Goal: Transaction & Acquisition: Purchase product/service

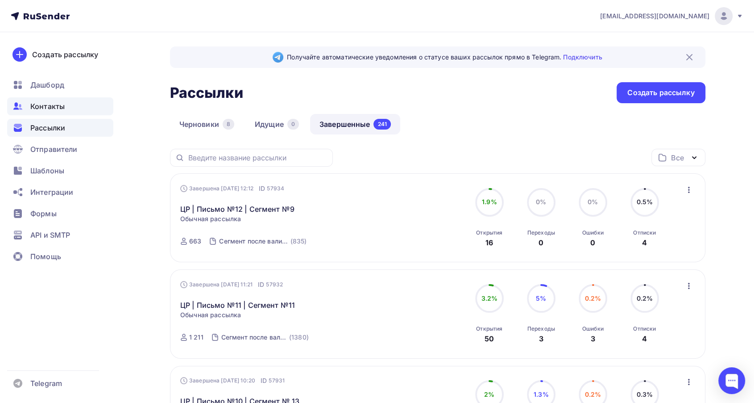
click at [46, 104] on span "Контакты" at bounding box center [47, 106] width 34 height 11
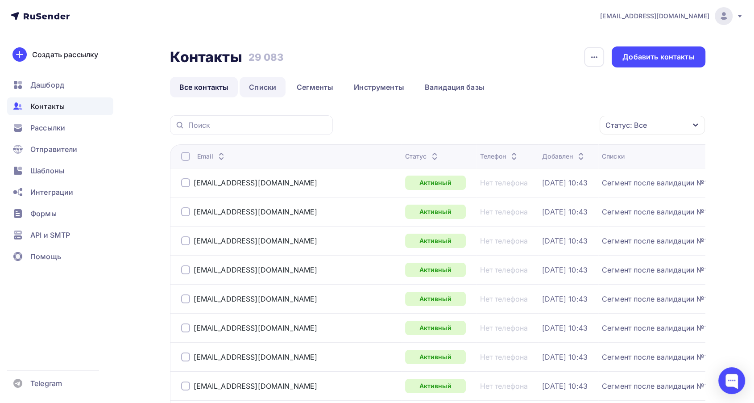
click at [256, 83] on link "Списки" at bounding box center [263, 87] width 46 height 21
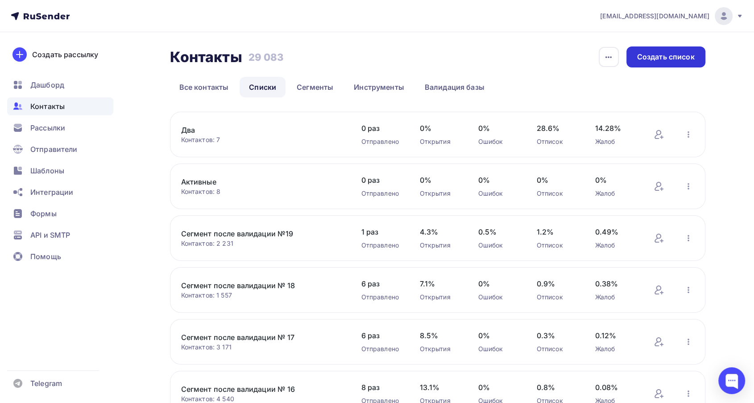
click at [665, 59] on div "Создать список" at bounding box center [666, 57] width 58 height 10
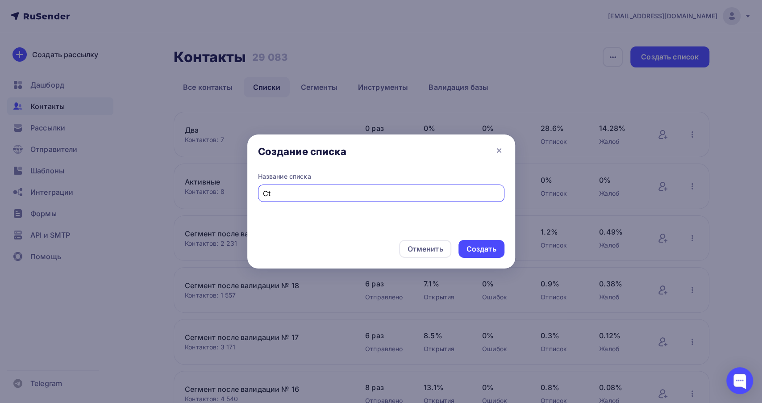
type input "C"
type input "Сегмент после валидации №20"
click at [475, 248] on div "Создать" at bounding box center [481, 249] width 30 height 10
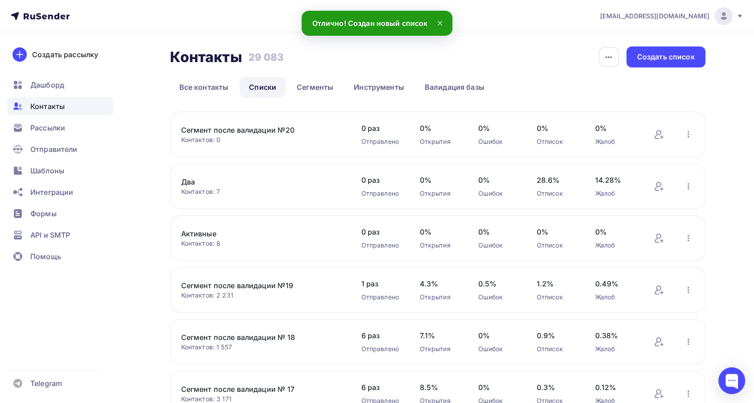
click at [262, 129] on link "Сегмент после валидации №20" at bounding box center [257, 130] width 152 height 11
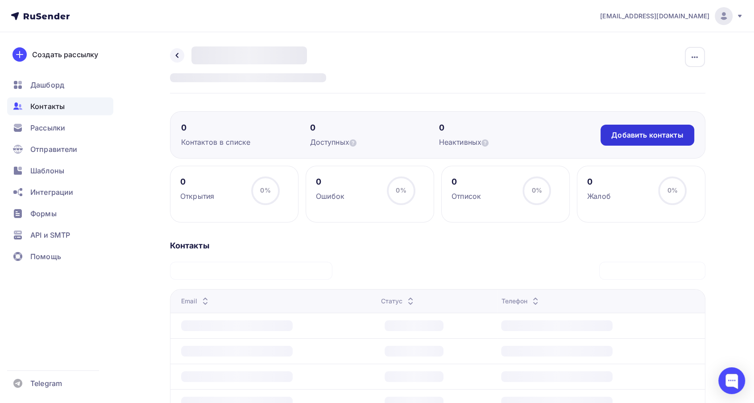
click at [651, 139] on div "Добавить контакты" at bounding box center [647, 135] width 72 height 10
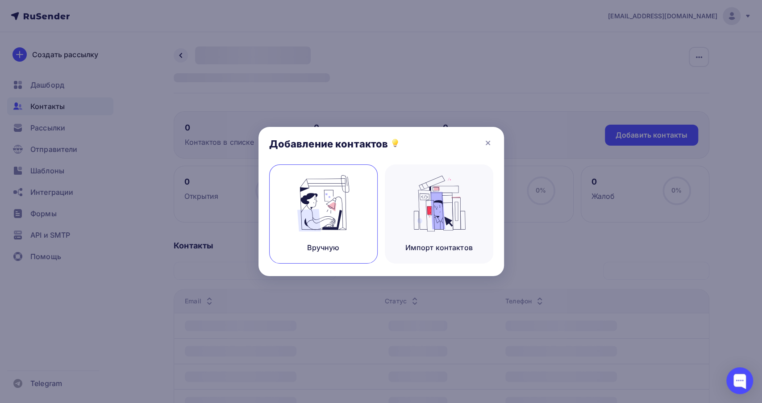
click at [330, 208] on img at bounding box center [323, 203] width 60 height 56
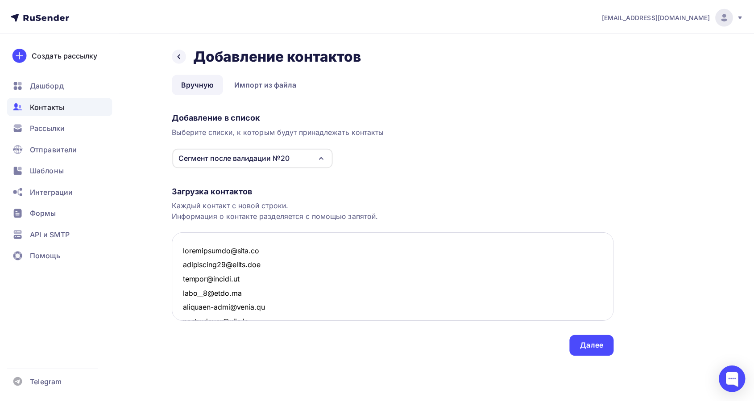
scroll to position [11746, 0]
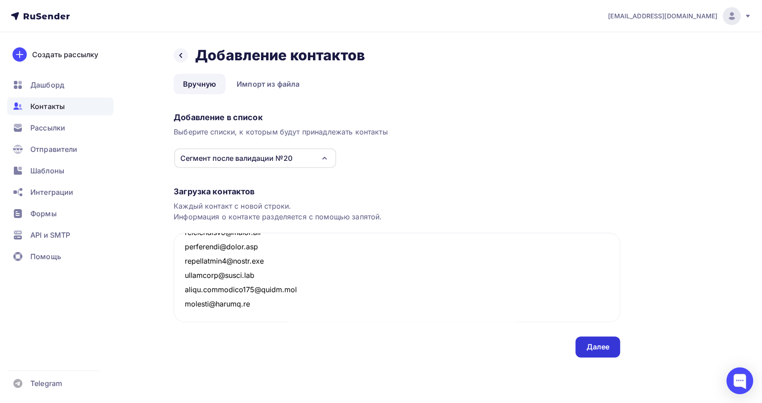
type textarea "marinaberest@mail.ru likabanova99@gmail.com niisku@yandex.ru yana__8@mail.ru ni…"
click at [597, 342] on div "Далее" at bounding box center [597, 346] width 23 height 10
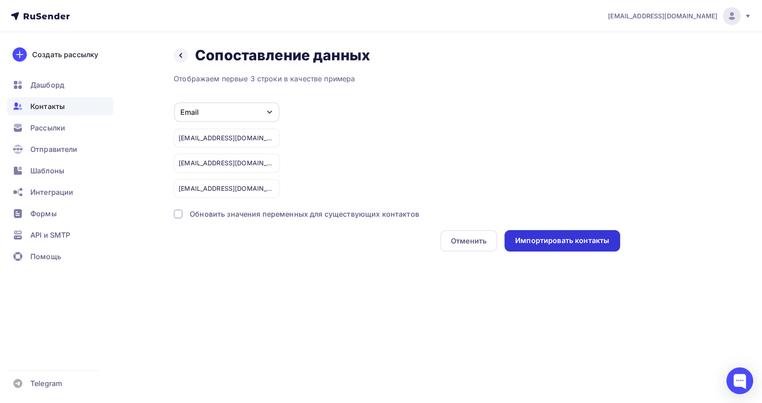
click at [571, 245] on div "Импортировать контакты" at bounding box center [562, 240] width 116 height 21
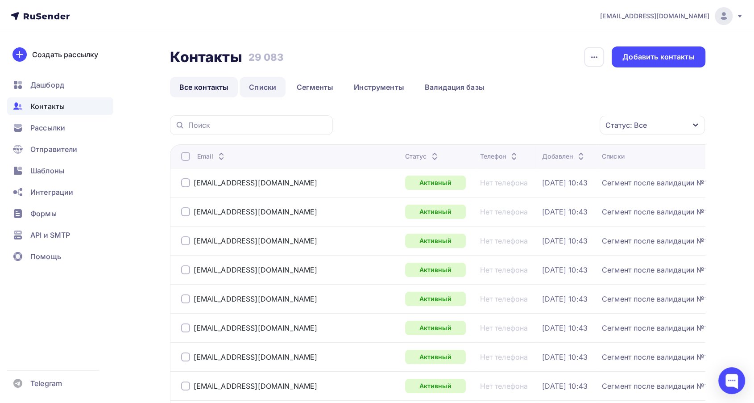
click at [268, 84] on link "Списки" at bounding box center [263, 87] width 46 height 21
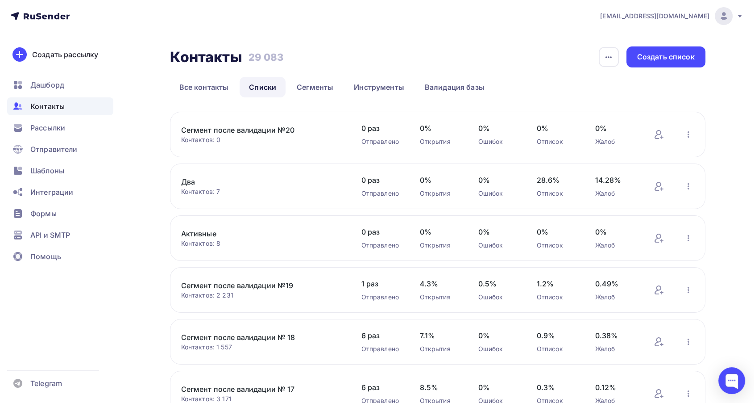
click at [274, 131] on link "Сегмент после валидации №20" at bounding box center [257, 130] width 152 height 11
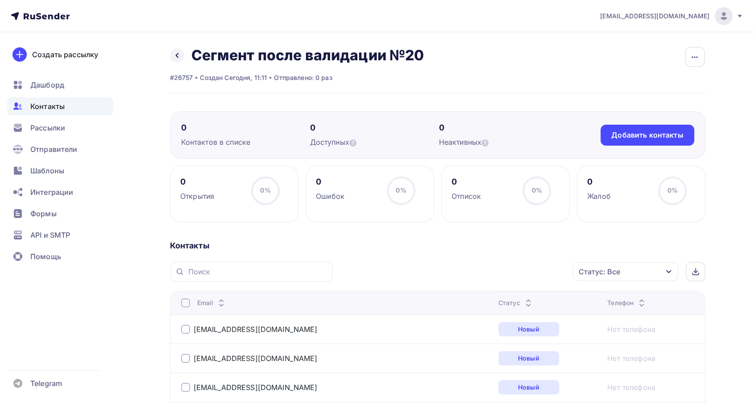
scroll to position [99, 0]
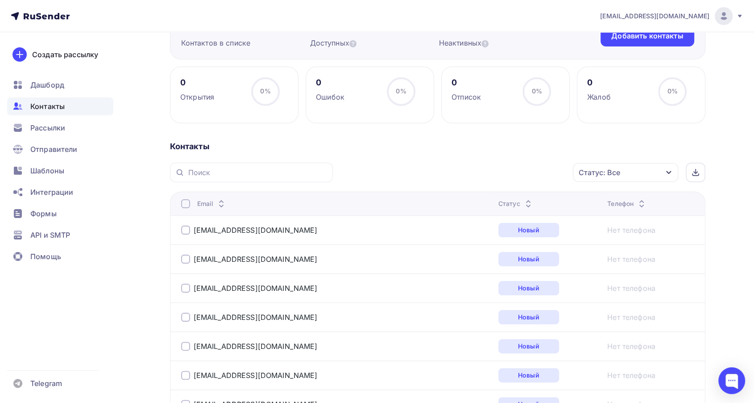
click at [528, 202] on icon at bounding box center [533, 205] width 11 height 11
click at [528, 201] on icon at bounding box center [533, 205] width 11 height 11
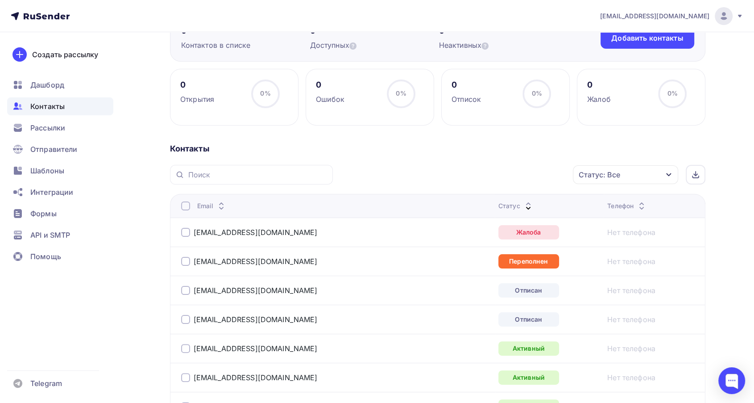
scroll to position [62, 0]
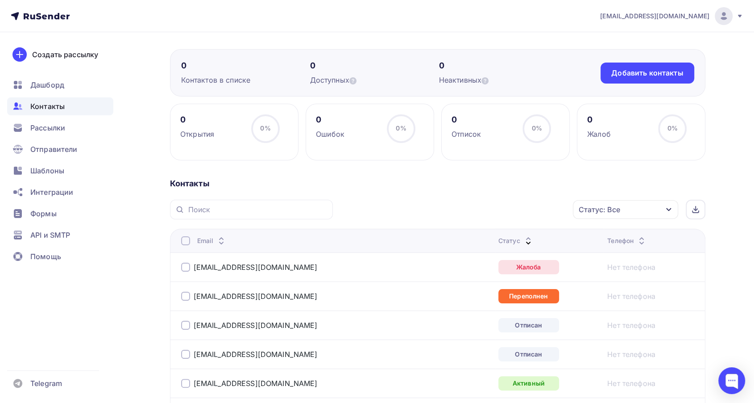
click at [187, 241] on div at bounding box center [185, 240] width 9 height 9
click at [511, 214] on div "Действие" at bounding box center [507, 209] width 118 height 17
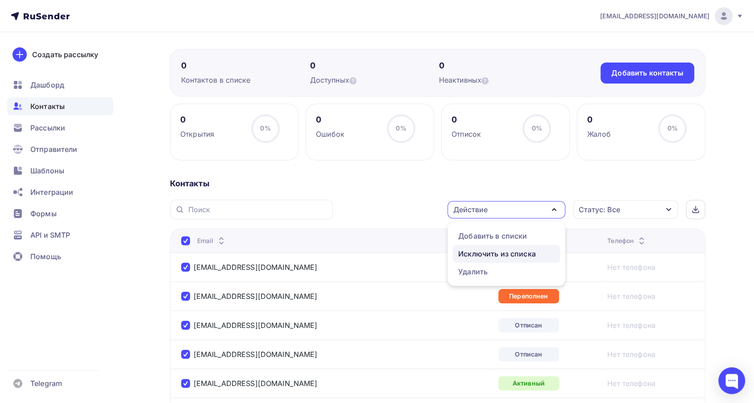
click at [507, 250] on div "Исключить из списка" at bounding box center [497, 253] width 78 height 11
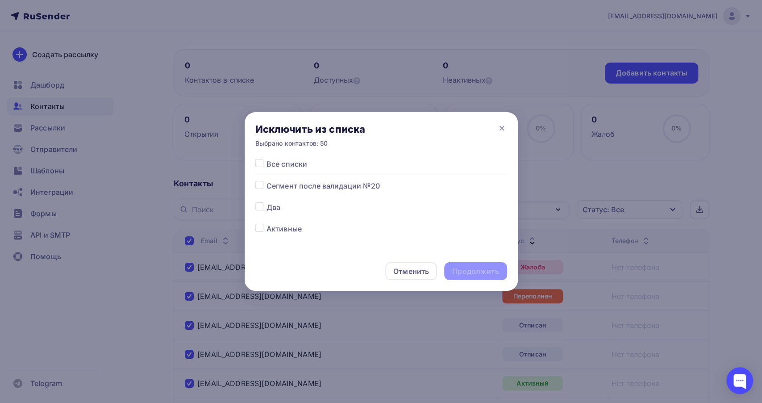
click at [260, 189] on div at bounding box center [260, 185] width 11 height 11
click at [266, 180] on label at bounding box center [266, 180] width 0 height 0
click at [262, 183] on input "checkbox" at bounding box center [259, 184] width 8 height 8
checkbox input "true"
click at [476, 266] on div "Продолжить" at bounding box center [475, 271] width 46 height 10
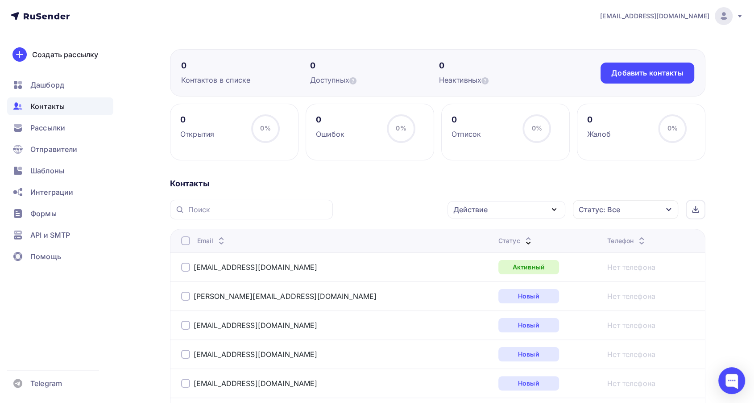
click at [187, 266] on div at bounding box center [185, 266] width 9 height 9
click at [494, 216] on div "Действие" at bounding box center [507, 209] width 118 height 17
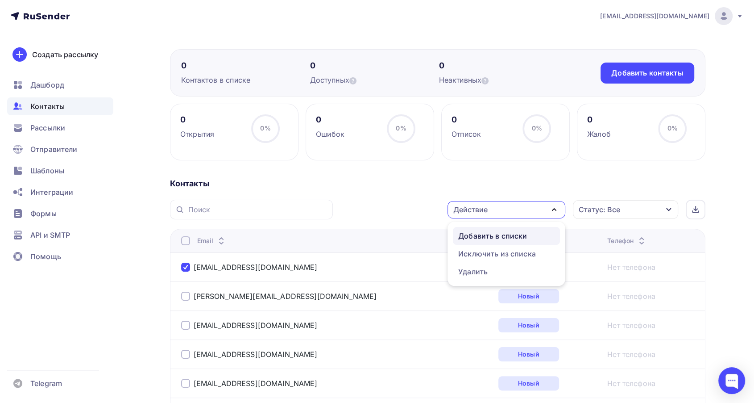
click at [482, 239] on div "Добавить в списки" at bounding box center [492, 235] width 69 height 11
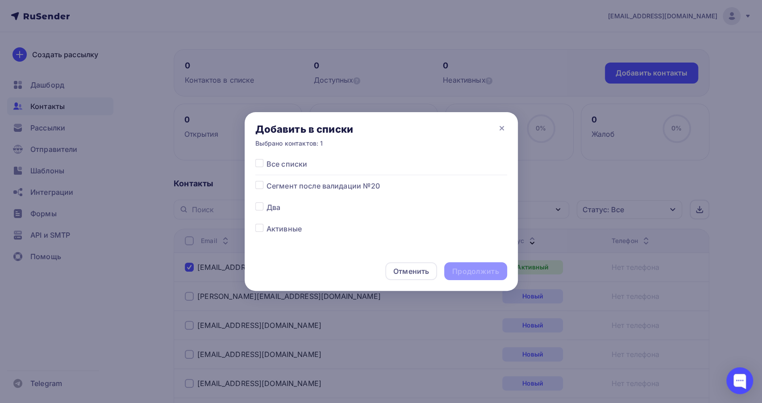
click at [266, 180] on label at bounding box center [266, 180] width 0 height 0
click at [259, 187] on input "checkbox" at bounding box center [259, 184] width 8 height 8
checkbox input "true"
click at [471, 271] on div "Продолжить" at bounding box center [475, 271] width 46 height 10
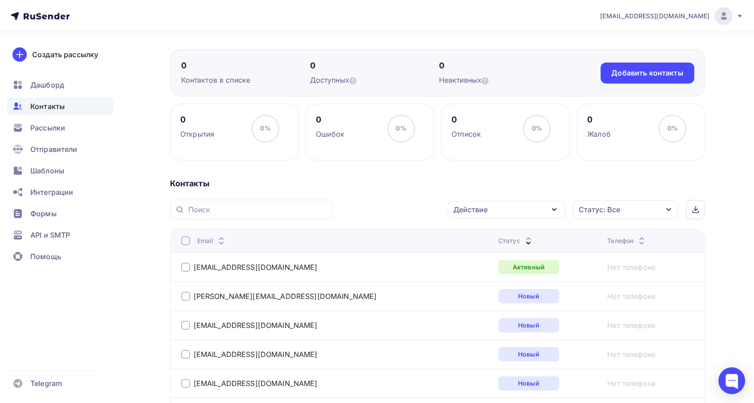
click at [523, 236] on icon at bounding box center [528, 238] width 11 height 11
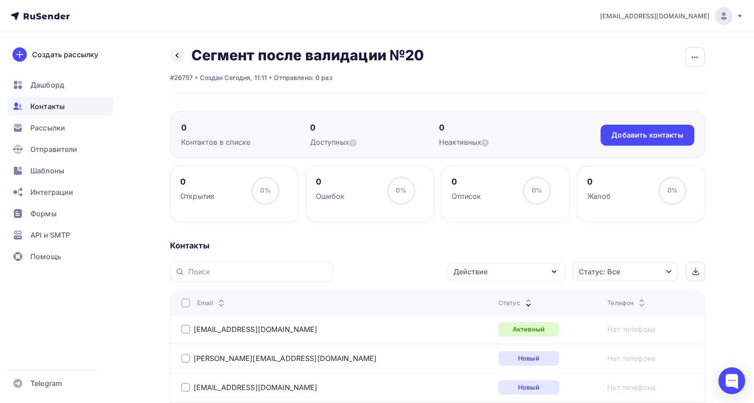
scroll to position [0, 0]
click at [54, 125] on span "Рассылки" at bounding box center [47, 127] width 35 height 11
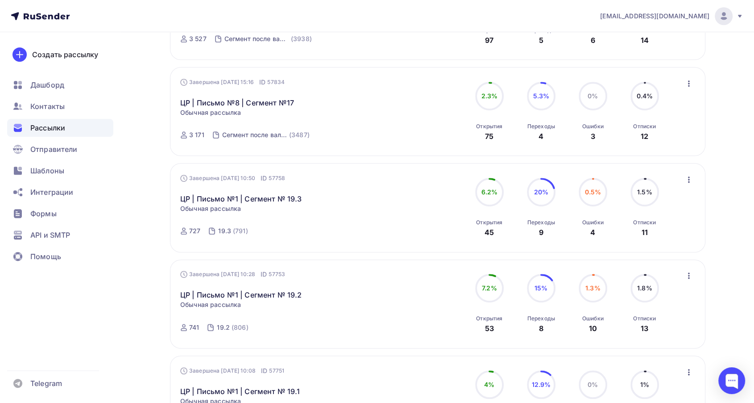
scroll to position [496, 0]
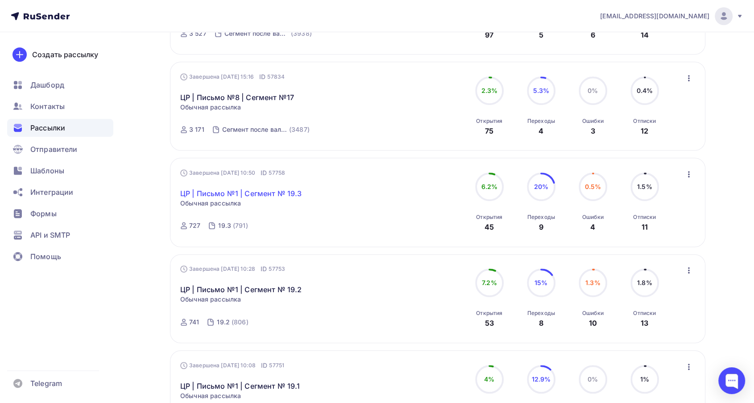
click at [246, 190] on link "ЦР | Письмо №1 | Сегмент № 19.3" at bounding box center [240, 193] width 121 height 11
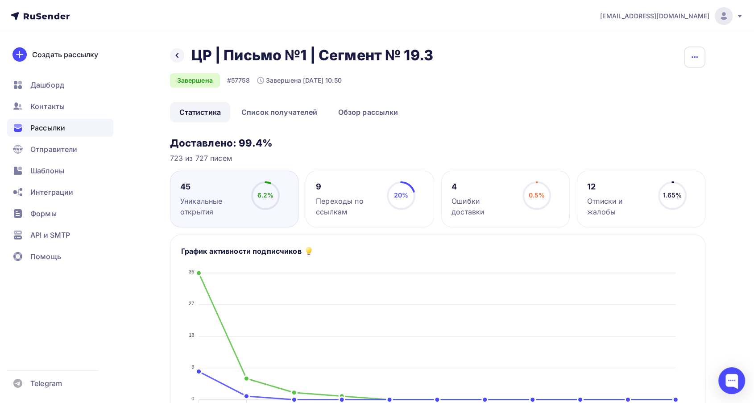
click at [699, 61] on icon "button" at bounding box center [695, 57] width 11 height 11
click at [645, 87] on div "Копировать" at bounding box center [661, 85] width 86 height 11
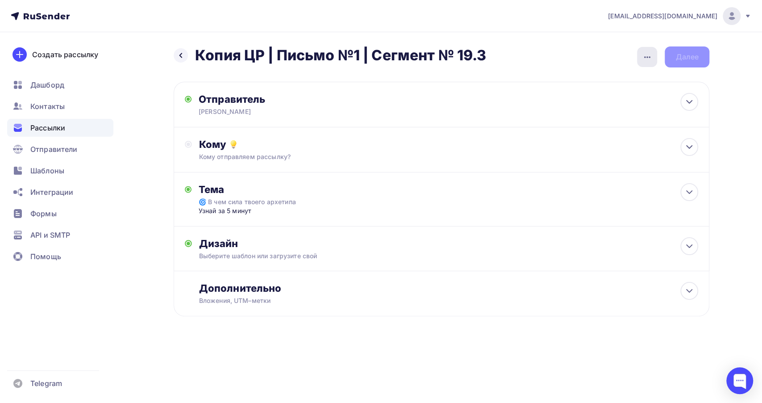
click at [637, 60] on div "button" at bounding box center [647, 57] width 20 height 20
click at [631, 86] on div "Закончить позже" at bounding box center [600, 84] width 111 height 11
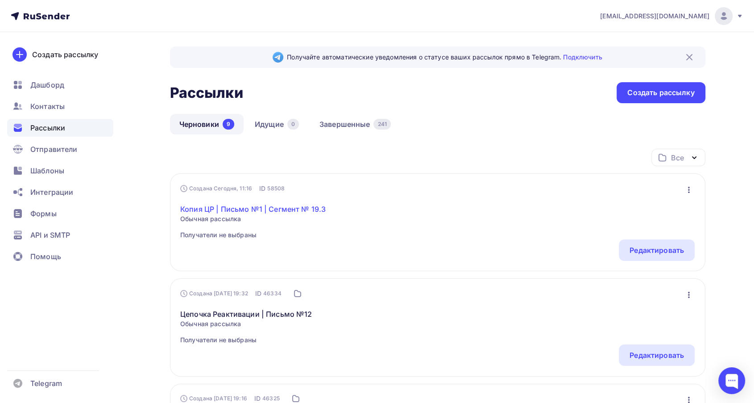
click at [280, 206] on link "Копия ЦР | Письмо №1 | Сегмент № 19.3" at bounding box center [253, 209] width 146 height 11
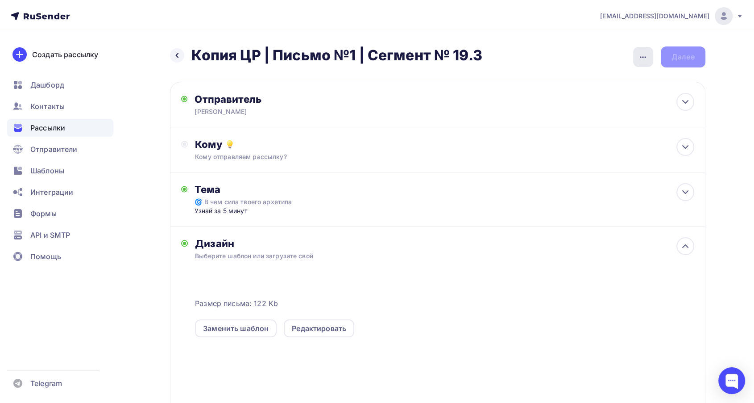
click at [645, 50] on div "button" at bounding box center [643, 57] width 20 height 20
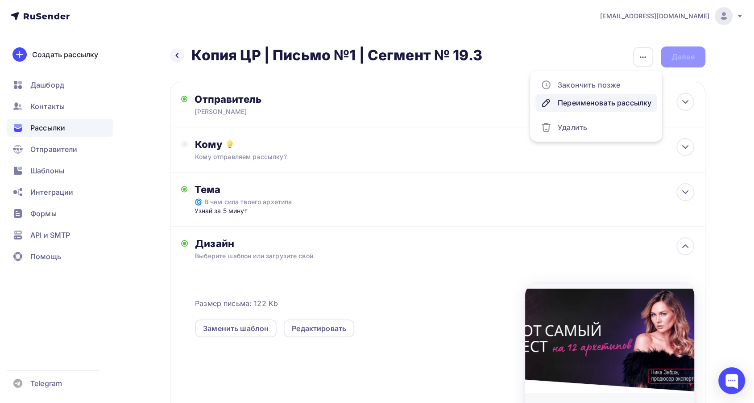
click at [588, 103] on div "Переименовать рассылку" at bounding box center [596, 102] width 111 height 11
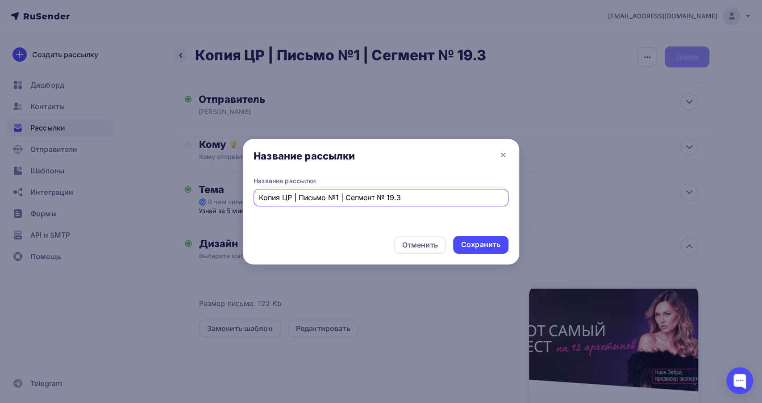
drag, startPoint x: 282, startPoint y: 196, endPoint x: 240, endPoint y: 199, distance: 42.0
click at [240, 199] on div "Название рассылки Название рассылки Копия ЦР | Письмо №1 | Сегмент № 19.3 Отмен…" at bounding box center [381, 201] width 762 height 403
click at [386, 196] on input "\ЦР | Письмо №1 | Сегмент № 19.3" at bounding box center [381, 197] width 245 height 11
click at [259, 199] on input "\ЦР | Письмо №1 | Сегмент № 19.3" at bounding box center [381, 197] width 245 height 11
click at [261, 200] on input "\ЦР | Письмо №1 | Сегмент № 19.3" at bounding box center [381, 197] width 245 height 11
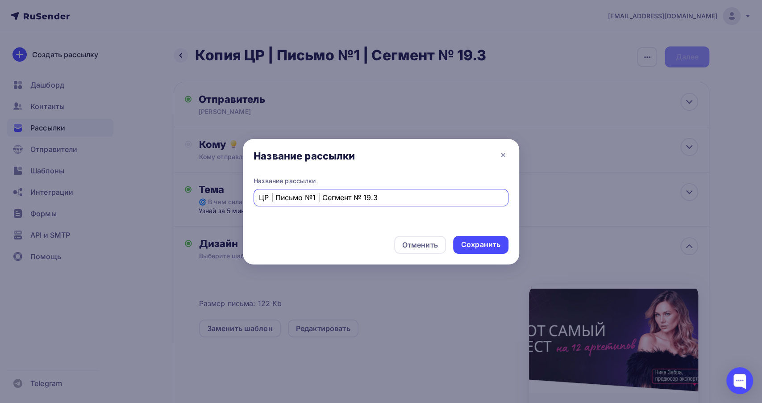
click at [391, 195] on input "ЦР | Письмо №1 | Сегмент № 19.3" at bounding box center [381, 197] width 245 height 11
type input "ЦР | Письмо №1 | Сегмент № 20.1"
click at [480, 241] on div "Сохранить" at bounding box center [480, 244] width 39 height 10
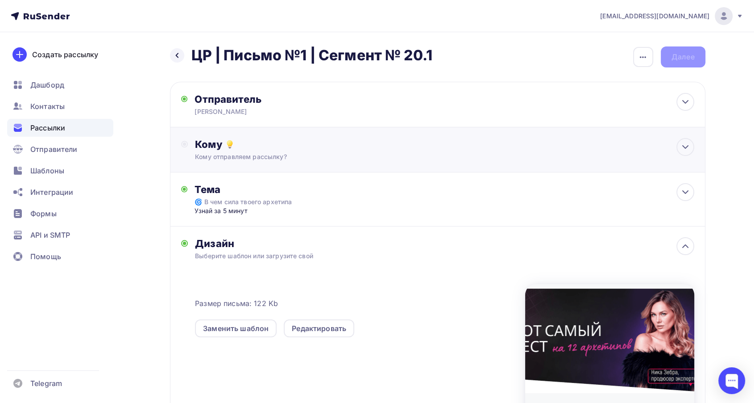
click at [313, 145] on div "Кому" at bounding box center [444, 144] width 499 height 12
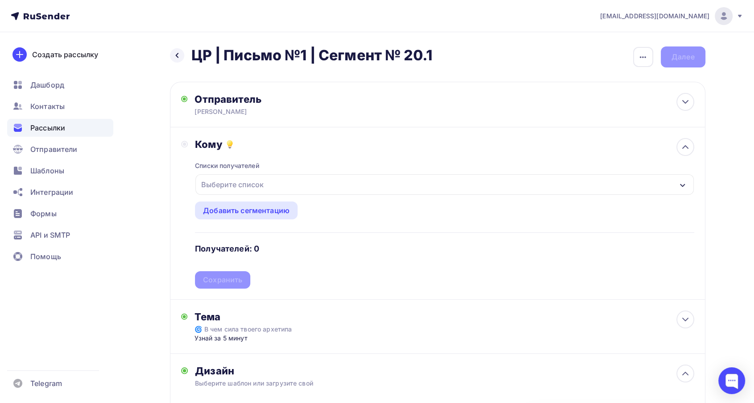
click at [295, 182] on div "Выберите список" at bounding box center [444, 184] width 498 height 21
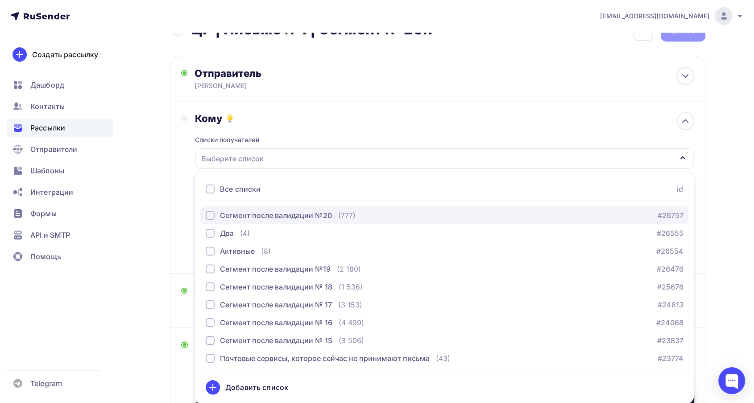
click at [275, 211] on div "Сегмент после валидации №20" at bounding box center [276, 215] width 112 height 11
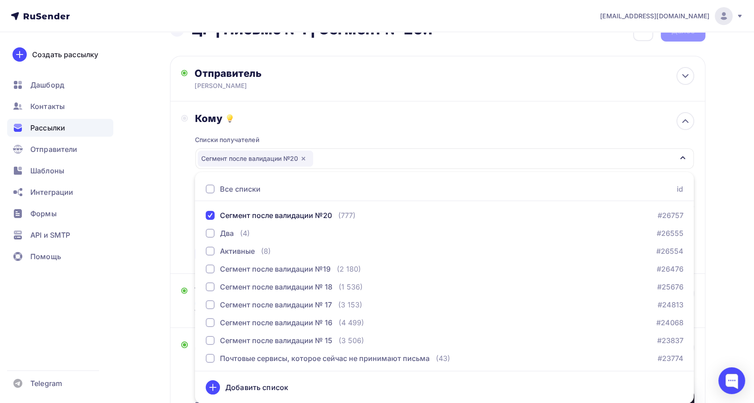
click at [312, 115] on div "Кому" at bounding box center [444, 118] width 499 height 12
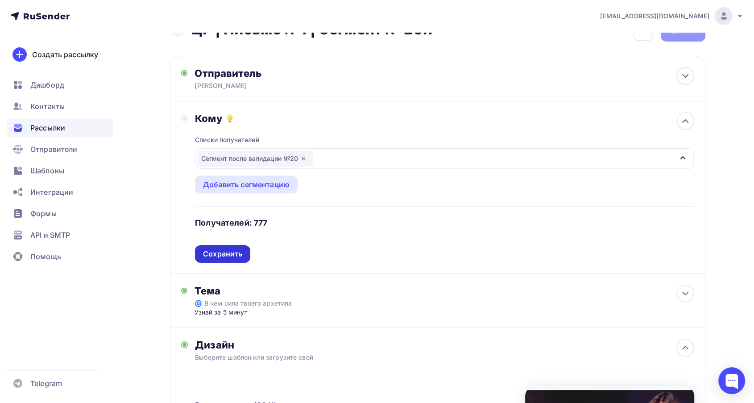
click at [224, 249] on div "Сохранить" at bounding box center [222, 254] width 39 height 10
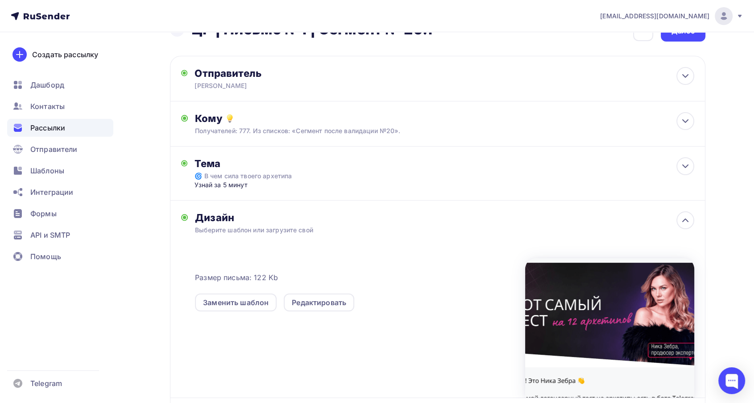
click at [690, 42] on div "Назад ЦР | Письмо №1 | Сегмент № 20.1 ЦР | Письмо №1 | Сегмент № 20.1 Закончить…" at bounding box center [438, 243] width 536 height 444
click at [690, 38] on div "Далее" at bounding box center [683, 31] width 45 height 21
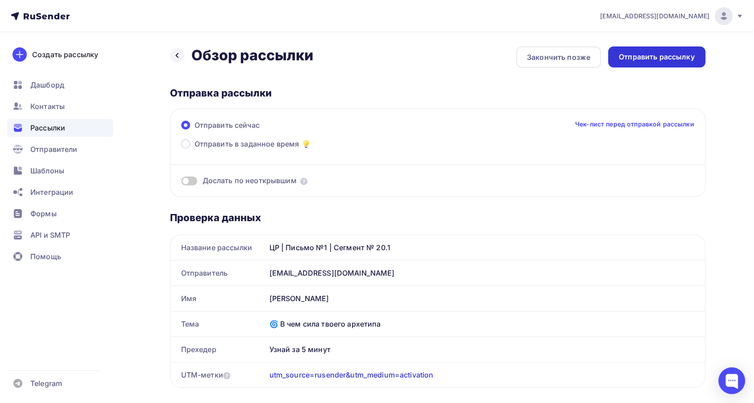
click at [634, 61] on div "Отправить рассылку" at bounding box center [657, 57] width 76 height 10
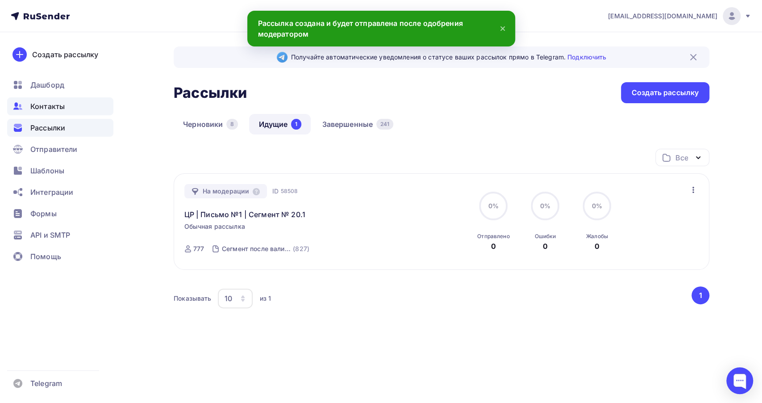
click at [59, 105] on span "Контакты" at bounding box center [47, 106] width 34 height 11
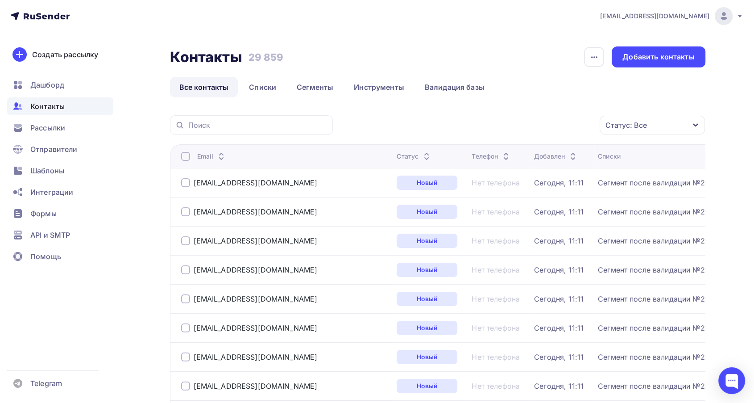
click at [564, 21] on nav "nz_helpdesk@mail.ru Аккаунт Тарифы Выйти Создать рассылку Дашборд Контакты Расс…" at bounding box center [377, 16] width 754 height 32
click at [272, 86] on link "Списки" at bounding box center [263, 87] width 46 height 21
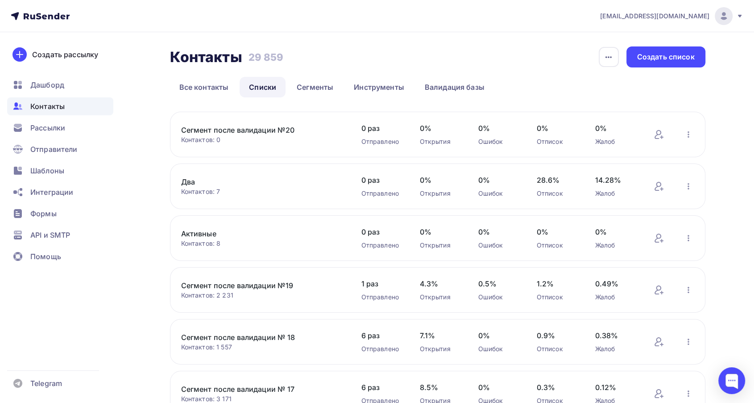
click at [268, 128] on link "Сегмент после валидации №20" at bounding box center [257, 130] width 152 height 11
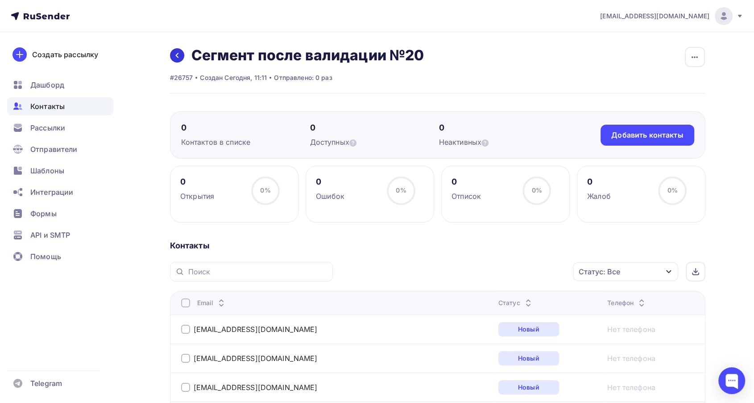
click at [177, 62] on div "Назад Сегмент после валидации №20 Переименовать список Скачать список Отписать …" at bounding box center [297, 55] width 254 height 18
click at [175, 57] on icon at bounding box center [177, 55] width 7 height 7
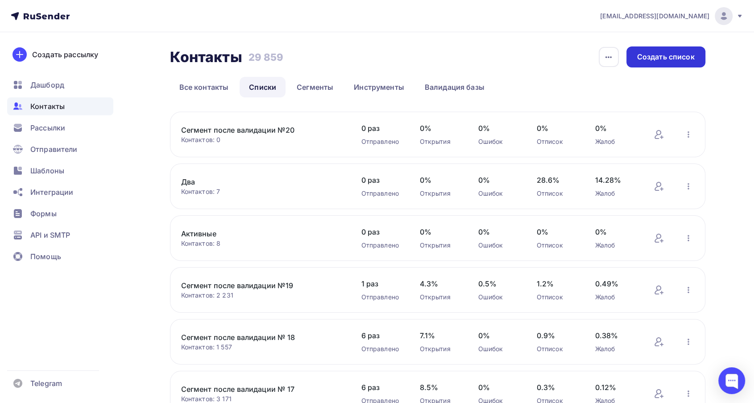
click at [665, 57] on div "Создать список" at bounding box center [666, 57] width 58 height 10
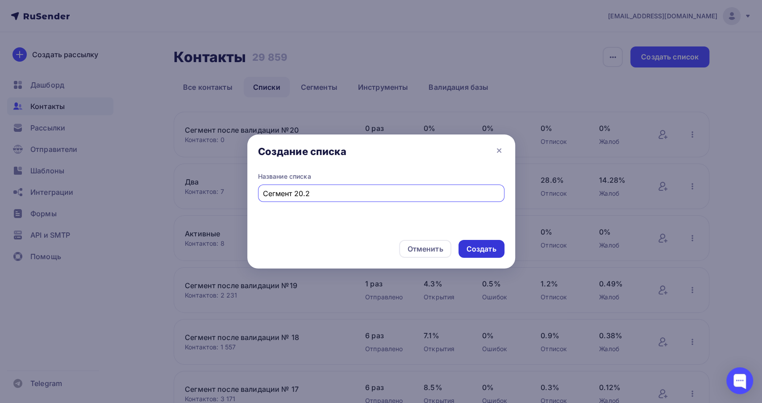
type input "Сегмент 20.2"
click at [477, 245] on div "Создать" at bounding box center [481, 249] width 30 height 10
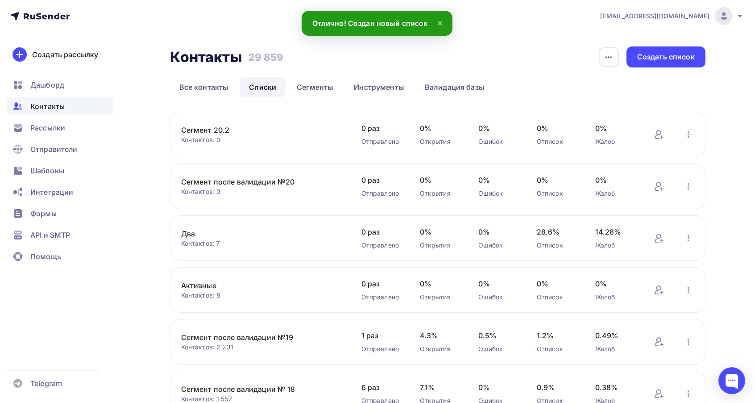
click at [200, 129] on link "Сегмент 20.2" at bounding box center [257, 130] width 152 height 11
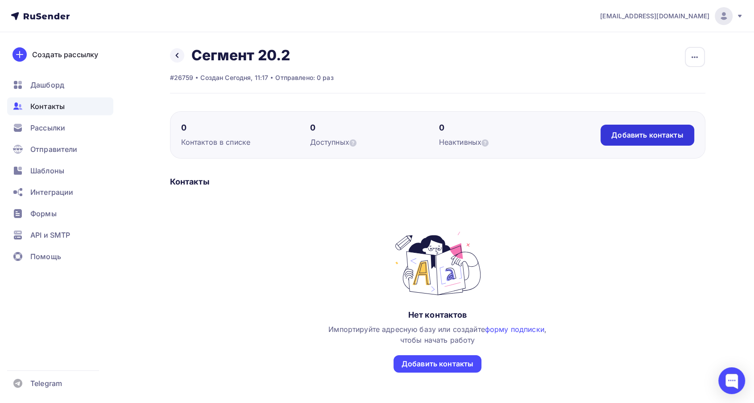
click at [626, 137] on div "Добавить контакты" at bounding box center [647, 135] width 72 height 10
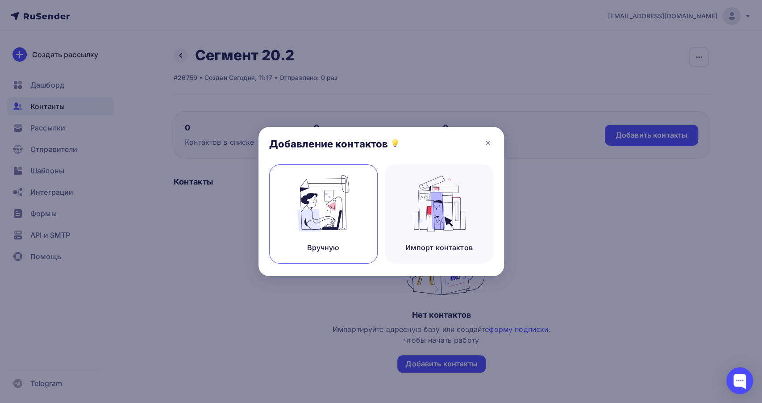
click at [333, 223] on img at bounding box center [323, 203] width 60 height 56
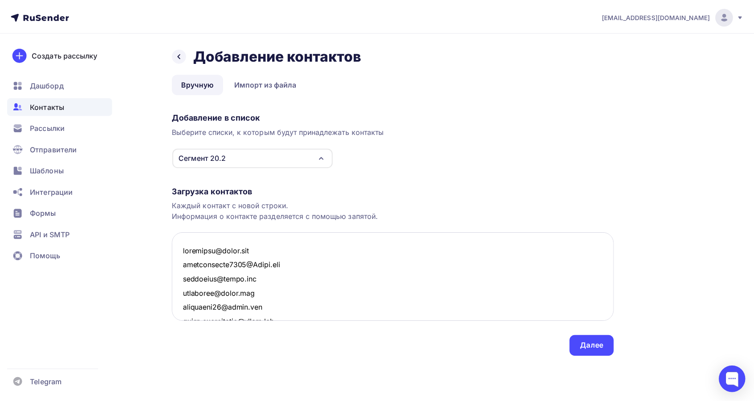
scroll to position [11503, 0]
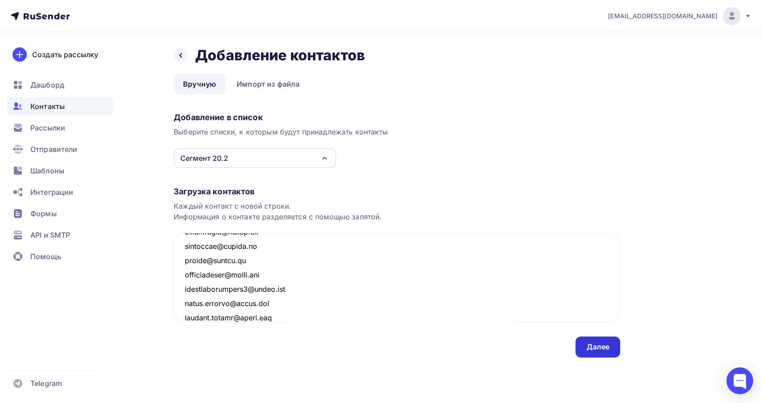
type textarea "winfreeva@gmail.com tatjanabenke2511@Gmail.com translira@gmail.com mamulatik@gm…"
click at [589, 345] on div "Далее" at bounding box center [597, 346] width 23 height 10
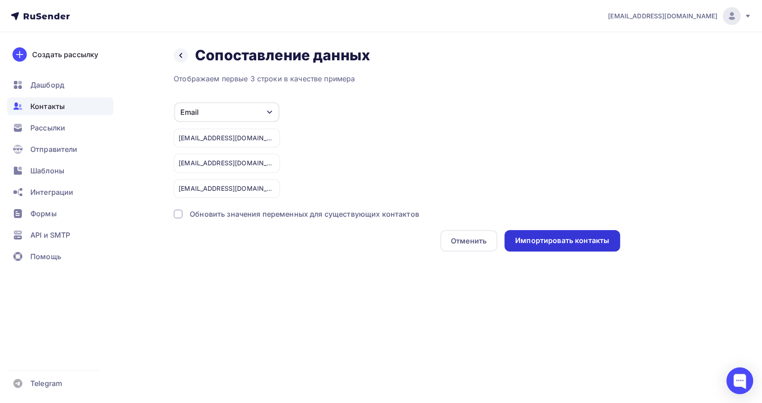
click at [547, 236] on div "Импортировать контакты" at bounding box center [562, 240] width 94 height 10
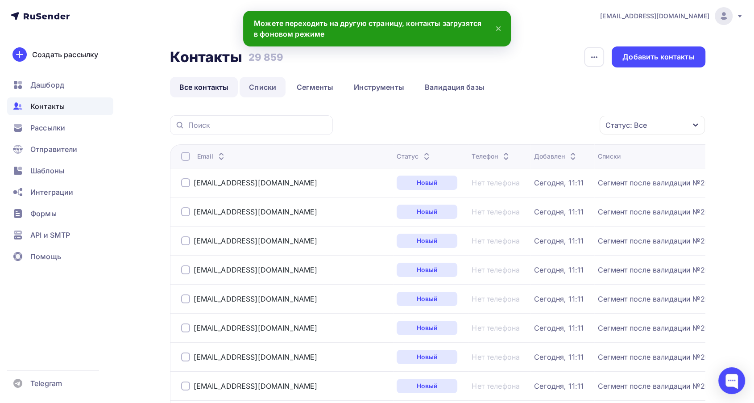
click at [275, 87] on link "Списки" at bounding box center [263, 87] width 46 height 21
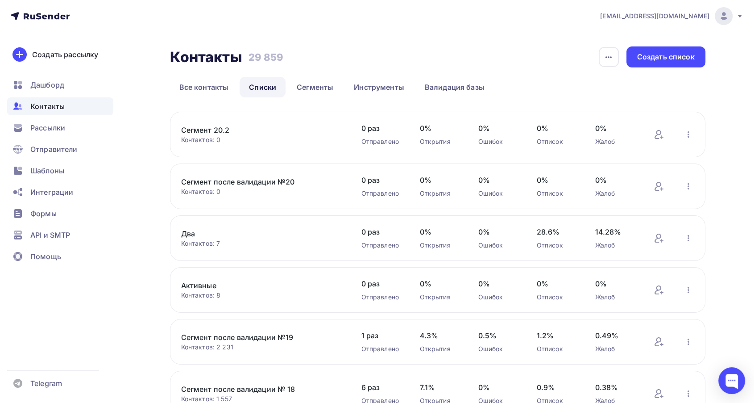
click at [263, 179] on link "Сегмент после валидации №20" at bounding box center [257, 181] width 152 height 11
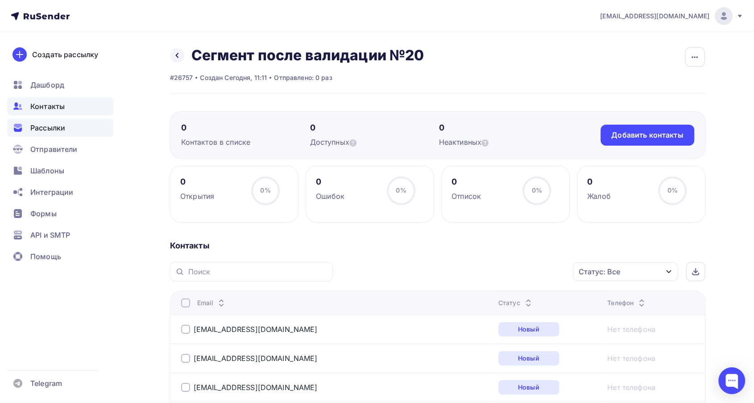
click at [30, 121] on div "Рассылки" at bounding box center [60, 128] width 106 height 18
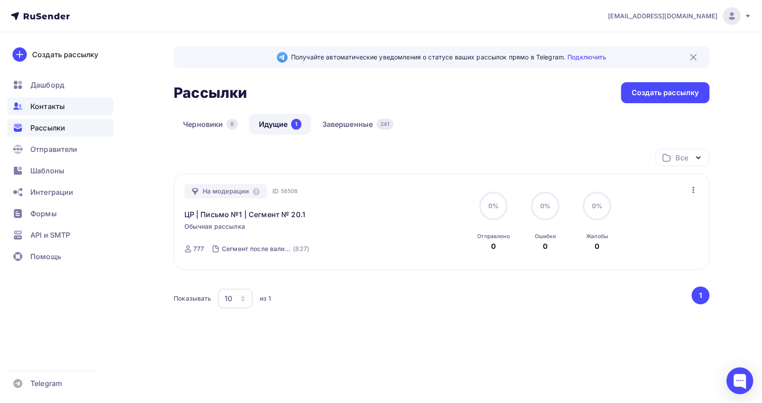
click at [58, 109] on span "Контакты" at bounding box center [47, 106] width 34 height 11
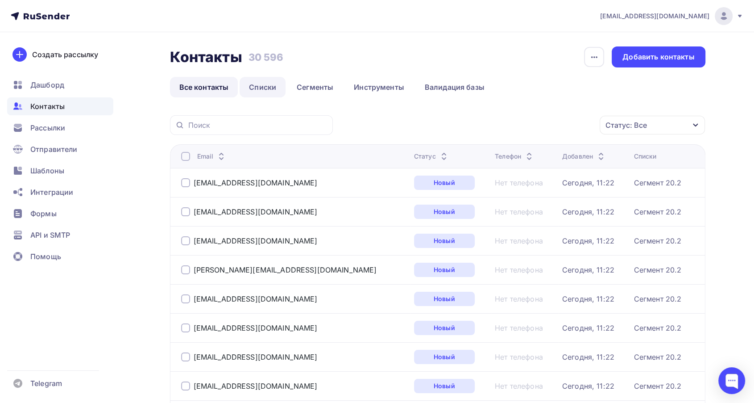
click at [255, 95] on link "Списки" at bounding box center [263, 87] width 46 height 21
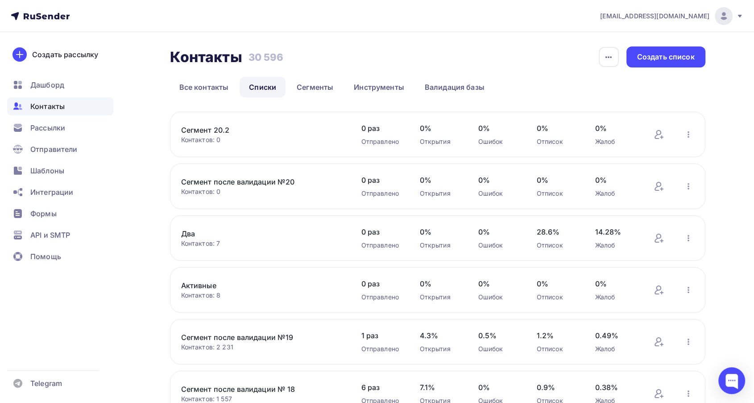
click at [220, 132] on link "Сегмент 20.2" at bounding box center [257, 130] width 152 height 11
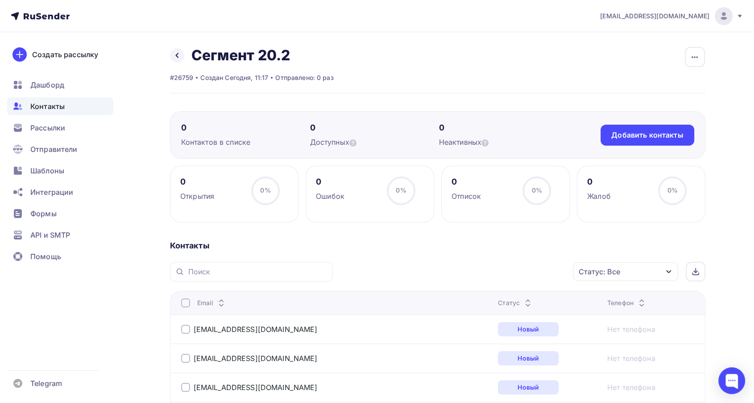
click at [523, 300] on icon at bounding box center [528, 304] width 11 height 11
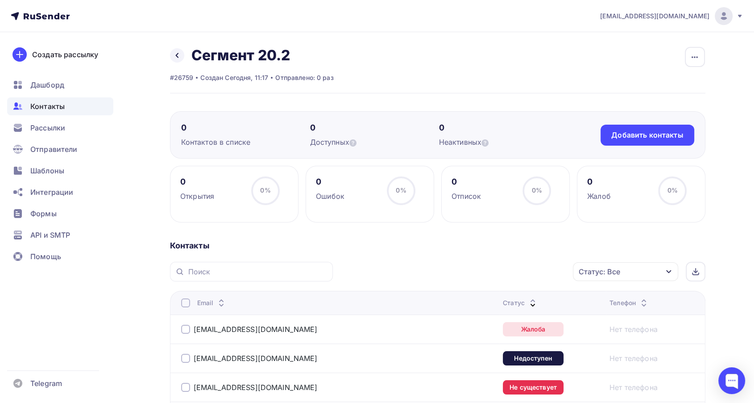
click at [188, 304] on div at bounding box center [185, 302] width 9 height 9
click at [482, 270] on div "Действие" at bounding box center [470, 271] width 34 height 11
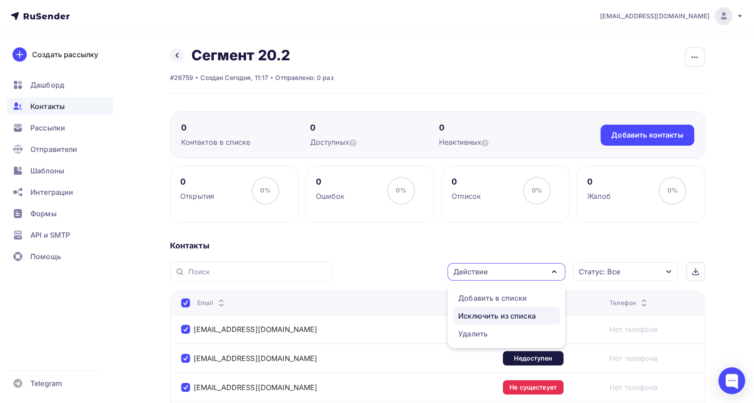
click at [490, 319] on div "Исключить из списка" at bounding box center [497, 315] width 78 height 11
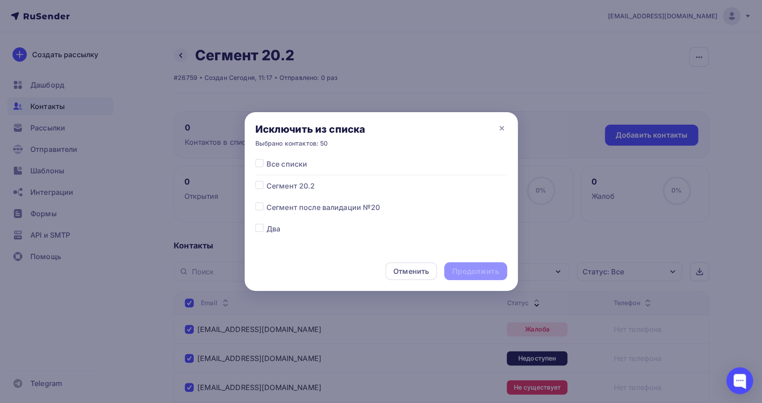
click at [266, 180] on label at bounding box center [266, 180] width 0 height 0
click at [257, 186] on input "checkbox" at bounding box center [259, 184] width 8 height 8
checkbox input "true"
click at [474, 266] on div "Продолжить" at bounding box center [475, 271] width 46 height 10
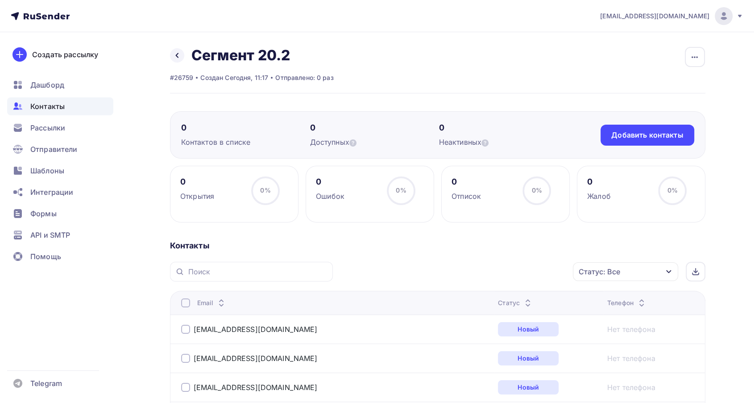
click at [523, 302] on icon at bounding box center [528, 304] width 11 height 11
click at [523, 300] on icon at bounding box center [528, 304] width 11 height 11
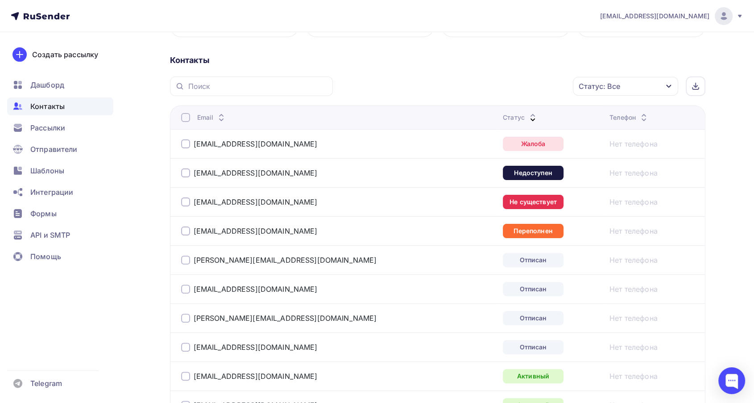
scroll to position [198, 0]
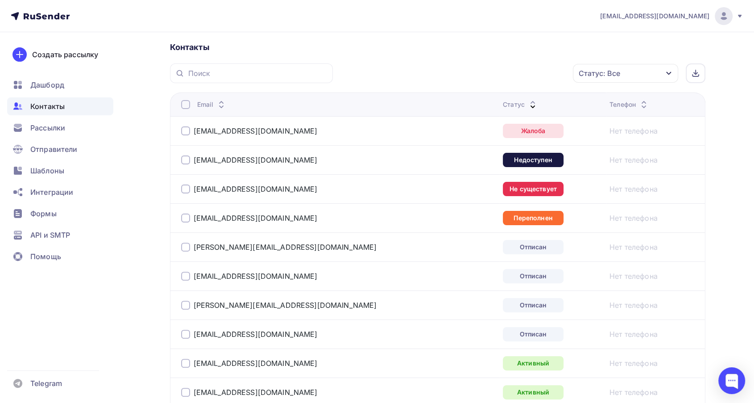
click at [48, 107] on span "Контакты" at bounding box center [47, 106] width 34 height 11
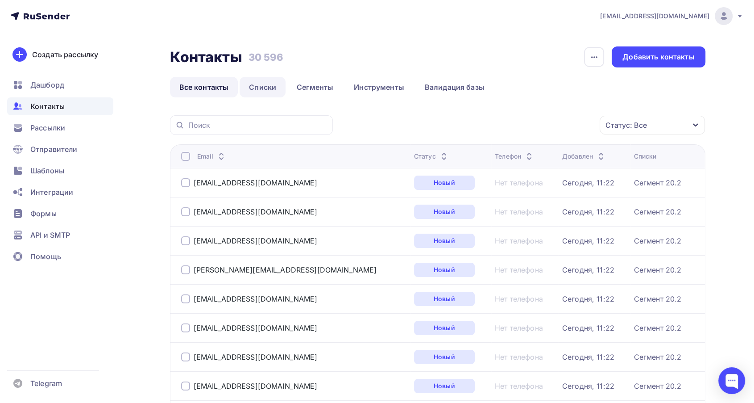
click at [272, 88] on link "Списки" at bounding box center [263, 87] width 46 height 21
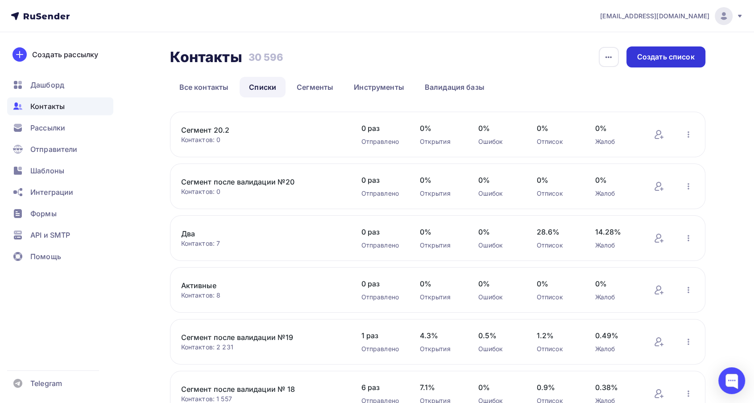
click at [665, 56] on div "Создать список" at bounding box center [666, 57] width 58 height 10
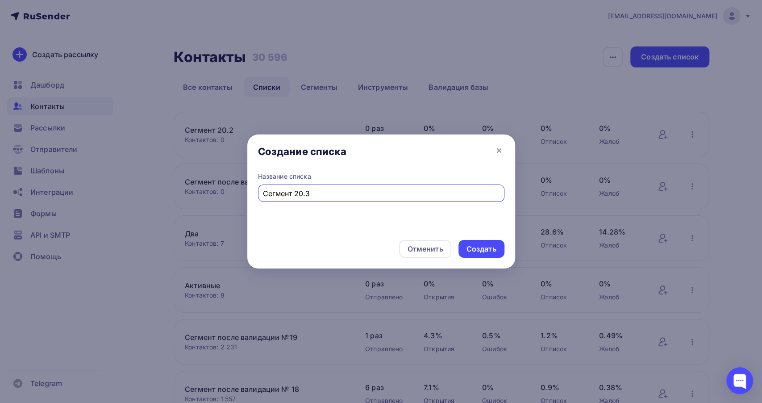
type input "Сегмент 20.3"
click at [473, 246] on div "Создать" at bounding box center [481, 249] width 30 height 10
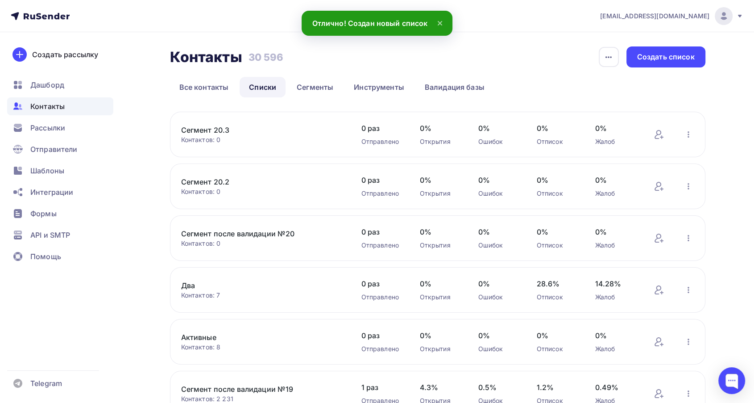
click at [210, 132] on link "Сегмент 20.3" at bounding box center [257, 130] width 152 height 11
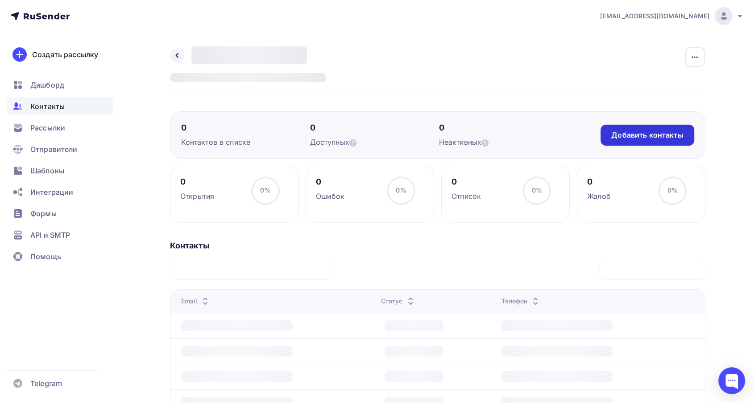
click at [646, 136] on div "Добавить контакты" at bounding box center [647, 135] width 72 height 10
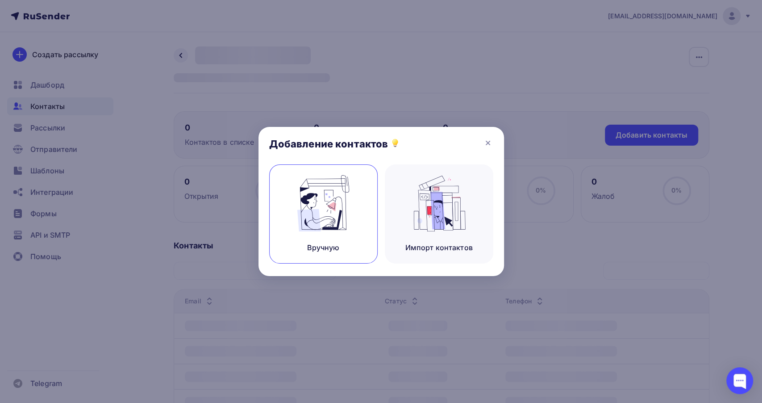
click at [320, 221] on img at bounding box center [323, 203] width 60 height 56
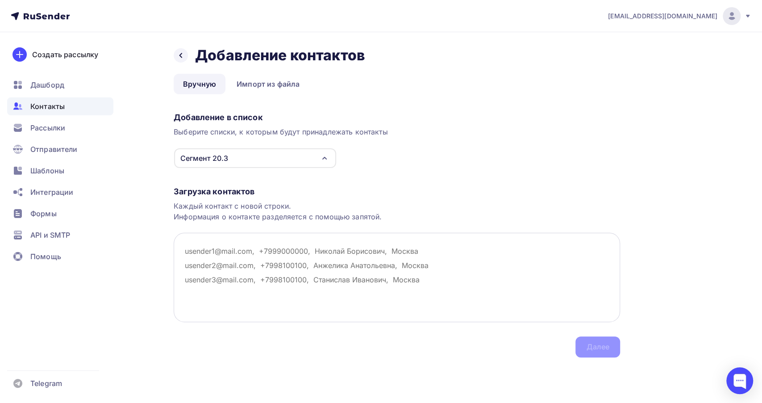
click at [216, 253] on textarea at bounding box center [397, 277] width 446 height 89
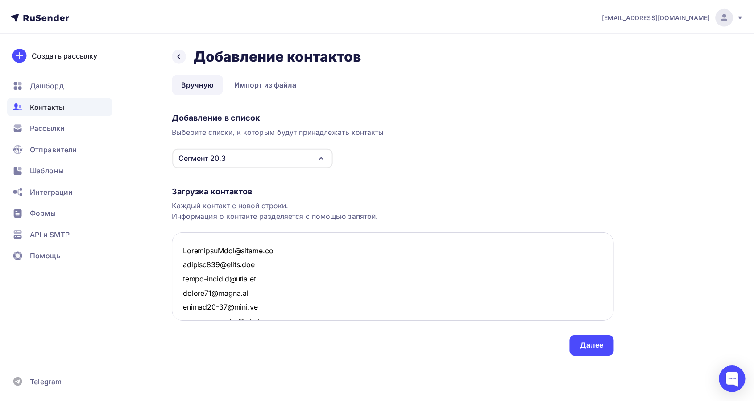
scroll to position [11703, 0]
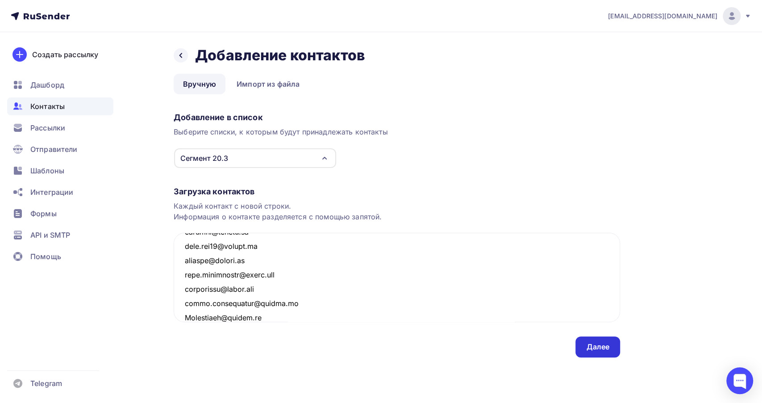
type textarea "TakushikaLera@yandex.ru foolish746@gmail.com arina-kaketka@mail.ru darina17@inb…"
click at [599, 349] on div "Далее" at bounding box center [597, 346] width 23 height 10
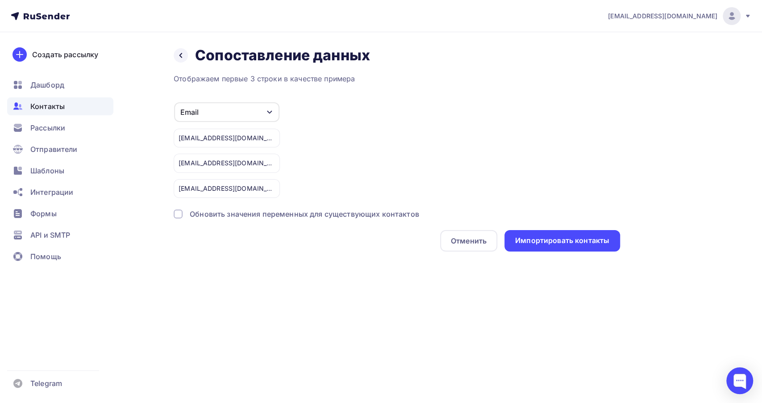
click at [570, 252] on div "Назад Сопоставление данных Сопоставление данных Отображаем первые 3 строки в ка…" at bounding box center [381, 159] width 732 height 255
click at [568, 244] on div "Импортировать контакты" at bounding box center [562, 240] width 94 height 10
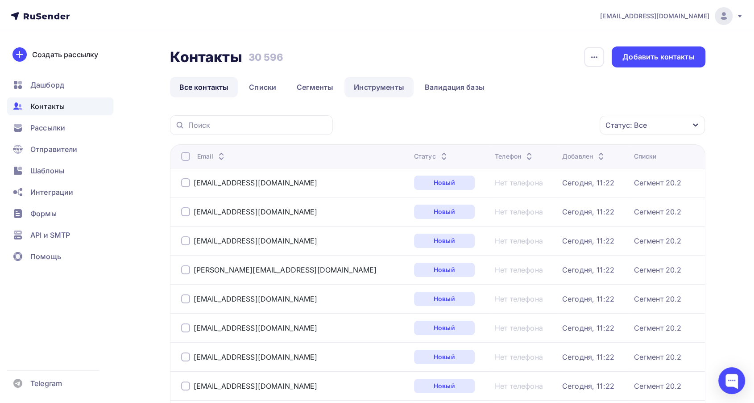
drag, startPoint x: 262, startPoint y: 89, endPoint x: 368, endPoint y: 86, distance: 106.7
click at [262, 89] on link "Списки" at bounding box center [263, 87] width 46 height 21
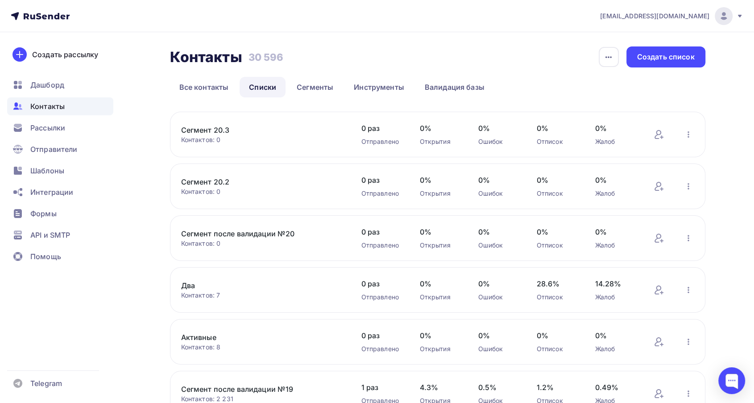
click at [225, 179] on link "Сегмент 20.2" at bounding box center [257, 181] width 152 height 11
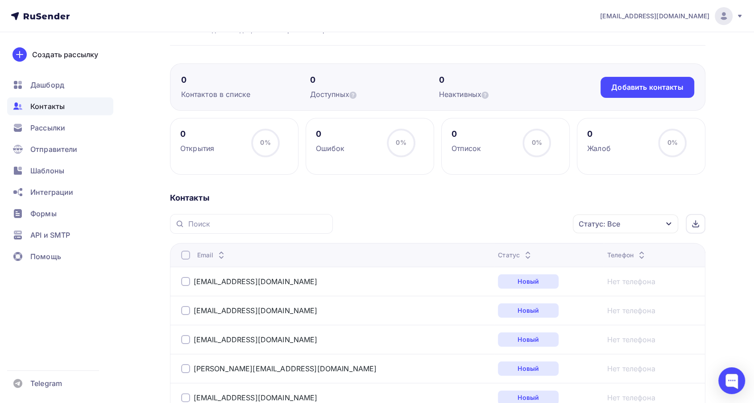
scroll to position [50, 0]
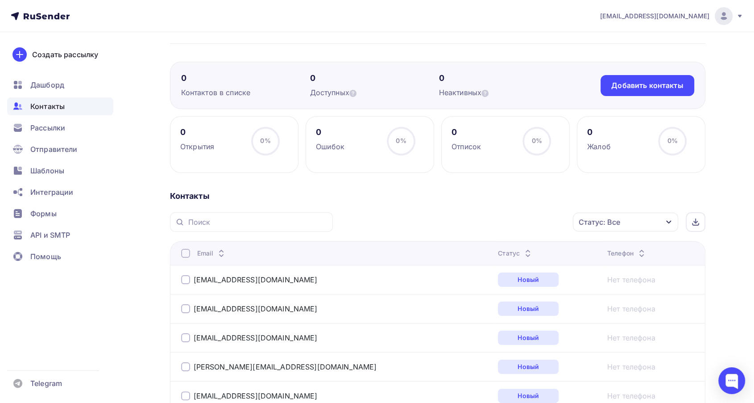
click at [523, 250] on icon at bounding box center [528, 255] width 11 height 11
click at [498, 250] on div "Статус" at bounding box center [549, 253] width 102 height 9
click at [523, 250] on icon at bounding box center [528, 255] width 11 height 11
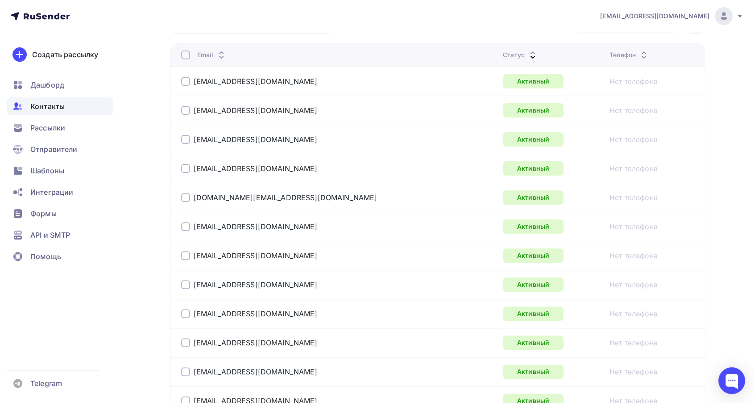
scroll to position [149, 0]
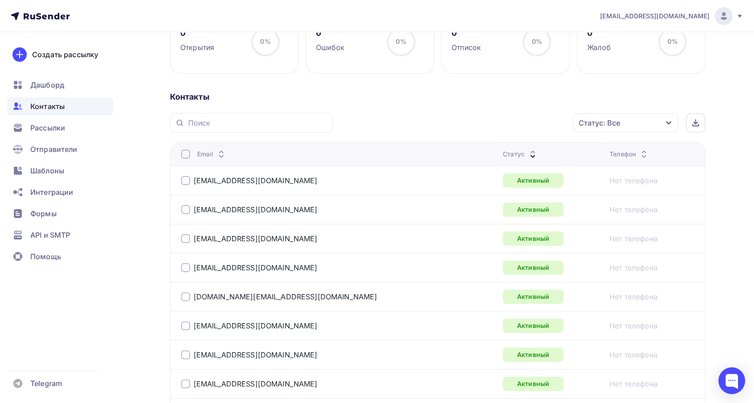
click at [624, 128] on div "Статус: Все" at bounding box center [625, 122] width 105 height 19
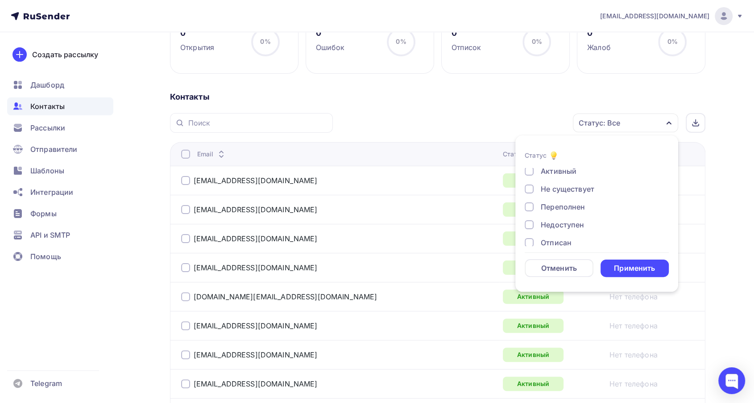
scroll to position [0, 0]
click at [530, 192] on div at bounding box center [529, 191] width 9 height 9
click at [637, 271] on div "Применить" at bounding box center [634, 268] width 41 height 10
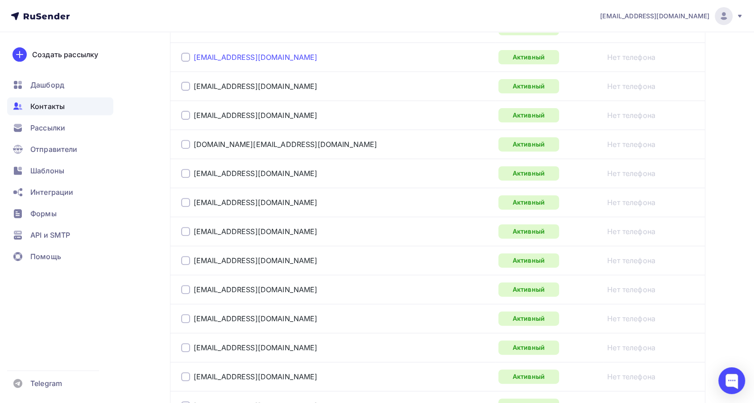
scroll to position [103, 0]
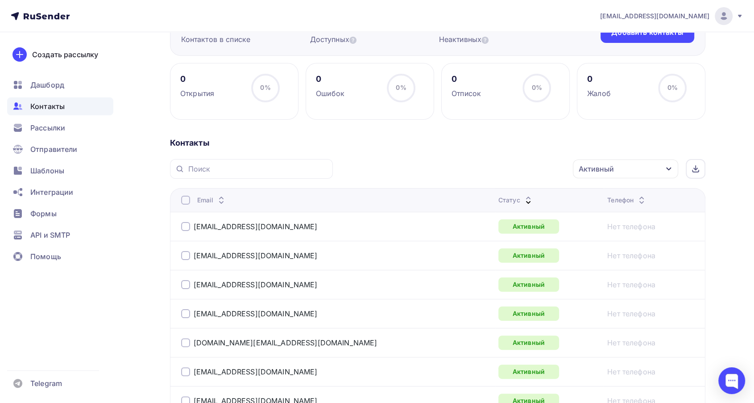
click at [186, 199] on div at bounding box center [185, 199] width 9 height 9
click at [503, 171] on div "Действие" at bounding box center [507, 168] width 118 height 17
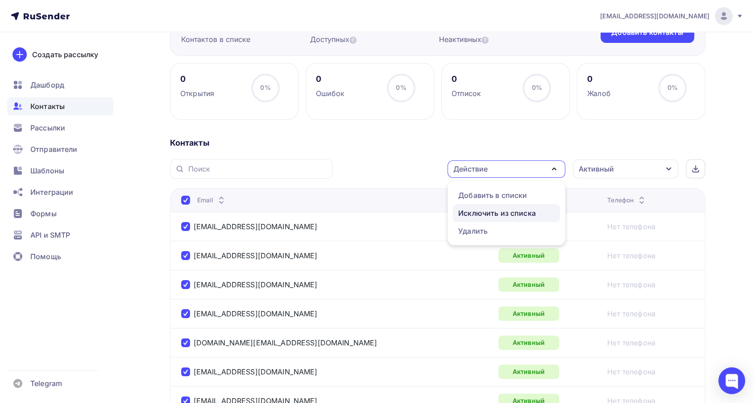
click at [498, 214] on div "Исключить из списка" at bounding box center [497, 213] width 78 height 11
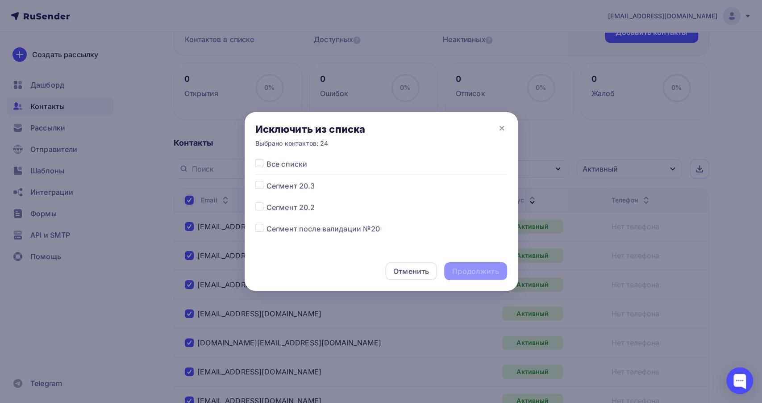
click at [266, 202] on label at bounding box center [266, 202] width 0 height 0
click at [261, 207] on input "checkbox" at bounding box center [259, 206] width 8 height 8
checkbox input "true"
click at [481, 270] on div "Продолжить" at bounding box center [475, 271] width 46 height 10
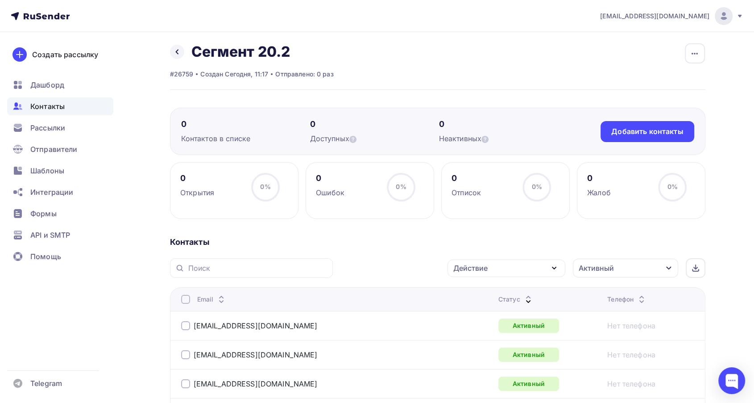
scroll to position [0, 0]
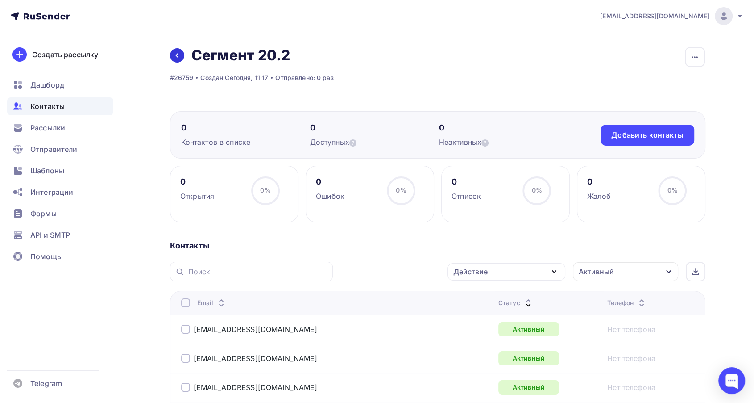
click at [175, 54] on icon at bounding box center [177, 55] width 7 height 7
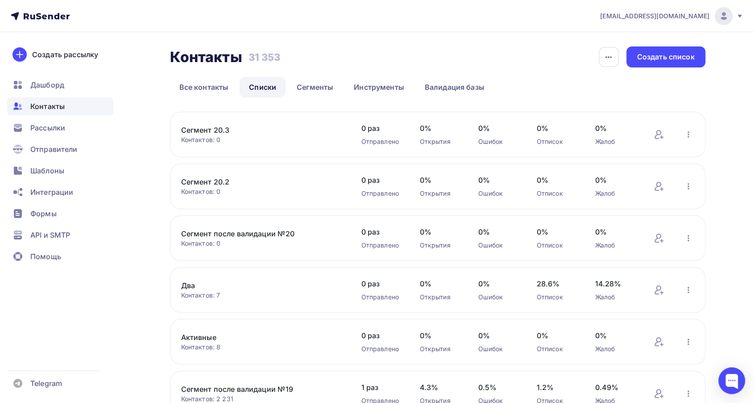
click at [225, 126] on link "Сегмент 20.3" at bounding box center [257, 130] width 152 height 11
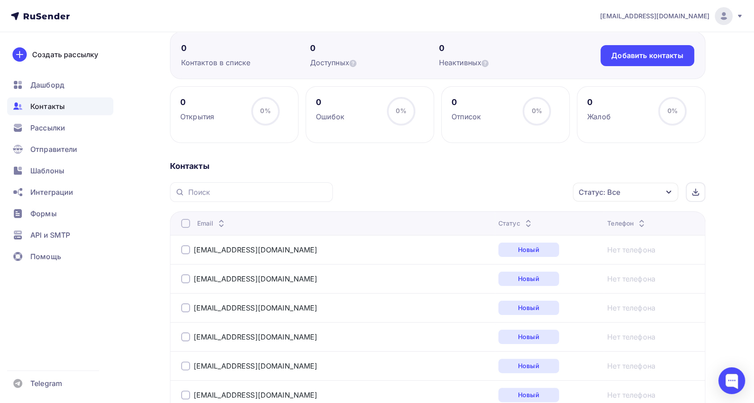
scroll to position [99, 0]
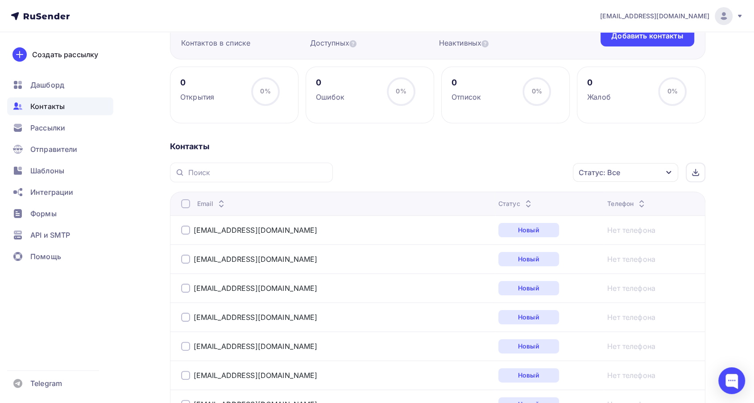
click at [523, 201] on icon at bounding box center [528, 205] width 11 height 11
click at [523, 200] on icon at bounding box center [528, 205] width 11 height 11
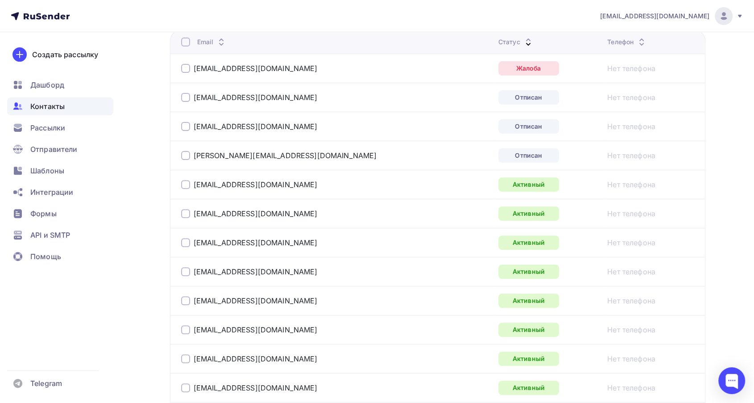
scroll to position [161, 0]
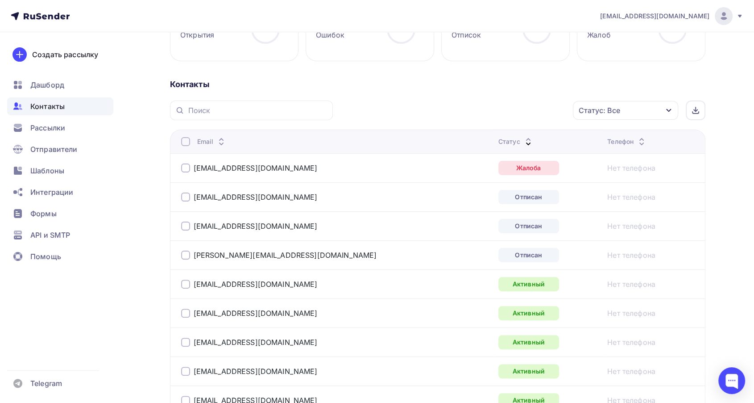
click at [183, 142] on div at bounding box center [185, 141] width 9 height 9
click at [478, 111] on div "Действие" at bounding box center [470, 110] width 34 height 11
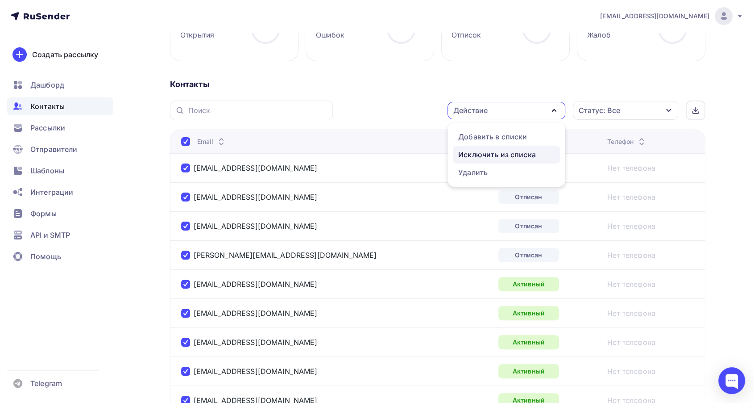
click at [476, 153] on div "Исключить из списка" at bounding box center [497, 154] width 78 height 11
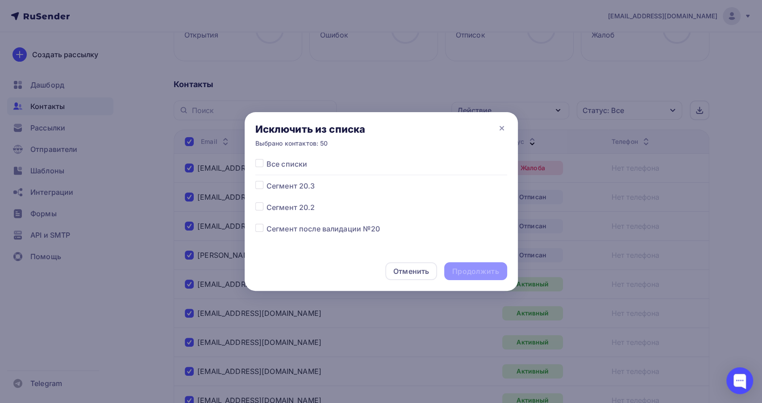
click at [266, 180] on label at bounding box center [266, 180] width 0 height 0
click at [258, 183] on input "checkbox" at bounding box center [259, 184] width 8 height 8
checkbox input "true"
click at [486, 270] on div "Продолжить" at bounding box center [475, 271] width 46 height 10
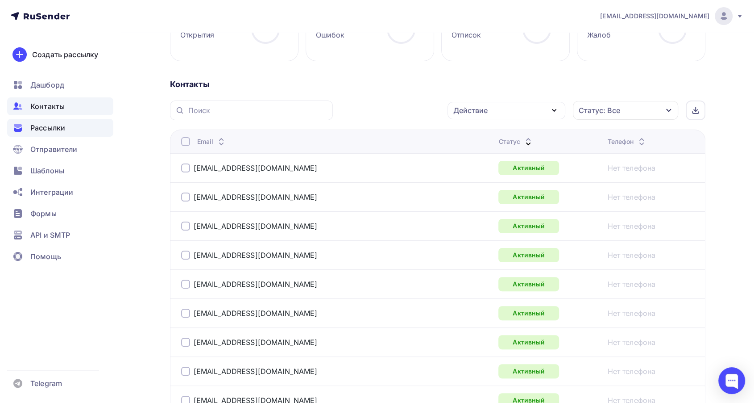
click at [70, 121] on div "Рассылки" at bounding box center [60, 128] width 106 height 18
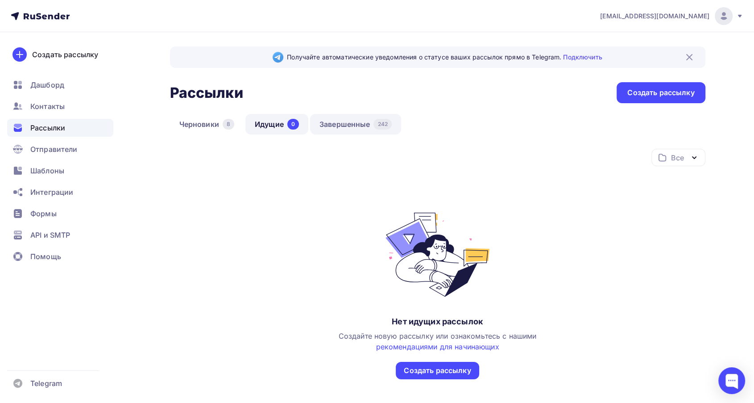
click at [345, 122] on link "Завершенные 242" at bounding box center [355, 124] width 91 height 21
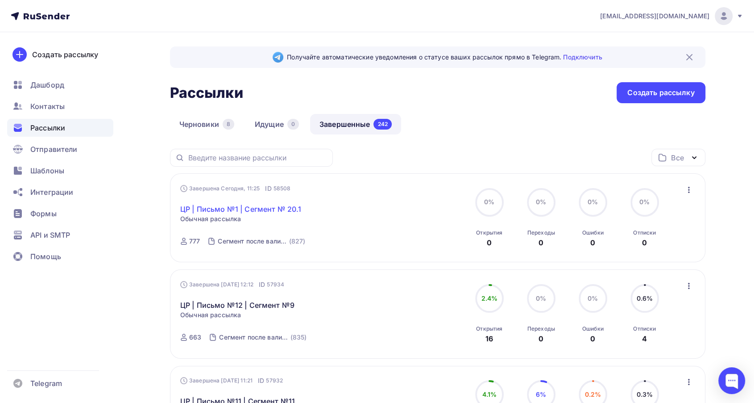
click at [241, 207] on link "ЦР | Письмо №1 | Сегмент № 20.1" at bounding box center [240, 209] width 121 height 11
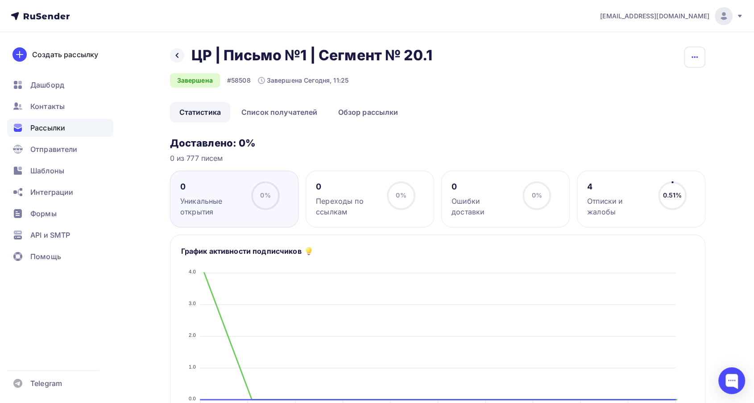
click at [690, 58] on icon "button" at bounding box center [695, 57] width 11 height 11
click at [652, 86] on div "Копировать" at bounding box center [661, 85] width 86 height 11
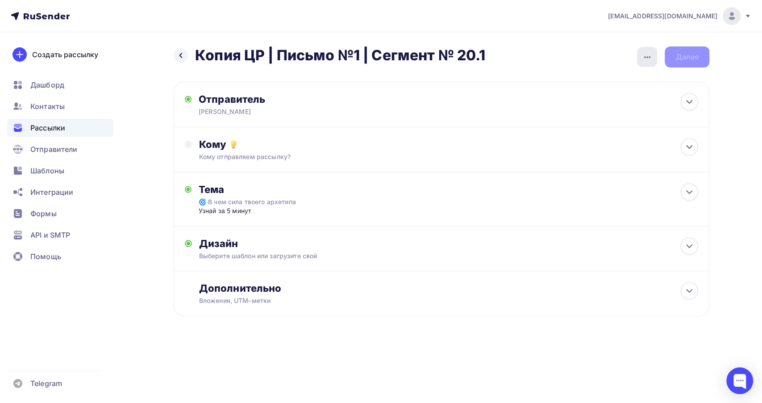
click at [639, 60] on div "button" at bounding box center [647, 57] width 20 height 20
click at [603, 101] on div "Переименовать рассылку" at bounding box center [600, 102] width 111 height 11
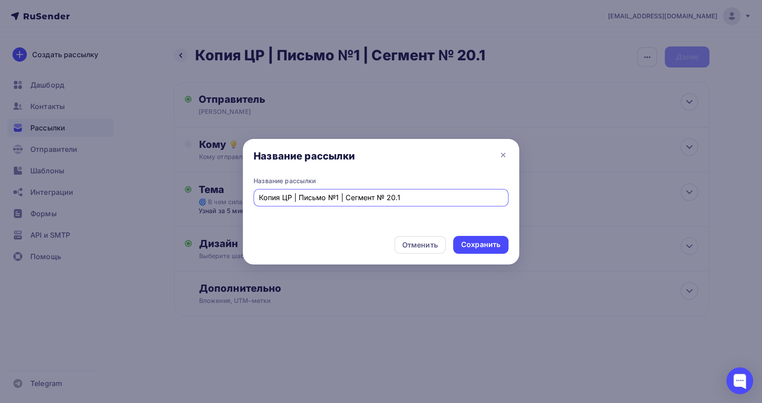
click at [284, 199] on input "Копия ЦР | Письмо №1 | Сегмент № 20.1" at bounding box center [381, 197] width 245 height 11
click at [282, 199] on input "Копия ЦР | Письмо №1 | Сегмент № 20.1" at bounding box center [381, 197] width 245 height 11
click at [383, 197] on input "ЦР | Письмо №1 | Сегмент № 20.1" at bounding box center [381, 197] width 245 height 11
type input "ЦР | Письмо №1 | Сегмент № 20.2"
click at [470, 240] on div "Сохранить" at bounding box center [480, 244] width 39 height 10
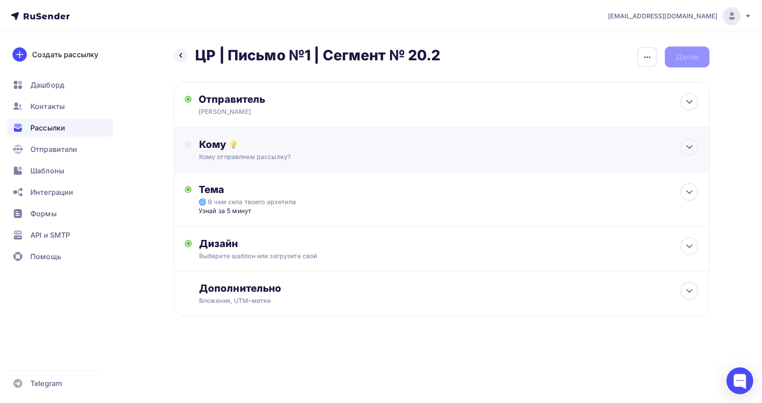
click at [361, 157] on div "Кому отправляем рассылку?" at bounding box center [423, 156] width 449 height 9
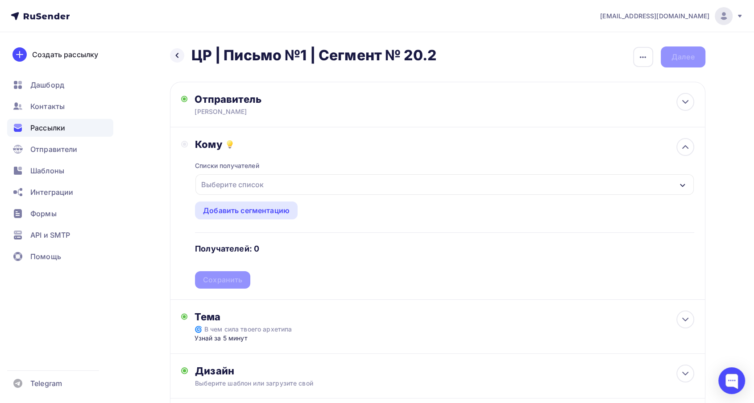
click at [246, 186] on div "Выберите список" at bounding box center [233, 184] width 70 height 16
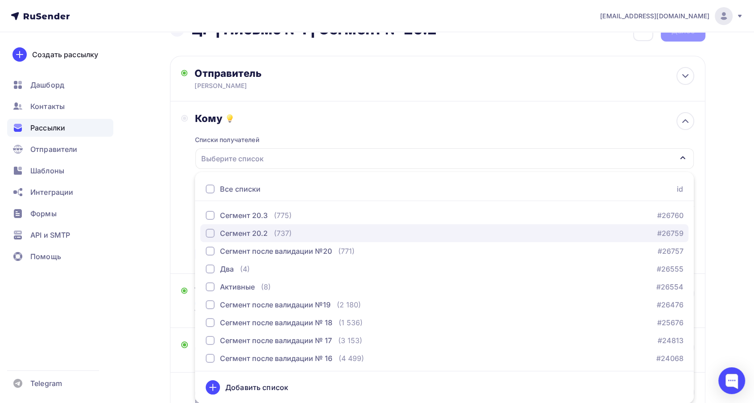
click at [245, 228] on div "Сегмент 20.2" at bounding box center [244, 233] width 48 height 11
click at [293, 116] on div "Кому" at bounding box center [444, 118] width 499 height 12
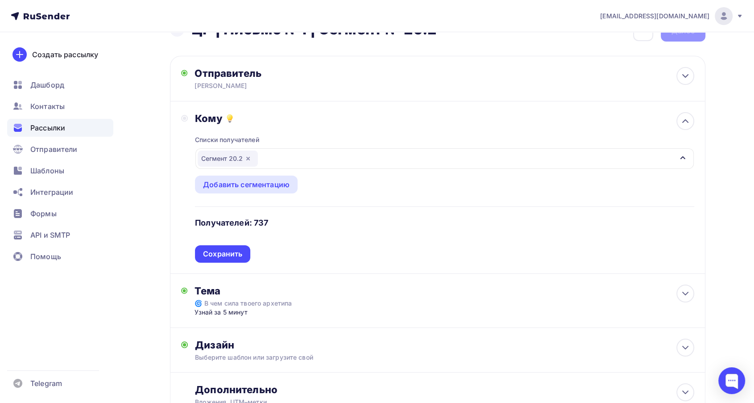
drag, startPoint x: 235, startPoint y: 248, endPoint x: 233, endPoint y: 237, distance: 10.9
click at [234, 249] on div "Сохранить" at bounding box center [222, 254] width 39 height 10
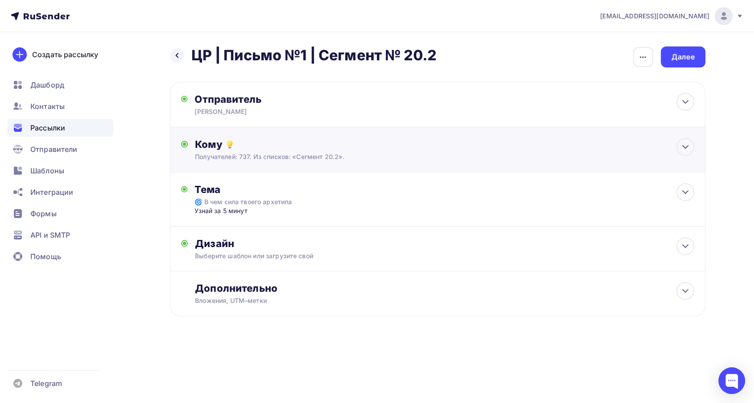
scroll to position [0, 0]
click at [679, 56] on div "Далее" at bounding box center [686, 57] width 23 height 10
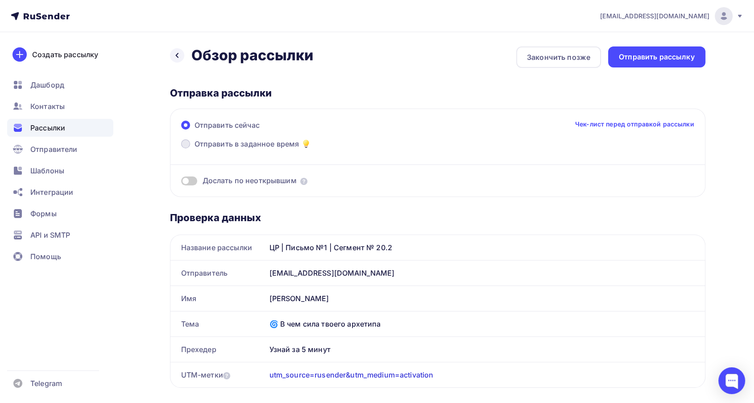
click at [220, 146] on span "Отправить в заданное время" at bounding box center [247, 143] width 105 height 11
click at [195, 149] on input "Отправить в заданное время" at bounding box center [195, 149] width 0 height 0
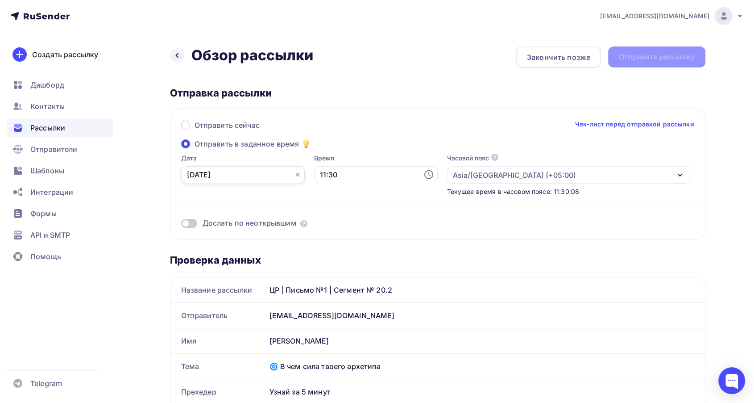
click at [225, 171] on input "08.09.2025" at bounding box center [243, 174] width 124 height 17
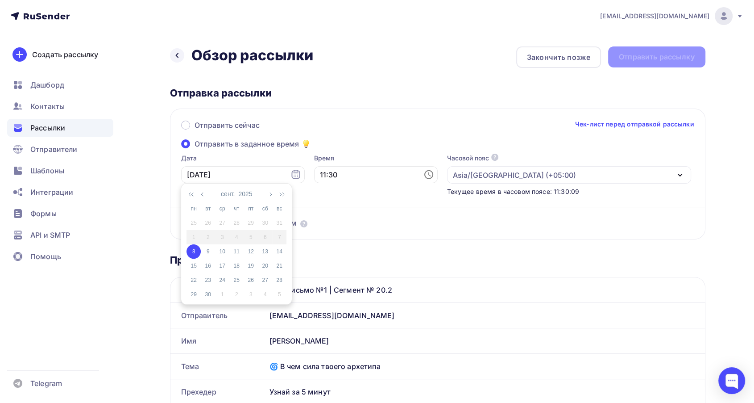
click at [195, 252] on div "8" at bounding box center [194, 251] width 14 height 8
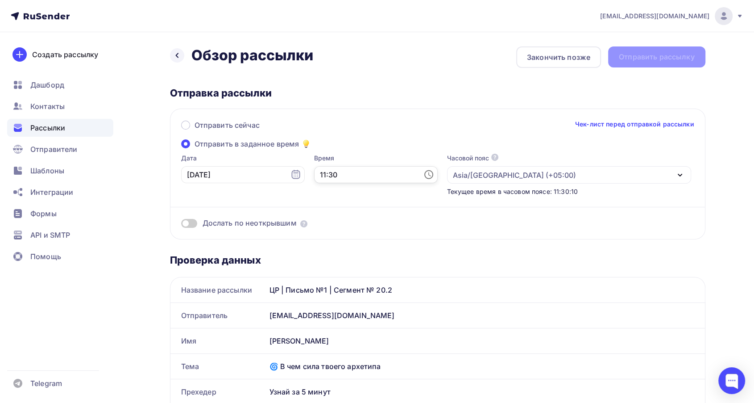
click at [315, 177] on input "11:30" at bounding box center [376, 174] width 124 height 17
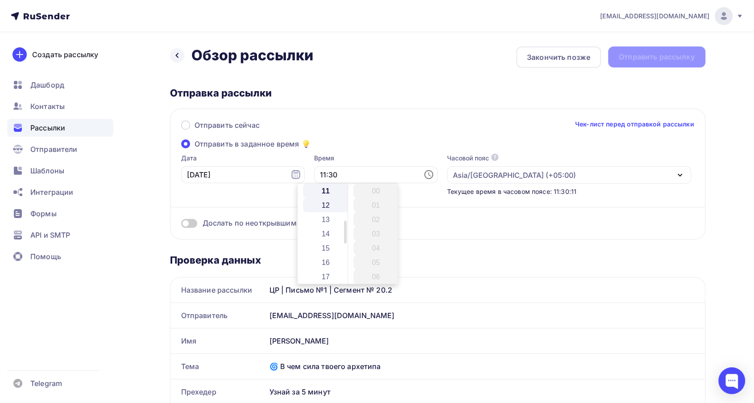
click at [325, 206] on li "12" at bounding box center [326, 205] width 47 height 14
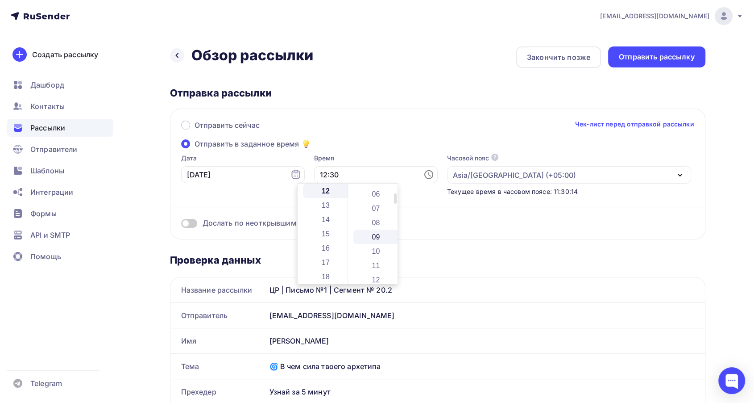
scroll to position [81, 0]
click at [375, 279] on li "12" at bounding box center [377, 281] width 47 height 14
type input "12:12"
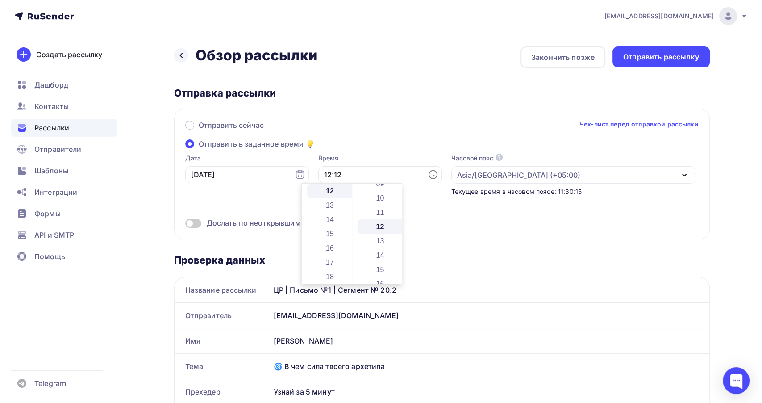
scroll to position [171, 0]
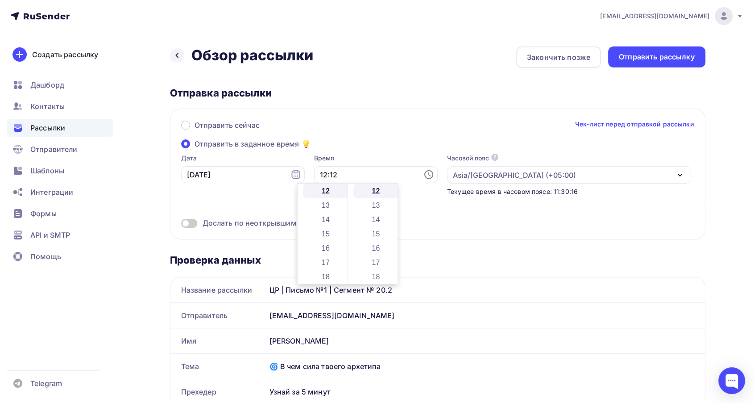
click at [361, 147] on div "Отправить сейчас Чек-лист перед отправкой рассылки Отправить в заданное время Д…" at bounding box center [438, 173] width 536 height 131
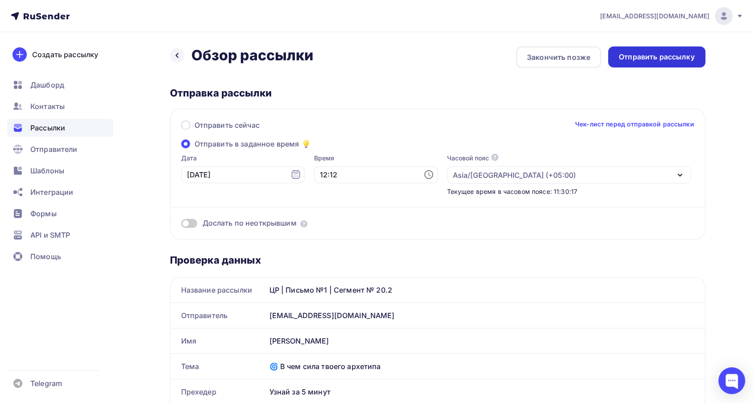
click at [632, 60] on div "Отправить рассылку" at bounding box center [657, 57] width 76 height 10
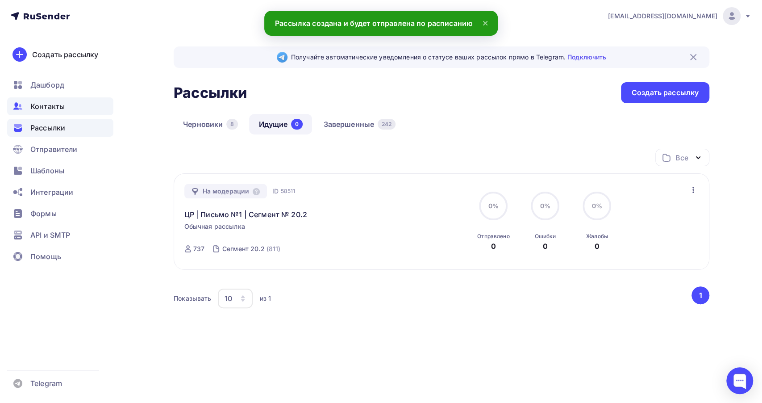
click at [46, 107] on span "Контакты" at bounding box center [47, 106] width 34 height 11
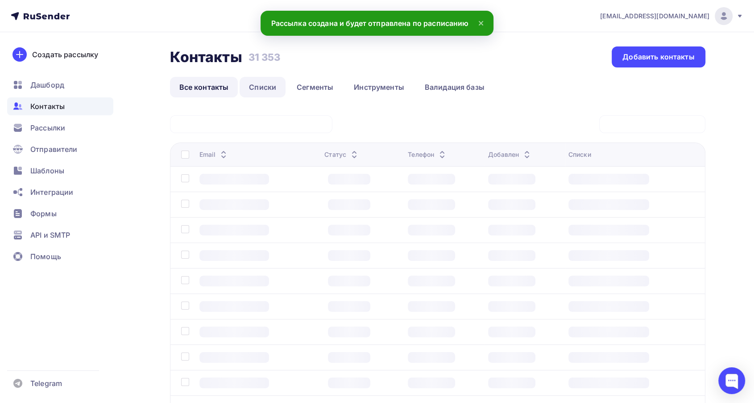
click at [267, 92] on link "Списки" at bounding box center [263, 87] width 46 height 21
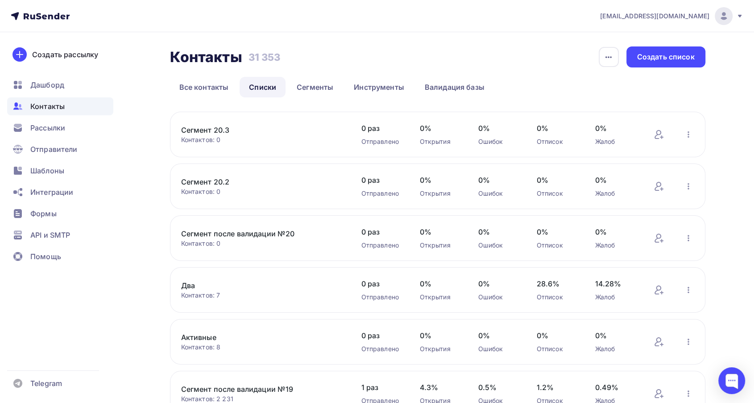
click at [229, 129] on link "Сегмент 20.3" at bounding box center [257, 130] width 152 height 11
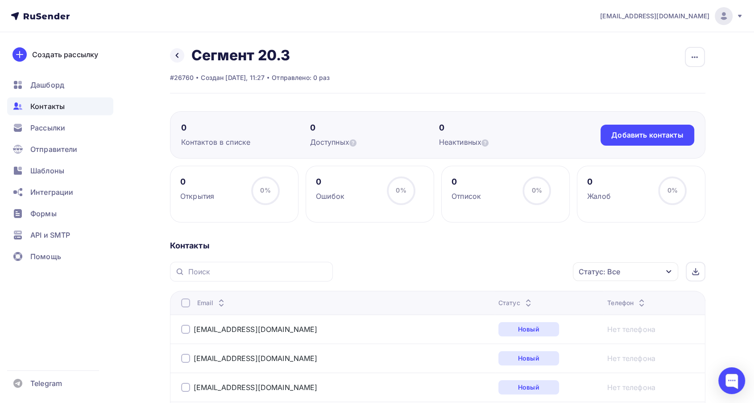
click at [523, 303] on icon at bounding box center [528, 304] width 11 height 11
click at [523, 299] on icon at bounding box center [528, 304] width 11 height 11
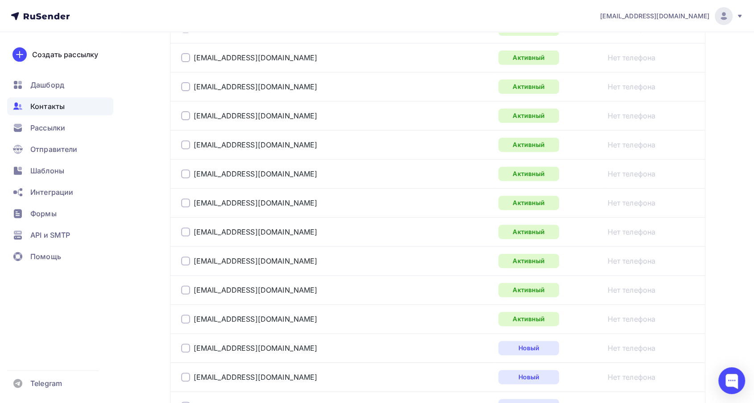
scroll to position [297, 0]
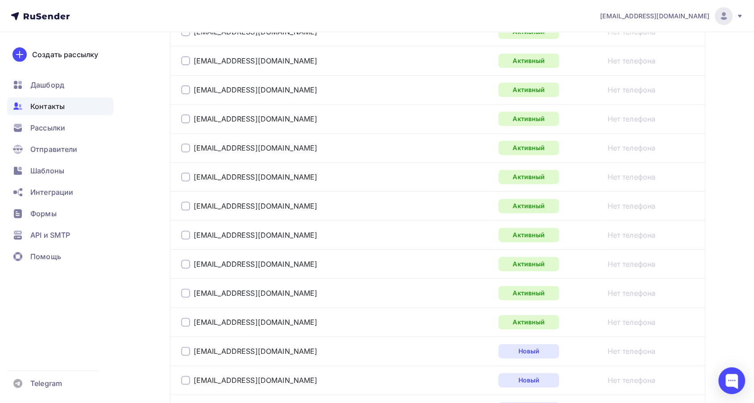
click at [185, 321] on div at bounding box center [185, 321] width 9 height 9
click at [185, 291] on div at bounding box center [185, 292] width 9 height 9
click at [182, 266] on div at bounding box center [185, 263] width 9 height 9
click at [182, 235] on div at bounding box center [185, 234] width 9 height 9
click at [185, 204] on div at bounding box center [185, 205] width 9 height 9
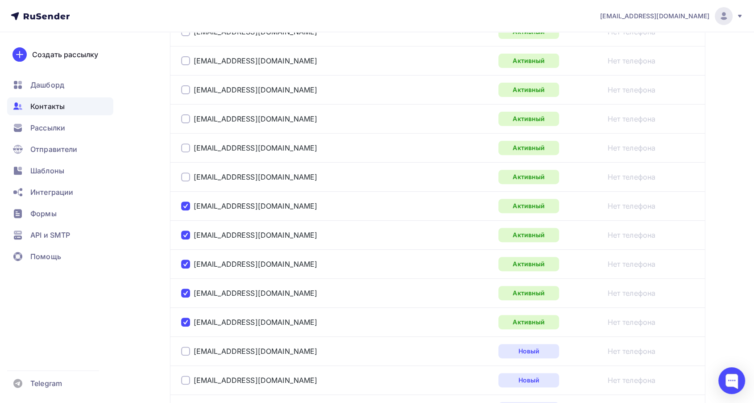
click at [182, 176] on div at bounding box center [185, 176] width 9 height 9
click at [186, 148] on div at bounding box center [185, 147] width 9 height 9
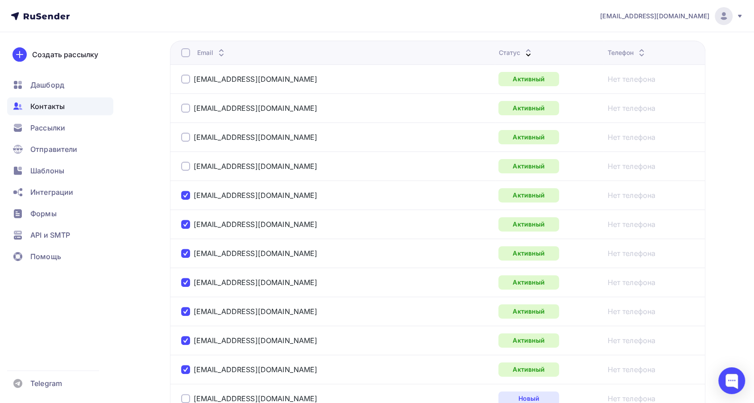
scroll to position [248, 0]
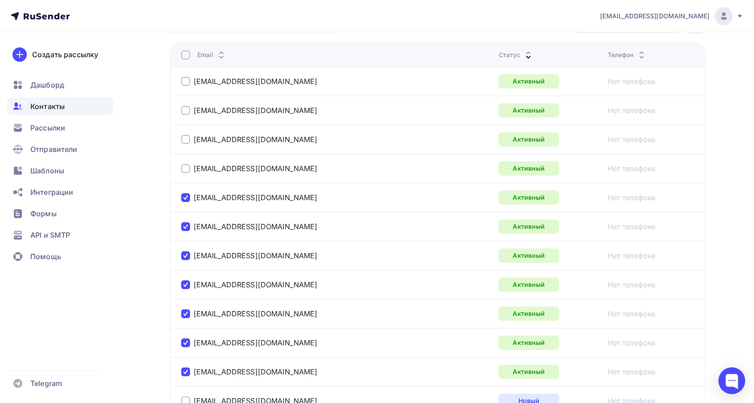
click at [186, 168] on div at bounding box center [185, 168] width 9 height 9
click at [184, 137] on div at bounding box center [185, 139] width 9 height 9
click at [185, 107] on div at bounding box center [185, 110] width 9 height 9
click at [187, 83] on div at bounding box center [185, 81] width 9 height 9
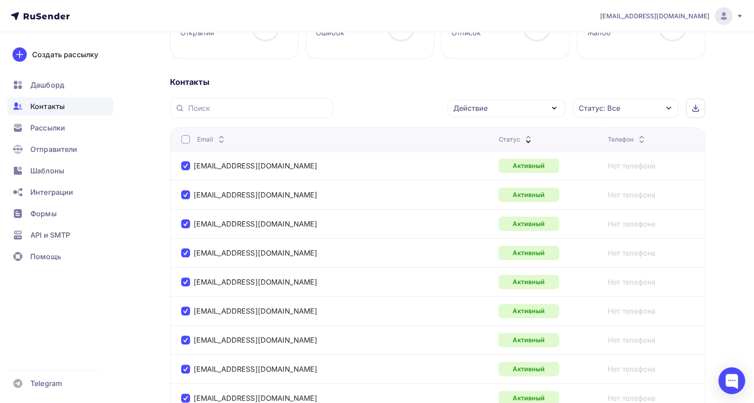
scroll to position [149, 0]
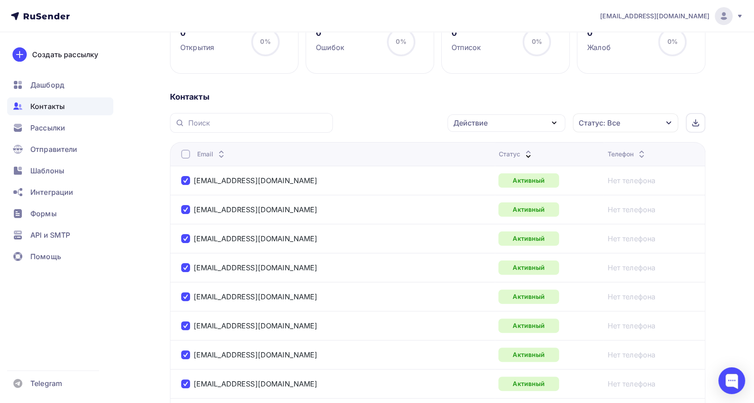
click at [473, 126] on div "Действие" at bounding box center [470, 122] width 34 height 11
click at [478, 164] on div "Исключить из списка" at bounding box center [497, 167] width 78 height 11
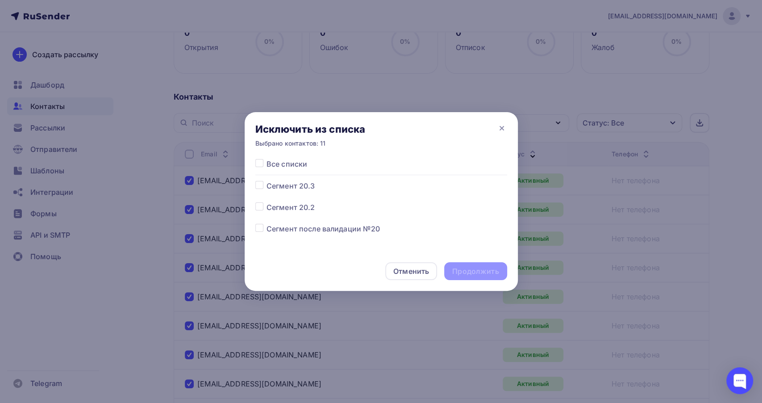
click at [266, 202] on label at bounding box center [266, 202] width 0 height 0
click at [258, 208] on input "checkbox" at bounding box center [259, 206] width 8 height 8
click at [266, 202] on label at bounding box center [266, 202] width 0 height 0
click at [258, 207] on input "checkbox" at bounding box center [259, 206] width 8 height 8
checkbox input "false"
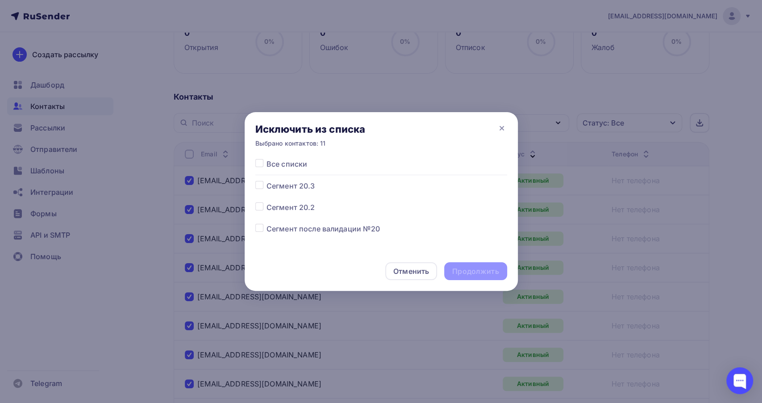
click at [266, 180] on label at bounding box center [266, 180] width 0 height 0
click at [260, 183] on input "checkbox" at bounding box center [259, 184] width 8 height 8
checkbox input "true"
click at [466, 262] on div "Продолжить" at bounding box center [475, 271] width 62 height 18
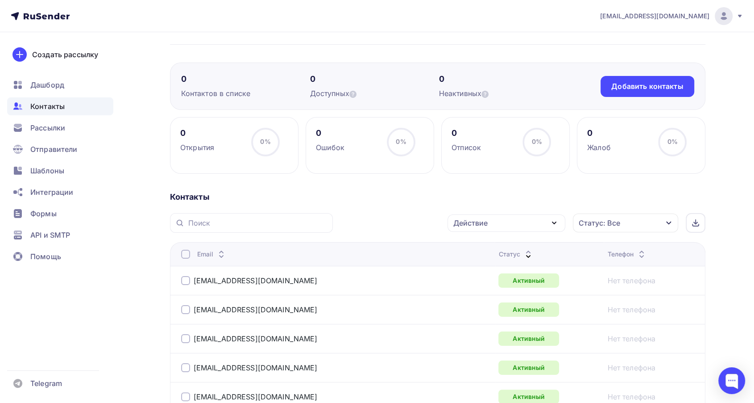
scroll to position [0, 0]
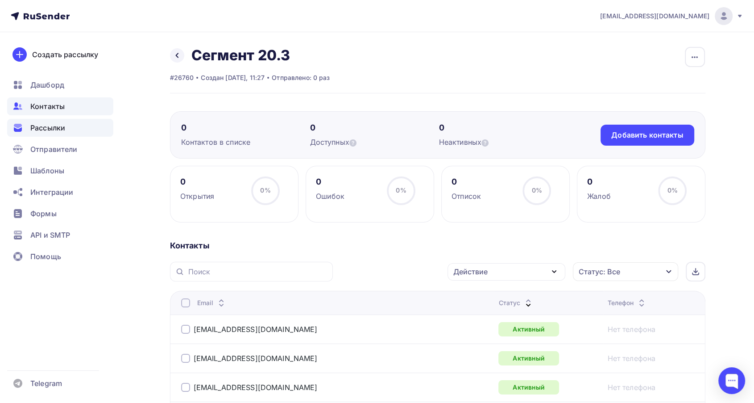
click at [62, 126] on span "Рассылки" at bounding box center [47, 127] width 35 height 11
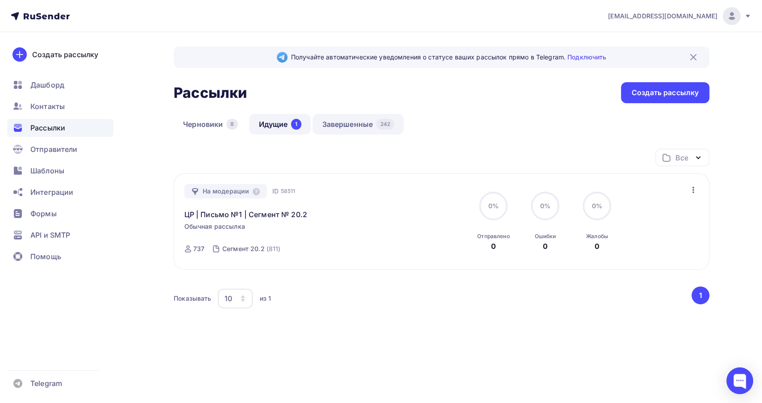
click at [371, 121] on link "Завершенные 242" at bounding box center [357, 124] width 91 height 21
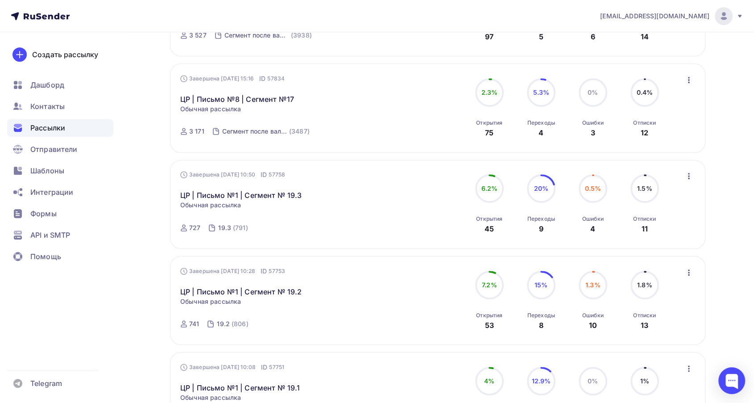
scroll to position [831, 0]
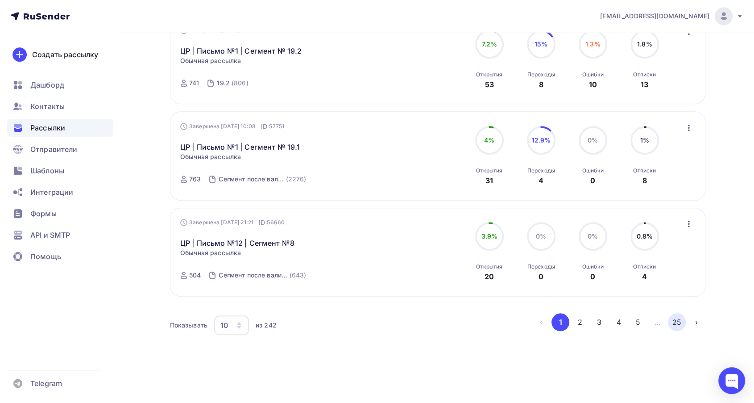
click at [678, 320] on button "25" at bounding box center [677, 322] width 18 height 18
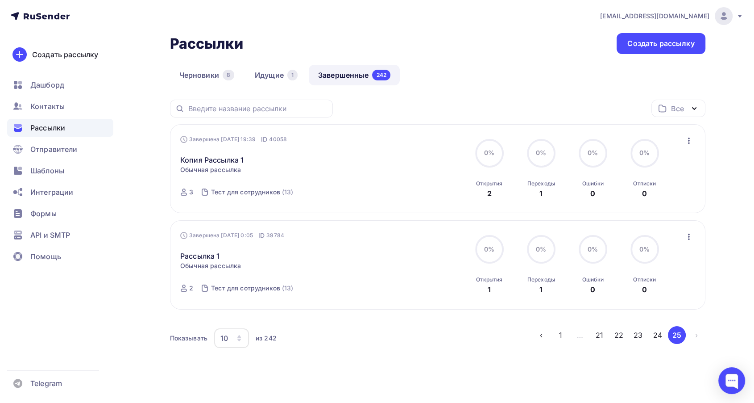
scroll to position [62, 0]
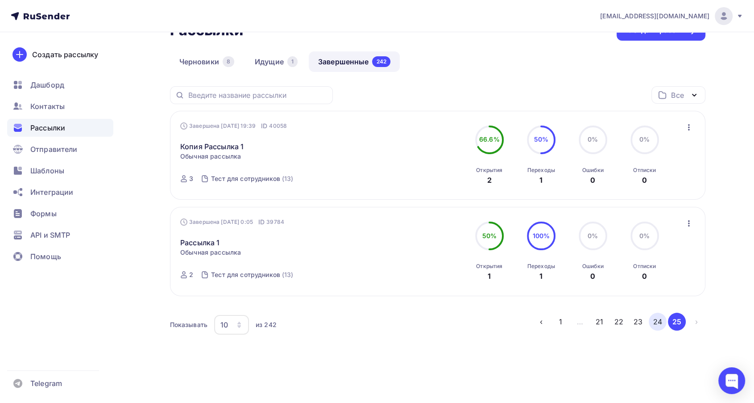
click at [660, 319] on button "24" at bounding box center [658, 321] width 18 height 18
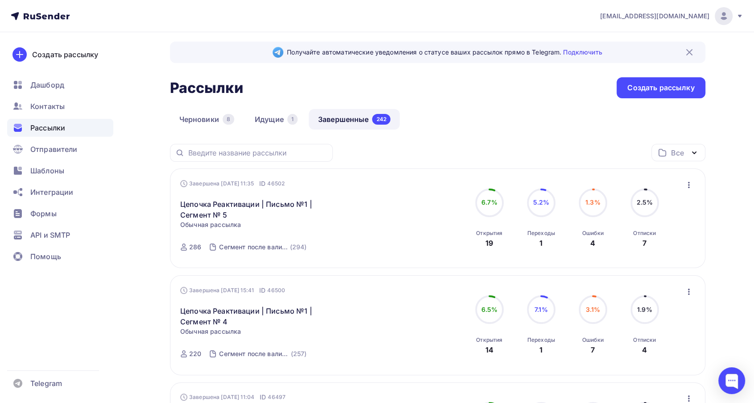
scroll to position [0, 0]
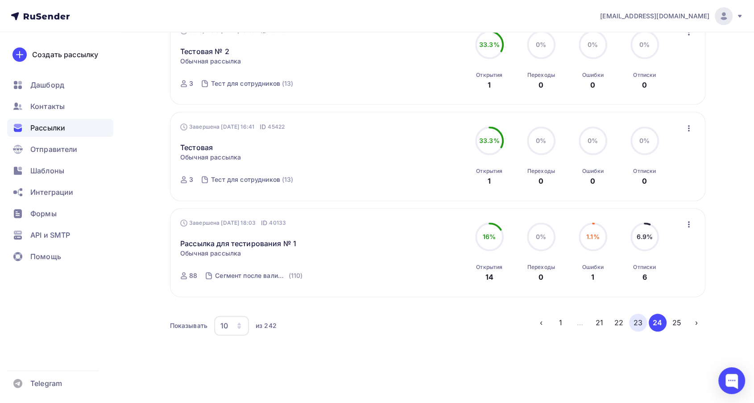
click at [643, 319] on button "23" at bounding box center [638, 322] width 18 height 18
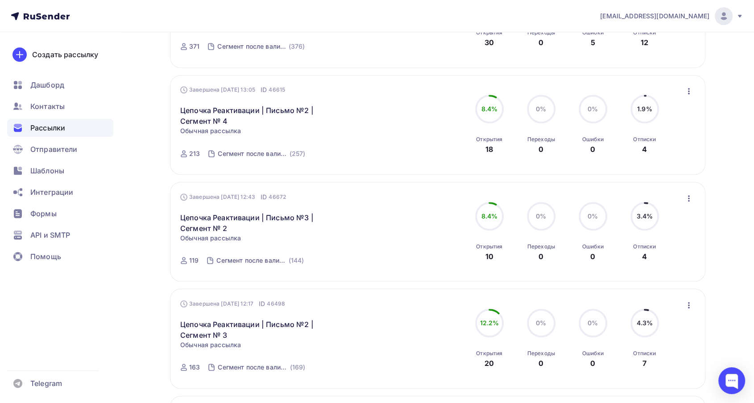
scroll to position [916, 0]
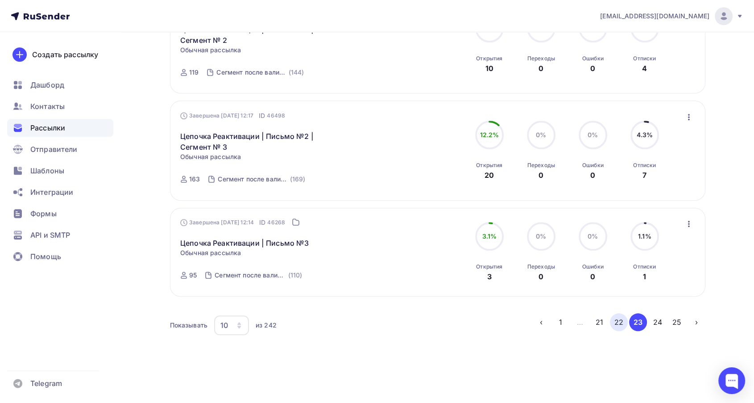
click at [614, 320] on button "22" at bounding box center [619, 322] width 18 height 18
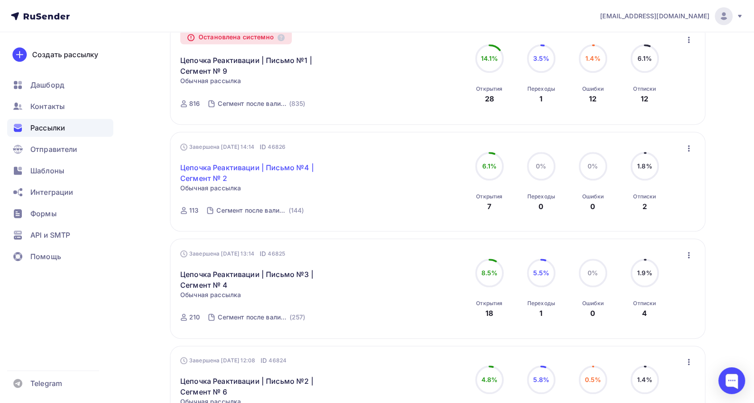
scroll to position [790, 0]
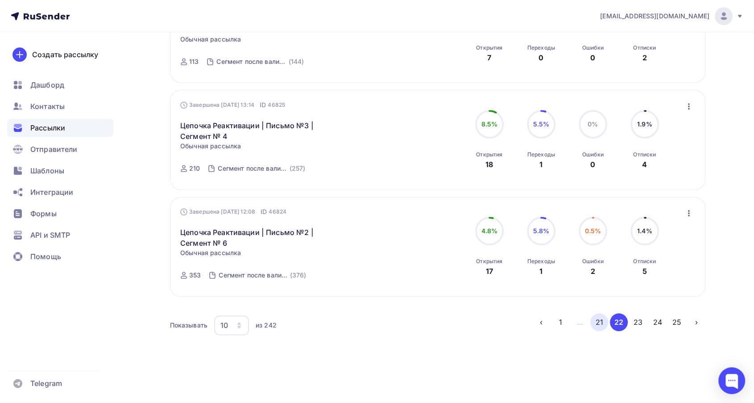
click at [600, 319] on button "21" at bounding box center [600, 322] width 18 height 18
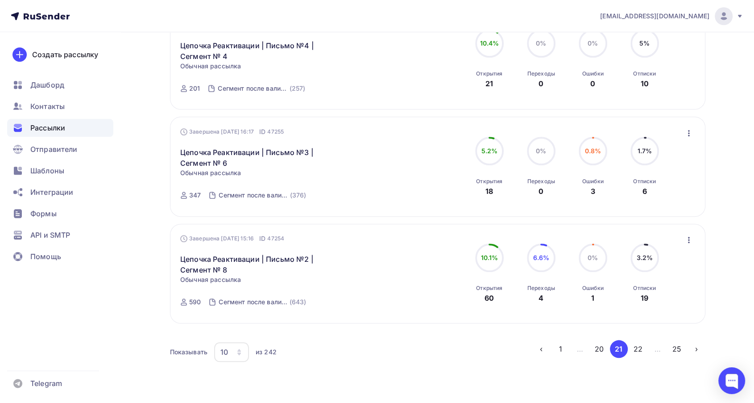
scroll to position [930, 0]
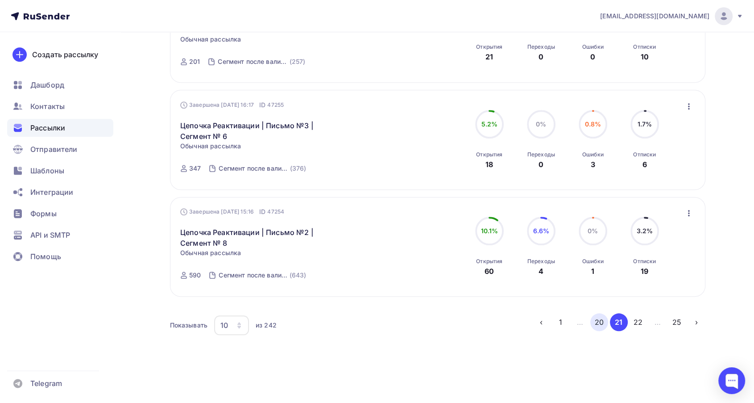
click at [601, 318] on button "20" at bounding box center [600, 322] width 18 height 18
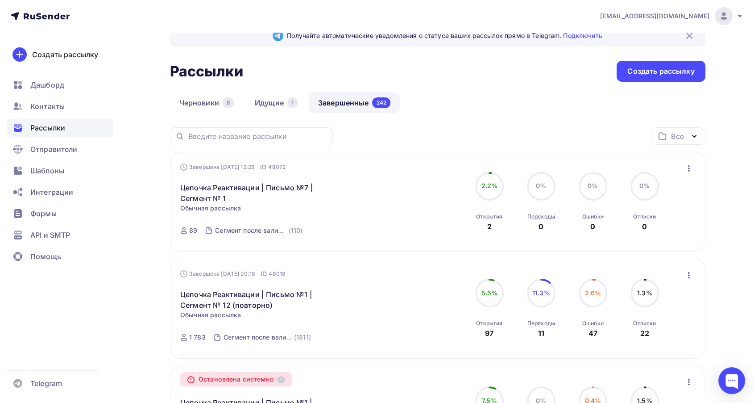
scroll to position [0, 0]
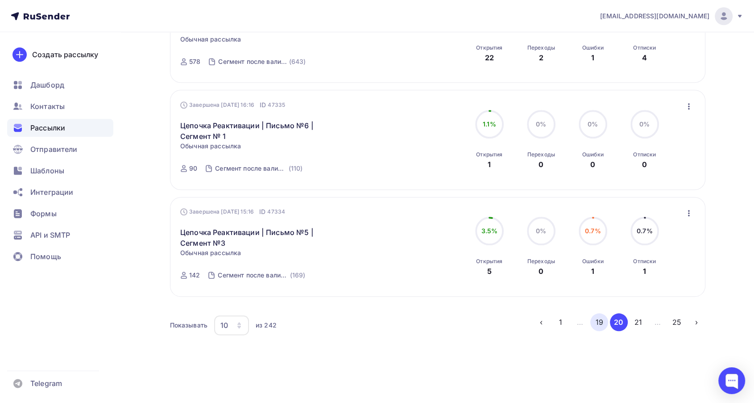
click at [594, 318] on button "19" at bounding box center [600, 322] width 18 height 18
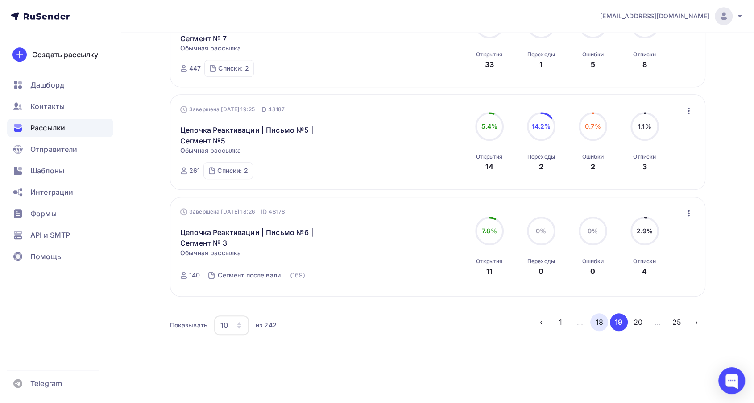
click at [594, 324] on button "18" at bounding box center [600, 322] width 18 height 18
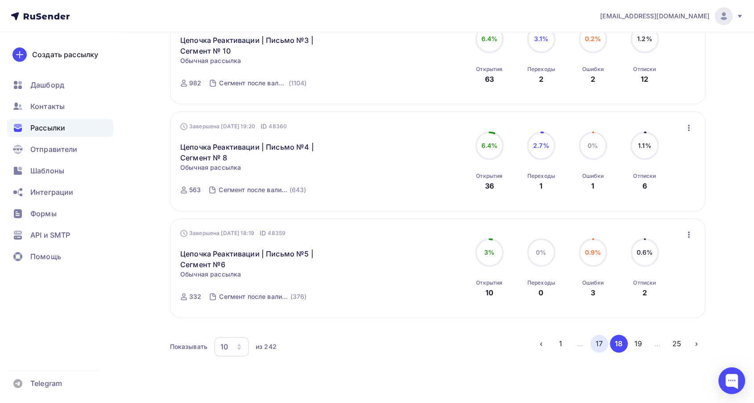
click at [599, 334] on button "17" at bounding box center [600, 343] width 18 height 18
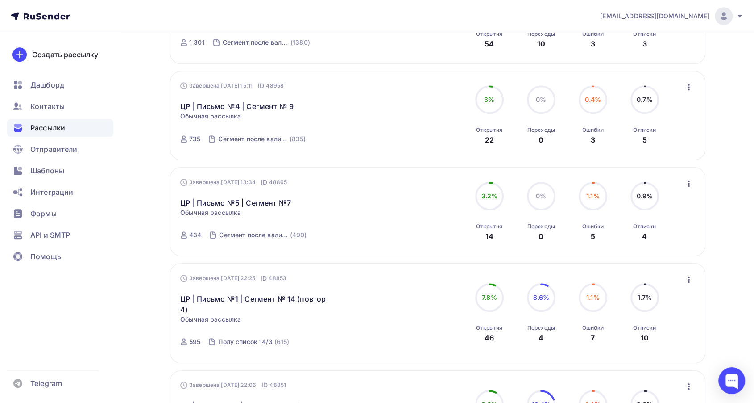
scroll to position [841, 0]
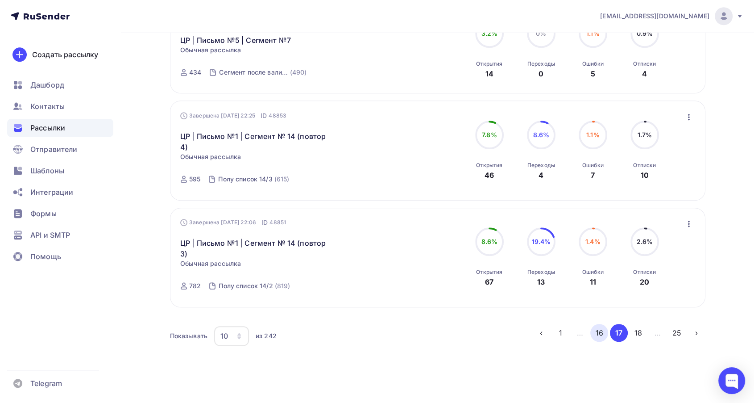
click at [594, 324] on button "16" at bounding box center [600, 333] width 18 height 18
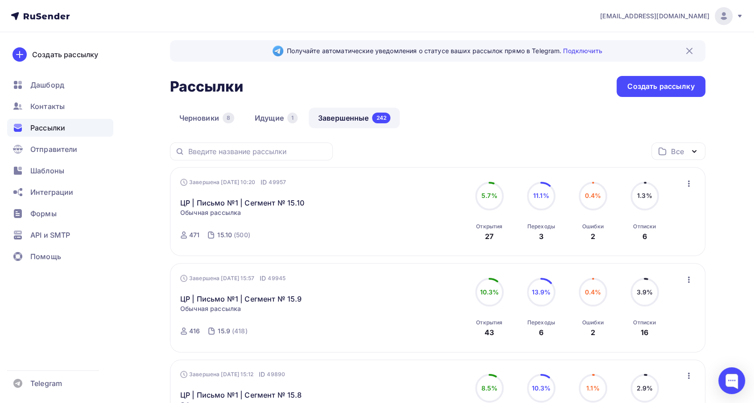
scroll to position [0, 0]
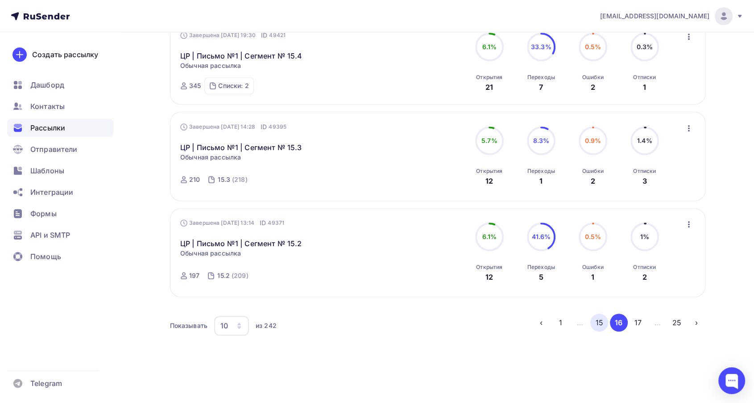
click at [595, 321] on button "15" at bounding box center [600, 322] width 18 height 18
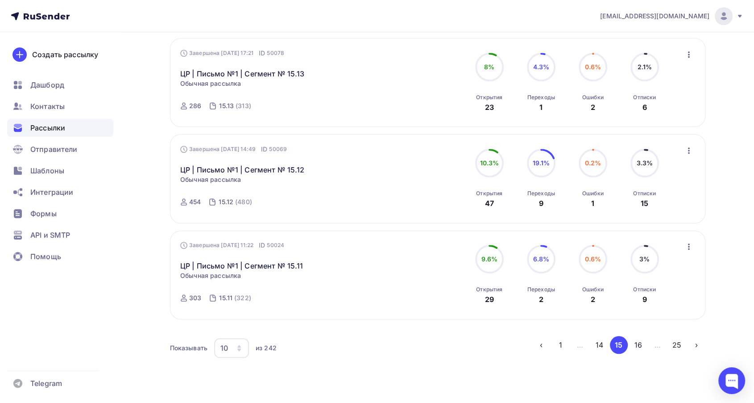
scroll to position [843, 0]
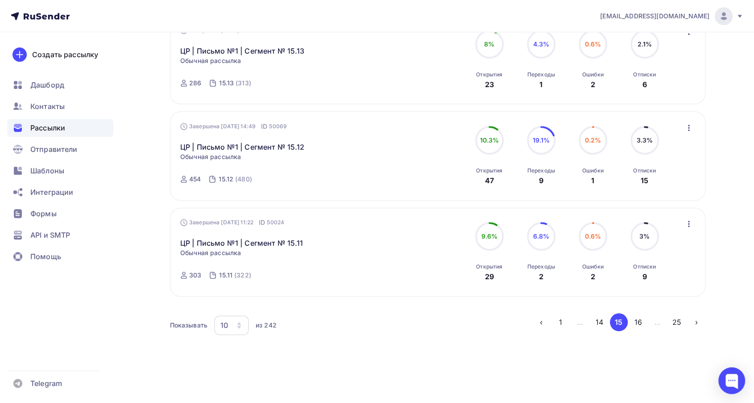
click at [607, 320] on button "14" at bounding box center [600, 322] width 18 height 18
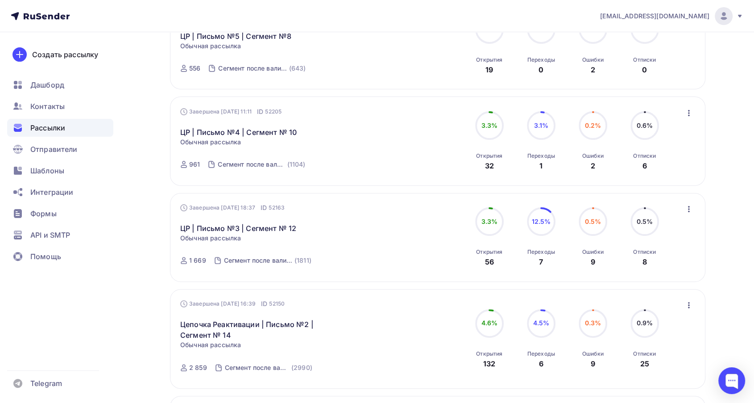
scroll to position [171, 0]
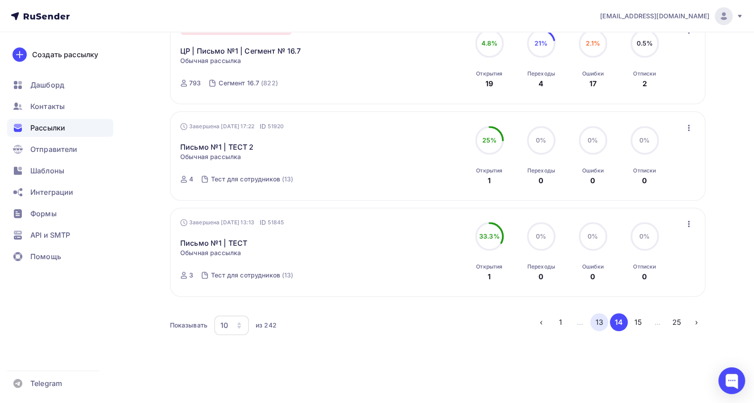
click at [598, 320] on button "13" at bounding box center [600, 322] width 18 height 18
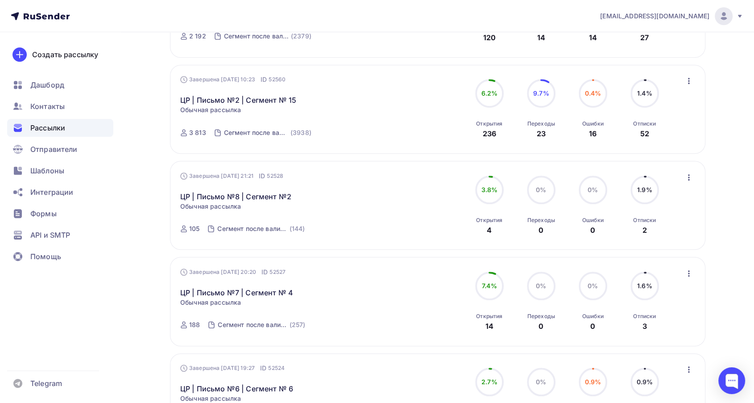
scroll to position [831, 0]
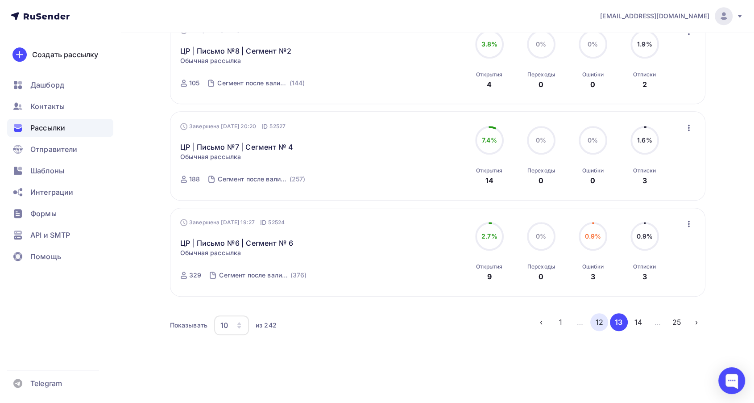
click at [603, 322] on button "12" at bounding box center [600, 322] width 18 height 18
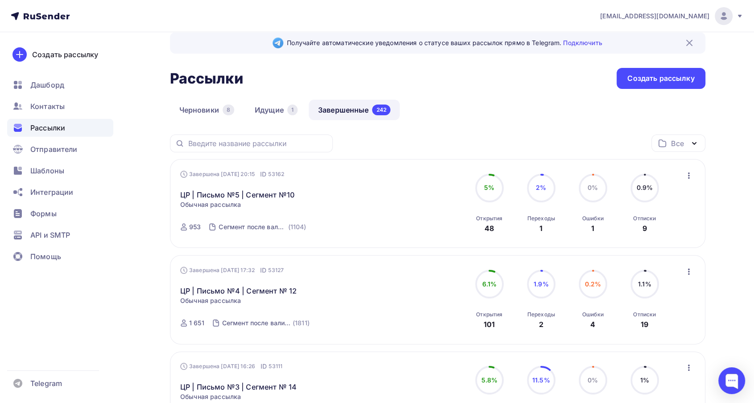
scroll to position [0, 0]
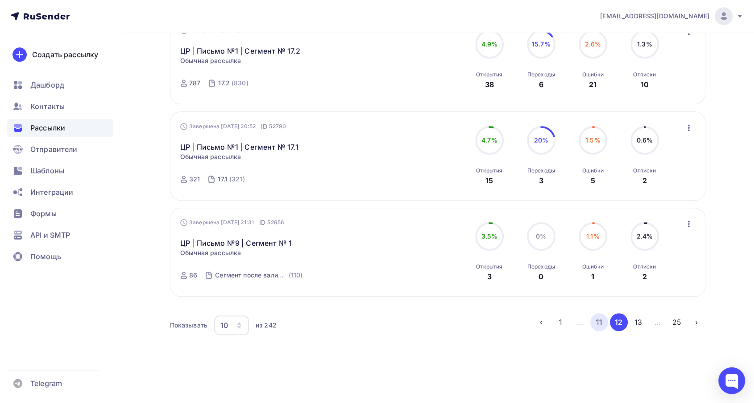
click at [597, 319] on button "11" at bounding box center [600, 322] width 18 height 18
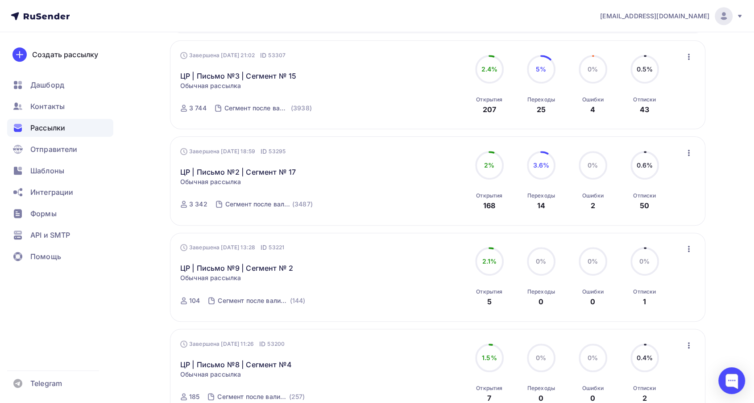
scroll to position [521, 0]
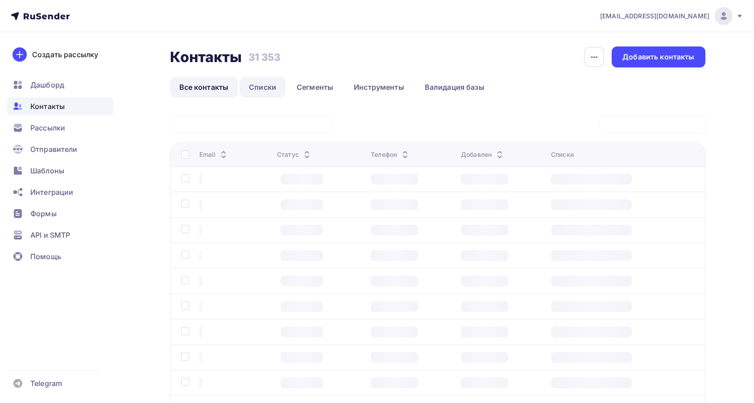
click at [265, 84] on link "Списки" at bounding box center [263, 87] width 46 height 21
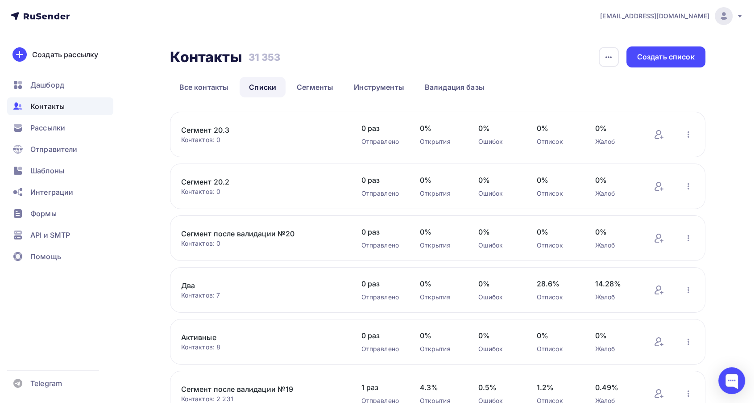
click at [220, 177] on link "Сегмент 20.2" at bounding box center [257, 181] width 152 height 11
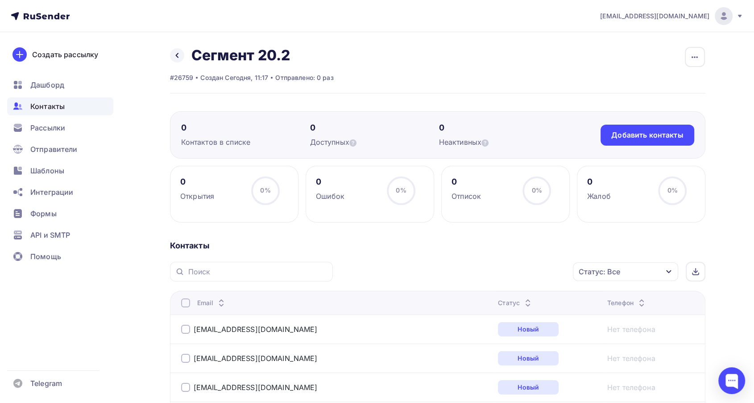
click at [523, 302] on icon at bounding box center [528, 304] width 11 height 11
click at [528, 299] on icon at bounding box center [533, 304] width 11 height 11
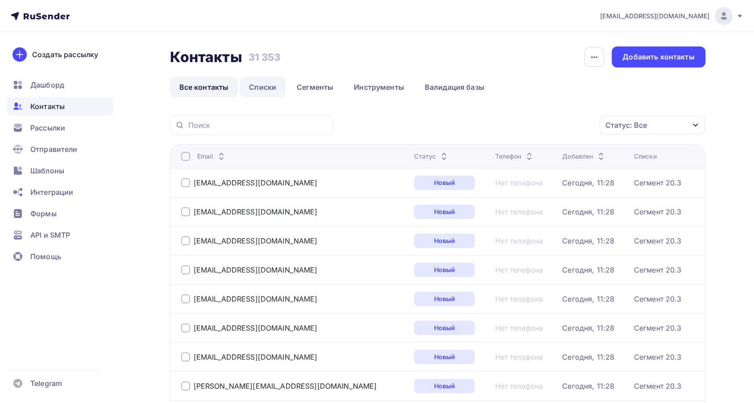
click at [272, 89] on link "Списки" at bounding box center [263, 87] width 46 height 21
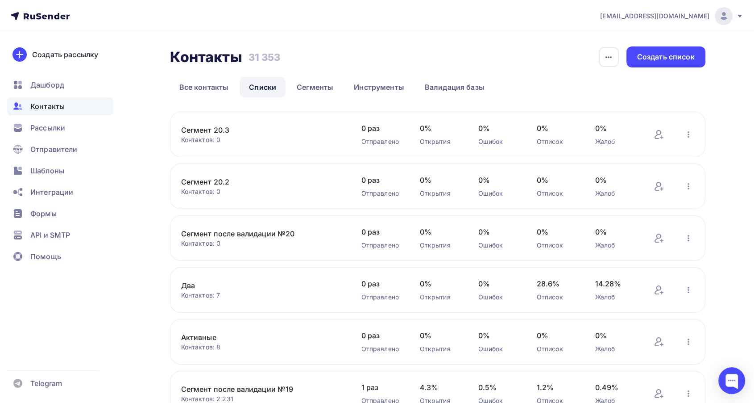
click at [196, 283] on link "Два" at bounding box center [257, 285] width 152 height 11
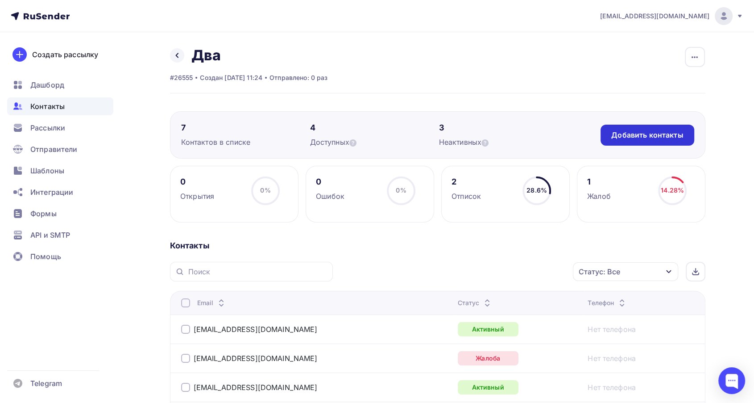
click at [653, 129] on div "Добавить контакты" at bounding box center [647, 135] width 93 height 21
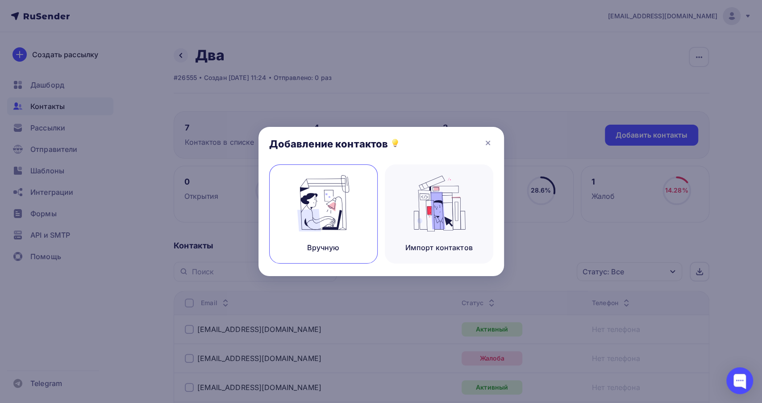
click at [336, 215] on img at bounding box center [323, 203] width 60 height 56
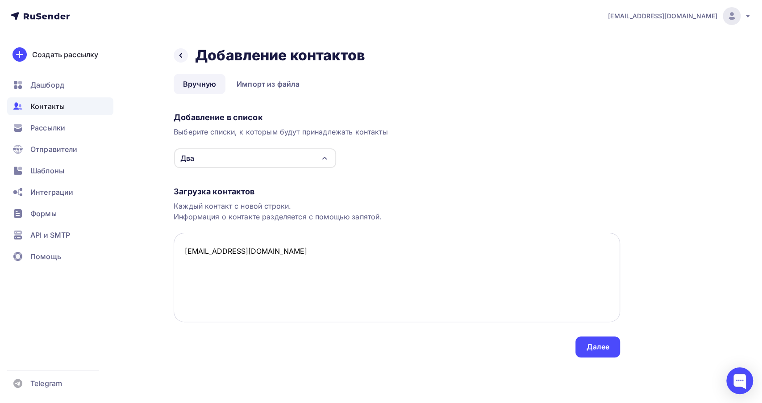
paste textarea "[EMAIL_ADDRESS][DOMAIN_NAME]"
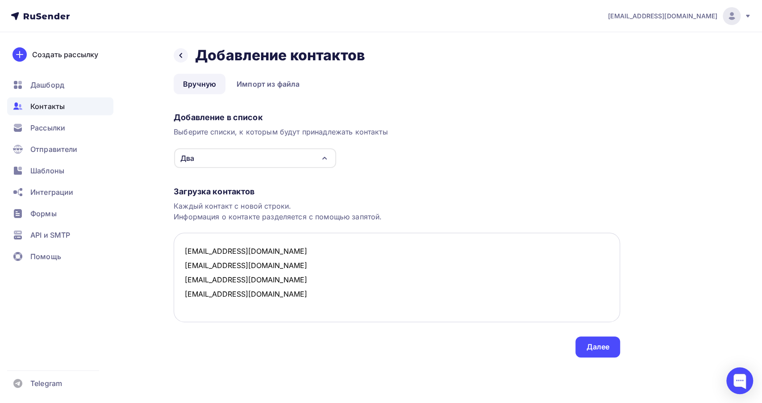
paste textarea "[EMAIL_ADDRESS][DOMAIN_NAME]"
type textarea "[EMAIL_ADDRESS][DOMAIN_NAME] [EMAIL_ADDRESS][DOMAIN_NAME] [EMAIL_ADDRESS][DOMAI…"
click at [603, 350] on div "Далее" at bounding box center [597, 346] width 23 height 10
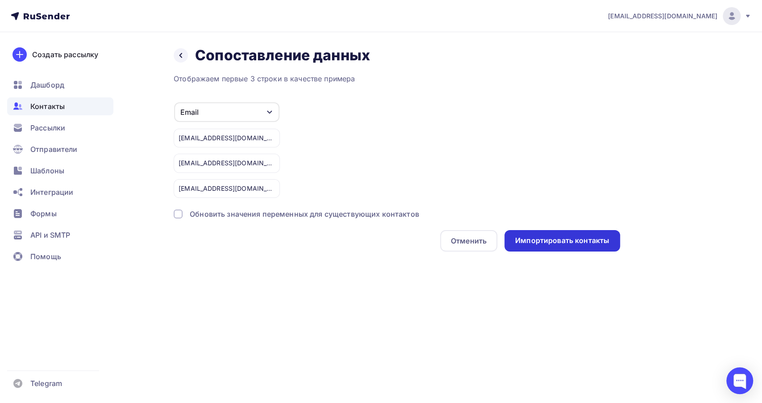
click at [534, 238] on div "Импортировать контакты" at bounding box center [562, 240] width 94 height 10
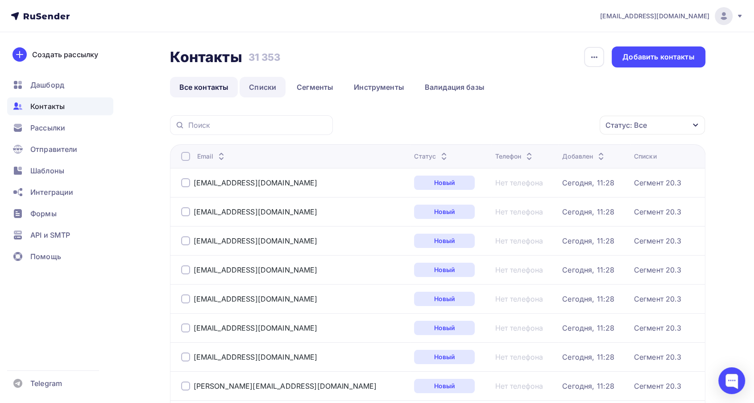
click at [264, 96] on link "Списки" at bounding box center [263, 87] width 46 height 21
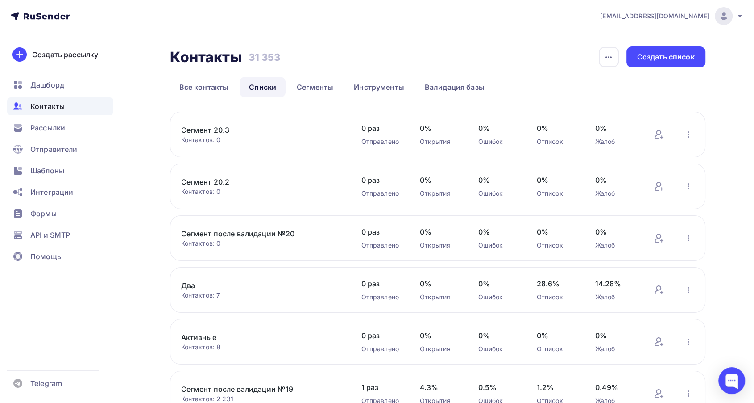
click at [195, 286] on link "Два" at bounding box center [257, 285] width 152 height 11
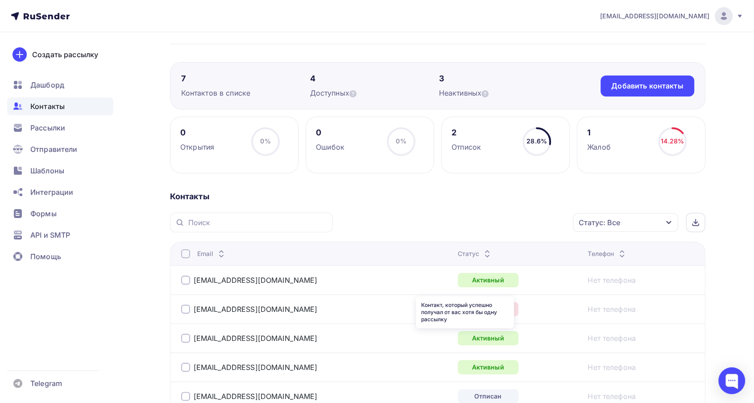
scroll to position [36, 0]
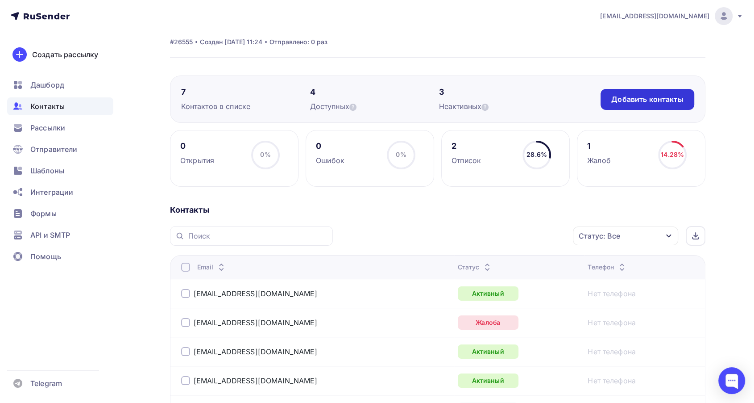
click at [647, 98] on div "Добавить контакты" at bounding box center [647, 99] width 72 height 10
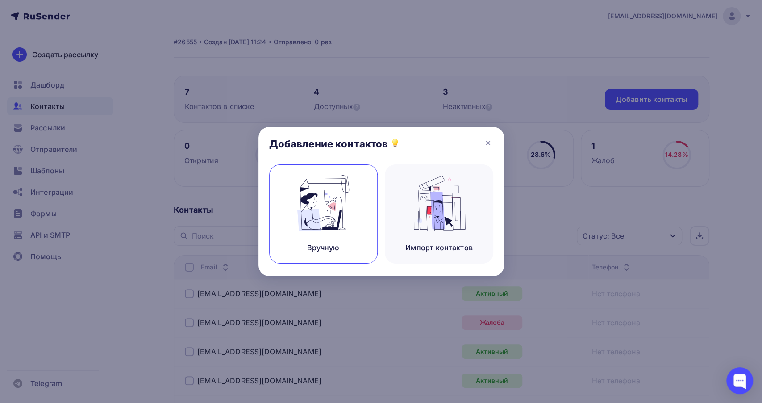
click at [350, 222] on img at bounding box center [323, 203] width 60 height 56
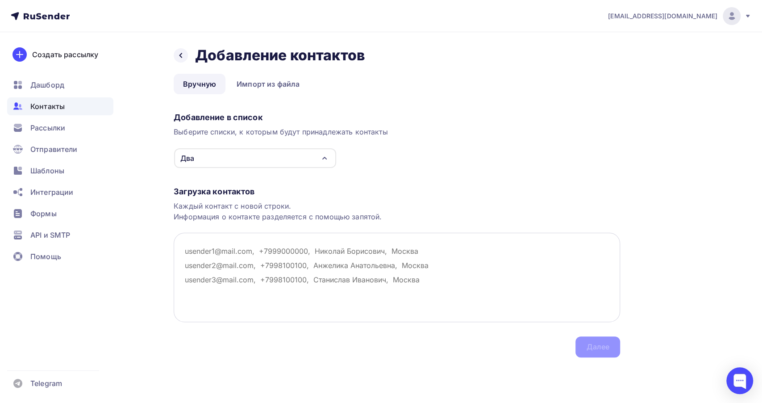
click at [204, 263] on textarea at bounding box center [397, 277] width 446 height 89
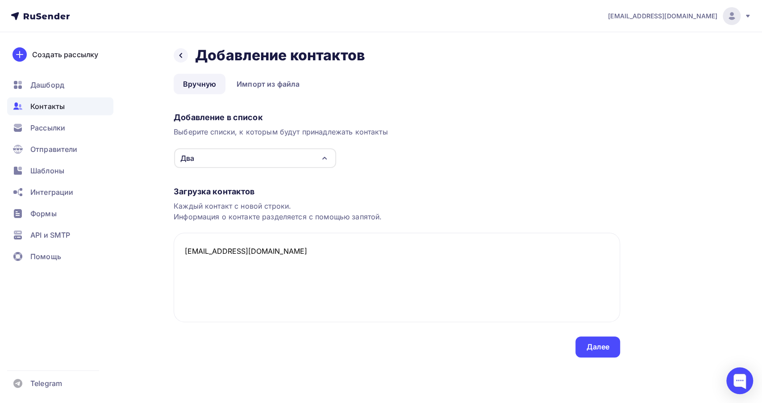
paste textarea "[EMAIL_ADDRESS][DOMAIN_NAME]"
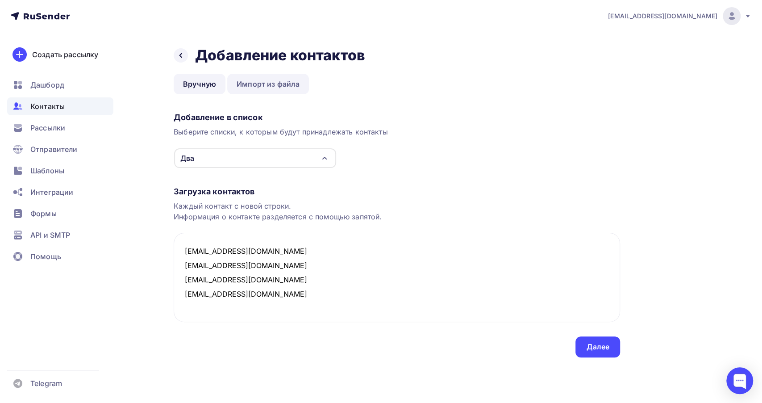
paste textarea "[EMAIL_ADDRESS][DOMAIN_NAME]"
type textarea "milka.34@mail.ru nurgalieva_almira86@mail.ru replay_01_ne@mail.ru sobolevaarina…"
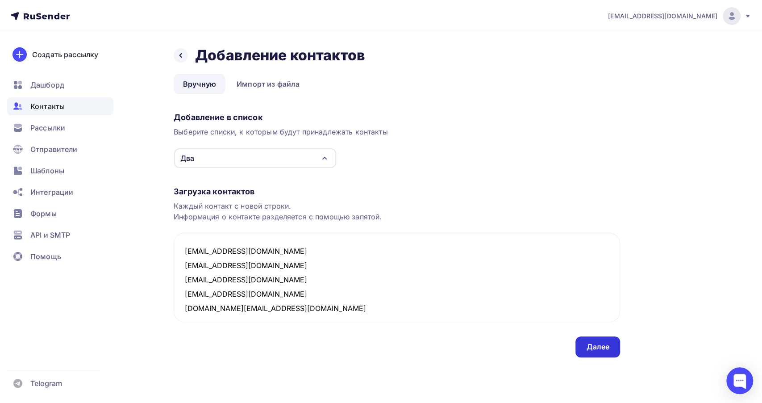
click at [609, 355] on div "Далее" at bounding box center [597, 346] width 45 height 21
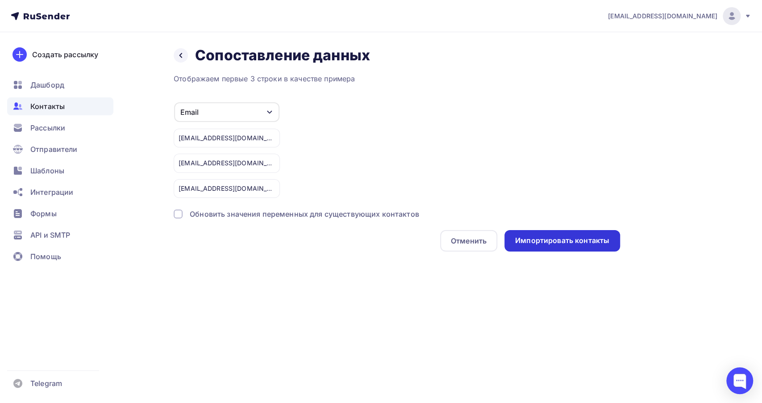
click at [567, 237] on div "Импортировать контакты" at bounding box center [562, 240] width 94 height 10
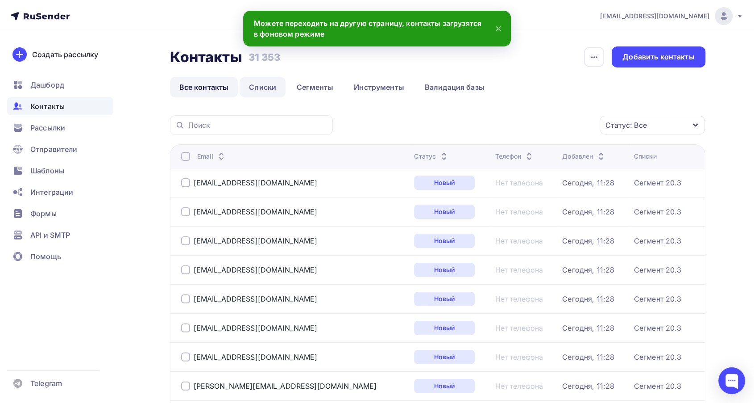
click at [264, 86] on link "Списки" at bounding box center [263, 87] width 46 height 21
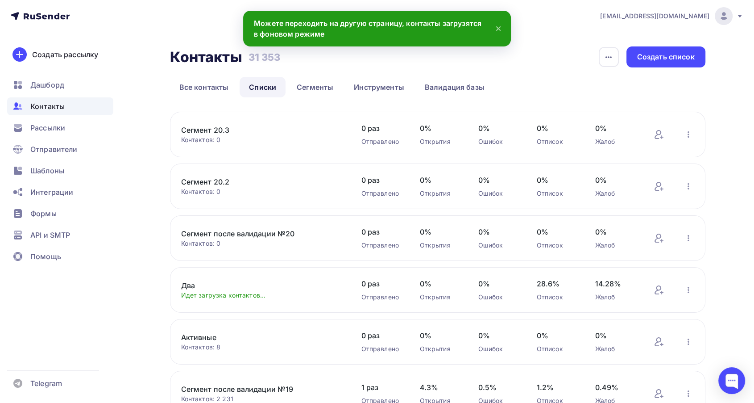
click at [193, 284] on link "Два" at bounding box center [257, 285] width 152 height 11
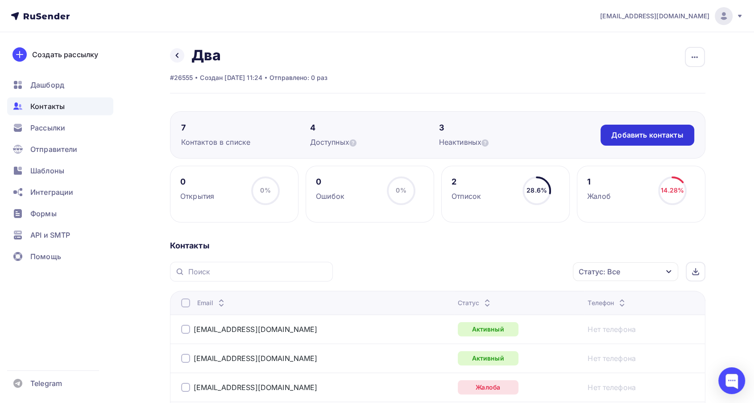
click at [689, 133] on div "Добавить контакты" at bounding box center [647, 135] width 93 height 21
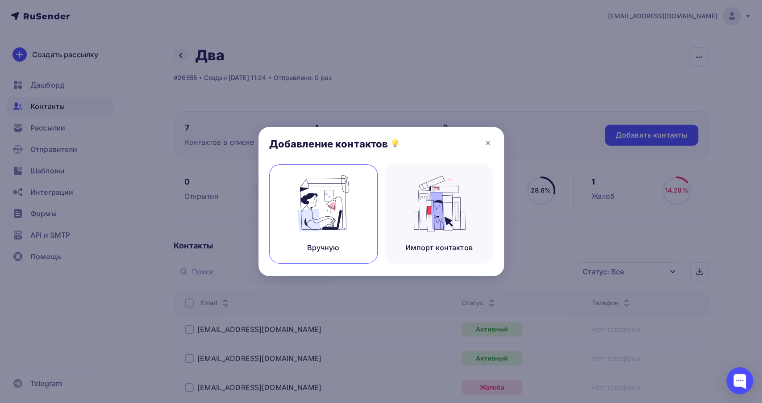
click at [342, 240] on div "Вручную" at bounding box center [323, 213] width 108 height 99
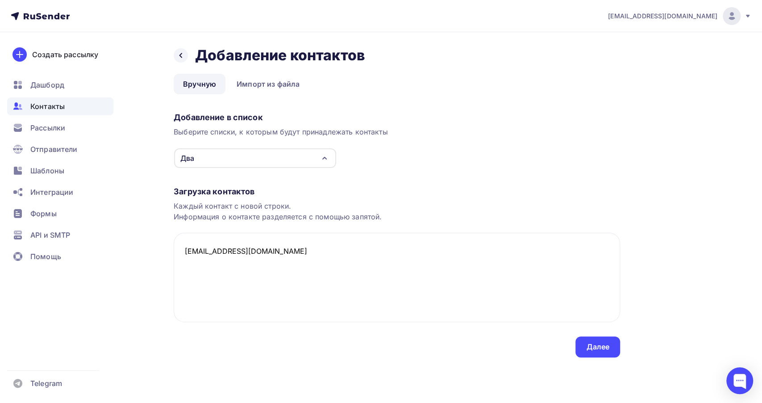
paste textarea "[EMAIL_ADDRESS][DOMAIN_NAME]"
paste textarea "lilya33@mail.ru"
paste textarea "[EMAIL_ADDRESS][DOMAIN_NAME]"
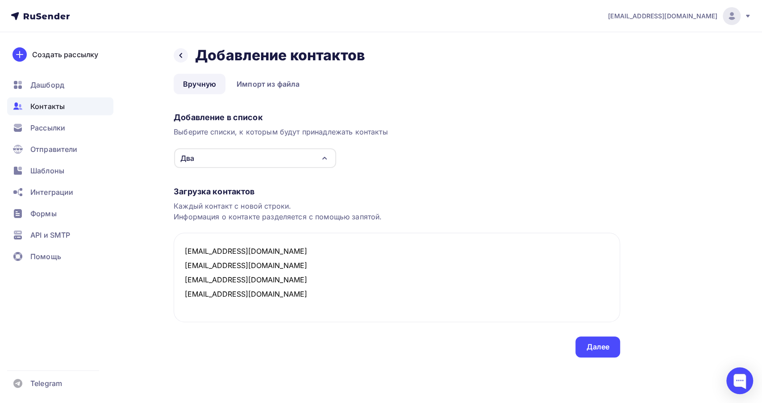
paste textarea "[EMAIL_ADDRESS][DOMAIN_NAME]"
type textarea "marina25.10.73@yandex.ru milka.34@mail.ru lilya33@mail.ru nurgalieva_almira86@m…"
click at [610, 350] on div "Далее" at bounding box center [597, 346] width 45 height 21
click at [594, 347] on div "Далее" at bounding box center [597, 346] width 23 height 10
click at [606, 346] on div "Далее" at bounding box center [597, 346] width 23 height 10
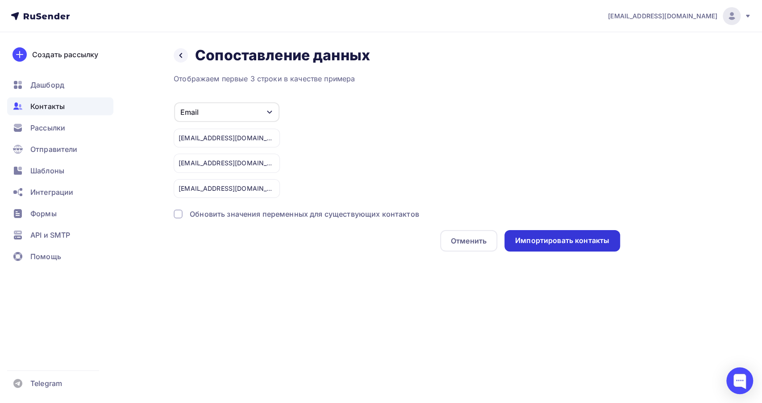
click at [556, 246] on div "Импортировать контакты" at bounding box center [562, 240] width 116 height 21
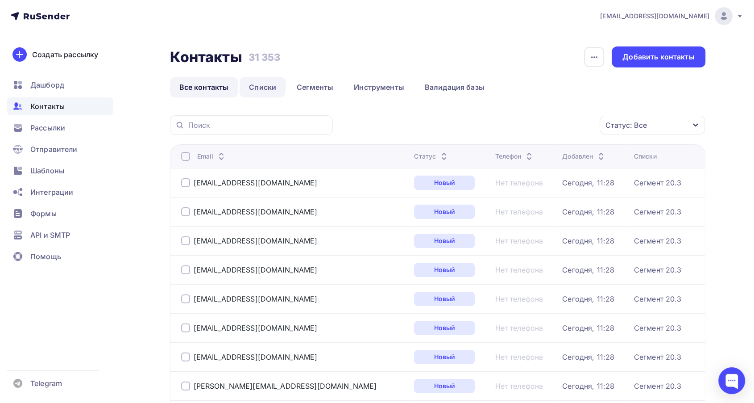
click at [259, 88] on link "Списки" at bounding box center [263, 87] width 46 height 21
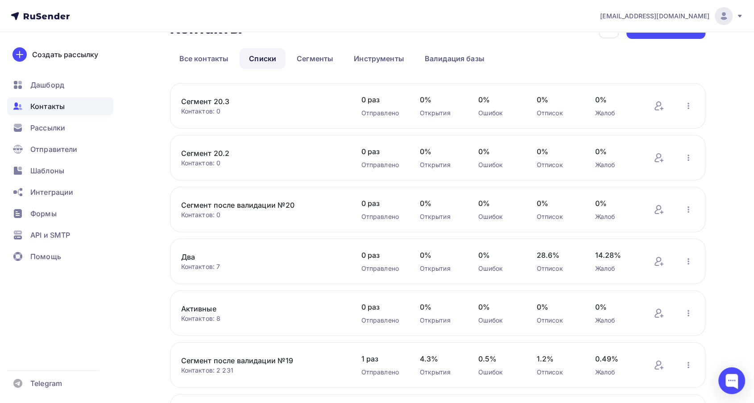
scroll to position [50, 0]
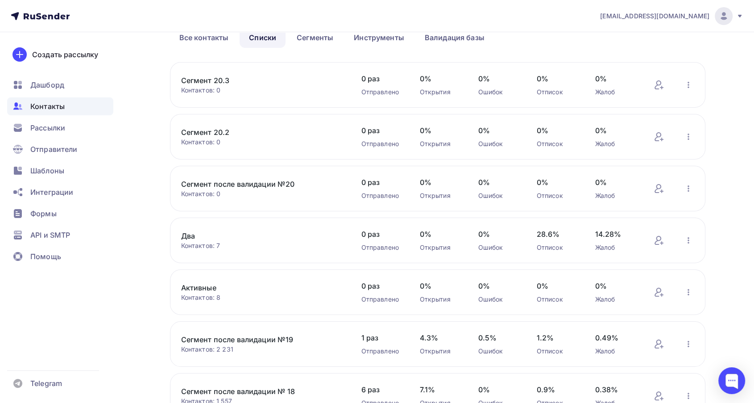
click at [191, 238] on link "Два" at bounding box center [257, 235] width 152 height 11
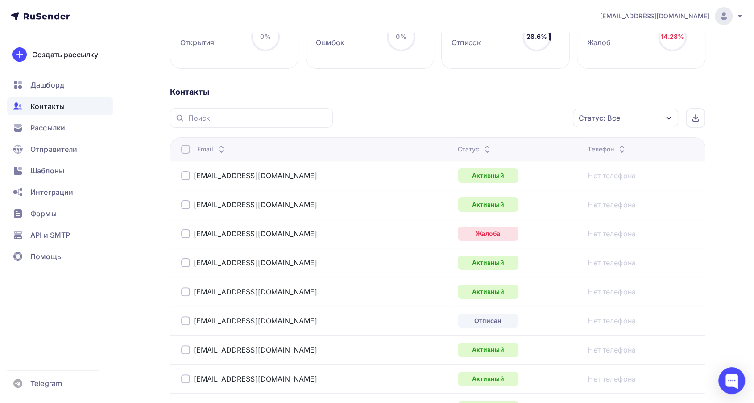
scroll to position [94, 0]
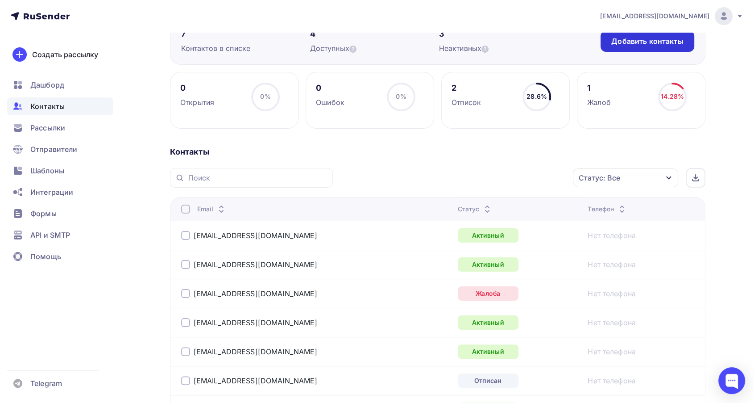
click at [628, 46] on div "Добавить контакты" at bounding box center [647, 41] width 93 height 21
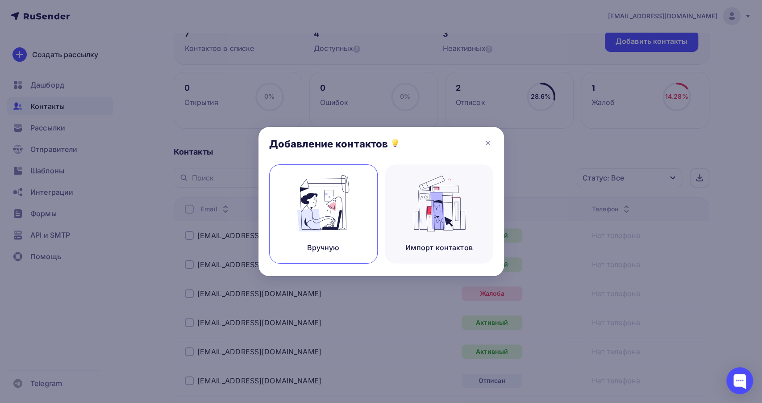
click at [346, 200] on img at bounding box center [323, 203] width 60 height 56
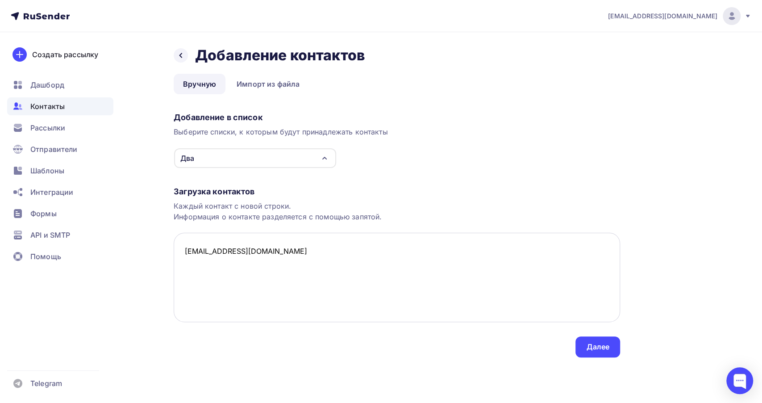
paste textarea "[EMAIL_ADDRESS][DOMAIN_NAME]"
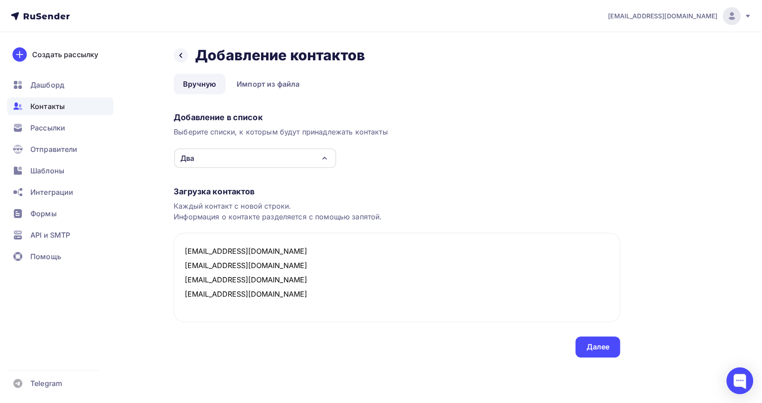
type textarea "lopatkinanina@mail.ru milka.34@mail.ru nurgalieva_almira86@mail.ru sobolevaarin…"
click at [594, 347] on div "Далее" at bounding box center [597, 346] width 23 height 10
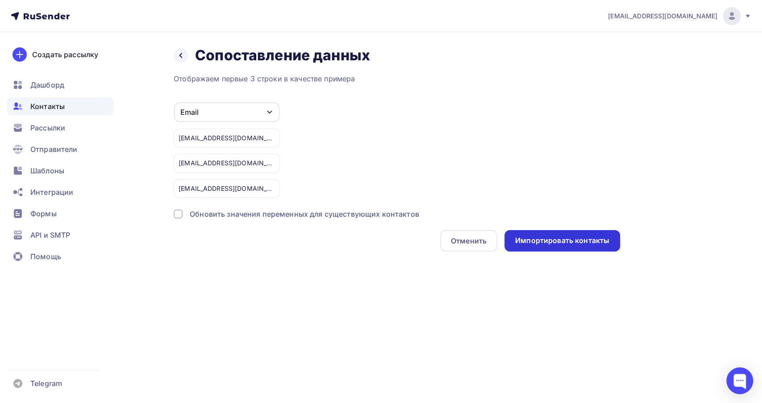
click at [552, 241] on div "Импортировать контакты" at bounding box center [562, 240] width 94 height 10
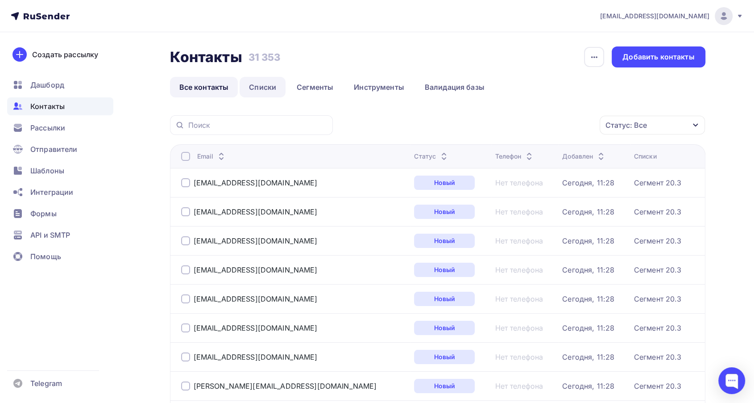
click at [266, 82] on link "Списки" at bounding box center [263, 87] width 46 height 21
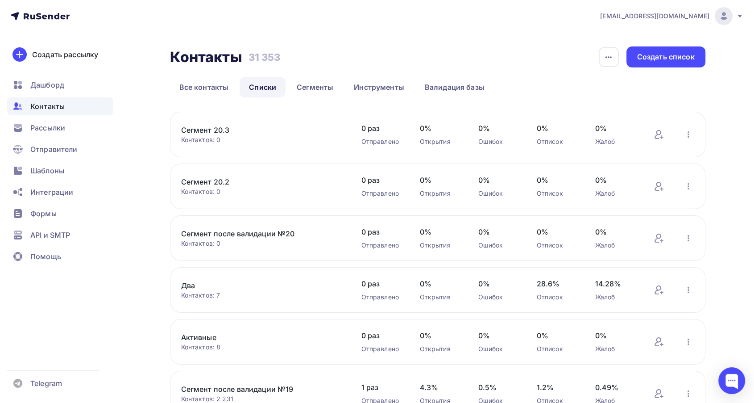
click at [191, 284] on link "Два" at bounding box center [257, 285] width 152 height 11
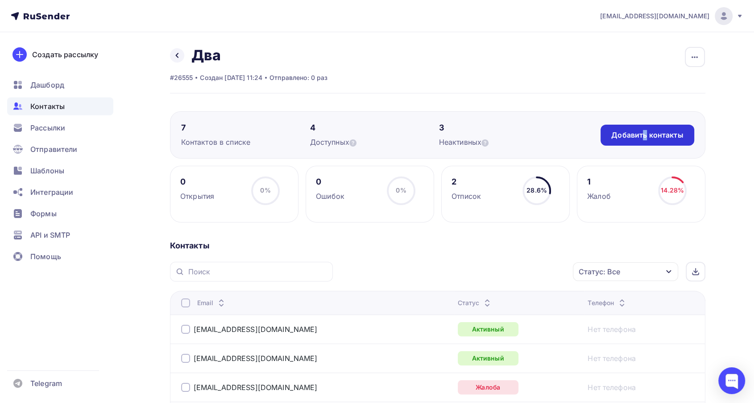
click at [646, 137] on div "Добавить контакты" at bounding box center [647, 135] width 72 height 10
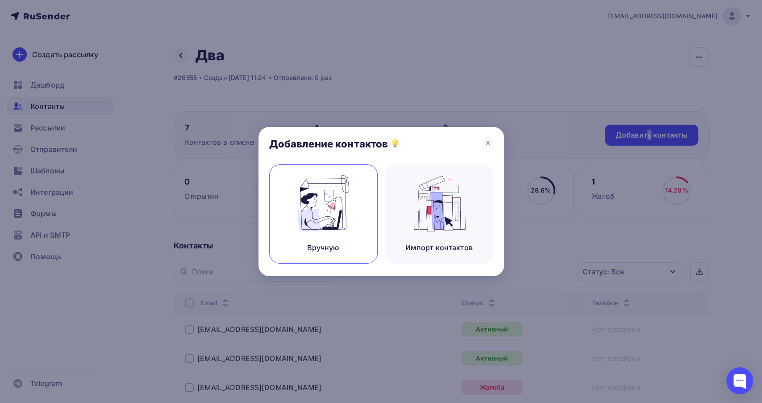
click at [356, 209] on div "Вручную" at bounding box center [323, 213] width 108 height 99
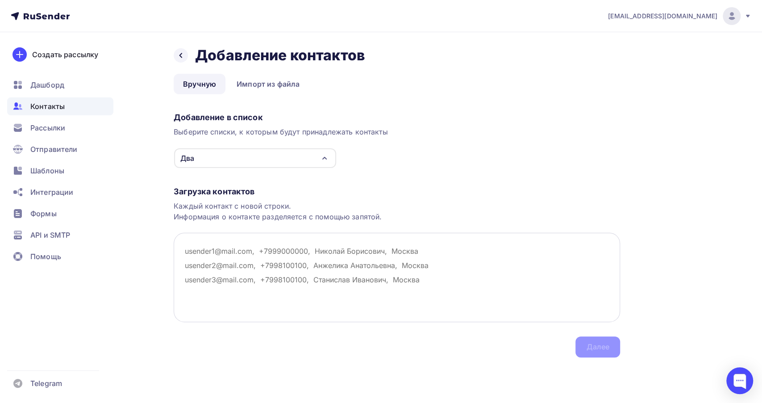
click at [205, 244] on textarea at bounding box center [397, 277] width 446 height 89
paste textarea "[EMAIL_ADDRESS][DOMAIN_NAME]"
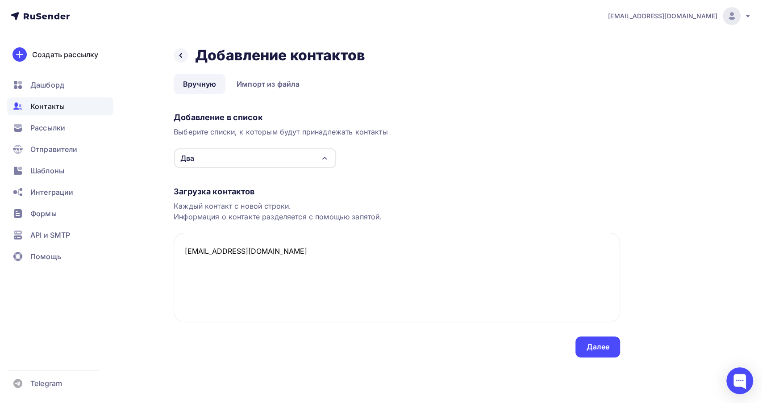
paste textarea "[EMAIL_ADDRESS][DOMAIN_NAME]"
type textarea "v_fedorova@bk.ru nurgalieva_almira86@mail.ru"
click at [605, 347] on div "Далее" at bounding box center [597, 346] width 23 height 10
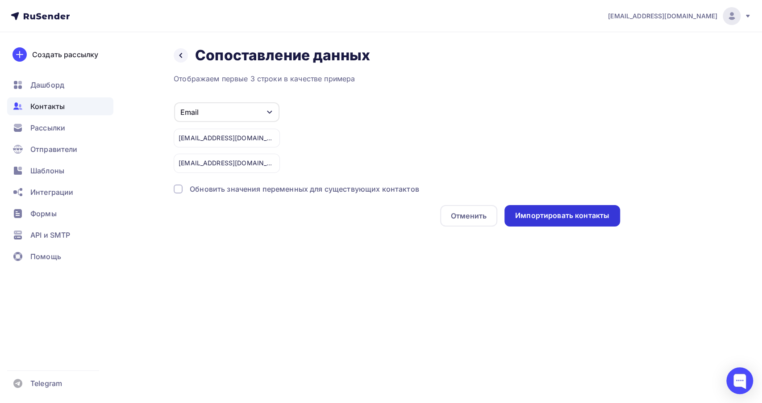
click at [559, 215] on div "Импортировать контакты" at bounding box center [562, 215] width 94 height 10
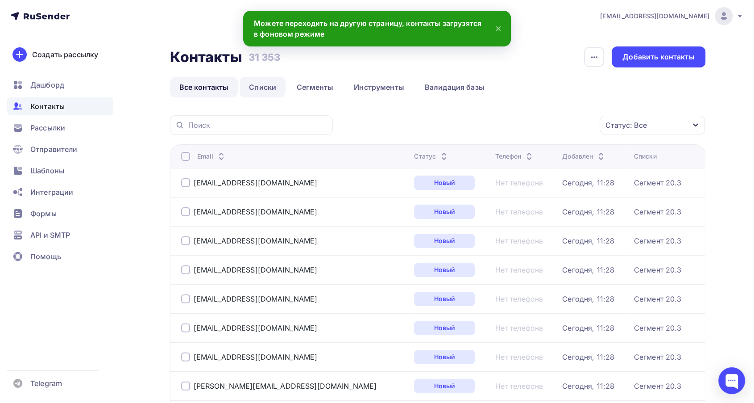
click at [258, 88] on link "Списки" at bounding box center [263, 87] width 46 height 21
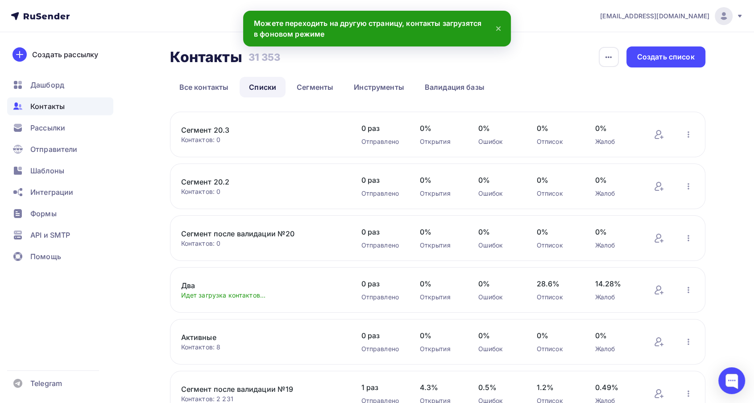
click at [185, 284] on link "Два" at bounding box center [257, 285] width 152 height 11
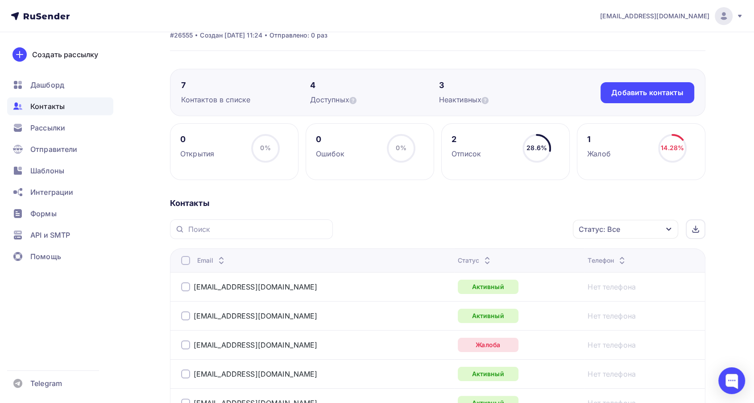
scroll to position [24, 0]
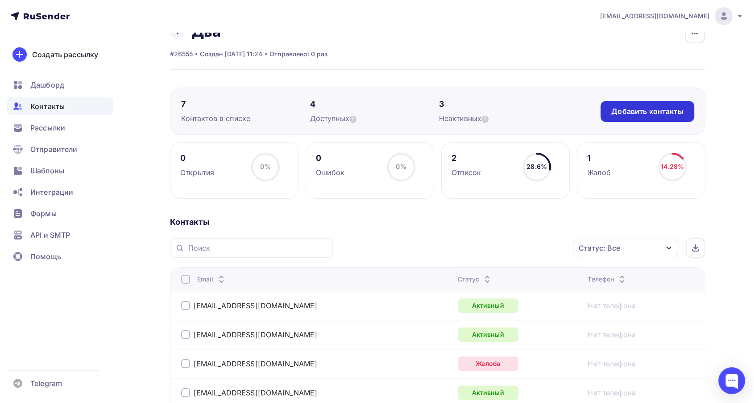
click at [648, 103] on div "Добавить контакты" at bounding box center [647, 111] width 93 height 21
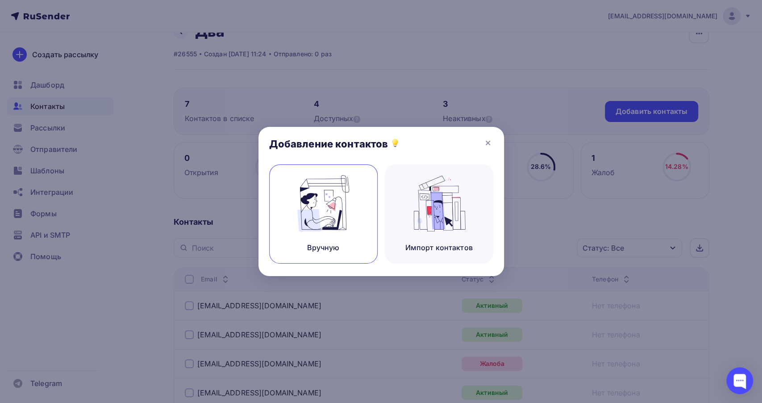
click at [346, 216] on img at bounding box center [323, 203] width 60 height 56
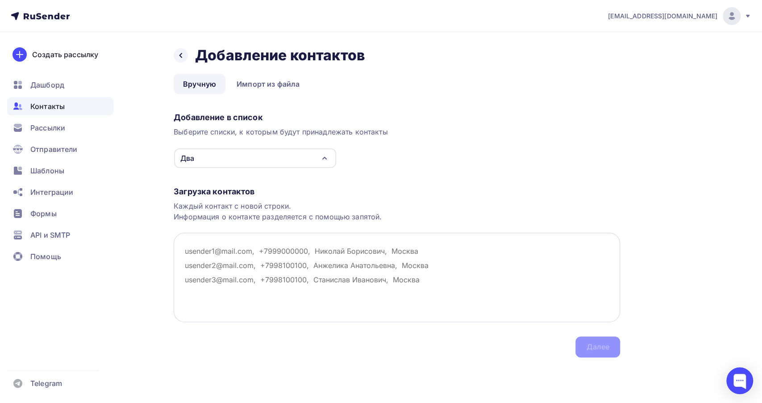
paste textarea "[EMAIL_ADDRESS][DOMAIN_NAME]"
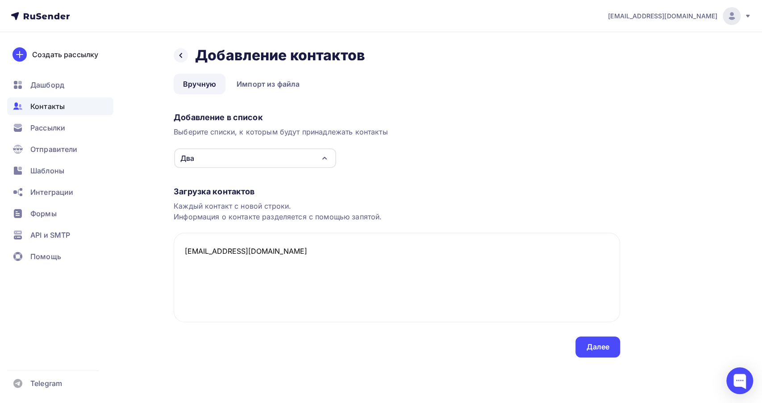
paste textarea "[EMAIL_ADDRESS][DOMAIN_NAME]"
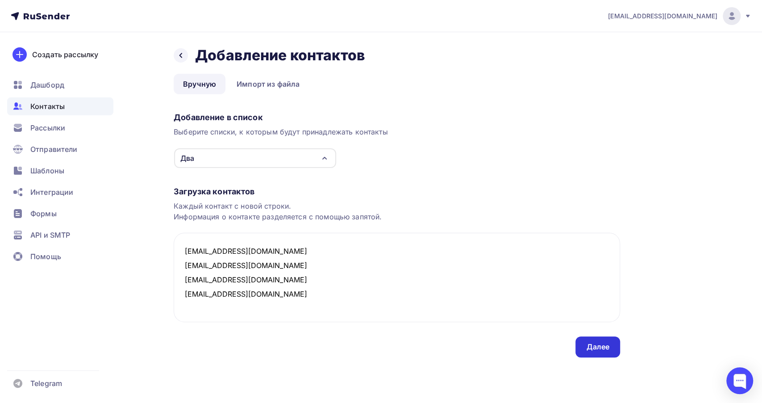
type textarea "nurgalieva_almira86@mail.ru milka.34@mail.ru lopatkinanina@mail.ru v_gracheva@m…"
click at [585, 345] on div "Далее" at bounding box center [597, 346] width 45 height 21
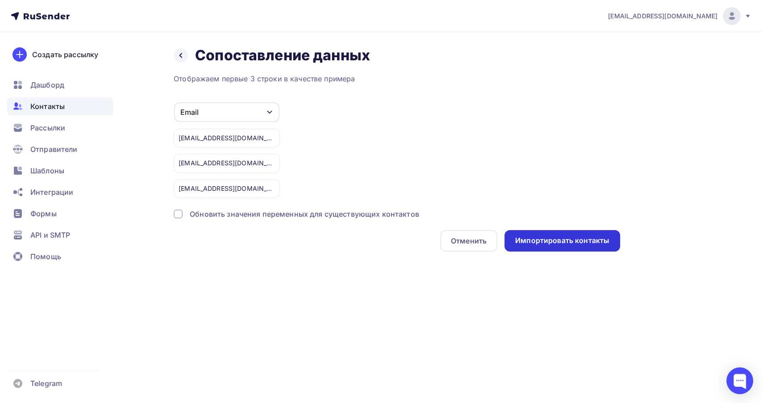
click at [520, 238] on div "Импортировать контакты" at bounding box center [562, 240] width 94 height 10
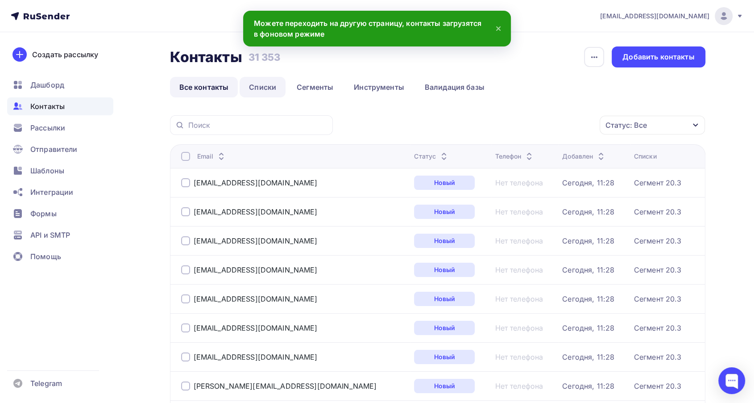
click at [260, 91] on link "Списки" at bounding box center [263, 87] width 46 height 21
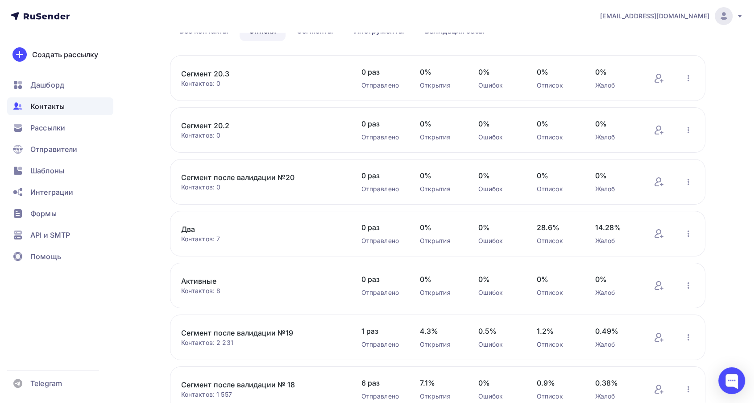
scroll to position [99, 0]
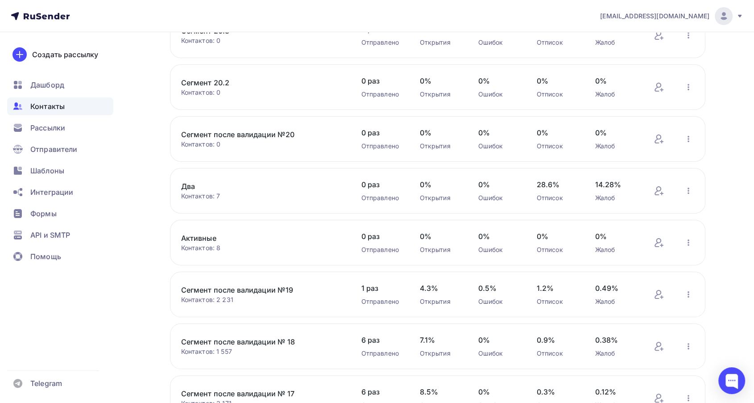
click at [191, 186] on link "Два" at bounding box center [257, 186] width 152 height 11
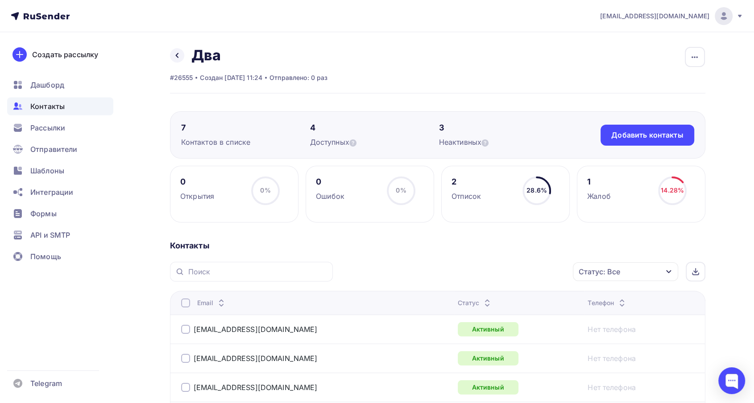
click at [647, 149] on div "7 Контактов в списке 4 Доступных 3 Неактивных Добавить контакты Добавить контак…" at bounding box center [438, 134] width 536 height 47
click at [641, 136] on div "Добавить контакты" at bounding box center [647, 135] width 72 height 10
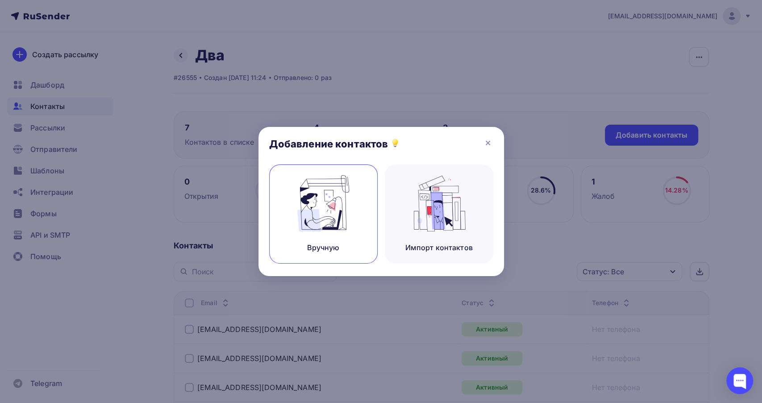
click at [343, 207] on img at bounding box center [323, 203] width 60 height 56
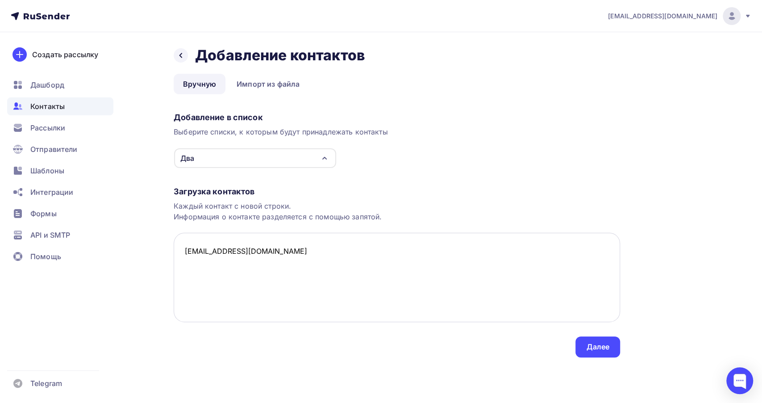
paste textarea "[EMAIL_ADDRESS][DOMAIN_NAME]"
type textarea "radiya1986@mail.ru nurgalieva_almira86@mail.ru"
click at [598, 345] on div "Далее" at bounding box center [597, 346] width 23 height 10
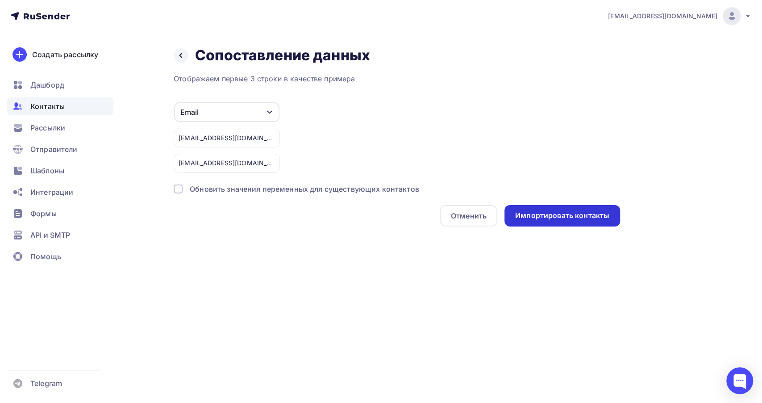
click at [575, 218] on div "Импортировать контакты" at bounding box center [562, 215] width 94 height 10
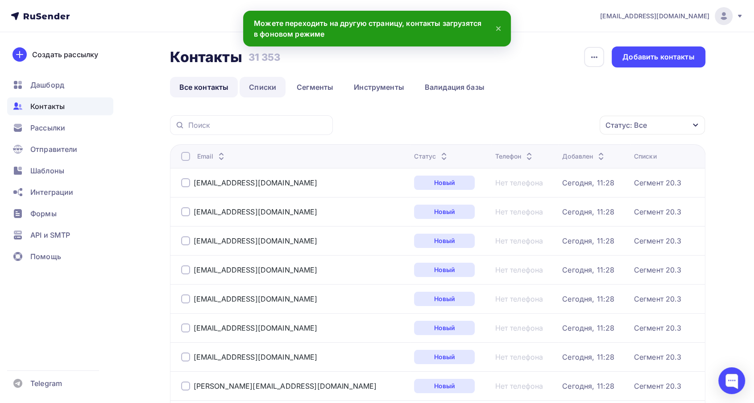
click at [262, 90] on link "Списки" at bounding box center [263, 87] width 46 height 21
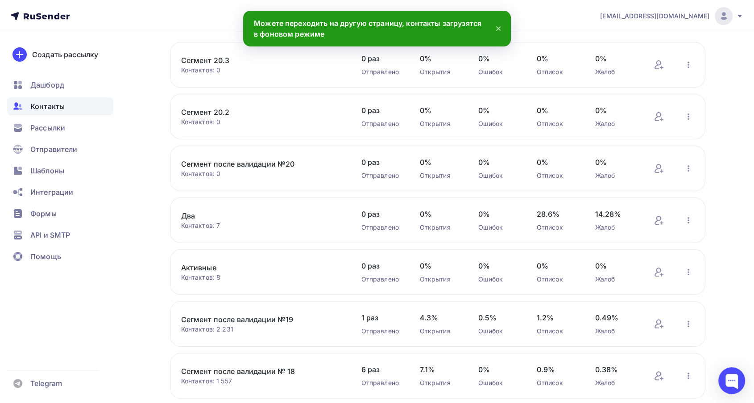
scroll to position [149, 0]
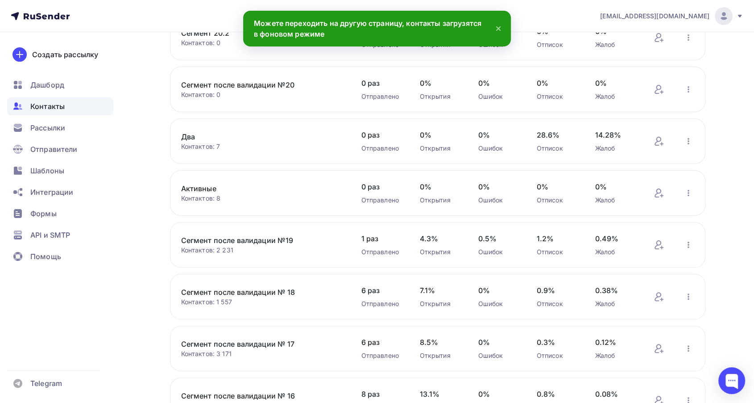
click at [181, 137] on link "Два" at bounding box center [257, 136] width 152 height 11
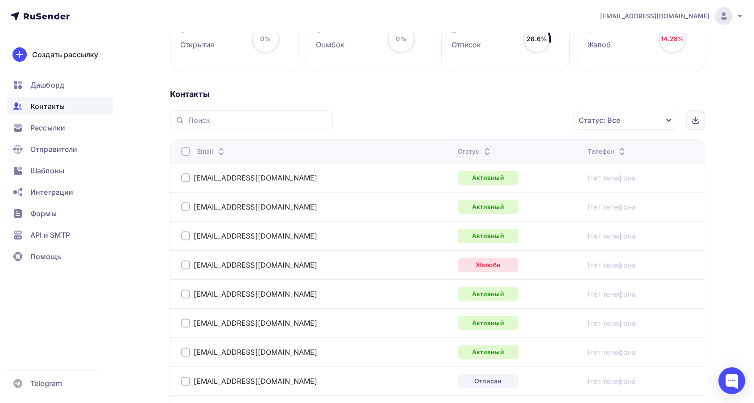
scroll to position [61, 0]
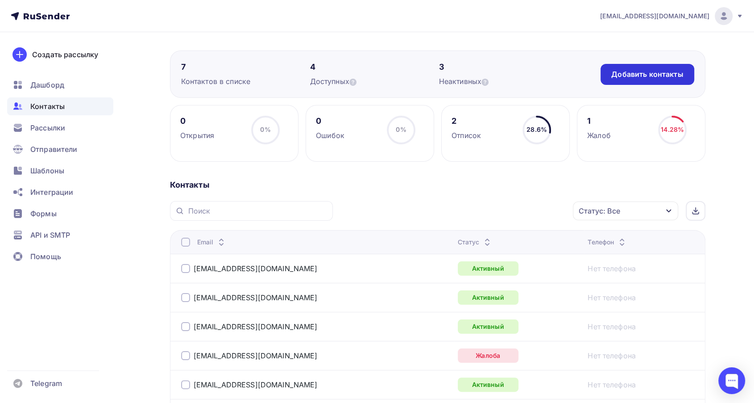
click at [653, 78] on div "Добавить контакты" at bounding box center [647, 74] width 72 height 10
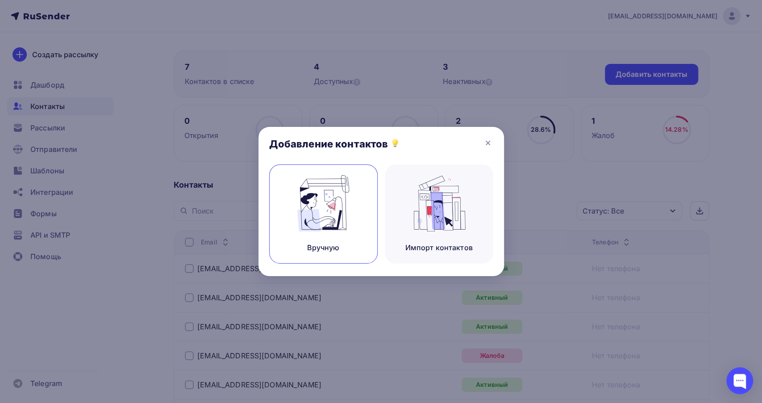
click at [351, 194] on img at bounding box center [323, 203] width 60 height 56
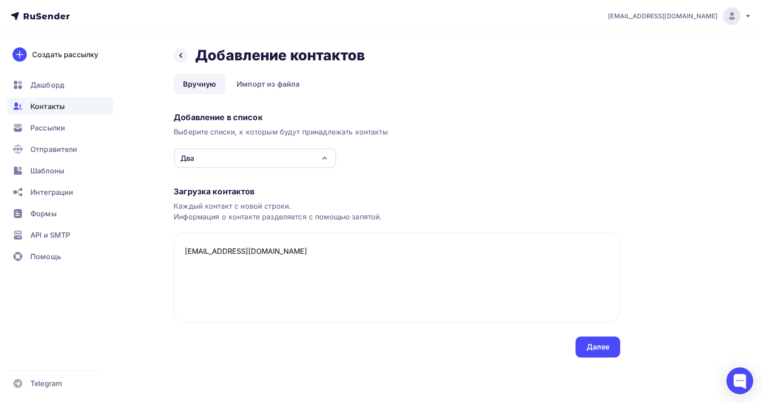
paste textarea "[EMAIL_ADDRESS][DOMAIN_NAME]"
type textarea "leoni777@list.ru nurgalieva_almira86@mail.ru"
click at [324, 127] on div "Выберите списки, к которым будут принадлежать контакты" at bounding box center [397, 131] width 446 height 11
click at [619, 353] on div "Загрузка контактов Каждый контакт с новой строки. Информация о контакте разделя…" at bounding box center [397, 262] width 446 height 189
click at [603, 346] on div "Далее" at bounding box center [597, 346] width 23 height 10
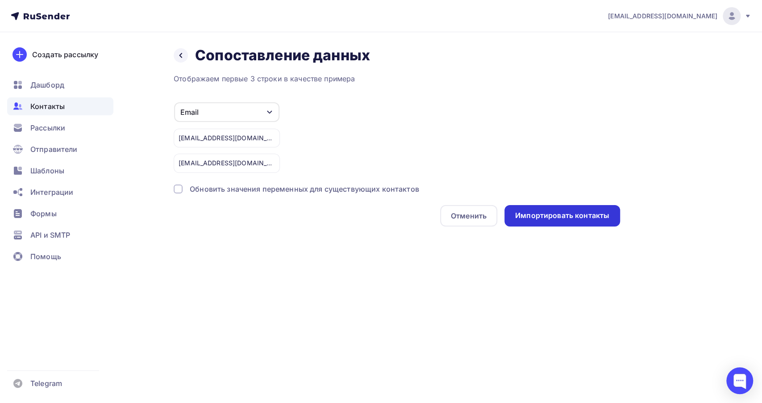
click at [526, 212] on div "Импортировать контакты" at bounding box center [562, 215] width 94 height 10
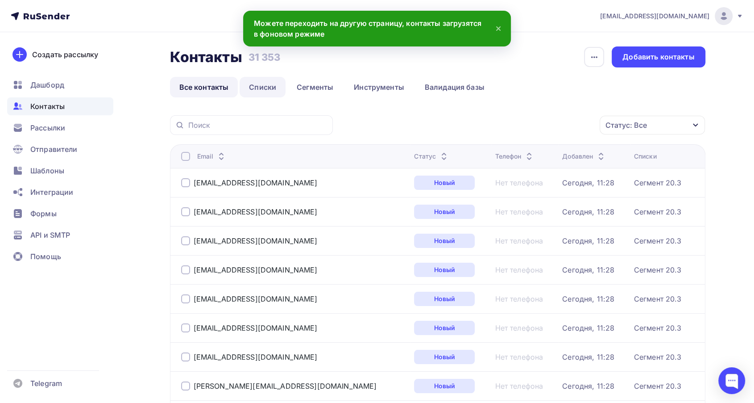
click at [263, 88] on link "Списки" at bounding box center [263, 87] width 46 height 21
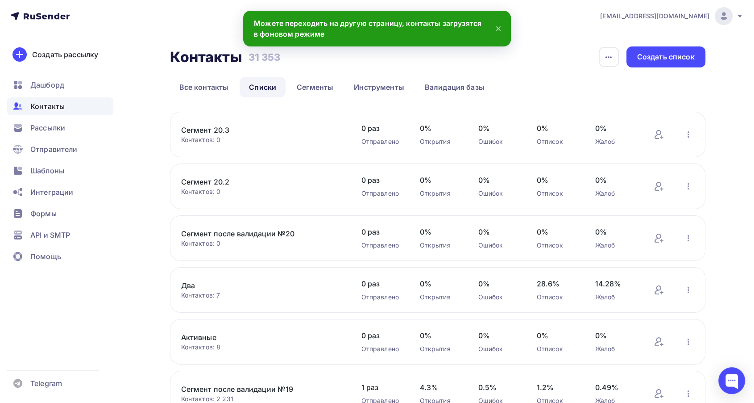
click at [191, 285] on link "Два" at bounding box center [257, 285] width 152 height 11
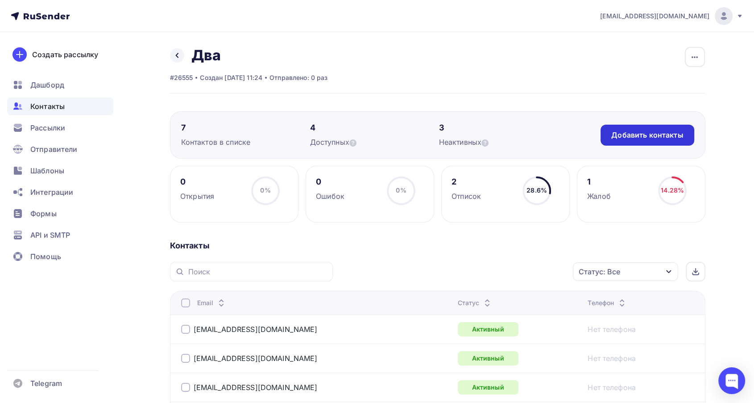
click at [626, 125] on div "Добавить контакты" at bounding box center [647, 135] width 93 height 21
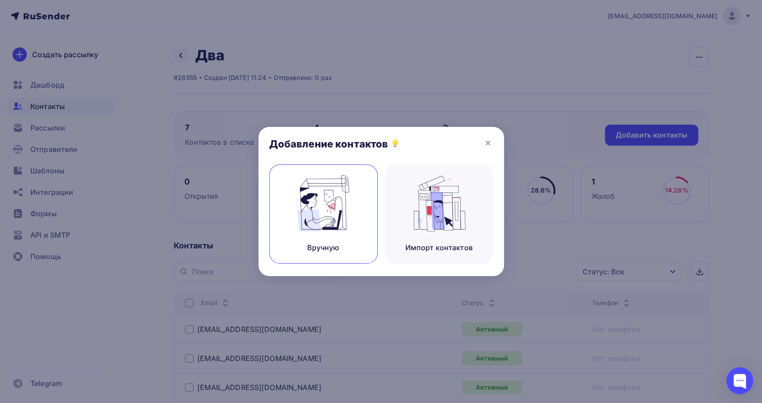
click at [326, 225] on img at bounding box center [323, 203] width 60 height 56
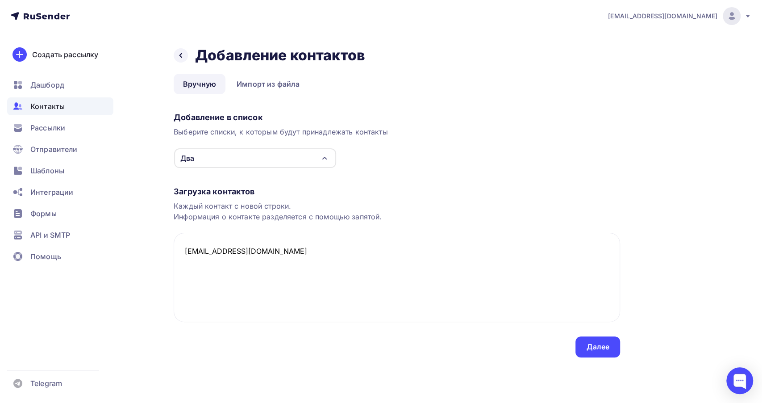
paste textarea "[EMAIL_ADDRESS][DOMAIN_NAME]"
type textarea "lilya33@mail.ru nurgalieva_almira86@mail.ru"
click at [602, 347] on div "Далее" at bounding box center [597, 346] width 23 height 10
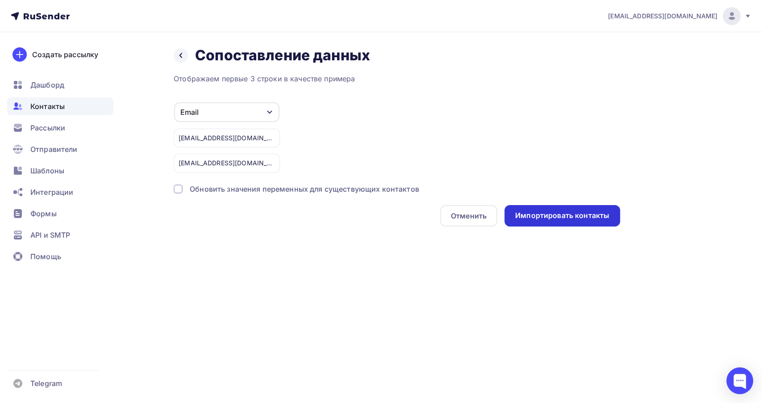
click at [540, 217] on div "Импортировать контакты" at bounding box center [562, 215] width 94 height 10
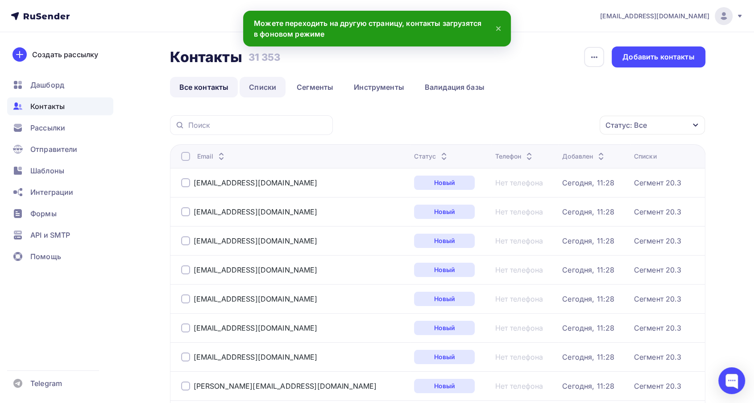
click at [254, 92] on link "Списки" at bounding box center [263, 87] width 46 height 21
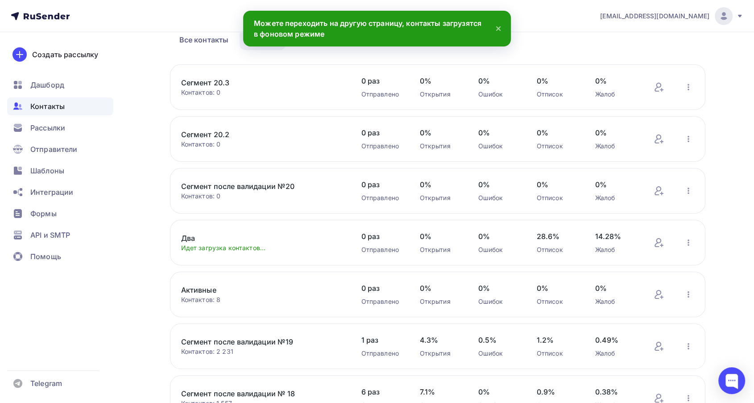
scroll to position [50, 0]
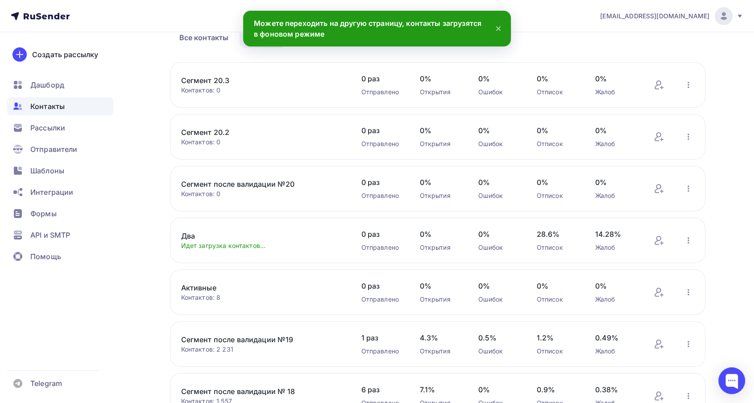
click at [191, 233] on link "Два" at bounding box center [257, 235] width 152 height 11
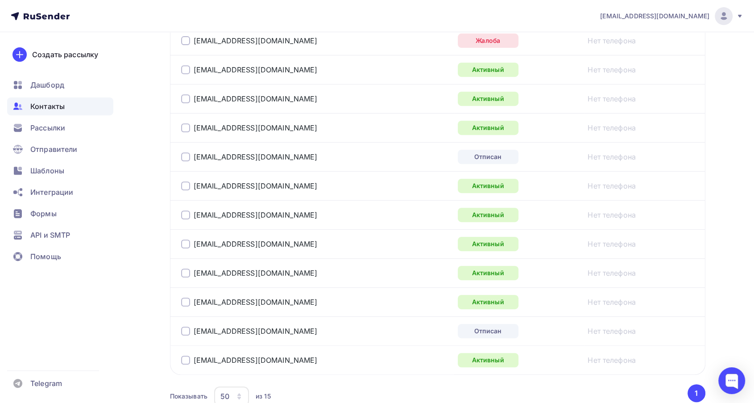
scroll to position [437, 0]
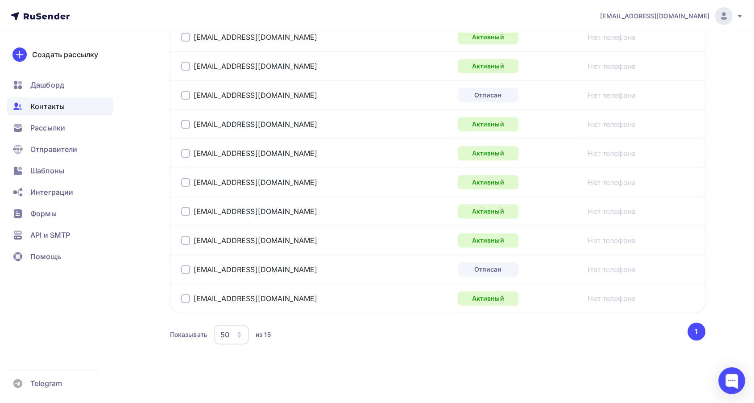
click at [181, 270] on div at bounding box center [185, 269] width 9 height 9
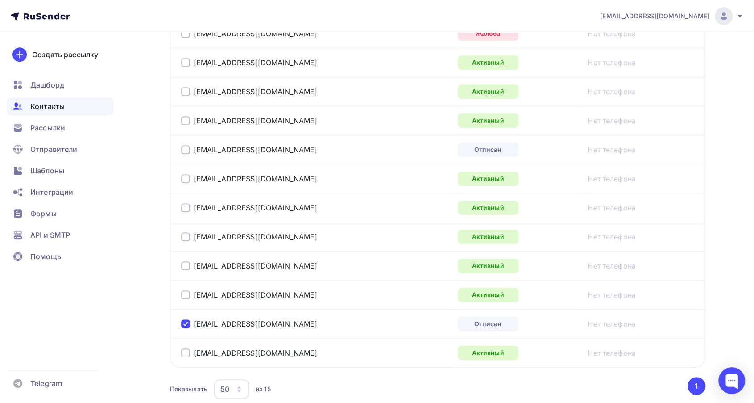
scroll to position [338, 0]
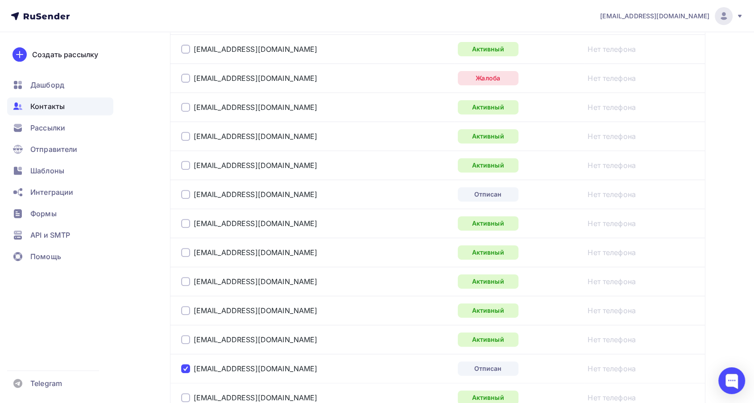
click at [189, 193] on div at bounding box center [185, 194] width 9 height 9
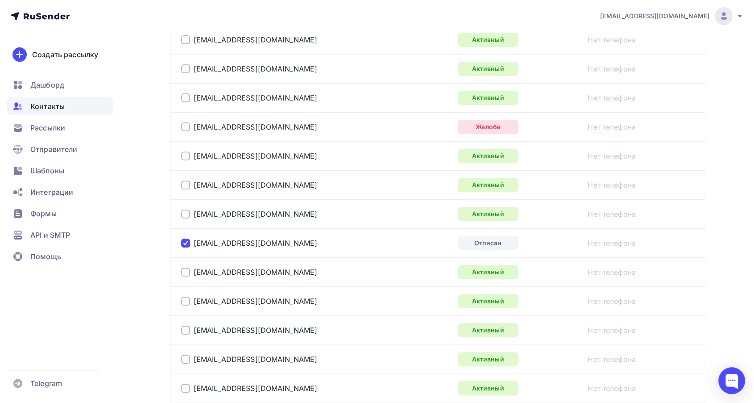
scroll to position [288, 0]
click at [186, 128] on div at bounding box center [185, 127] width 9 height 9
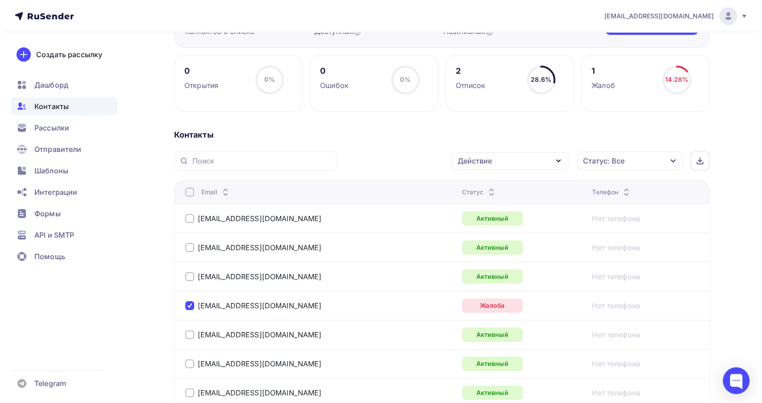
scroll to position [90, 0]
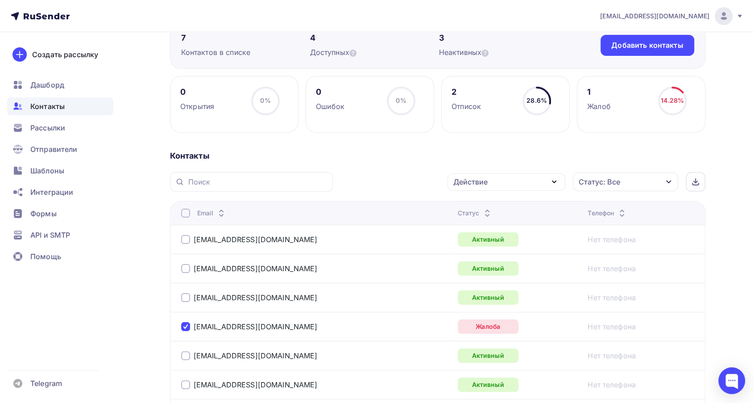
click at [503, 182] on div "Действие" at bounding box center [507, 181] width 118 height 17
click at [478, 221] on div "Исключить из списка" at bounding box center [497, 225] width 78 height 11
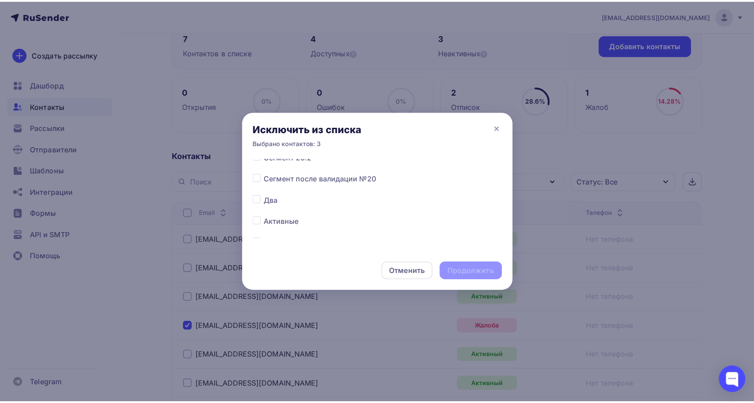
scroll to position [50, 0]
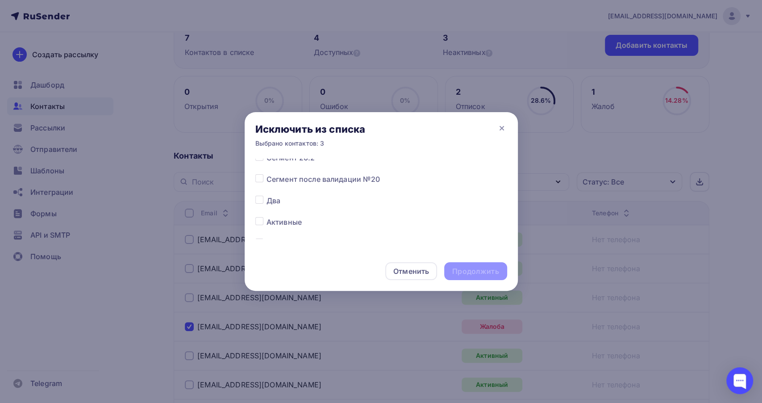
click at [266, 195] on label at bounding box center [266, 195] width 0 height 0
click at [259, 200] on input "checkbox" at bounding box center [259, 199] width 8 height 8
checkbox input "true"
click at [468, 268] on div "Продолжить" at bounding box center [475, 271] width 46 height 10
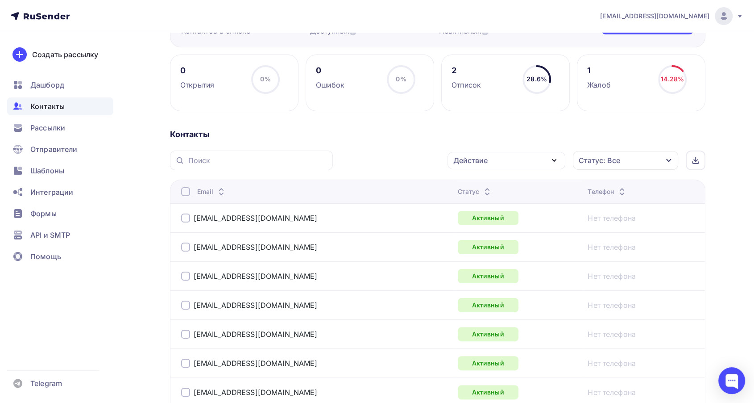
scroll to position [0, 0]
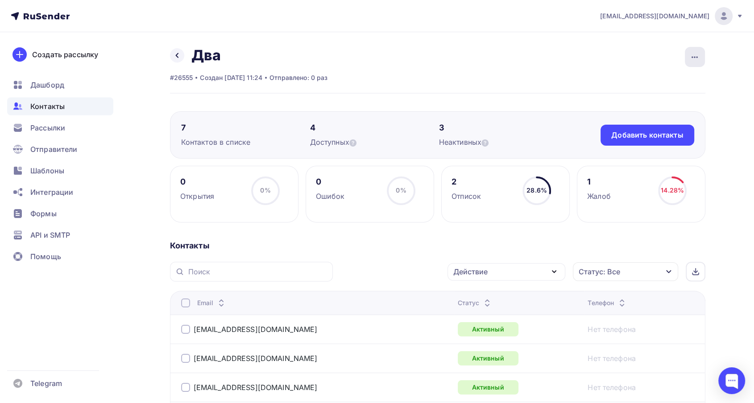
click at [696, 62] on div "button" at bounding box center [695, 57] width 20 height 20
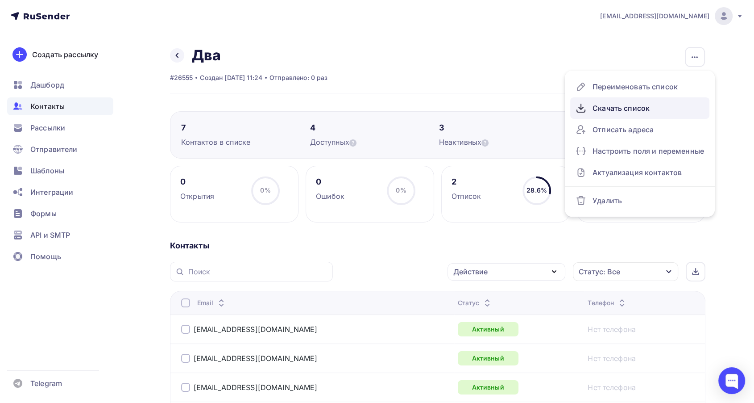
click at [615, 108] on div "Скачать список" at bounding box center [640, 108] width 129 height 14
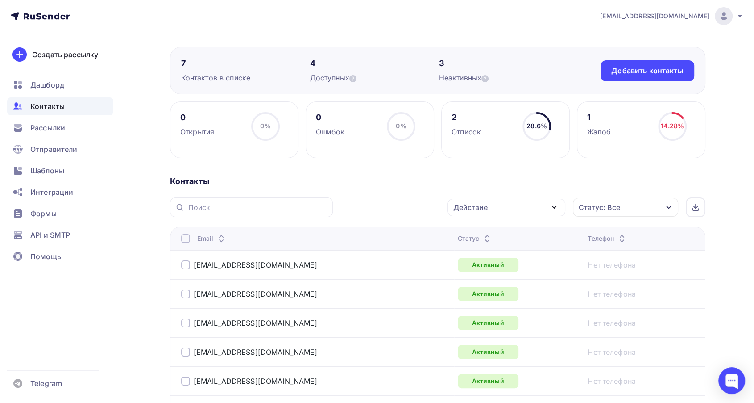
scroll to position [50, 0]
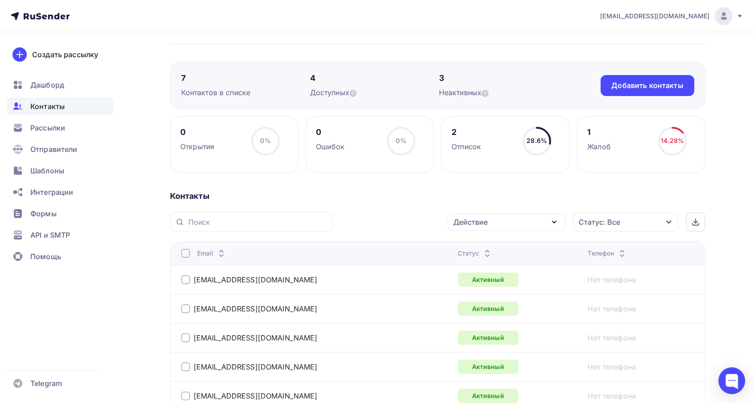
click at [48, 106] on span "Контакты" at bounding box center [47, 106] width 34 height 11
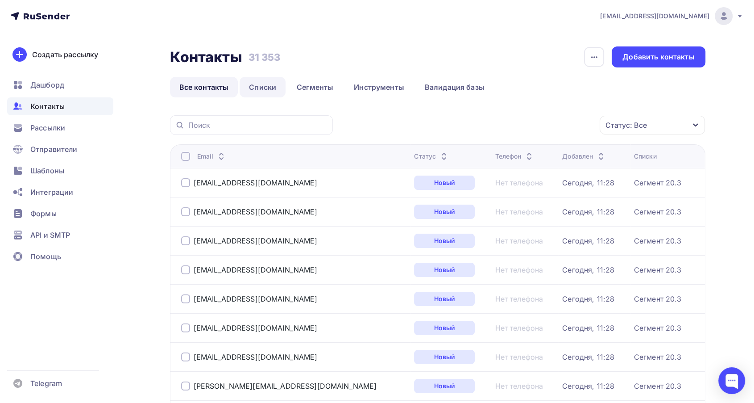
click at [268, 91] on link "Списки" at bounding box center [263, 87] width 46 height 21
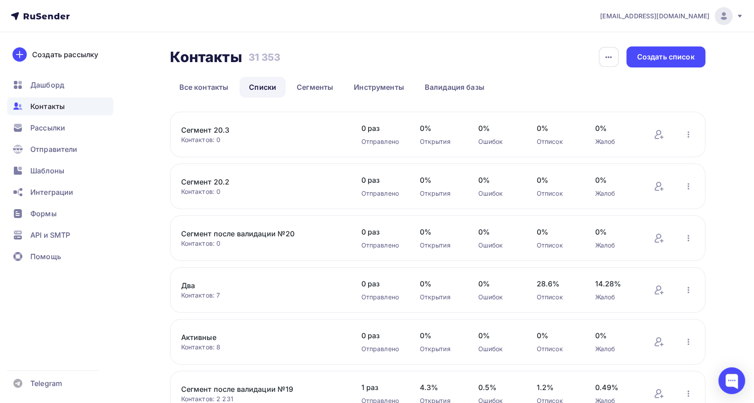
click at [201, 332] on link "Активные" at bounding box center [257, 337] width 152 height 11
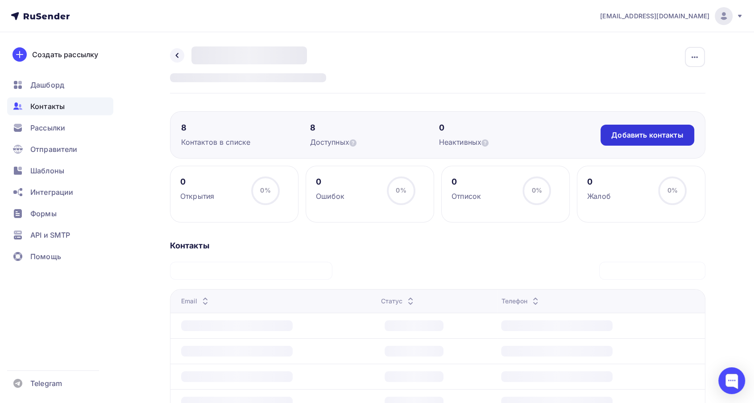
click at [665, 132] on div "Добавить контакты" at bounding box center [647, 135] width 72 height 10
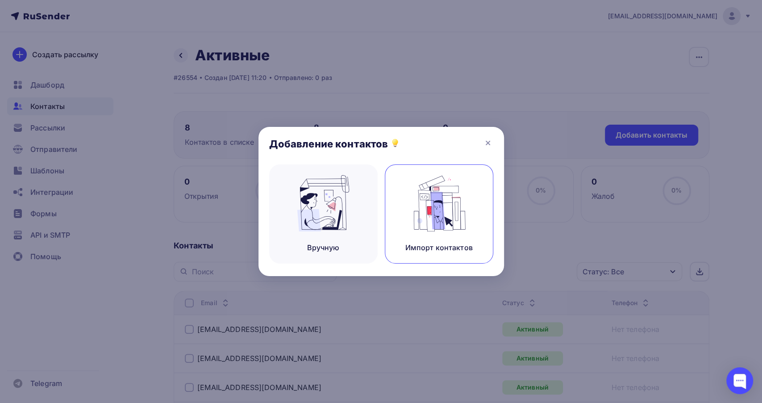
click at [397, 202] on div "Импорт контактов" at bounding box center [439, 213] width 108 height 99
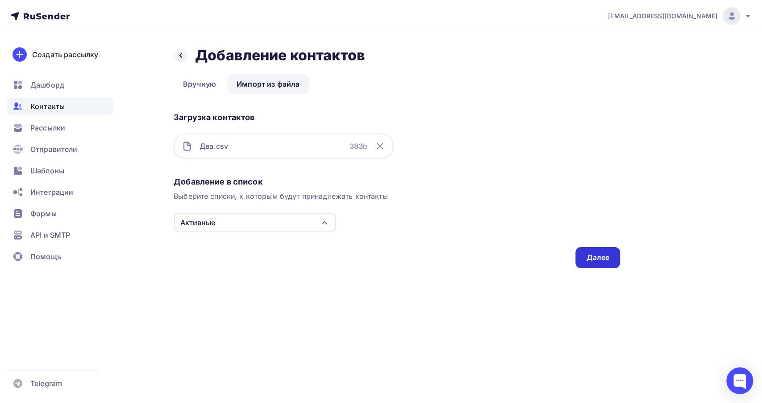
click at [591, 250] on div "Далее" at bounding box center [597, 257] width 45 height 21
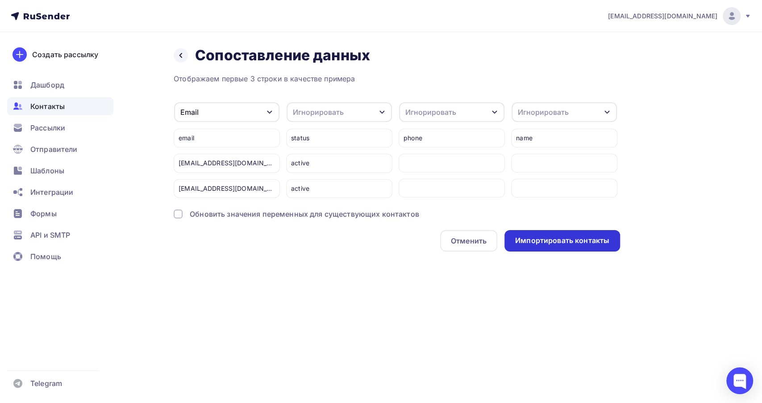
click at [541, 244] on div "Импортировать контакты" at bounding box center [562, 240] width 94 height 10
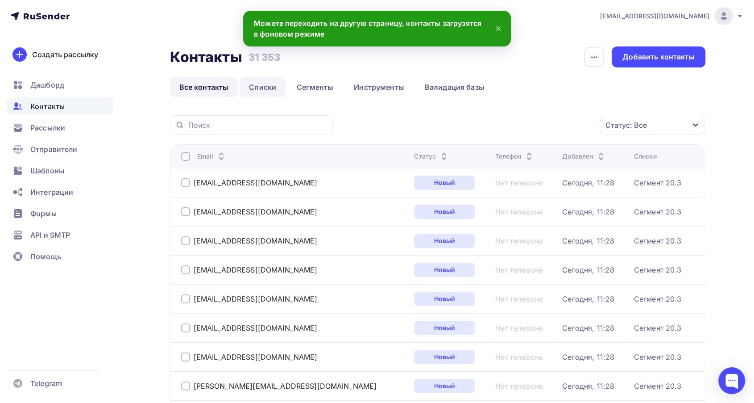
click at [240, 85] on link "Списки" at bounding box center [263, 87] width 46 height 21
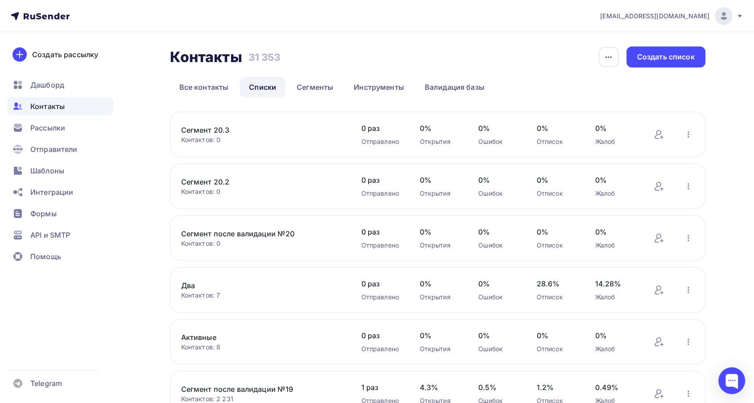
click at [202, 332] on link "Активные" at bounding box center [257, 337] width 152 height 11
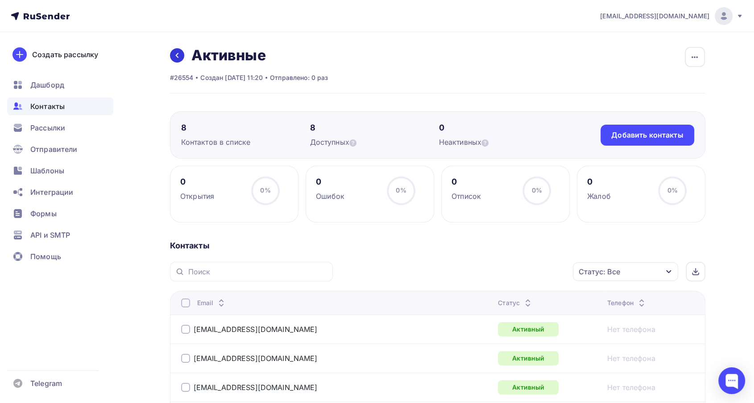
click at [179, 55] on icon at bounding box center [177, 55] width 7 height 7
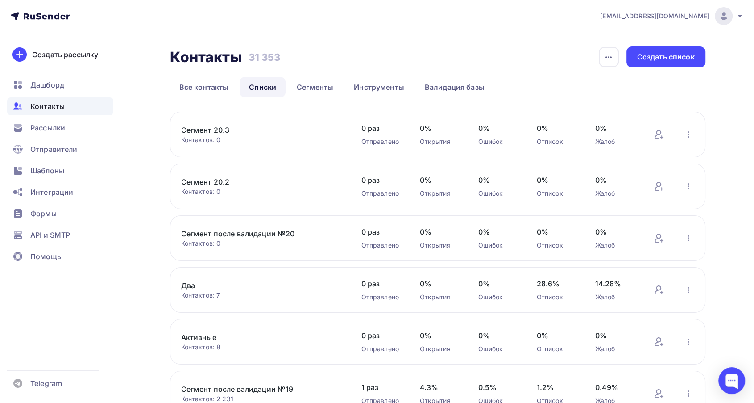
click at [203, 333] on link "Активные" at bounding box center [257, 337] width 152 height 11
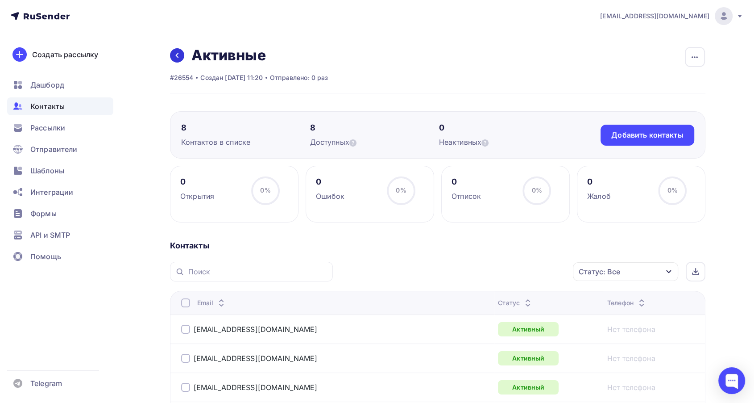
click at [176, 56] on icon at bounding box center [177, 55] width 7 height 7
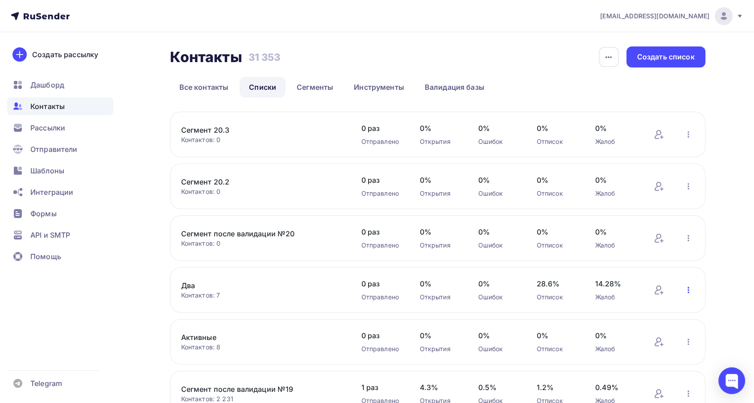
click at [693, 290] on icon "button" at bounding box center [688, 289] width 11 height 11
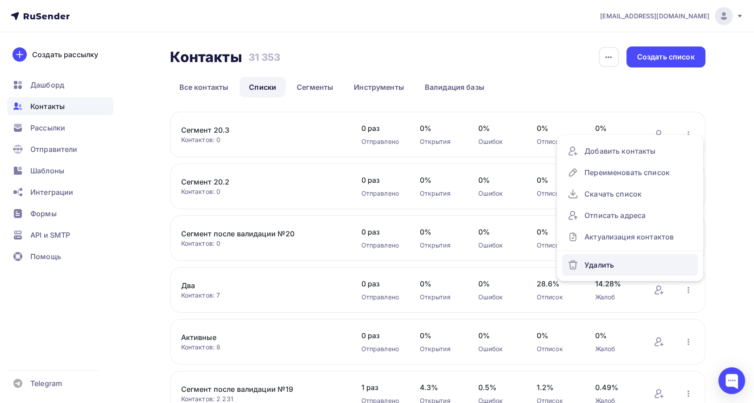
click at [597, 264] on div "Удалить" at bounding box center [630, 265] width 125 height 14
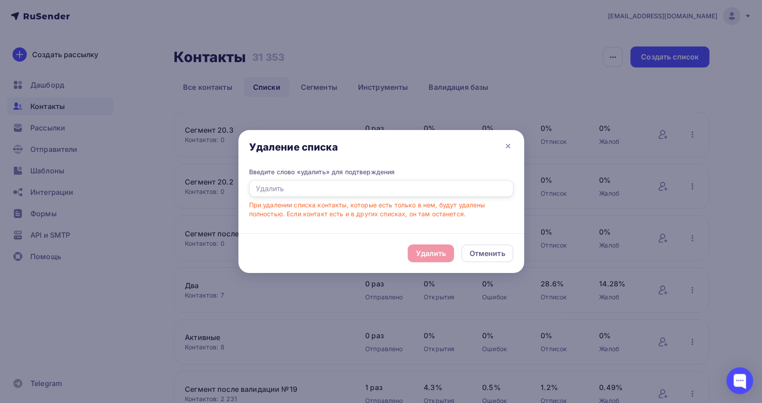
click at [282, 180] on input "text" at bounding box center [381, 188] width 264 height 17
type input "Удалить"
click at [439, 255] on div "Удалить" at bounding box center [431, 253] width 30 height 11
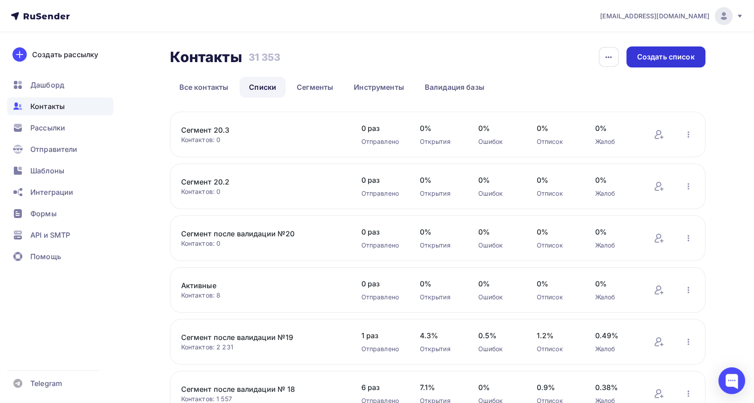
click at [666, 61] on div "Создать список" at bounding box center [666, 57] width 58 height 10
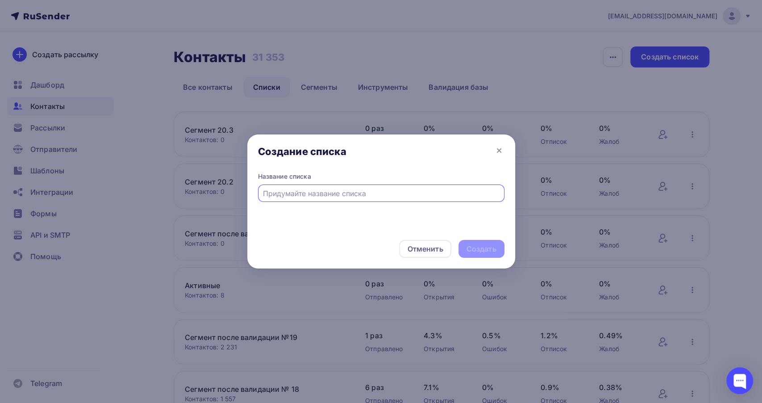
click at [344, 195] on input "text" at bounding box center [381, 193] width 236 height 11
type input "Три"
click at [483, 246] on div "Создать" at bounding box center [481, 249] width 30 height 10
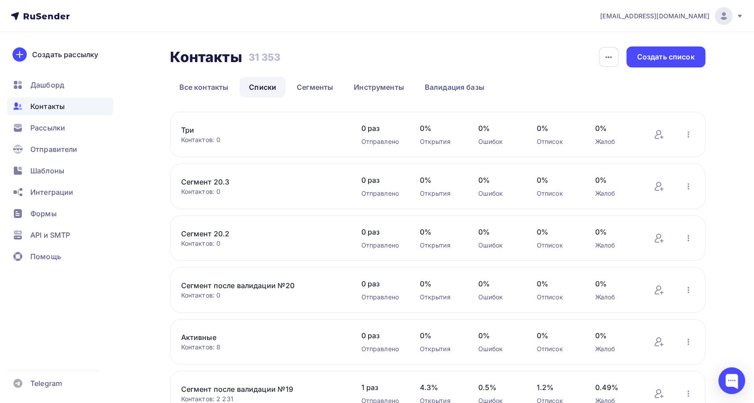
click at [189, 129] on link "Три" at bounding box center [257, 130] width 152 height 11
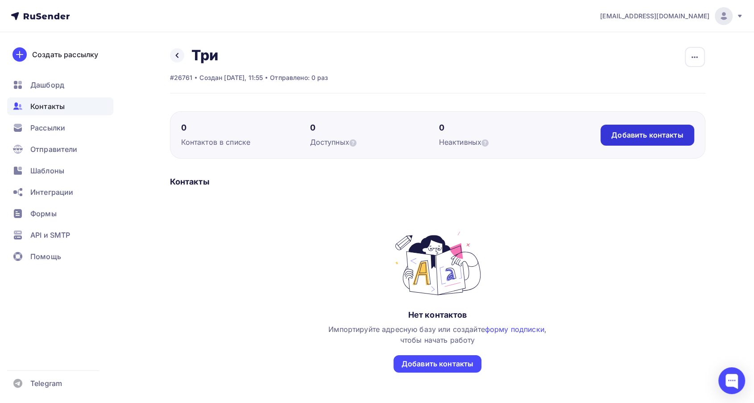
click at [674, 127] on div "Добавить контакты" at bounding box center [647, 135] width 93 height 21
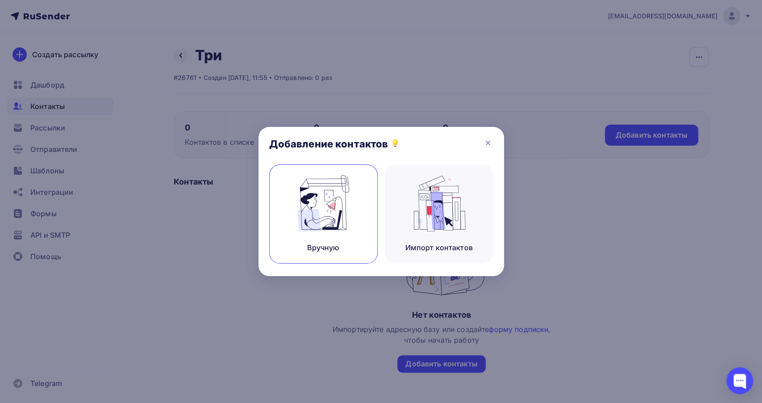
click at [377, 214] on div "Вручную" at bounding box center [323, 213] width 108 height 99
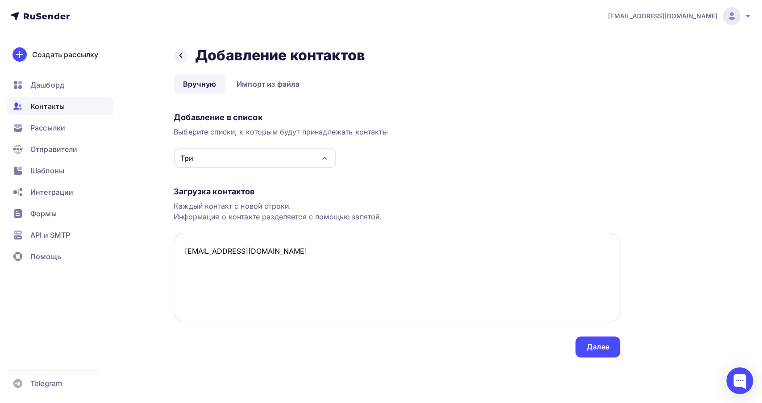
paste textarea "marishka198@mail.ru Открыто Нет телефона darina_voity@mail.ru Открыто Нет телеф…"
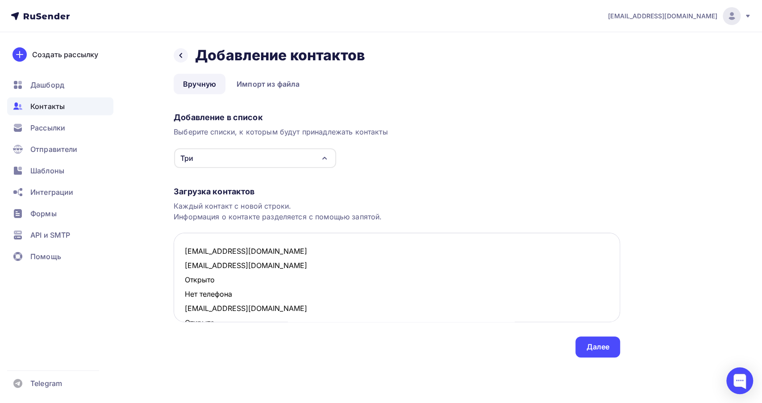
drag, startPoint x: 225, startPoint y: 274, endPoint x: 189, endPoint y: 276, distance: 36.2
click at [189, 276] on textarea "nadin2308@mail.ru marishka198@mail.ru Открыто Нет телефона darina_voity@mail.ru…" at bounding box center [397, 277] width 446 height 89
drag, startPoint x: 245, startPoint y: 295, endPoint x: 171, endPoint y: 282, distance: 75.4
click at [171, 282] on div "Назад Добавление контактов Добавление контактов Вручную Импорт из файла Вручную…" at bounding box center [381, 212] width 732 height 361
drag, startPoint x: 236, startPoint y: 308, endPoint x: 176, endPoint y: 299, distance: 60.5
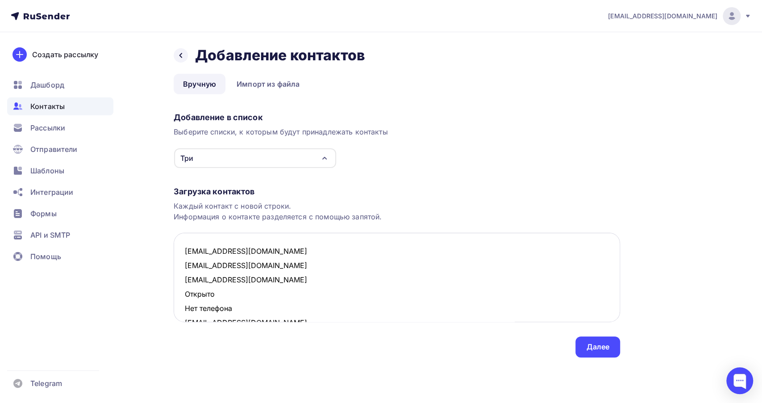
click at [176, 299] on textarea "nadin2308@mail.ru marishka198@mail.ru darina_voity@mail.ru Открыто Нет телефона…" at bounding box center [397, 277] width 446 height 89
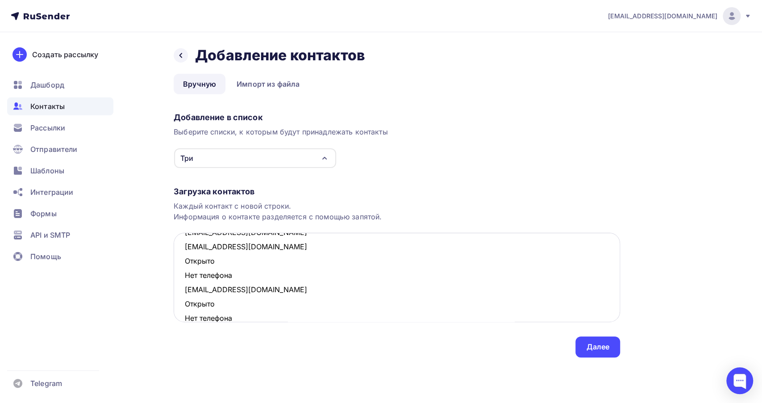
scroll to position [50, 0]
drag, startPoint x: 239, startPoint y: 276, endPoint x: 176, endPoint y: 264, distance: 64.4
click at [176, 264] on textarea "nadin2308@mail.ru marishka198@mail.ru darina_voity@mail.ru zabava@mail.ru Откры…" at bounding box center [397, 277] width 446 height 89
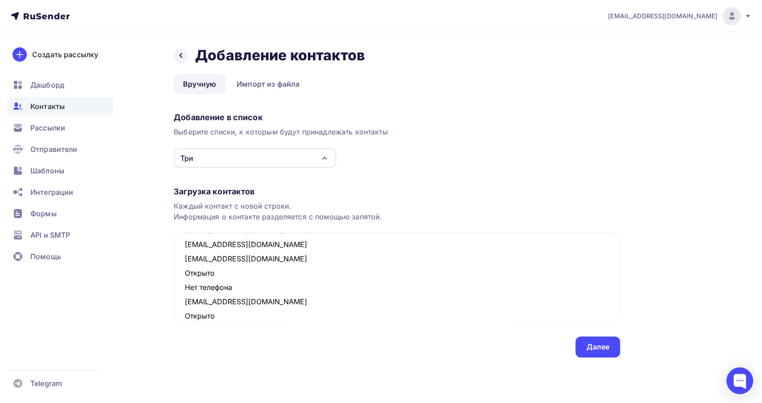
drag, startPoint x: 230, startPoint y: 288, endPoint x: 168, endPoint y: 277, distance: 63.0
click at [168, 277] on div "Назад Добавление контактов Добавление контактов Вручную Импорт из файла Вручную…" at bounding box center [381, 212] width 732 height 361
drag, startPoint x: 238, startPoint y: 300, endPoint x: 180, endPoint y: 286, distance: 59.9
click at [180, 286] on textarea "nadin2308@mail.ru marishka198@mail.ru darina_voity@mail.ru zabava@mail.ru monto…" at bounding box center [397, 277] width 446 height 89
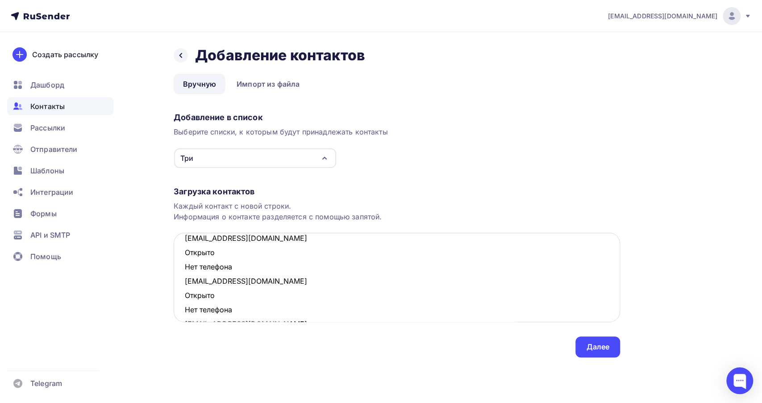
scroll to position [99, 0]
drag, startPoint x: 245, startPoint y: 269, endPoint x: 175, endPoint y: 256, distance: 70.9
click at [175, 256] on textarea "nadin2308@mail.ru marishka198@mail.ru darina_voity@mail.ru zabava@mail.ru monto…" at bounding box center [397, 277] width 446 height 89
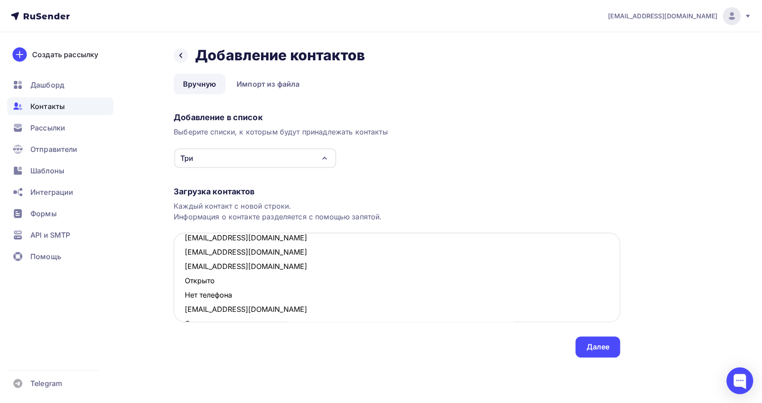
drag, startPoint x: 237, startPoint y: 294, endPoint x: 184, endPoint y: 280, distance: 53.9
click at [184, 280] on textarea "nadin2308@mail.ru marishka198@mail.ru darina_voity@mail.ru zabava@mail.ru monto…" at bounding box center [397, 277] width 446 height 89
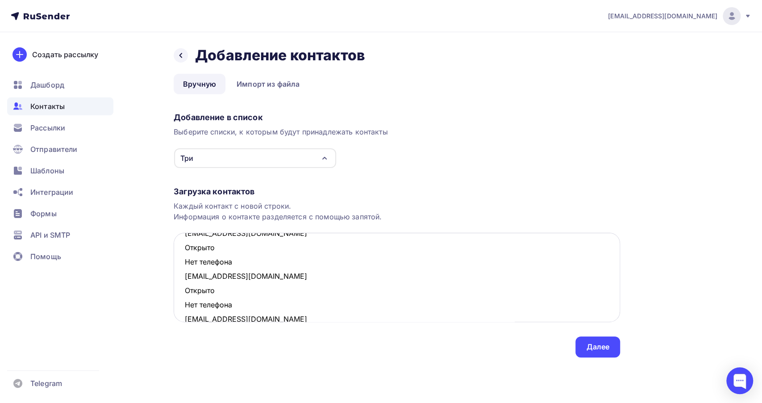
scroll to position [134, 0]
drag, startPoint x: 238, startPoint y: 261, endPoint x: 181, endPoint y: 249, distance: 58.5
click at [181, 249] on textarea "nadin2308@mail.ru marishka198@mail.ru darina_voity@mail.ru zabava@mail.ru monto…" at bounding box center [397, 277] width 446 height 89
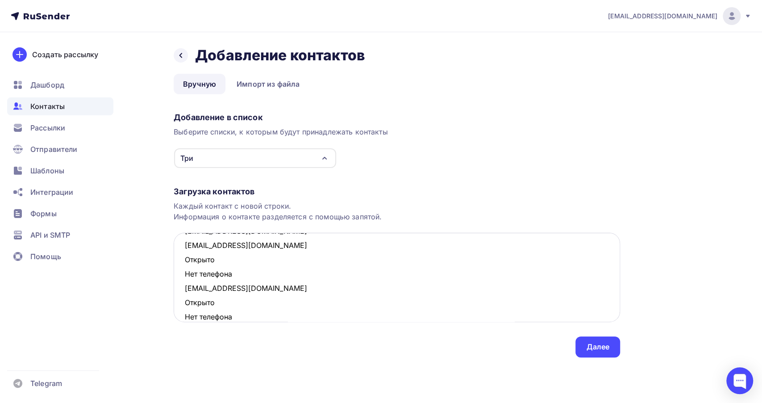
scroll to position [120, 0]
drag, startPoint x: 234, startPoint y: 287, endPoint x: 177, endPoint y: 278, distance: 57.4
click at [177, 278] on textarea "nadin2308@mail.ru marishka198@mail.ru darina_voity@mail.ru zabava@mail.ru monto…" at bounding box center [397, 277] width 446 height 89
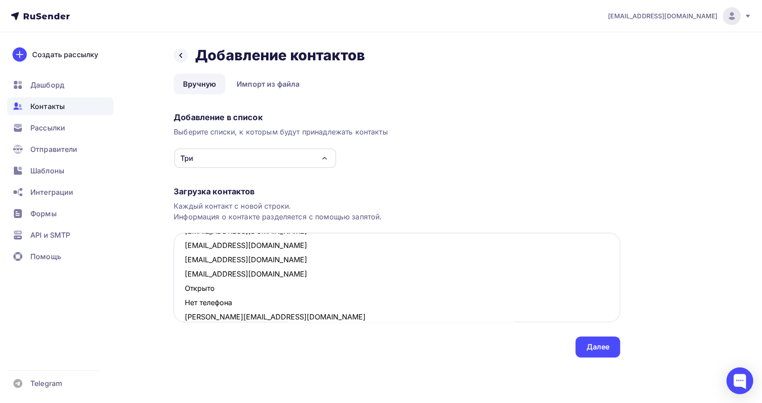
drag, startPoint x: 209, startPoint y: 298, endPoint x: 175, endPoint y: 289, distance: 35.1
click at [175, 289] on textarea "nadin2308@mail.ru marishka198@mail.ru darina_voity@mail.ru zabava@mail.ru monto…" at bounding box center [397, 277] width 446 height 89
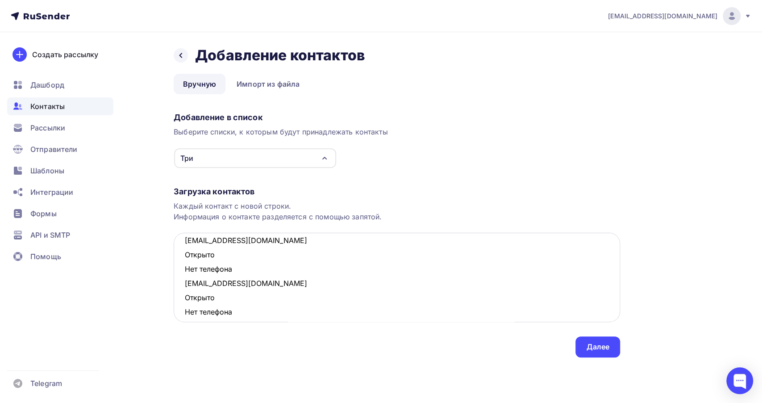
scroll to position [170, 0]
drag, startPoint x: 237, startPoint y: 267, endPoint x: 174, endPoint y: 254, distance: 65.1
click at [174, 254] on textarea "nadin2308@mail.ru marishka198@mail.ru darina_voity@mail.ru zabava@mail.ru monto…" at bounding box center [397, 277] width 446 height 89
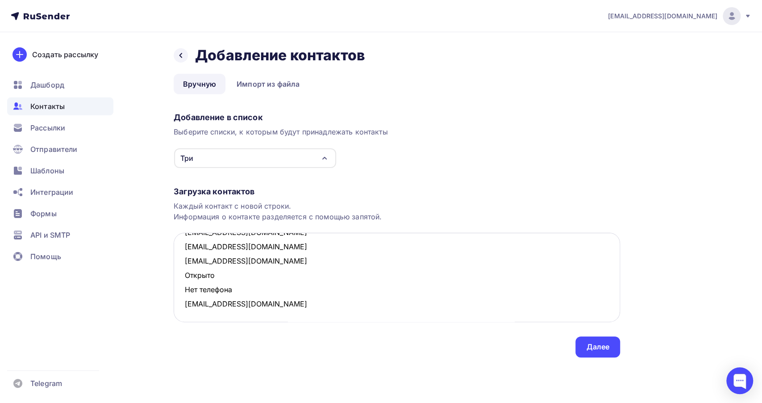
scroll to position [155, 0]
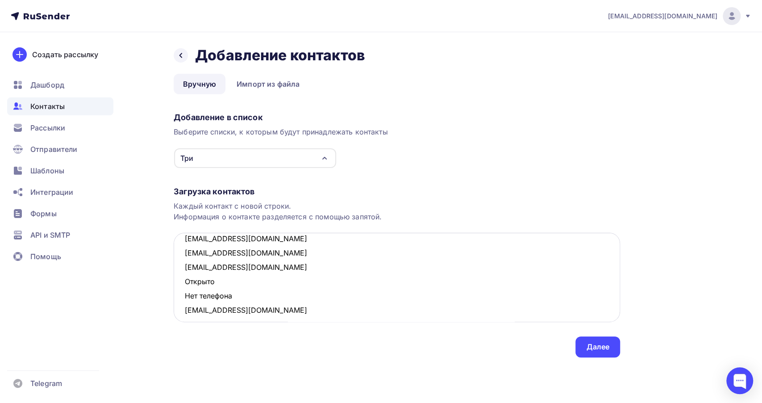
drag, startPoint x: 232, startPoint y: 291, endPoint x: 179, endPoint y: 282, distance: 54.4
click at [179, 282] on textarea "nadin2308@mail.ru marishka198@mail.ru darina_voity@mail.ru zabava@mail.ru monto…" at bounding box center [397, 277] width 446 height 89
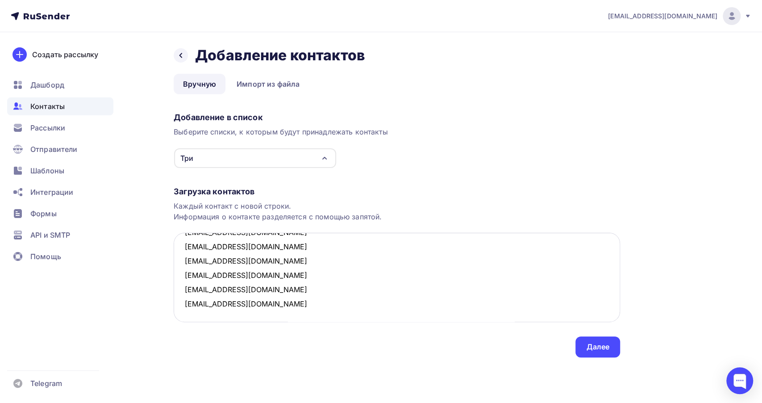
scroll to position [133, 0]
type textarea "nadin2308@mail.ru marishka198@mail.ru darina_voity@mail.ru zabava@mail.ru monto…"
click at [576, 339] on div "Далее" at bounding box center [597, 346] width 45 height 21
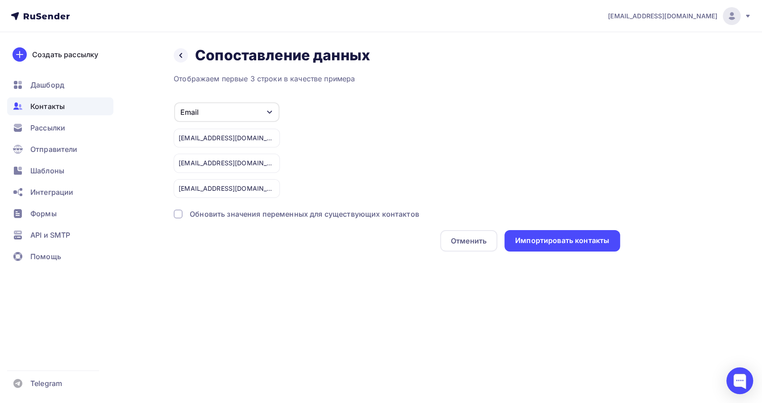
click at [595, 251] on div "Назад Сопоставление данных Сопоставление данных Отображаем первые 3 строки в ка…" at bounding box center [381, 159] width 732 height 255
click at [591, 242] on div "Импортировать контакты" at bounding box center [562, 240] width 94 height 10
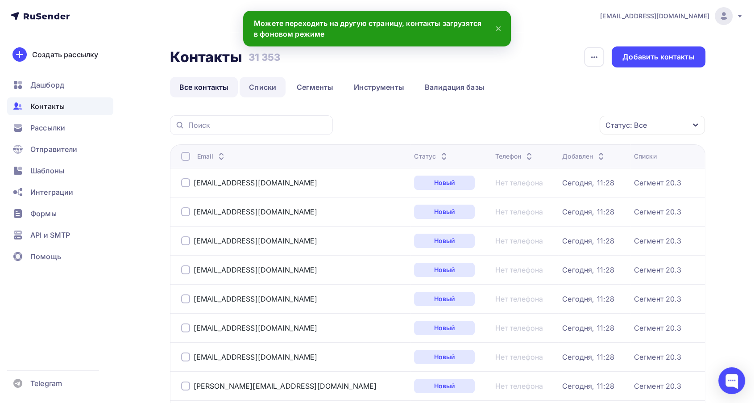
click at [264, 85] on link "Списки" at bounding box center [263, 87] width 46 height 21
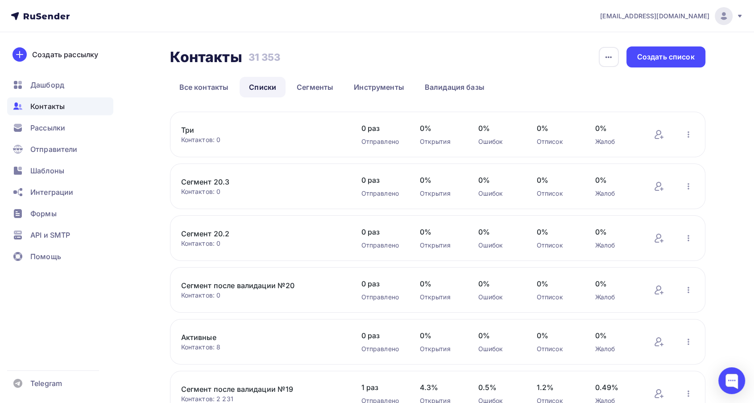
click at [190, 124] on div "Три Контактов: 0 Добавить контакты Переименовать список Скачать список Отписать…" at bounding box center [438, 135] width 536 height 46
click at [191, 129] on link "Три" at bounding box center [257, 130] width 152 height 11
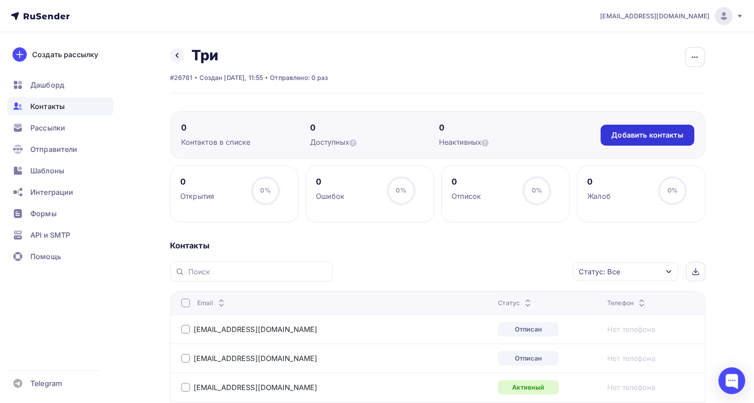
click at [650, 132] on div "Добавить контакты" at bounding box center [647, 135] width 72 height 10
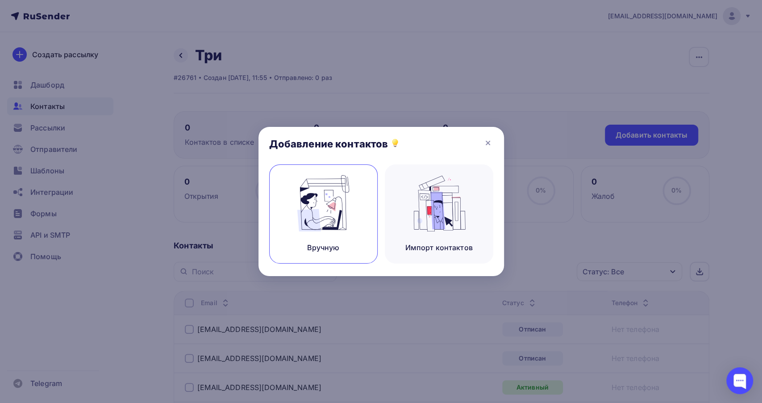
click at [288, 233] on div "Вручную" at bounding box center [323, 213] width 108 height 99
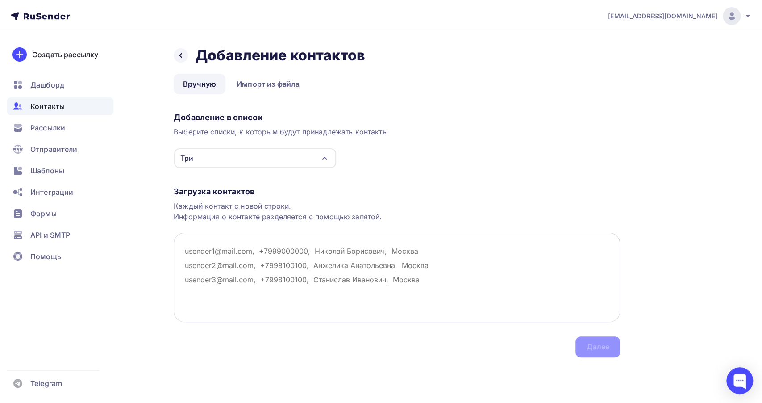
click at [216, 262] on textarea at bounding box center [397, 277] width 446 height 89
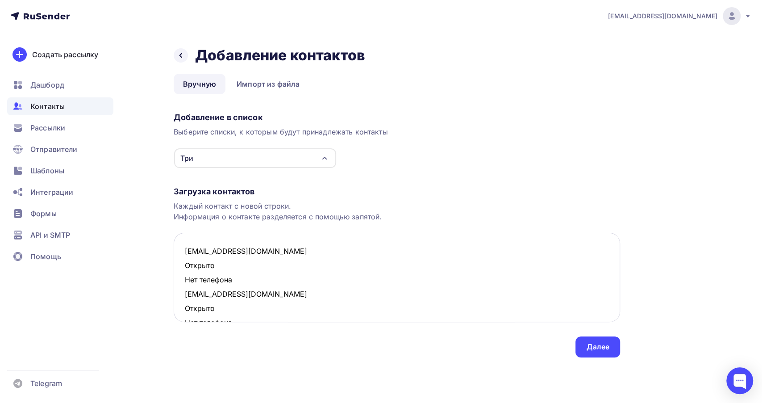
drag, startPoint x: 243, startPoint y: 279, endPoint x: 179, endPoint y: 270, distance: 64.3
click at [179, 270] on textarea "marishka198@mail.ru Открыто Нет телефона darina_voity@mail.ru Открыто Нет телеф…" at bounding box center [397, 277] width 446 height 89
drag, startPoint x: 239, startPoint y: 292, endPoint x: 179, endPoint y: 279, distance: 61.4
click at [179, 279] on textarea "marishka198@mail.ru darina_voity@mail.ru Открыто Нет телефона zabava@mail.ru От…" at bounding box center [397, 277] width 446 height 89
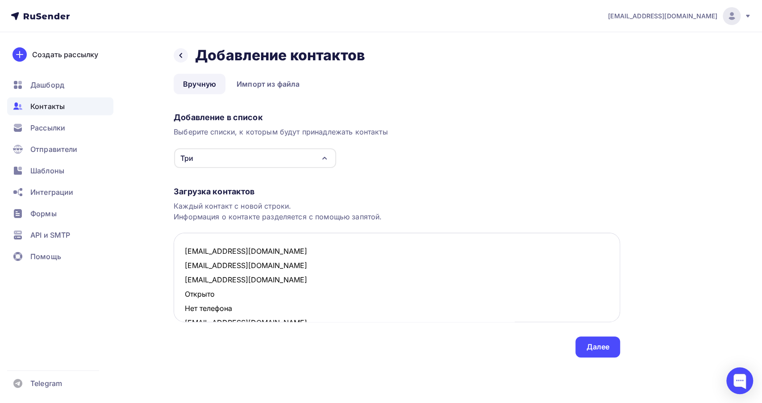
drag, startPoint x: 236, startPoint y: 306, endPoint x: 186, endPoint y: 296, distance: 50.9
click at [186, 296] on textarea "marishka198@mail.ru darina_voity@mail.ru zabava@mail.ru Открыто Нет телефона ve…" at bounding box center [397, 277] width 446 height 89
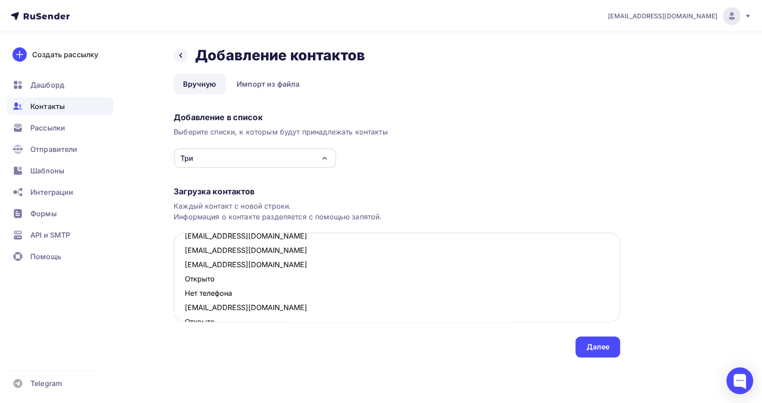
scroll to position [50, 0]
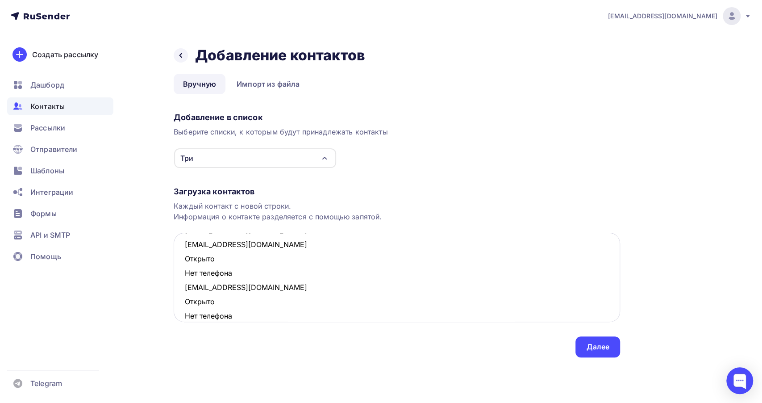
drag, startPoint x: 214, startPoint y: 273, endPoint x: 182, endPoint y: 261, distance: 34.1
click at [182, 261] on textarea "marishka198@mail.ru darina_voity@mail.ru zabava@mail.ru veronikar1983@mail.ru О…" at bounding box center [397, 277] width 446 height 89
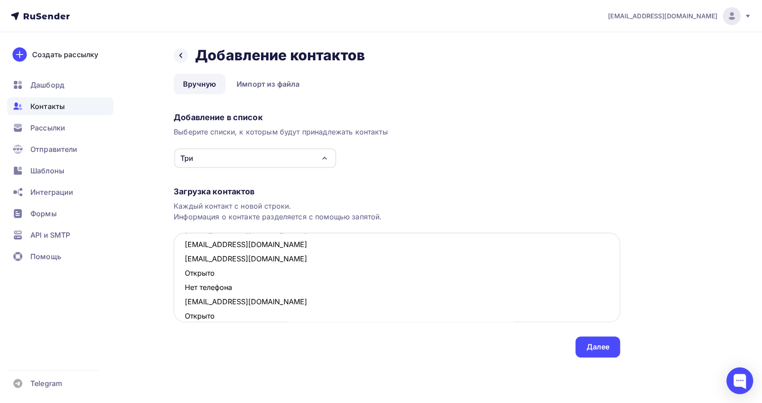
drag, startPoint x: 236, startPoint y: 287, endPoint x: 180, endPoint y: 275, distance: 57.2
click at [180, 275] on textarea "marishka198@mail.ru darina_voity@mail.ru zabava@mail.ru veronikar1983@mail.ru t…" at bounding box center [397, 277] width 446 height 89
drag, startPoint x: 239, startPoint y: 298, endPoint x: 181, endPoint y: 287, distance: 59.1
click at [181, 287] on textarea "marishka198@mail.ru darina_voity@mail.ru zabava@mail.ru veronikar1983@mail.ru t…" at bounding box center [397, 277] width 446 height 89
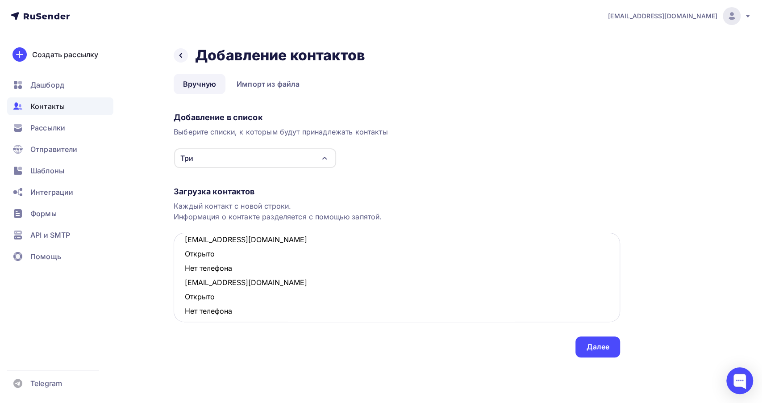
scroll to position [99, 0]
drag, startPoint x: 234, startPoint y: 260, endPoint x: 183, endPoint y: 249, distance: 52.0
click at [183, 249] on textarea "marishka198@mail.ru darina_voity@mail.ru zabava@mail.ru veronikar1983@mail.ru t…" at bounding box center [397, 277] width 446 height 89
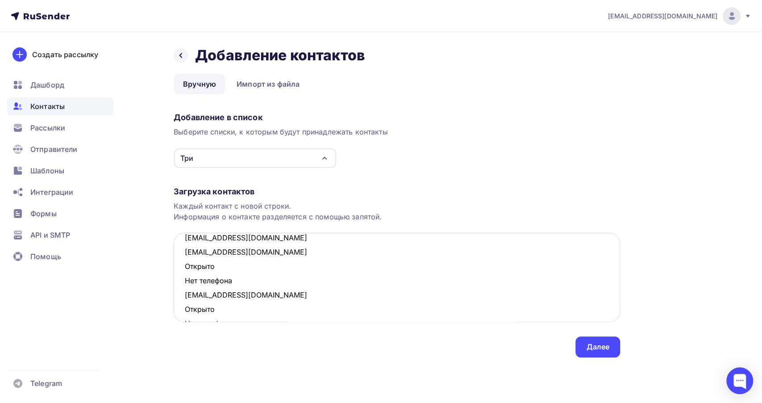
scroll to position [85, 0]
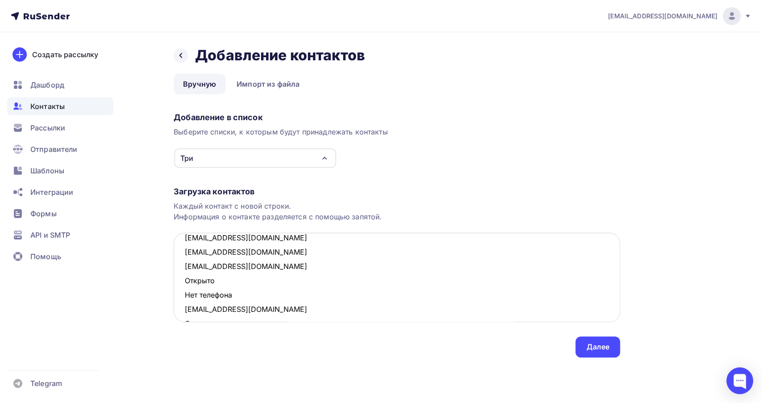
drag, startPoint x: 231, startPoint y: 299, endPoint x: 179, endPoint y: 284, distance: 54.8
click at [179, 284] on textarea "marishka198@mail.ru darina_voity@mail.ru zabava@mail.ru veronikar1983@mail.ru t…" at bounding box center [397, 277] width 446 height 89
drag, startPoint x: 239, startPoint y: 307, endPoint x: 190, endPoint y: 296, distance: 50.6
click at [190, 296] on textarea "marishka198@mail.ru darina_voity@mail.ru zabava@mail.ru veronikar1983@mail.ru t…" at bounding box center [397, 277] width 446 height 89
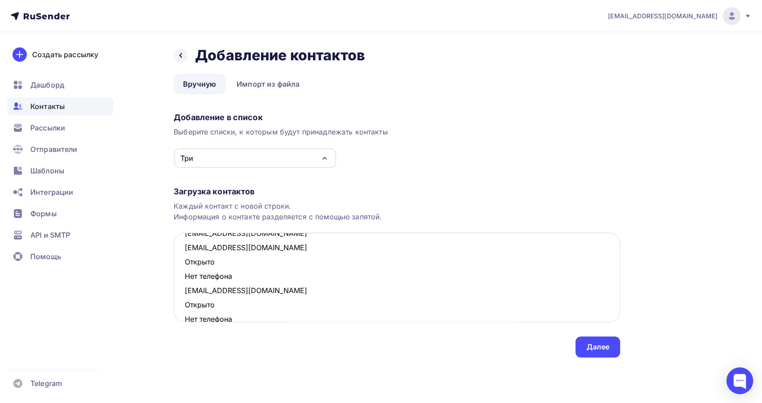
scroll to position [134, 0]
drag, startPoint x: 237, startPoint y: 274, endPoint x: 182, endPoint y: 264, distance: 56.2
click at [182, 264] on textarea "marishka198@mail.ru darina_voity@mail.ru zabava@mail.ru veronikar1983@mail.ru t…" at bounding box center [397, 277] width 446 height 89
drag, startPoint x: 238, startPoint y: 289, endPoint x: 179, endPoint y: 281, distance: 59.1
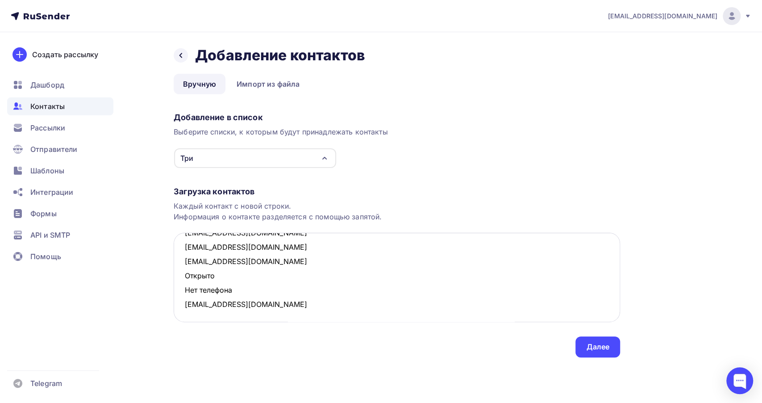
click at [179, 281] on textarea "marishka198@mail.ru darina_voity@mail.ru zabava@mail.ru veronikar1983@mail.ru t…" at bounding box center [397, 277] width 446 height 89
type textarea "marishka198@mail.ru darina_voity@mail.ru zabava@mail.ru veronikar1983@mail.ru t…"
click at [603, 346] on div "Далее" at bounding box center [597, 346] width 23 height 10
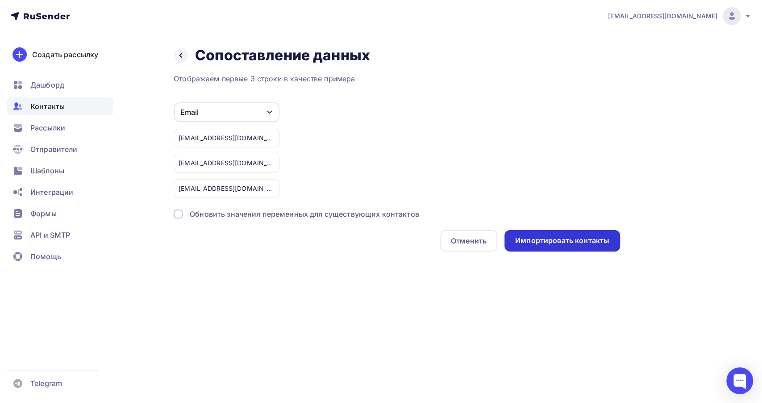
click at [540, 237] on div "Импортировать контакты" at bounding box center [562, 240] width 94 height 10
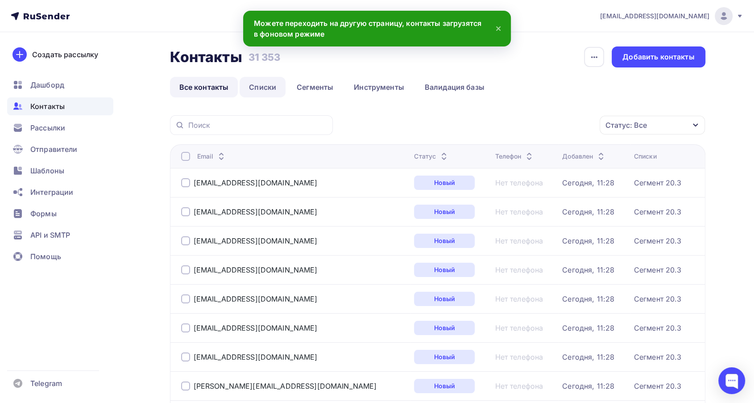
click at [267, 93] on link "Списки" at bounding box center [263, 87] width 46 height 21
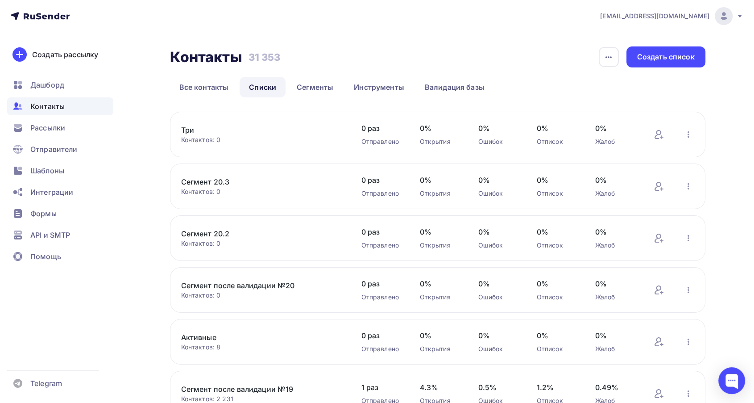
click at [186, 129] on link "Три" at bounding box center [257, 130] width 152 height 11
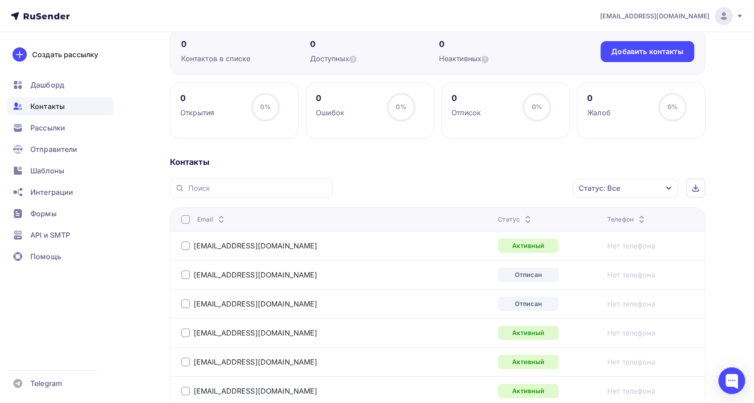
scroll to position [49, 0]
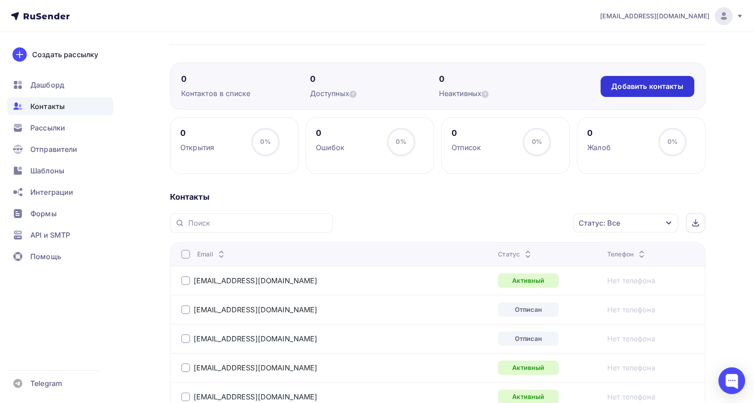
click at [647, 83] on div "Добавить контакты" at bounding box center [647, 86] width 72 height 10
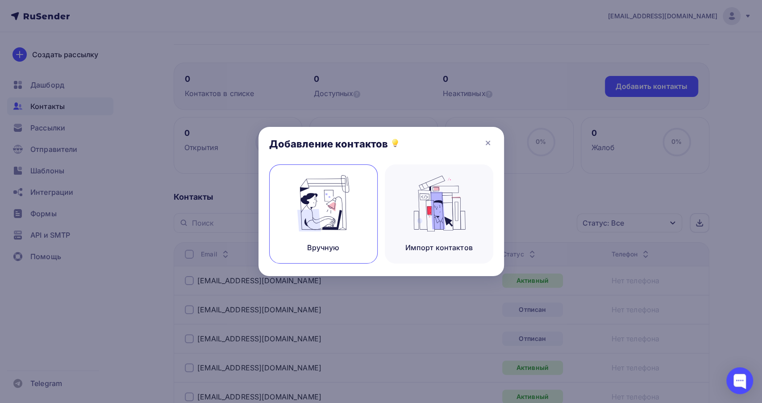
click at [324, 200] on img at bounding box center [323, 203] width 60 height 56
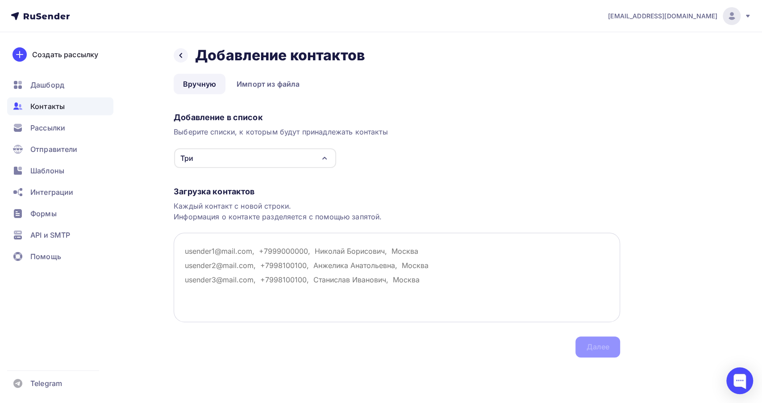
paste textarea "yushkina_olga@mail.ru"
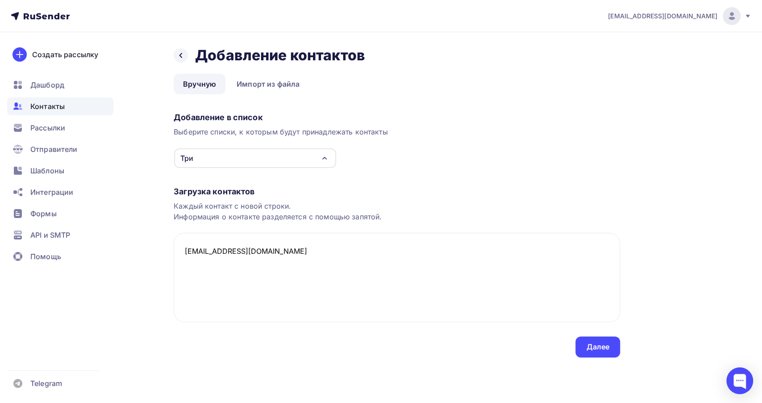
paste textarea "zabava@mail.ru Открыто Нет телефона diamire@mail.ru Открыто Нет телефона tanjul…"
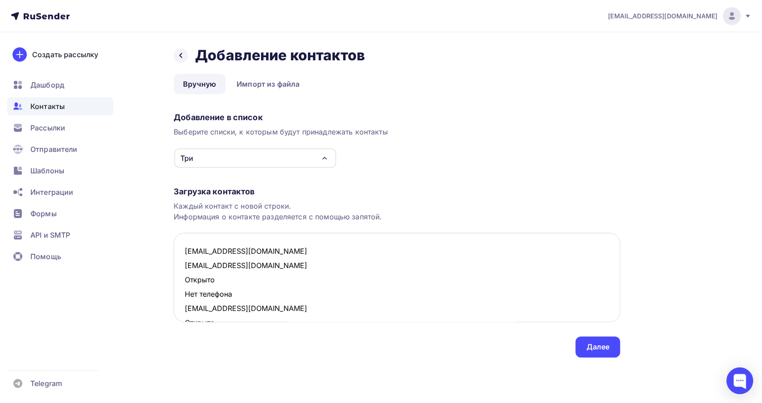
drag, startPoint x: 236, startPoint y: 294, endPoint x: 180, endPoint y: 283, distance: 56.5
click at [180, 283] on textarea "yushkina_olga@mail.ru zabava@mail.ru Открыто Нет телефона diamire@mail.ru Откры…" at bounding box center [397, 277] width 446 height 89
drag, startPoint x: 212, startPoint y: 307, endPoint x: 172, endPoint y: 295, distance: 41.3
click at [172, 295] on div "Назад Добавление контактов Добавление контактов Вручную Импорт из файла Вручную…" at bounding box center [381, 212] width 732 height 361
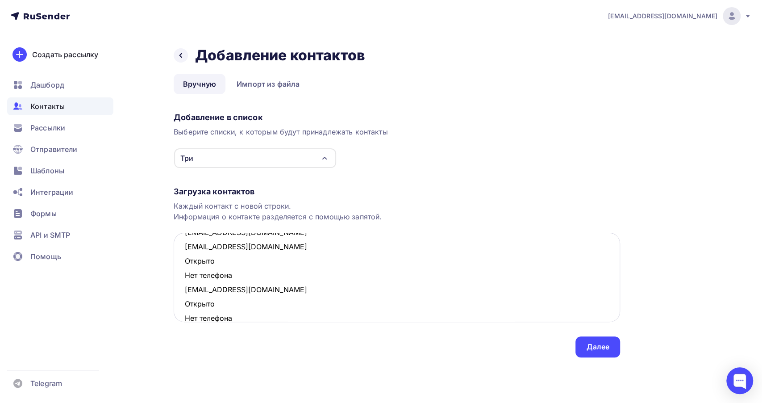
scroll to position [50, 0]
drag, startPoint x: 236, startPoint y: 273, endPoint x: 178, endPoint y: 259, distance: 59.7
click at [178, 259] on textarea "yushkina_olga@mail.ru zabava@mail.ru diamire@mail.ru tanjulkin@mail.ru Открыто …" at bounding box center [397, 277] width 446 height 89
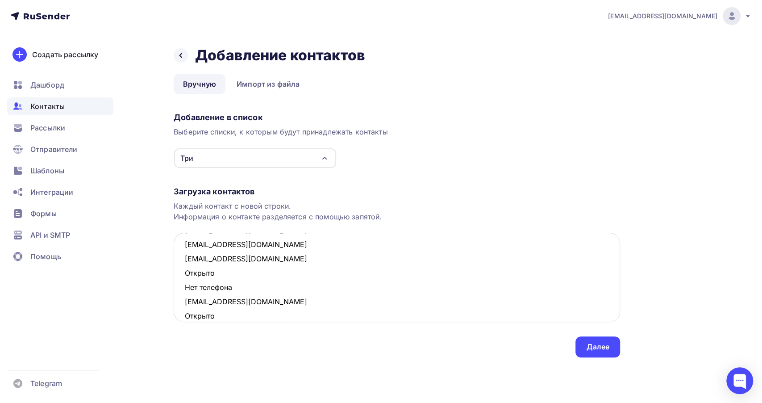
drag, startPoint x: 235, startPoint y: 284, endPoint x: 176, endPoint y: 275, distance: 59.6
click at [176, 275] on textarea "yushkina_olga@mail.ru zabava@mail.ru diamire@mail.ru tanjulkin@mail.ru pussicat…" at bounding box center [397, 277] width 446 height 89
drag, startPoint x: 237, startPoint y: 300, endPoint x: 185, endPoint y: 286, distance: 54.0
click at [185, 286] on textarea "yushkina_olga@mail.ru zabava@mail.ru diamire@mail.ru tanjulkin@mail.ru pussicat…" at bounding box center [397, 277] width 446 height 89
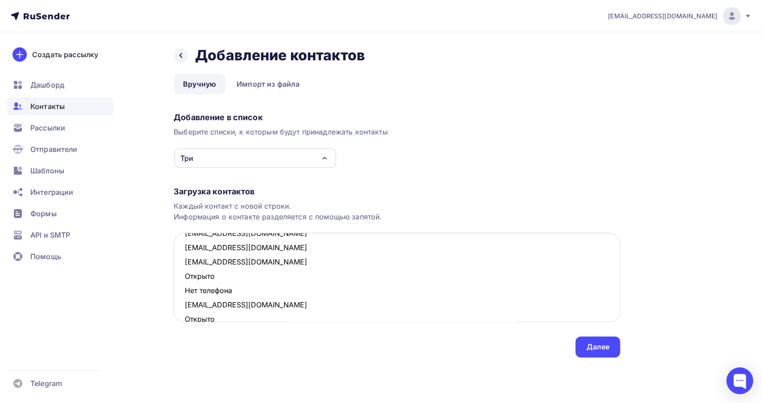
scroll to position [99, 0]
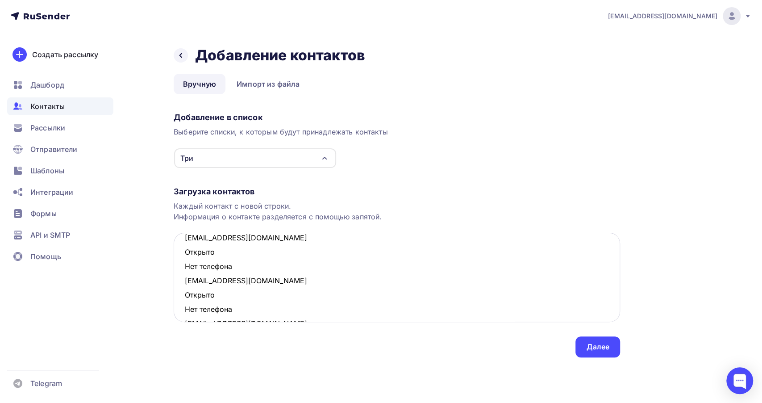
drag, startPoint x: 236, startPoint y: 270, endPoint x: 183, endPoint y: 255, distance: 54.8
click at [183, 255] on textarea "yushkina_olga@mail.ru zabava@mail.ru diamire@mail.ru tanjulkin@mail.ru pussicat…" at bounding box center [397, 277] width 446 height 89
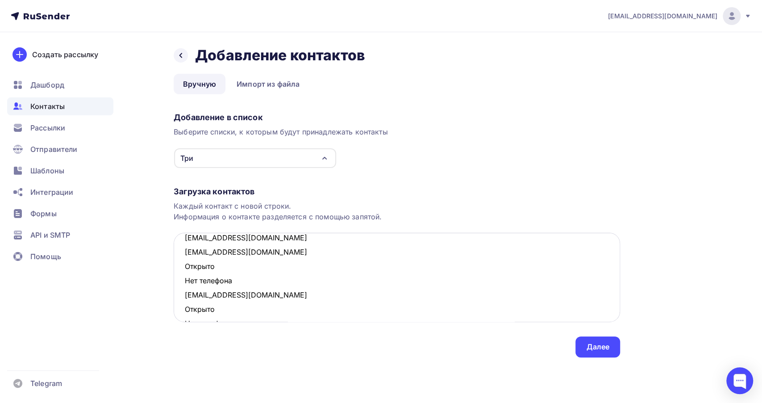
scroll to position [85, 0]
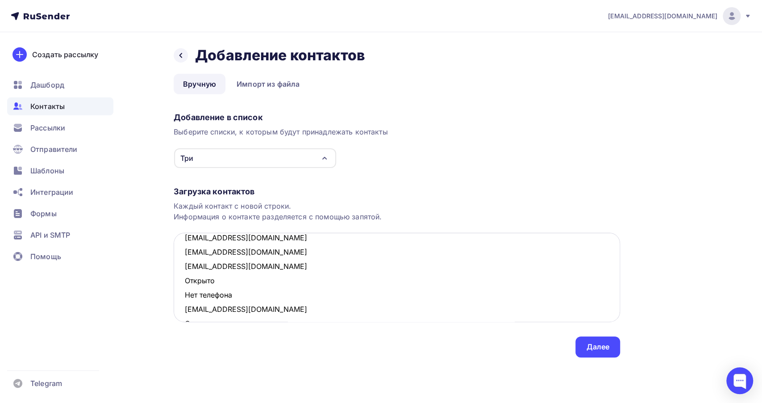
drag, startPoint x: 236, startPoint y: 293, endPoint x: 181, endPoint y: 282, distance: 55.9
click at [181, 282] on textarea "yushkina_olga@mail.ru zabava@mail.ru diamire@mail.ru tanjulkin@mail.ru pussicat…" at bounding box center [397, 277] width 446 height 89
drag, startPoint x: 237, startPoint y: 307, endPoint x: 179, endPoint y: 296, distance: 59.0
click at [179, 296] on textarea "yushkina_olga@mail.ru zabava@mail.ru diamire@mail.ru tanjulkin@mail.ru pussicat…" at bounding box center [397, 277] width 446 height 89
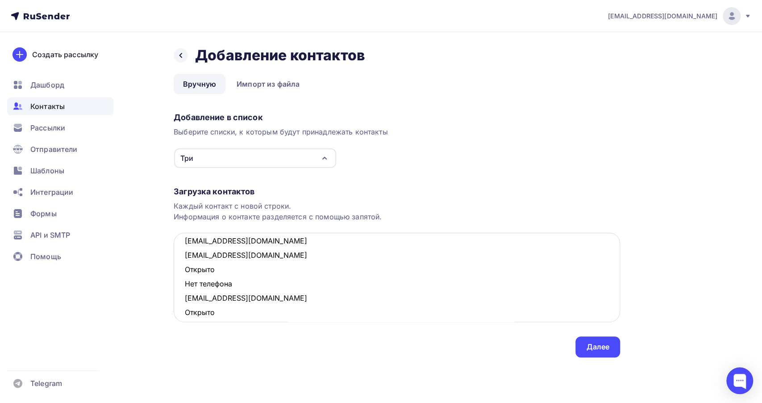
scroll to position [134, 0]
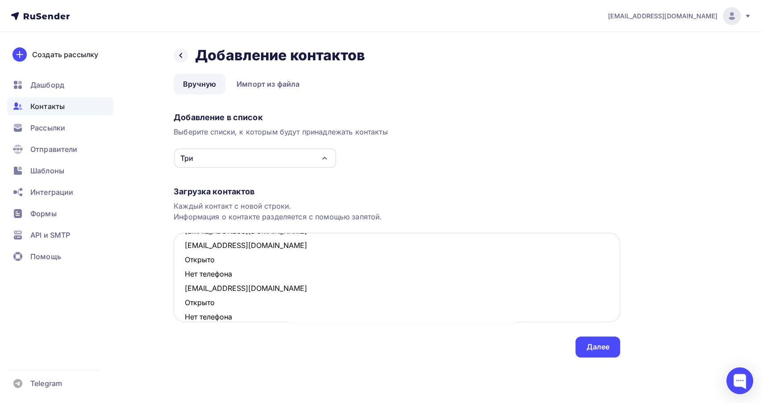
drag, startPoint x: 239, startPoint y: 275, endPoint x: 179, endPoint y: 266, distance: 60.5
click at [179, 266] on textarea "yushkina_olga@mail.ru zabava@mail.ru diamire@mail.ru tanjulkin@mail.ru pussicat…" at bounding box center [397, 277] width 446 height 89
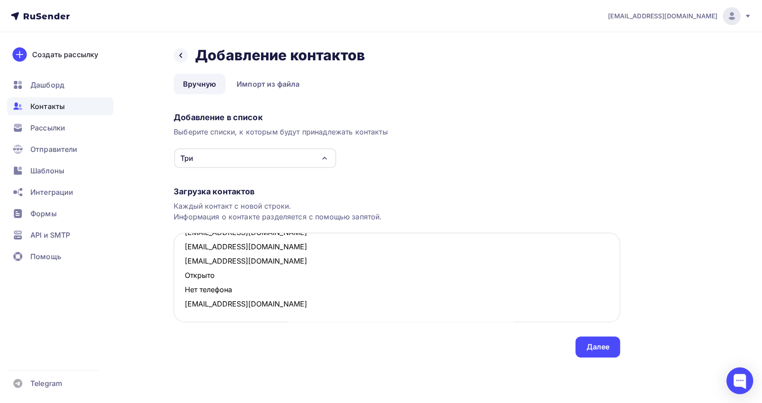
scroll to position [133, 0]
drag, startPoint x: 233, startPoint y: 288, endPoint x: 170, endPoint y: 279, distance: 64.1
click at [170, 279] on div "Назад Добавление контактов Добавление контактов Вручную Импорт из файла Вручную…" at bounding box center [381, 212] width 732 height 361
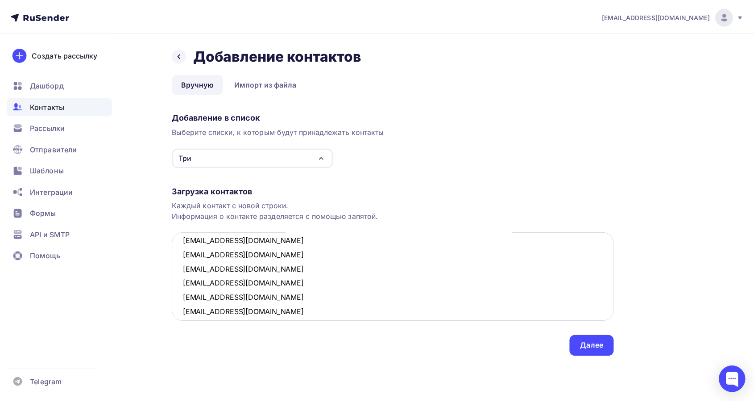
scroll to position [0, 0]
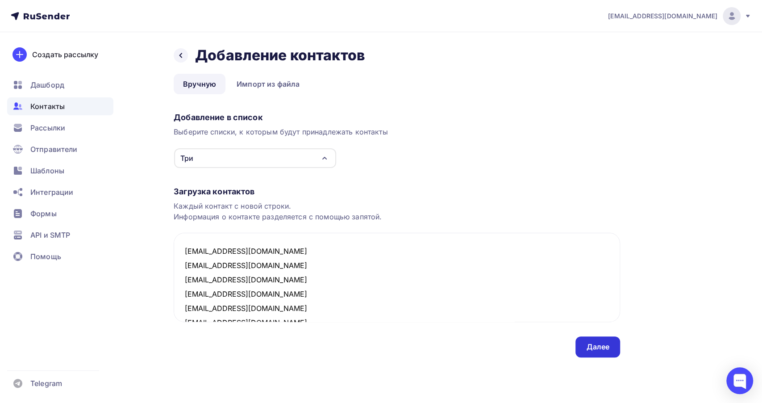
type textarea "yushkina_olga@mail.ru zabava@mail.ru diamire@mail.ru tanjulkin@mail.ru pussicat…"
click at [586, 349] on div "Далее" at bounding box center [597, 346] width 23 height 10
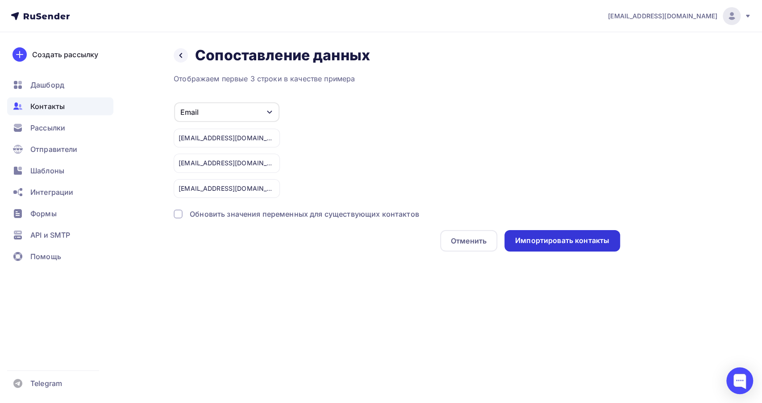
click at [534, 236] on div "Импортировать контакты" at bounding box center [562, 240] width 94 height 10
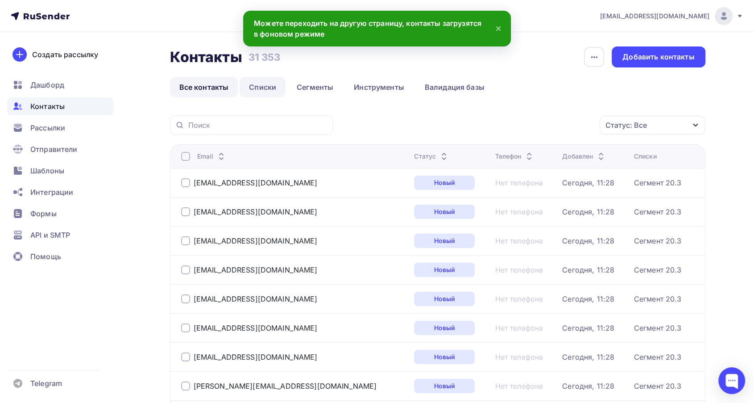
click at [270, 90] on link "Списки" at bounding box center [263, 87] width 46 height 21
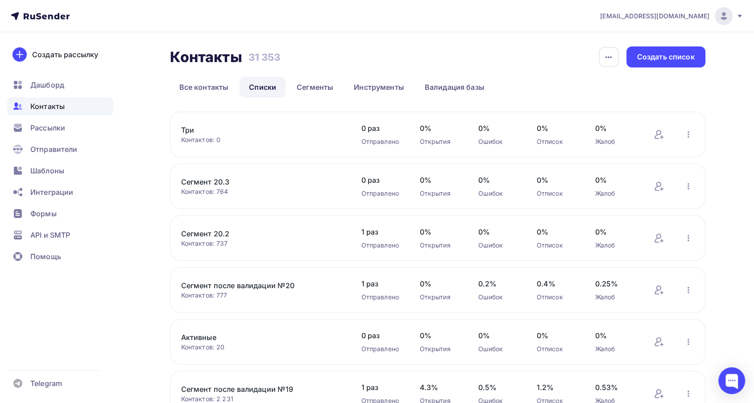
click at [195, 129] on link "Три" at bounding box center [257, 130] width 152 height 11
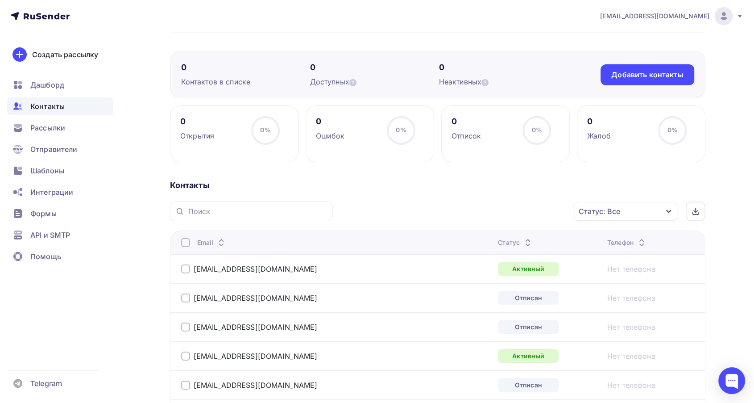
scroll to position [16, 0]
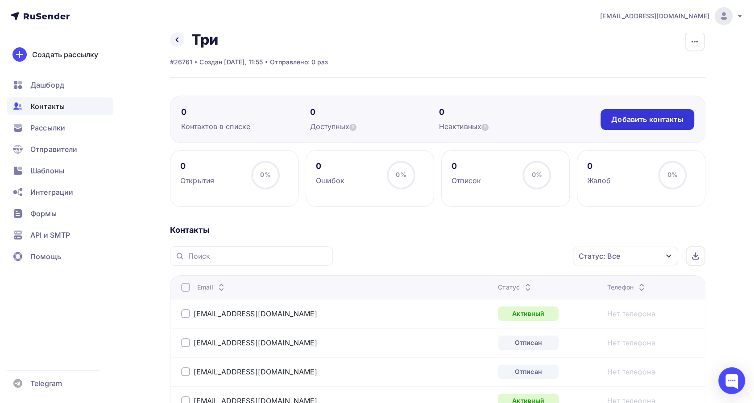
click at [669, 122] on div "Добавить контакты" at bounding box center [647, 119] width 72 height 10
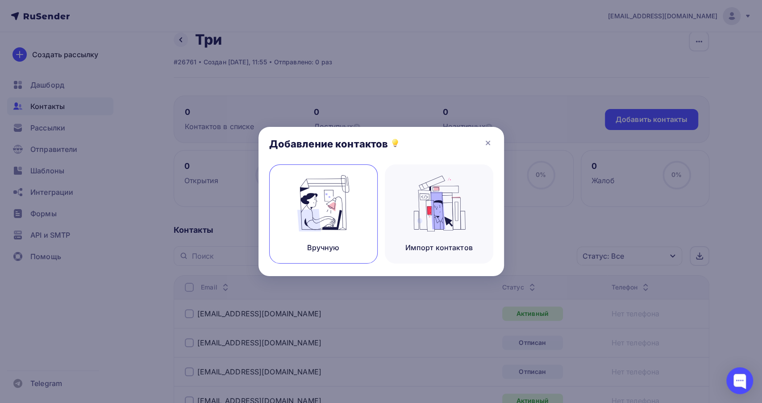
click at [355, 206] on div "Вручную" at bounding box center [323, 213] width 108 height 99
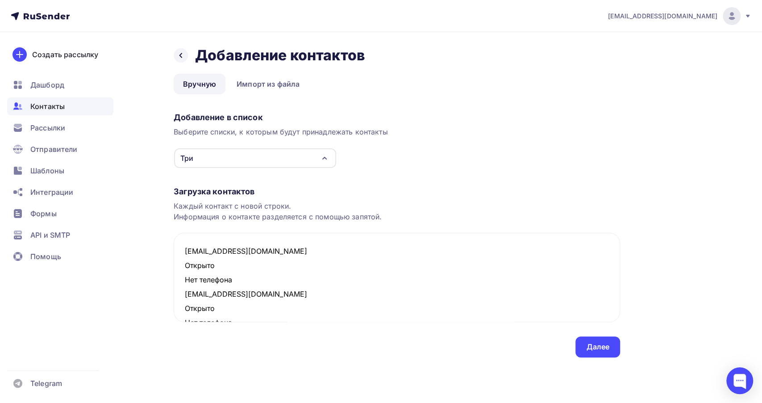
drag, startPoint x: 235, startPoint y: 280, endPoint x: 171, endPoint y: 271, distance: 64.0
click at [171, 271] on div "Назад Добавление контактов Добавление контактов Вручную Импорт из файла Вручную…" at bounding box center [381, 212] width 732 height 361
drag, startPoint x: 220, startPoint y: 293, endPoint x: 183, endPoint y: 280, distance: 40.1
click at [183, 280] on textarea "marishka198@mail.ru zabava@mail.ru Открыто Нет телефона tanjulkin@mail.ru Откры…" at bounding box center [397, 277] width 446 height 89
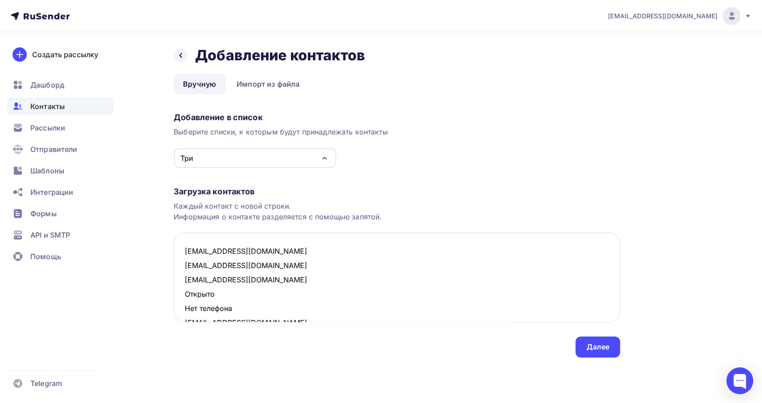
drag, startPoint x: 238, startPoint y: 308, endPoint x: 175, endPoint y: 295, distance: 63.8
click at [175, 295] on textarea "marishka198@mail.ru zabava@mail.ru tanjulkin@mail.ru Открыто Нет телефона pussi…" at bounding box center [397, 277] width 446 height 89
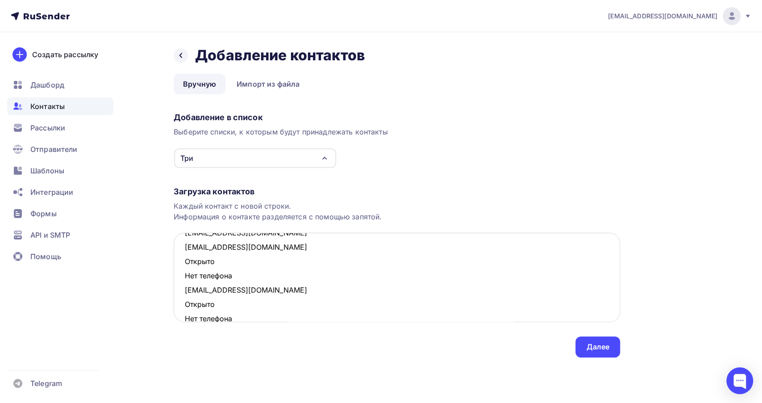
scroll to position [50, 0]
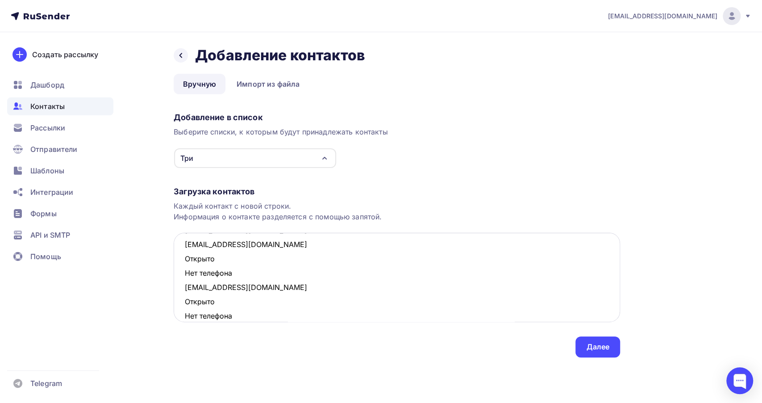
drag, startPoint x: 242, startPoint y: 276, endPoint x: 182, endPoint y: 263, distance: 61.3
click at [182, 263] on textarea "marishka198@mail.ru zabava@mail.ru tanjulkin@mail.ru pussicat5@mail.ru Открыто …" at bounding box center [397, 277] width 446 height 89
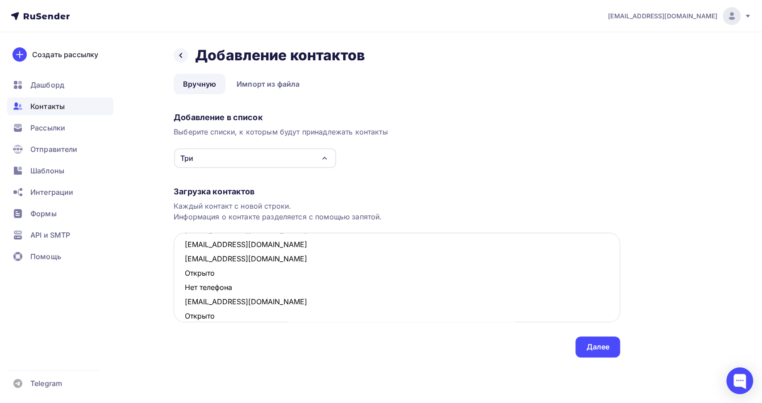
drag, startPoint x: 240, startPoint y: 287, endPoint x: 175, endPoint y: 277, distance: 65.5
click at [175, 277] on textarea "marishka198@mail.ru zabava@mail.ru tanjulkin@mail.ru pussicat5@mail.ru oly480@m…" at bounding box center [397, 277] width 446 height 89
drag, startPoint x: 223, startPoint y: 299, endPoint x: 178, endPoint y: 289, distance: 46.8
click at [178, 289] on textarea "marishka198@mail.ru zabava@mail.ru tanjulkin@mail.ru pussicat5@mail.ru oly480@m…" at bounding box center [397, 277] width 446 height 89
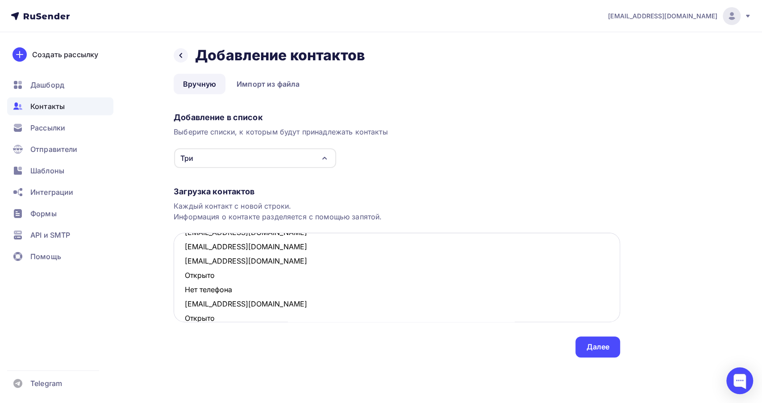
scroll to position [99, 0]
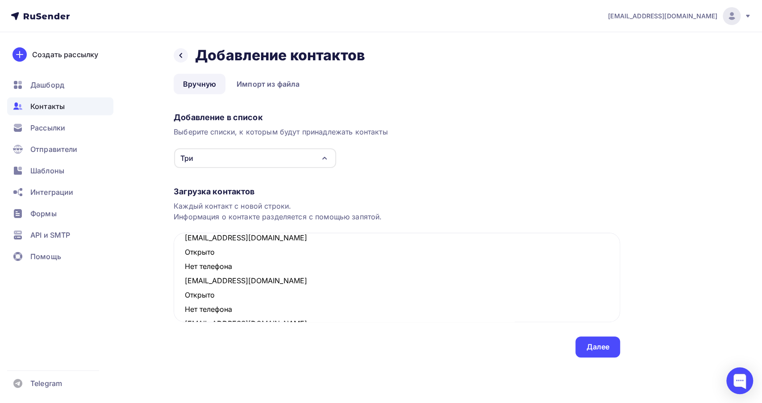
drag, startPoint x: 233, startPoint y: 266, endPoint x: 169, endPoint y: 256, distance: 65.1
click at [169, 256] on div "Назад Добавление контактов Добавление контактов Вручную Импорт из файла Вручную…" at bounding box center [381, 212] width 732 height 361
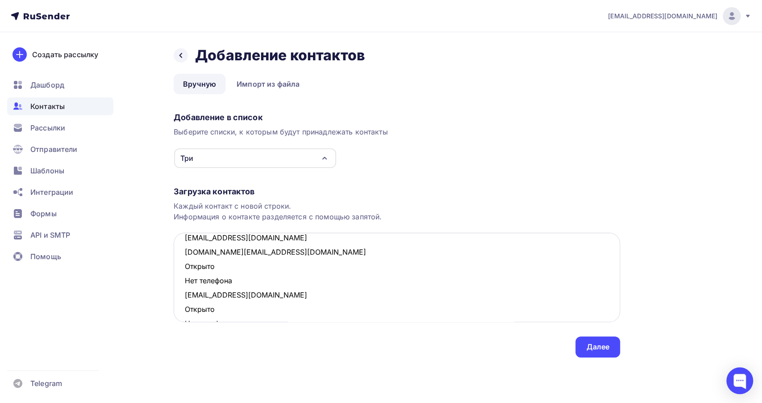
scroll to position [85, 0]
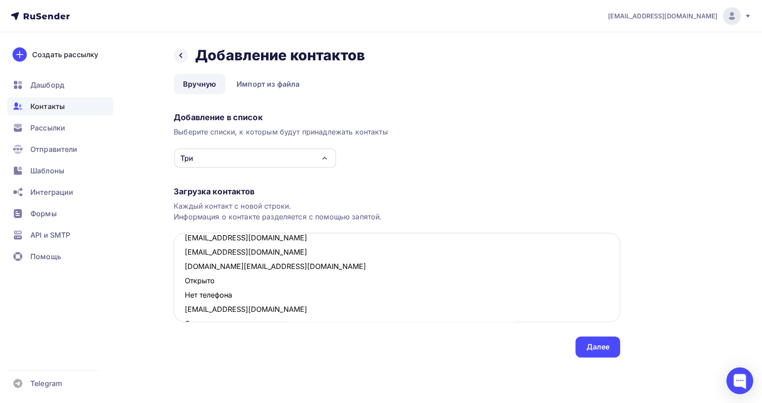
drag, startPoint x: 207, startPoint y: 291, endPoint x: 173, endPoint y: 281, distance: 35.3
click at [174, 281] on textarea "marishka198@mail.ru zabava@mail.ru tanjulkin@mail.ru pussicat5@mail.ru oly480@m…" at bounding box center [397, 277] width 446 height 89
drag, startPoint x: 230, startPoint y: 308, endPoint x: 168, endPoint y: 297, distance: 62.6
click at [168, 297] on div "Назад Добавление контактов Добавление контактов Вручную Импорт из файла Вручную…" at bounding box center [381, 212] width 732 height 361
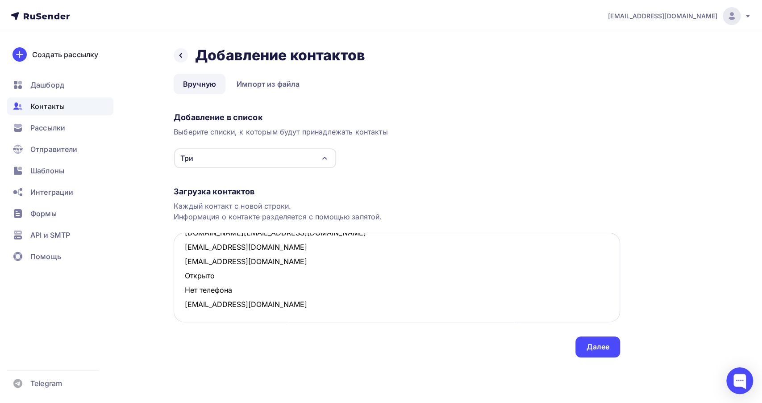
drag, startPoint x: 245, startPoint y: 293, endPoint x: 186, endPoint y: 278, distance: 60.8
click at [186, 278] on textarea "marishka198@mail.ru zabava@mail.ru tanjulkin@mail.ru pussicat5@mail.ru oly480@m…" at bounding box center [397, 277] width 446 height 89
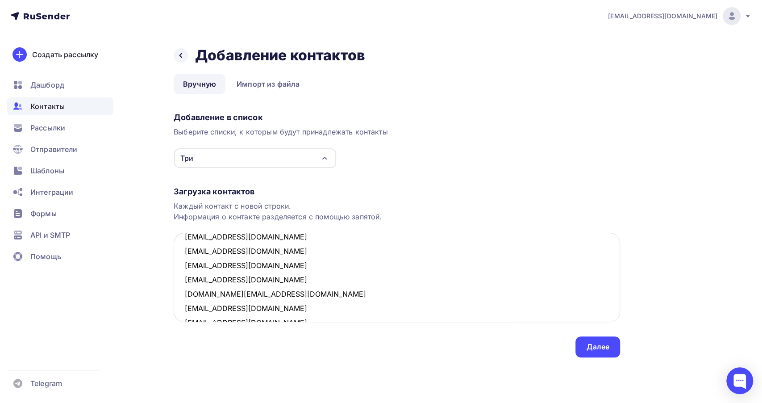
scroll to position [0, 0]
type textarea "marishka198@mail.ru zabava@mail.ru tanjulkin@mail.ru pussicat5@mail.ru oly480@m…"
click at [596, 345] on div "Далее" at bounding box center [597, 346] width 23 height 10
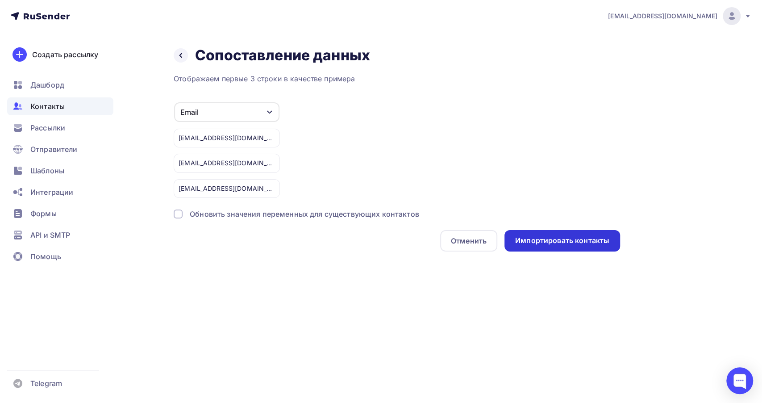
click at [521, 240] on div "Импортировать контакты" at bounding box center [562, 240] width 94 height 10
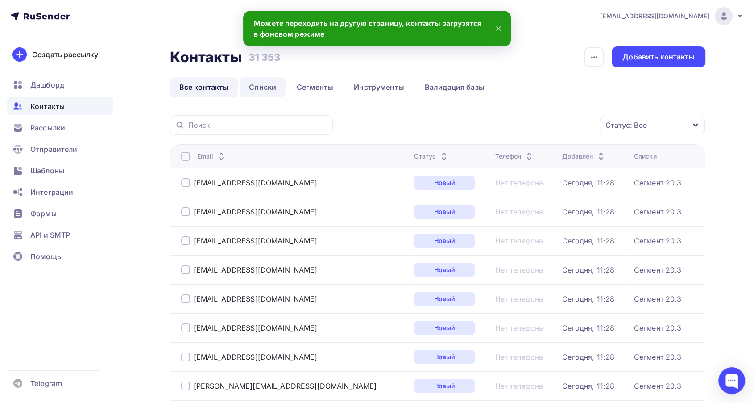
click at [258, 92] on link "Списки" at bounding box center [263, 87] width 46 height 21
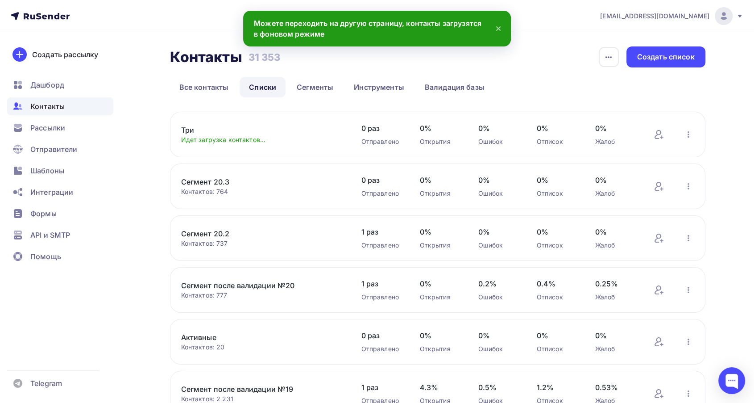
click at [191, 129] on link "Три" at bounding box center [257, 130] width 152 height 11
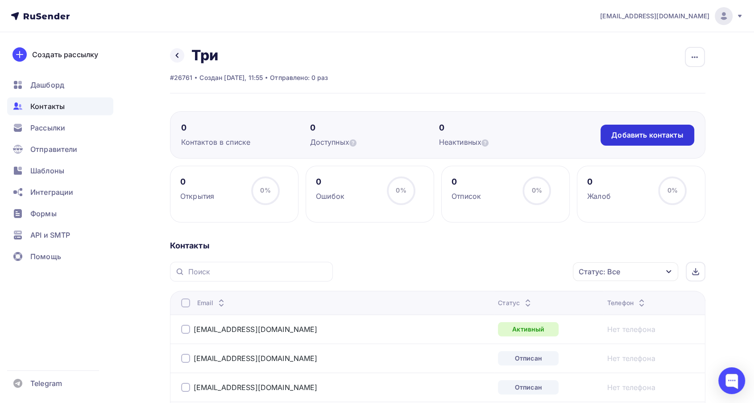
click at [644, 129] on div "Добавить контакты" at bounding box center [647, 135] width 93 height 21
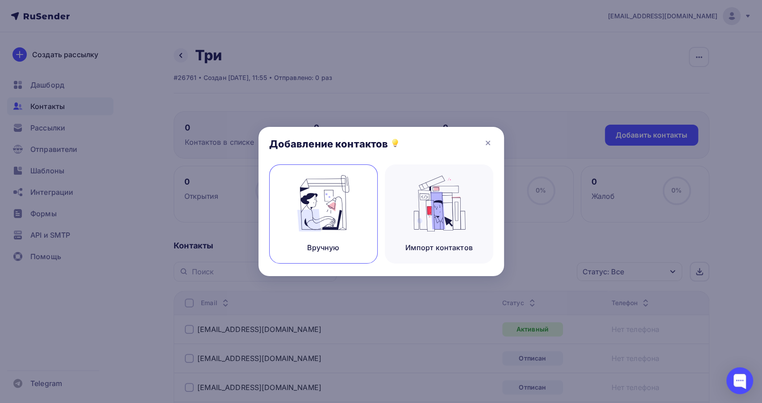
click at [324, 222] on img at bounding box center [323, 203] width 60 height 56
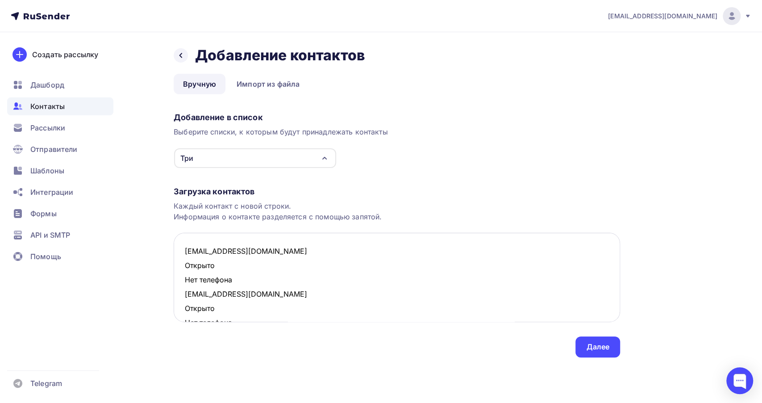
drag, startPoint x: 240, startPoint y: 279, endPoint x: 181, endPoint y: 266, distance: 60.1
click at [181, 266] on textarea "marishka198@mail.ru Открыто Нет телефона tanjulkin@mail.ru Открыто Нет телефона…" at bounding box center [397, 277] width 446 height 89
drag, startPoint x: 221, startPoint y: 292, endPoint x: 185, endPoint y: 281, distance: 37.8
click at [185, 281] on textarea "marishka198@mail.ru tanjulkin@mail.ru Открыто Нет телефона oly480@mail.ru Откры…" at bounding box center [397, 277] width 446 height 89
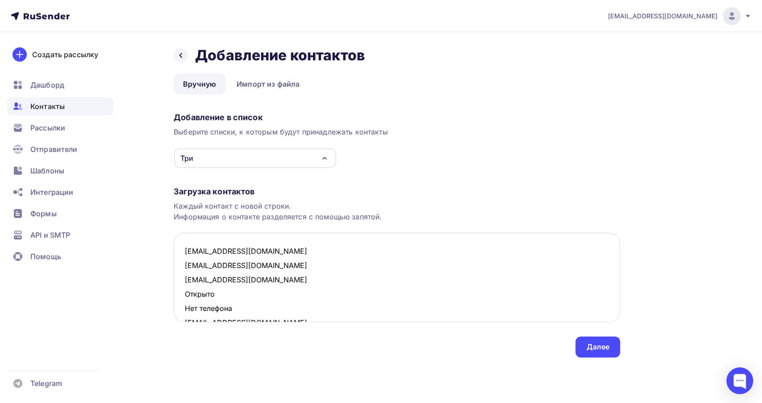
drag, startPoint x: 236, startPoint y: 307, endPoint x: 186, endPoint y: 296, distance: 51.5
click at [186, 296] on textarea "marishka198@mail.ru tanjulkin@mail.ru oly480@mail.ru Открыто Нет телефона alina…" at bounding box center [397, 277] width 446 height 89
type textarea "marishka198@mail.ru tanjulkin@mail.ru oly480@mail.ru alinalagun24@mail.ru"
click at [607, 352] on div "Далее" at bounding box center [597, 346] width 45 height 21
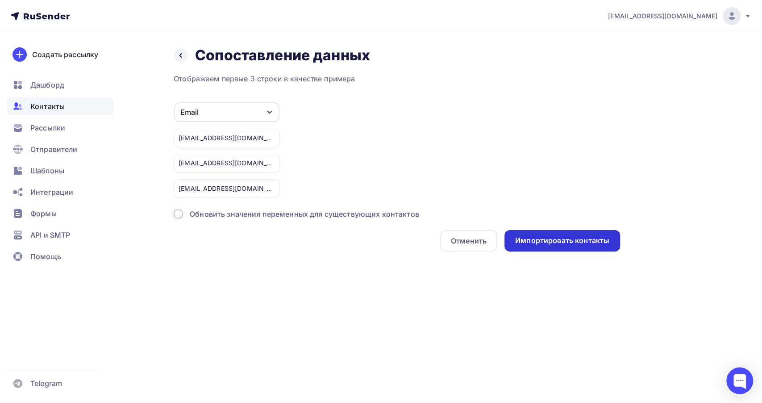
click at [580, 246] on div "Импортировать контакты" at bounding box center [562, 240] width 116 height 21
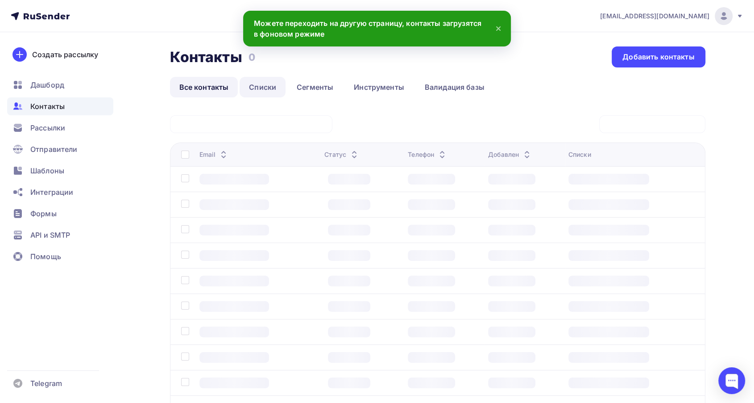
click at [258, 90] on link "Списки" at bounding box center [263, 87] width 46 height 21
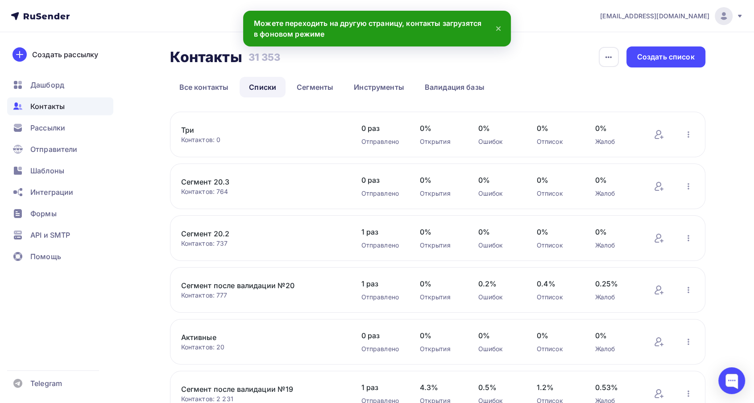
click at [184, 123] on div "Три Контактов: 0 Добавить контакты Переименовать список Скачать список Отписать…" at bounding box center [438, 135] width 536 height 46
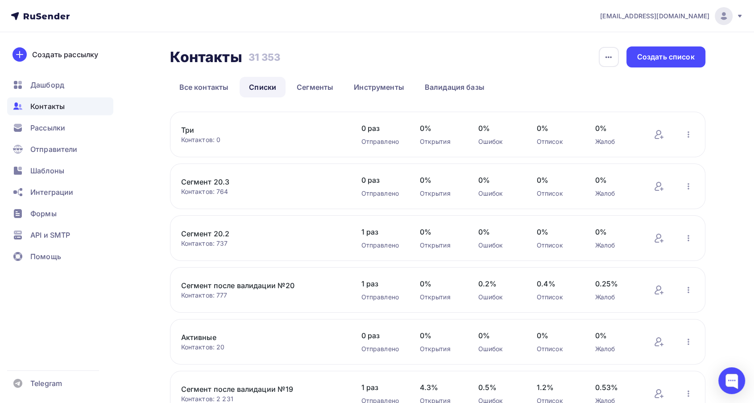
click at [186, 129] on link "Три" at bounding box center [257, 130] width 152 height 11
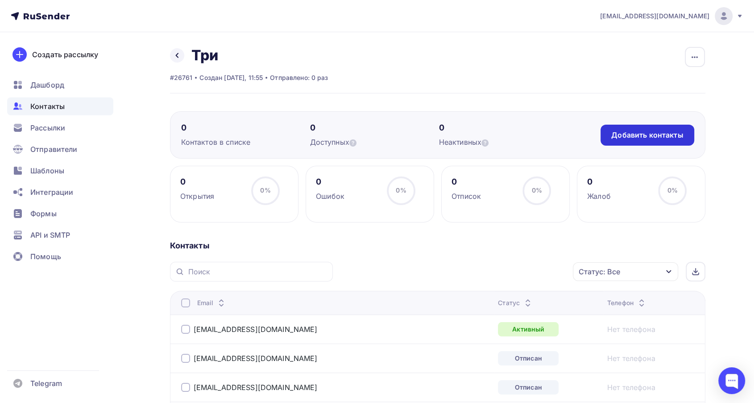
click at [692, 135] on div "Добавить контакты" at bounding box center [647, 135] width 93 height 21
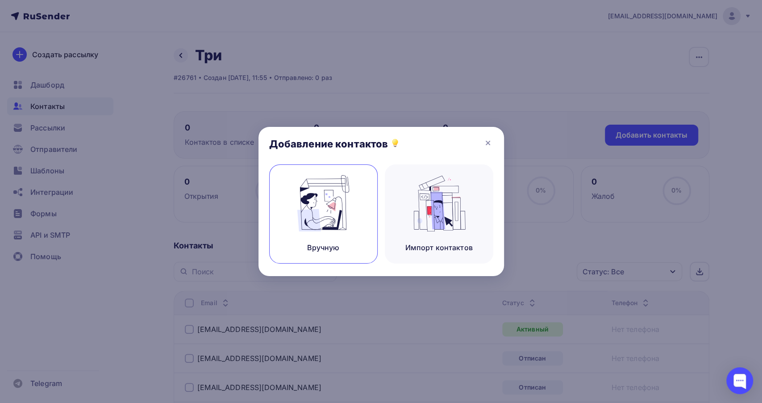
click at [362, 221] on div "Вручную" at bounding box center [323, 213] width 108 height 99
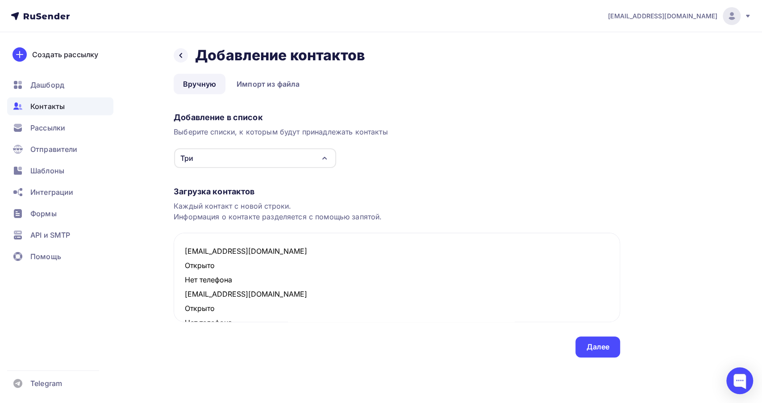
drag, startPoint x: 236, startPoint y: 280, endPoint x: 165, endPoint y: 269, distance: 71.5
click at [165, 269] on div "Назад Добавление контактов Добавление контактов Вручную Импорт из файла Вручную…" at bounding box center [381, 212] width 732 height 361
drag, startPoint x: 244, startPoint y: 299, endPoint x: 179, endPoint y: 281, distance: 66.6
click at [179, 281] on textarea "marishka198@mail.ru zabava@mail.ru Открыто Нет телефона tanjulkin@mail.ru Откры…" at bounding box center [397, 277] width 446 height 89
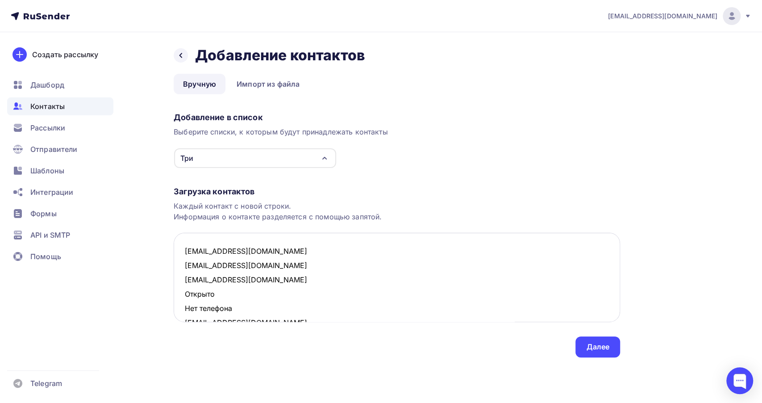
drag, startPoint x: 241, startPoint y: 309, endPoint x: 179, endPoint y: 296, distance: 63.3
click at [179, 296] on textarea "marishka198@mail.ru zabava@mail.ru tanjulkin@mail.ru Открыто Нет телефона natal…" at bounding box center [397, 277] width 446 height 89
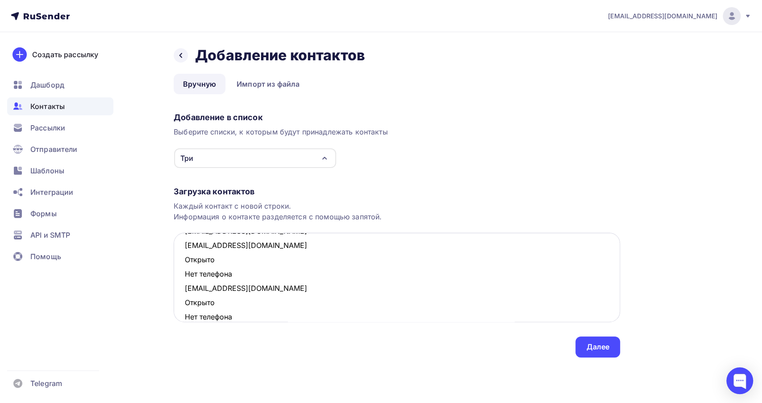
scroll to position [50, 0]
drag, startPoint x: 245, startPoint y: 271, endPoint x: 180, endPoint y: 260, distance: 66.1
click at [180, 260] on textarea "marishka198@mail.ru zabava@mail.ru tanjulkin@mail.ru natali_10_77@mail.ru Откры…" at bounding box center [397, 277] width 446 height 89
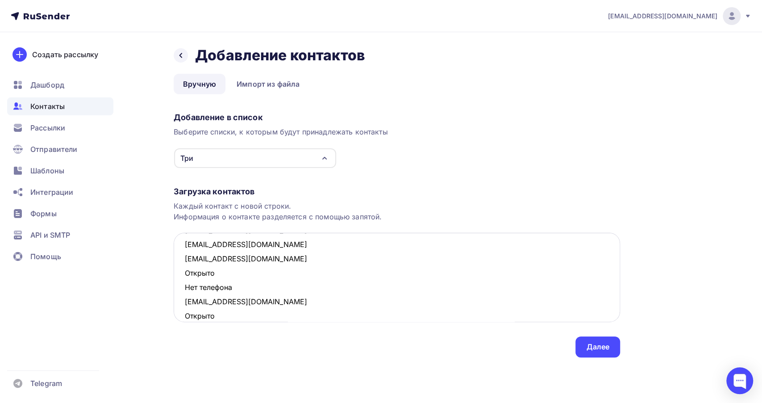
drag, startPoint x: 239, startPoint y: 288, endPoint x: 183, endPoint y: 278, distance: 56.8
click at [183, 278] on textarea "marishka198@mail.ru zabava@mail.ru tanjulkin@mail.ru natali_10_77@mail.ru alina…" at bounding box center [397, 277] width 446 height 89
drag, startPoint x: 239, startPoint y: 299, endPoint x: 179, endPoint y: 286, distance: 61.1
click at [179, 286] on textarea "marishka198@mail.ru zabava@mail.ru tanjulkin@mail.ru natali_10_77@mail.ru alina…" at bounding box center [397, 277] width 446 height 89
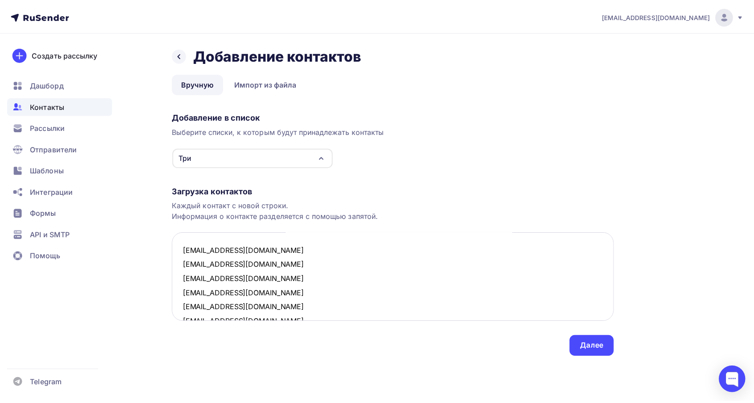
scroll to position [0, 0]
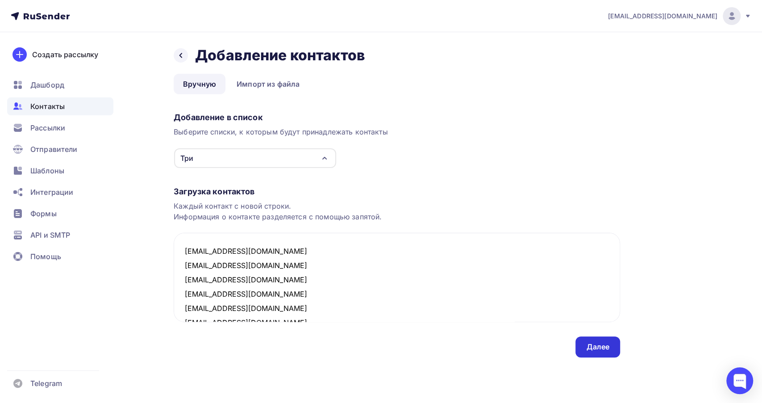
type textarea "marishka198@mail.ru zabava@mail.ru tanjulkin@mail.ru natali_10_77@mail.ru alina…"
click at [584, 342] on div "Далее" at bounding box center [597, 346] width 45 height 21
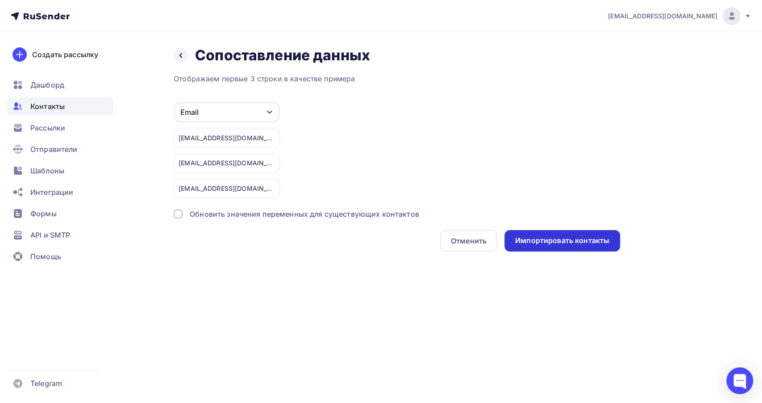
click at [537, 243] on div "Импортировать контакты" at bounding box center [562, 240] width 94 height 10
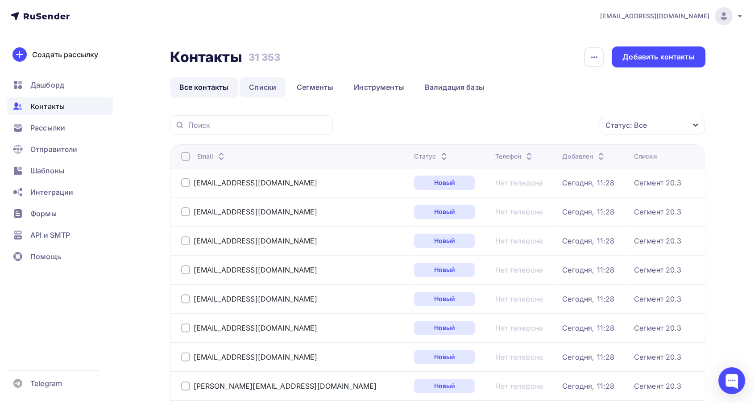
click at [266, 85] on link "Списки" at bounding box center [263, 87] width 46 height 21
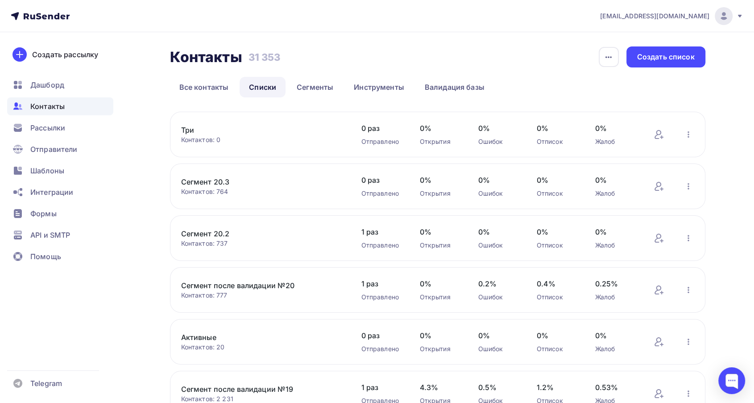
click at [189, 129] on link "Три" at bounding box center [257, 130] width 152 height 11
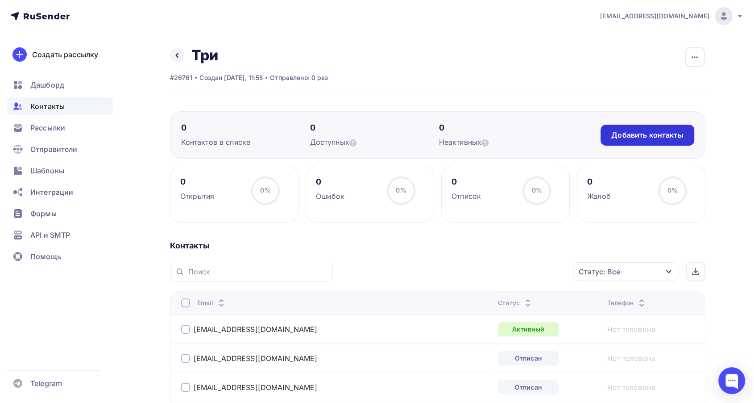
click at [640, 141] on div "Добавить контакты" at bounding box center [647, 135] width 93 height 21
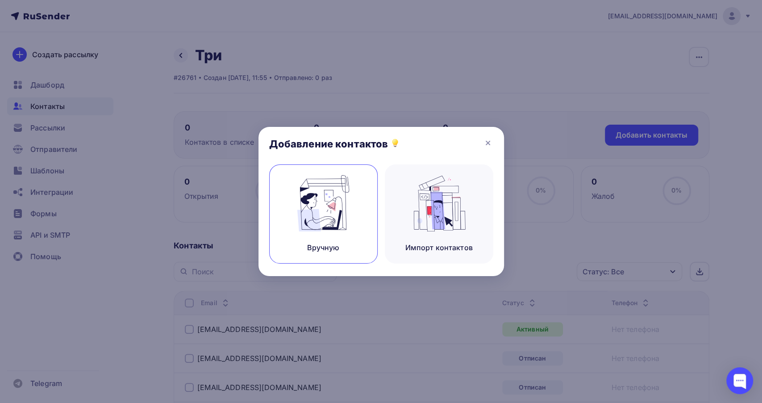
click at [343, 201] on img at bounding box center [323, 203] width 60 height 56
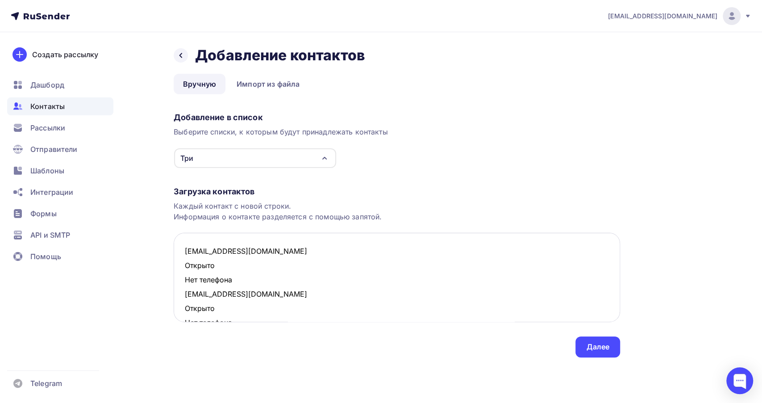
drag, startPoint x: 221, startPoint y: 279, endPoint x: 177, endPoint y: 271, distance: 45.4
click at [177, 271] on textarea "marishka198@mail.ru Открыто Нет телефона zabava@mail.ru Открыто Нет телефона ta…" at bounding box center [397, 277] width 446 height 89
drag, startPoint x: 233, startPoint y: 295, endPoint x: 182, endPoint y: 282, distance: 52.6
click at [182, 282] on textarea "marishka198@mail.ru zabava@mail.ru Открыто Нет телефона tanjulkin@mail.ru Откры…" at bounding box center [397, 277] width 446 height 89
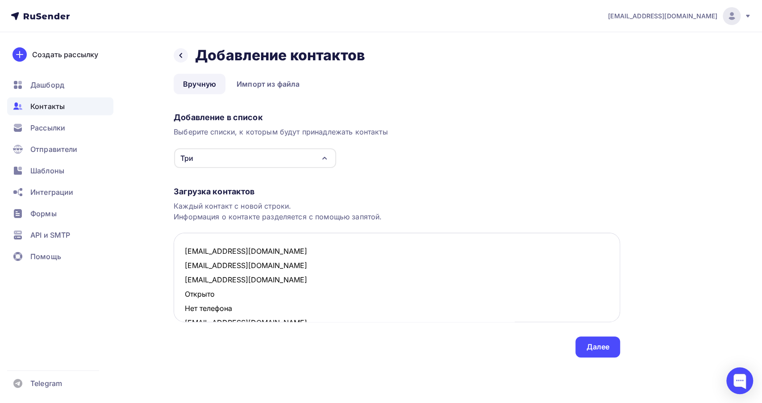
drag, startPoint x: 213, startPoint y: 308, endPoint x: 177, endPoint y: 296, distance: 38.4
click at [177, 296] on textarea "marishka198@mail.ru zabava@mail.ru tanjulkin@mail.ru Открыто Нет телефона natal…" at bounding box center [397, 277] width 446 height 89
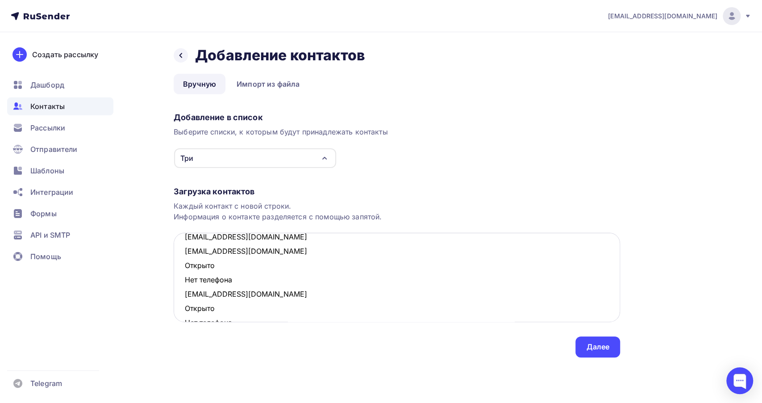
scroll to position [50, 0]
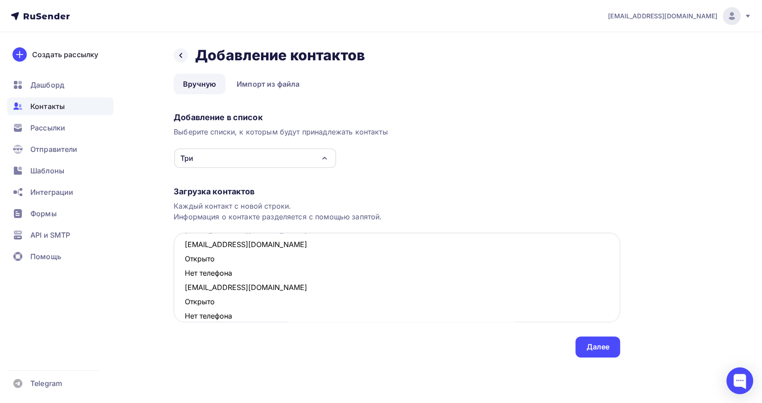
drag, startPoint x: 234, startPoint y: 274, endPoint x: 184, endPoint y: 261, distance: 51.6
click at [184, 261] on textarea "marishka198@mail.ru zabava@mail.ru tanjulkin@mail.ru natali_10_77@mail.ru Откры…" at bounding box center [397, 277] width 446 height 89
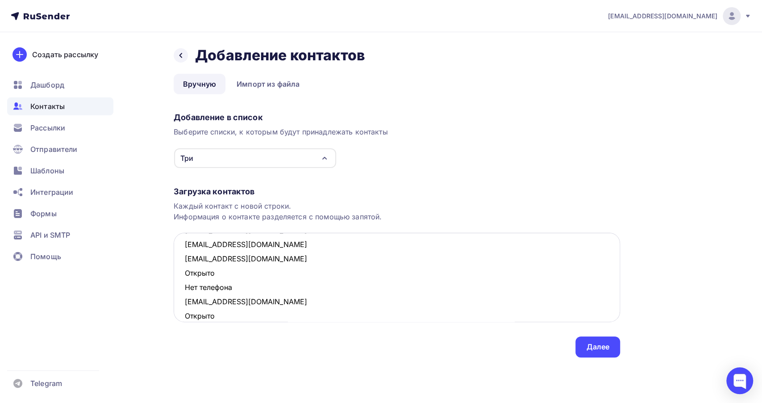
drag, startPoint x: 201, startPoint y: 284, endPoint x: 177, endPoint y: 275, distance: 26.1
click at [177, 275] on textarea "marishka198@mail.ru zabava@mail.ru tanjulkin@mail.ru natali_10_77@mail.ru alina…" at bounding box center [397, 277] width 446 height 89
drag, startPoint x: 196, startPoint y: 296, endPoint x: 173, endPoint y: 289, distance: 24.2
click at [174, 289] on textarea "marishka198@mail.ru zabava@mail.ru tanjulkin@mail.ru natali_10_77@mail.ru alina…" at bounding box center [397, 277] width 446 height 89
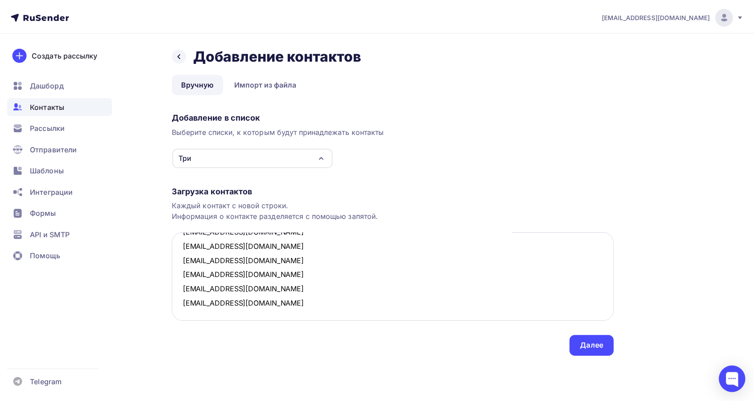
scroll to position [33, 0]
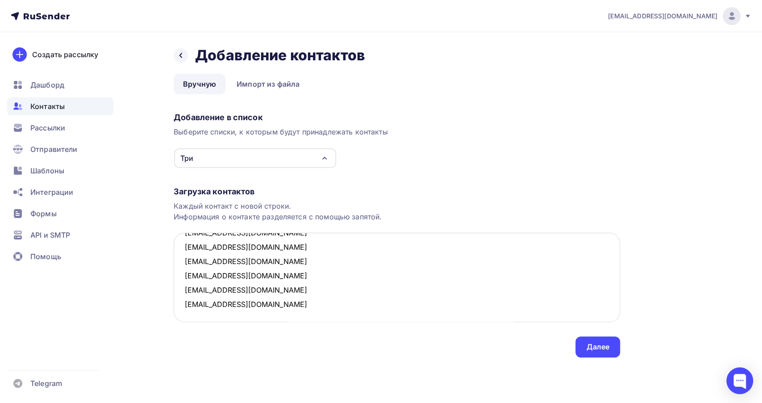
click at [297, 289] on textarea "marishka198@mail.ru zabava@mail.ru tanjulkin@mail.ru natali_10_77@mail.ru alina…" at bounding box center [397, 277] width 446 height 89
type textarea "marishka198@mail.ru zabava@mail.ru tanjulkin@mail.ru natali_10_77@mail.ru alina…"
click at [586, 348] on div "Далее" at bounding box center [597, 346] width 23 height 10
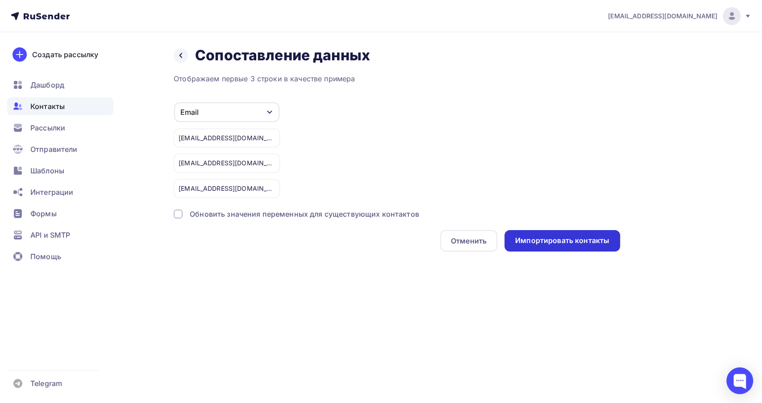
click at [536, 235] on div "Импортировать контакты" at bounding box center [562, 240] width 94 height 10
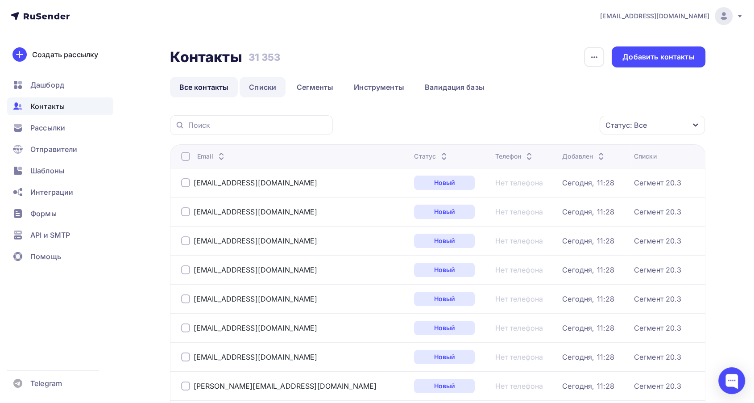
click at [264, 88] on link "Списки" at bounding box center [263, 87] width 46 height 21
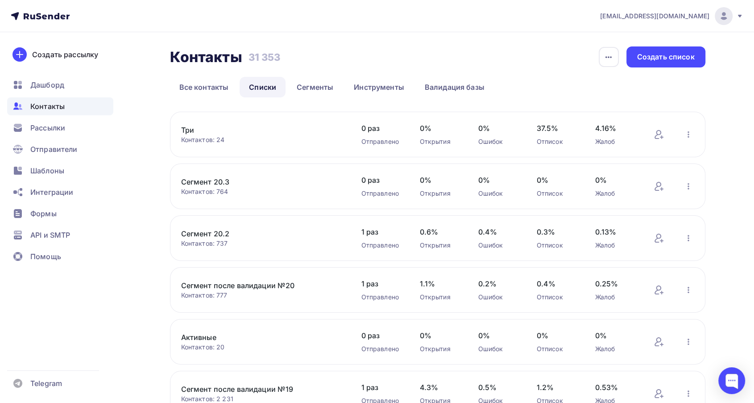
click at [191, 133] on link "Три" at bounding box center [257, 130] width 152 height 11
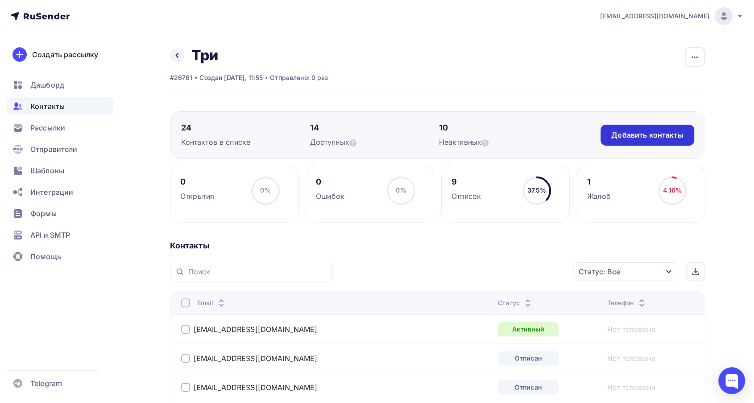
click at [628, 131] on div "Добавить контакты" at bounding box center [647, 135] width 72 height 10
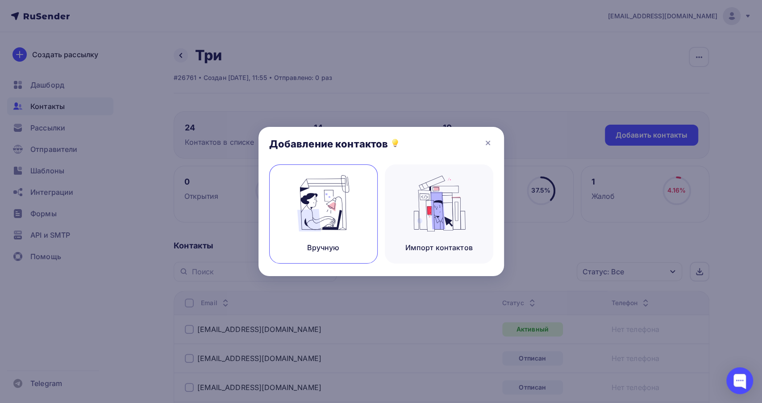
click at [325, 229] on img at bounding box center [323, 203] width 60 height 56
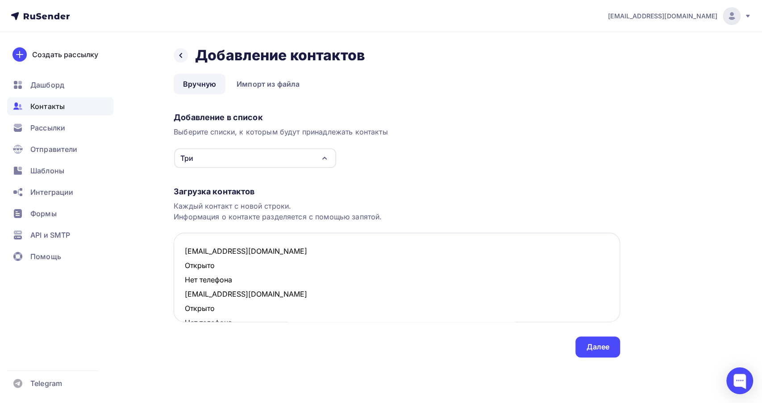
drag, startPoint x: 235, startPoint y: 279, endPoint x: 182, endPoint y: 268, distance: 54.2
click at [182, 268] on textarea "marishka198@mail.ru Открыто Нет телефона zabava@mail.ru Открыто Нет телефона ta…" at bounding box center [397, 277] width 446 height 89
drag, startPoint x: 240, startPoint y: 294, endPoint x: 170, endPoint y: 282, distance: 70.6
click at [170, 283] on div "Назад Добавление контактов Добавление контактов Вручную Импорт из файла Вручную…" at bounding box center [381, 212] width 732 height 361
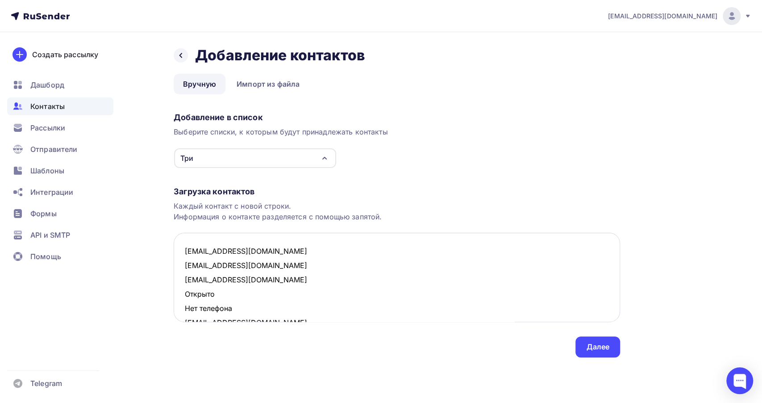
drag, startPoint x: 236, startPoint y: 309, endPoint x: 184, endPoint y: 297, distance: 53.1
click at [184, 297] on textarea "marishka198@mail.ru zabava@mail.ru tanjulkin@mail.ru Открыто Нет телефона natal…" at bounding box center [397, 277] width 446 height 89
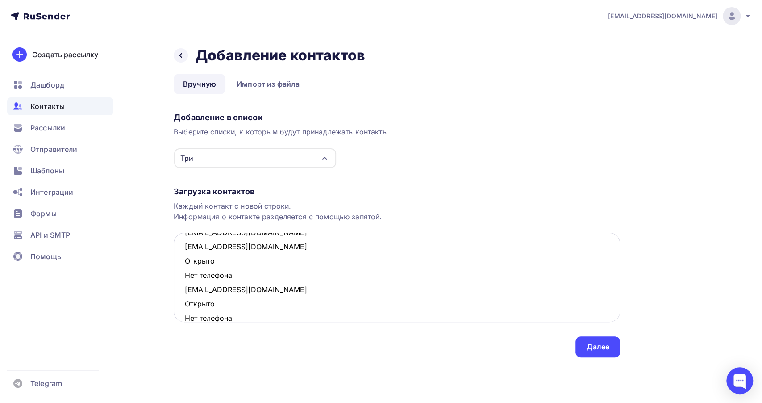
scroll to position [50, 0]
drag, startPoint x: 225, startPoint y: 275, endPoint x: 182, endPoint y: 260, distance: 44.9
click at [182, 260] on textarea "marishka198@mail.ru zabava@mail.ru tanjulkin@mail.ru natali_10_77@mail.ru Откры…" at bounding box center [397, 277] width 446 height 89
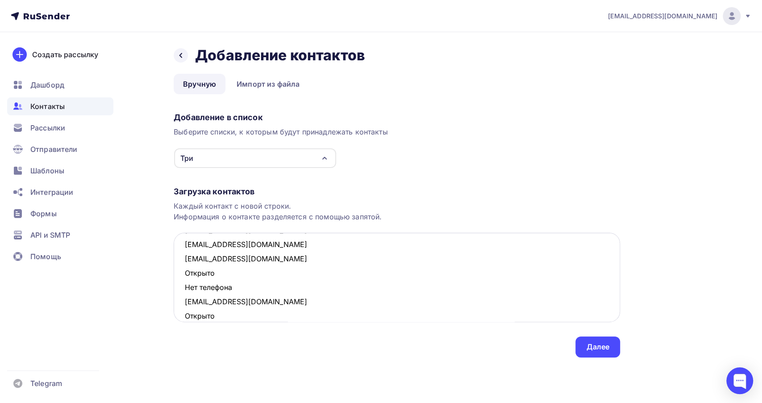
drag, startPoint x: 236, startPoint y: 287, endPoint x: 179, endPoint y: 275, distance: 57.6
click at [179, 275] on textarea "marishka198@mail.ru zabava@mail.ru tanjulkin@mail.ru natali_10_77@mail.ru ulenk…" at bounding box center [397, 277] width 446 height 89
drag, startPoint x: 229, startPoint y: 299, endPoint x: 180, endPoint y: 284, distance: 50.7
click at [180, 284] on textarea "marishka198@mail.ru zabava@mail.ru tanjulkin@mail.ru natali_10_77@mail.ru ulenk…" at bounding box center [397, 277] width 446 height 89
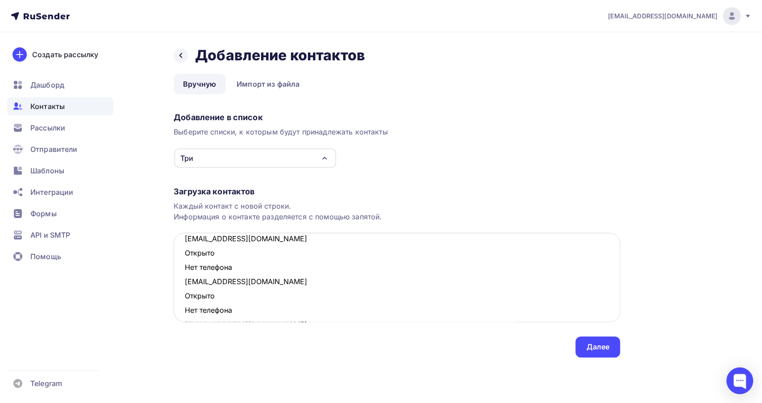
scroll to position [99, 0]
drag, startPoint x: 234, startPoint y: 264, endPoint x: 185, endPoint y: 254, distance: 50.3
click at [185, 254] on textarea "marishka198@mail.ru zabava@mail.ru tanjulkin@mail.ru natali_10_77@mail.ru ulenk…" at bounding box center [397, 277] width 446 height 89
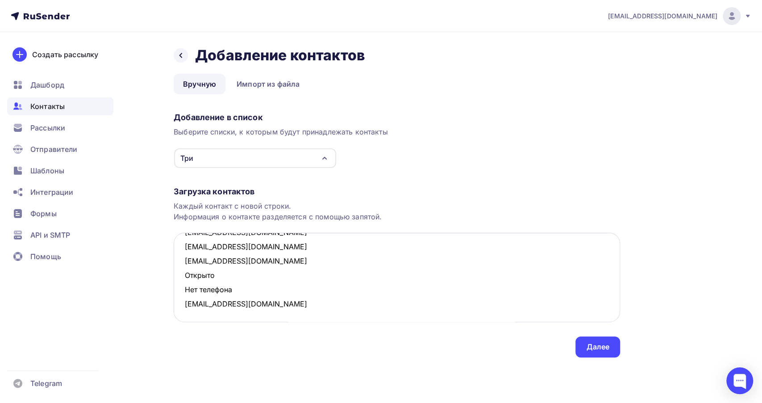
scroll to position [85, 0]
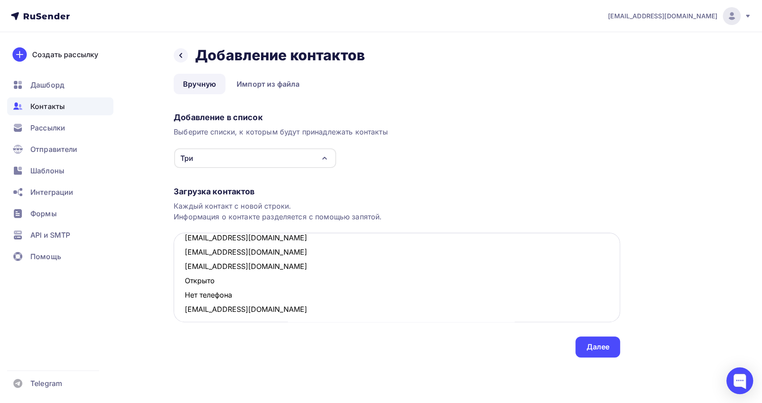
drag, startPoint x: 239, startPoint y: 295, endPoint x: 183, endPoint y: 285, distance: 56.7
click at [183, 285] on textarea "marishka198@mail.ru zabava@mail.ru tanjulkin@mail.ru natali_10_77@mail.ru ulenk…" at bounding box center [397, 277] width 446 height 89
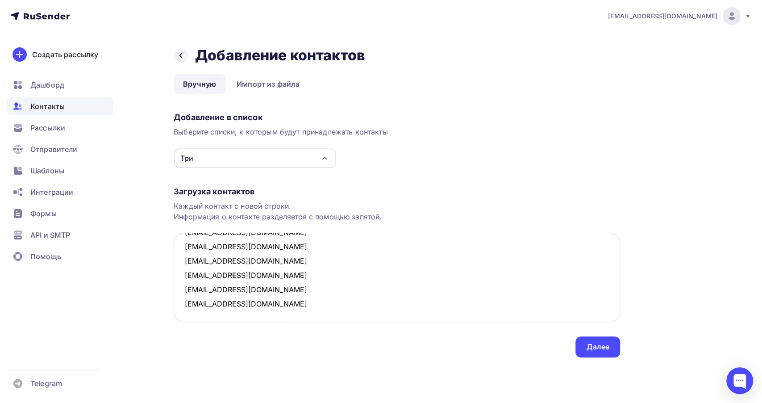
scroll to position [61, 0]
type textarea "marishka198@mail.ru zabava@mail.ru tanjulkin@mail.ru natali_10_77@mail.ru ulenk…"
click at [617, 352] on div "Далее" at bounding box center [597, 346] width 45 height 21
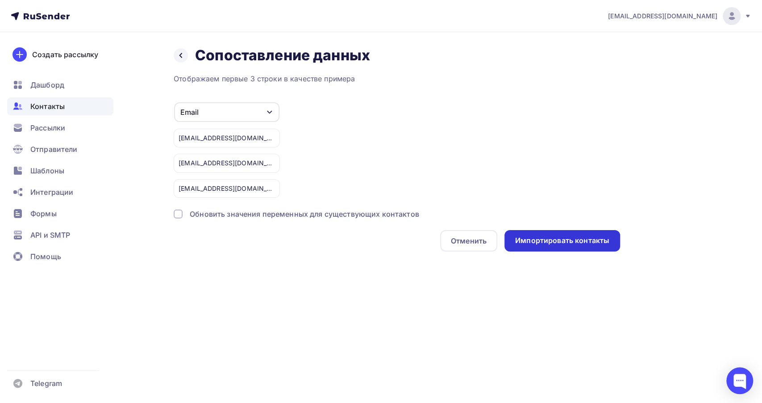
click at [567, 244] on div "Импортировать контакты" at bounding box center [562, 240] width 94 height 10
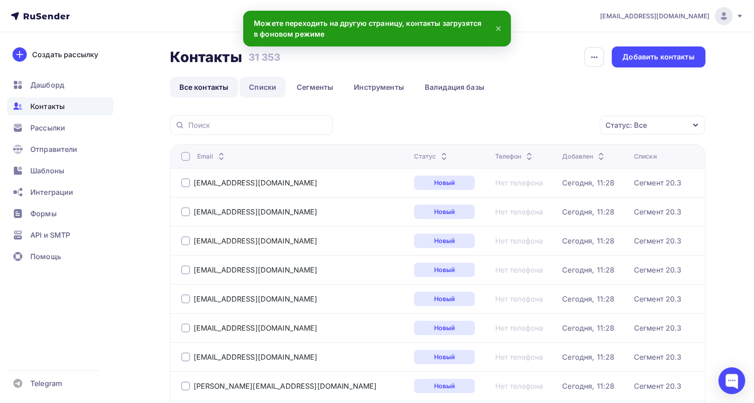
click at [270, 87] on link "Списки" at bounding box center [263, 87] width 46 height 21
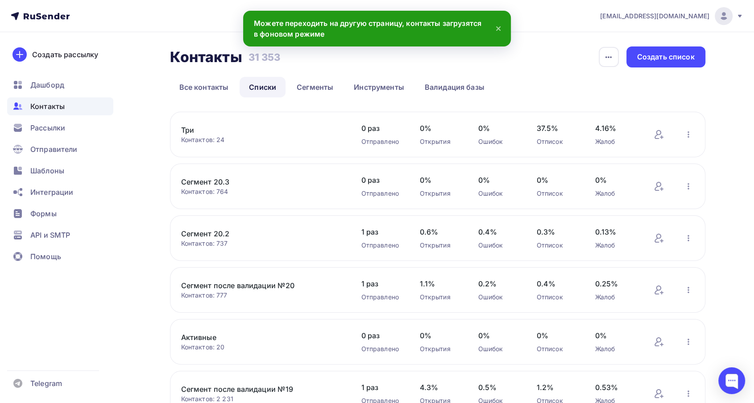
click at [183, 128] on link "Три" at bounding box center [257, 130] width 152 height 11
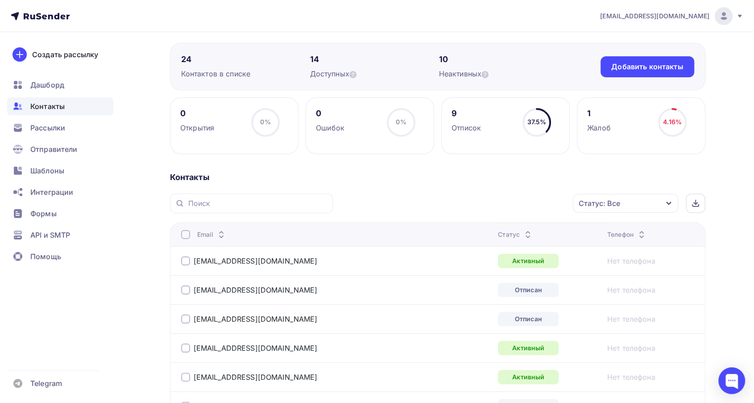
scroll to position [41, 0]
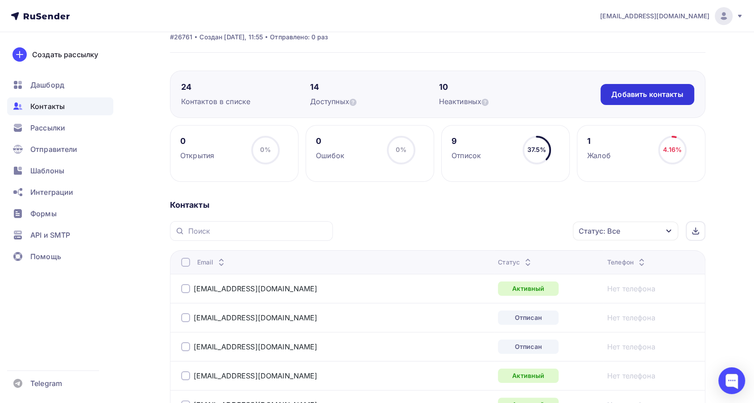
click at [671, 91] on div "Добавить контакты" at bounding box center [647, 94] width 72 height 10
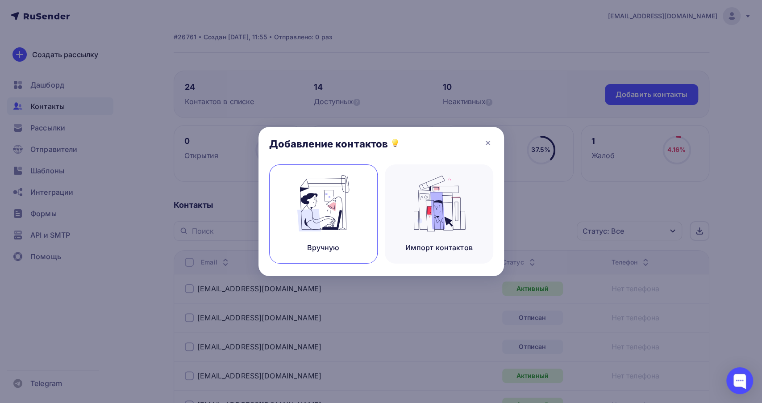
click at [336, 214] on img at bounding box center [323, 203] width 60 height 56
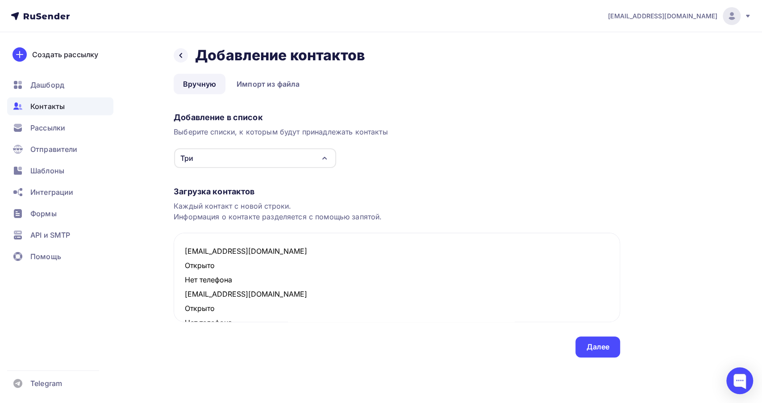
drag, startPoint x: 212, startPoint y: 279, endPoint x: 172, endPoint y: 267, distance: 41.4
click at [172, 267] on div "Назад Добавление контактов Добавление контактов Вручную Импорт из файла Вручную…" at bounding box center [381, 212] width 732 height 361
drag, startPoint x: 245, startPoint y: 293, endPoint x: 172, endPoint y: 284, distance: 74.2
click at [172, 284] on div "Назад Добавление контактов Добавление контактов Вручную Импорт из файла Вручную…" at bounding box center [381, 212] width 732 height 361
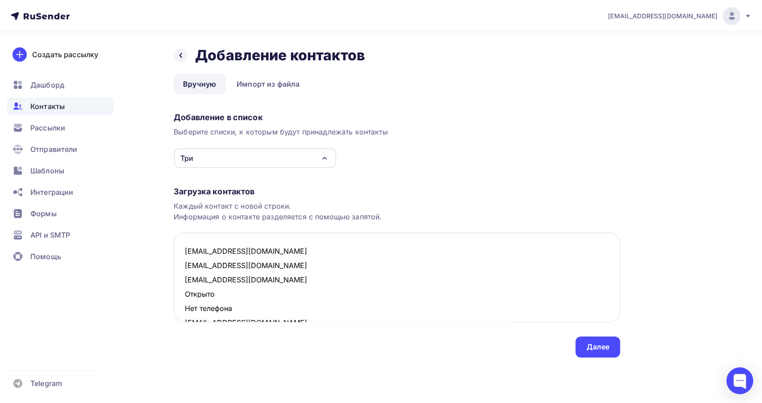
drag, startPoint x: 233, startPoint y: 308, endPoint x: 175, endPoint y: 299, distance: 58.3
click at [175, 299] on textarea "zabava@mail.ru tanjulkin@mail.ru natali_10_77@mail.ru Открыто Нет телефона alin…" at bounding box center [397, 277] width 446 height 89
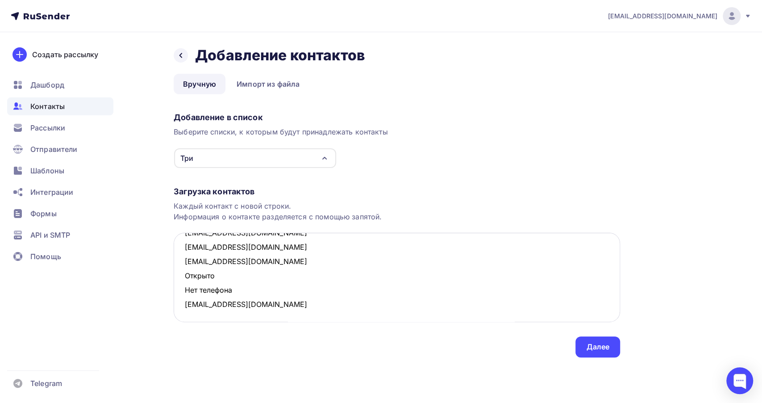
drag, startPoint x: 234, startPoint y: 288, endPoint x: 175, endPoint y: 280, distance: 59.0
click at [175, 280] on textarea "zabava@mail.ru tanjulkin@mail.ru natali_10_77@mail.ru alinalagun24@mail.ru Откр…" at bounding box center [397, 277] width 446 height 89
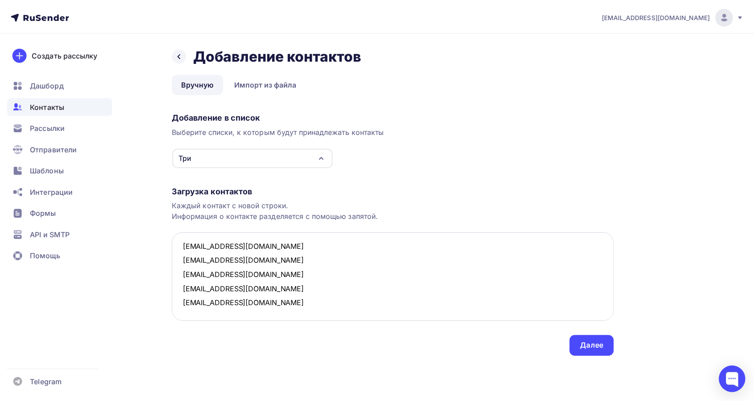
scroll to position [4, 0]
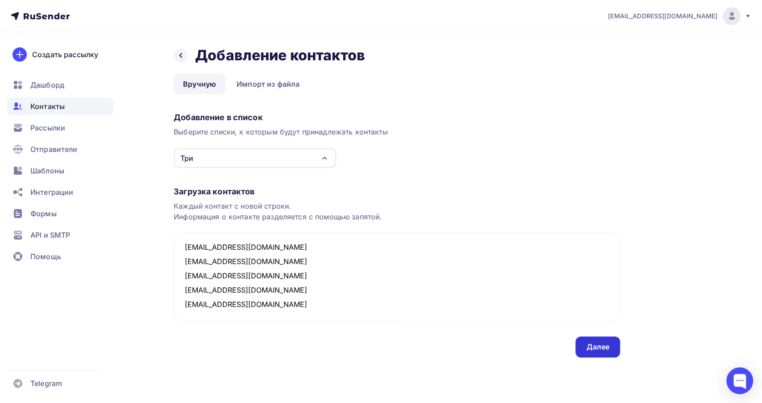
type textarea "zabava@mail.ru tanjulkin@mail.ru natali_10_77@mail.ru alinalagun24@mail.ru alya…"
click at [599, 343] on div "Далее" at bounding box center [597, 346] width 23 height 10
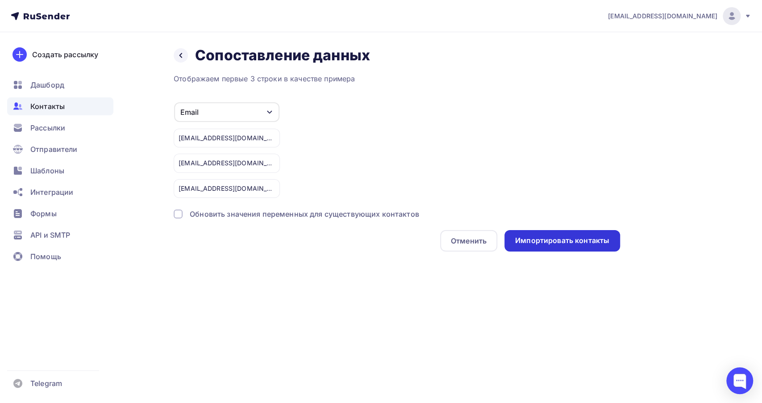
click at [529, 241] on div "Импортировать контакты" at bounding box center [562, 240] width 94 height 10
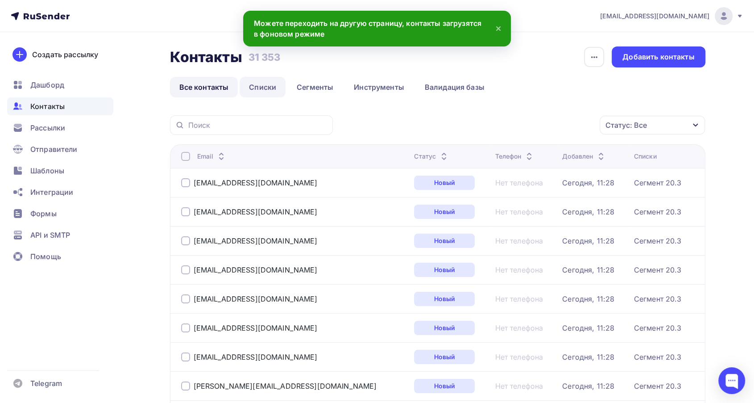
click at [269, 95] on link "Списки" at bounding box center [263, 87] width 46 height 21
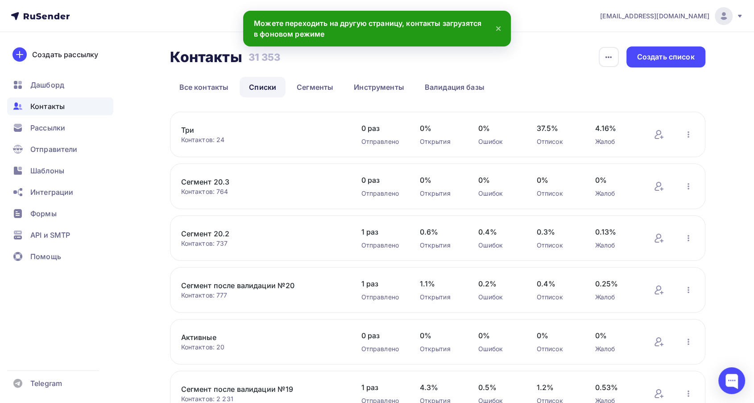
click at [190, 129] on link "Три" at bounding box center [257, 130] width 152 height 11
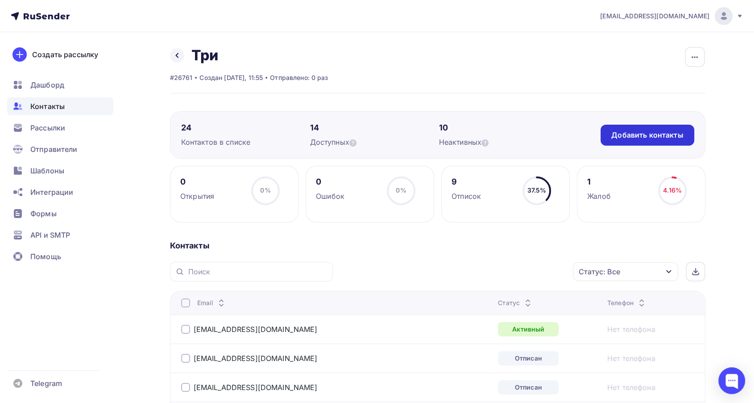
click at [623, 137] on div "Добавить контакты" at bounding box center [647, 135] width 72 height 10
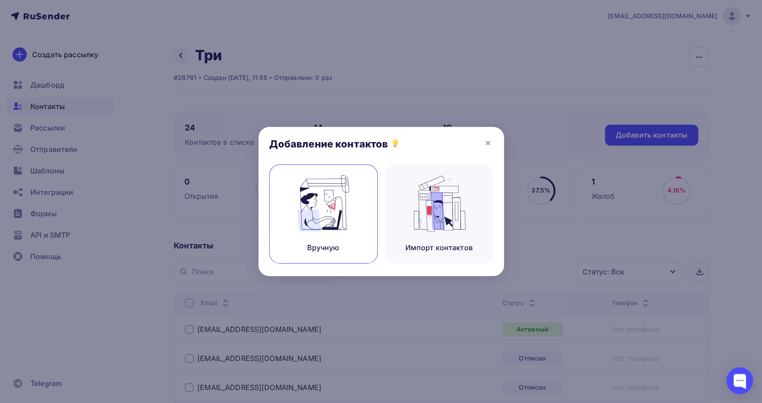
click at [295, 212] on img at bounding box center [323, 203] width 60 height 56
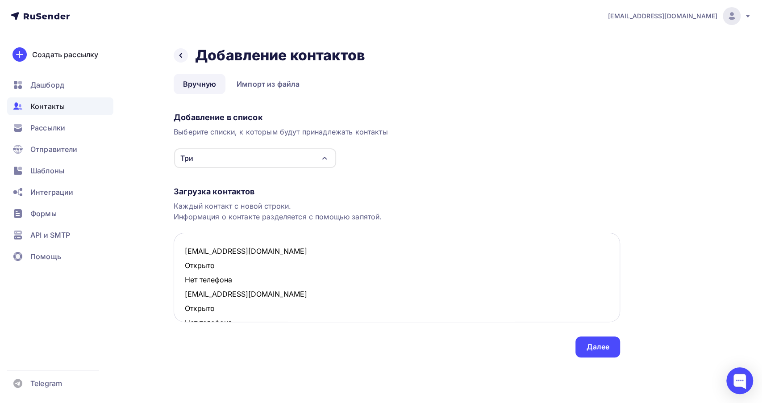
drag, startPoint x: 234, startPoint y: 281, endPoint x: 175, endPoint y: 269, distance: 60.6
click at [175, 269] on textarea "marishka198@mail.ru Открыто Нет телефона stasi_84@mail.ru Открыто Нет телефона …" at bounding box center [397, 277] width 446 height 89
drag, startPoint x: 244, startPoint y: 294, endPoint x: 171, endPoint y: 283, distance: 73.5
click at [171, 283] on div "Назад Добавление контактов Добавление контактов Вручную Импорт из файла Вручную…" at bounding box center [381, 212] width 732 height 361
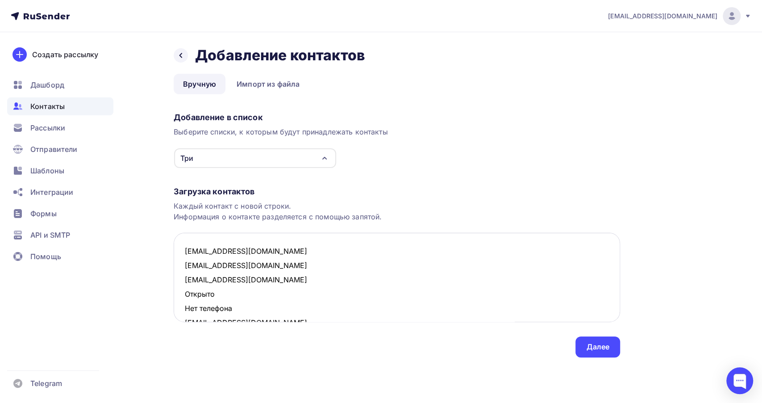
drag, startPoint x: 236, startPoint y: 304, endPoint x: 184, endPoint y: 293, distance: 53.1
click at [184, 293] on textarea "marishka198@mail.ru stasi_84@mail.ru zabava@mail.ru Открыто Нет телефона tanjul…" at bounding box center [397, 277] width 446 height 89
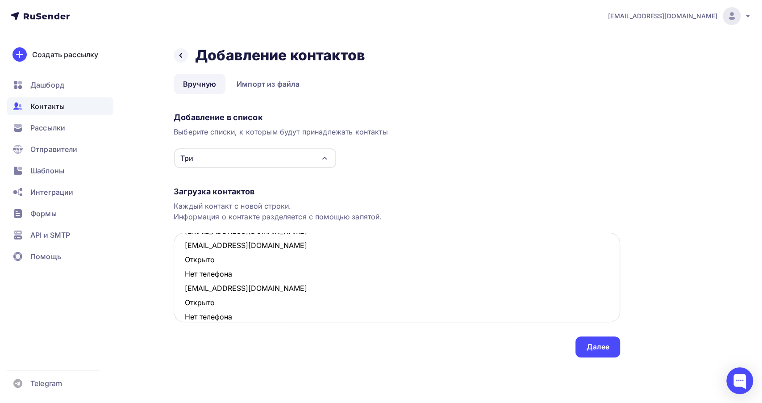
scroll to position [50, 0]
click at [184, 258] on textarea "marishka198@mail.ru stasi_84@mail.ru zabava@mail.ru tanjulkin@mail.ru Открыто Н…" at bounding box center [397, 277] width 446 height 89
drag, startPoint x: 233, startPoint y: 271, endPoint x: 185, endPoint y: 262, distance: 49.0
click at [185, 262] on textarea "marishka198@mail.ru stasi_84@mail.ru zabava@mail.ru tanjulkin@mail.ru Открыто Н…" at bounding box center [397, 277] width 446 height 89
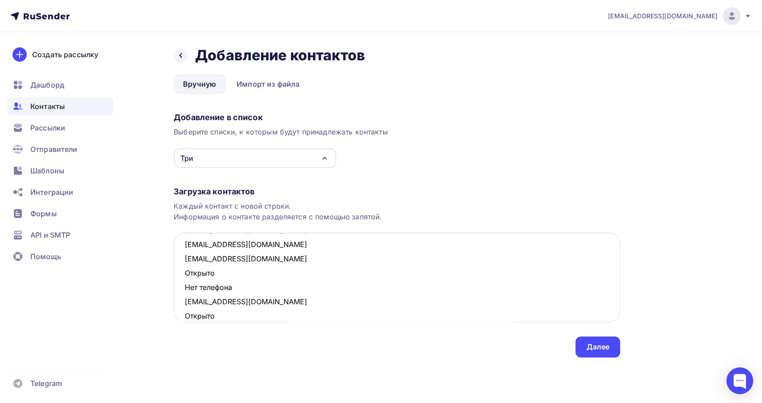
drag, startPoint x: 218, startPoint y: 283, endPoint x: 181, endPoint y: 272, distance: 38.0
click at [181, 272] on textarea "marishka198@mail.ru stasi_84@mail.ru zabava@mail.ru tanjulkin@mail.ru araksi-22…" at bounding box center [397, 277] width 446 height 89
drag, startPoint x: 238, startPoint y: 297, endPoint x: 188, endPoint y: 289, distance: 50.6
click at [188, 289] on textarea "marishka198@mail.ru stasi_84@mail.ru zabava@mail.ru tanjulkin@mail.ru araksi-22…" at bounding box center [397, 277] width 446 height 89
click at [445, 296] on textarea "marishka198@mail.ru stasi_84@mail.ru zabava@mail.ru tanjulkin@mail.ru araksi-22…" at bounding box center [397, 277] width 446 height 89
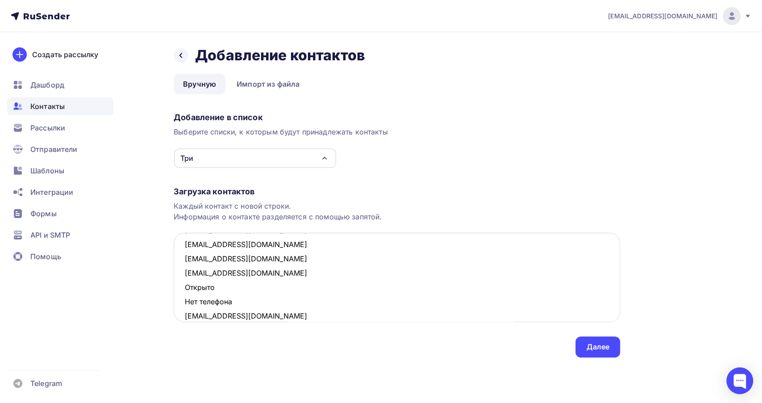
drag, startPoint x: 201, startPoint y: 299, endPoint x: 185, endPoint y: 292, distance: 18.0
click at [185, 292] on textarea "marishka198@mail.ru stasi_84@mail.ru zabava@mail.ru tanjulkin@mail.ru araksi-22…" at bounding box center [397, 277] width 446 height 89
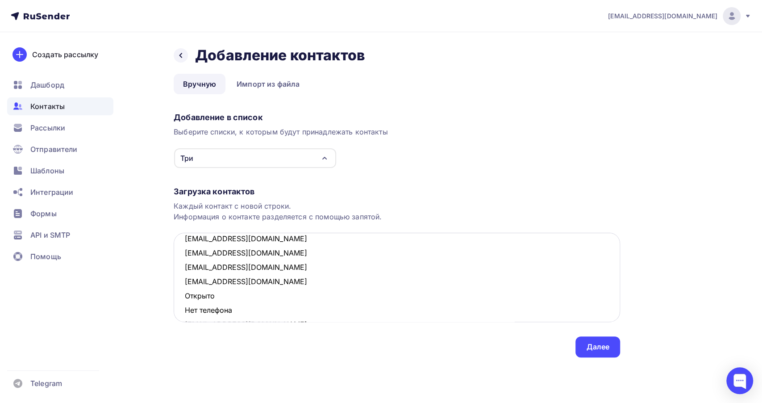
drag, startPoint x: 235, startPoint y: 315, endPoint x: 179, endPoint y: 299, distance: 57.5
click at [179, 299] on textarea "marishka198@mail.ru stasi_84@mail.ru zabava@mail.ru tanjulkin@mail.ru araksi-22…" at bounding box center [397, 277] width 446 height 89
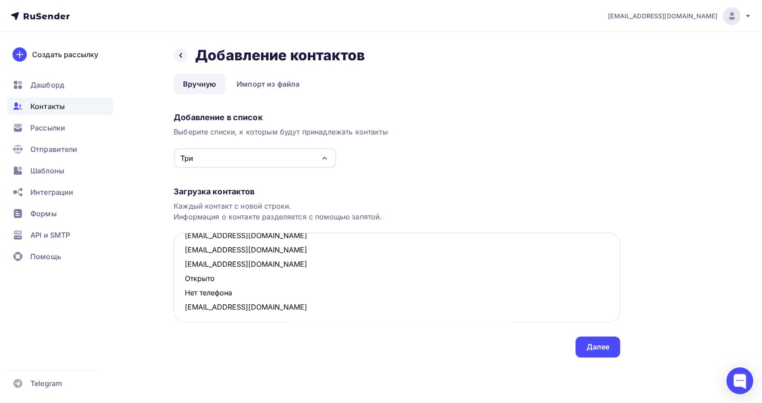
scroll to position [90, 0]
drag, startPoint x: 230, startPoint y: 291, endPoint x: 183, endPoint y: 278, distance: 48.5
click at [183, 278] on textarea "marishka198@mail.ru stasi_84@mail.ru zabava@mail.ru tanjulkin@mail.ru araksi-22…" at bounding box center [397, 277] width 446 height 89
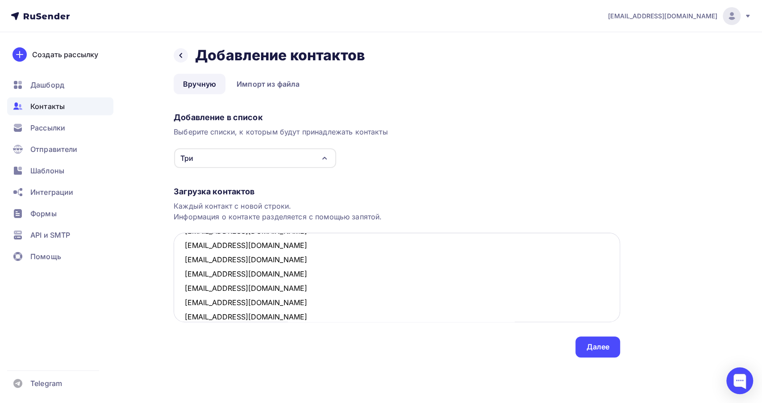
scroll to position [61, 0]
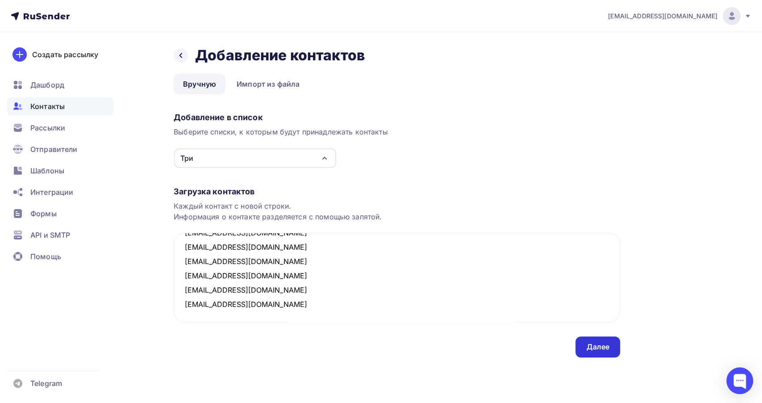
type textarea "marishka198@mail.ru stasi_84@mail.ru zabava@mail.ru tanjulkin@mail.ru araksi-22…"
click at [587, 345] on div "Далее" at bounding box center [597, 346] width 23 height 10
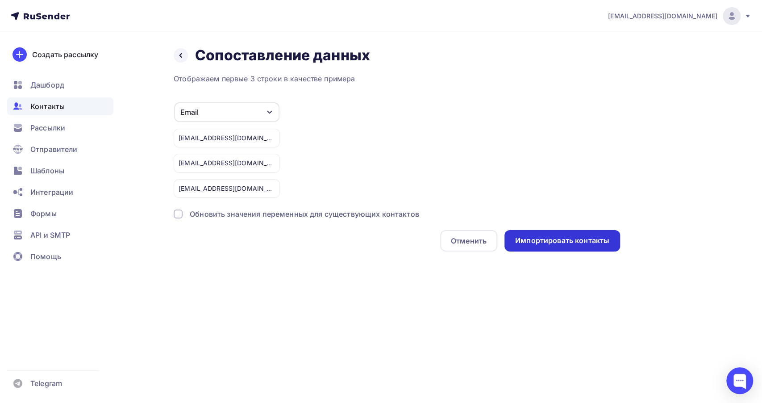
click at [528, 239] on div "Импортировать контакты" at bounding box center [562, 240] width 94 height 10
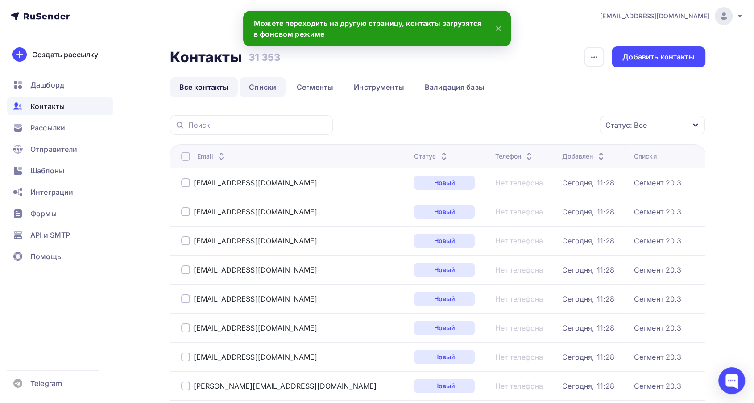
click at [256, 88] on link "Списки" at bounding box center [263, 87] width 46 height 21
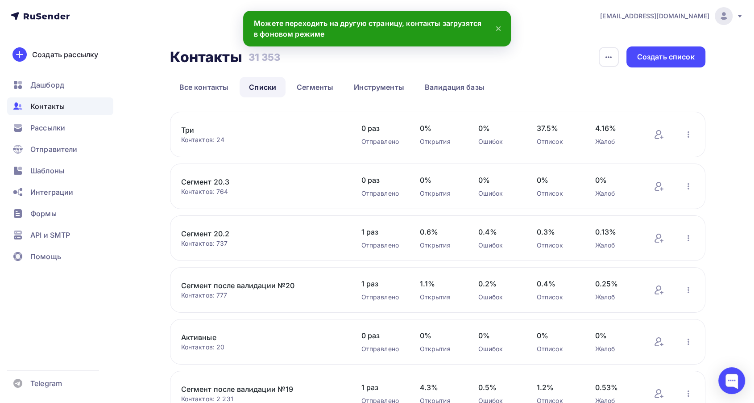
click at [184, 132] on link "Три" at bounding box center [257, 130] width 152 height 11
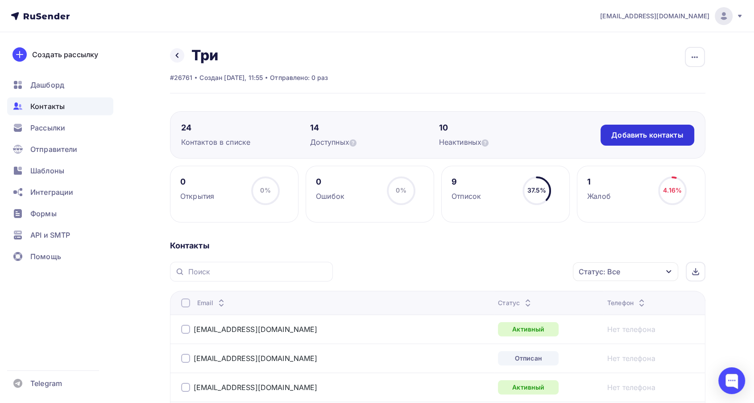
click at [647, 132] on div "Добавить контакты" at bounding box center [647, 135] width 72 height 10
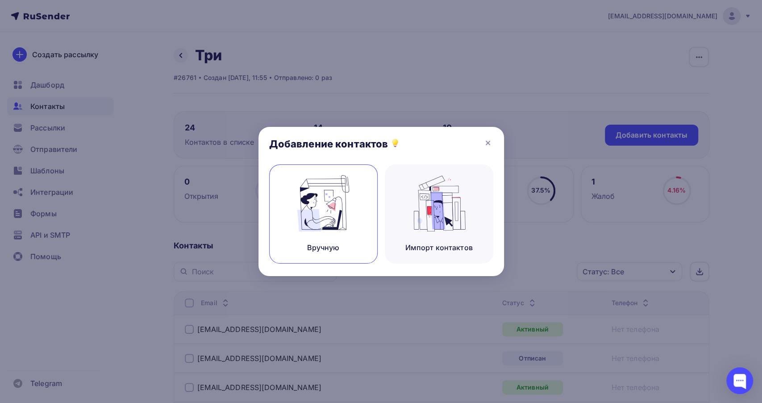
click at [348, 239] on div "Вручную" at bounding box center [323, 213] width 108 height 99
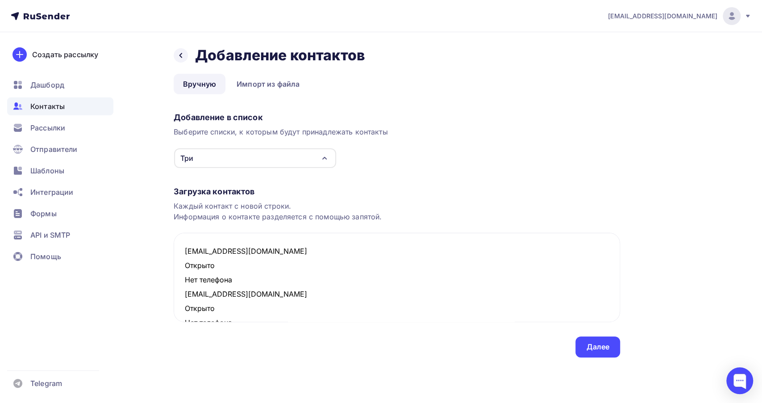
drag, startPoint x: 217, startPoint y: 280, endPoint x: 168, endPoint y: 267, distance: 50.9
click at [168, 267] on div "Назад Добавление контактов Добавление контактов Вручную Импорт из файла Вручную…" at bounding box center [381, 212] width 732 height 361
drag, startPoint x: 229, startPoint y: 293, endPoint x: 171, endPoint y: 282, distance: 59.4
click at [171, 282] on div "Назад Добавление контактов Добавление контактов Вручную Импорт из файла Вручную…" at bounding box center [381, 212] width 732 height 361
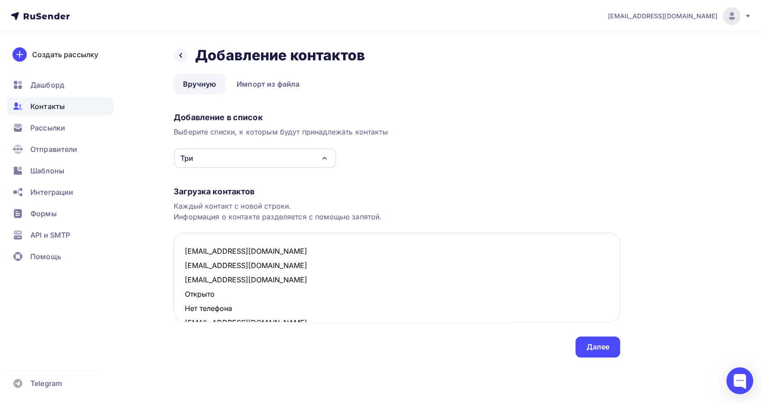
drag, startPoint x: 236, startPoint y: 308, endPoint x: 181, endPoint y: 298, distance: 55.8
click at [181, 298] on textarea "marishka198@mail.ru nastka_77@mail.ru zabava@mail.ru Открыто Нет телефона tanju…" at bounding box center [397, 277] width 446 height 89
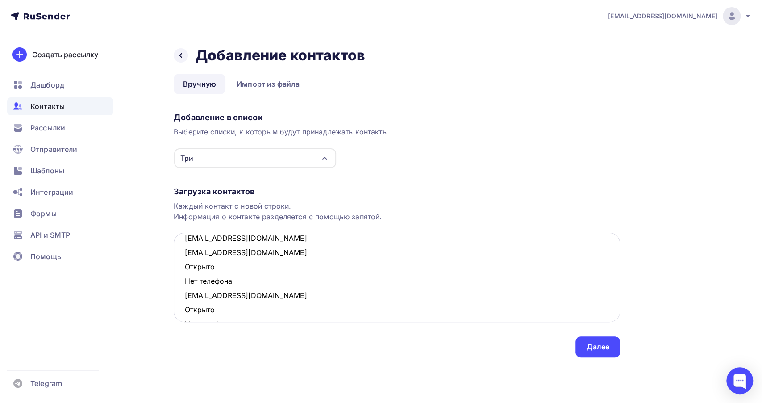
scroll to position [50, 0]
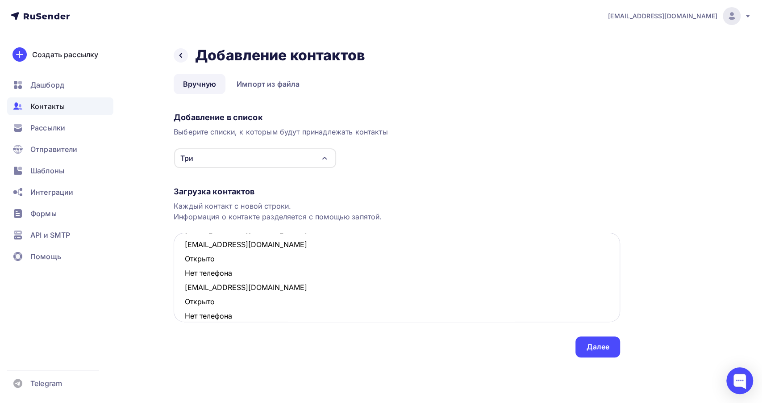
drag, startPoint x: 238, startPoint y: 275, endPoint x: 180, endPoint y: 264, distance: 58.9
click at [180, 264] on textarea "marishka198@mail.ru nastka_77@mail.ru zabava@mail.ru tanjulkin@mail.ru Открыто …" at bounding box center [397, 277] width 446 height 89
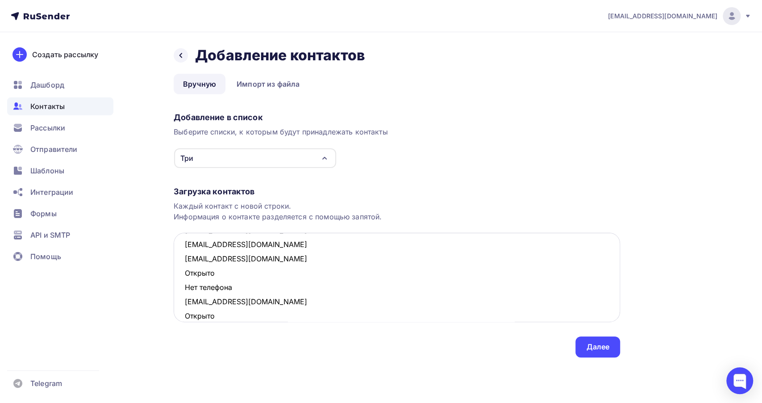
drag, startPoint x: 225, startPoint y: 288, endPoint x: 186, endPoint y: 272, distance: 41.9
click at [186, 272] on textarea "marishka198@mail.ru nastka_77@mail.ru zabava@mail.ru tanjulkin@mail.ru natali_1…" at bounding box center [397, 277] width 446 height 89
drag, startPoint x: 236, startPoint y: 302, endPoint x: 185, endPoint y: 287, distance: 52.4
click at [185, 287] on textarea "marishka198@mail.ru nastka_77@mail.ru zabava@mail.ru tanjulkin@mail.ru natali_1…" at bounding box center [397, 277] width 446 height 89
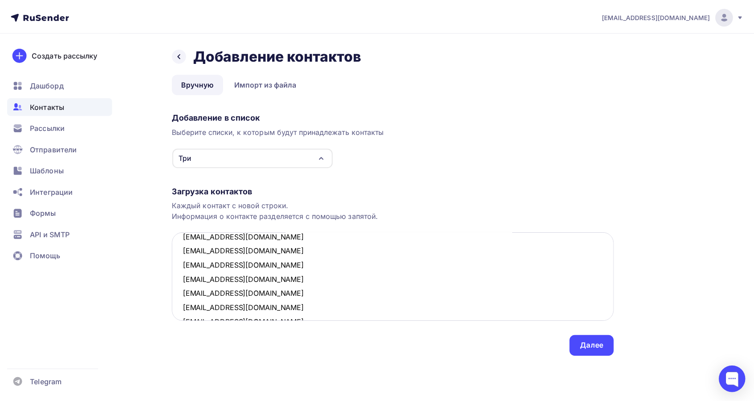
scroll to position [0, 0]
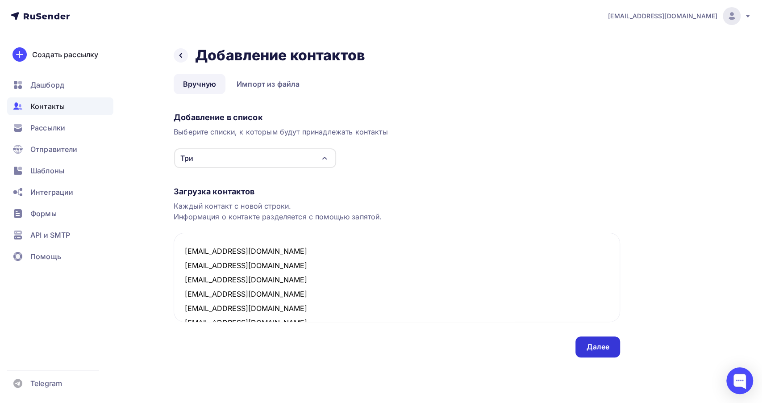
type textarea "marishka198@mail.ru nastka_77@mail.ru zabava@mail.ru tanjulkin@mail.ru natali_1…"
click at [582, 346] on div "Далее" at bounding box center [597, 346] width 45 height 21
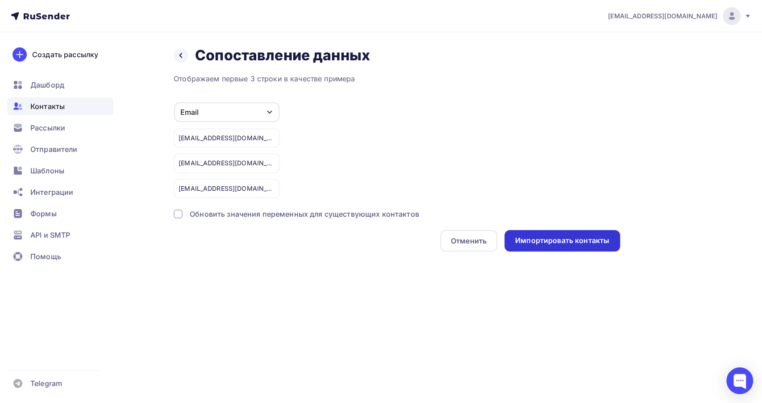
click at [535, 239] on div "Импортировать контакты" at bounding box center [562, 240] width 94 height 10
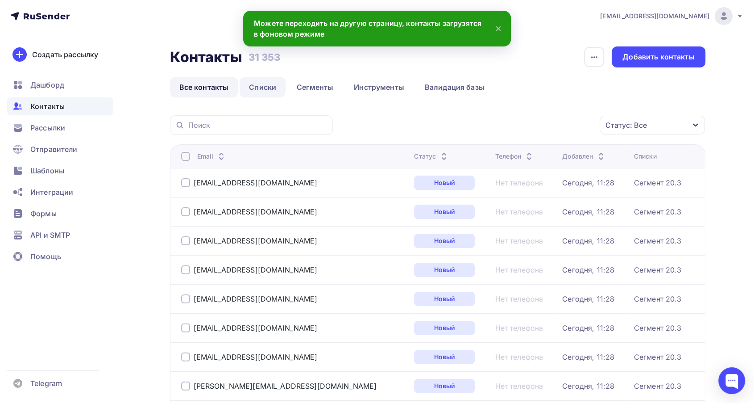
click at [256, 92] on link "Списки" at bounding box center [263, 87] width 46 height 21
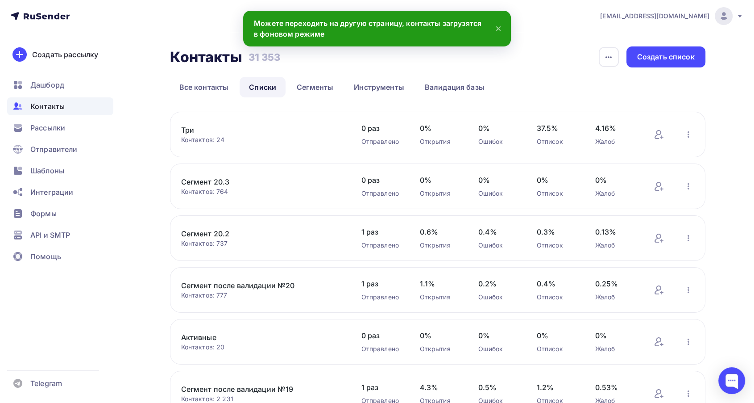
click at [195, 132] on link "Три" at bounding box center [257, 130] width 152 height 11
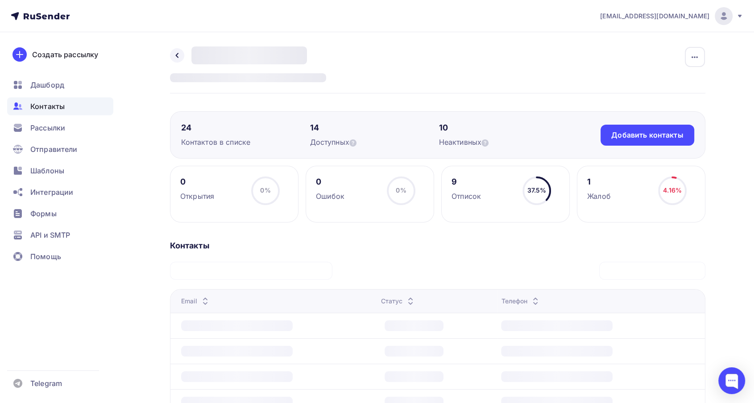
click at [643, 146] on div "24 Контактов в списке 14 Доступных 10 Неактивных Добавить контакты Добавить кон…" at bounding box center [438, 134] width 536 height 47
click at [642, 137] on div "Добавить контакты" at bounding box center [647, 135] width 72 height 10
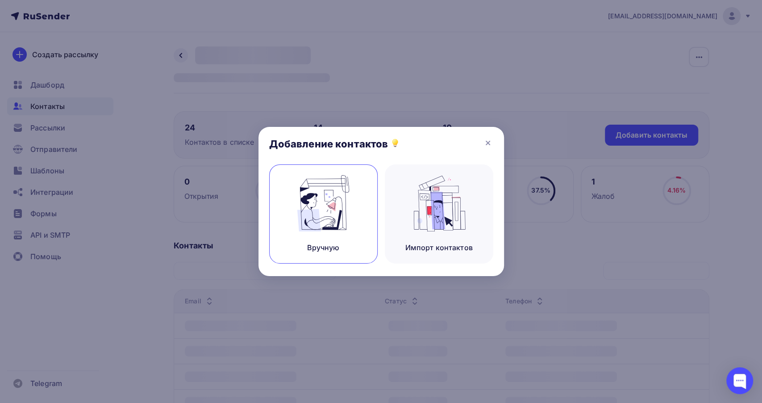
click at [332, 220] on img at bounding box center [323, 203] width 60 height 56
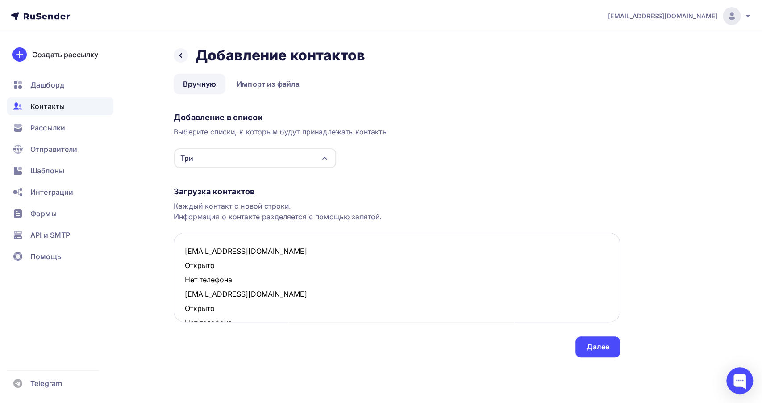
drag, startPoint x: 240, startPoint y: 279, endPoint x: 179, endPoint y: 265, distance: 63.3
click at [179, 265] on textarea "zabava@mail.ru Открыто Нет телефона montova@mail.ru Открыто Нет телефона alena_…" at bounding box center [397, 277] width 446 height 89
drag, startPoint x: 234, startPoint y: 294, endPoint x: 175, endPoint y: 275, distance: 61.4
click at [175, 275] on textarea "zabava@mail.ru montova@mail.ru Открыто Нет телефона alena_safonova78@mail.ru От…" at bounding box center [397, 277] width 446 height 89
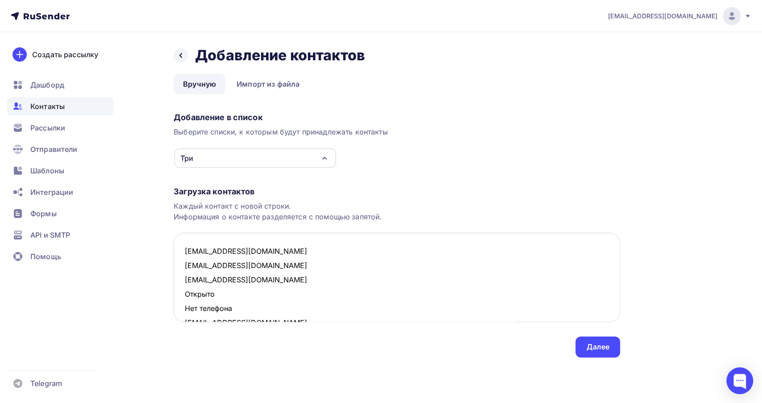
drag, startPoint x: 235, startPoint y: 307, endPoint x: 179, endPoint y: 292, distance: 57.4
click at [179, 292] on textarea "zabava@mail.ru montova@mail.ru alena_safonova78@mail.ru Открыто Нет телефона na…" at bounding box center [397, 277] width 446 height 89
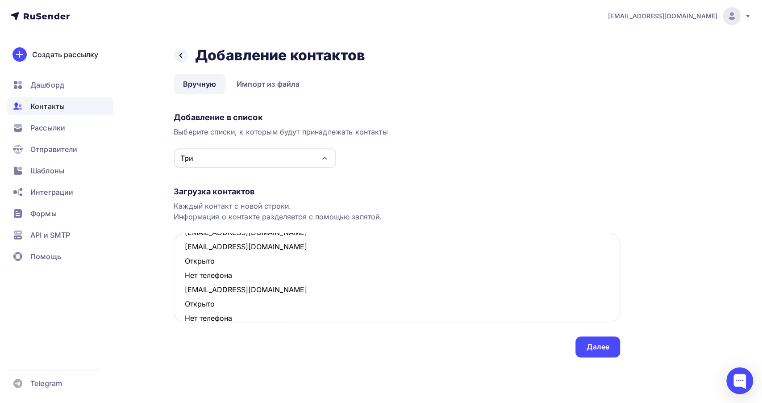
scroll to position [50, 0]
drag, startPoint x: 236, startPoint y: 276, endPoint x: 184, endPoint y: 260, distance: 54.2
click at [184, 260] on textarea "zabava@mail.ru montova@mail.ru alena_safonova78@mail.ru natali_10_77@mail.ru От…" at bounding box center [397, 277] width 446 height 89
drag, startPoint x: 228, startPoint y: 289, endPoint x: 179, endPoint y: 281, distance: 49.4
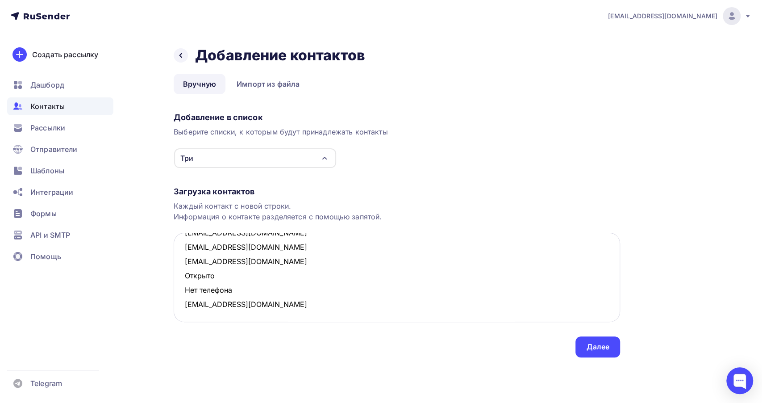
click at [179, 281] on textarea "zabava@mail.ru montova@mail.ru alena_safonova78@mail.ru natali_10_77@mail.ru al…" at bounding box center [397, 277] width 446 height 89
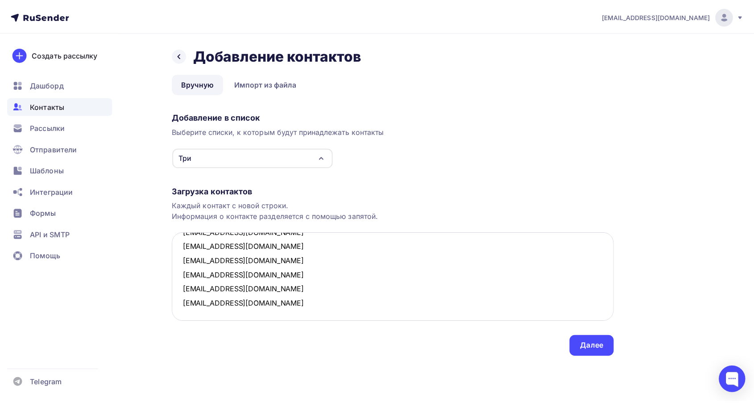
scroll to position [0, 0]
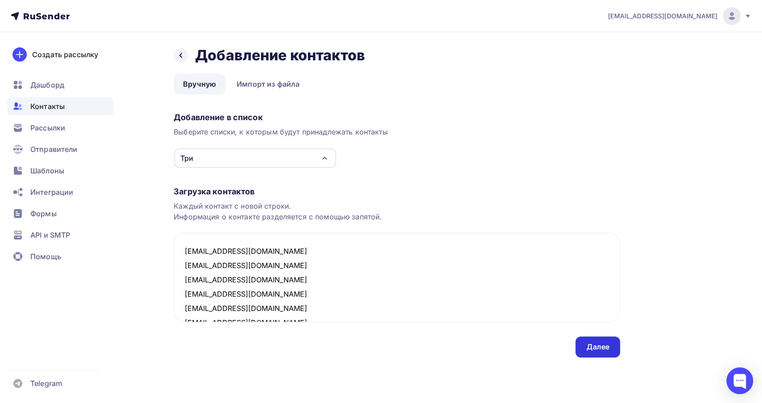
type textarea "zabava@mail.ru montova@mail.ru alena_safonova78@mail.ru natali_10_77@mail.ru al…"
click at [598, 343] on div "Далее" at bounding box center [597, 346] width 23 height 10
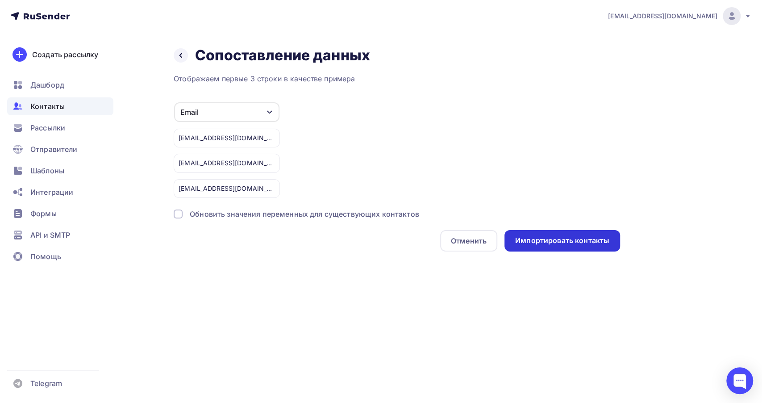
click at [525, 236] on div "Импортировать контакты" at bounding box center [562, 240] width 94 height 10
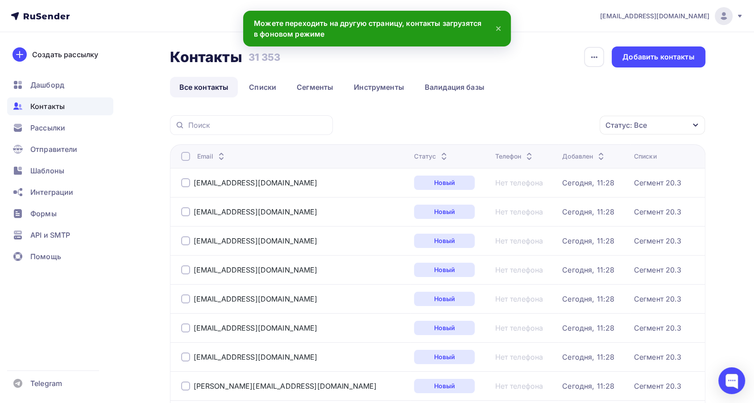
click at [269, 91] on link "Списки" at bounding box center [263, 87] width 46 height 21
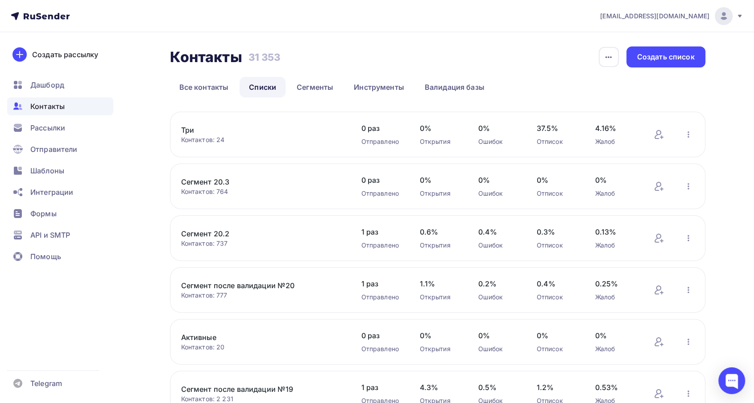
click at [184, 131] on link "Три" at bounding box center [257, 130] width 152 height 11
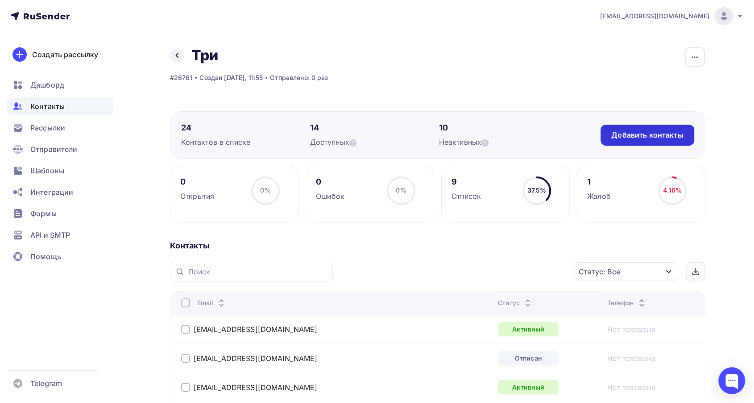
click at [656, 141] on div "Добавить контакты" at bounding box center [647, 135] width 93 height 21
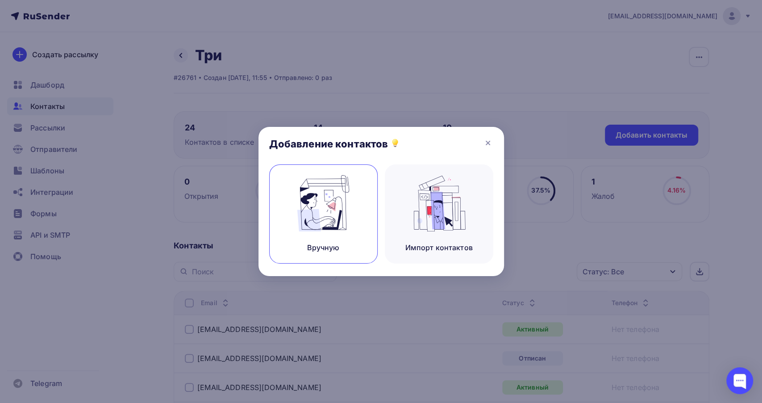
click at [349, 215] on img at bounding box center [323, 203] width 60 height 56
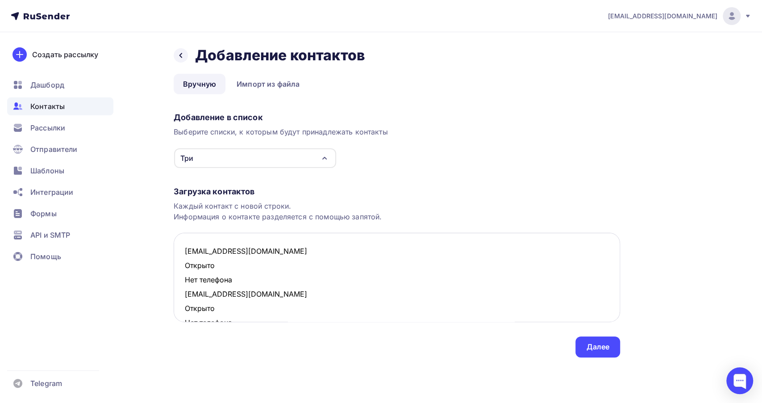
drag, startPoint x: 236, startPoint y: 282, endPoint x: 178, endPoint y: 266, distance: 59.8
click at [178, 266] on textarea "marishka198@mail.ru Открыто Нет телефона zabava@mail.ru Открыто Нет телефона ta…" at bounding box center [397, 277] width 446 height 89
drag, startPoint x: 236, startPoint y: 290, endPoint x: 182, endPoint y: 279, distance: 55.2
click at [182, 279] on textarea "marishka198@mail.ru zabava@mail.ru Открыто Нет телефона tanjulkin@mail.ru Откры…" at bounding box center [397, 277] width 446 height 89
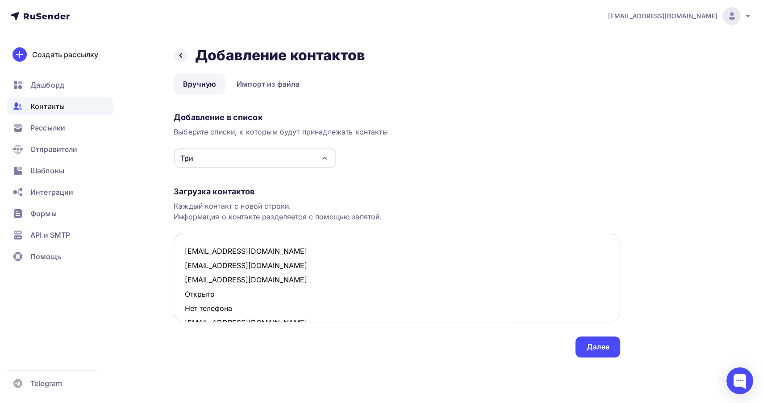
drag, startPoint x: 238, startPoint y: 305, endPoint x: 177, endPoint y: 296, distance: 61.8
click at [177, 296] on textarea "marishka198@mail.ru zabava@mail.ru tanjulkin@mail.ru Открыто Нет телефона natal…" at bounding box center [397, 277] width 446 height 89
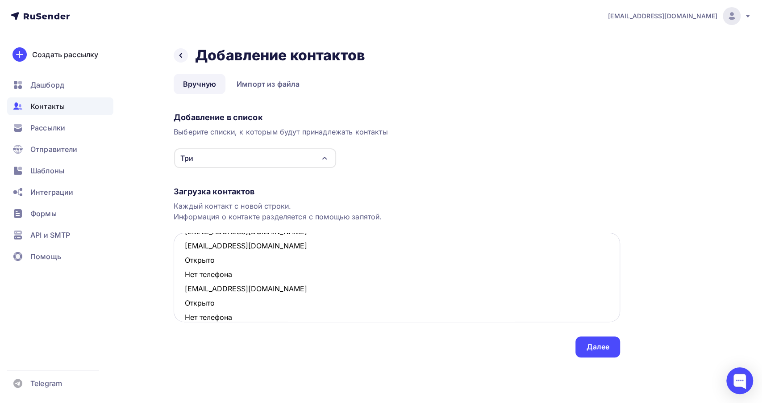
scroll to position [50, 0]
drag, startPoint x: 194, startPoint y: 269, endPoint x: 174, endPoint y: 265, distance: 20.5
click at [174, 265] on textarea "marishka198@mail.ru zabava@mail.ru tanjulkin@mail.ru natali_10_77@mail.ru Откры…" at bounding box center [397, 277] width 446 height 89
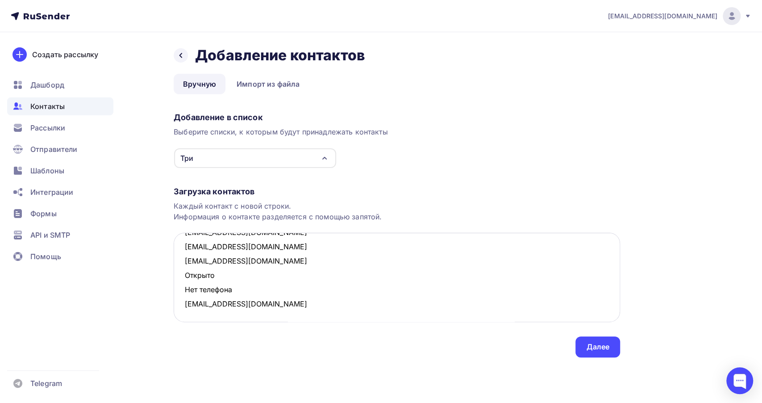
scroll to position [47, 0]
drag, startPoint x: 237, startPoint y: 293, endPoint x: 182, endPoint y: 282, distance: 55.6
click at [182, 282] on textarea "marishka198@mail.ru zabava@mail.ru tanjulkin@mail.ru natali_10_77@mail.ru alina…" at bounding box center [397, 277] width 446 height 89
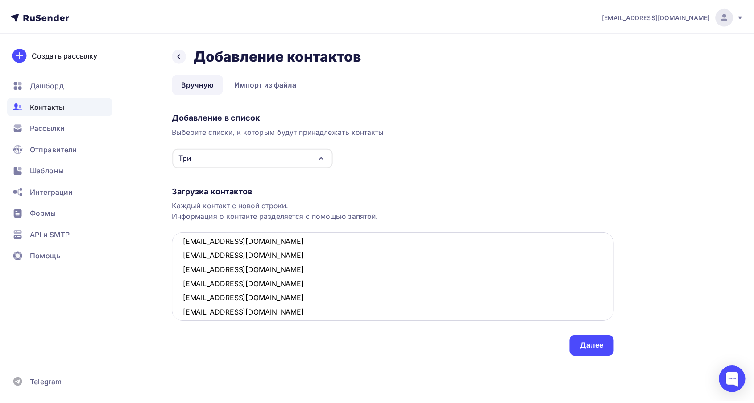
scroll to position [18, 0]
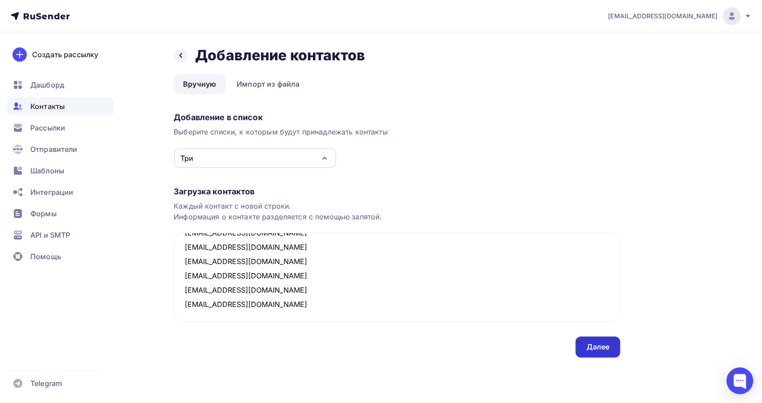
type textarea "marishka198@mail.ru zabava@mail.ru tanjulkin@mail.ru natali_10_77@mail.ru alina…"
click at [596, 353] on div "Далее" at bounding box center [597, 346] width 45 height 21
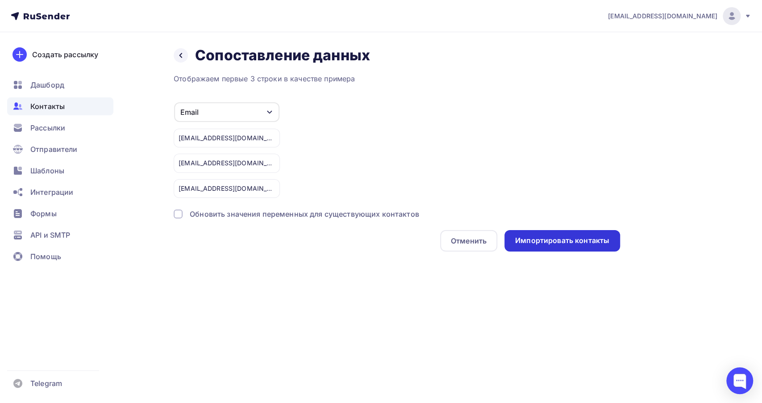
click at [520, 241] on div "Импортировать контакты" at bounding box center [562, 240] width 94 height 10
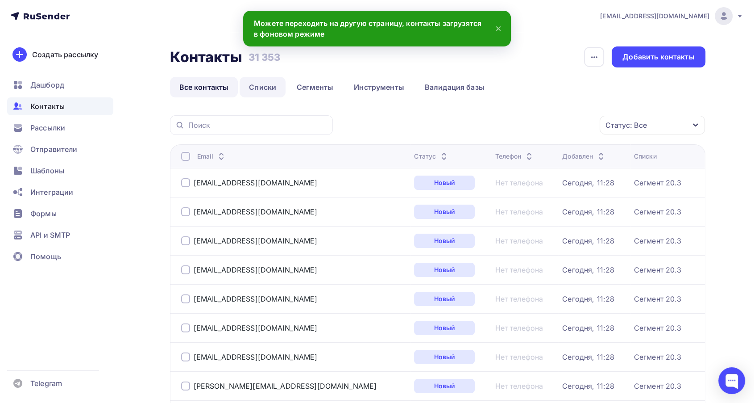
click at [261, 83] on link "Списки" at bounding box center [263, 87] width 46 height 21
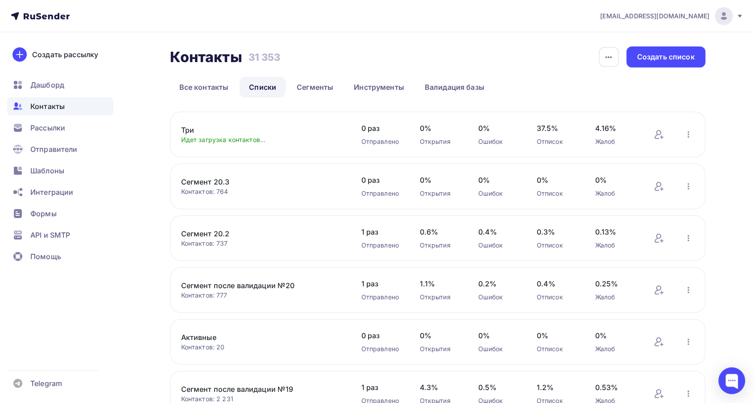
click at [190, 130] on link "Три" at bounding box center [257, 130] width 152 height 11
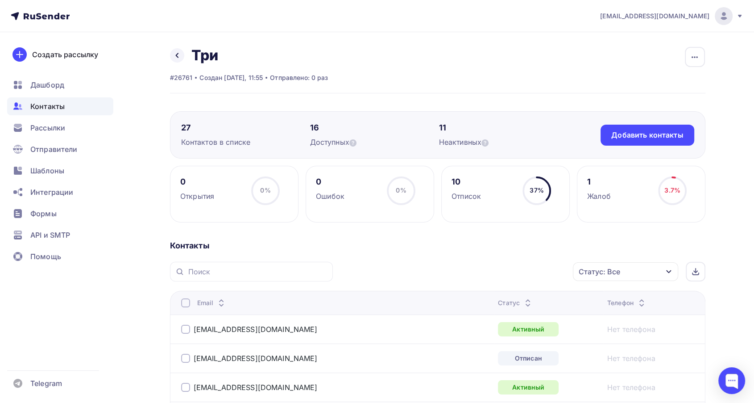
click at [523, 300] on icon at bounding box center [528, 304] width 11 height 11
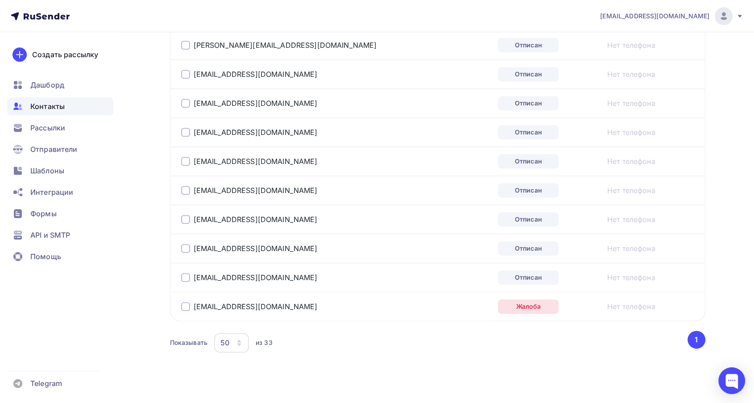
scroll to position [958, 0]
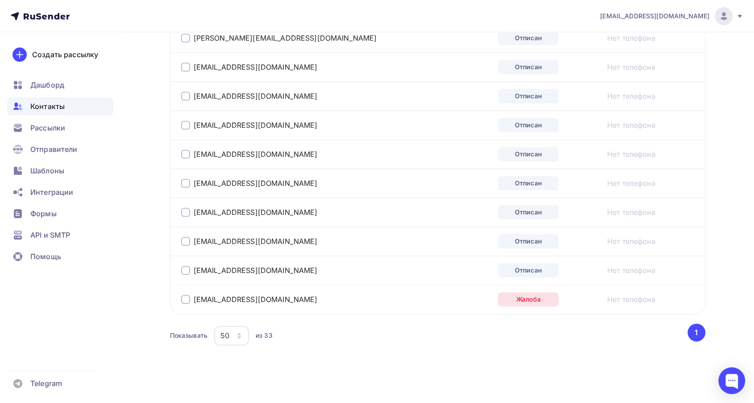
click at [184, 299] on div at bounding box center [185, 299] width 9 height 9
click at [187, 268] on div at bounding box center [185, 270] width 9 height 9
click at [187, 237] on div at bounding box center [185, 241] width 9 height 9
click at [179, 207] on td "alekseeva8900@list.ru" at bounding box center [332, 211] width 325 height 29
click at [182, 209] on div at bounding box center [185, 212] width 9 height 9
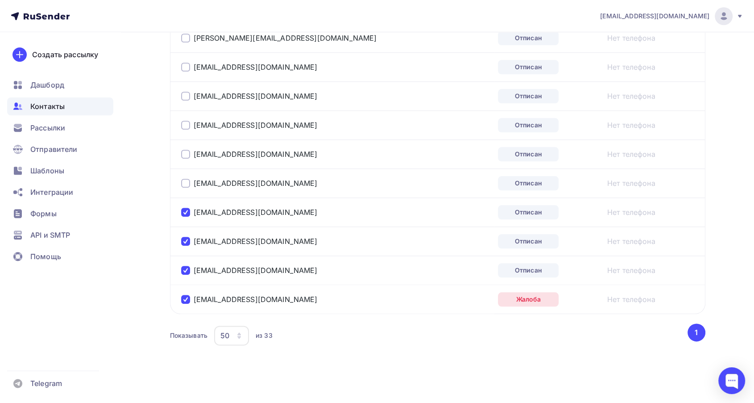
click at [178, 175] on td "veronikar1983@mail.ru" at bounding box center [332, 182] width 325 height 29
click at [185, 183] on div at bounding box center [185, 183] width 9 height 9
click at [183, 150] on div at bounding box center [185, 154] width 9 height 9
click at [185, 124] on div at bounding box center [185, 125] width 9 height 9
click at [182, 93] on div at bounding box center [185, 96] width 9 height 9
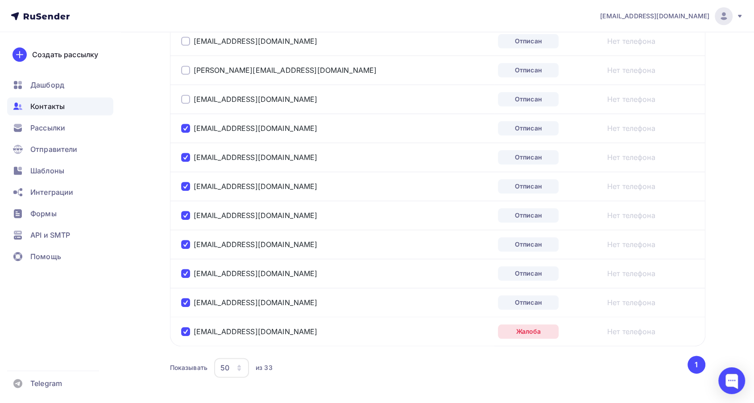
scroll to position [909, 0]
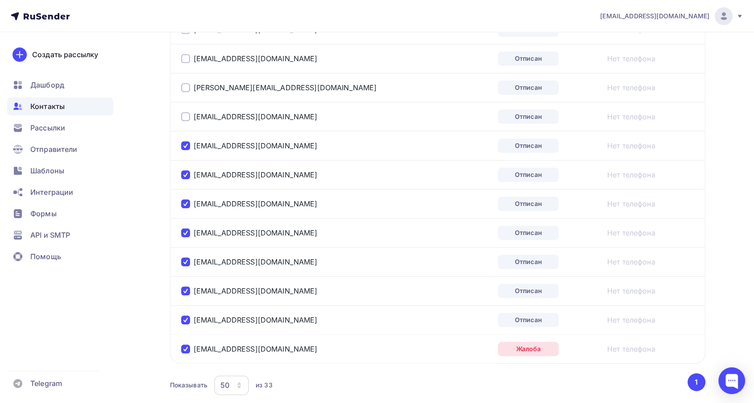
click at [187, 114] on div at bounding box center [185, 116] width 9 height 9
click at [185, 83] on div at bounding box center [185, 87] width 9 height 9
click at [185, 60] on div at bounding box center [185, 58] width 9 height 9
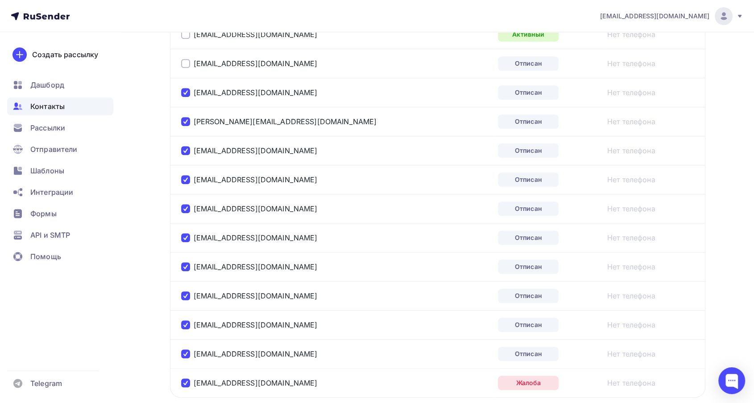
scroll to position [859, 0]
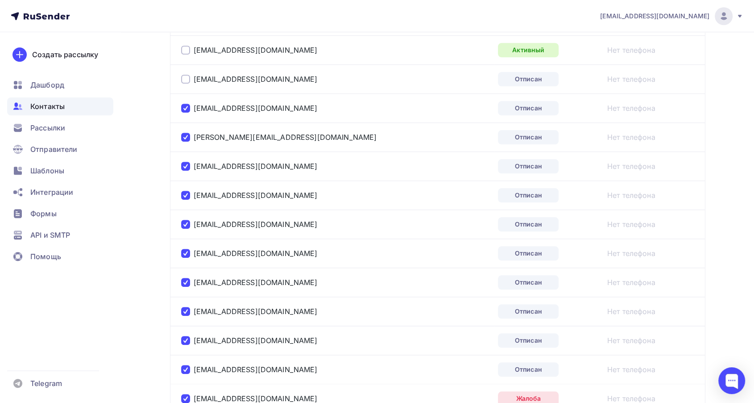
click at [182, 79] on div at bounding box center [185, 79] width 9 height 9
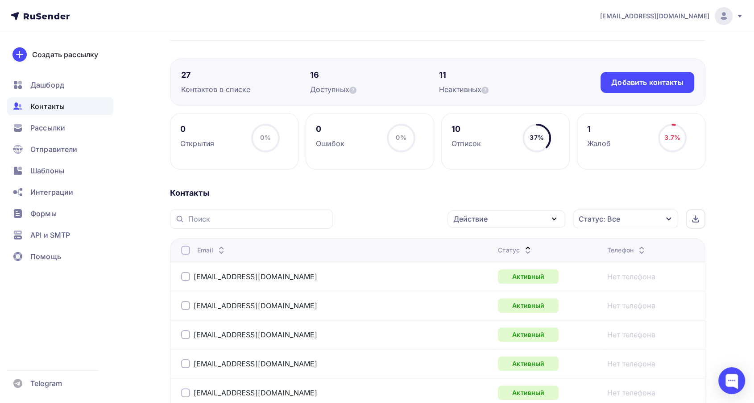
scroll to position [0, 0]
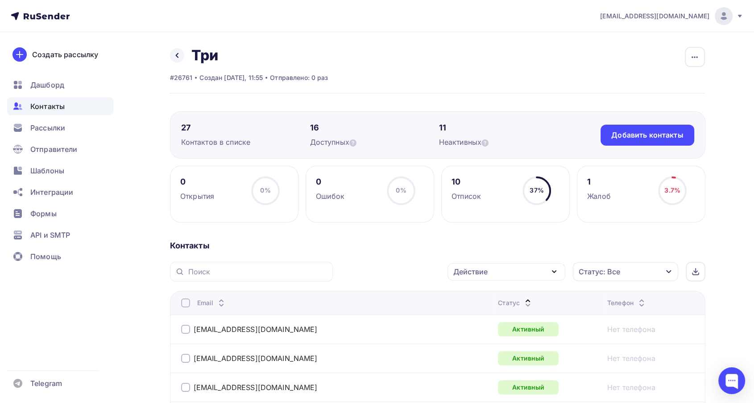
click at [491, 271] on div "Действие" at bounding box center [507, 271] width 118 height 17
click at [470, 313] on div "Исключить из списка" at bounding box center [497, 315] width 78 height 11
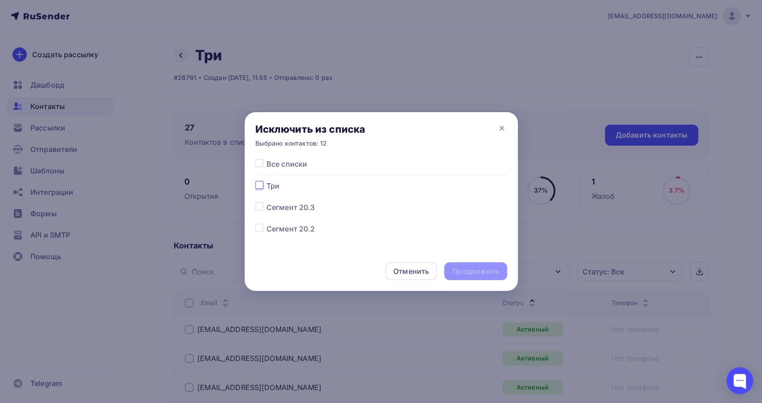
click at [261, 180] on input "checkbox" at bounding box center [259, 184] width 8 height 8
checkbox input "true"
click at [487, 275] on div "Продолжить" at bounding box center [475, 271] width 46 height 10
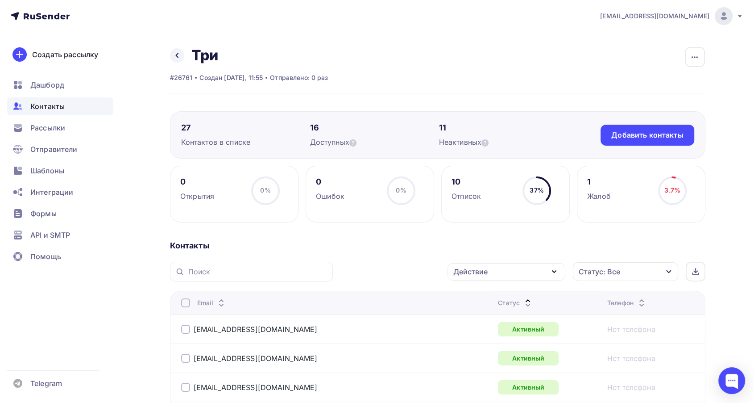
click at [523, 299] on icon at bounding box center [528, 304] width 11 height 11
click at [523, 300] on icon at bounding box center [528, 304] width 11 height 11
click at [699, 51] on div "button" at bounding box center [695, 57] width 20 height 20
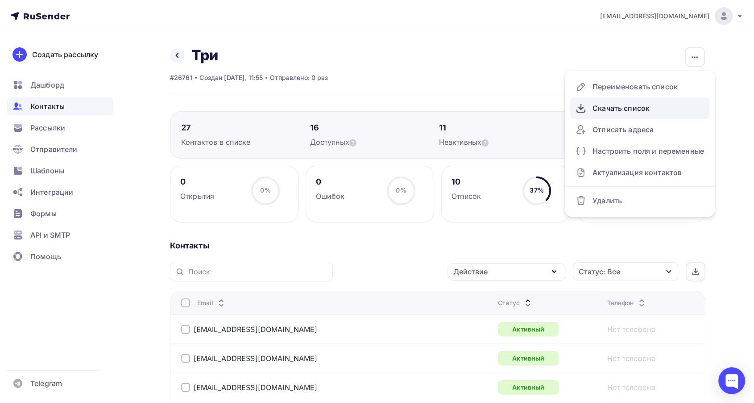
click at [615, 104] on div "Скачать список" at bounding box center [640, 108] width 129 height 14
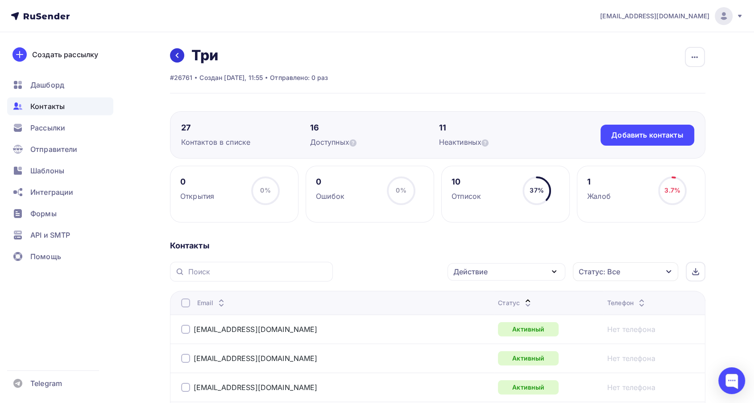
click at [178, 52] on icon at bounding box center [177, 55] width 7 height 7
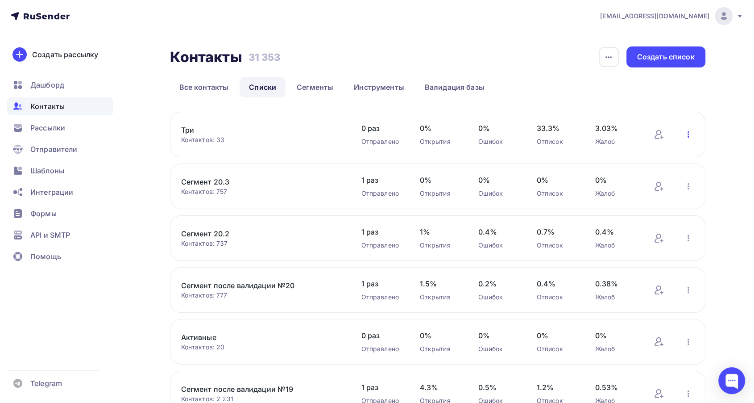
click at [691, 137] on icon "button" at bounding box center [688, 134] width 11 height 11
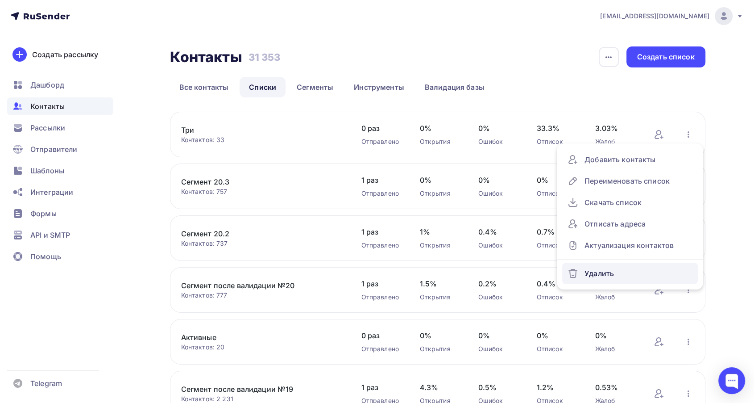
click at [595, 270] on div "Удалить" at bounding box center [630, 273] width 125 height 14
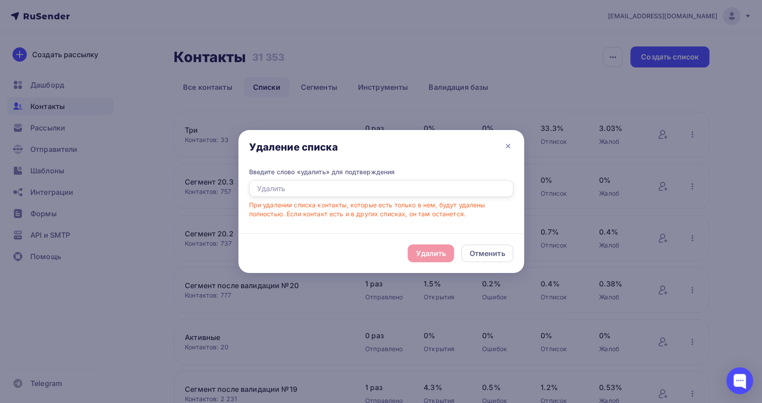
click at [284, 191] on input "text" at bounding box center [381, 188] width 264 height 17
type input "Удалить"
click at [444, 257] on div "Удалить" at bounding box center [431, 253] width 30 height 11
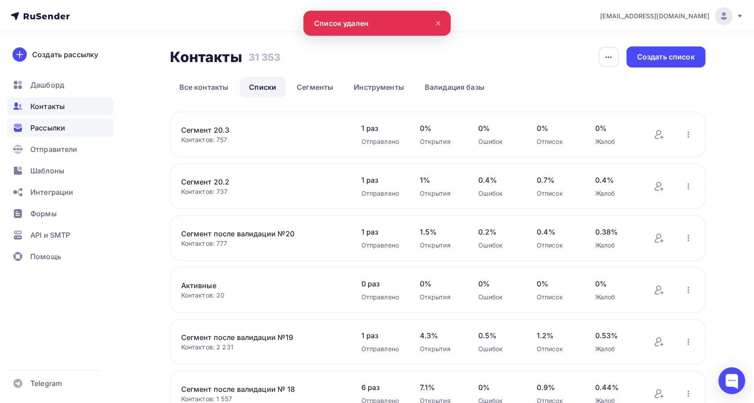
click at [54, 124] on span "Рассылки" at bounding box center [47, 127] width 35 height 11
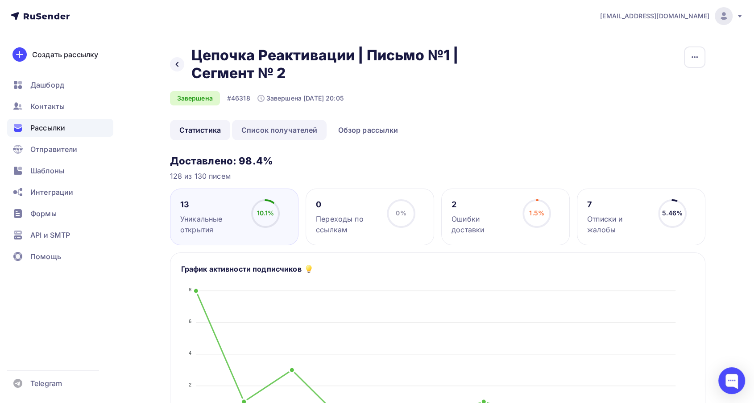
click at [272, 128] on link "Список получателей" at bounding box center [279, 130] width 95 height 21
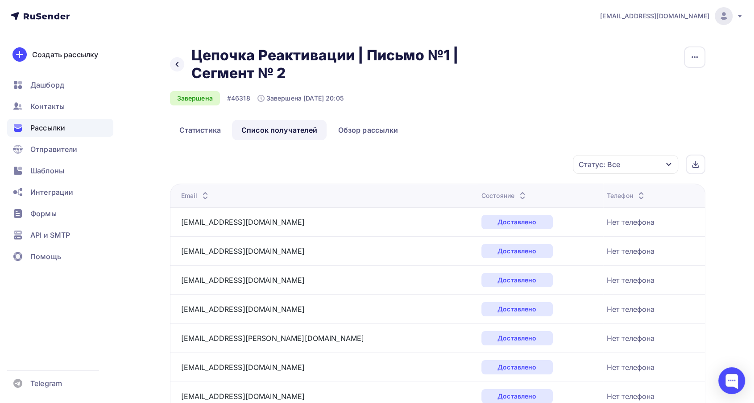
click at [517, 193] on icon at bounding box center [522, 197] width 11 height 11
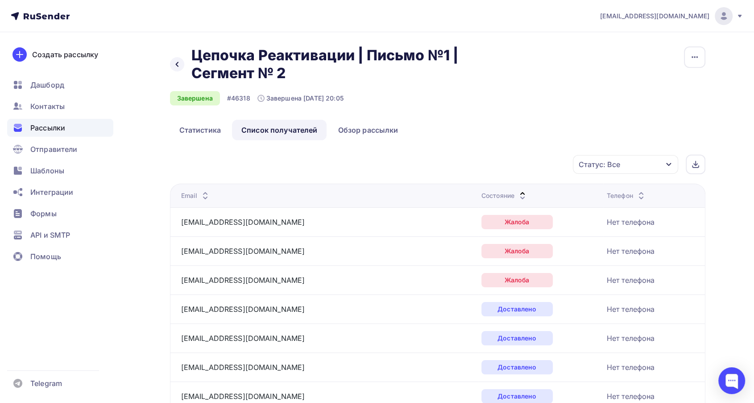
click at [517, 195] on icon at bounding box center [522, 197] width 11 height 11
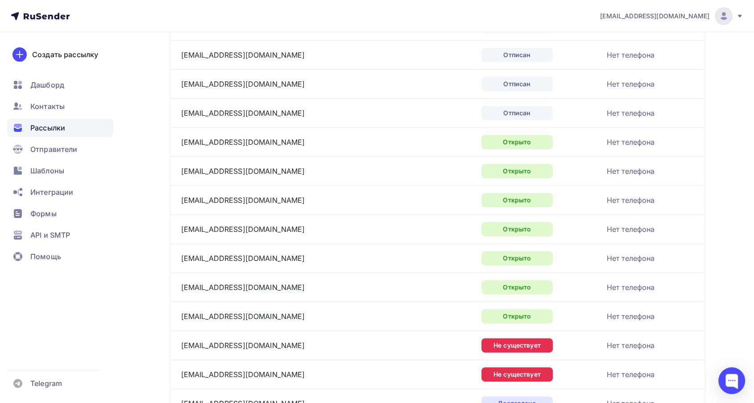
scroll to position [198, 0]
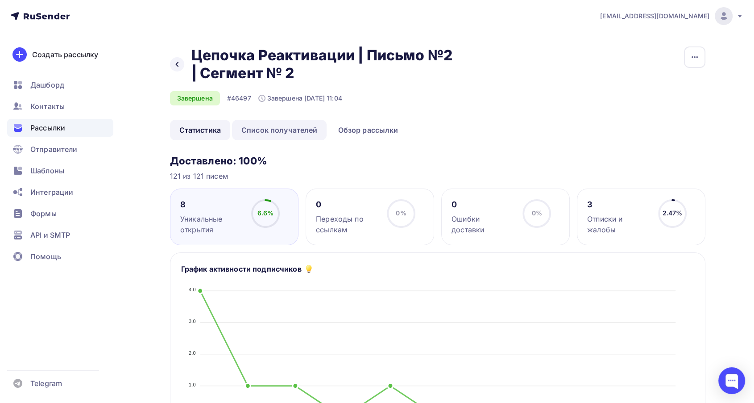
click at [272, 132] on link "Список получателей" at bounding box center [279, 130] width 95 height 21
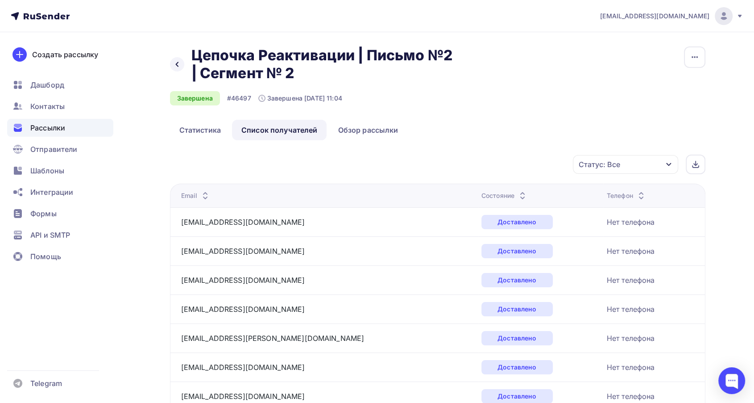
click at [517, 194] on icon at bounding box center [522, 197] width 11 height 11
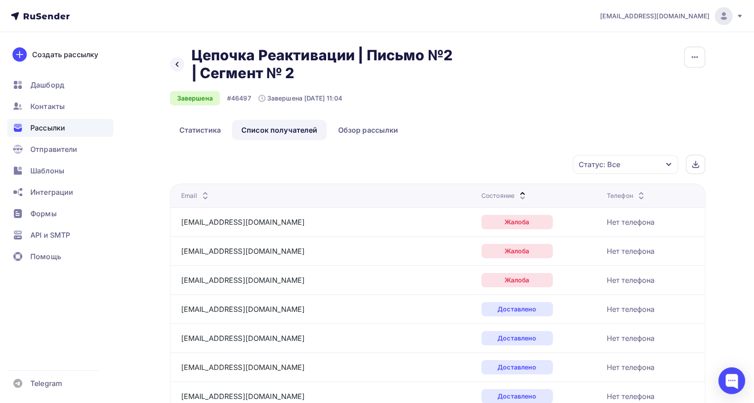
click at [517, 192] on icon at bounding box center [522, 197] width 11 height 11
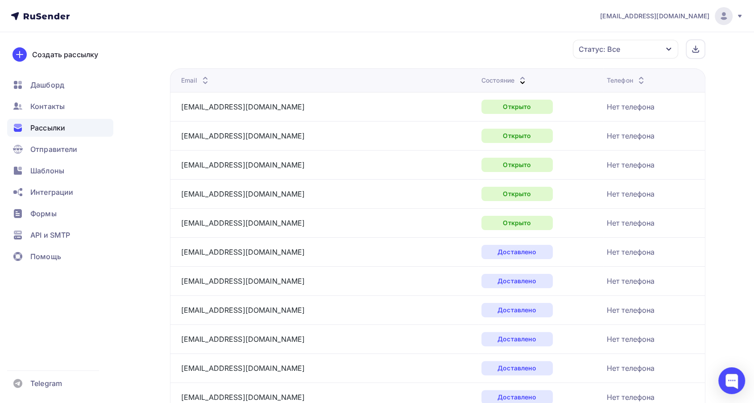
scroll to position [99, 0]
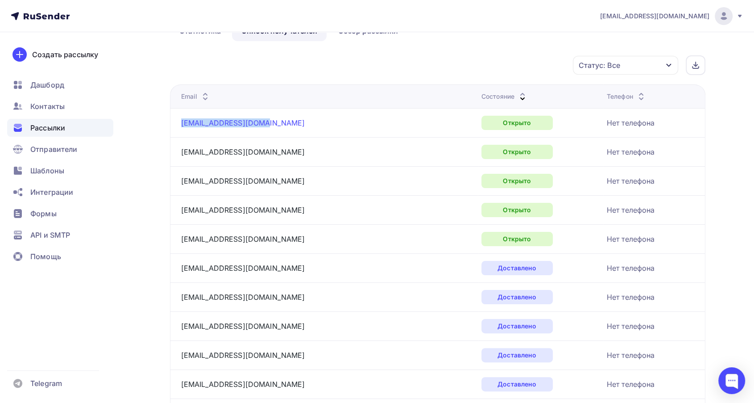
drag, startPoint x: 261, startPoint y: 121, endPoint x: 180, endPoint y: 125, distance: 80.4
click at [181, 125] on div "[EMAIL_ADDRESS][DOMAIN_NAME]" at bounding box center [292, 123] width 223 height 14
copy link "[EMAIL_ADDRESS][DOMAIN_NAME]"
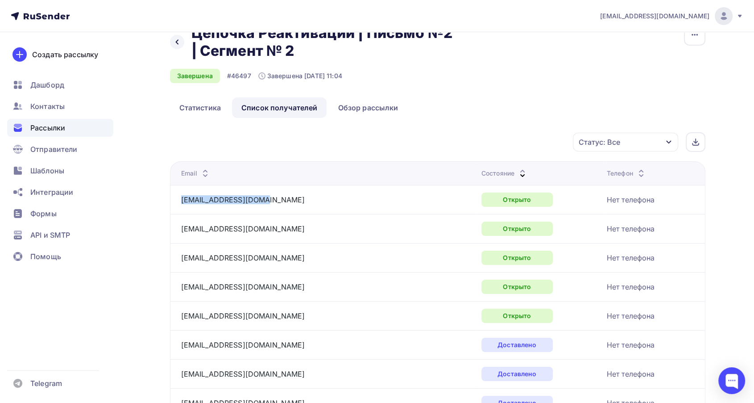
scroll to position [0, 0]
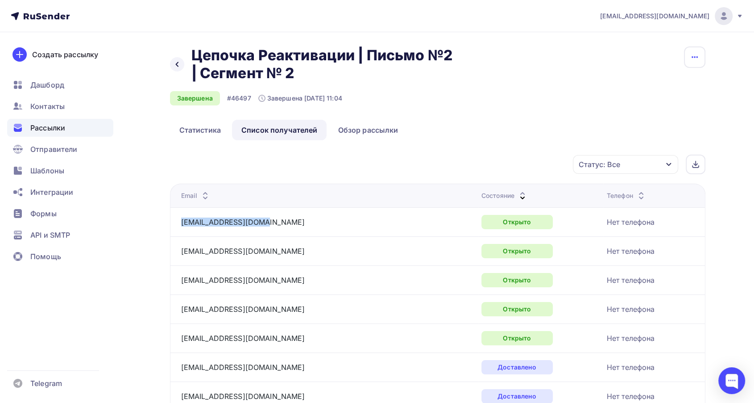
click at [692, 67] on button "button" at bounding box center [694, 56] width 21 height 21
click at [312, 162] on div "Статус: Все Статус Доставлено Открыто Кликнул Не существует Переполнен Недоступ…" at bounding box center [440, 164] width 529 height 20
drag, startPoint x: 259, startPoint y: 221, endPoint x: 181, endPoint y: 224, distance: 78.1
click at [181, 224] on div "[EMAIL_ADDRESS][DOMAIN_NAME]" at bounding box center [292, 222] width 223 height 14
copy link "[EMAIL_ADDRESS][DOMAIN_NAME]"
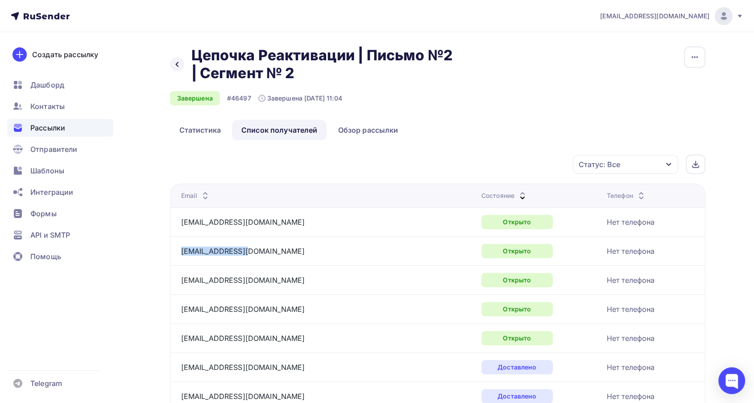
drag, startPoint x: 237, startPoint y: 252, endPoint x: 179, endPoint y: 254, distance: 58.1
click at [179, 254] on td "[EMAIL_ADDRESS][DOMAIN_NAME]" at bounding box center [324, 250] width 308 height 29
copy link "[EMAIL_ADDRESS][DOMAIN_NAME]"
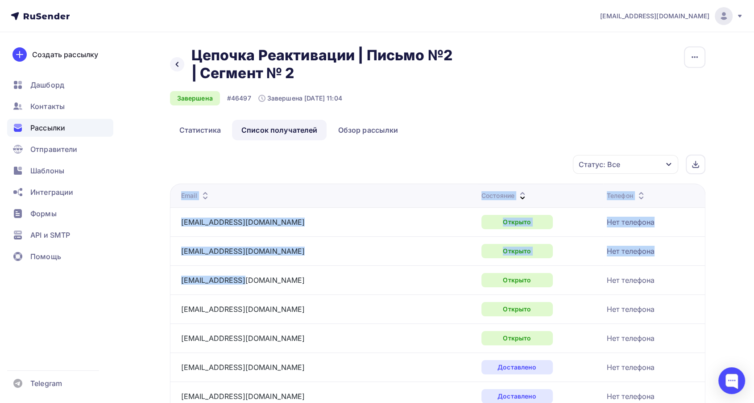
drag, startPoint x: 229, startPoint y: 282, endPoint x: 167, endPoint y: 282, distance: 61.1
click at [250, 278] on div "[EMAIL_ADDRESS][DOMAIN_NAME]" at bounding box center [292, 280] width 223 height 14
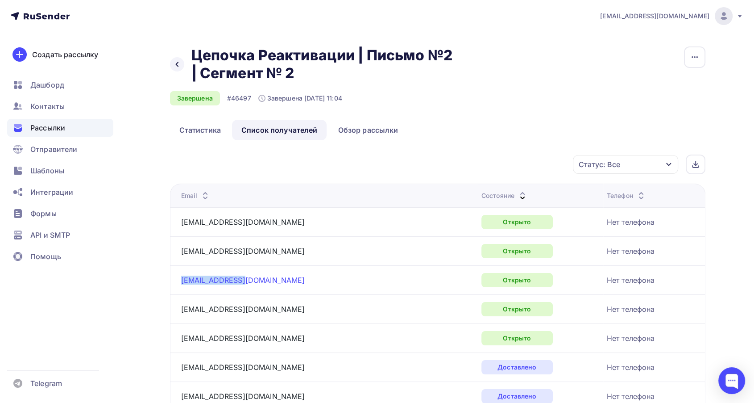
drag, startPoint x: 242, startPoint y: 279, endPoint x: 181, endPoint y: 282, distance: 61.2
click at [181, 282] on div "[EMAIL_ADDRESS][DOMAIN_NAME]" at bounding box center [292, 280] width 223 height 14
copy link "[EMAIL_ADDRESS][DOMAIN_NAME]"
drag, startPoint x: 287, startPoint y: 307, endPoint x: 182, endPoint y: 307, distance: 104.4
click at [182, 307] on div "[EMAIL_ADDRESS][DOMAIN_NAME]" at bounding box center [292, 309] width 223 height 14
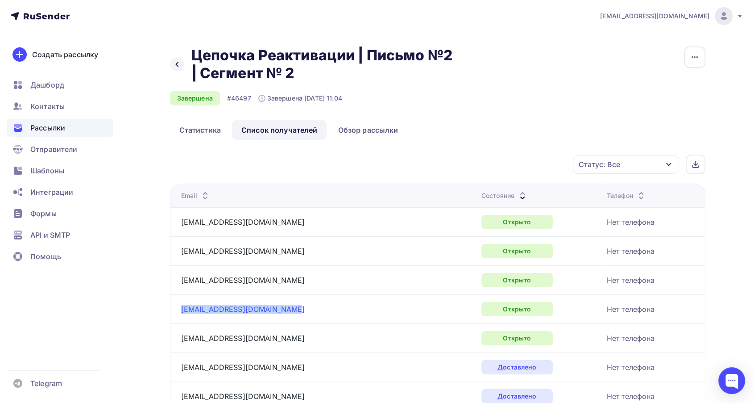
copy link "[EMAIL_ADDRESS][DOMAIN_NAME]"
drag, startPoint x: 275, startPoint y: 338, endPoint x: 182, endPoint y: 339, distance: 92.8
click at [182, 339] on div "[EMAIL_ADDRESS][DOMAIN_NAME]" at bounding box center [292, 338] width 223 height 14
copy link "[EMAIL_ADDRESS][DOMAIN_NAME]"
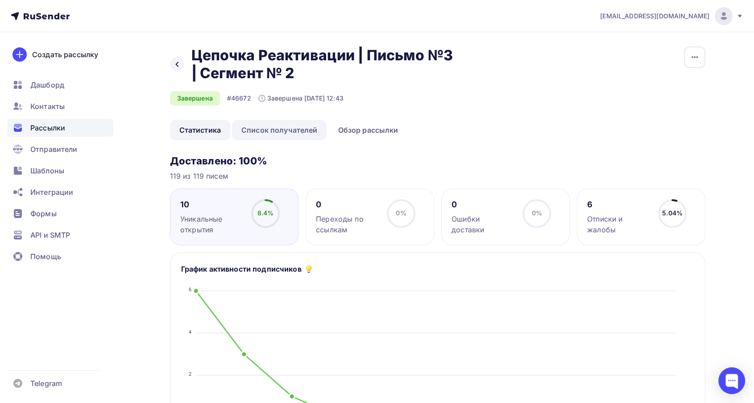
click at [260, 132] on link "Список получателей" at bounding box center [279, 130] width 95 height 21
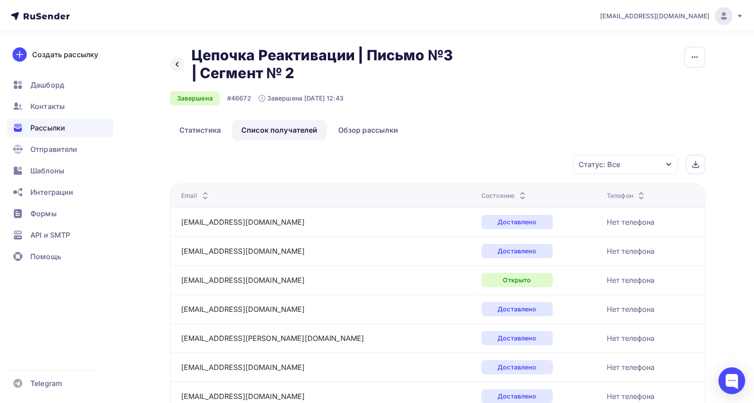
click at [517, 191] on icon at bounding box center [522, 193] width 11 height 11
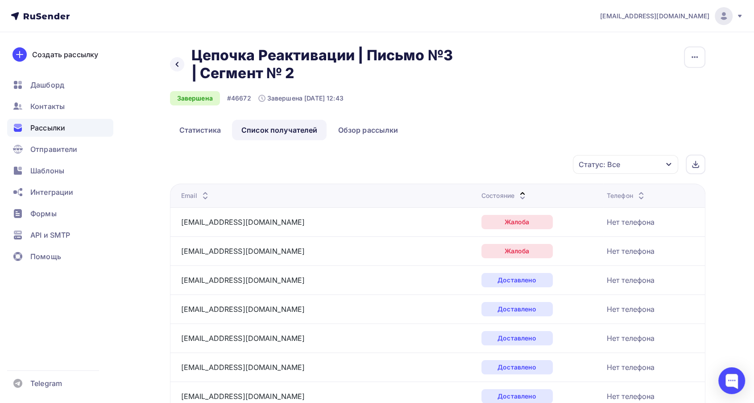
click at [517, 192] on icon at bounding box center [522, 197] width 11 height 11
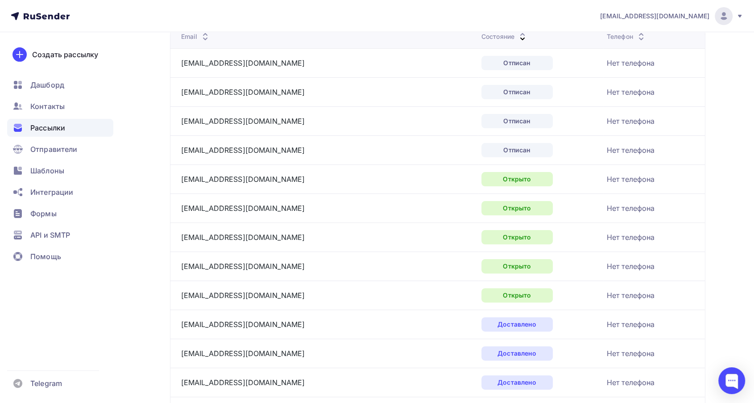
scroll to position [198, 0]
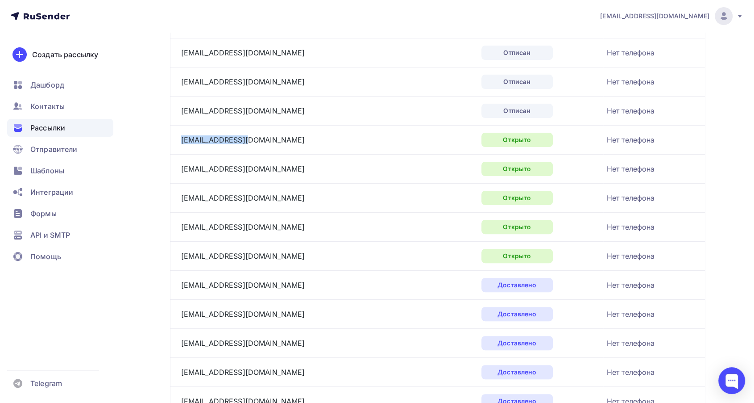
drag, startPoint x: 250, startPoint y: 144, endPoint x: 173, endPoint y: 141, distance: 76.8
click at [173, 141] on td "[EMAIL_ADDRESS][DOMAIN_NAME]" at bounding box center [324, 139] width 308 height 29
copy link "[EMAIL_ADDRESS][DOMAIN_NAME]"
drag, startPoint x: 289, startPoint y: 167, endPoint x: 174, endPoint y: 167, distance: 115.2
click at [174, 167] on td "[EMAIL_ADDRESS][DOMAIN_NAME]" at bounding box center [324, 168] width 308 height 29
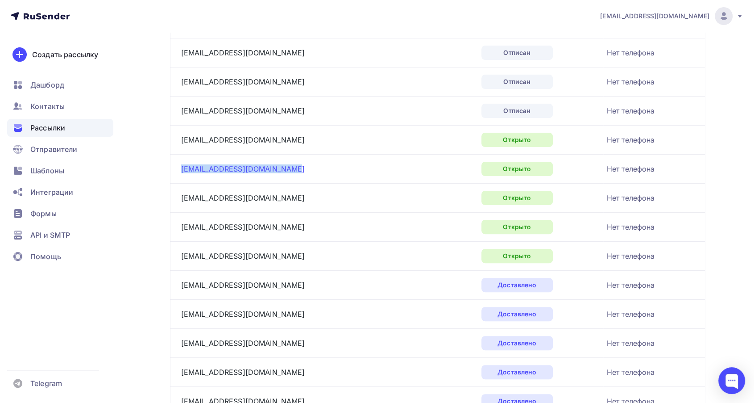
copy link "[EMAIL_ADDRESS][DOMAIN_NAME]"
drag, startPoint x: 270, startPoint y: 202, endPoint x: 177, endPoint y: 200, distance: 92.9
click at [177, 200] on td "[EMAIL_ADDRESS][DOMAIN_NAME]" at bounding box center [324, 197] width 308 height 29
copy link "[EMAIL_ADDRESS][DOMAIN_NAME]"
drag, startPoint x: 271, startPoint y: 225, endPoint x: 177, endPoint y: 225, distance: 94.6
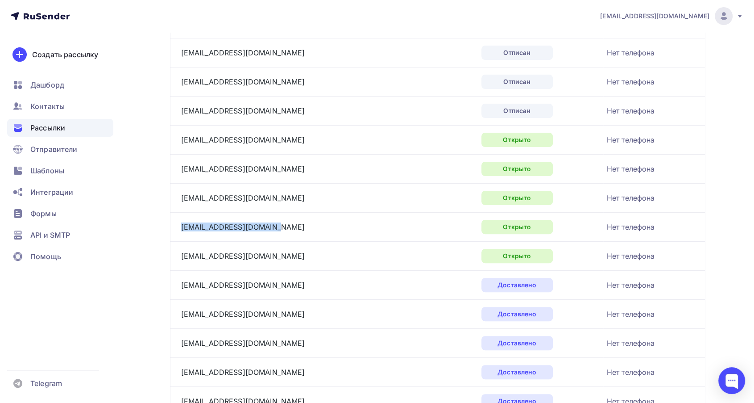
click at [177, 225] on td "[EMAIL_ADDRESS][DOMAIN_NAME]" at bounding box center [324, 226] width 308 height 29
copy link "[EMAIL_ADDRESS][DOMAIN_NAME]"
drag, startPoint x: 297, startPoint y: 254, endPoint x: 180, endPoint y: 257, distance: 116.5
click at [181, 257] on div "[EMAIL_ADDRESS][DOMAIN_NAME]" at bounding box center [292, 256] width 223 height 14
copy link "[EMAIL_ADDRESS][DOMAIN_NAME]"
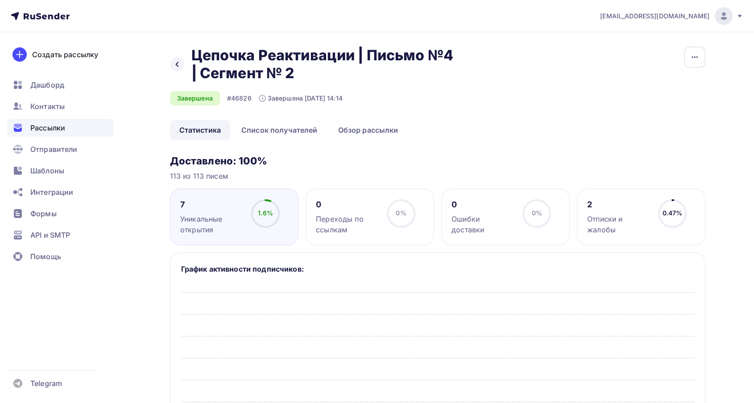
click at [281, 134] on link "Список получателей" at bounding box center [279, 130] width 95 height 21
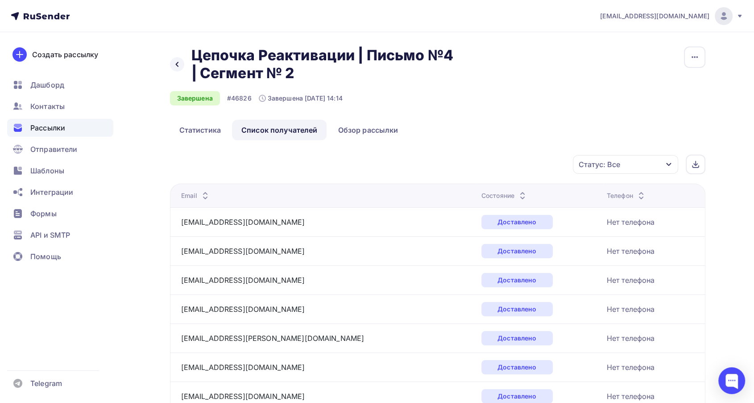
click at [517, 193] on icon at bounding box center [522, 197] width 11 height 11
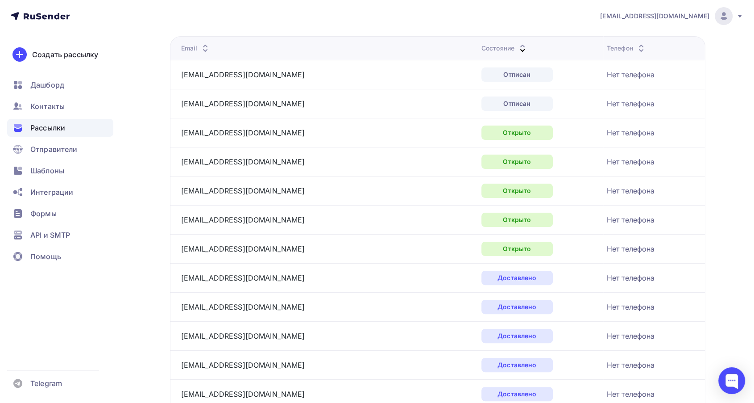
scroll to position [149, 0]
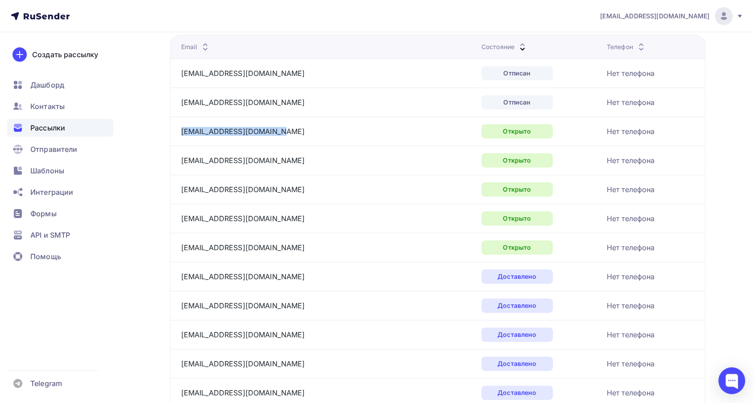
drag, startPoint x: 283, startPoint y: 127, endPoint x: 175, endPoint y: 133, distance: 107.3
click at [175, 133] on td "[EMAIL_ADDRESS][DOMAIN_NAME]" at bounding box center [324, 130] width 308 height 29
copy link "[EMAIL_ADDRESS][DOMAIN_NAME]"
drag, startPoint x: 251, startPoint y: 162, endPoint x: 182, endPoint y: 165, distance: 69.7
click at [182, 165] on div "[EMAIL_ADDRESS][DOMAIN_NAME]" at bounding box center [292, 160] width 223 height 14
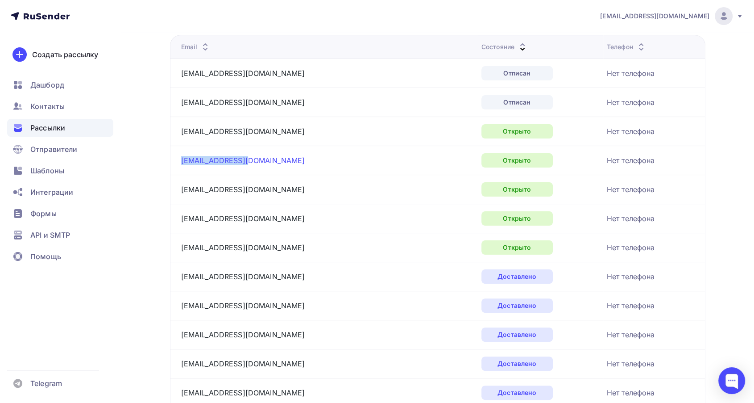
copy link "[EMAIL_ADDRESS][DOMAIN_NAME]"
drag, startPoint x: 236, startPoint y: 193, endPoint x: 180, endPoint y: 193, distance: 55.3
click at [181, 193] on div "[EMAIL_ADDRESS][DOMAIN_NAME]" at bounding box center [292, 189] width 223 height 14
copy link "[EMAIL_ADDRESS][DOMAIN_NAME]"
drag, startPoint x: 264, startPoint y: 218, endPoint x: 179, endPoint y: 219, distance: 85.7
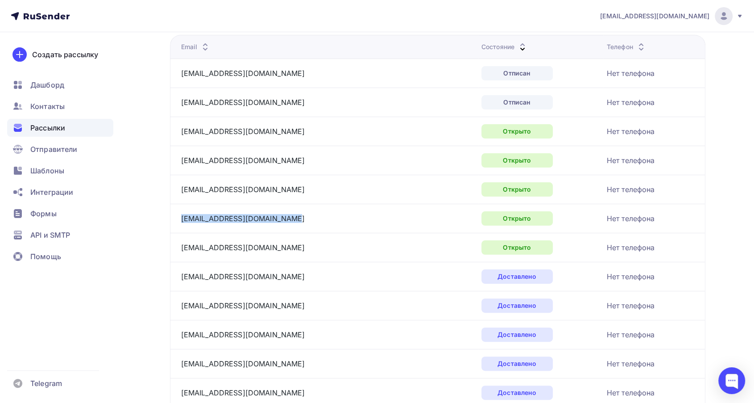
click at [179, 219] on td "[EMAIL_ADDRESS][DOMAIN_NAME]" at bounding box center [324, 218] width 308 height 29
copy link "[EMAIL_ADDRESS][DOMAIN_NAME]"
drag, startPoint x: 282, startPoint y: 247, endPoint x: 181, endPoint y: 252, distance: 101.0
click at [181, 252] on div "[EMAIL_ADDRESS][DOMAIN_NAME]" at bounding box center [292, 247] width 223 height 14
copy link "[EMAIL_ADDRESS][DOMAIN_NAME]"
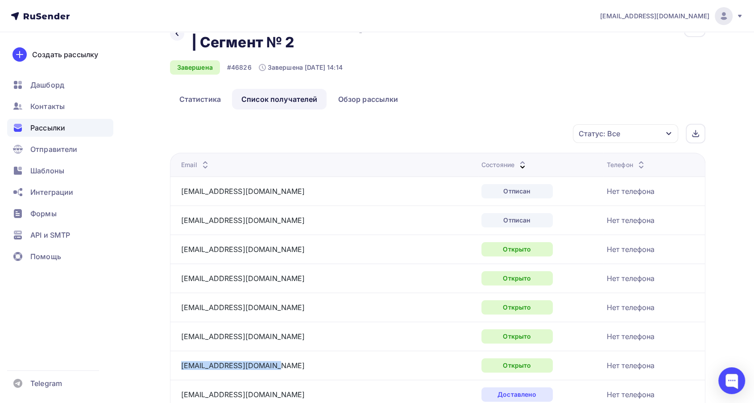
scroll to position [0, 0]
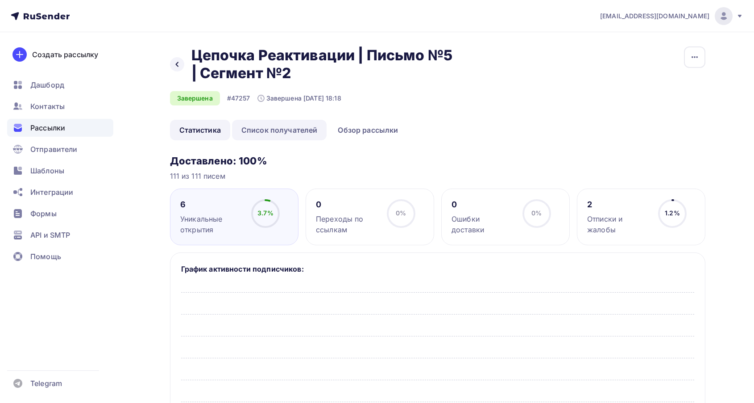
click at [285, 121] on link "Список получателей" at bounding box center [279, 130] width 95 height 21
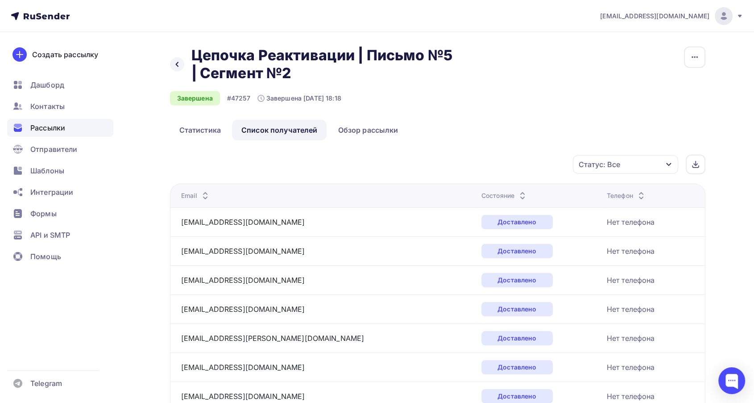
click at [517, 193] on icon at bounding box center [522, 197] width 11 height 11
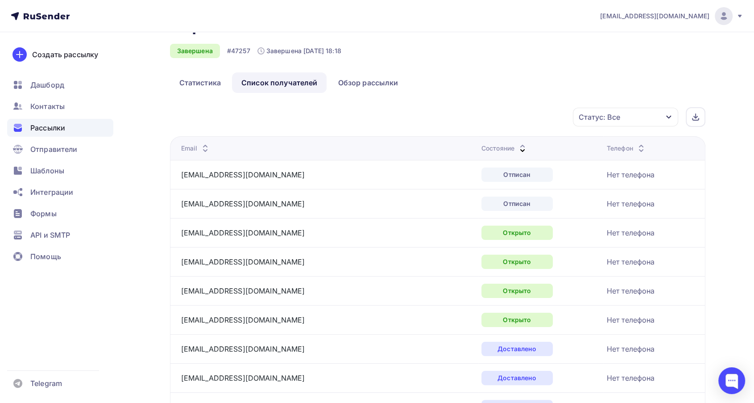
scroll to position [50, 0]
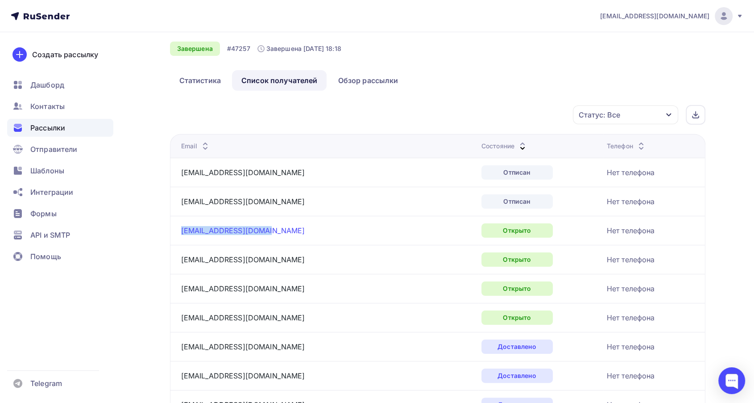
drag, startPoint x: 270, startPoint y: 228, endPoint x: 180, endPoint y: 228, distance: 89.7
click at [181, 228] on div "[EMAIL_ADDRESS][DOMAIN_NAME]" at bounding box center [292, 230] width 223 height 14
copy link "[EMAIL_ADDRESS][DOMAIN_NAME]"
drag, startPoint x: 207, startPoint y: 259, endPoint x: 177, endPoint y: 259, distance: 29.9
click at [177, 259] on td "[EMAIL_ADDRESS][DOMAIN_NAME]" at bounding box center [324, 259] width 308 height 29
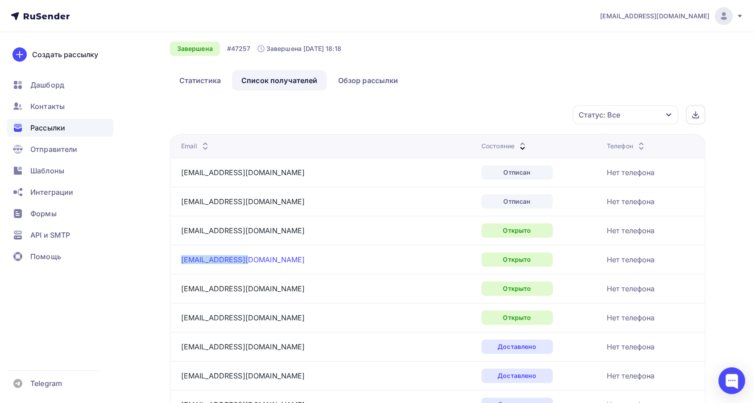
copy link "[EMAIL_ADDRESS][DOMAIN_NAME]"
drag, startPoint x: 292, startPoint y: 288, endPoint x: 180, endPoint y: 287, distance: 112.0
click at [181, 287] on div "nurgalieva_almira86@mail.ru" at bounding box center [292, 288] width 223 height 14
copy link "nurgalieva_almira86@mail.ru"
drag, startPoint x: 257, startPoint y: 318, endPoint x: 182, endPoint y: 315, distance: 75.1
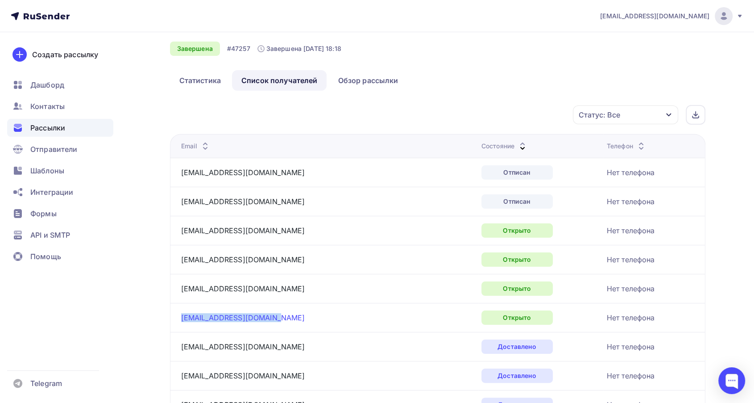
click at [182, 315] on div "[EMAIL_ADDRESS][DOMAIN_NAME]" at bounding box center [292, 317] width 223 height 14
copy link "[EMAIL_ADDRESS][DOMAIN_NAME]"
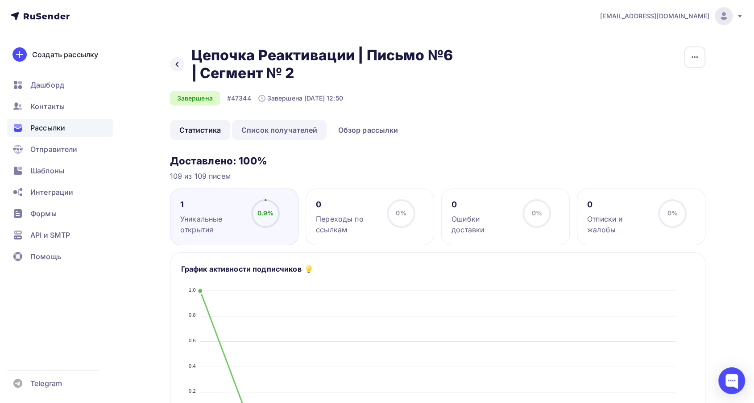
click at [300, 135] on link "Список получателей" at bounding box center [279, 130] width 95 height 21
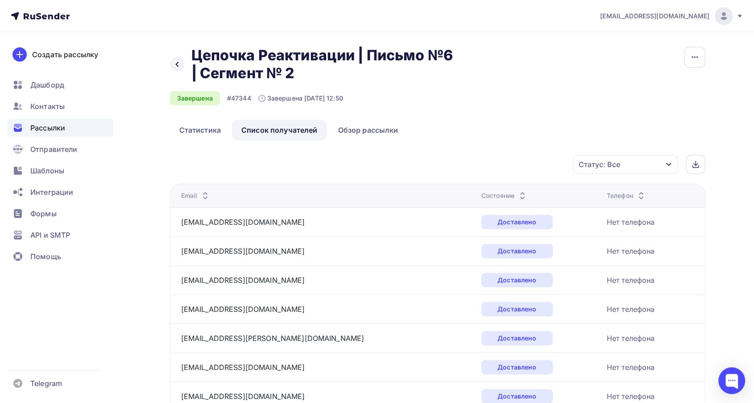
click at [517, 191] on icon at bounding box center [522, 193] width 11 height 11
drag, startPoint x: 289, startPoint y: 220, endPoint x: 180, endPoint y: 226, distance: 109.1
click at [181, 226] on div "[EMAIL_ADDRESS][DOMAIN_NAME]" at bounding box center [292, 222] width 223 height 14
copy link "[EMAIL_ADDRESS][DOMAIN_NAME]"
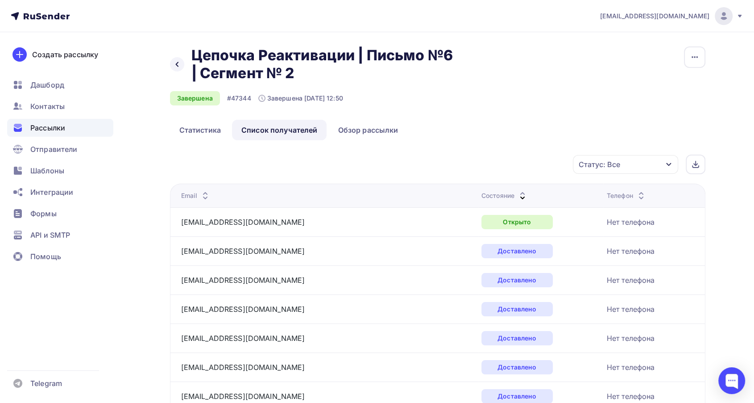
click at [517, 194] on icon at bounding box center [522, 197] width 11 height 11
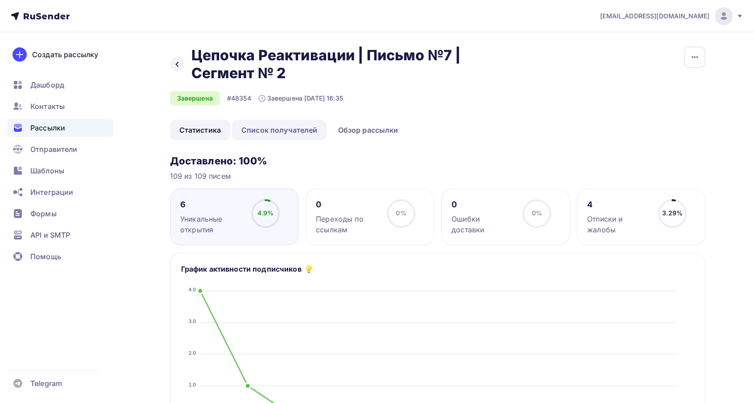
click at [293, 128] on link "Список получателей" at bounding box center [279, 130] width 95 height 21
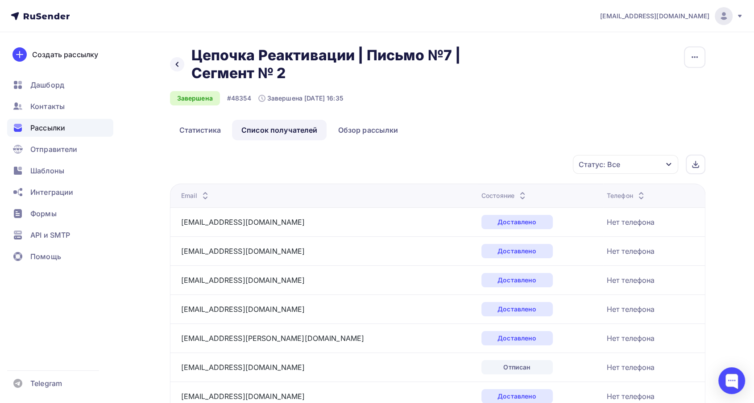
click at [517, 193] on icon at bounding box center [522, 197] width 11 height 11
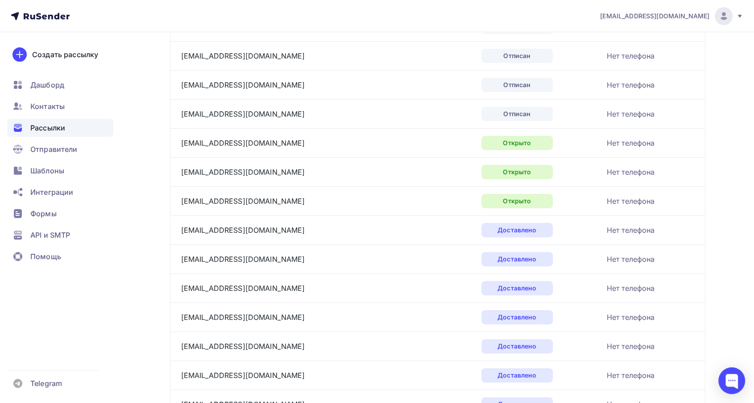
scroll to position [198, 0]
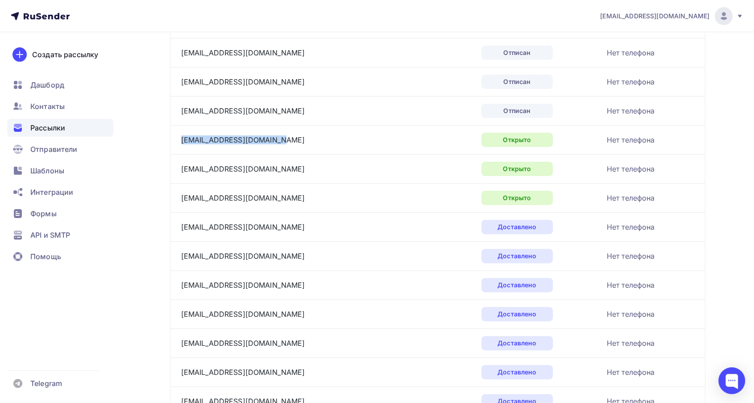
drag, startPoint x: 286, startPoint y: 137, endPoint x: 172, endPoint y: 142, distance: 113.9
click at [172, 142] on td "[EMAIL_ADDRESS][DOMAIN_NAME]" at bounding box center [324, 139] width 308 height 29
copy link "[EMAIL_ADDRESS][DOMAIN_NAME]"
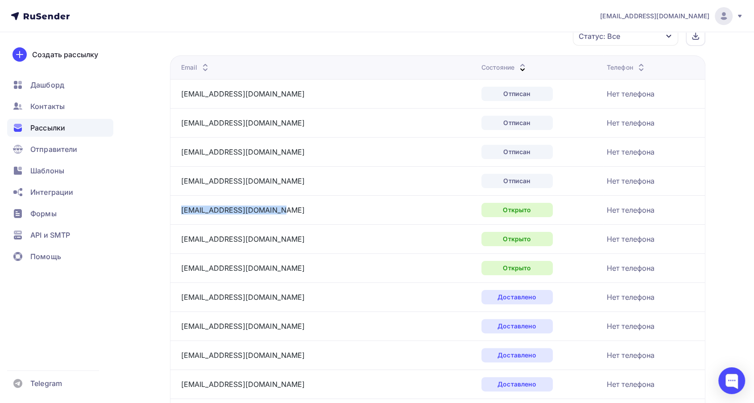
scroll to position [0, 0]
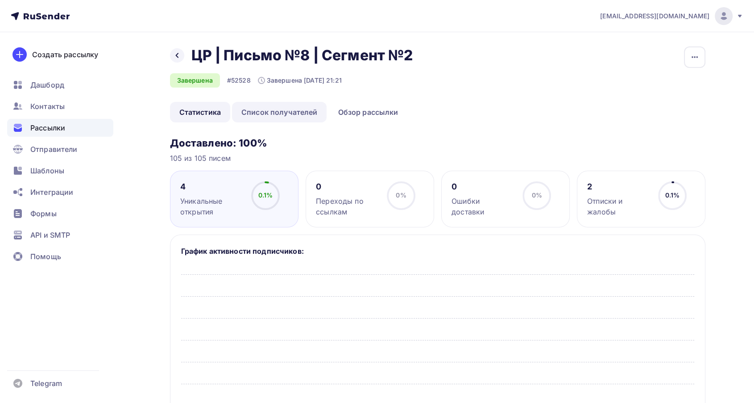
click at [270, 116] on link "Список получателей" at bounding box center [279, 112] width 95 height 21
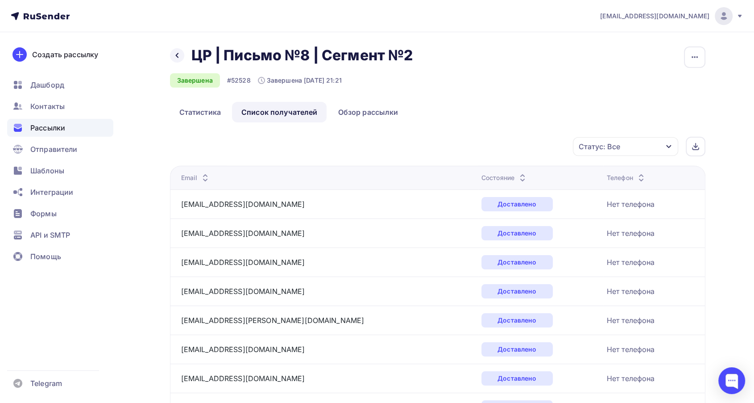
click at [517, 177] on icon at bounding box center [522, 180] width 11 height 11
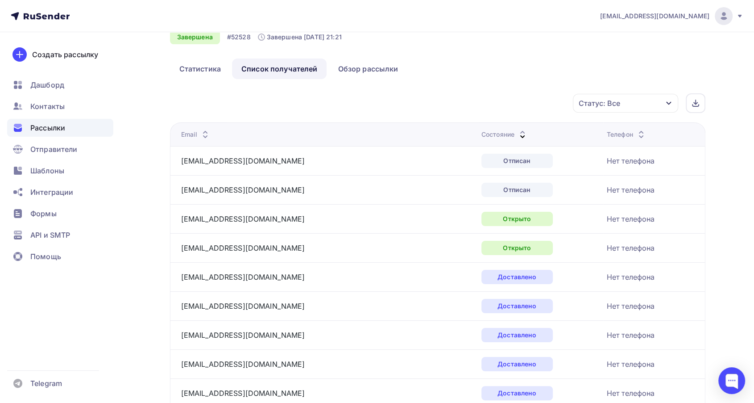
scroll to position [99, 0]
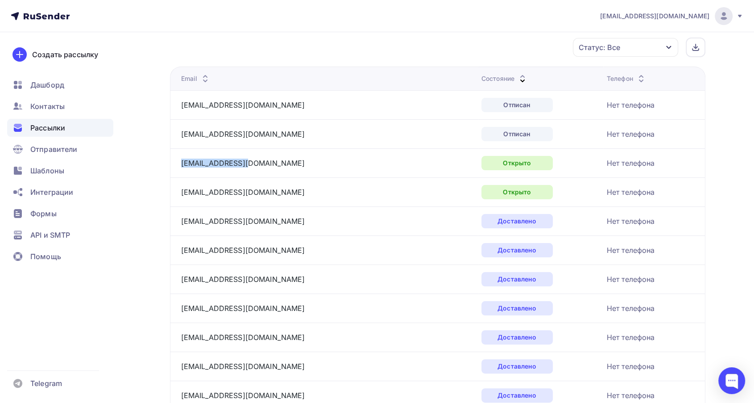
drag, startPoint x: 250, startPoint y: 161, endPoint x: 173, endPoint y: 162, distance: 76.8
click at [173, 162] on td "[EMAIL_ADDRESS][DOMAIN_NAME]" at bounding box center [324, 162] width 308 height 29
copy link "[EMAIL_ADDRESS][DOMAIN_NAME]"
drag, startPoint x: 281, startPoint y: 193, endPoint x: 177, endPoint y: 194, distance: 103.6
click at [177, 194] on td "[EMAIL_ADDRESS][DOMAIN_NAME]" at bounding box center [324, 191] width 308 height 29
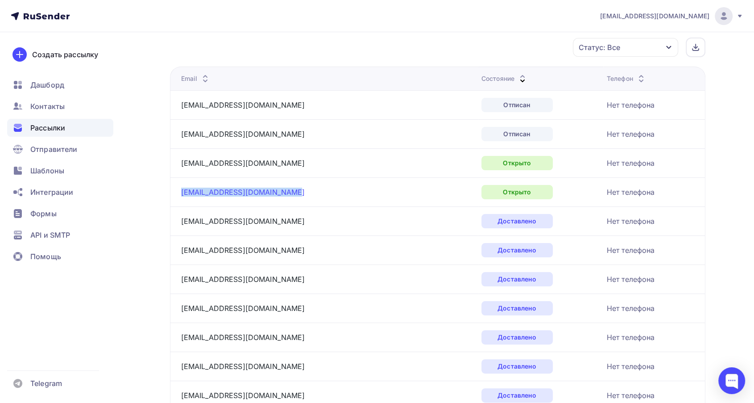
copy link "[EMAIL_ADDRESS][DOMAIN_NAME]"
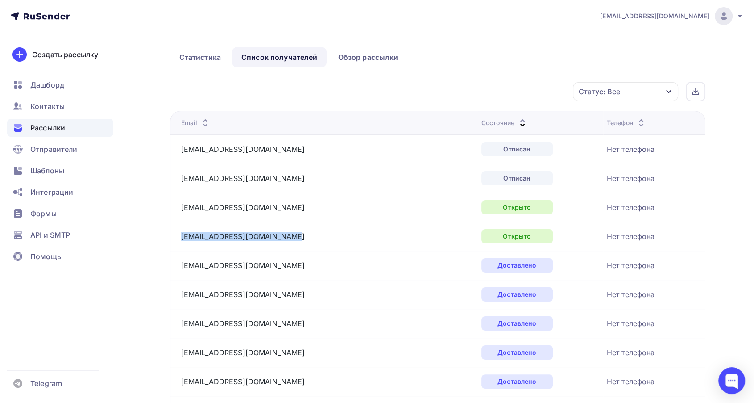
scroll to position [0, 0]
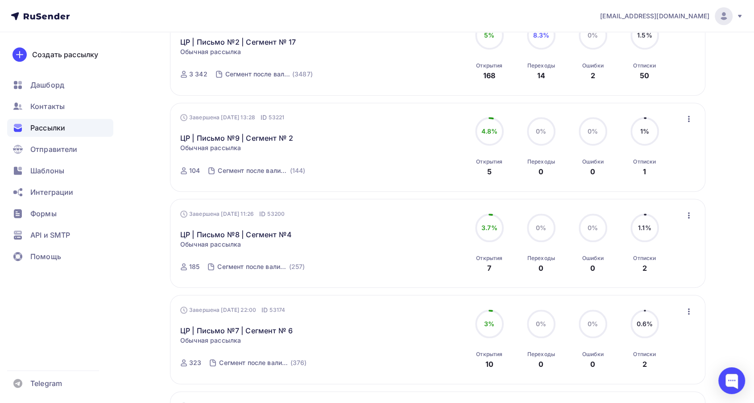
scroll to position [831, 0]
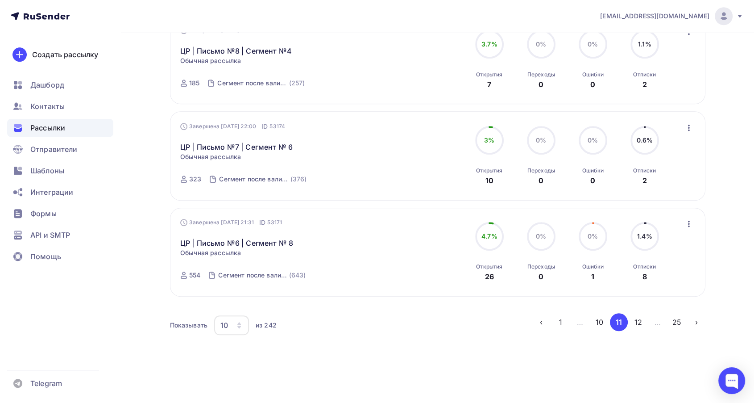
click at [591, 321] on button "10" at bounding box center [600, 322] width 18 height 18
click at [597, 325] on button "9" at bounding box center [600, 322] width 18 height 18
click at [603, 319] on button "8" at bounding box center [600, 322] width 18 height 18
click at [594, 323] on button "7" at bounding box center [600, 322] width 18 height 18
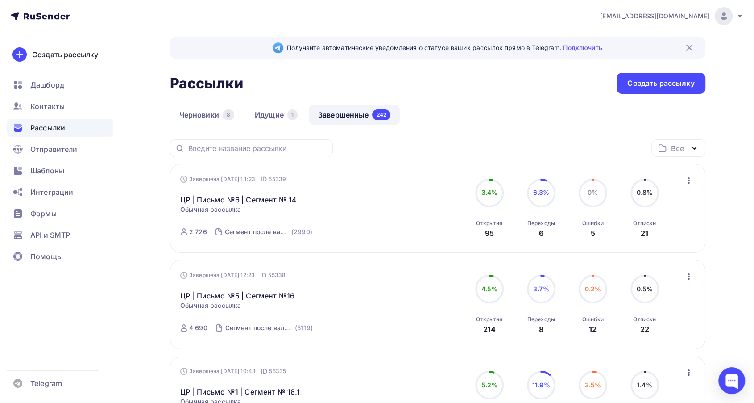
scroll to position [0, 0]
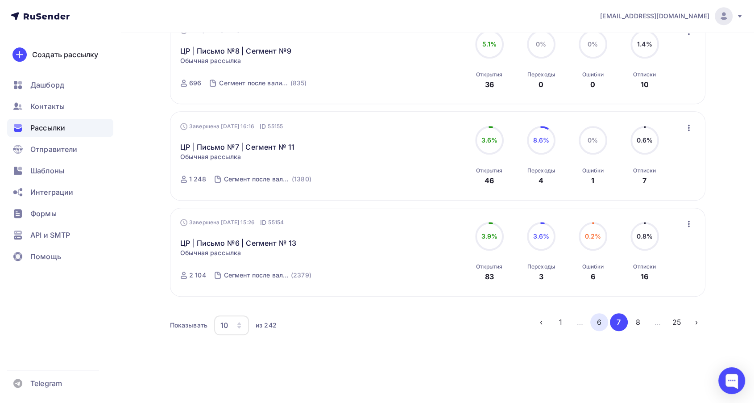
click at [591, 321] on button "6" at bounding box center [600, 322] width 18 height 18
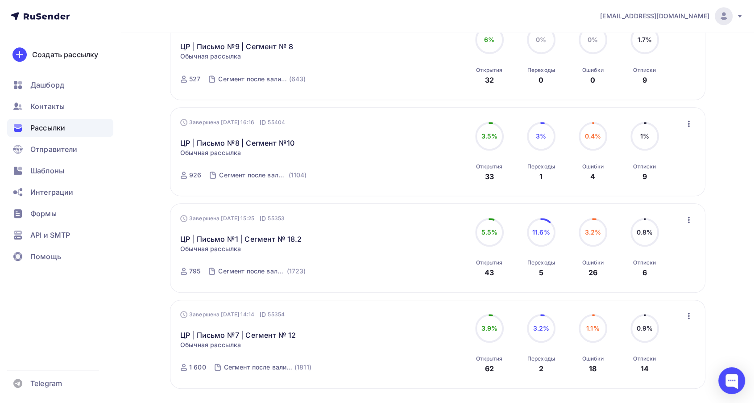
scroll to position [831, 0]
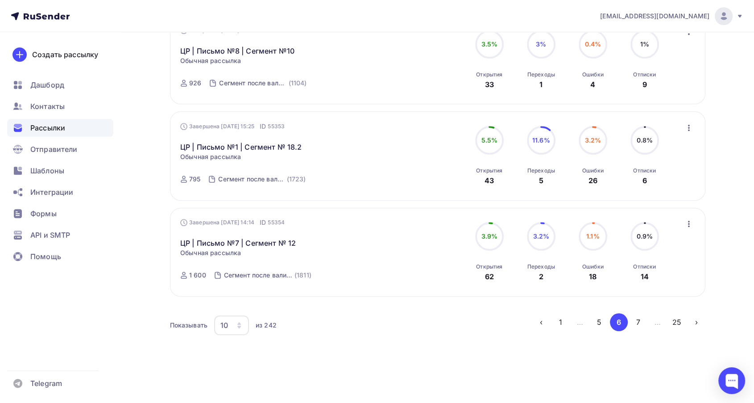
click at [681, 324] on button "25" at bounding box center [677, 322] width 18 height 18
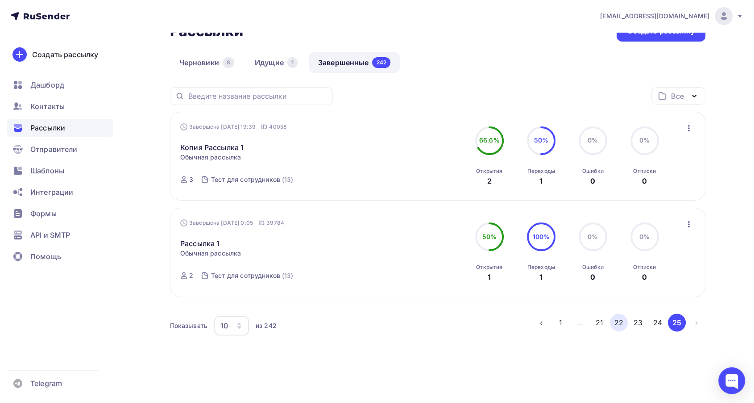
scroll to position [62, 0]
click at [663, 318] on button "24" at bounding box center [658, 321] width 18 height 18
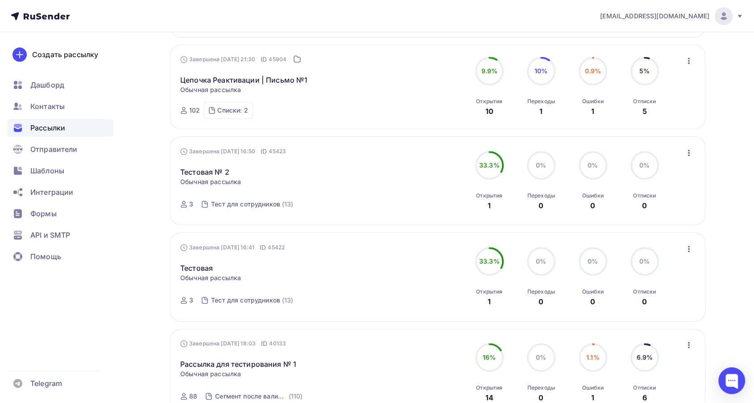
scroll to position [890, 0]
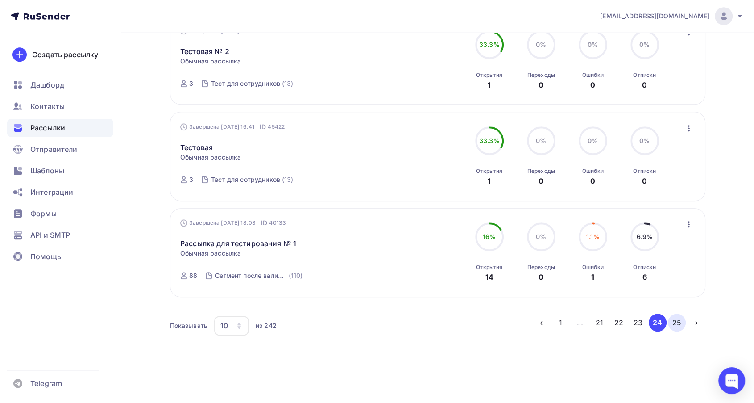
click at [680, 324] on button "25" at bounding box center [677, 322] width 18 height 18
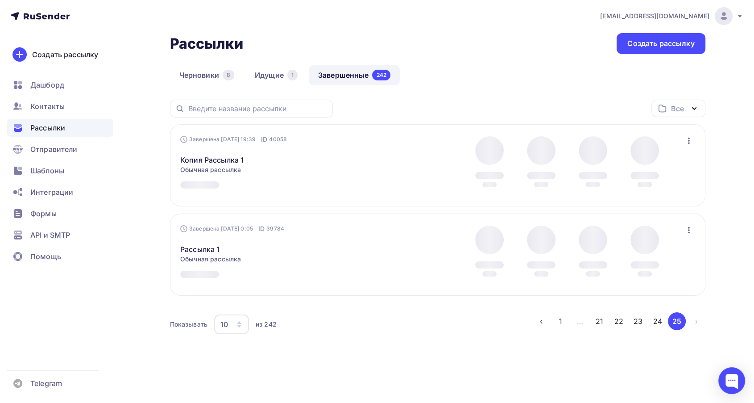
scroll to position [62, 0]
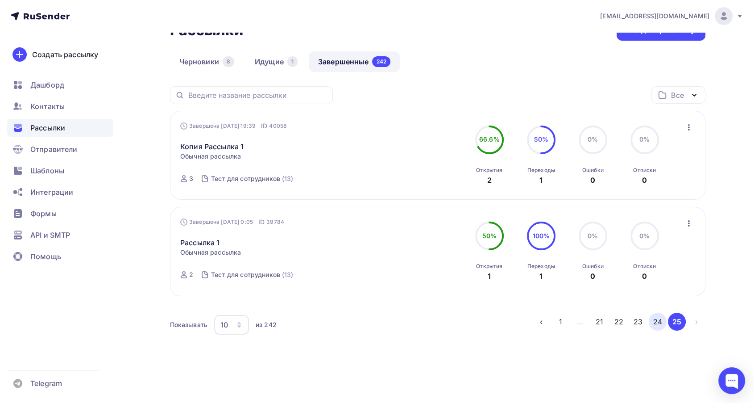
click at [664, 321] on button "24" at bounding box center [658, 321] width 18 height 18
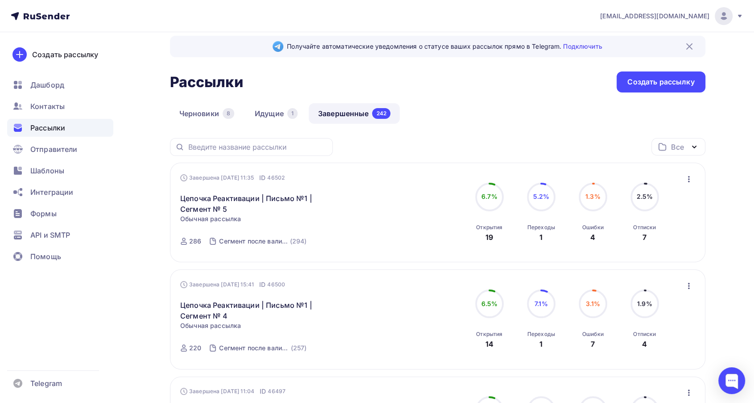
scroll to position [0, 0]
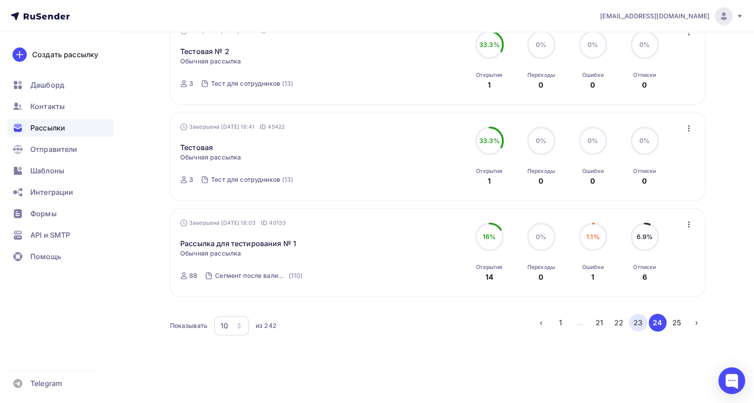
click at [639, 320] on button "23" at bounding box center [638, 322] width 18 height 18
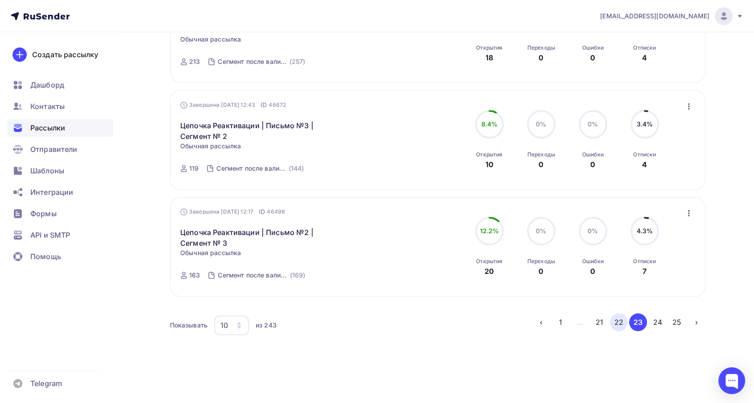
click at [619, 317] on button "22" at bounding box center [619, 322] width 18 height 18
click at [598, 324] on button "21" at bounding box center [600, 322] width 18 height 18
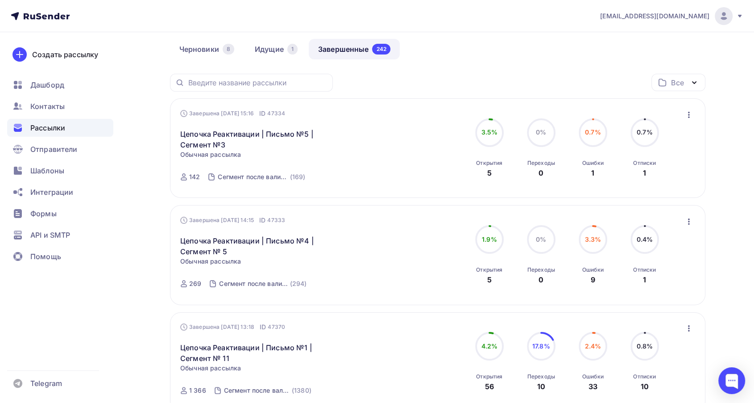
scroll to position [37, 0]
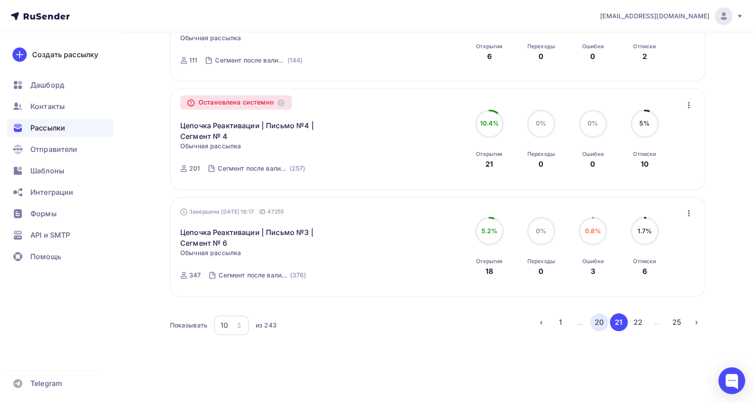
click at [601, 318] on button "20" at bounding box center [600, 322] width 18 height 18
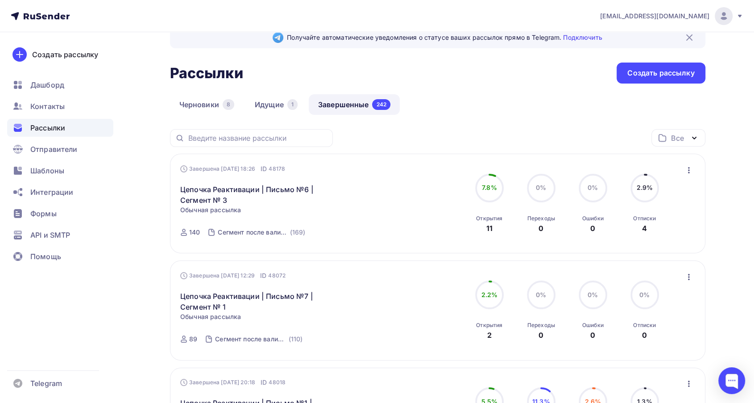
scroll to position [0, 0]
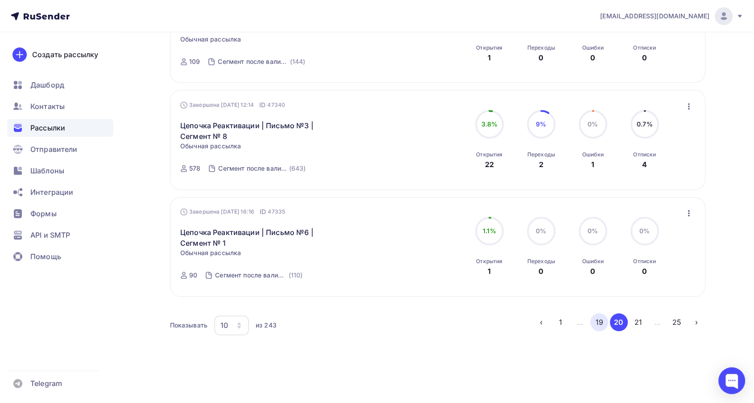
click at [594, 324] on button "19" at bounding box center [600, 322] width 18 height 18
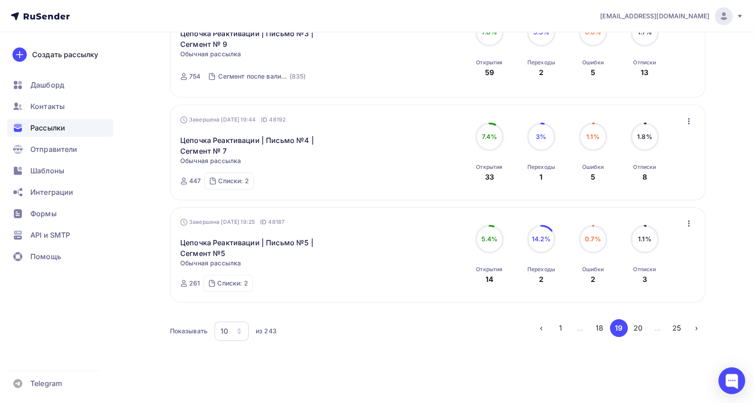
scroll to position [932, 0]
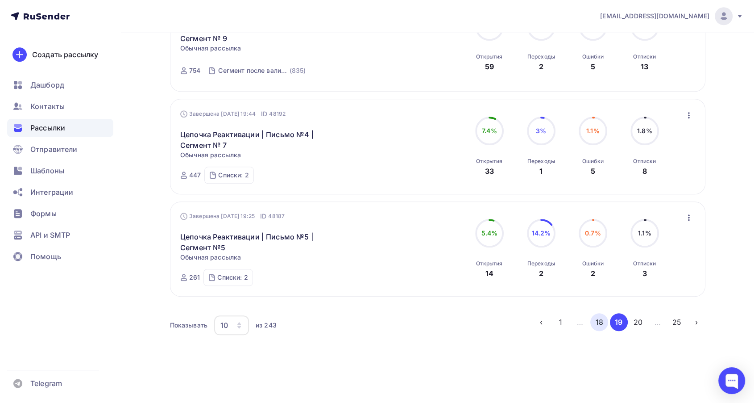
click at [595, 322] on button "18" at bounding box center [600, 322] width 18 height 18
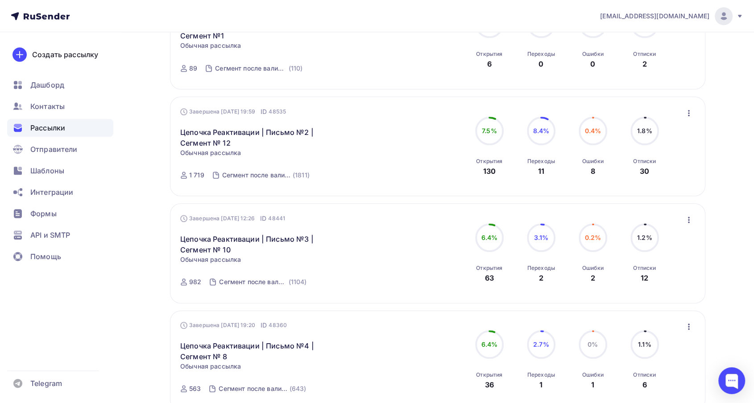
scroll to position [896, 0]
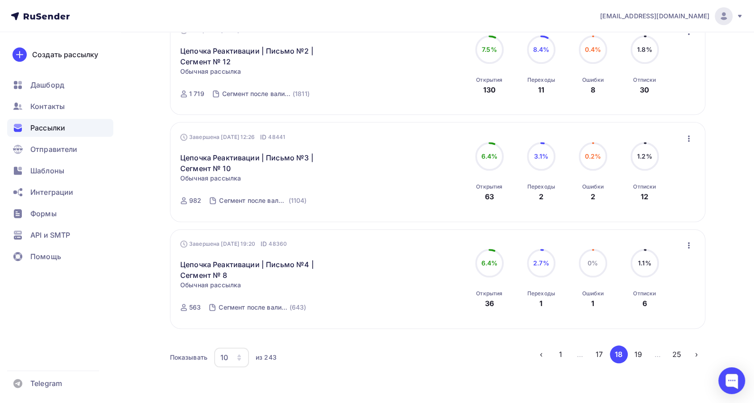
drag, startPoint x: 343, startPoint y: 308, endPoint x: 347, endPoint y: 308, distance: 4.5
click at [592, 345] on button "17" at bounding box center [600, 354] width 18 height 18
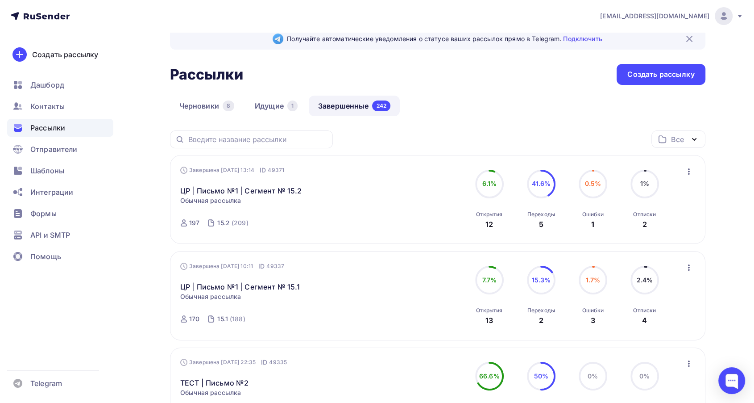
scroll to position [0, 0]
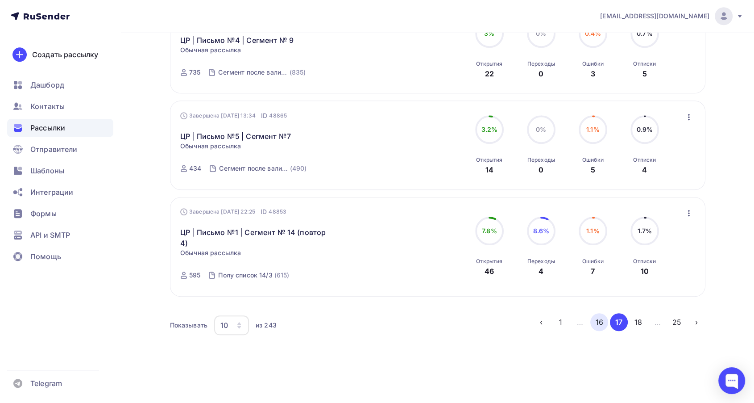
click at [596, 320] on button "16" at bounding box center [600, 322] width 18 height 18
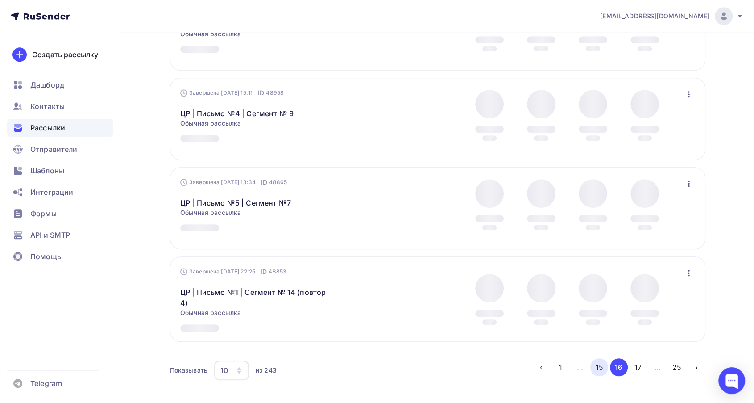
scroll to position [766, 0]
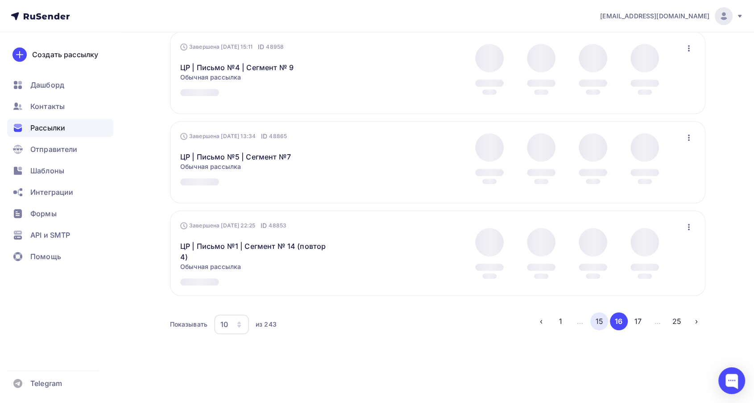
click at [595, 321] on button "15" at bounding box center [600, 321] width 18 height 18
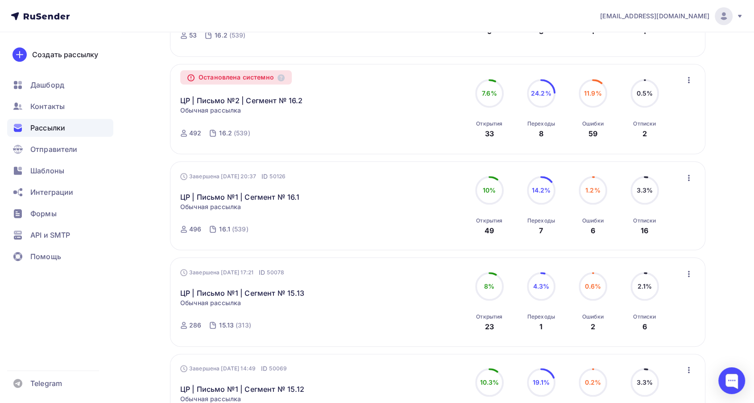
scroll to position [843, 0]
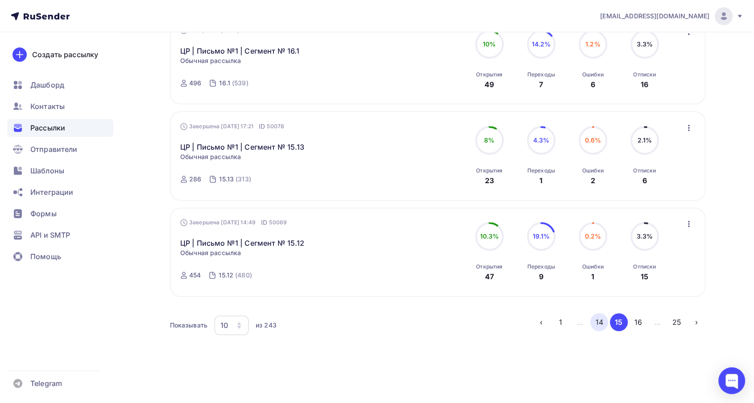
click at [596, 321] on button "14" at bounding box center [600, 322] width 18 height 18
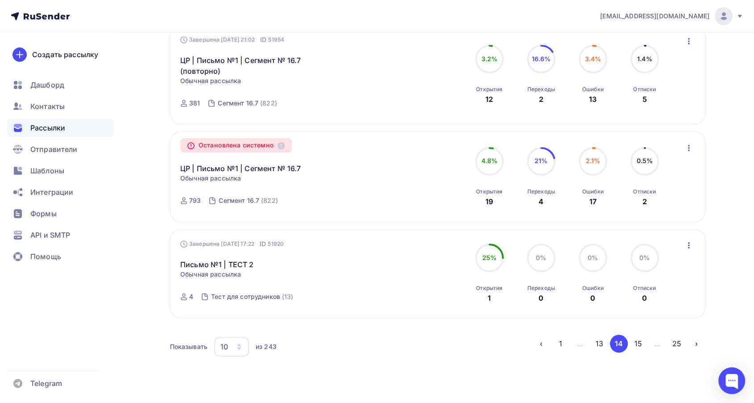
scroll to position [865, 0]
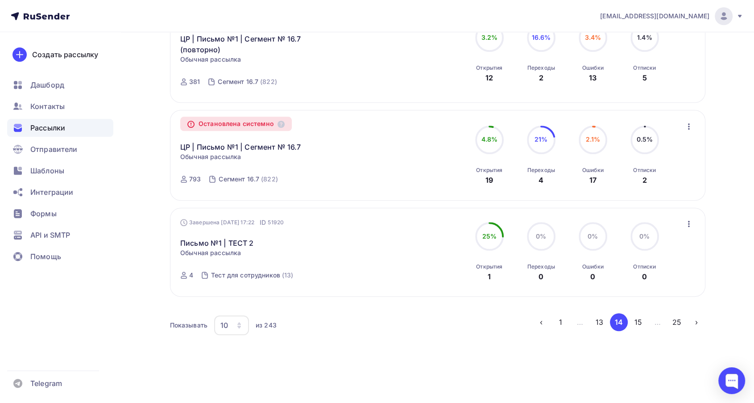
click at [592, 321] on button "13" at bounding box center [600, 322] width 18 height 18
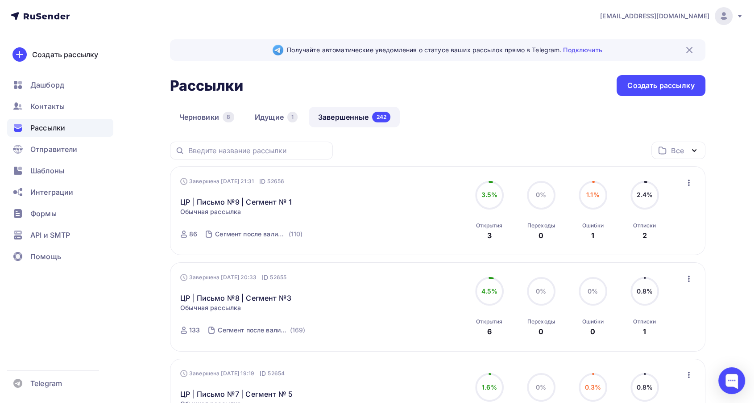
scroll to position [0, 0]
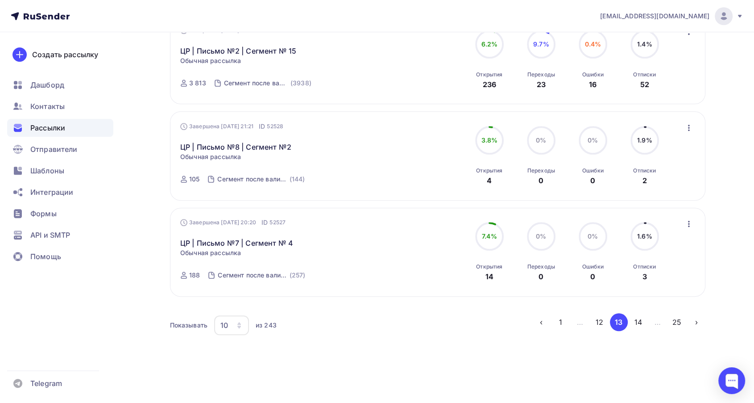
click at [596, 322] on button "12" at bounding box center [600, 322] width 18 height 18
click at [600, 324] on button "11" at bounding box center [600, 322] width 18 height 18
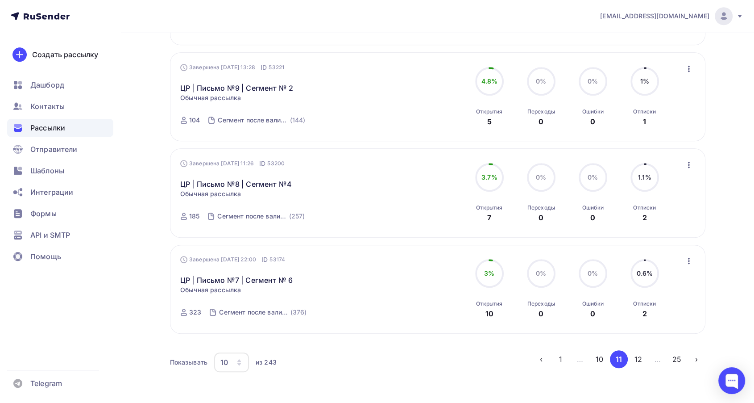
scroll to position [831, 0]
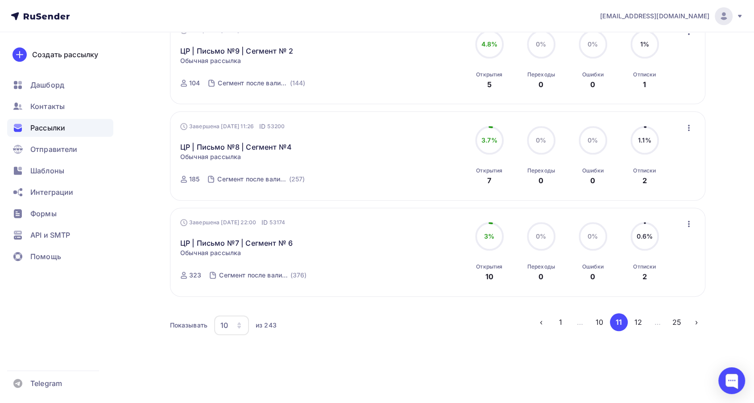
click at [602, 321] on button "10" at bounding box center [600, 322] width 18 height 18
click at [593, 329] on ul "‹ 1 … 9 10 11 … 25 ›" at bounding box center [618, 322] width 173 height 18
click at [598, 320] on button "9" at bounding box center [600, 322] width 18 height 18
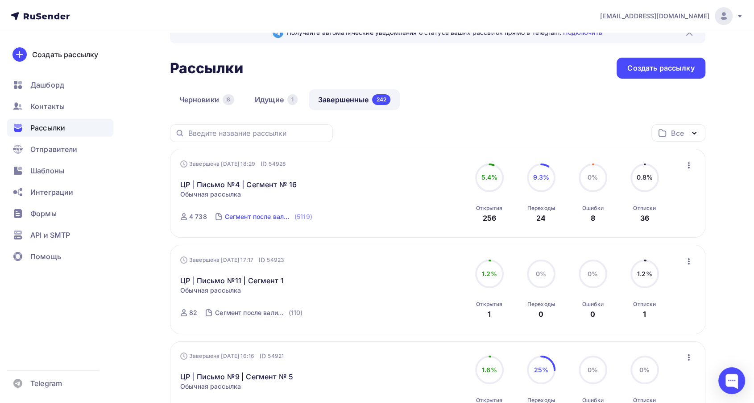
scroll to position [0, 0]
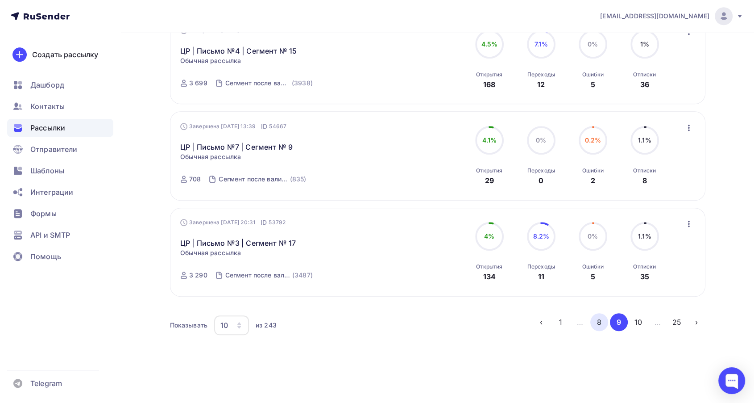
click at [597, 320] on button "8" at bounding box center [600, 322] width 18 height 18
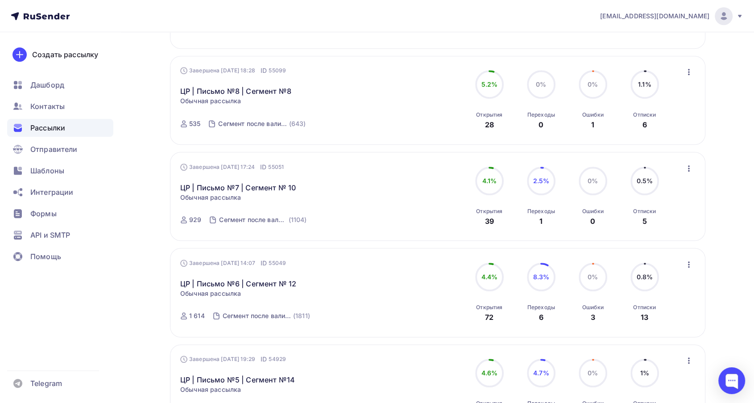
scroll to position [831, 0]
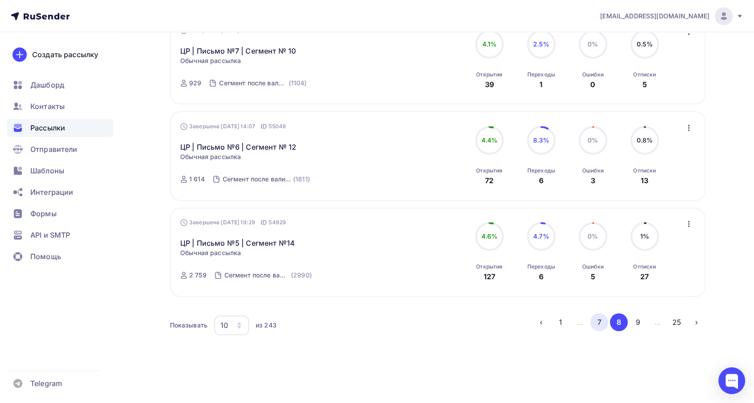
click at [597, 324] on button "7" at bounding box center [600, 322] width 18 height 18
click at [602, 320] on button "6" at bounding box center [600, 322] width 18 height 18
click at [603, 323] on button "5" at bounding box center [600, 322] width 18 height 18
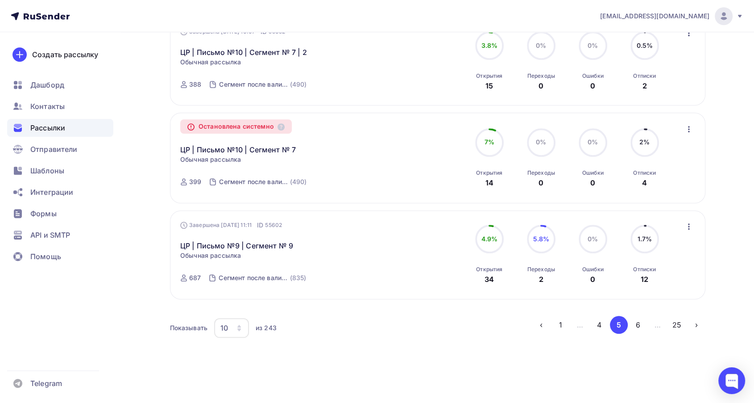
scroll to position [832, 0]
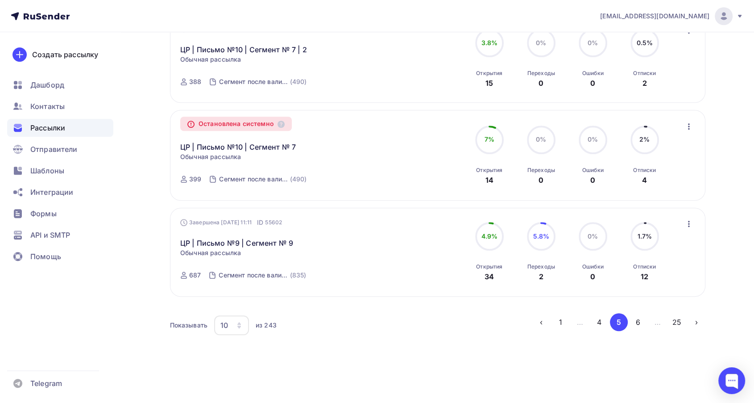
click at [550, 319] on li "1" at bounding box center [560, 322] width 20 height 18
click at [557, 323] on button "1" at bounding box center [561, 322] width 18 height 18
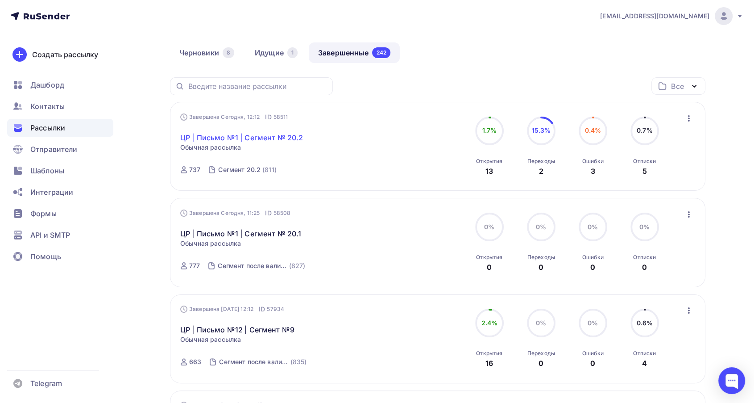
click at [271, 134] on link "ЦР | Письмо №1 | Сегмент № 20.2" at bounding box center [241, 137] width 123 height 11
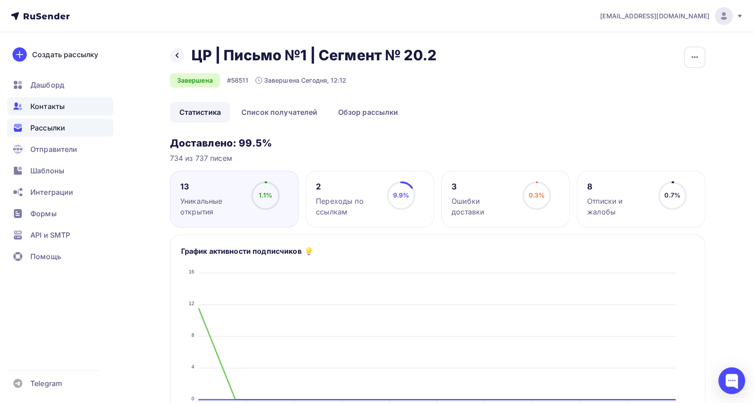
click at [55, 102] on span "Контакты" at bounding box center [47, 106] width 34 height 11
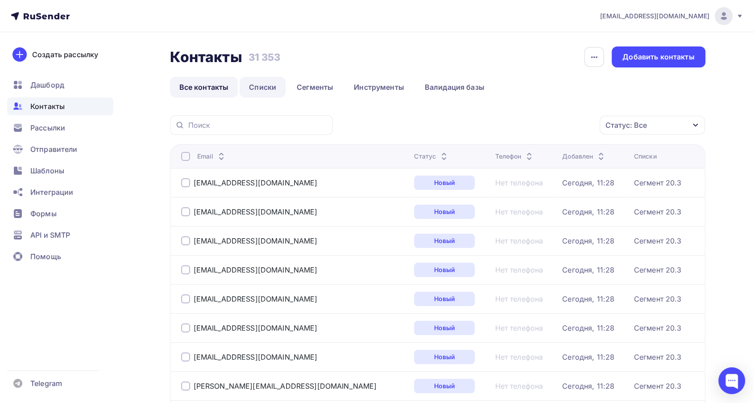
click at [250, 88] on link "Списки" at bounding box center [263, 87] width 46 height 21
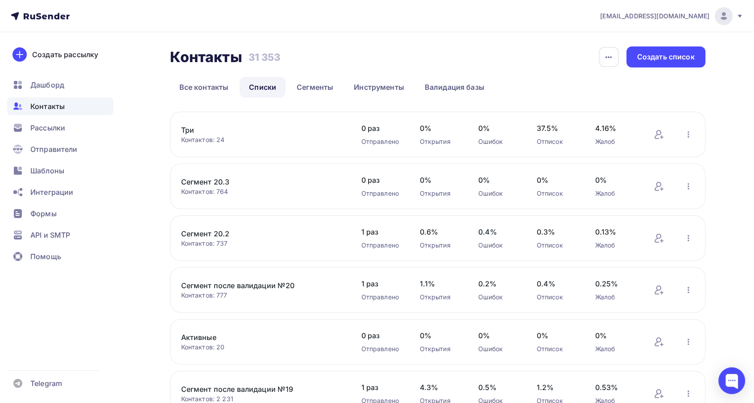
click at [196, 179] on link "Сегмент 20.3" at bounding box center [257, 181] width 152 height 11
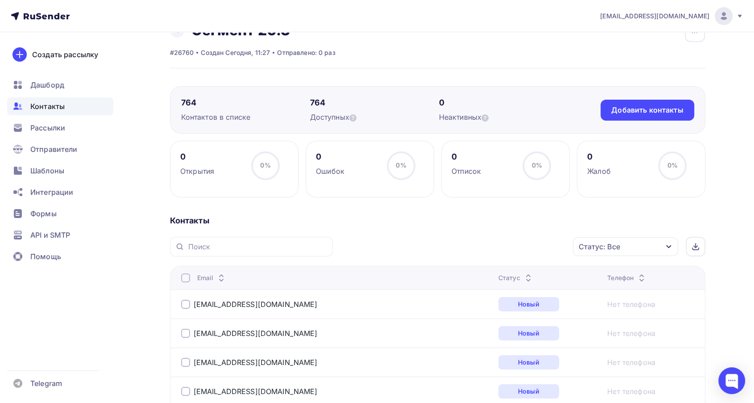
scroll to position [50, 0]
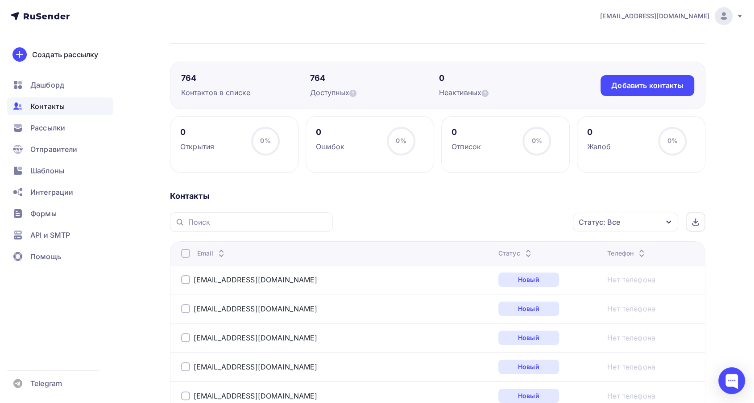
click at [523, 250] on icon at bounding box center [528, 255] width 11 height 11
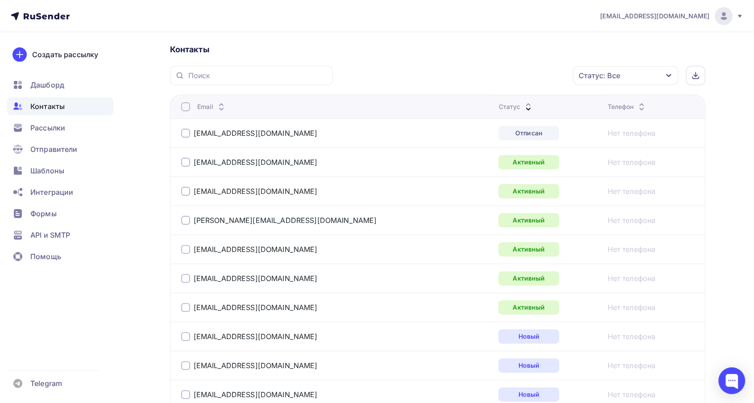
scroll to position [198, 0]
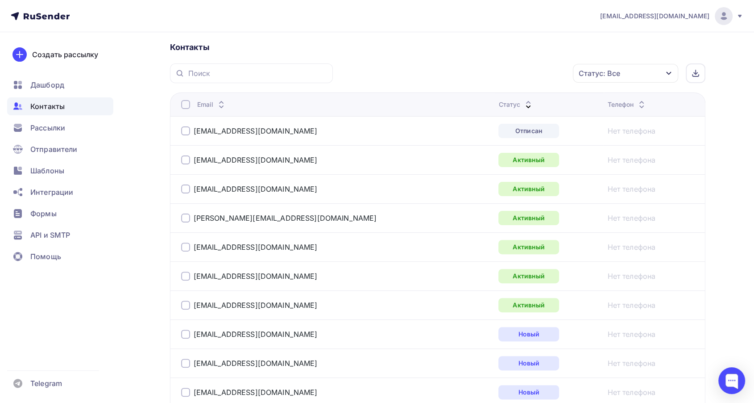
click at [182, 302] on div at bounding box center [185, 304] width 9 height 9
click at [186, 275] on div at bounding box center [185, 275] width 9 height 9
click at [186, 245] on div at bounding box center [185, 246] width 9 height 9
click at [186, 218] on div at bounding box center [185, 217] width 9 height 9
click at [186, 191] on div at bounding box center [185, 188] width 9 height 9
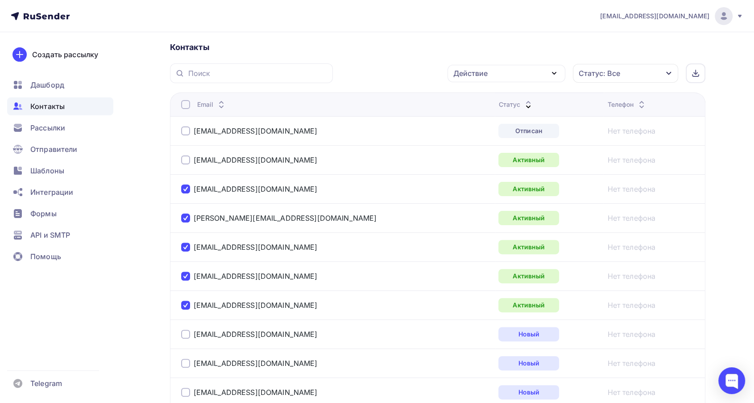
click at [184, 159] on div at bounding box center [185, 159] width 9 height 9
click at [186, 129] on div at bounding box center [185, 130] width 9 height 9
click at [468, 77] on div "Действие" at bounding box center [470, 73] width 34 height 11
click at [487, 121] on div "Исключить из списка" at bounding box center [497, 117] width 78 height 11
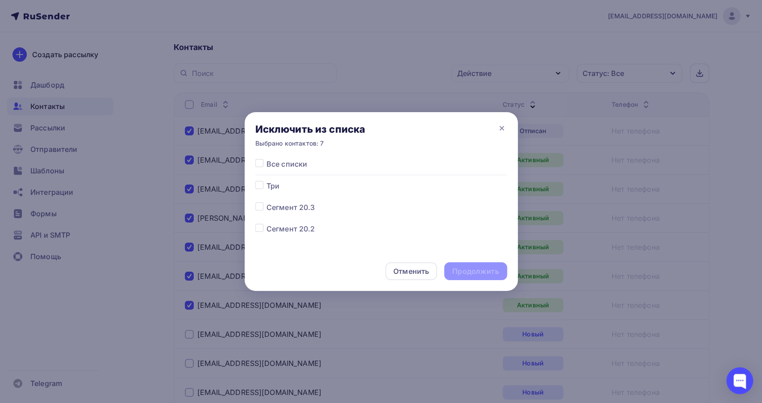
click at [266, 202] on label at bounding box center [266, 202] width 0 height 0
click at [261, 207] on input "checkbox" at bounding box center [259, 206] width 8 height 8
checkbox input "true"
drag, startPoint x: 476, startPoint y: 269, endPoint x: 484, endPoint y: 272, distance: 8.4
click at [476, 269] on div "Продолжить" at bounding box center [475, 271] width 46 height 10
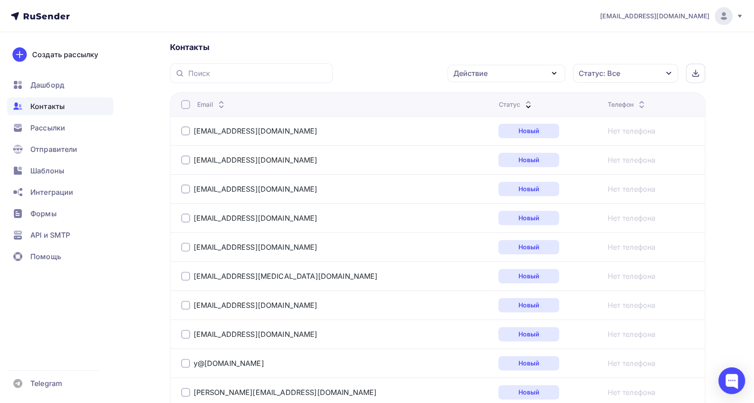
click at [66, 125] on div "Рассылки" at bounding box center [60, 128] width 106 height 18
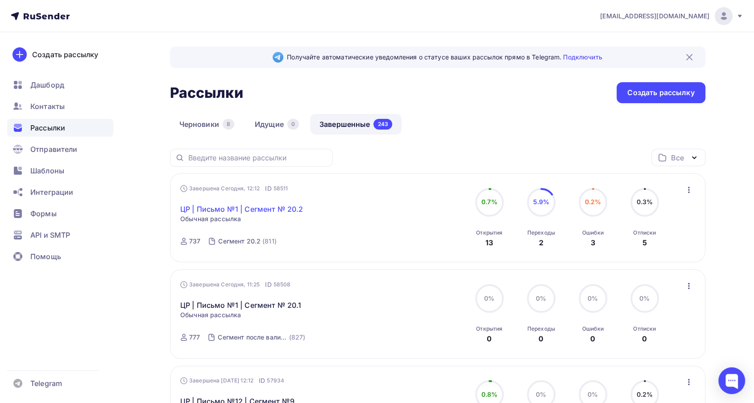
click at [275, 209] on link "ЦР | Письмо №1 | Сегмент № 20.2" at bounding box center [241, 209] width 123 height 11
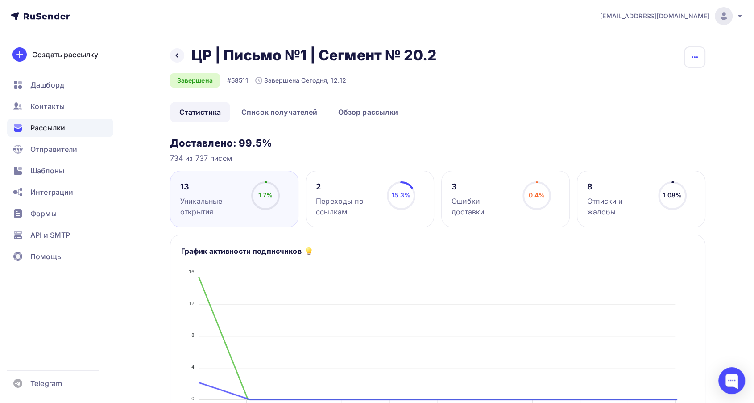
click at [690, 58] on icon "button" at bounding box center [695, 57] width 11 height 11
click at [646, 88] on div "Копировать" at bounding box center [661, 85] width 86 height 11
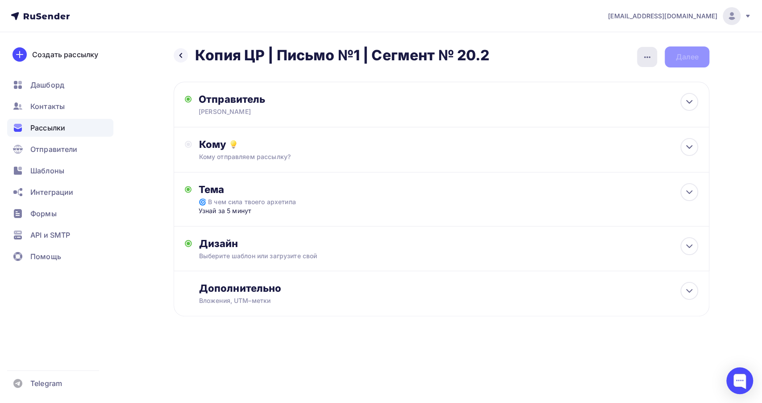
click at [652, 59] on div "button" at bounding box center [647, 57] width 20 height 20
click at [621, 98] on div "Переименовать рассылку" at bounding box center [600, 102] width 111 height 11
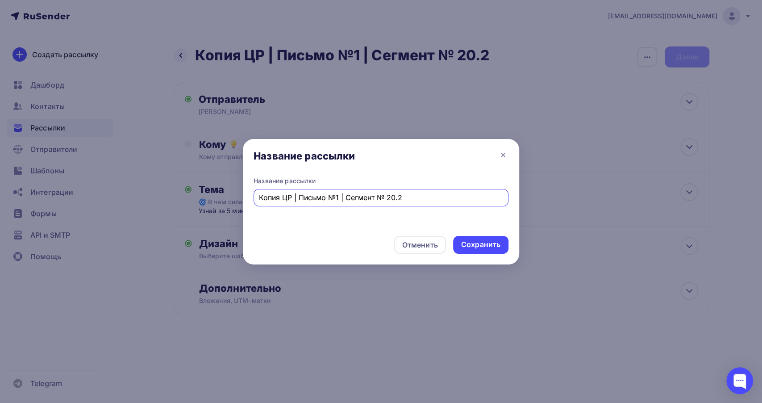
drag, startPoint x: 282, startPoint y: 199, endPoint x: 237, endPoint y: 198, distance: 45.5
click at [237, 198] on div "Название рассылки Название рассылки Копия ЦР | Письмо №1 | Сегмент № 20.2 Отмен…" at bounding box center [381, 201] width 762 height 403
click at [391, 199] on input "ЦР | Письмо №1 | Сегмент № 20.2" at bounding box center [381, 197] width 245 height 11
type input "ЦР | Письмо №1 | Сегмент № 20.3"
click at [472, 236] on div "Отменить Сохранить" at bounding box center [381, 247] width 276 height 36
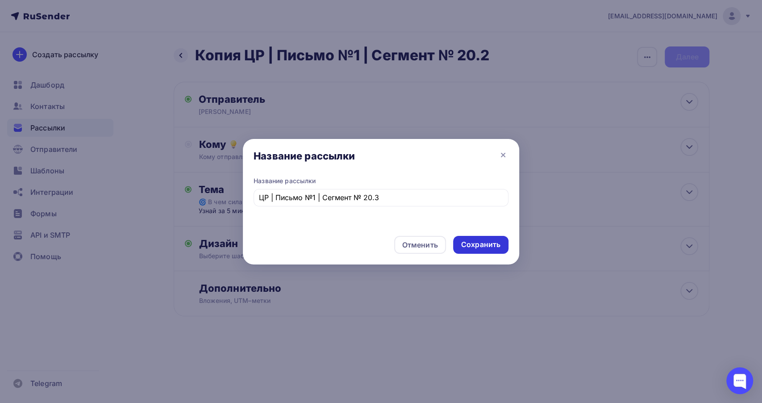
click at [478, 243] on div "Сохранить" at bounding box center [480, 244] width 39 height 10
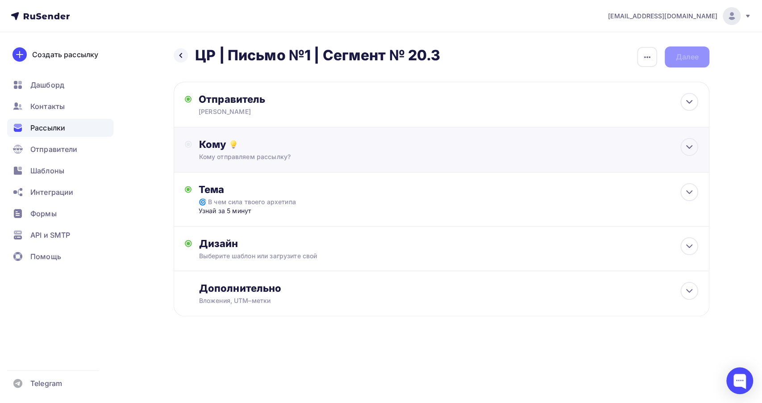
click at [408, 150] on div "Кому Кому отправляем рассылку? Списки получателей Выберите список Все списки id…" at bounding box center [448, 149] width 499 height 23
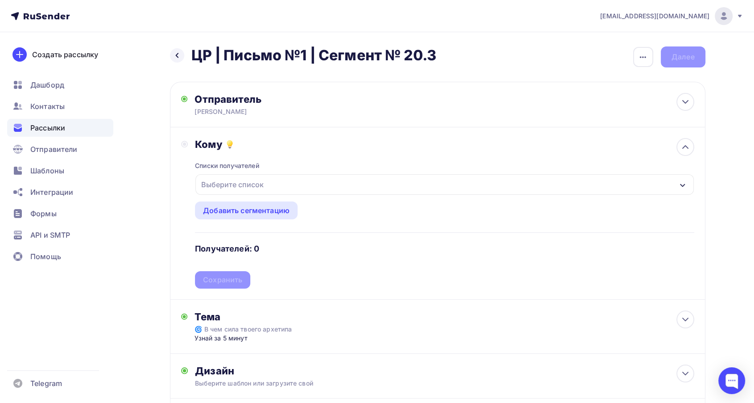
click at [306, 184] on div "Выберите список" at bounding box center [444, 184] width 498 height 21
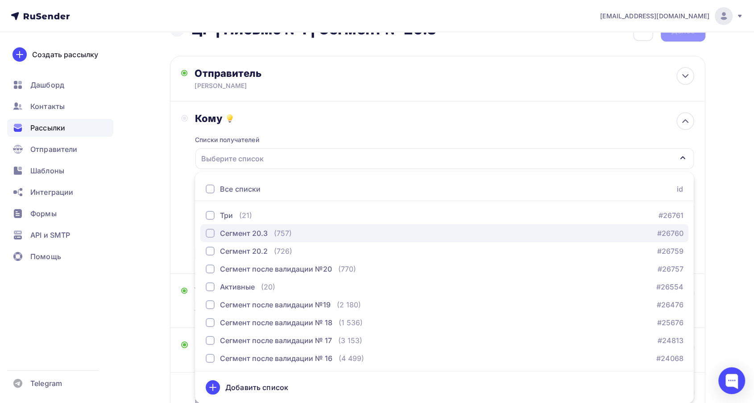
click at [263, 229] on div "Сегмент 20.3" at bounding box center [244, 233] width 48 height 11
click at [353, 126] on div "Списки получателей Сегмент 20.3 Все списки id Три (21) #26761 Сегмент 20.3 (757…" at bounding box center [444, 194] width 499 height 138
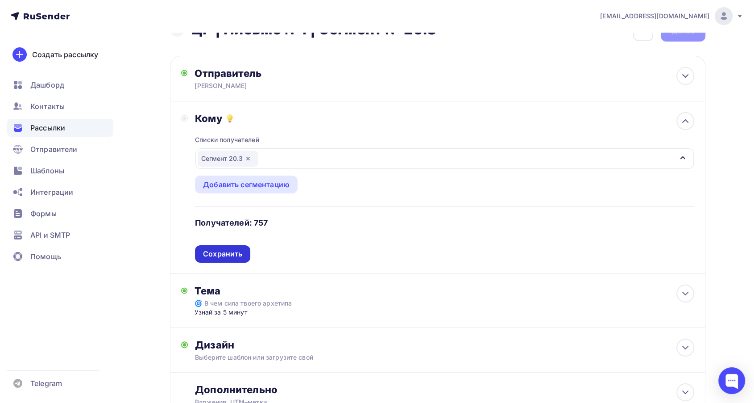
click at [239, 250] on div "Сохранить" at bounding box center [222, 254] width 39 height 10
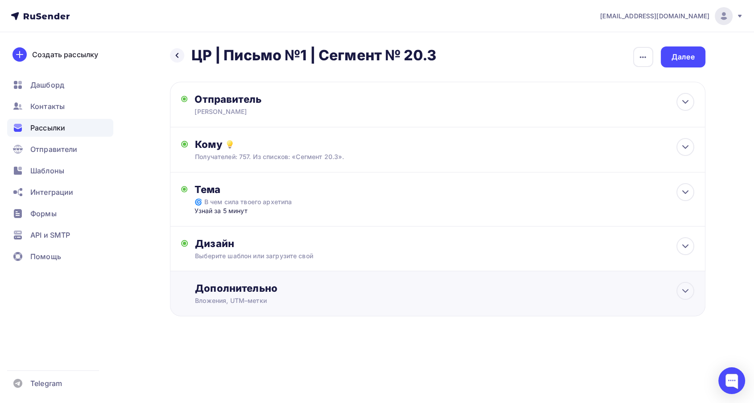
scroll to position [0, 0]
click at [680, 58] on div "Далее" at bounding box center [686, 57] width 23 height 10
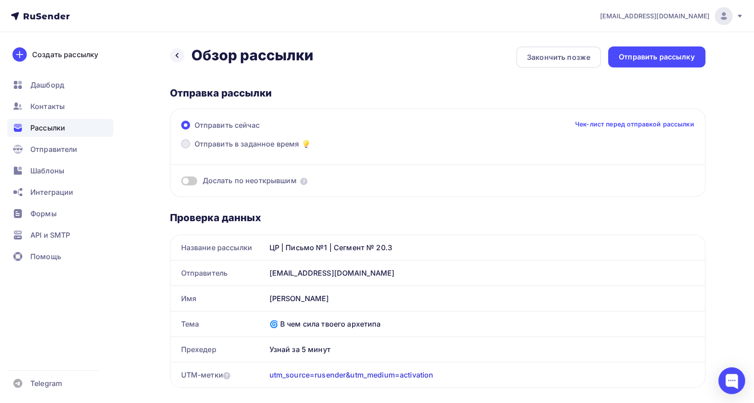
click at [215, 141] on span "Отправить в заданное время" at bounding box center [247, 143] width 105 height 11
click at [195, 149] on input "Отправить в заданное время" at bounding box center [195, 149] width 0 height 0
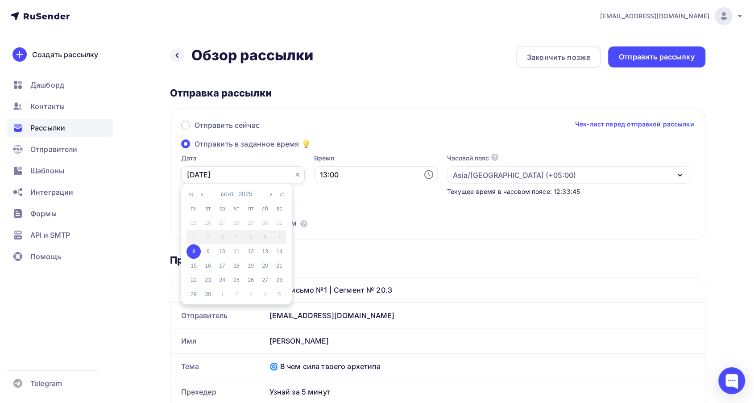
click at [221, 175] on input "08.09.2025" at bounding box center [243, 174] width 124 height 17
click at [193, 250] on div "8" at bounding box center [194, 251] width 14 height 8
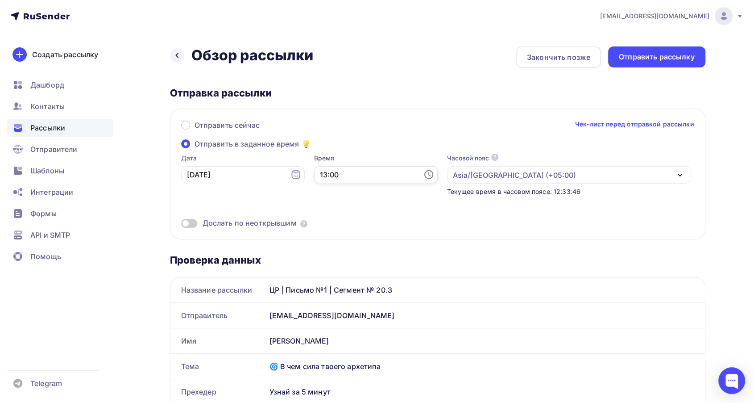
click at [355, 167] on input "13:00" at bounding box center [376, 174] width 124 height 17
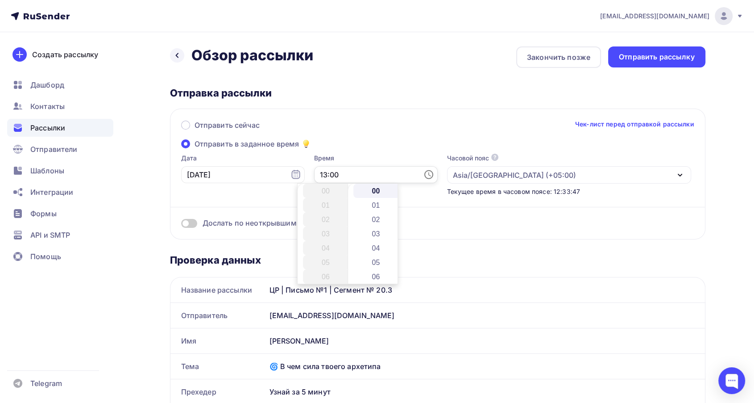
scroll to position [186, 0]
click at [329, 187] on li "13" at bounding box center [326, 190] width 47 height 14
click at [378, 275] on li "13" at bounding box center [377, 277] width 47 height 14
type input "13:13"
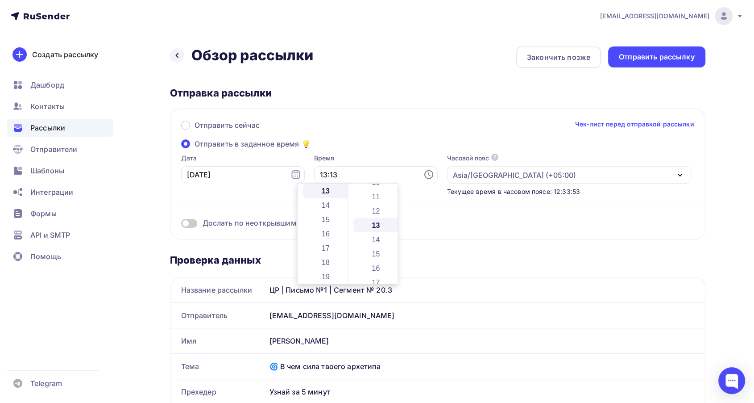
scroll to position [186, 0]
click at [363, 137] on div "Отправить сейчас Чек-лист перед отправкой рассылки" at bounding box center [437, 129] width 513 height 19
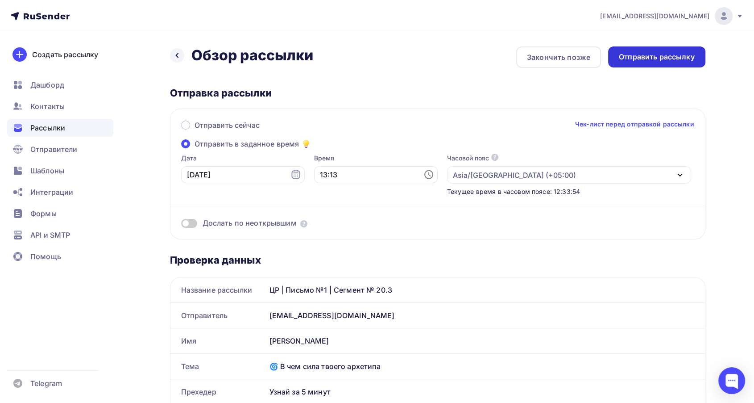
click at [628, 58] on div "Отправить рассылку" at bounding box center [657, 57] width 76 height 10
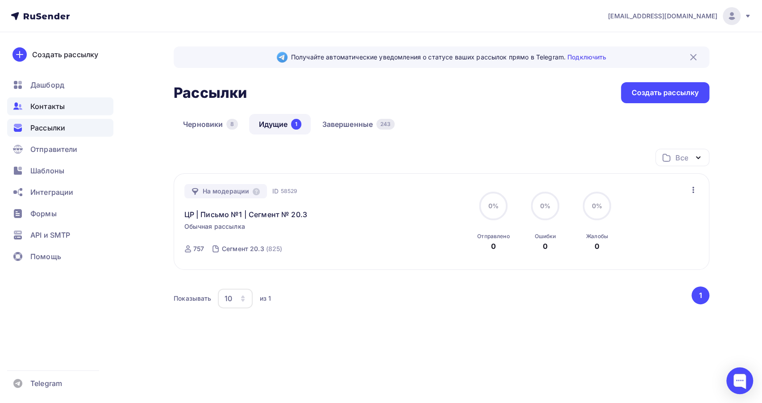
click at [44, 108] on span "Контакты" at bounding box center [47, 106] width 34 height 11
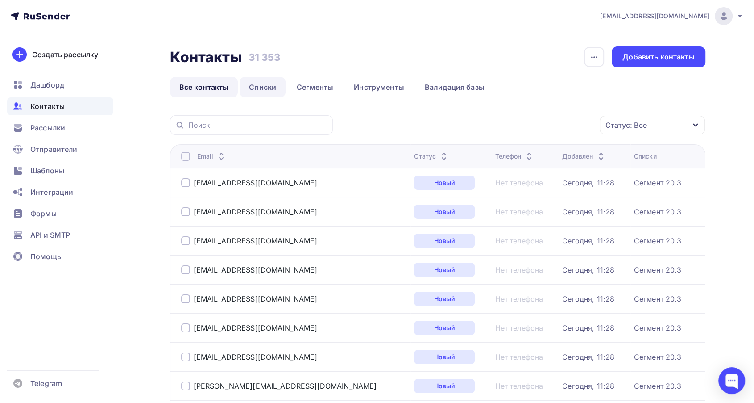
click at [254, 89] on link "Списки" at bounding box center [263, 87] width 46 height 21
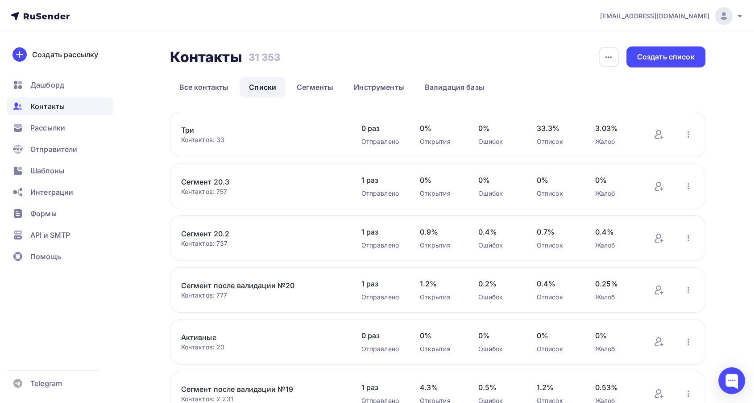
click at [209, 336] on link "Активные" at bounding box center [257, 337] width 152 height 11
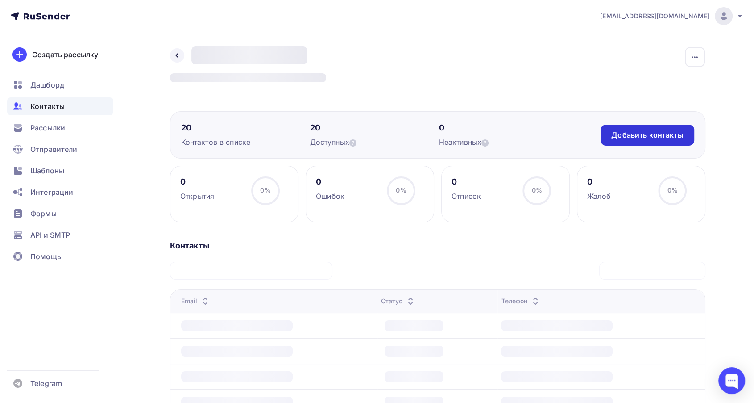
click at [677, 135] on div "Добавить контакты" at bounding box center [647, 135] width 72 height 10
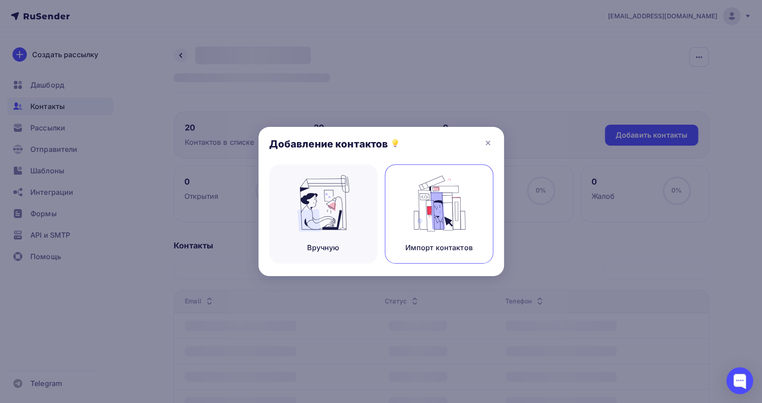
click at [437, 207] on img at bounding box center [439, 203] width 60 height 56
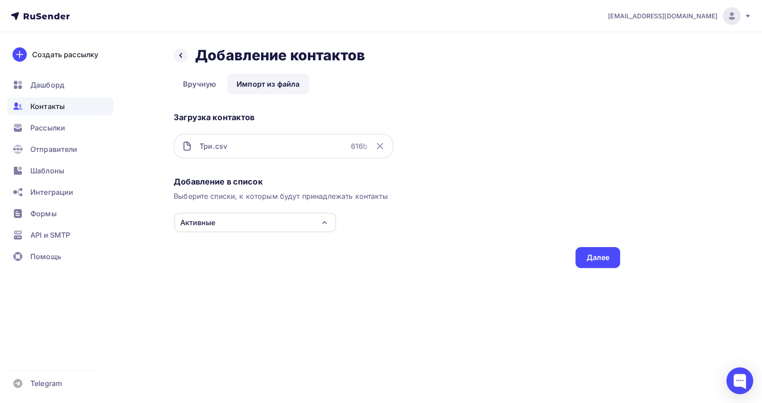
click at [478, 179] on div "Добавление в список" at bounding box center [397, 181] width 446 height 11
click at [586, 255] on div "Далее" at bounding box center [597, 257] width 23 height 10
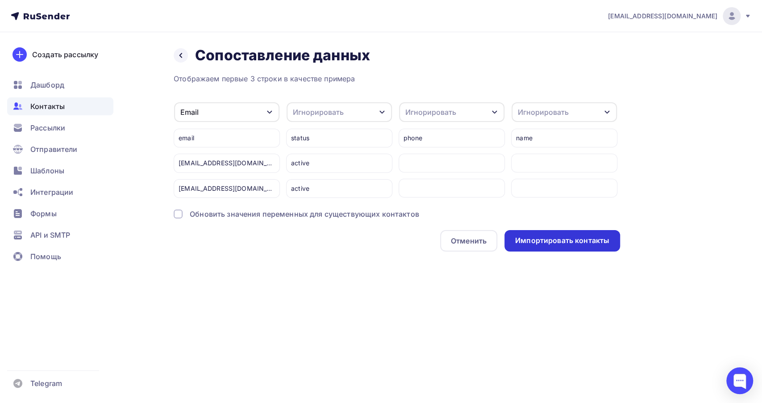
click at [565, 247] on div "Импортировать контакты" at bounding box center [562, 240] width 116 height 21
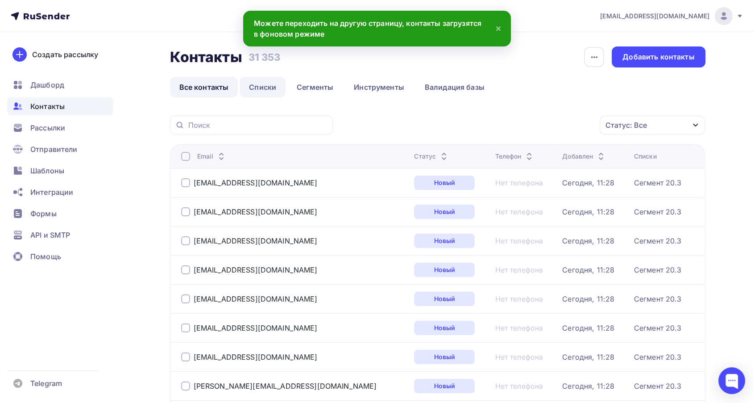
click at [263, 86] on link "Списки" at bounding box center [263, 87] width 46 height 21
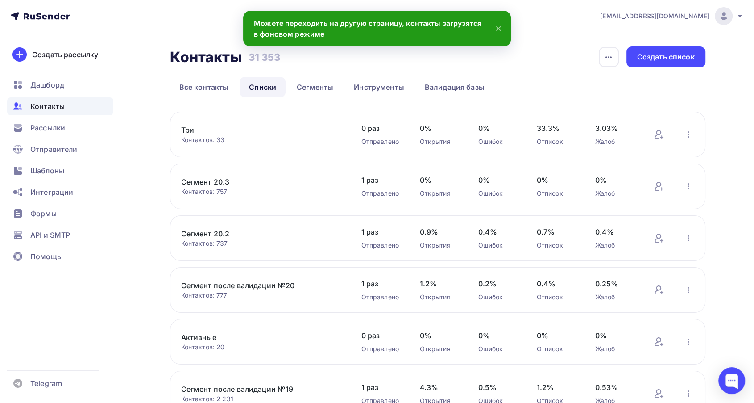
click at [197, 333] on link "Активные" at bounding box center [257, 337] width 152 height 11
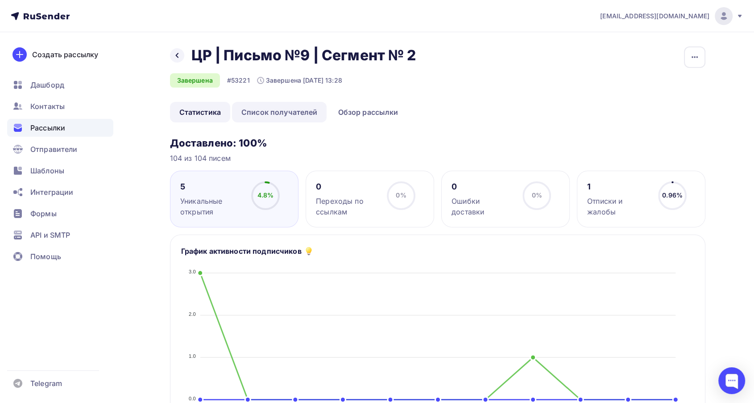
click at [289, 108] on link "Список получателей" at bounding box center [279, 112] width 95 height 21
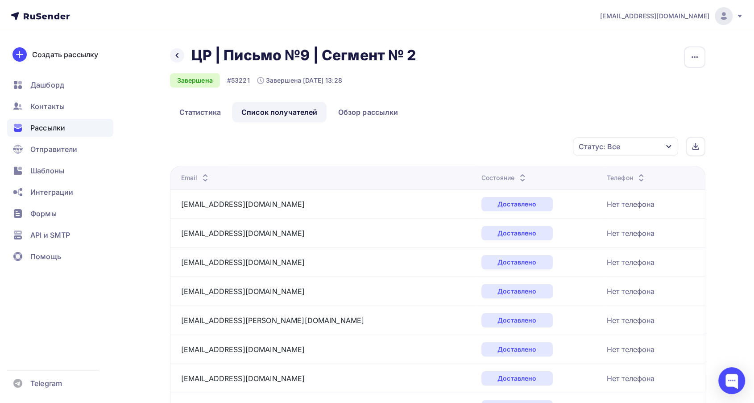
click at [517, 172] on icon at bounding box center [522, 175] width 11 height 11
click at [517, 175] on icon at bounding box center [522, 180] width 11 height 11
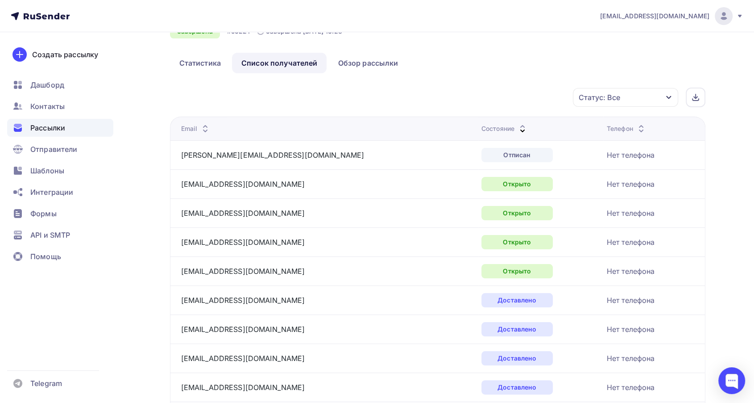
scroll to position [50, 0]
drag, startPoint x: 297, startPoint y: 269, endPoint x: 181, endPoint y: 270, distance: 116.1
click at [181, 270] on div "[EMAIL_ADDRESS][DOMAIN_NAME]" at bounding box center [292, 270] width 223 height 14
copy link "[EMAIL_ADDRESS][DOMAIN_NAME]"
drag, startPoint x: 219, startPoint y: 246, endPoint x: 181, endPoint y: 246, distance: 37.9
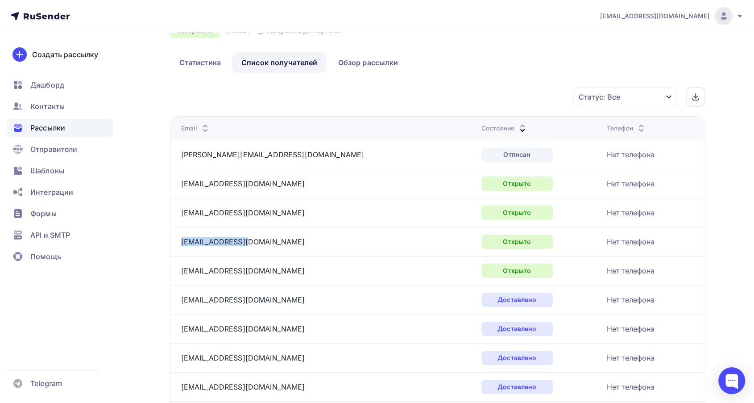
click at [181, 246] on div "[EMAIL_ADDRESS][DOMAIN_NAME]" at bounding box center [292, 241] width 223 height 14
copy link "[EMAIL_ADDRESS][DOMAIN_NAME]"
drag, startPoint x: 236, startPoint y: 215, endPoint x: 173, endPoint y: 215, distance: 63.4
click at [173, 215] on td "[EMAIL_ADDRESS][DOMAIN_NAME]" at bounding box center [324, 212] width 308 height 29
copy link "[EMAIL_ADDRESS][DOMAIN_NAME]"
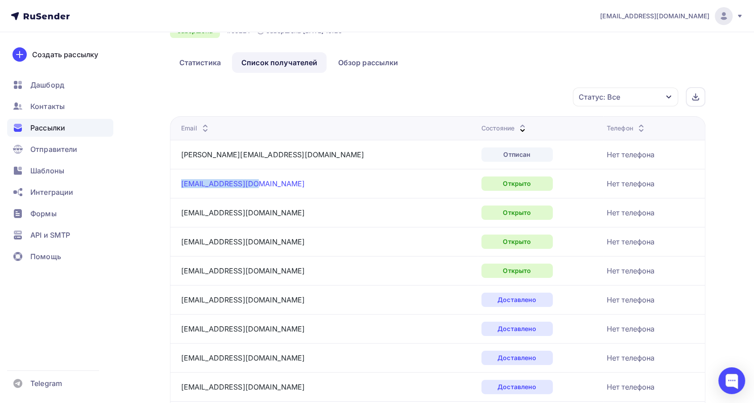
drag, startPoint x: 243, startPoint y: 184, endPoint x: 181, endPoint y: 183, distance: 61.6
click at [181, 183] on div "[EMAIL_ADDRESS][DOMAIN_NAME]" at bounding box center [292, 183] width 223 height 14
copy link "[EMAIL_ADDRESS][DOMAIN_NAME]"
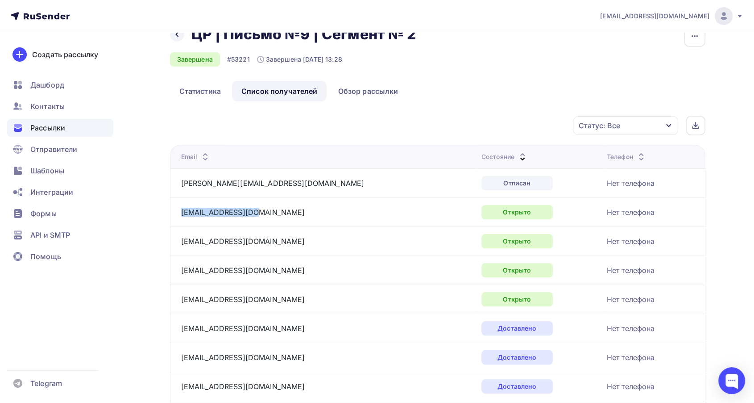
scroll to position [0, 0]
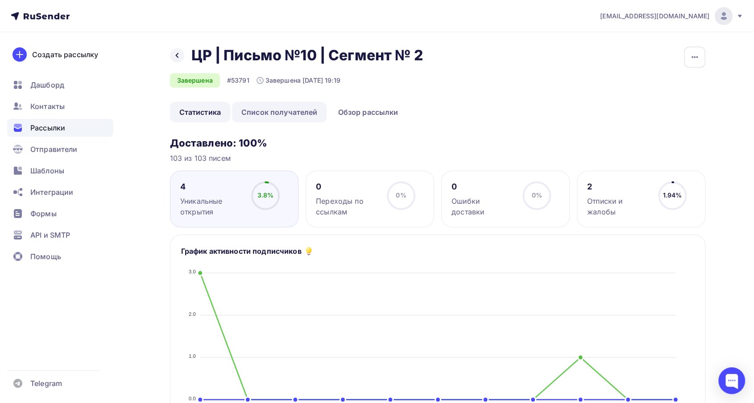
click at [271, 108] on link "Список получателей" at bounding box center [279, 112] width 95 height 21
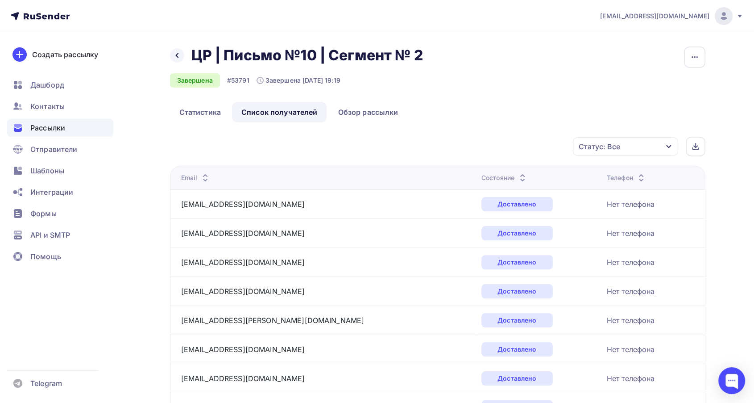
click at [517, 175] on icon at bounding box center [522, 180] width 11 height 11
click at [482, 175] on div "Состояние" at bounding box center [505, 177] width 46 height 9
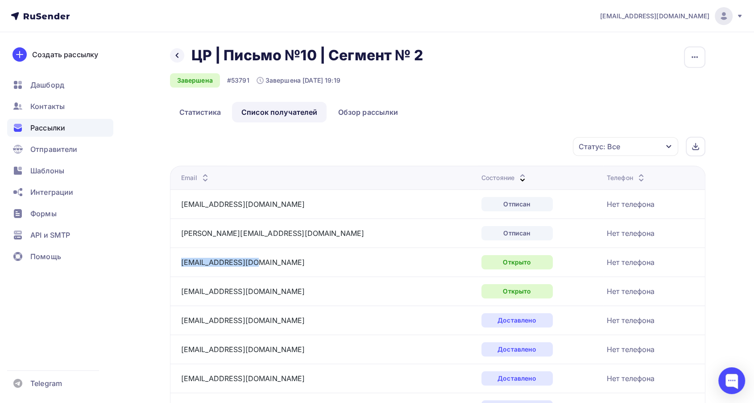
drag, startPoint x: 251, startPoint y: 260, endPoint x: 176, endPoint y: 263, distance: 75.5
click at [176, 263] on td "[EMAIL_ADDRESS][DOMAIN_NAME]" at bounding box center [324, 261] width 308 height 29
copy link "[EMAIL_ADDRESS][DOMAIN_NAME]"
click at [298, 267] on div "[EMAIL_ADDRESS][DOMAIN_NAME]" at bounding box center [292, 262] width 223 height 14
drag, startPoint x: 279, startPoint y: 290, endPoint x: 179, endPoint y: 293, distance: 100.5
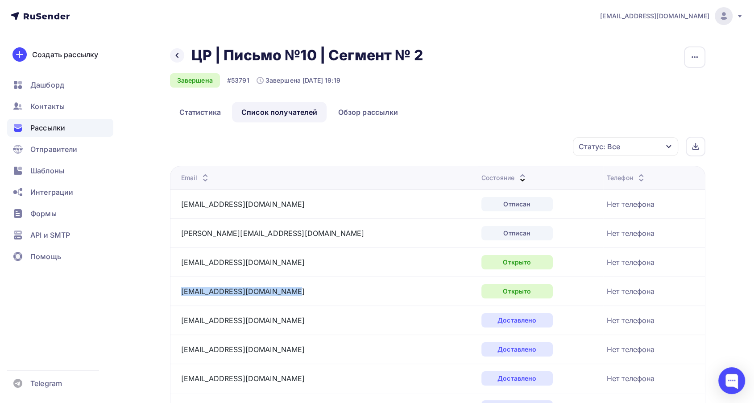
click at [179, 293] on td "[EMAIL_ADDRESS][DOMAIN_NAME]" at bounding box center [324, 290] width 308 height 29
copy link "[EMAIL_ADDRESS][DOMAIN_NAME]"
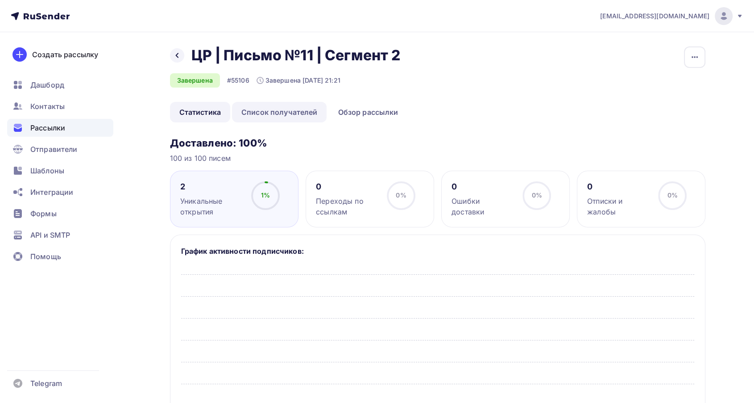
click at [304, 107] on link "Список получателей" at bounding box center [279, 112] width 95 height 21
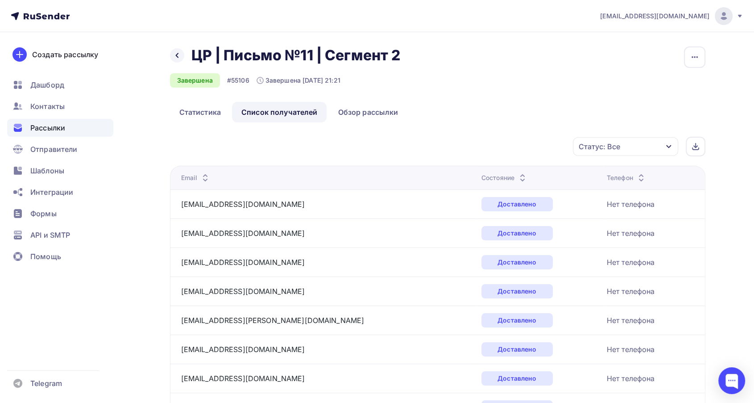
click at [517, 175] on icon at bounding box center [522, 180] width 11 height 11
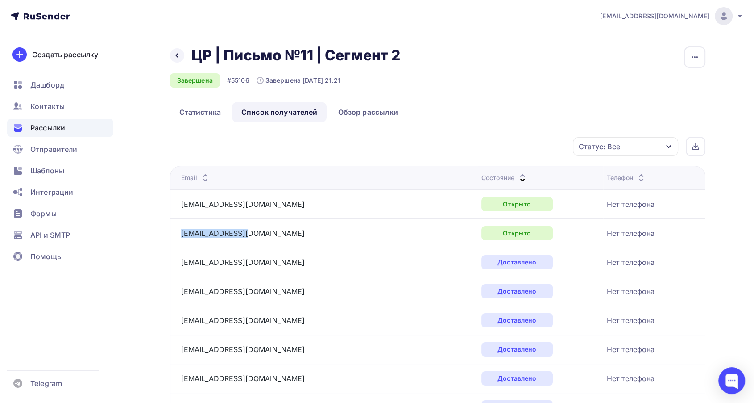
drag, startPoint x: 239, startPoint y: 230, endPoint x: 179, endPoint y: 232, distance: 59.9
click at [179, 232] on td "[EMAIL_ADDRESS][DOMAIN_NAME]" at bounding box center [324, 232] width 308 height 29
copy link "[EMAIL_ADDRESS][DOMAIN_NAME]"
drag, startPoint x: 249, startPoint y: 205, endPoint x: 176, endPoint y: 207, distance: 72.8
click at [176, 207] on td "[EMAIL_ADDRESS][DOMAIN_NAME]" at bounding box center [324, 203] width 308 height 29
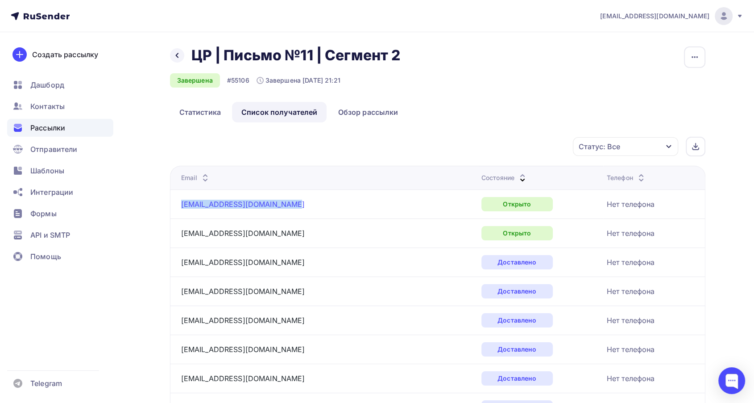
copy link "[EMAIL_ADDRESS][DOMAIN_NAME]"
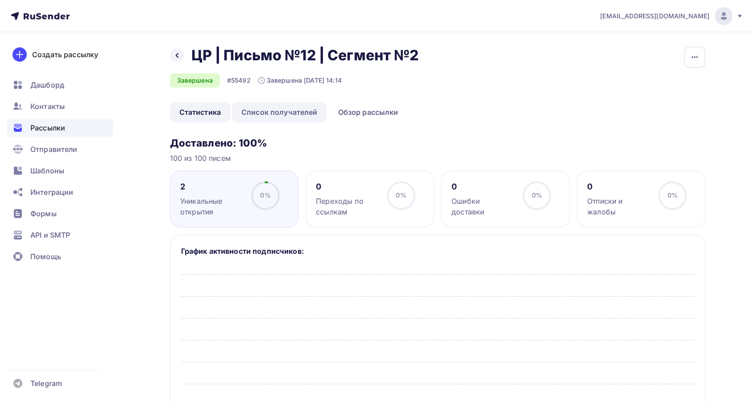
click at [298, 111] on link "Список получателей" at bounding box center [279, 112] width 95 height 21
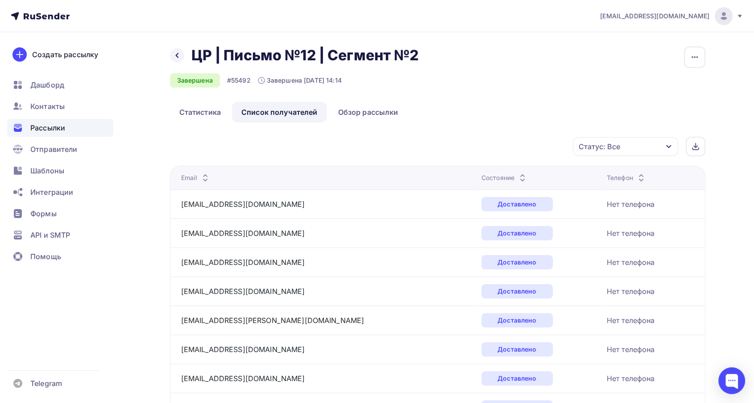
click at [517, 175] on icon at bounding box center [522, 180] width 11 height 11
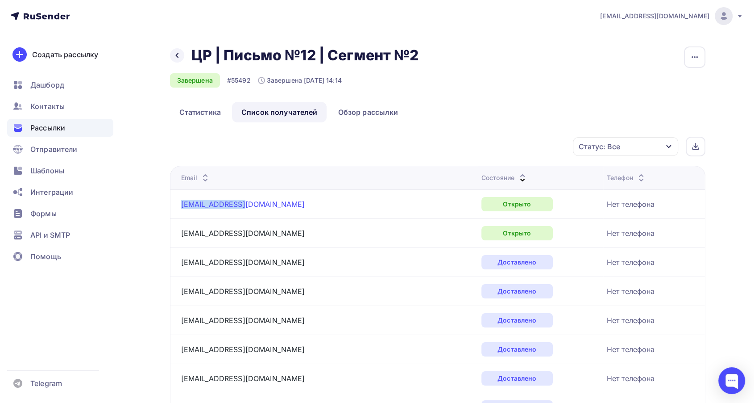
drag, startPoint x: 242, startPoint y: 204, endPoint x: 181, endPoint y: 204, distance: 61.6
click at [181, 204] on div "[EMAIL_ADDRESS][DOMAIN_NAME]" at bounding box center [292, 204] width 223 height 14
copy link "[EMAIL_ADDRESS][DOMAIN_NAME]"
click at [271, 168] on th "Email" at bounding box center [324, 178] width 308 height 24
drag, startPoint x: 300, startPoint y: 233, endPoint x: 179, endPoint y: 233, distance: 120.5
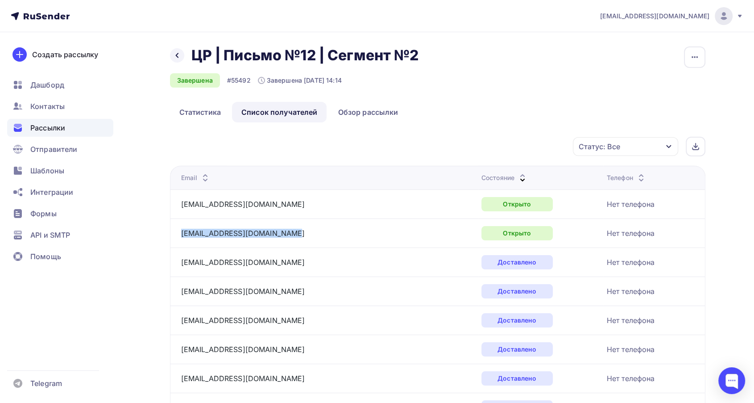
click at [179, 233] on td "nurgalieva_almira86@mail.ru" at bounding box center [324, 232] width 308 height 29
copy link "nurgalieva_almira86@mail.ru"
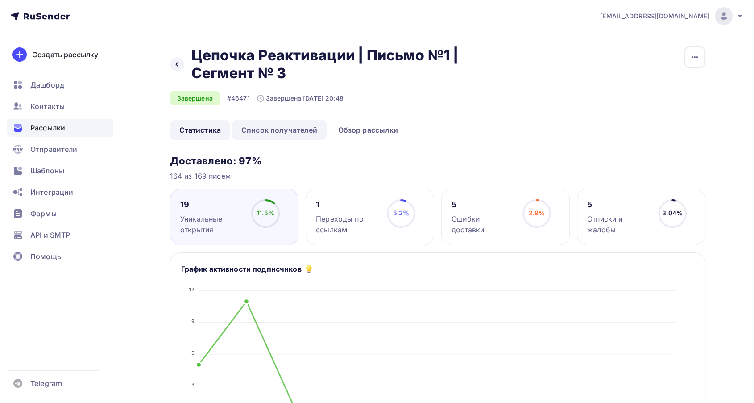
click at [299, 129] on link "Список получателей" at bounding box center [279, 130] width 95 height 21
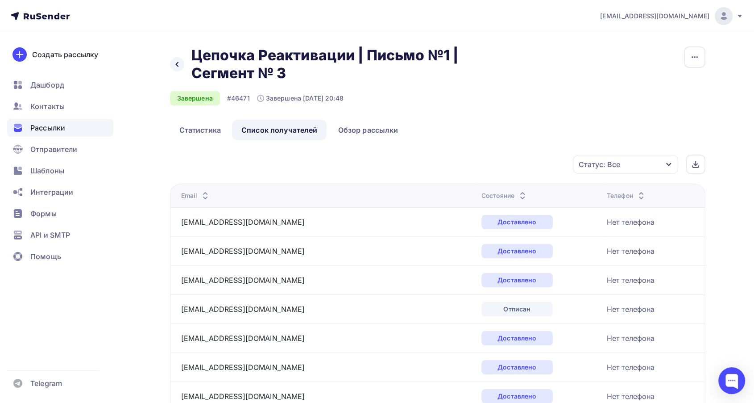
click at [517, 193] on icon at bounding box center [522, 197] width 11 height 11
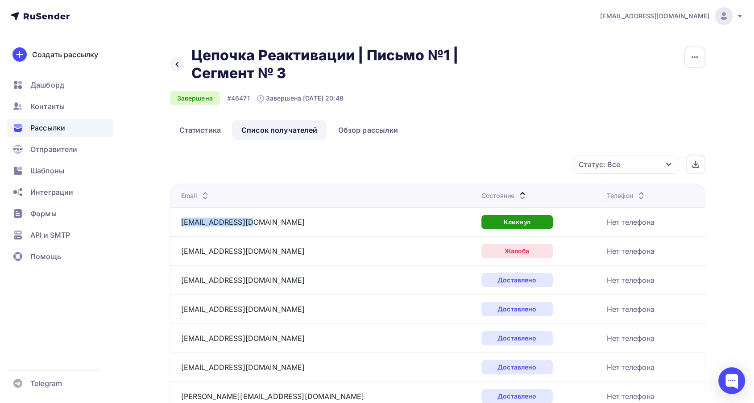
drag, startPoint x: 264, startPoint y: 223, endPoint x: 179, endPoint y: 223, distance: 84.4
click at [179, 223] on td "[EMAIL_ADDRESS][DOMAIN_NAME]" at bounding box center [324, 221] width 308 height 29
copy link "[EMAIL_ADDRESS][DOMAIN_NAME]"
click at [517, 194] on icon at bounding box center [522, 197] width 11 height 11
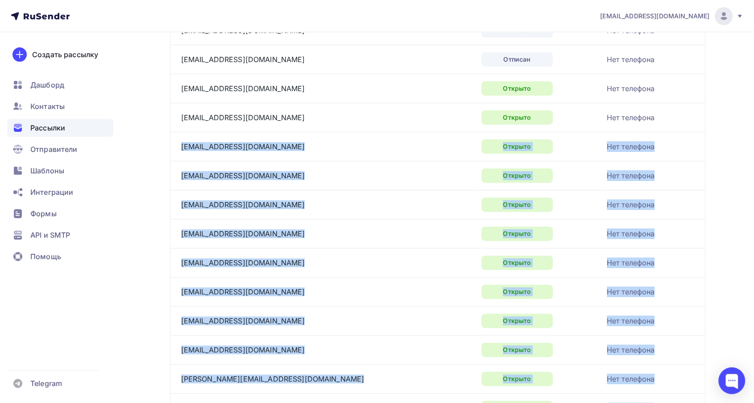
scroll to position [248, 0]
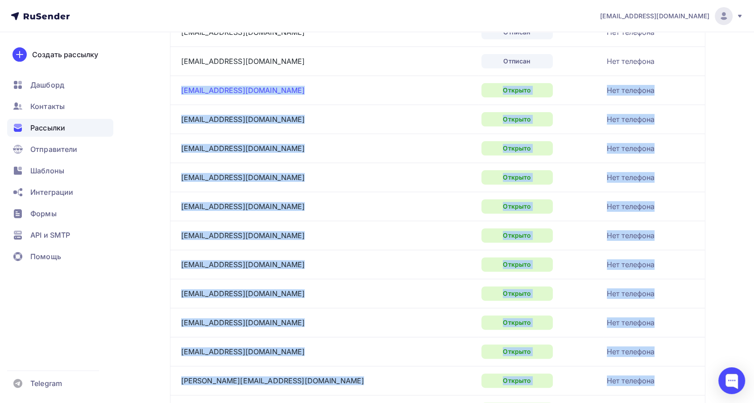
drag, startPoint x: 257, startPoint y: 340, endPoint x: 180, endPoint y: 92, distance: 259.8
copy tbody "marishka198@mail.ru Открыто Нет телефона darina_voity@mail.ru Открыто Нет телеф…"
click at [522, 229] on div "Открыто" at bounding box center [541, 235] width 118 height 14
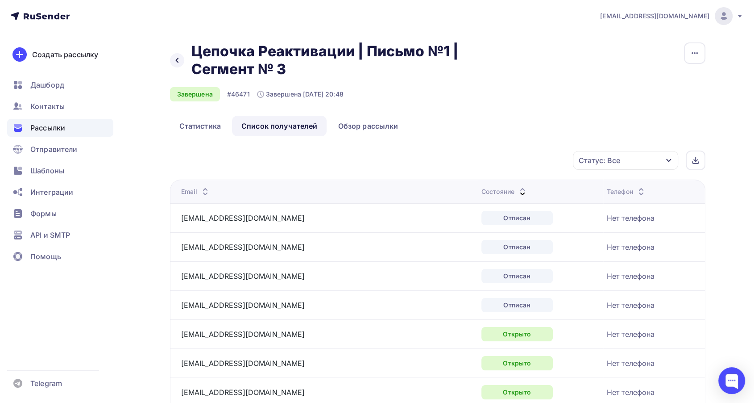
scroll to position [0, 0]
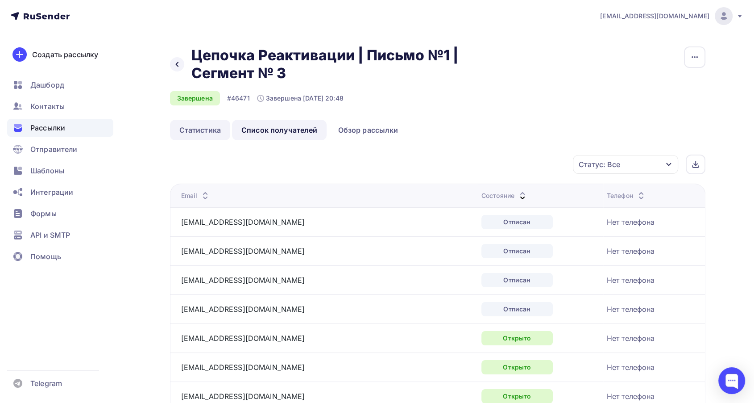
click at [198, 126] on link "Статистика" at bounding box center [200, 130] width 60 height 21
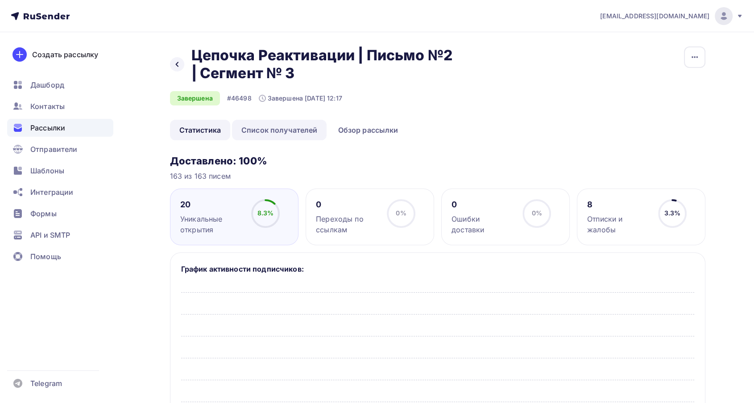
click at [278, 131] on link "Список получателей" at bounding box center [279, 130] width 95 height 21
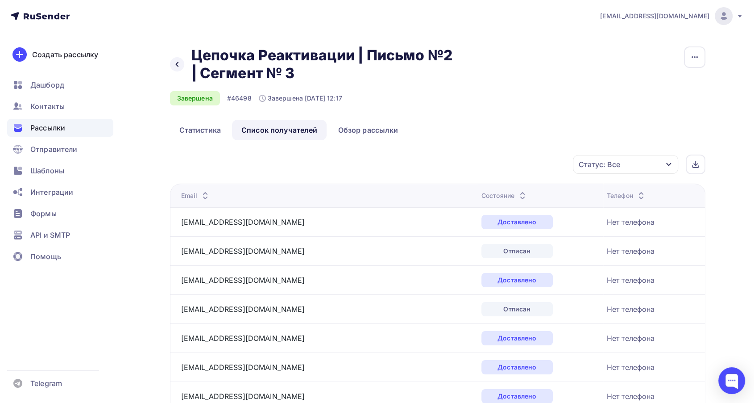
click at [517, 191] on icon at bounding box center [522, 193] width 11 height 11
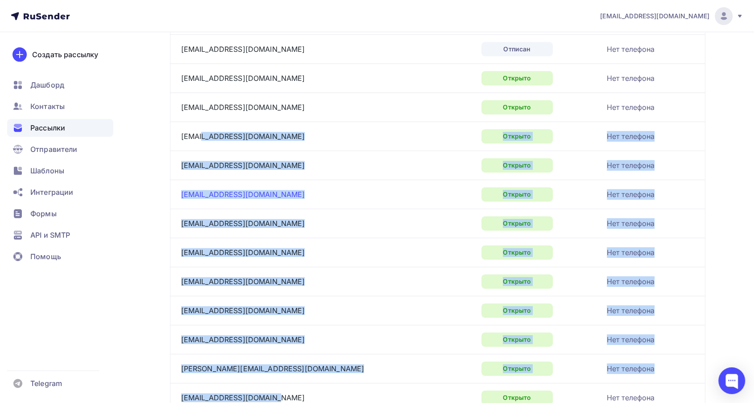
scroll to position [297, 0]
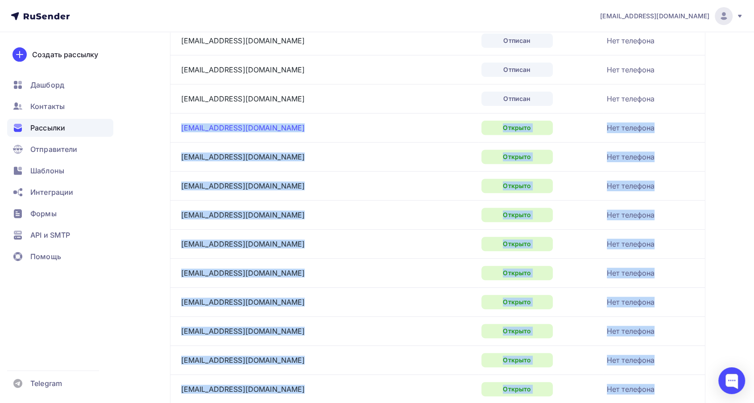
drag, startPoint x: 278, startPoint y: 298, endPoint x: 181, endPoint y: 128, distance: 196.3
copy tbody "loremips763@dolo.si Ametcon Adi elitsedd eiusmo_tempo@inci.ut Laboree Dol magna…"
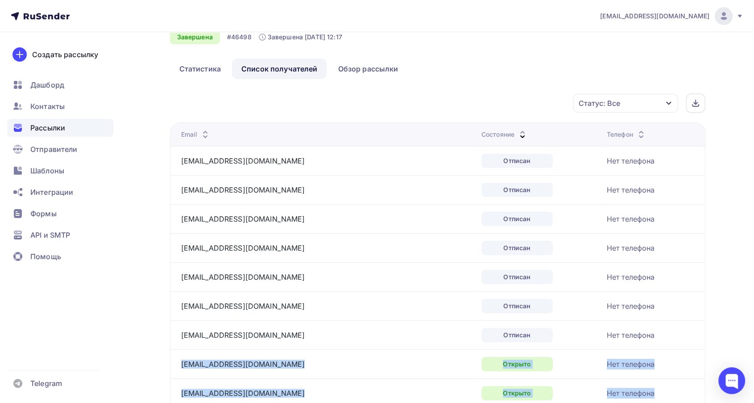
scroll to position [0, 0]
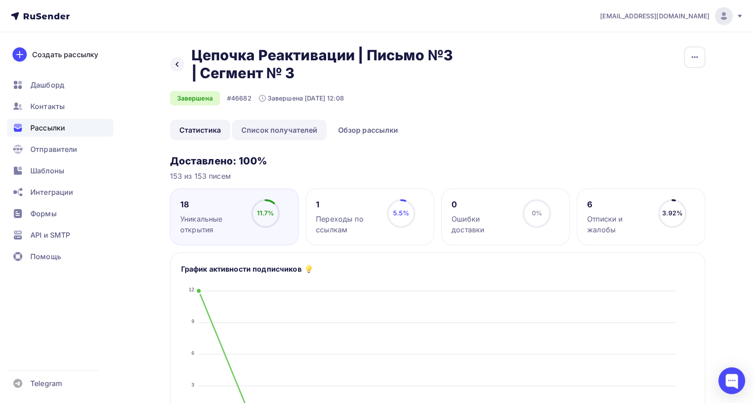
click at [275, 125] on link "Список получателей" at bounding box center [279, 130] width 95 height 21
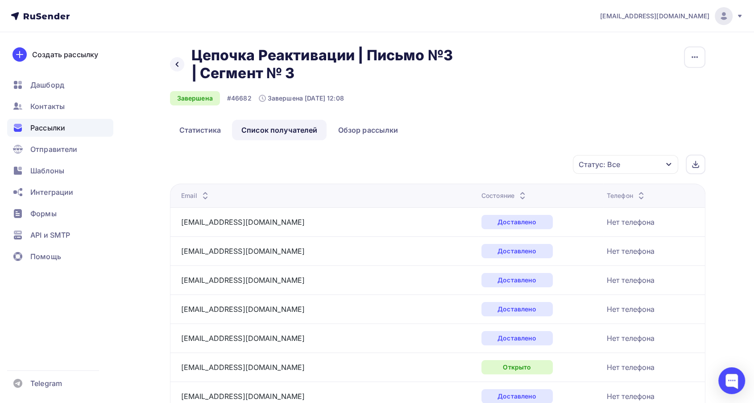
click at [517, 192] on icon at bounding box center [522, 197] width 11 height 11
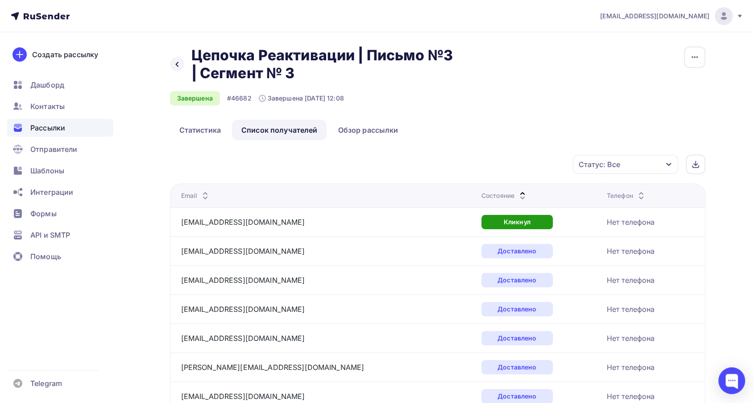
click at [517, 192] on icon at bounding box center [522, 197] width 11 height 11
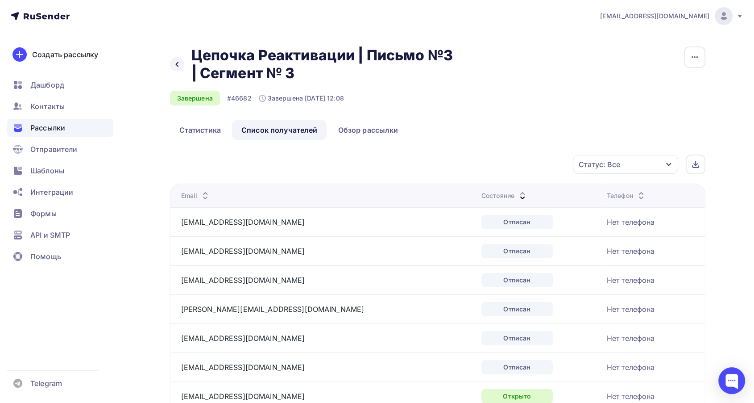
click at [517, 195] on icon at bounding box center [522, 197] width 11 height 11
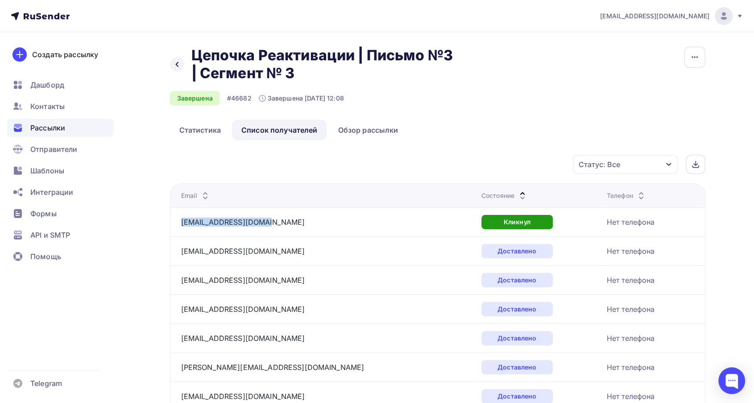
drag, startPoint x: 297, startPoint y: 219, endPoint x: 177, endPoint y: 217, distance: 119.6
click at [177, 217] on td "[EMAIL_ADDRESS][DOMAIN_NAME]" at bounding box center [324, 221] width 308 height 29
copy link "[EMAIL_ADDRESS][DOMAIN_NAME]"
click at [517, 193] on icon at bounding box center [522, 197] width 11 height 11
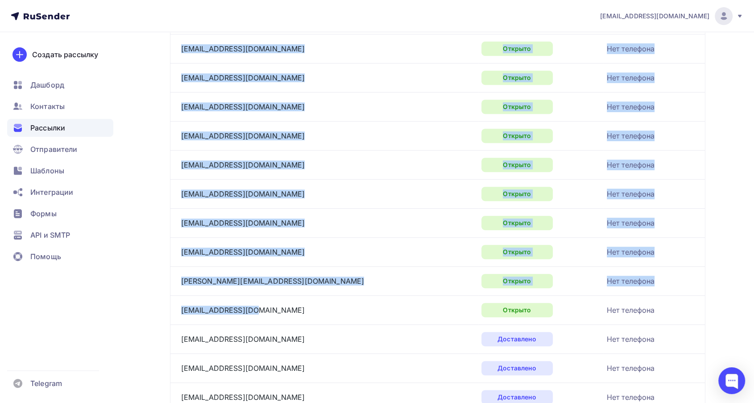
scroll to position [396, 0]
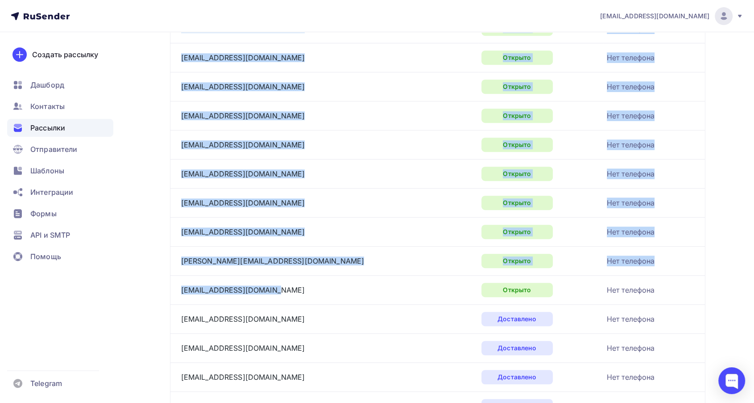
drag, startPoint x: 176, startPoint y: 196, endPoint x: 269, endPoint y: 297, distance: 136.8
copy tbody "zabava@mail.ru Открыто Нет телефона diamire@mail.ru Открыто Нет телефона tanjul…"
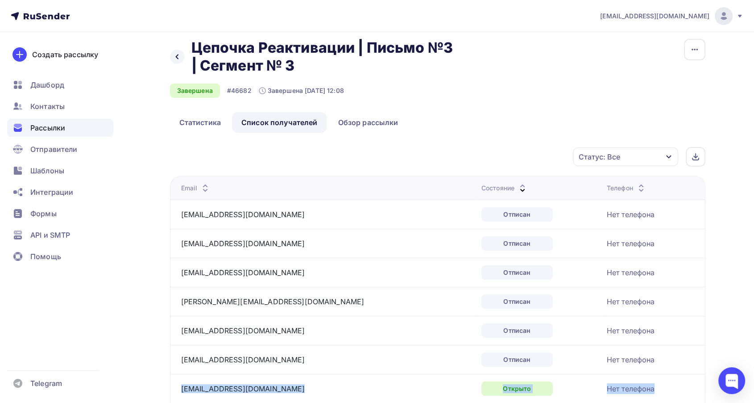
scroll to position [0, 0]
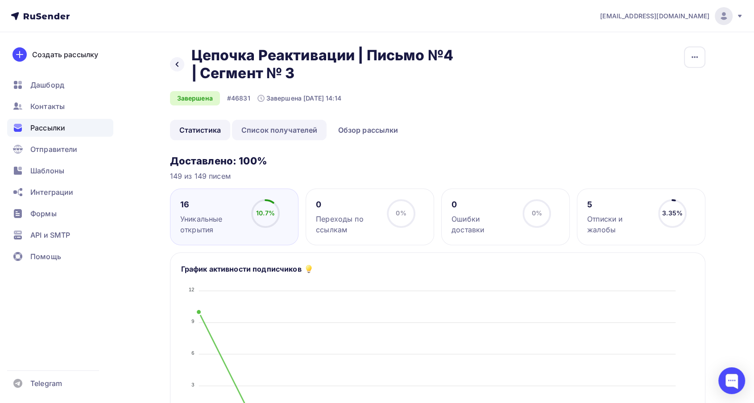
click at [308, 131] on link "Список получателей" at bounding box center [279, 130] width 95 height 21
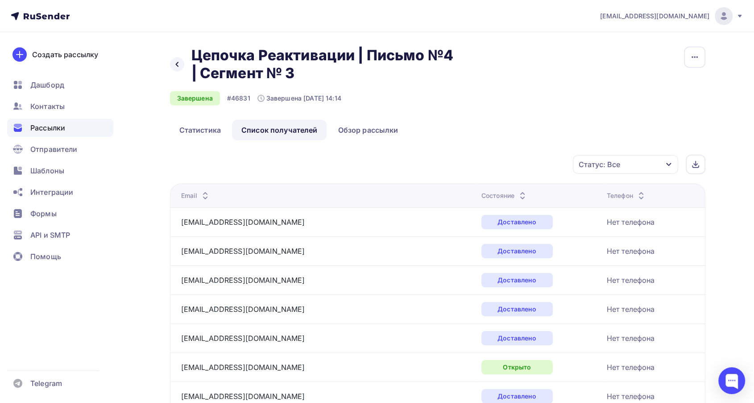
click at [517, 193] on icon at bounding box center [522, 197] width 11 height 11
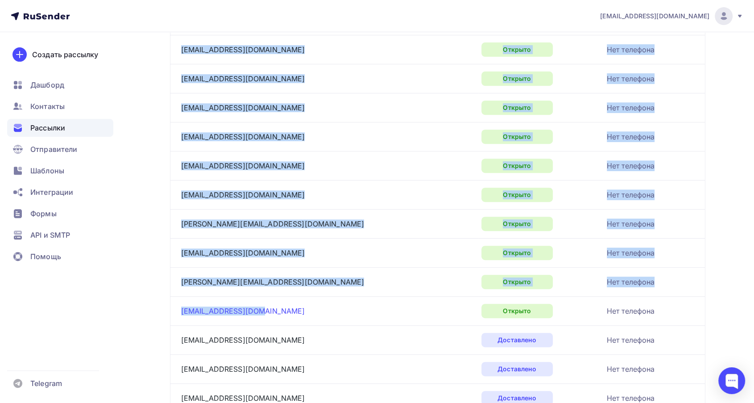
scroll to position [347, 0]
drag, startPoint x: 179, startPoint y: 218, endPoint x: 265, endPoint y: 312, distance: 127.3
copy tbody "[EMAIL_ADDRESS][DOMAIN_NAME] Открыто Нет телефона [EMAIL_ADDRESS][DOMAIN_NAME] …"
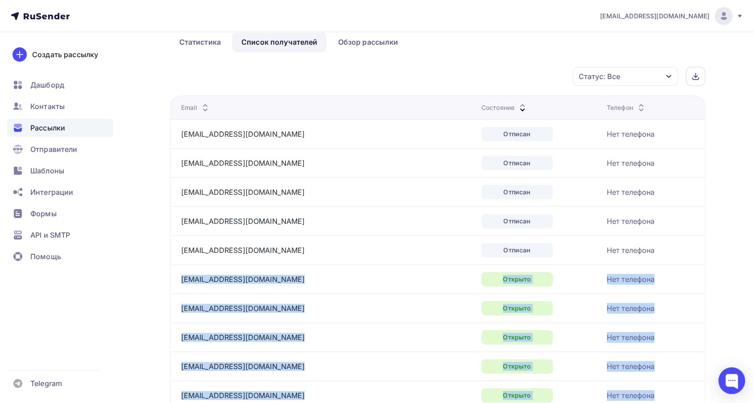
scroll to position [0, 0]
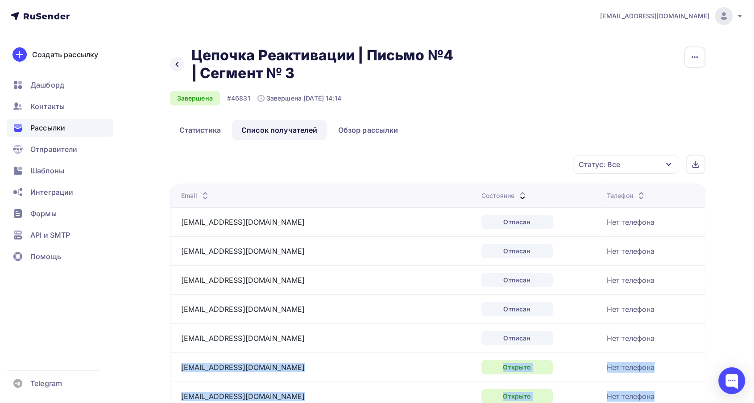
click at [445, 93] on div "Завершена #46831 Завершена [DATE] 14:14" at bounding box center [318, 98] width 297 height 14
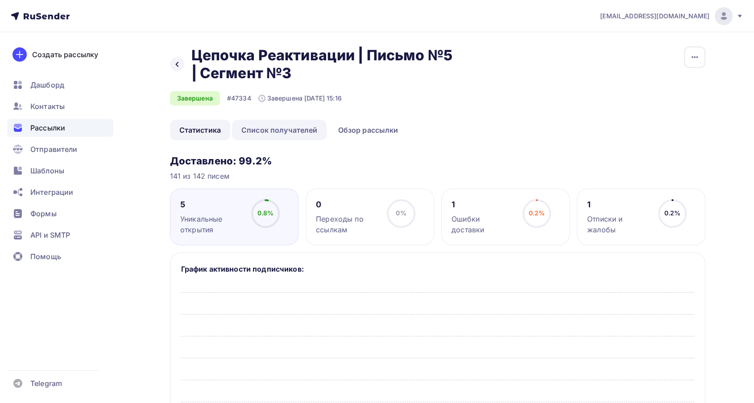
click at [293, 130] on link "Список получателей" at bounding box center [279, 130] width 95 height 21
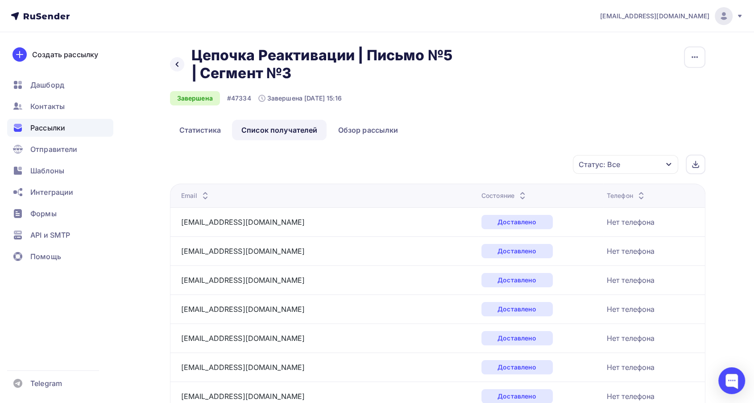
click at [517, 192] on icon at bounding box center [522, 197] width 11 height 11
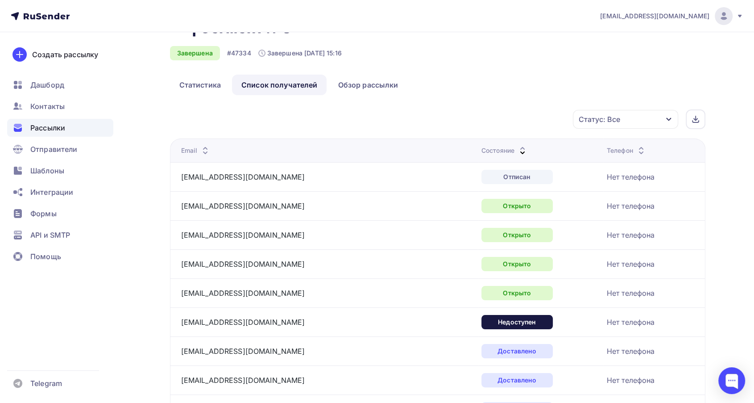
scroll to position [99, 0]
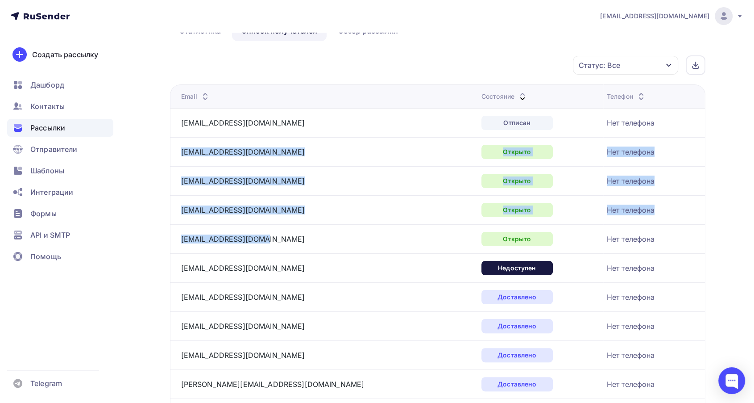
drag, startPoint x: 268, startPoint y: 239, endPoint x: 180, endPoint y: 154, distance: 122.5
copy tbody "marishka198@mail.ru Открыто Нет телефона tanjulkin@mail.ru Открыто Нет телефона…"
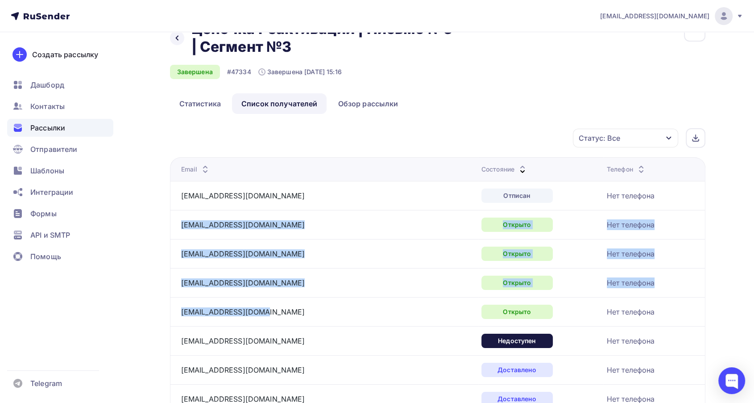
scroll to position [0, 0]
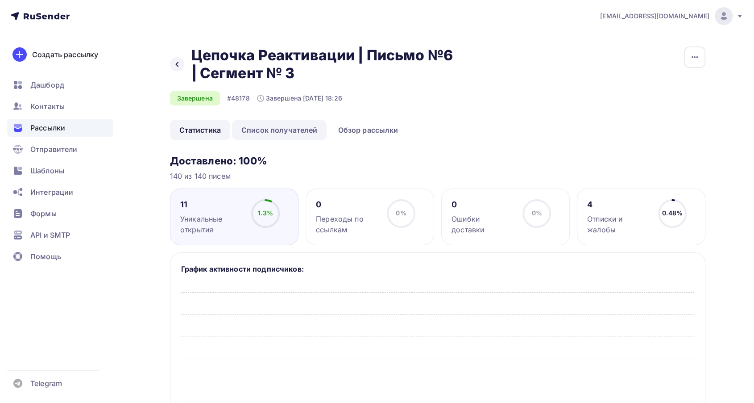
click at [291, 131] on link "Список получателей" at bounding box center [279, 130] width 95 height 21
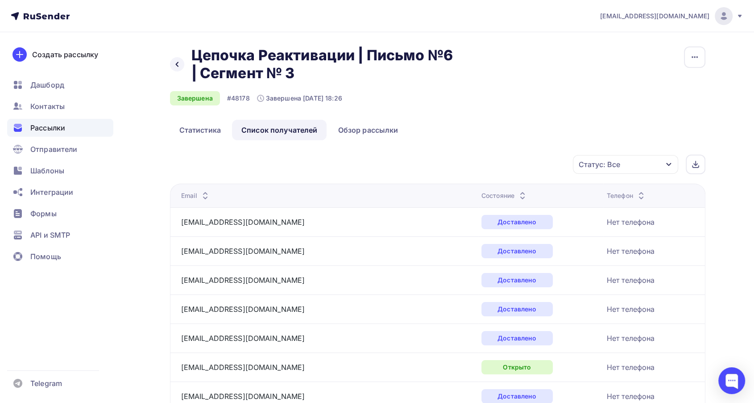
click at [517, 192] on icon at bounding box center [522, 197] width 11 height 11
click at [517, 193] on icon at bounding box center [522, 197] width 11 height 11
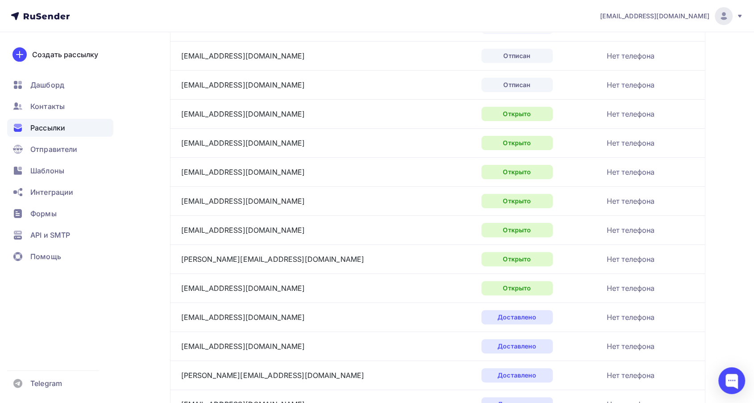
scroll to position [198, 0]
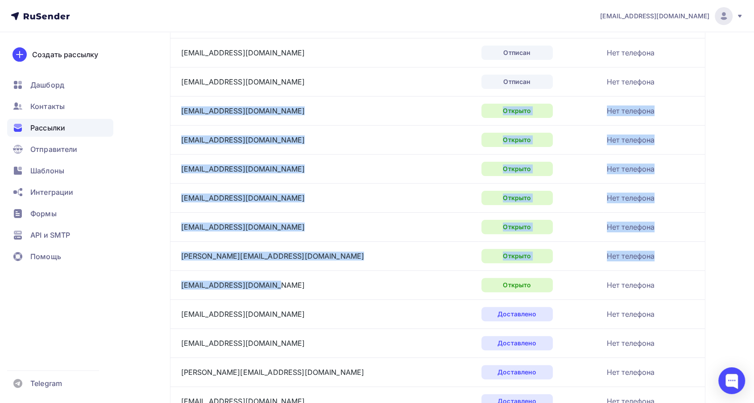
drag, startPoint x: 279, startPoint y: 283, endPoint x: 181, endPoint y: 119, distance: 190.5
copy tbody "marishka198@mail.ru Открыто Нет телефона zabava@mail.ru Открыто Нет телефона ta…"
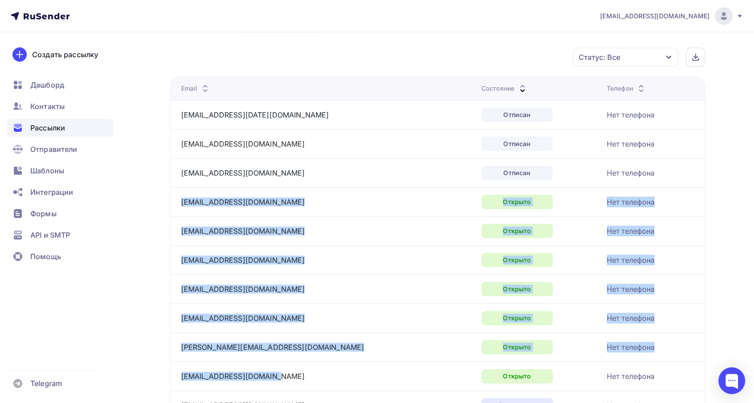
scroll to position [0, 0]
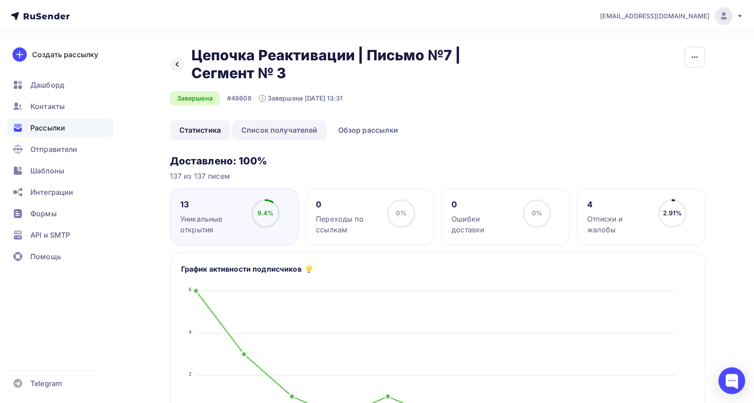
click at [311, 128] on link "Список получателей" at bounding box center [279, 130] width 95 height 21
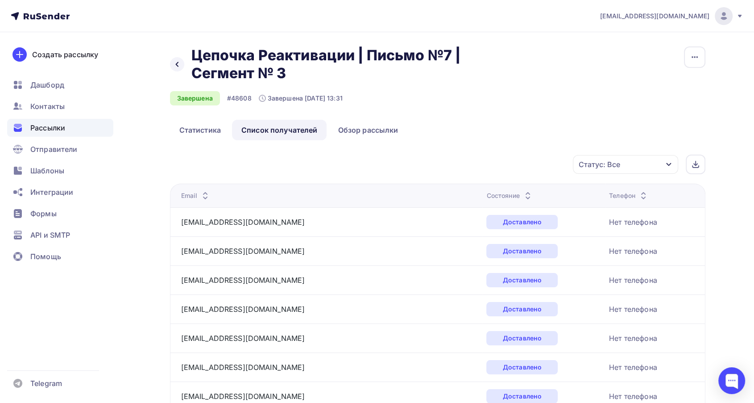
click at [523, 192] on icon at bounding box center [528, 197] width 11 height 11
click at [517, 192] on icon at bounding box center [522, 197] width 11 height 11
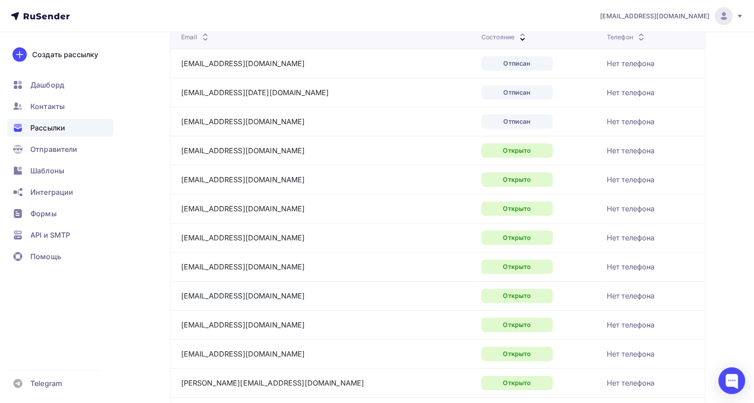
scroll to position [198, 0]
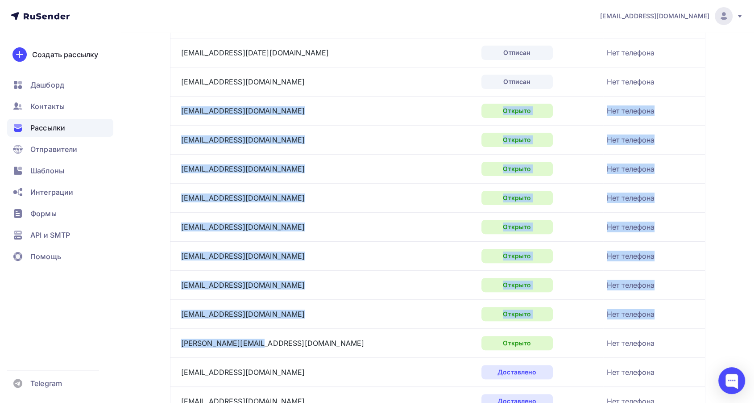
drag, startPoint x: 286, startPoint y: 339, endPoint x: 181, endPoint y: 118, distance: 244.6
copy tbody "[EMAIL_ADDRESS][DOMAIN_NAME] Открыто Нет телефона [EMAIL_ADDRESS][DOMAIN_NAME] …"
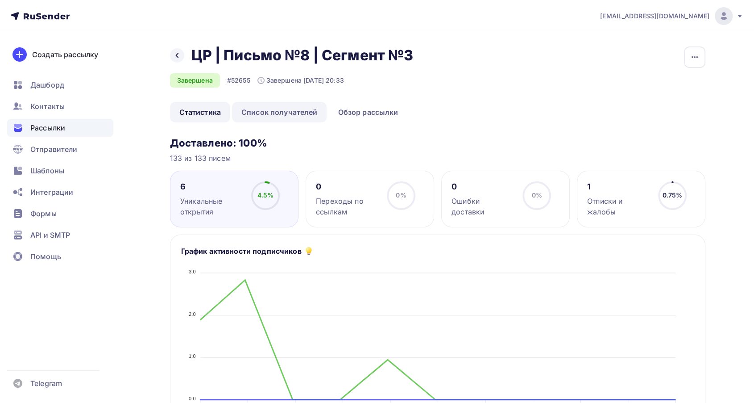
click at [293, 103] on link "Список получателей" at bounding box center [279, 112] width 95 height 21
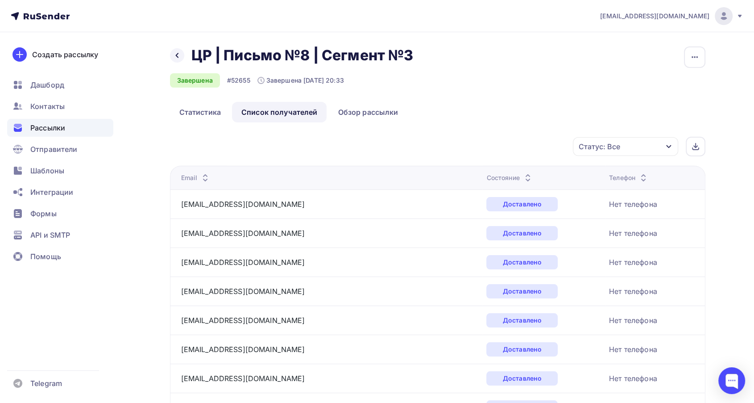
click at [523, 175] on icon at bounding box center [528, 180] width 11 height 11
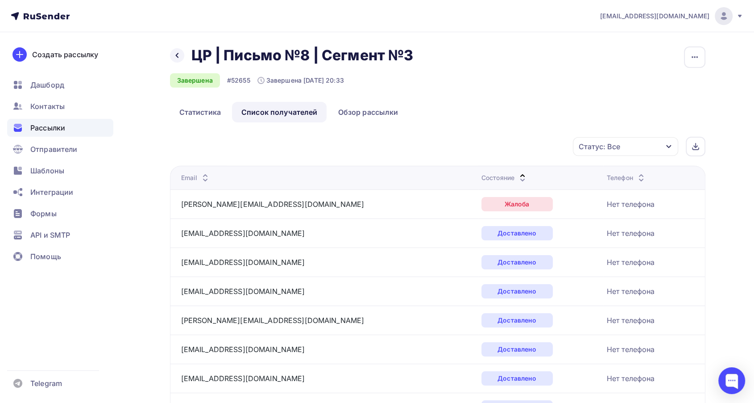
click at [517, 175] on icon at bounding box center [522, 180] width 11 height 11
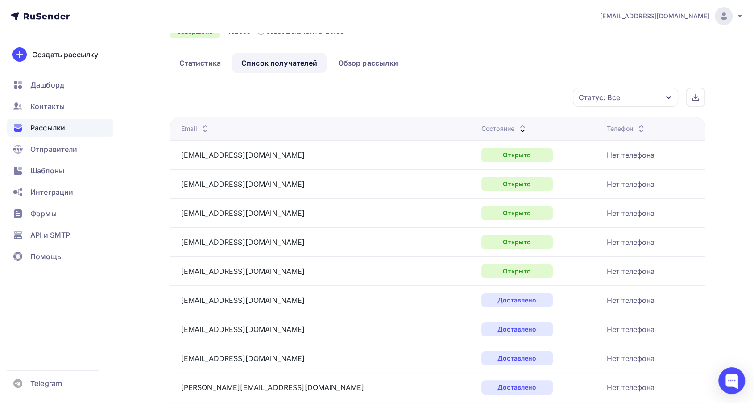
scroll to position [50, 0]
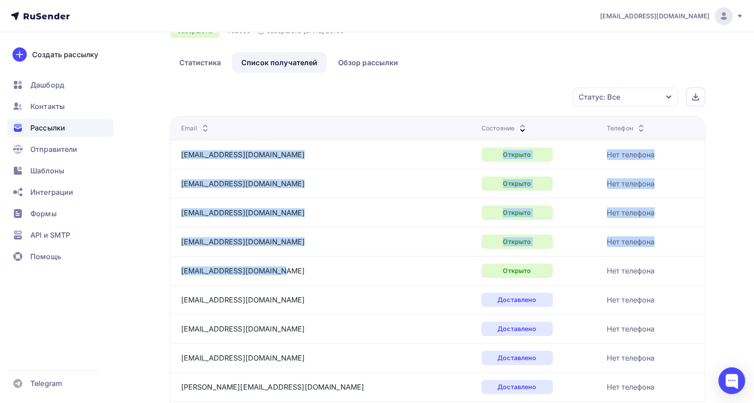
drag, startPoint x: 290, startPoint y: 271, endPoint x: 179, endPoint y: 158, distance: 158.5
click at [209, 261] on td "[EMAIL_ADDRESS][DOMAIN_NAME]" at bounding box center [324, 270] width 308 height 29
drag, startPoint x: 250, startPoint y: 271, endPoint x: 181, endPoint y: 154, distance: 135.6
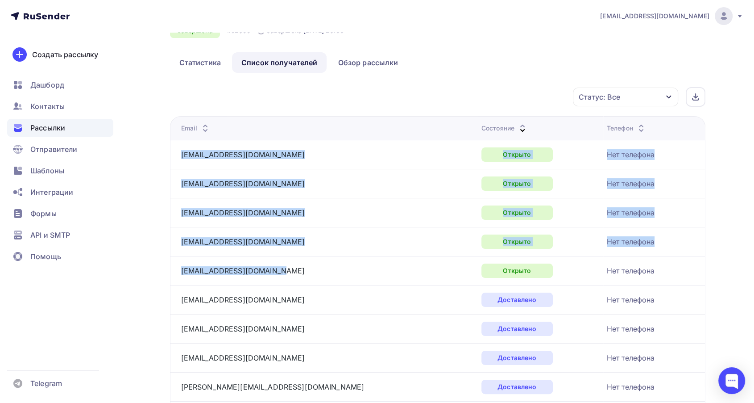
scroll to position [0, 0]
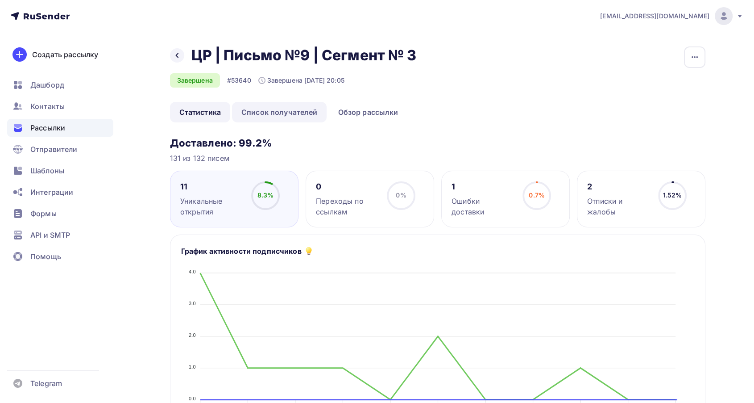
click at [280, 114] on link "Список получателей" at bounding box center [279, 112] width 95 height 21
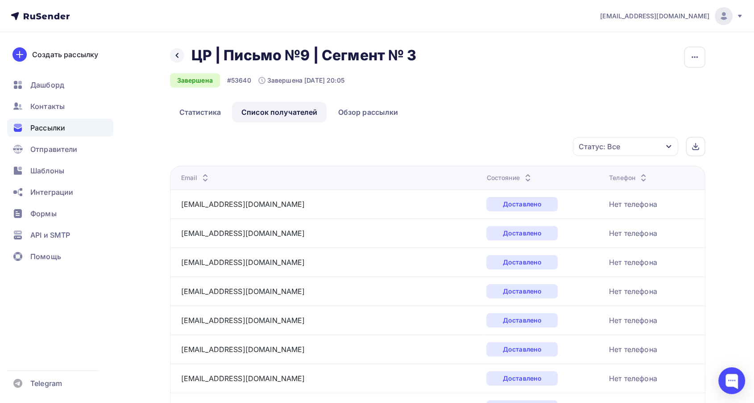
click at [523, 176] on icon at bounding box center [528, 180] width 11 height 11
click at [517, 175] on icon at bounding box center [522, 180] width 11 height 11
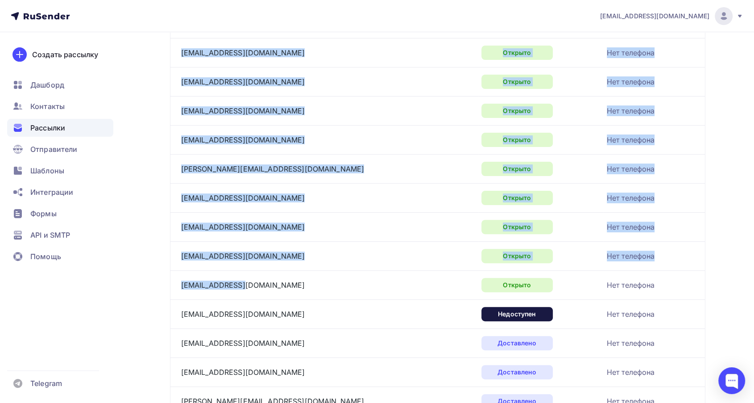
scroll to position [198, 0]
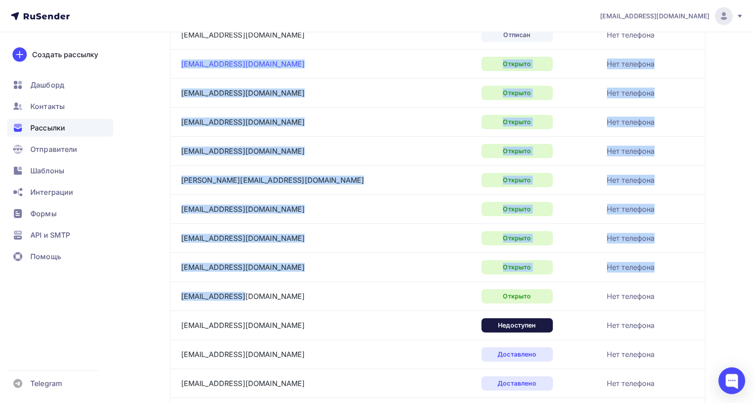
drag, startPoint x: 241, startPoint y: 247, endPoint x: 182, endPoint y: 66, distance: 190.7
copy tbody "[EMAIL_ADDRESS][DOMAIN_NAME] Открыто Нет телефона [EMAIL_ADDRESS][DOMAIN_NAME] …"
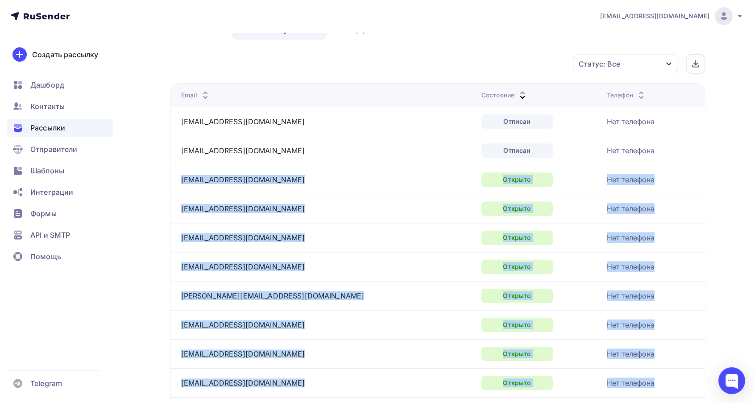
scroll to position [0, 0]
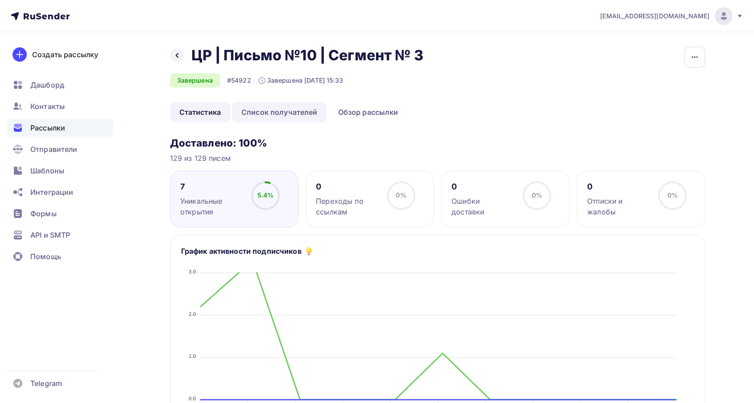
click at [250, 113] on link "Список получателей" at bounding box center [279, 112] width 95 height 21
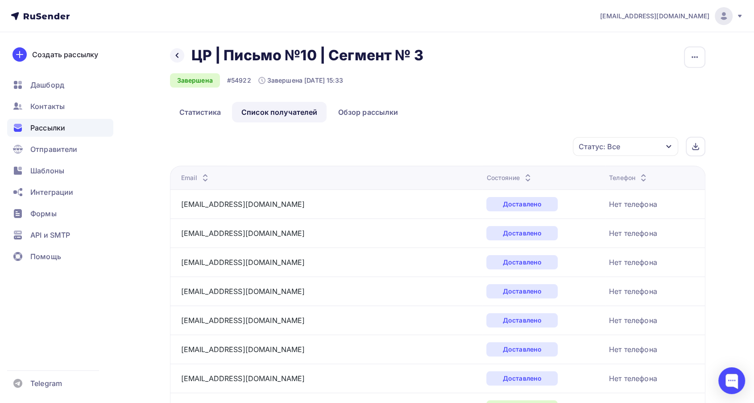
click at [523, 175] on icon at bounding box center [528, 180] width 11 height 11
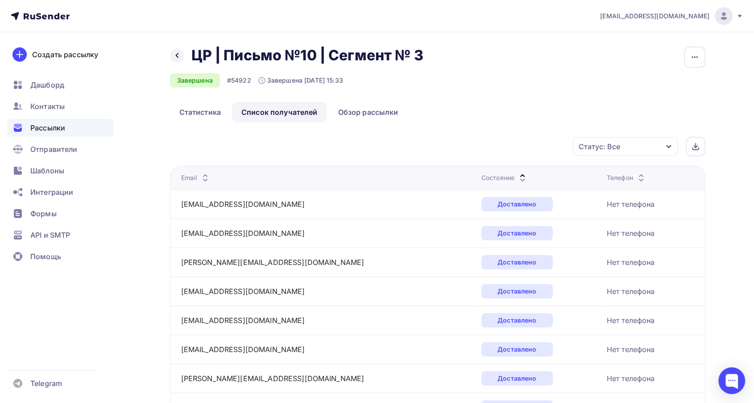
click at [517, 175] on icon at bounding box center [522, 180] width 11 height 11
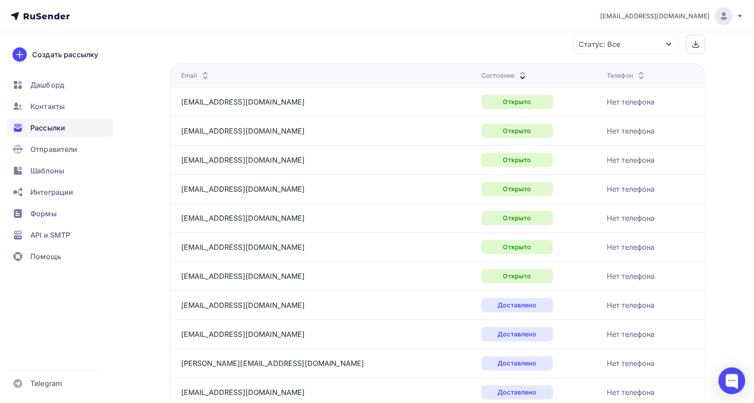
scroll to position [99, 0]
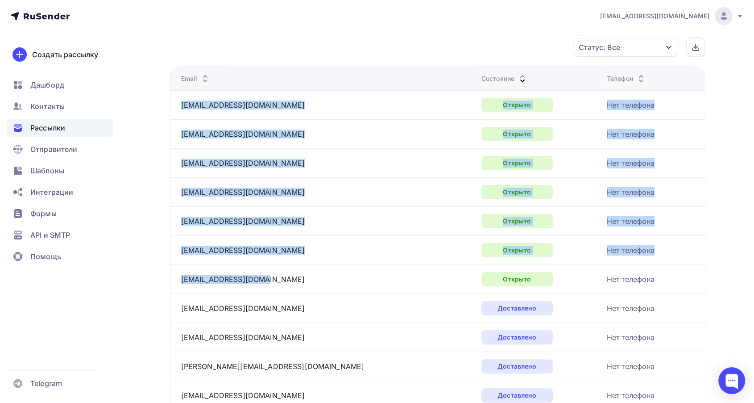
drag, startPoint x: 277, startPoint y: 277, endPoint x: 180, endPoint y: 109, distance: 193.9
copy tbody "[EMAIL_ADDRESS][DOMAIN_NAME] Открыто Нет телефона [EMAIL_ADDRESS][DOMAIN_NAME] …"
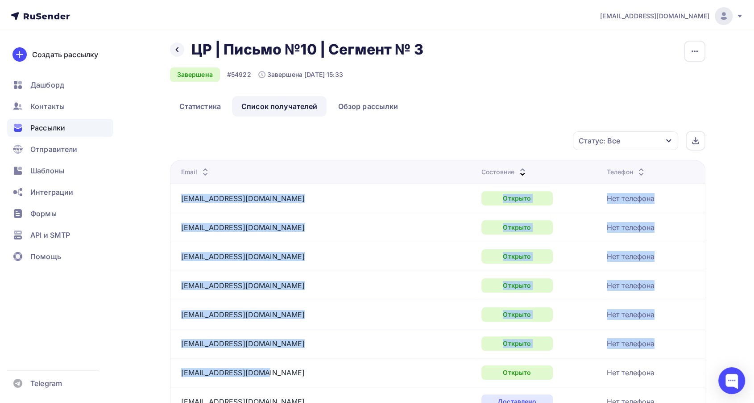
scroll to position [0, 0]
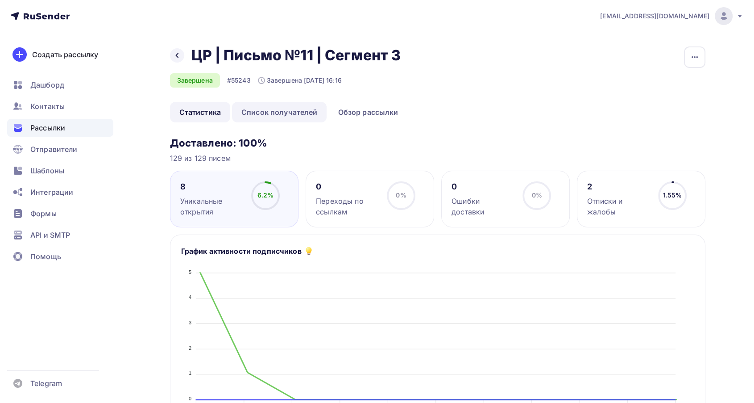
click at [293, 106] on link "Список получателей" at bounding box center [279, 112] width 95 height 21
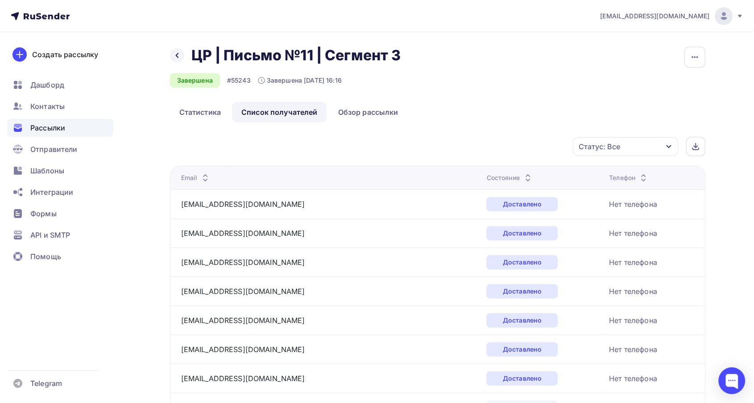
click at [523, 175] on icon at bounding box center [528, 180] width 11 height 11
click at [517, 175] on icon at bounding box center [522, 180] width 11 height 11
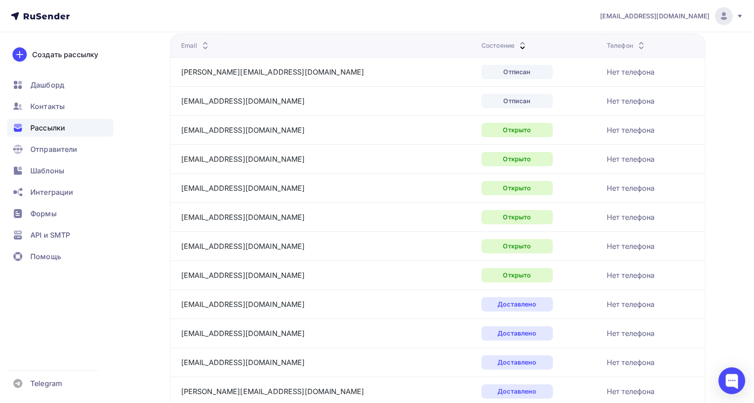
scroll to position [149, 0]
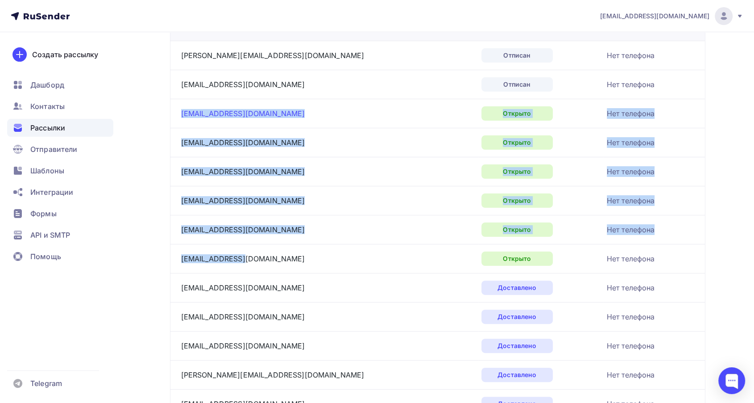
drag, startPoint x: 248, startPoint y: 257, endPoint x: 181, endPoint y: 116, distance: 156.7
copy tbody "zabava@mail.ru Открыто Нет телефона montova@mail.ru Открыто Нет телефона alena_…"
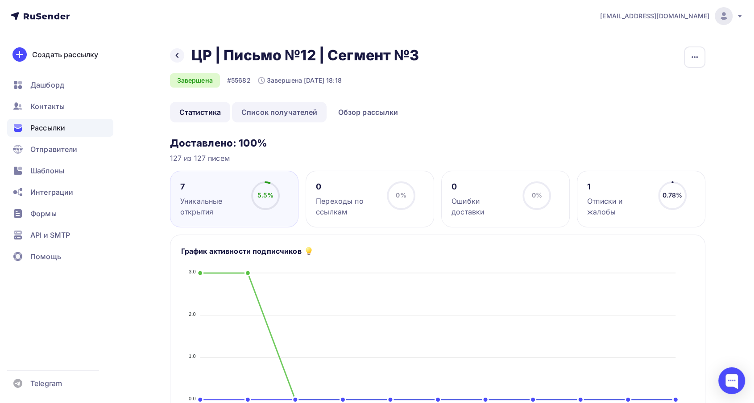
click at [294, 118] on link "Список получателей" at bounding box center [279, 112] width 95 height 21
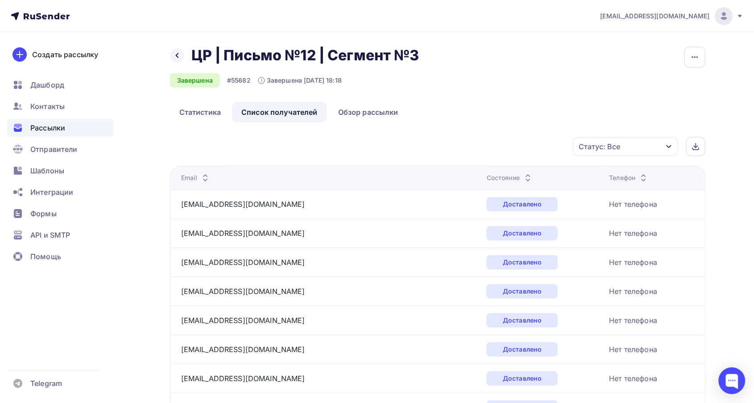
click at [523, 175] on icon at bounding box center [528, 180] width 11 height 11
click at [517, 175] on icon at bounding box center [522, 180] width 11 height 11
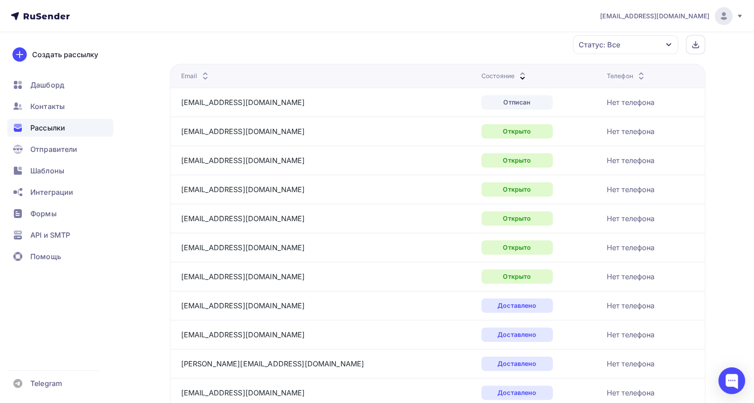
scroll to position [149, 0]
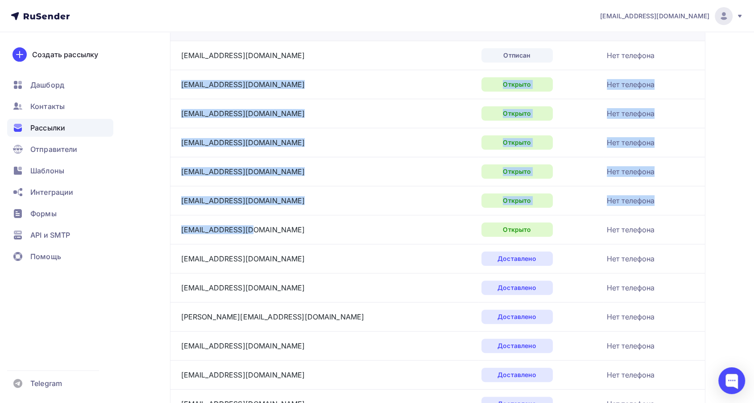
drag, startPoint x: 261, startPoint y: 232, endPoint x: 180, endPoint y: 86, distance: 166.4
copy tbody "marishka198@mail.ru Открыто Нет телефона zabava@mail.ru Открыто Нет телефона ta…"
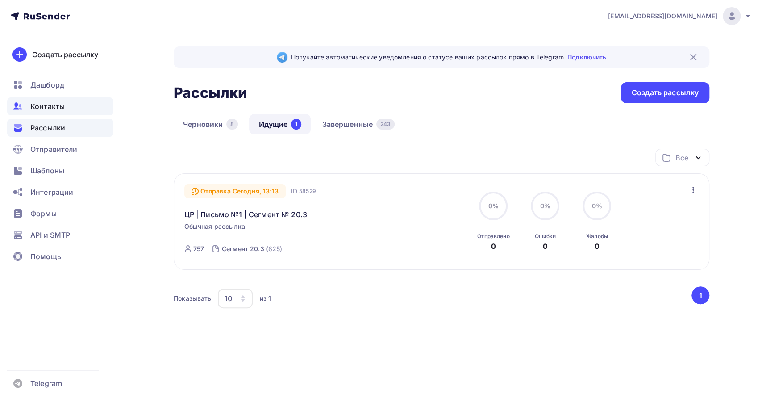
click at [38, 101] on span "Контакты" at bounding box center [47, 106] width 34 height 11
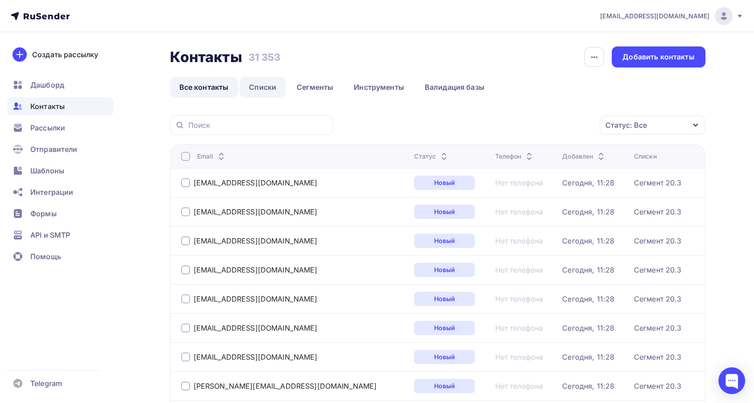
click at [251, 89] on link "Списки" at bounding box center [263, 87] width 46 height 21
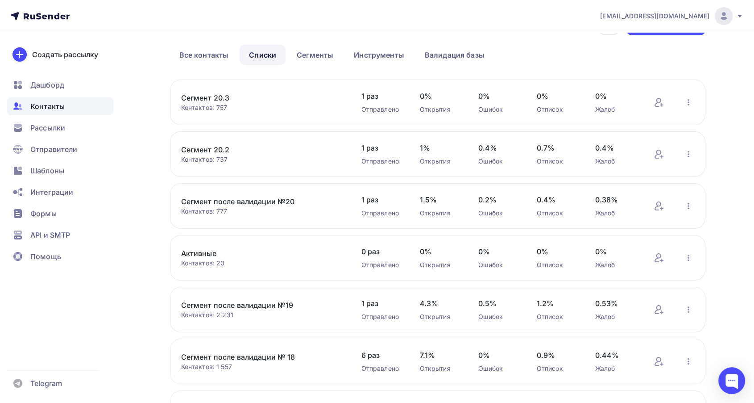
scroll to position [50, 0]
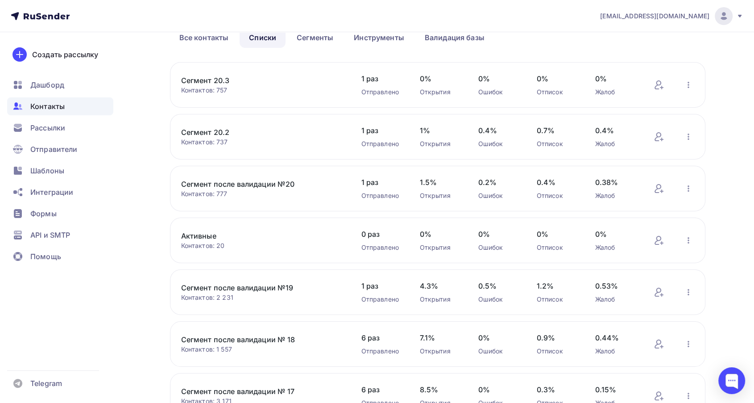
click at [273, 337] on link "Сегмент после валидации № 18" at bounding box center [257, 339] width 152 height 11
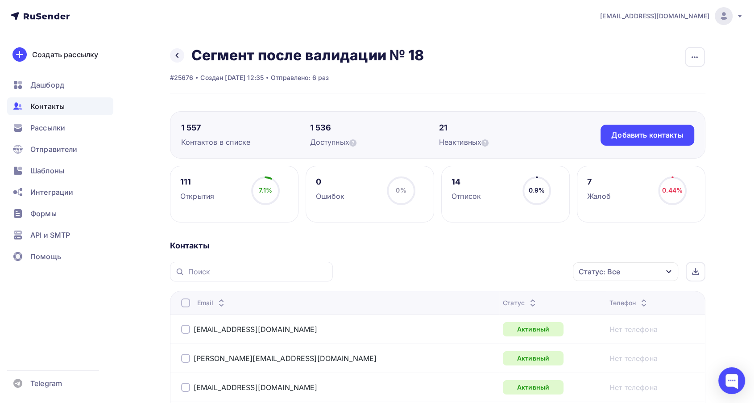
click at [643, 272] on div "Статус: Все" at bounding box center [625, 271] width 105 height 19
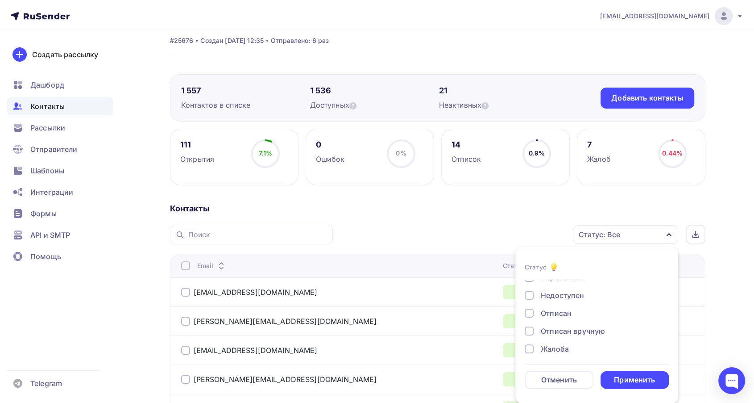
scroll to position [64, 0]
click at [548, 345] on div "Жалоба" at bounding box center [555, 345] width 28 height 11
click at [629, 378] on div "Применить" at bounding box center [634, 379] width 41 height 10
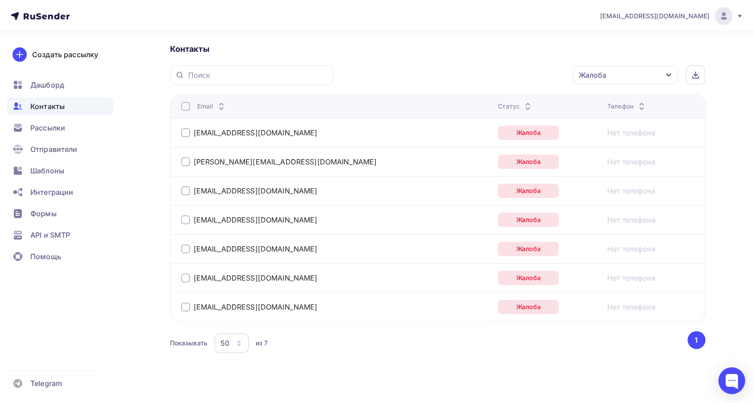
scroll to position [205, 0]
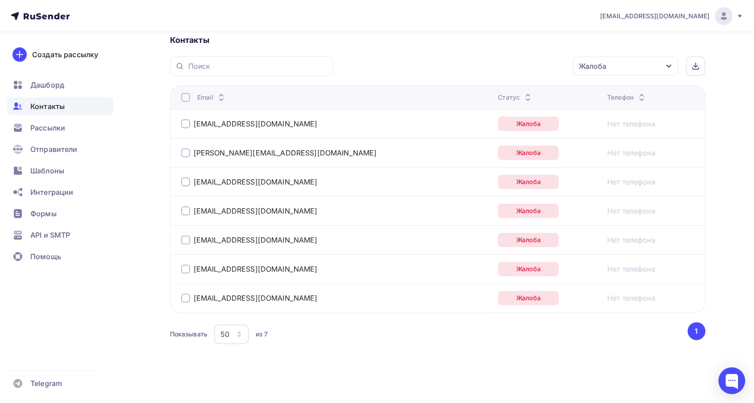
click at [185, 96] on div at bounding box center [185, 97] width 9 height 9
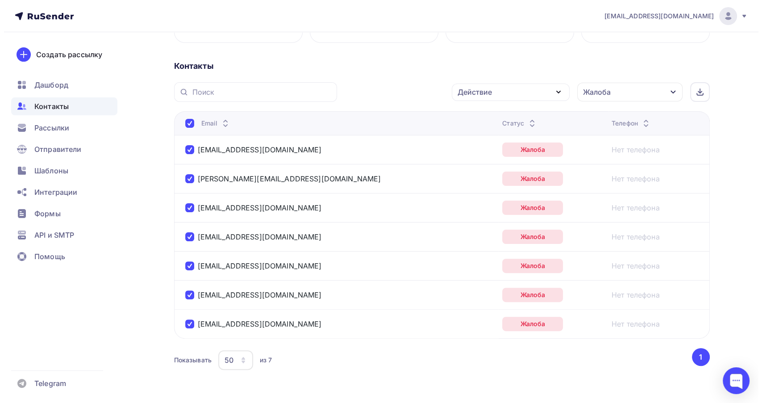
scroll to position [156, 0]
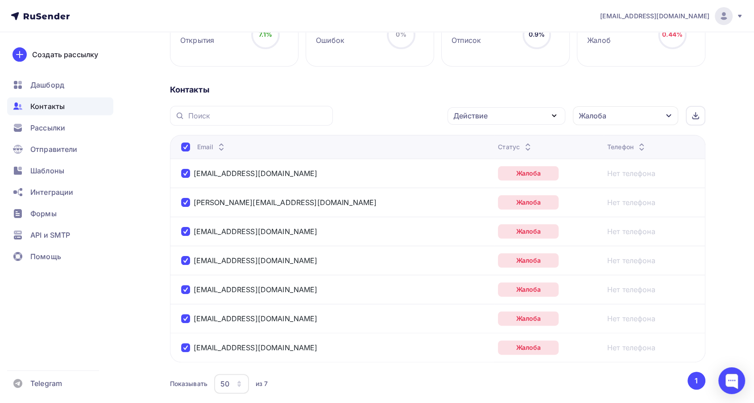
click at [527, 117] on div "Действие" at bounding box center [507, 115] width 118 height 17
click at [502, 143] on div "Добавить в списки" at bounding box center [492, 142] width 69 height 11
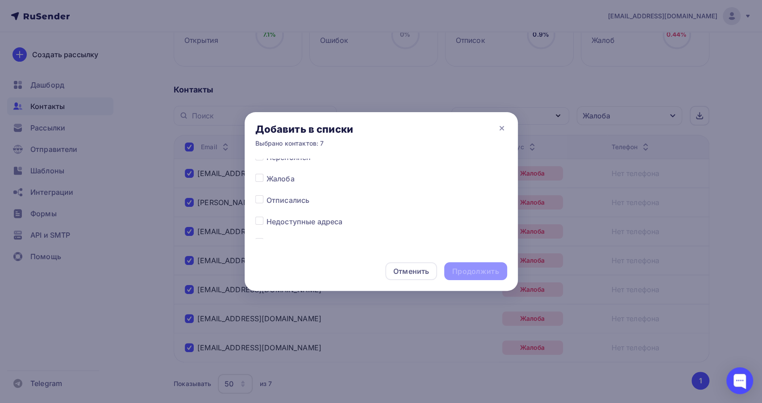
scroll to position [545, 0]
click at [266, 171] on label at bounding box center [266, 171] width 0 height 0
click at [257, 177] on input "checkbox" at bounding box center [259, 175] width 8 height 8
checkbox input "true"
click at [487, 270] on div "Продолжить" at bounding box center [475, 271] width 46 height 10
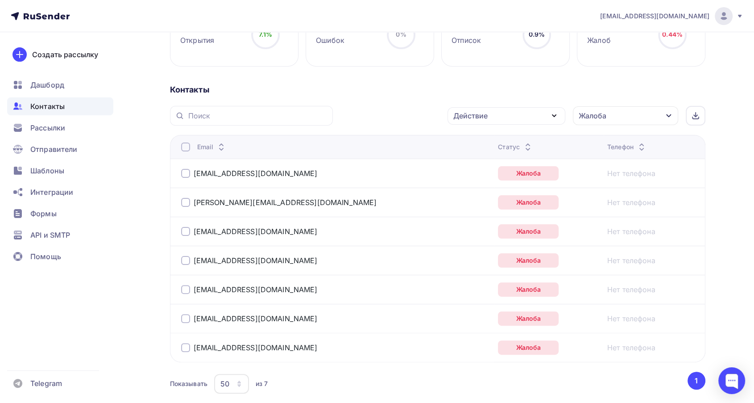
click at [184, 148] on div at bounding box center [185, 146] width 9 height 9
click at [514, 116] on div "Действие" at bounding box center [507, 115] width 118 height 17
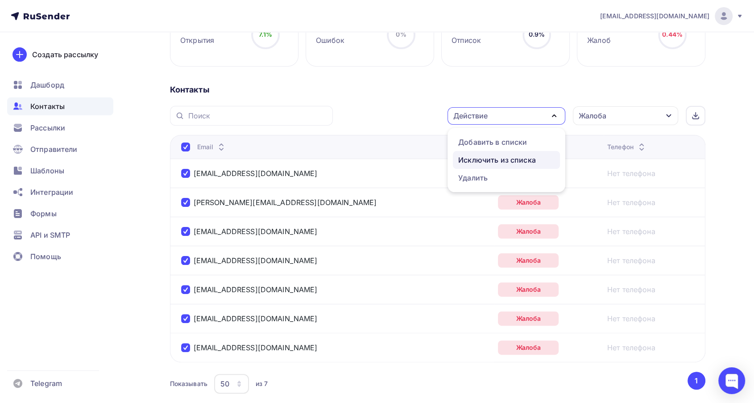
click at [495, 158] on div "Исключить из списка" at bounding box center [497, 159] width 78 height 11
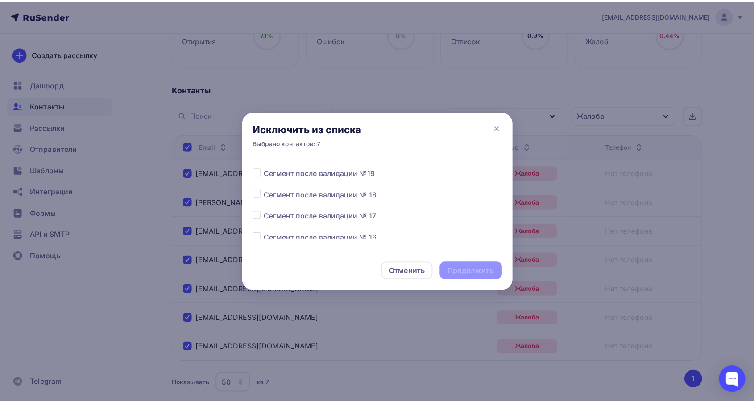
scroll to position [99, 0]
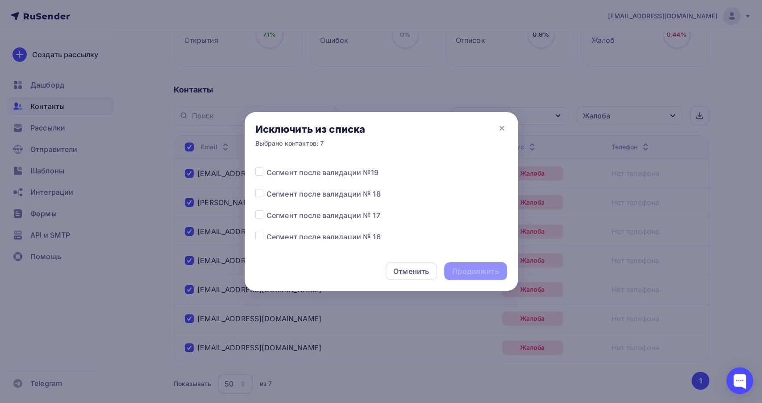
click at [266, 188] on label at bounding box center [266, 188] width 0 height 0
click at [258, 192] on input "checkbox" at bounding box center [259, 192] width 8 height 8
checkbox input "true"
click at [477, 264] on div "Продолжить" at bounding box center [475, 271] width 62 height 18
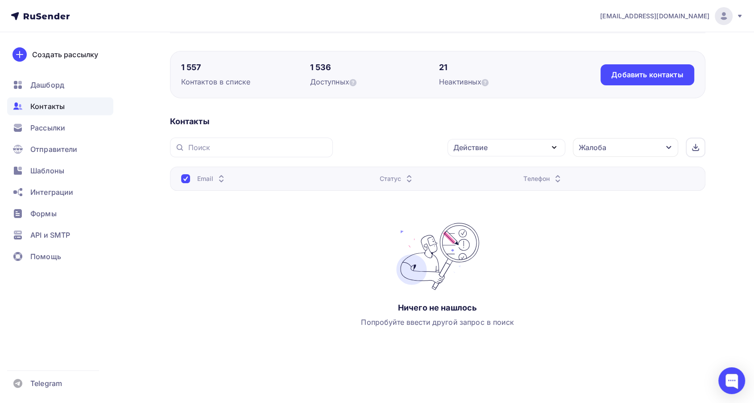
scroll to position [0, 0]
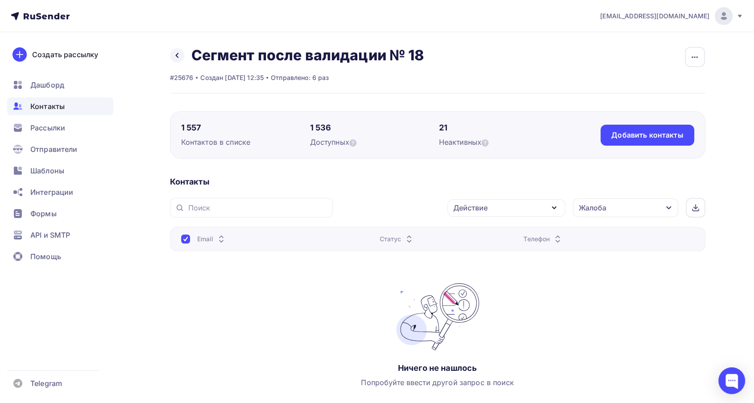
click at [596, 207] on div "Жалоба" at bounding box center [593, 207] width 28 height 11
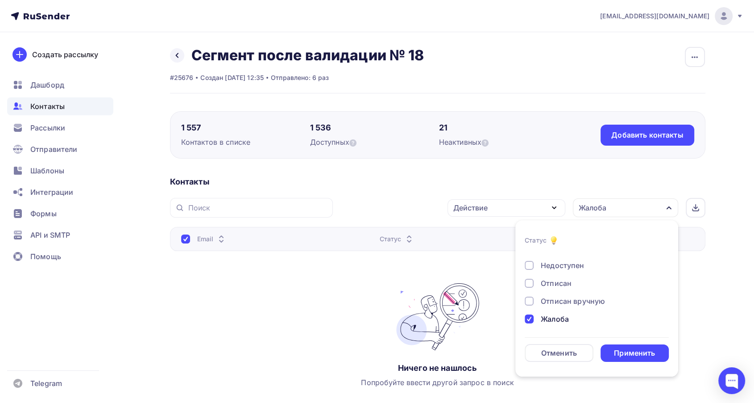
click at [543, 319] on div "Жалоба" at bounding box center [555, 318] width 28 height 11
click at [548, 286] on div "Отписан" at bounding box center [556, 283] width 31 height 11
click at [619, 353] on div "Применить" at bounding box center [634, 353] width 41 height 10
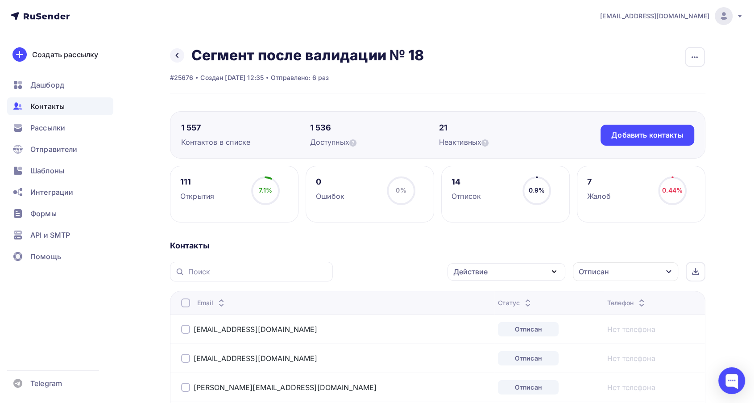
click at [186, 299] on div at bounding box center [185, 302] width 9 height 9
click at [187, 302] on div at bounding box center [185, 302] width 9 height 9
click at [479, 272] on div "Действие" at bounding box center [470, 271] width 34 height 11
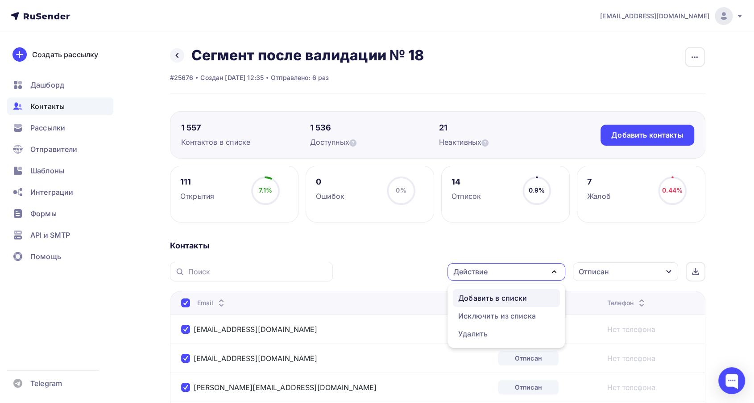
click at [486, 297] on div "Добавить в списки" at bounding box center [492, 297] width 69 height 11
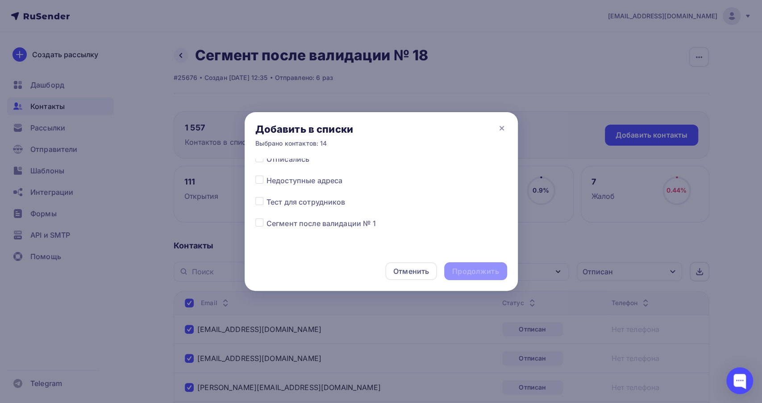
scroll to position [535, 0]
click at [266, 203] on label at bounding box center [266, 203] width 0 height 0
click at [259, 209] on input "checkbox" at bounding box center [259, 207] width 8 height 8
checkbox input "true"
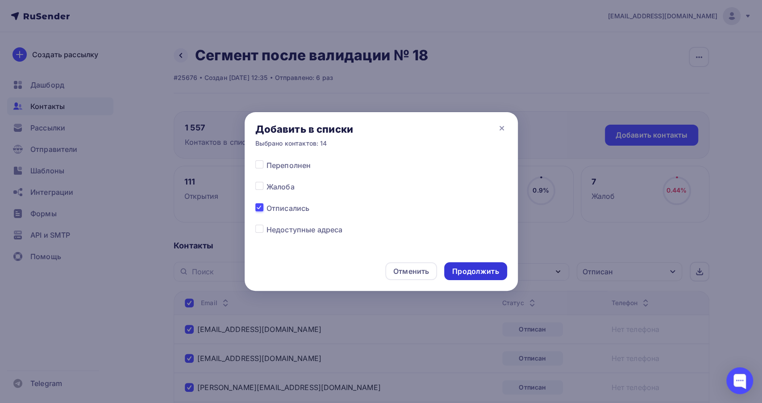
click at [478, 275] on div "Продолжить" at bounding box center [475, 271] width 46 height 10
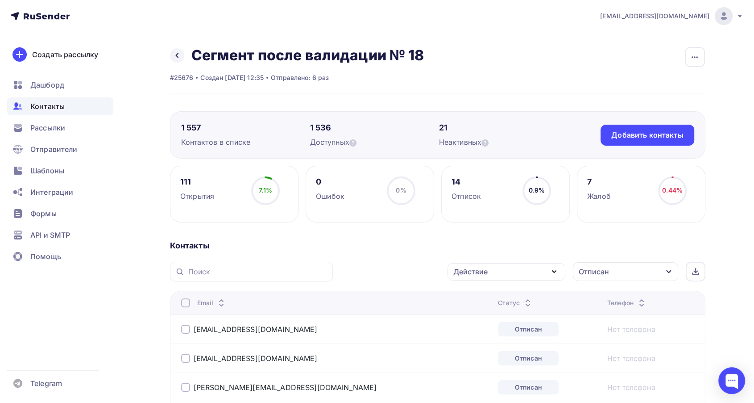
click at [183, 304] on div at bounding box center [185, 302] width 9 height 9
click at [473, 271] on div "Действие" at bounding box center [470, 271] width 34 height 11
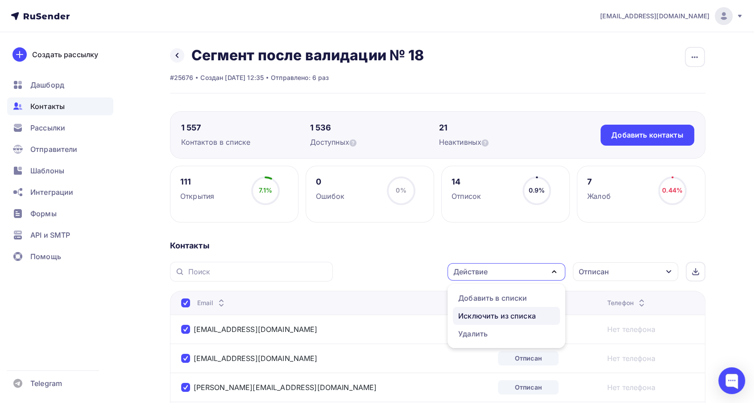
click at [479, 312] on div "Исключить из списка" at bounding box center [497, 315] width 78 height 11
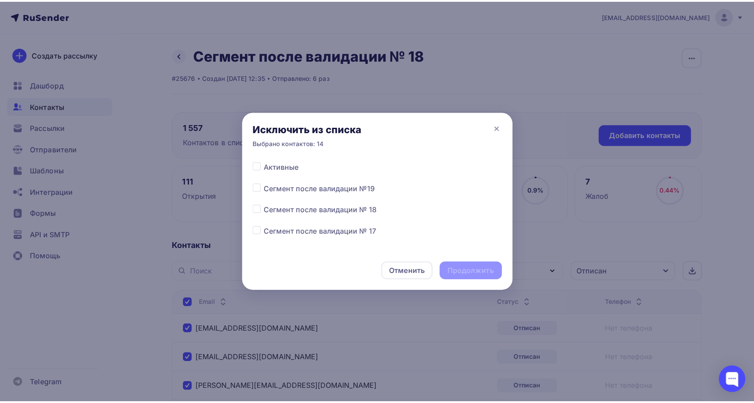
scroll to position [99, 0]
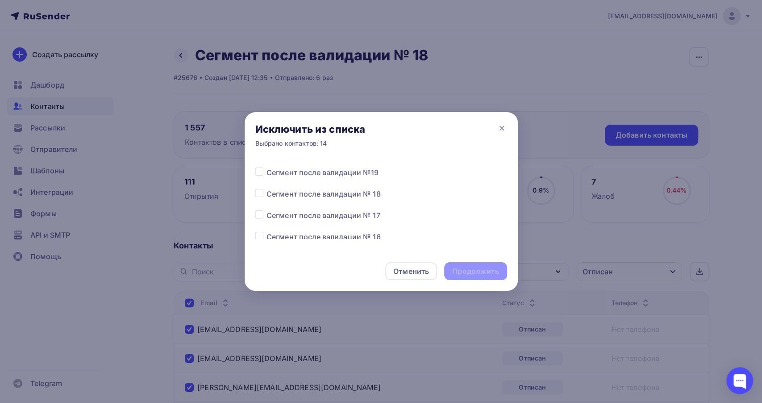
click at [266, 188] on label at bounding box center [266, 188] width 0 height 0
click at [260, 196] on input "checkbox" at bounding box center [259, 192] width 8 height 8
checkbox input "true"
click at [475, 273] on div "Продолжить" at bounding box center [475, 271] width 46 height 10
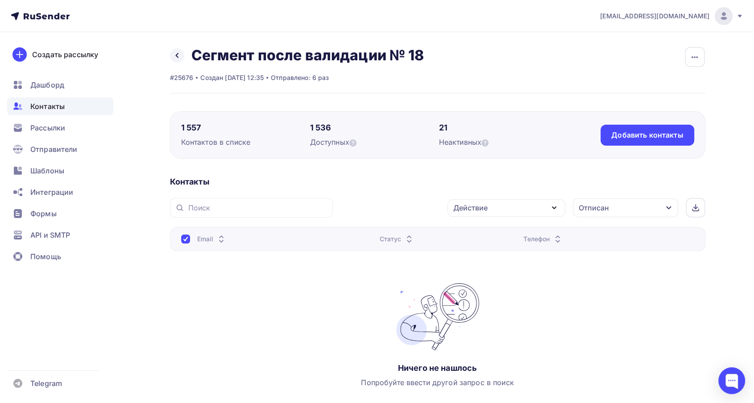
click at [585, 203] on div "Отписан" at bounding box center [594, 207] width 30 height 11
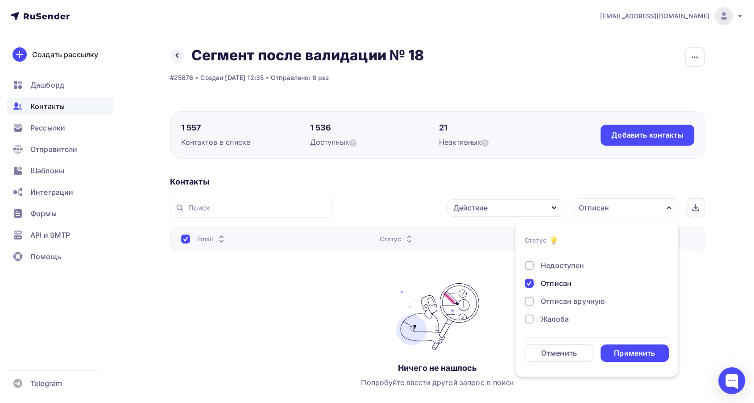
click at [557, 285] on div "Отписан" at bounding box center [556, 283] width 31 height 11
click at [637, 354] on div "Применить" at bounding box center [634, 353] width 41 height 10
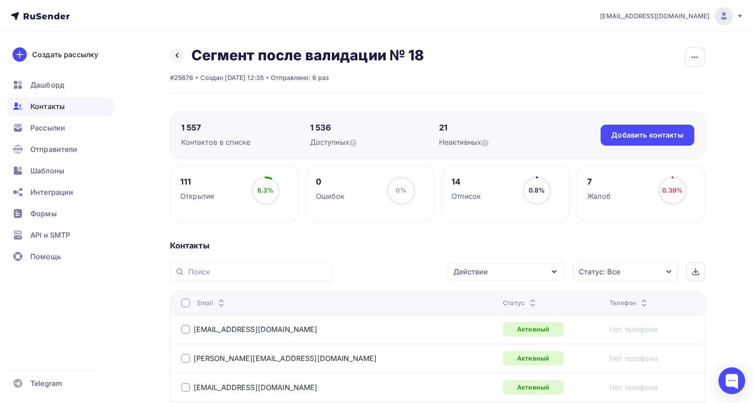
click at [528, 299] on icon at bounding box center [533, 304] width 11 height 11
click at [523, 297] on icon at bounding box center [528, 300] width 11 height 11
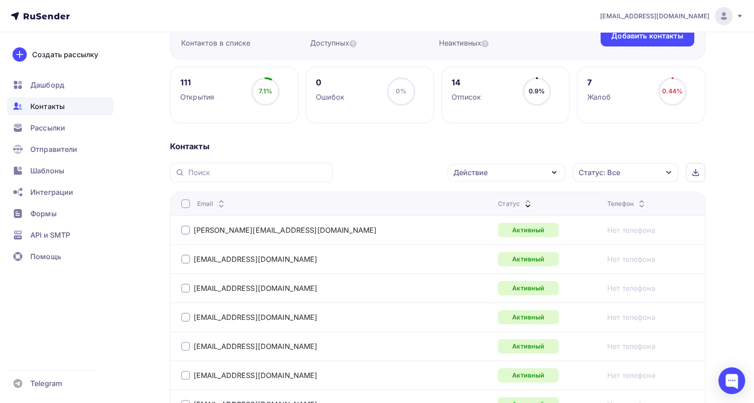
click at [523, 200] on icon at bounding box center [528, 205] width 11 height 11
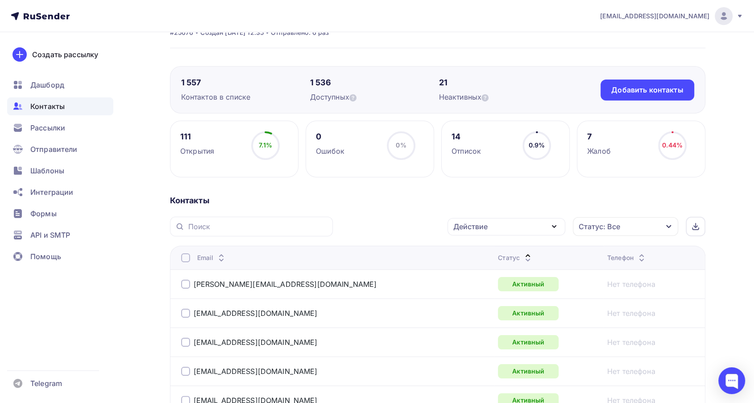
scroll to position [0, 0]
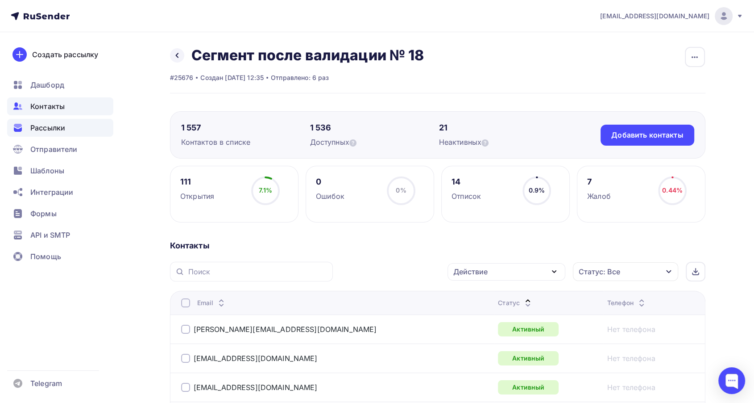
click at [45, 133] on div "Рассылки" at bounding box center [60, 128] width 106 height 18
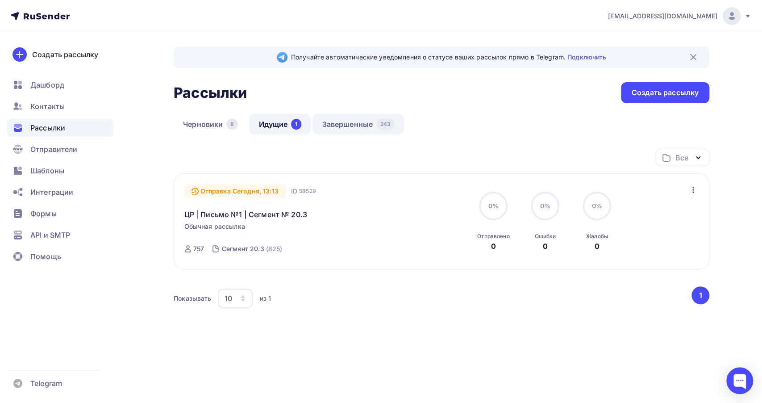
click at [342, 125] on link "Завершенные 243" at bounding box center [358, 124] width 92 height 21
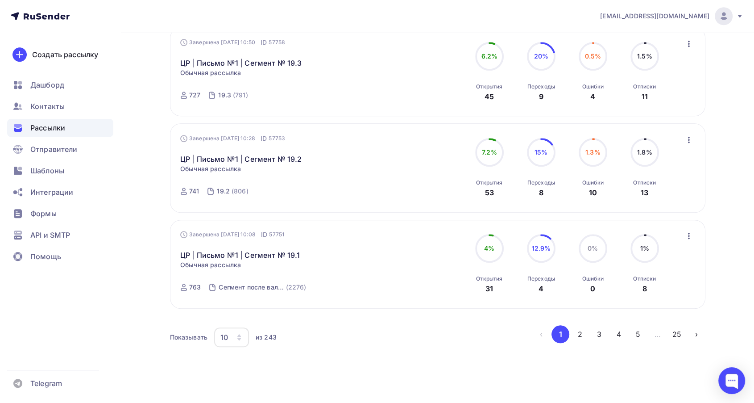
scroll to position [831, 0]
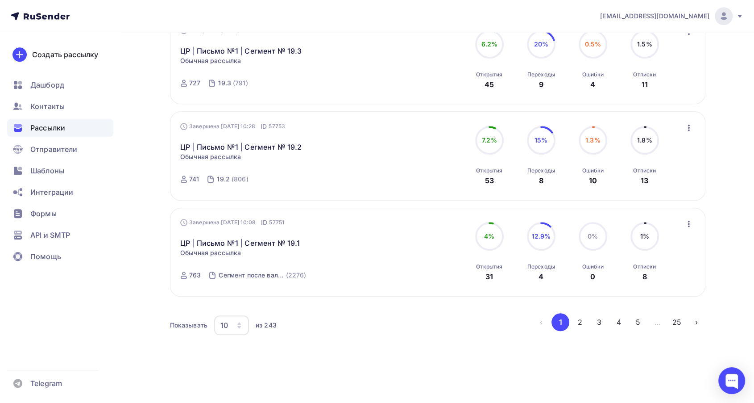
click at [588, 319] on button "2" at bounding box center [580, 322] width 18 height 18
click at [590, 324] on li "3" at bounding box center [599, 322] width 20 height 18
click at [594, 324] on button "3" at bounding box center [600, 322] width 18 height 18
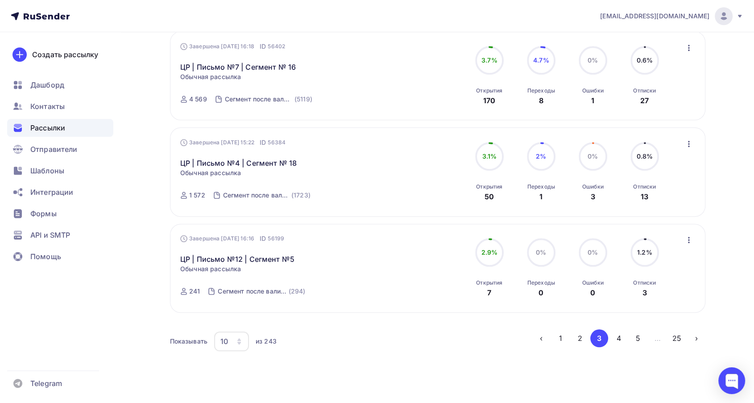
scroll to position [815, 0]
click at [618, 336] on button "4" at bounding box center [619, 338] width 18 height 18
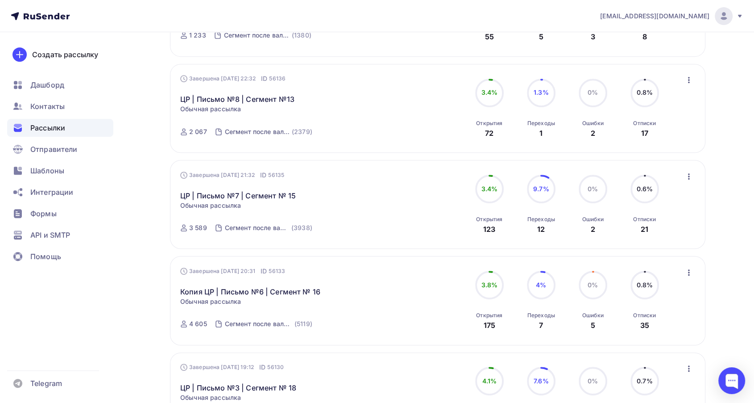
scroll to position [468, 0]
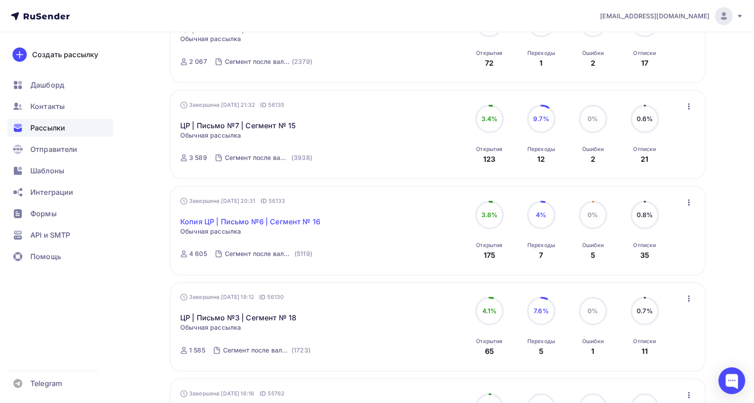
click at [251, 221] on link "Копия ЦР | Письмо №6 | Сегмент № 16" at bounding box center [250, 221] width 140 height 11
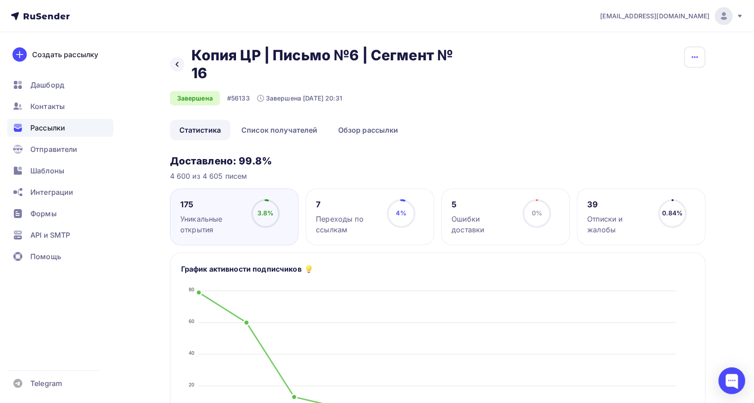
click at [695, 57] on icon "button" at bounding box center [695, 57] width 6 height 2
click at [665, 85] on div "Копировать" at bounding box center [661, 85] width 86 height 11
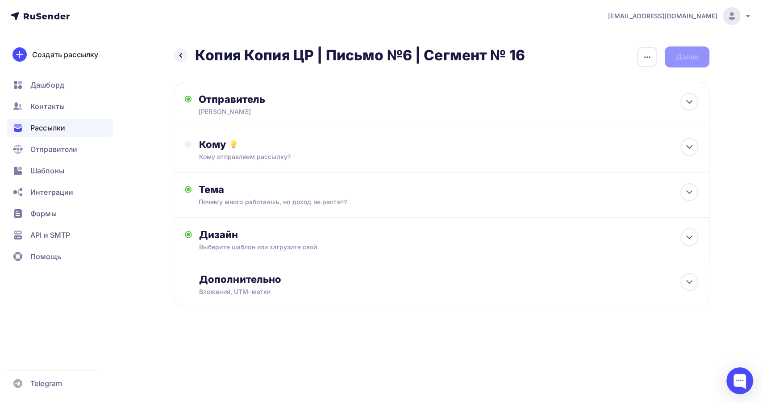
click at [54, 129] on span "Рассылки" at bounding box center [47, 127] width 35 height 11
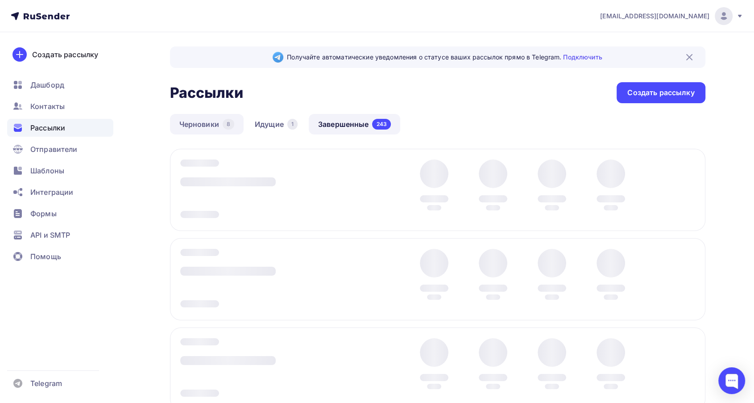
click at [208, 119] on link "Черновики 8" at bounding box center [207, 124] width 74 height 21
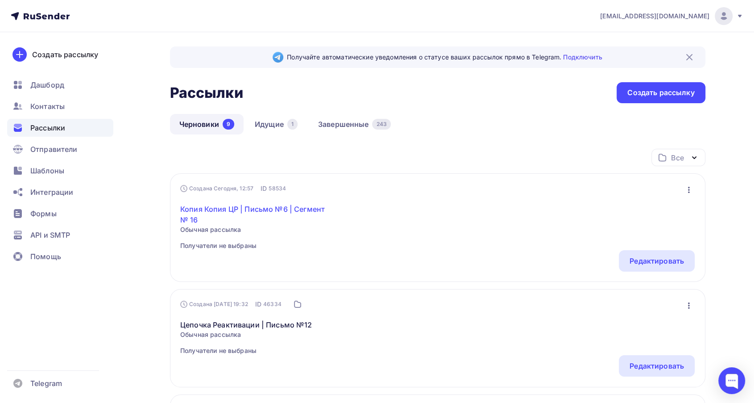
click at [245, 216] on link "Копия Копия ЦР | Письмо №6 | Сегмент № 16" at bounding box center [256, 214] width 153 height 21
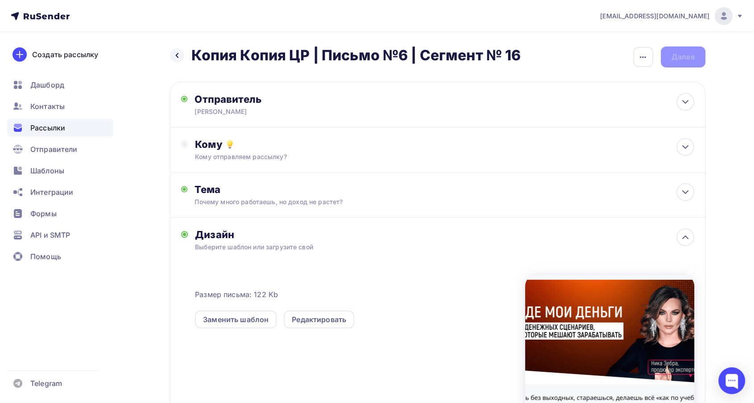
drag, startPoint x: 633, startPoint y: 61, endPoint x: 631, endPoint y: 66, distance: 5.0
click at [633, 61] on div "button" at bounding box center [643, 57] width 20 height 20
click at [597, 101] on div "Переименовать рассылку" at bounding box center [596, 102] width 111 height 11
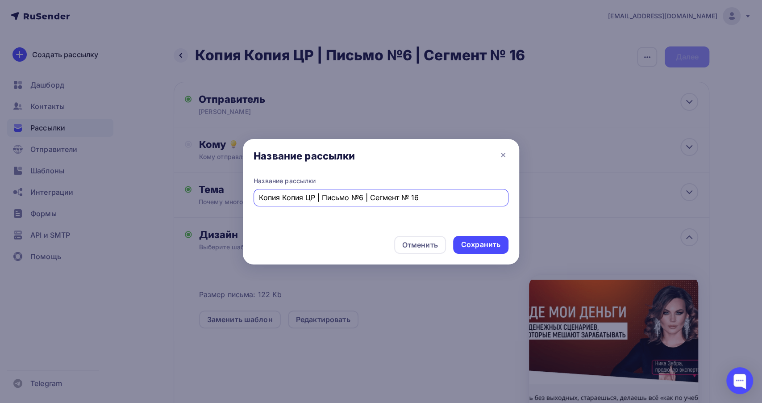
drag, startPoint x: 306, startPoint y: 196, endPoint x: 247, endPoint y: 205, distance: 60.0
click at [247, 205] on div "Название рассылки Копия Копия ЦР | Письмо №6 | Сегмент № 16" at bounding box center [381, 202] width 276 height 52
click at [387, 197] on input "ЦР | Письмо №6 | Сегмент № 16" at bounding box center [381, 197] width 245 height 11
type input "ЦР | Письмо №6 | Сегмент № 18"
click at [486, 242] on div "Сохранить" at bounding box center [480, 244] width 39 height 10
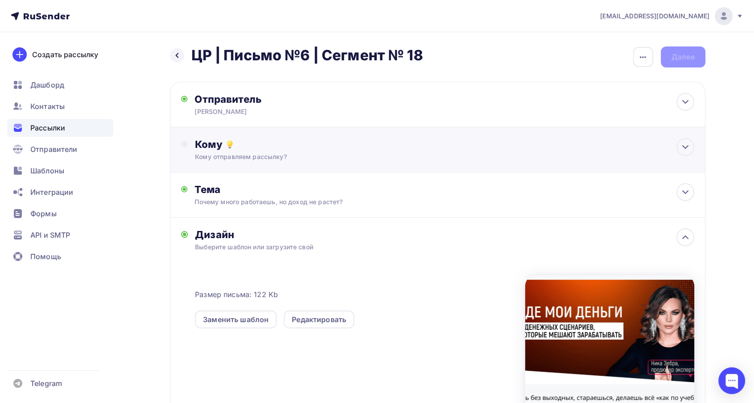
click at [281, 143] on div "Кому" at bounding box center [444, 144] width 499 height 12
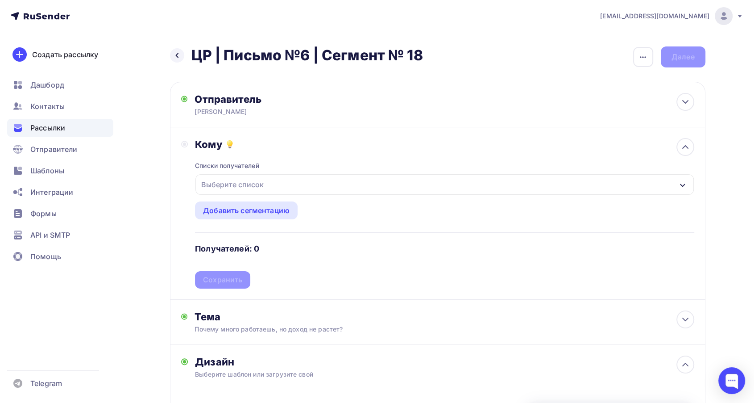
click at [288, 188] on div "Выберите список" at bounding box center [444, 184] width 498 height 21
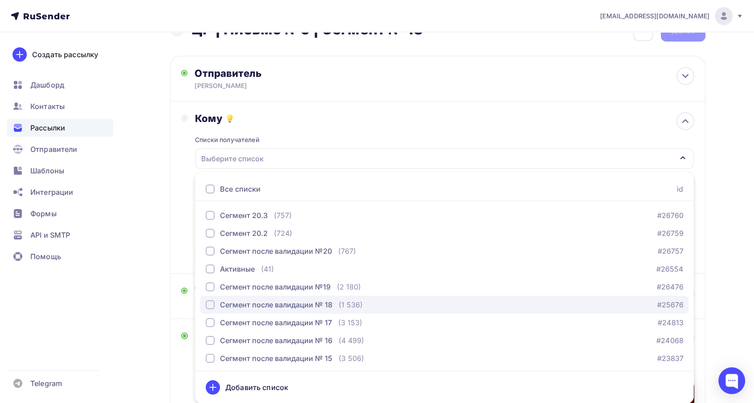
click at [310, 302] on div "Сегмент после валидации № 18" at bounding box center [276, 304] width 112 height 11
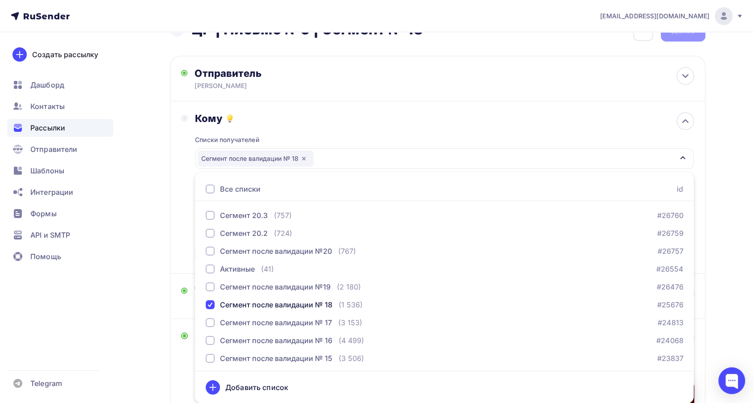
click at [334, 113] on div "Кому" at bounding box center [444, 118] width 499 height 12
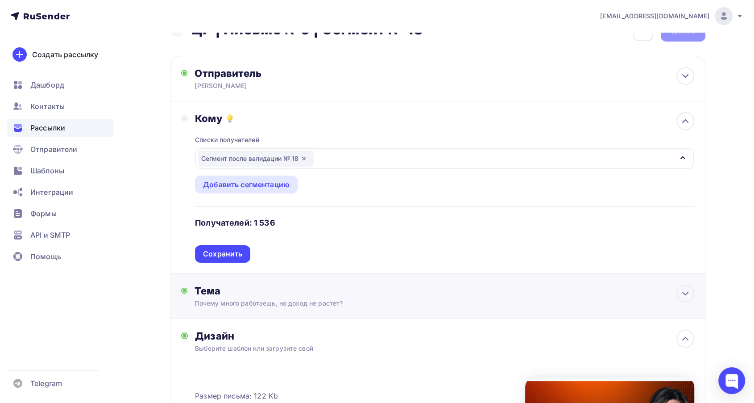
click at [234, 253] on div "Сохранить" at bounding box center [222, 254] width 39 height 10
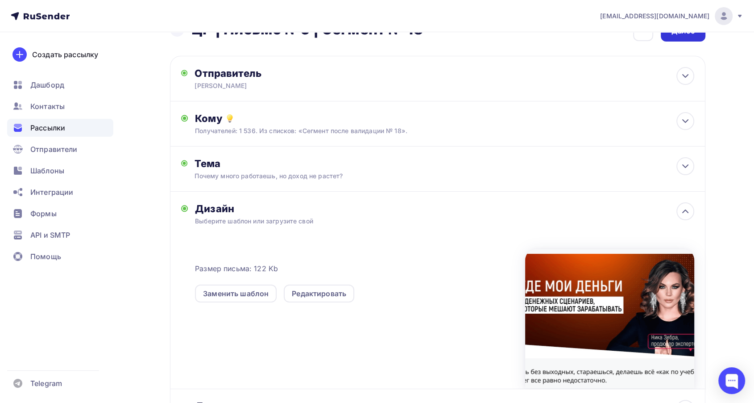
click at [676, 41] on div "Далее" at bounding box center [683, 31] width 45 height 21
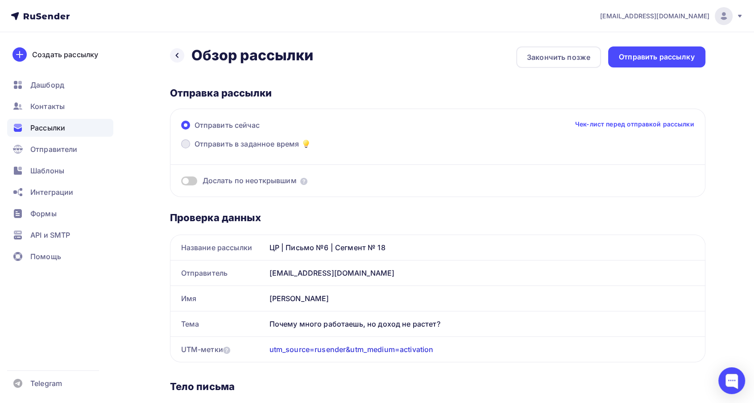
click at [192, 145] on label "Отправить в заданное время" at bounding box center [246, 144] width 131 height 12
click at [195, 149] on input "Отправить в заданное время" at bounding box center [195, 149] width 0 height 0
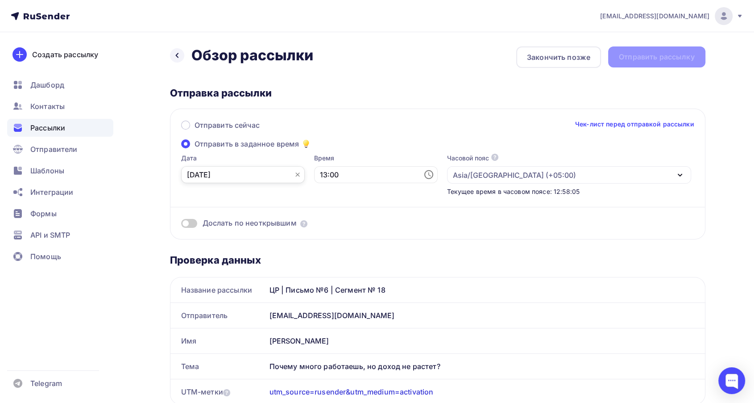
click at [200, 174] on input "08.09.2025" at bounding box center [243, 174] width 124 height 17
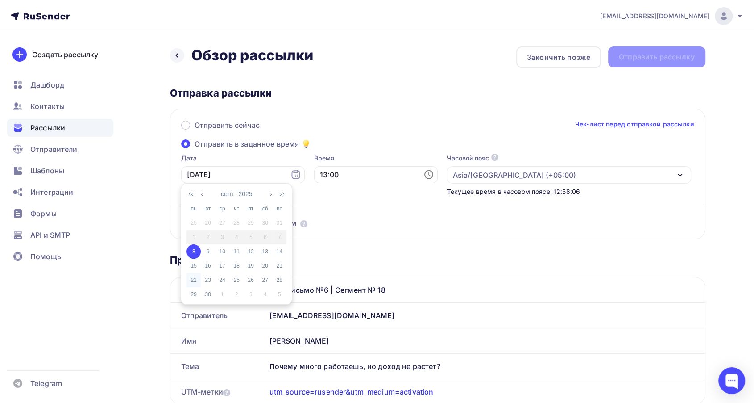
click at [194, 252] on div "8" at bounding box center [194, 251] width 14 height 8
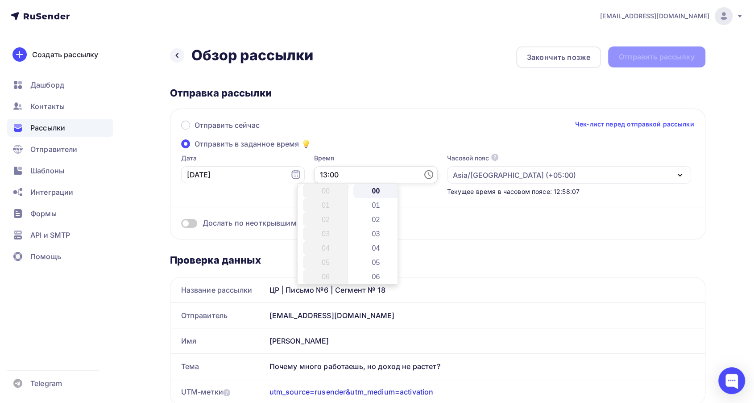
click at [320, 173] on input "13:00" at bounding box center [376, 174] width 124 height 17
click at [321, 204] on li "14" at bounding box center [326, 205] width 47 height 14
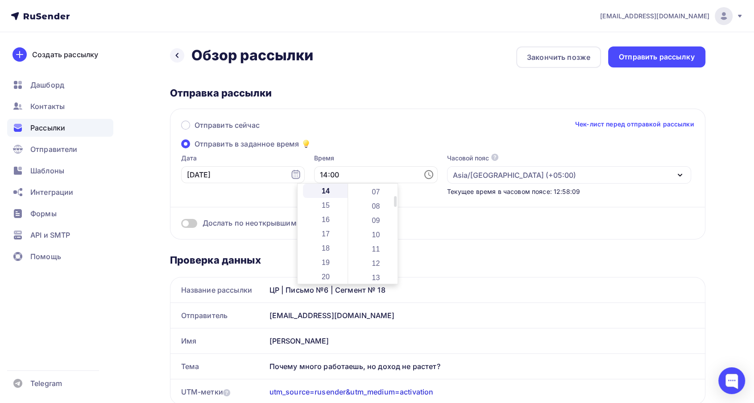
scroll to position [149, 0]
click at [378, 237] on li "14" at bounding box center [377, 242] width 47 height 14
type input "14:14"
click at [361, 157] on label "Время" at bounding box center [376, 158] width 124 height 9
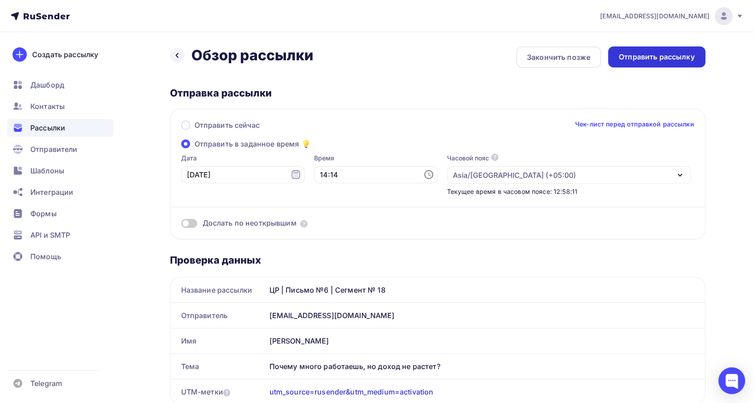
click at [628, 55] on div "Отправить рассылку" at bounding box center [657, 57] width 76 height 10
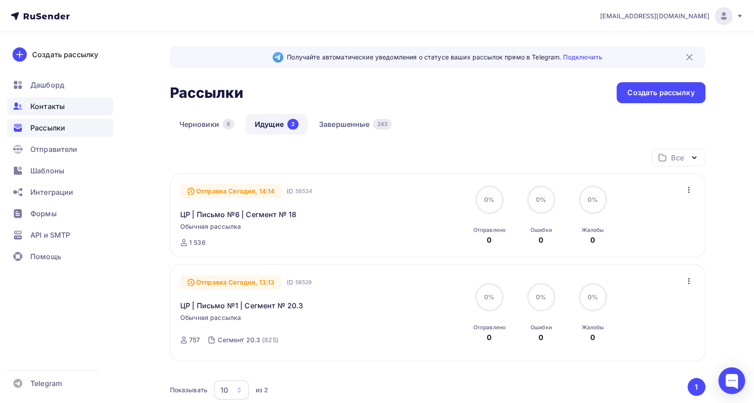
click at [57, 110] on span "Контакты" at bounding box center [47, 106] width 34 height 11
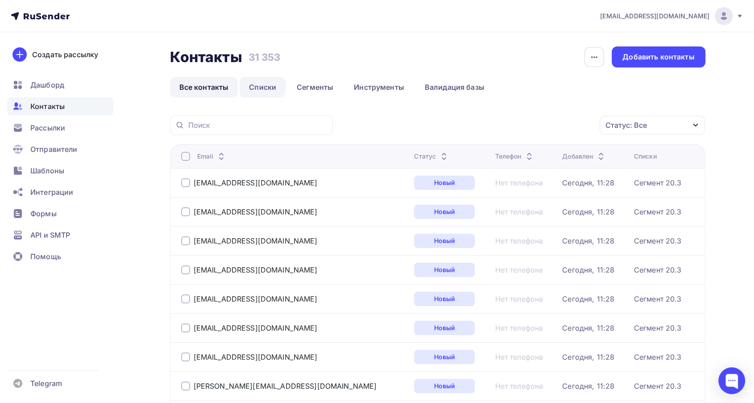
click at [264, 84] on link "Списки" at bounding box center [263, 87] width 46 height 21
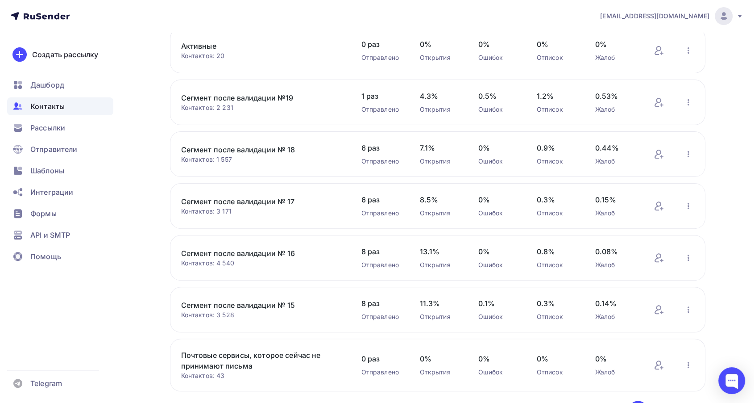
scroll to position [295, 0]
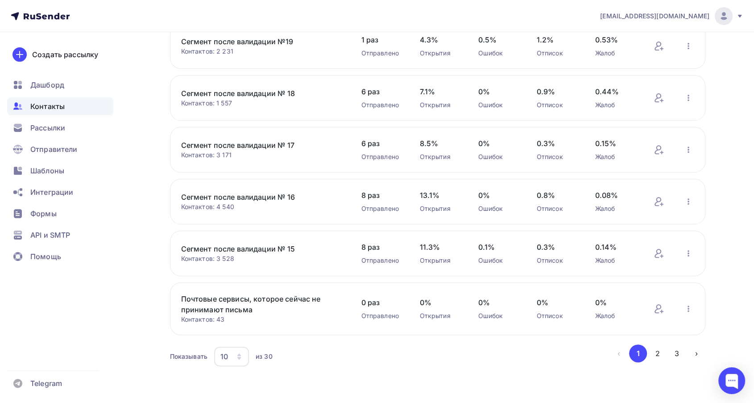
click at [280, 197] on link "Сегмент после валидации № 16" at bounding box center [257, 196] width 152 height 11
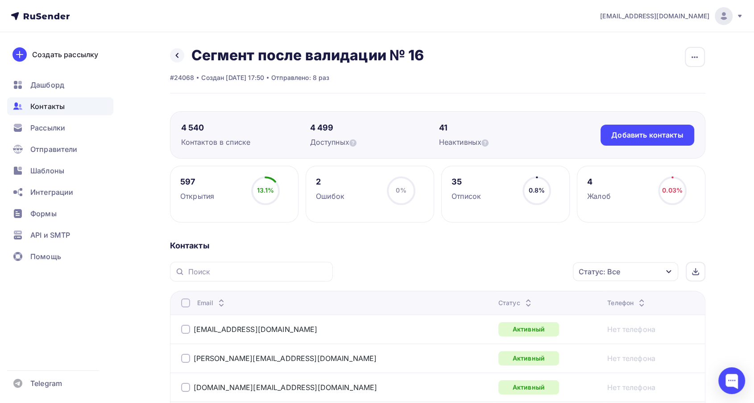
click at [625, 268] on div "Статус: Все" at bounding box center [625, 271] width 105 height 19
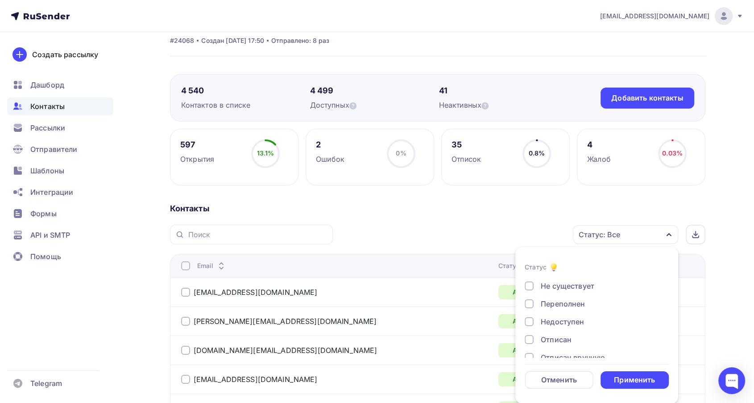
scroll to position [64, 0]
click at [532, 347] on div at bounding box center [529, 345] width 9 height 9
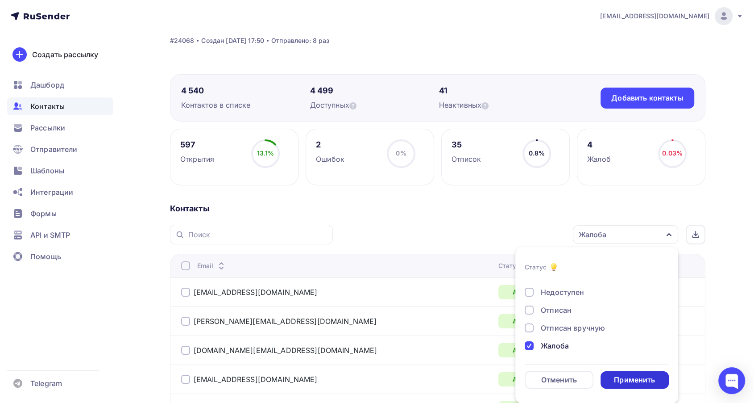
click at [632, 379] on div "Применить" at bounding box center [634, 379] width 41 height 10
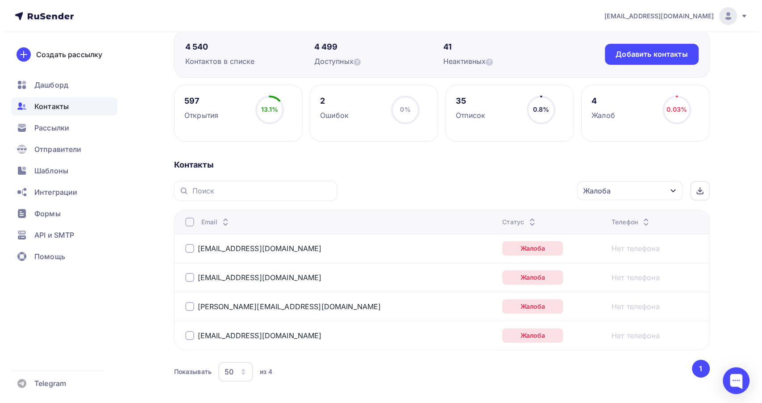
scroll to position [118, 0]
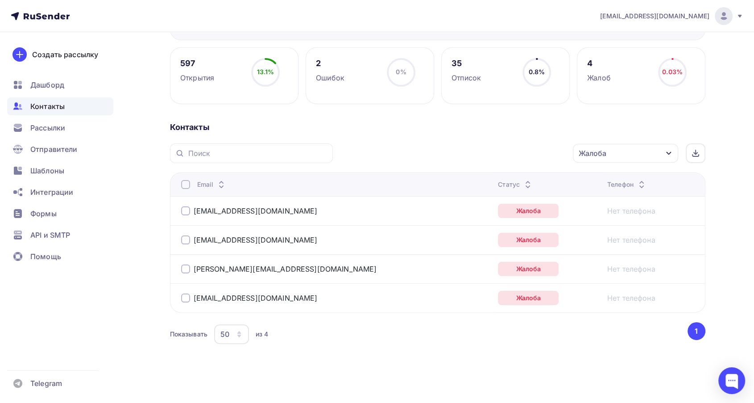
click at [179, 185] on th "Email" at bounding box center [332, 184] width 325 height 24
click at [185, 185] on div at bounding box center [185, 184] width 9 height 9
click at [467, 154] on div "Действие" at bounding box center [470, 153] width 34 height 11
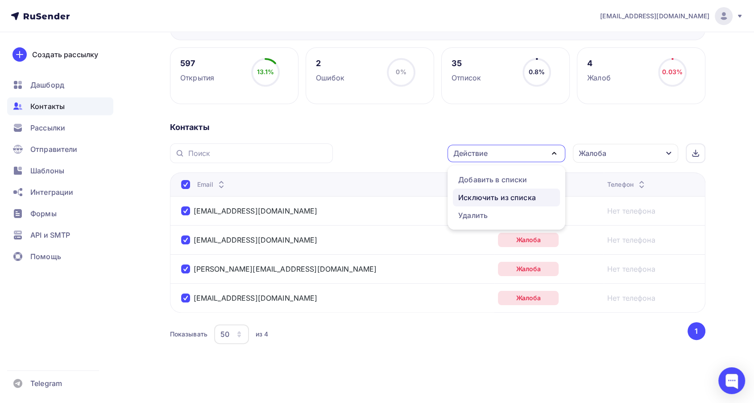
click at [475, 192] on div "Исключить из списка" at bounding box center [497, 197] width 78 height 11
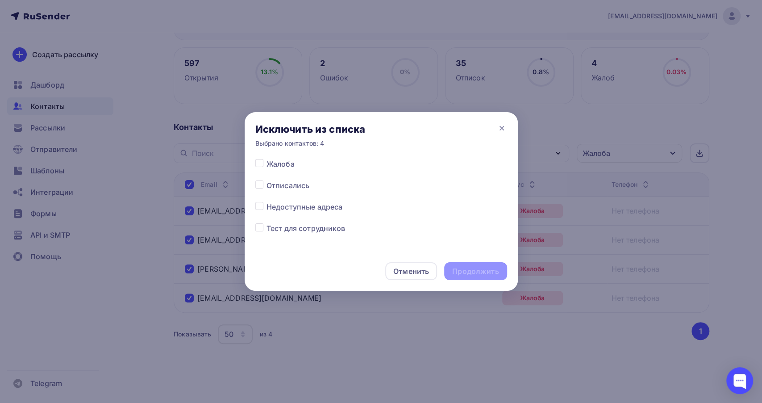
scroll to position [535, 0]
click at [266, 181] on label at bounding box center [266, 181] width 0 height 0
click at [256, 185] on input "checkbox" at bounding box center [259, 185] width 8 height 8
checkbox input "true"
click at [461, 270] on div "Продолжить" at bounding box center [475, 271] width 46 height 10
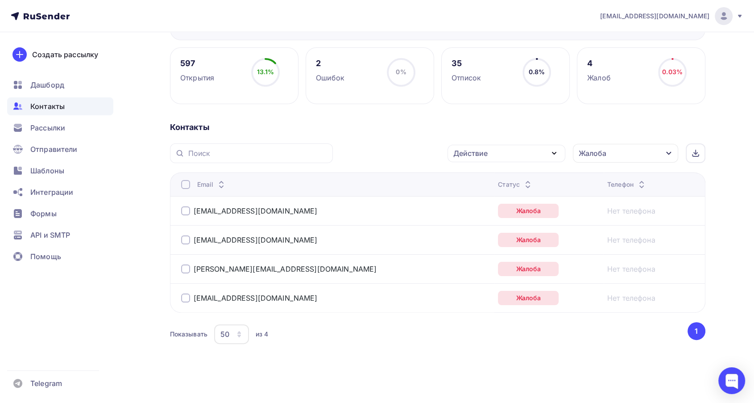
click at [183, 185] on div at bounding box center [185, 184] width 9 height 9
click at [475, 156] on div "Действие" at bounding box center [470, 153] width 34 height 11
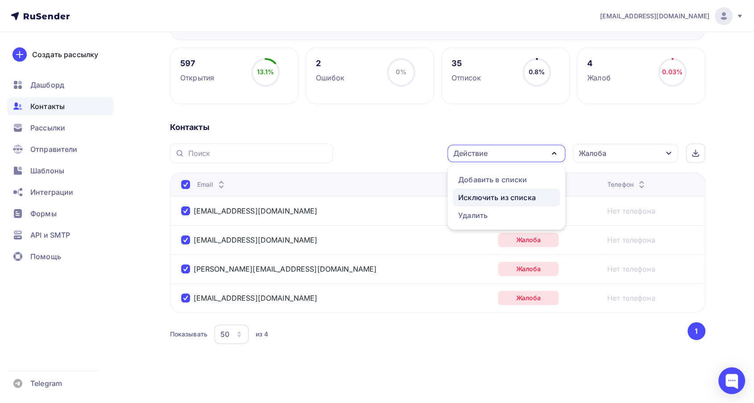
click at [478, 195] on div "Исключить из списка" at bounding box center [497, 197] width 78 height 11
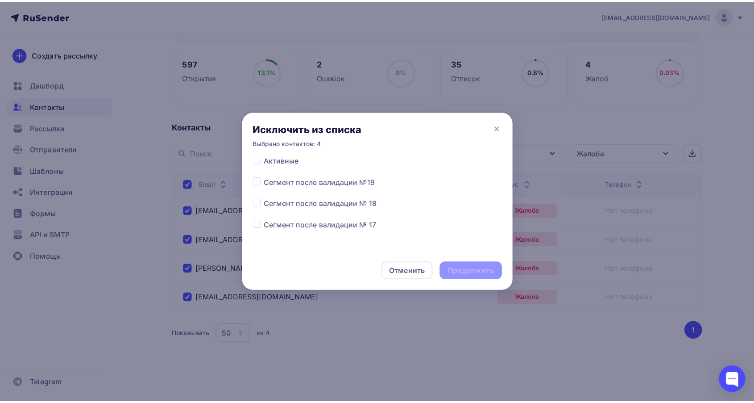
scroll to position [99, 0]
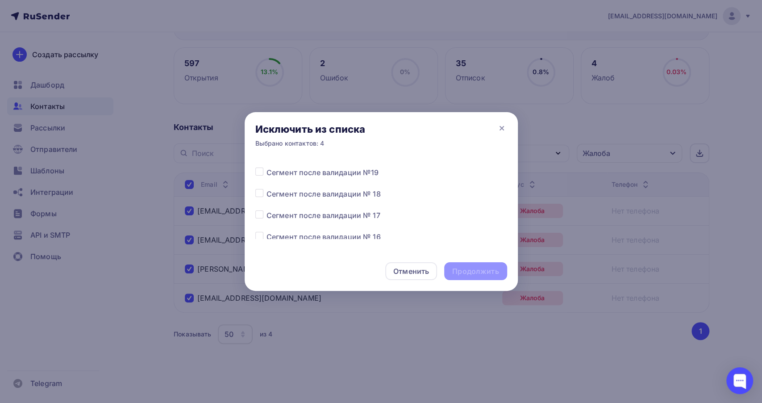
click at [266, 188] on label at bounding box center [266, 188] width 0 height 0
click at [260, 194] on input "checkbox" at bounding box center [259, 192] width 8 height 8
checkbox input "true"
click at [468, 275] on div "Продолжить" at bounding box center [475, 271] width 46 height 10
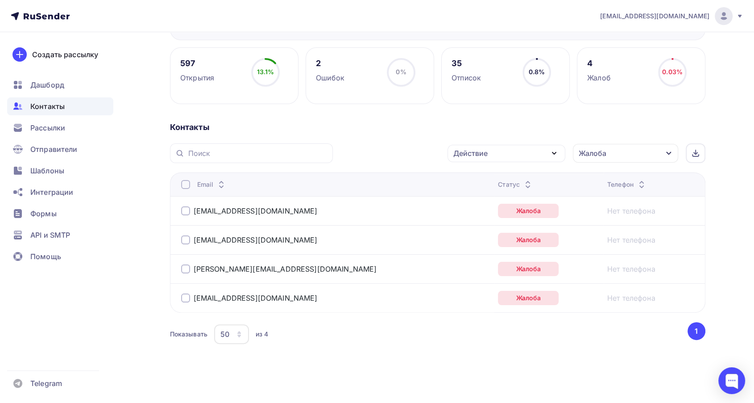
click at [474, 153] on div "Действие" at bounding box center [470, 153] width 34 height 11
click at [401, 121] on div "597 Открытия 13.1% 13.1% 2 Ошибок 0% 0% 35 Отписок 0.8% 0.8% 4 Жалоб 0.03% 0.03…" at bounding box center [438, 207] width 536 height 320
click at [525, 151] on div "Действие" at bounding box center [507, 153] width 118 height 17
click at [365, 147] on div "Действие Добавить в списки Исключить из списка Удалить Жалоба Статус Новый Акти…" at bounding box center [522, 153] width 366 height 20
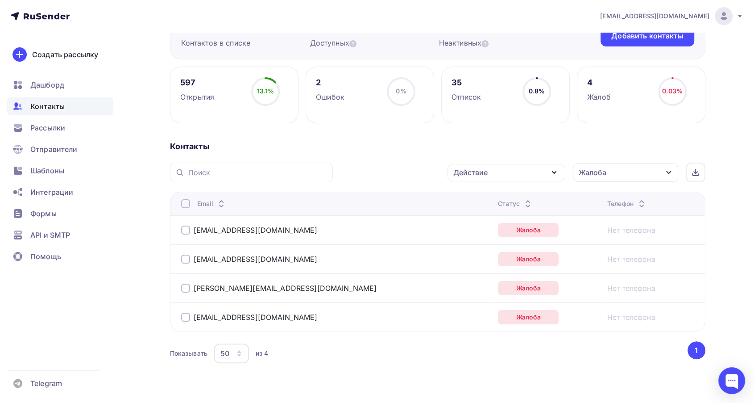
click at [485, 168] on div "Действие" at bounding box center [470, 172] width 34 height 11
click at [482, 218] on div "Исключить из списка" at bounding box center [497, 216] width 78 height 11
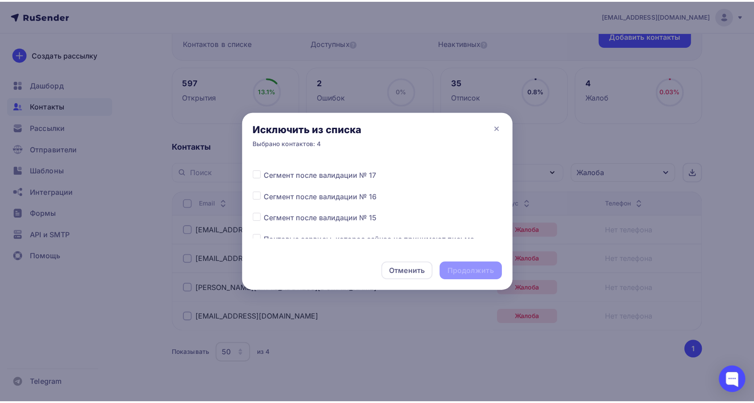
scroll to position [149, 0]
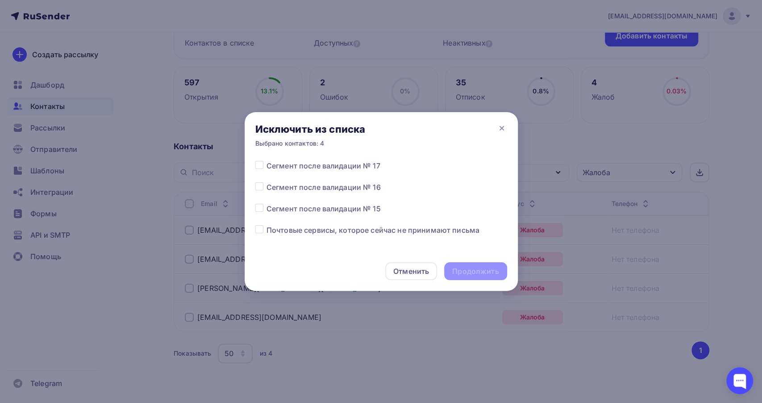
click at [266, 182] on label at bounding box center [266, 182] width 0 height 0
click at [262, 186] on input "checkbox" at bounding box center [259, 186] width 8 height 8
checkbox input "true"
click at [474, 267] on div "Продолжить" at bounding box center [475, 271] width 46 height 10
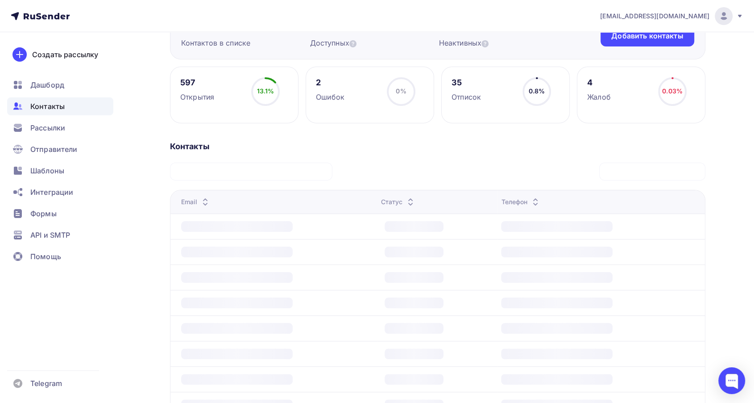
scroll to position [0, 0]
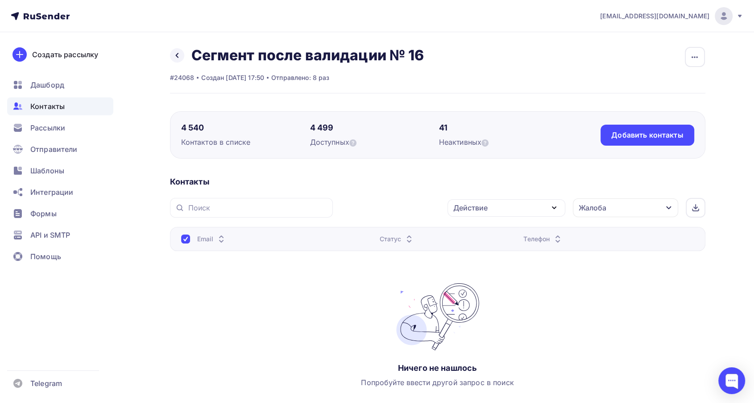
drag, startPoint x: 603, startPoint y: 210, endPoint x: 602, endPoint y: 216, distance: 6.0
click at [603, 210] on div "Жалоба" at bounding box center [593, 207] width 28 height 11
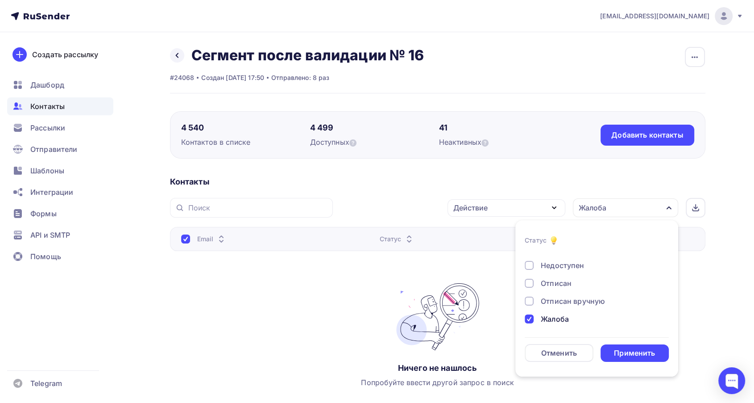
click at [557, 313] on div "Жалоба" at bounding box center [555, 318] width 28 height 11
click at [551, 285] on div "Отписан" at bounding box center [556, 283] width 31 height 11
click at [612, 342] on form "Статус Новый Активный Не существует Переполнен Недоступен Отписан Отписан вручн…" at bounding box center [597, 298] width 144 height 127
click at [614, 348] on div "Применить" at bounding box center [634, 353] width 41 height 10
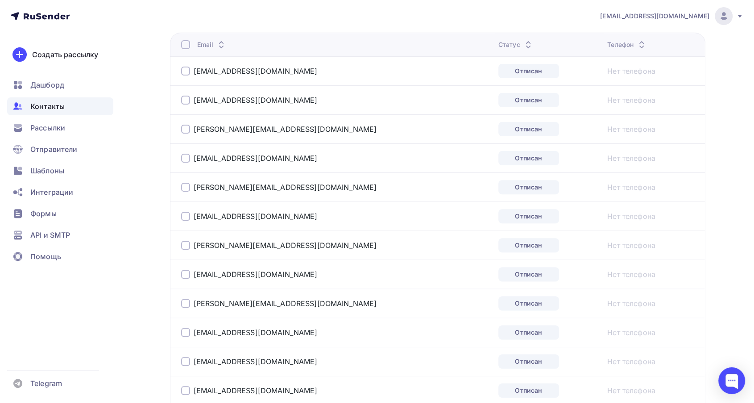
scroll to position [99, 0]
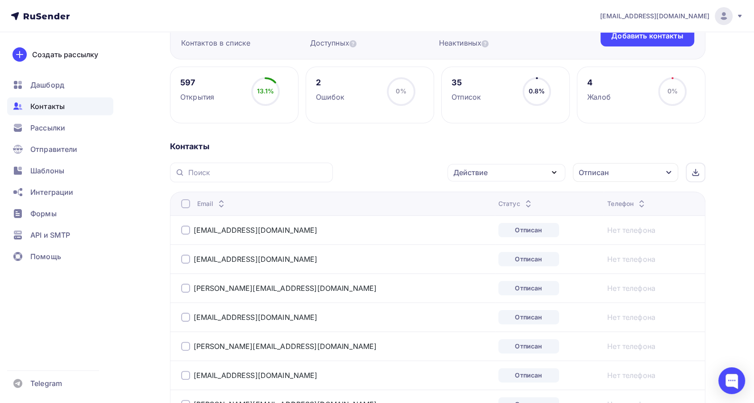
click at [185, 202] on div at bounding box center [185, 203] width 9 height 9
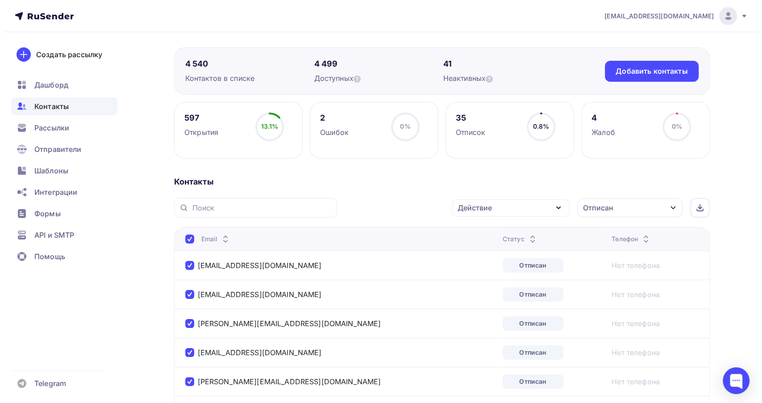
scroll to position [0, 0]
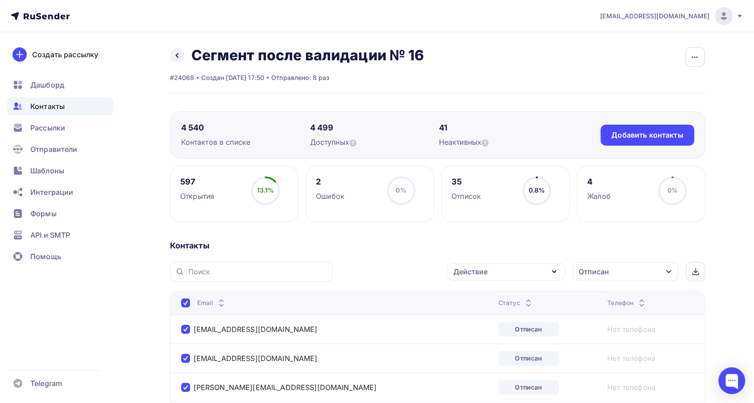
click at [494, 271] on div "Действие" at bounding box center [507, 271] width 118 height 17
click at [478, 314] on div "Исключить из списка" at bounding box center [497, 315] width 78 height 11
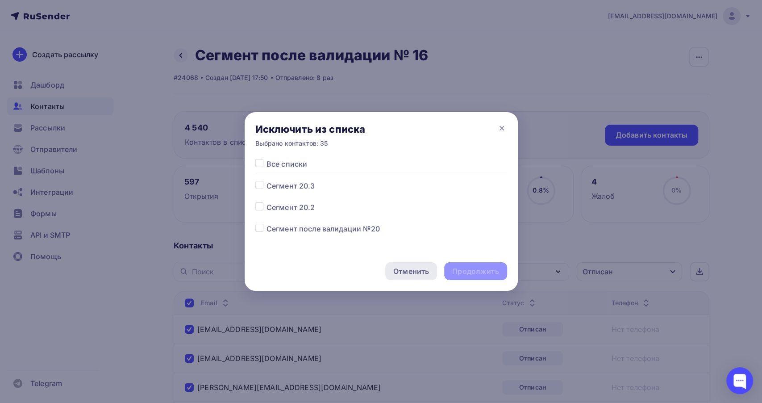
click at [412, 271] on div "Отменить" at bounding box center [411, 271] width 36 height 11
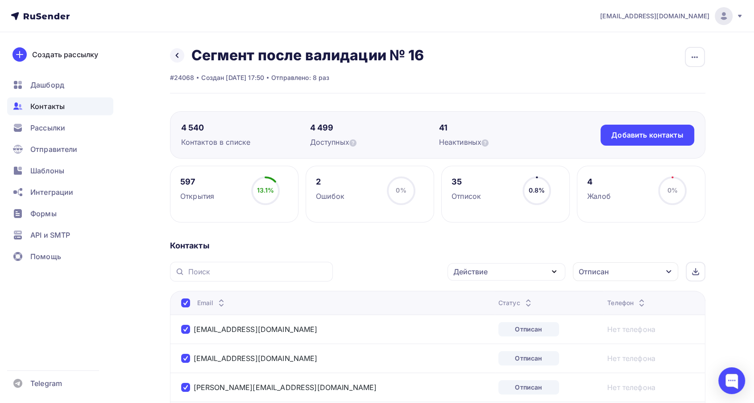
click at [473, 273] on div "Действие" at bounding box center [470, 271] width 34 height 11
click at [473, 296] on div "Добавить в списки" at bounding box center [492, 297] width 69 height 11
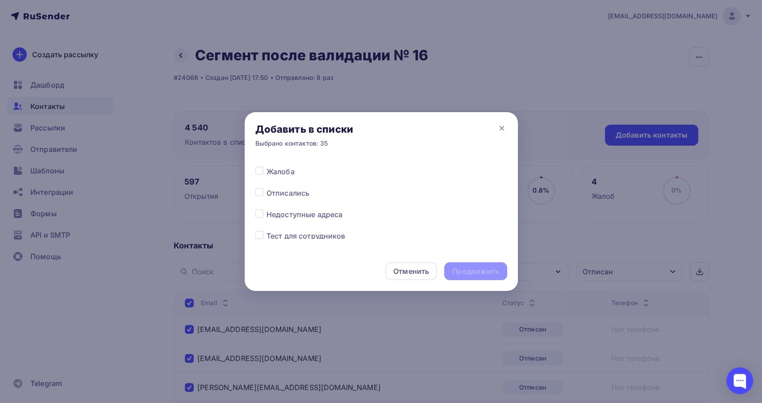
scroll to position [535, 0]
click at [266, 203] on label at bounding box center [266, 203] width 0 height 0
click at [257, 208] on input "checkbox" at bounding box center [259, 207] width 8 height 8
checkbox input "true"
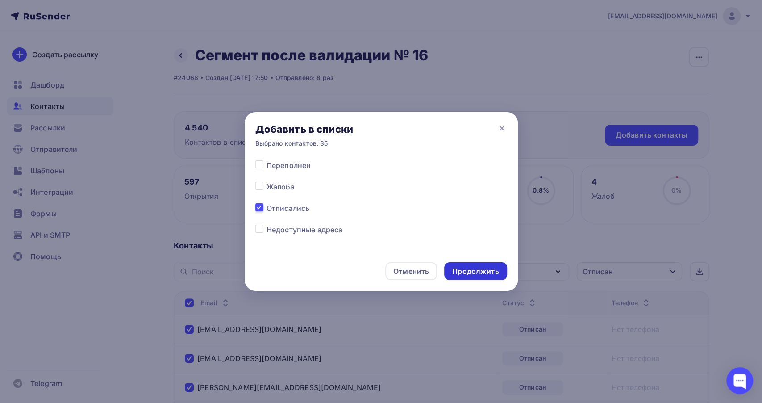
click at [466, 273] on div "Продолжить" at bounding box center [475, 271] width 46 height 10
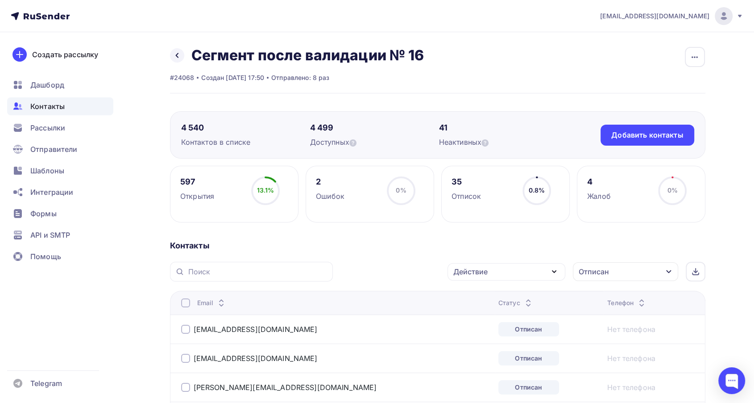
click at [179, 302] on th "Email" at bounding box center [332, 303] width 325 height 24
click at [183, 303] on div at bounding box center [185, 302] width 9 height 9
click at [182, 307] on th "Email" at bounding box center [332, 303] width 325 height 24
click at [184, 304] on div at bounding box center [185, 302] width 9 height 9
click at [491, 275] on div "Действие" at bounding box center [507, 271] width 118 height 17
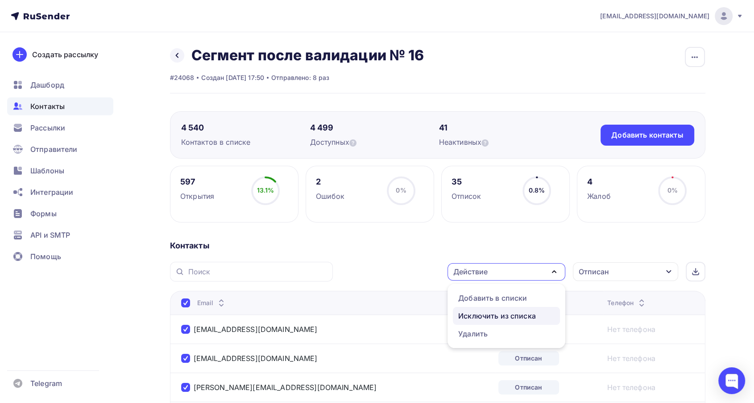
click at [485, 315] on div "Исключить из списка" at bounding box center [497, 315] width 78 height 11
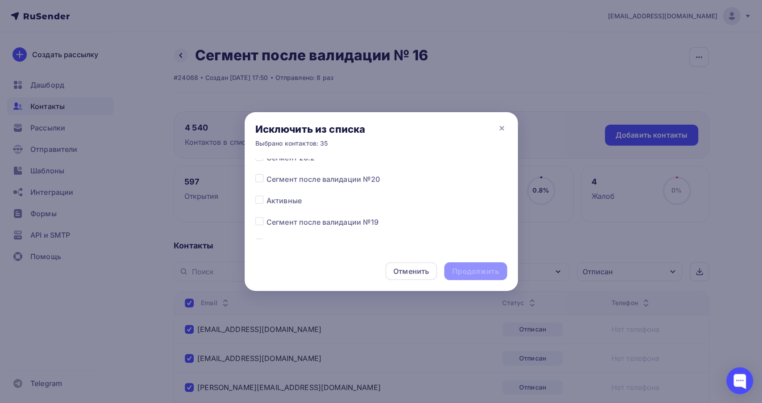
scroll to position [99, 0]
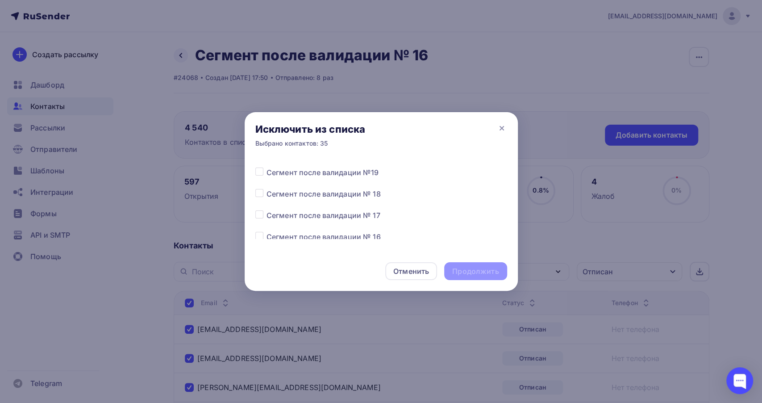
click at [257, 196] on div at bounding box center [260, 193] width 11 height 11
click at [266, 188] on label at bounding box center [266, 188] width 0 height 0
click at [256, 192] on input "checkbox" at bounding box center [259, 192] width 8 height 8
checkbox input "true"
click at [460, 271] on div "Продолжить" at bounding box center [475, 271] width 46 height 10
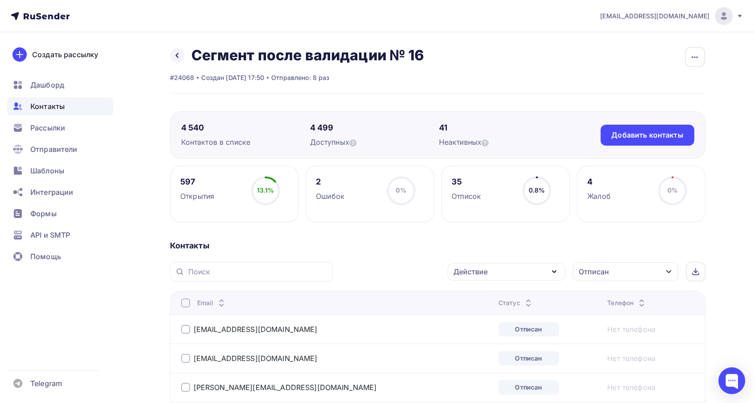
click at [523, 301] on icon at bounding box center [528, 304] width 11 height 11
click at [533, 273] on div "Действие" at bounding box center [507, 271] width 118 height 17
click at [183, 305] on div at bounding box center [185, 302] width 9 height 9
click at [181, 304] on div at bounding box center [185, 302] width 9 height 9
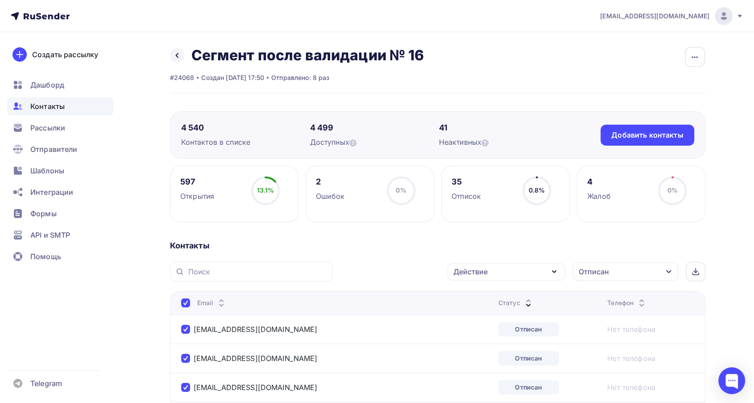
click at [482, 275] on div "Действие" at bounding box center [470, 271] width 34 height 11
click at [483, 313] on div "Исключить из списка" at bounding box center [497, 315] width 78 height 11
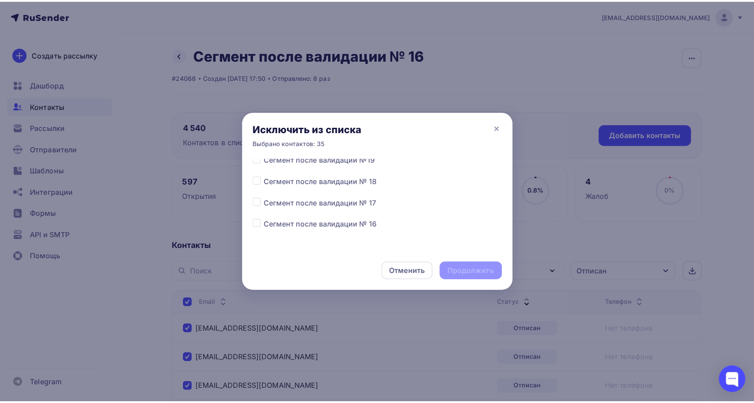
scroll to position [149, 0]
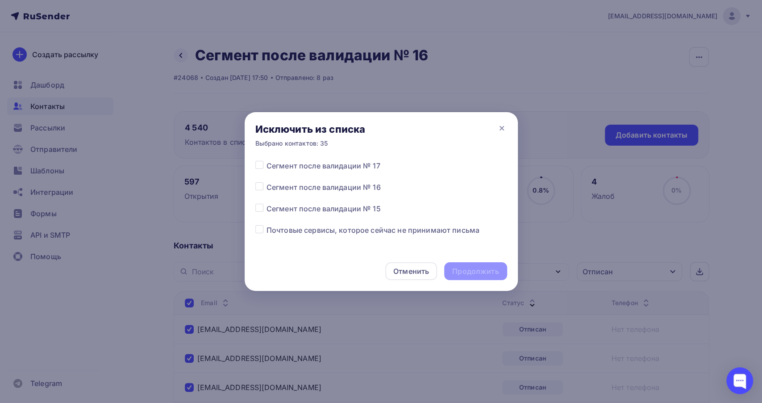
click at [266, 182] on label at bounding box center [266, 182] width 0 height 0
click at [262, 188] on input "checkbox" at bounding box center [259, 186] width 8 height 8
checkbox input "true"
click at [460, 271] on div "Продолжить" at bounding box center [475, 271] width 46 height 10
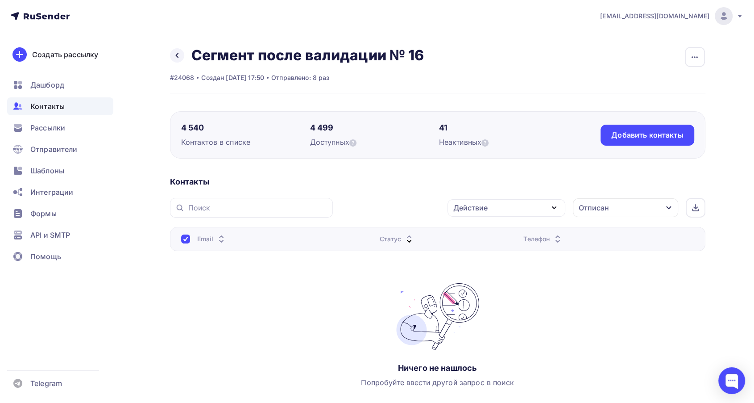
click at [614, 215] on div "Отписан" at bounding box center [625, 207] width 105 height 19
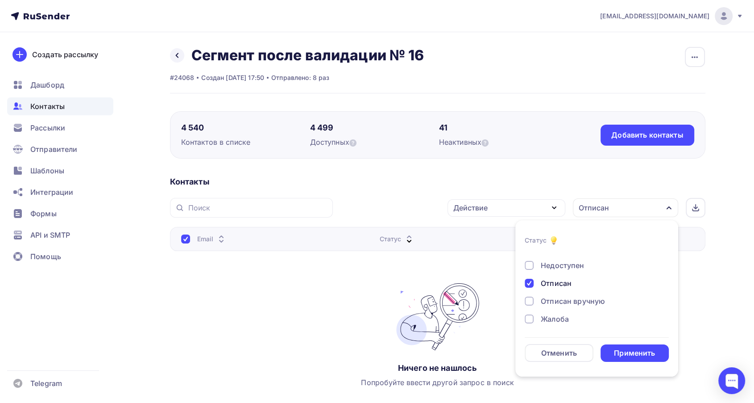
click at [538, 282] on div "Отписан" at bounding box center [592, 283] width 134 height 11
click at [629, 354] on div "Применить" at bounding box center [634, 353] width 41 height 10
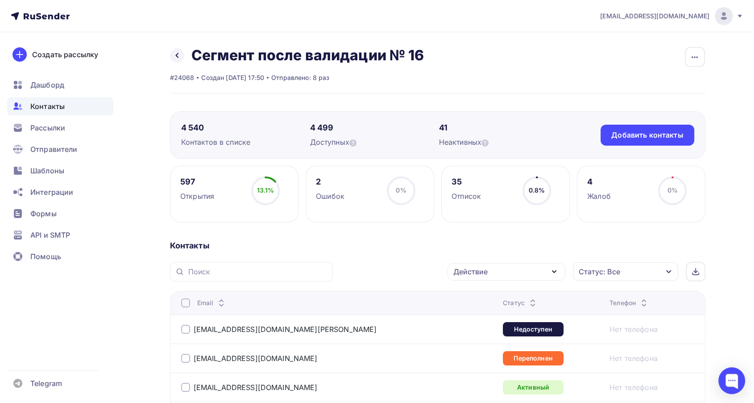
click at [608, 272] on div "Статус: Все" at bounding box center [600, 271] width 42 height 11
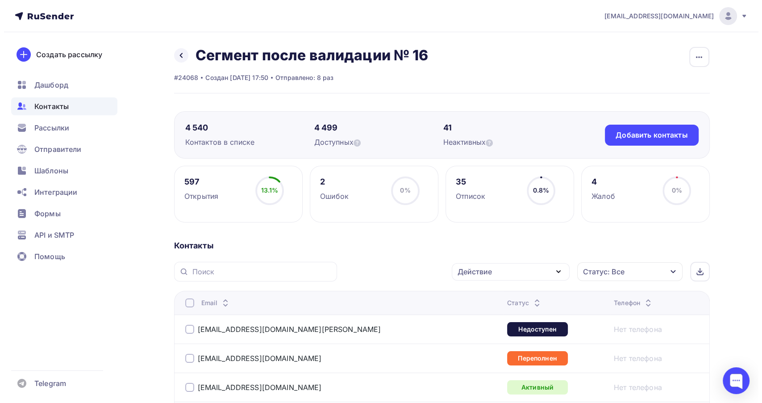
scroll to position [37, 0]
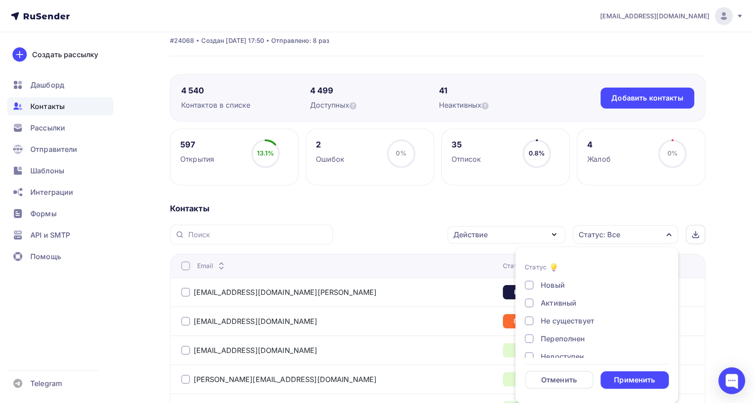
click at [492, 212] on div "Контакты" at bounding box center [438, 208] width 536 height 11
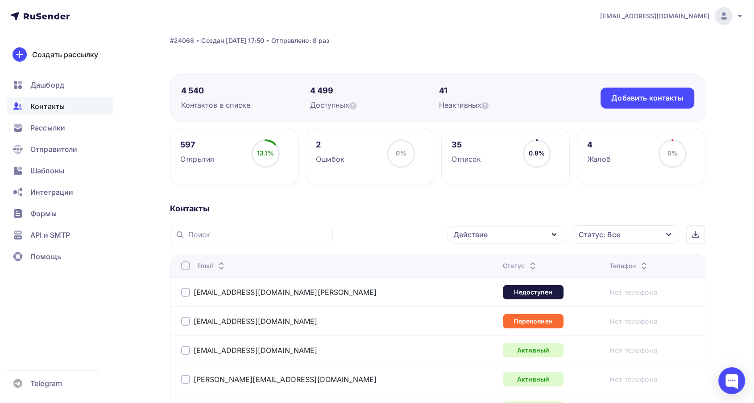
click at [184, 291] on div at bounding box center [185, 291] width 9 height 9
click at [471, 235] on div "Действие" at bounding box center [470, 234] width 34 height 11
click at [479, 255] on div "Добавить в списки" at bounding box center [492, 260] width 69 height 11
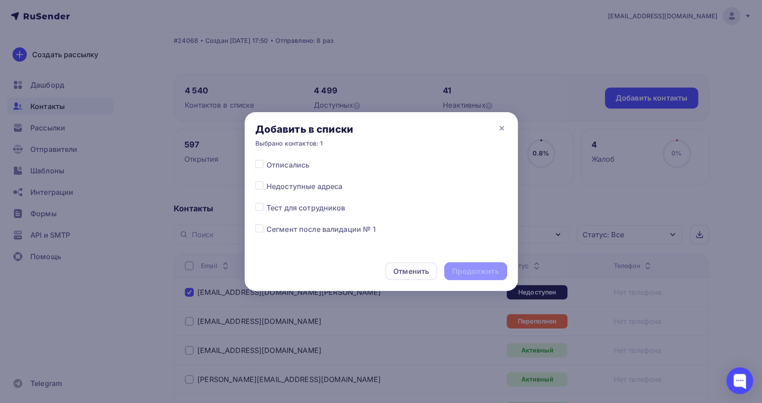
scroll to position [584, 0]
click at [266, 175] on label at bounding box center [266, 175] width 0 height 0
click at [261, 182] on input "checkbox" at bounding box center [259, 179] width 8 height 8
checkbox input "true"
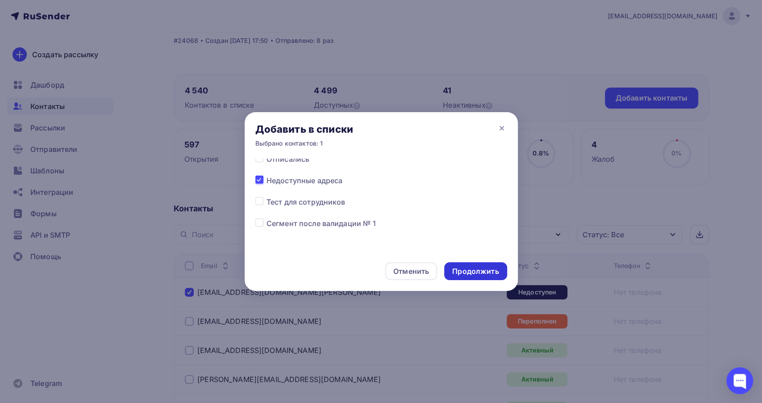
click at [478, 272] on div "Продолжить" at bounding box center [475, 271] width 46 height 10
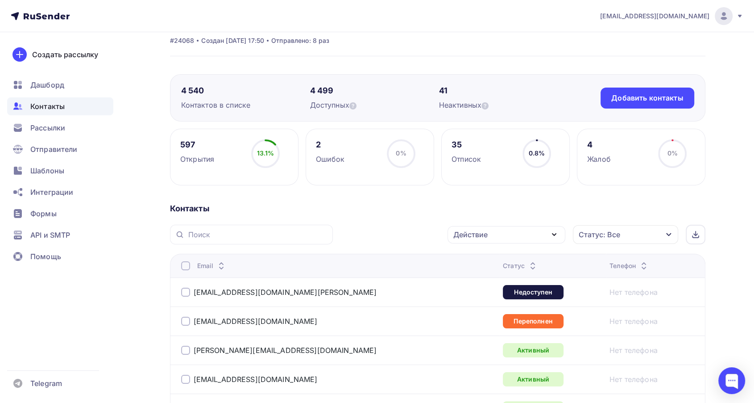
click at [183, 289] on div at bounding box center [185, 291] width 9 height 9
click at [481, 239] on div "Действие" at bounding box center [507, 234] width 118 height 17
click at [478, 277] on div "Исключить из списка" at bounding box center [497, 278] width 78 height 11
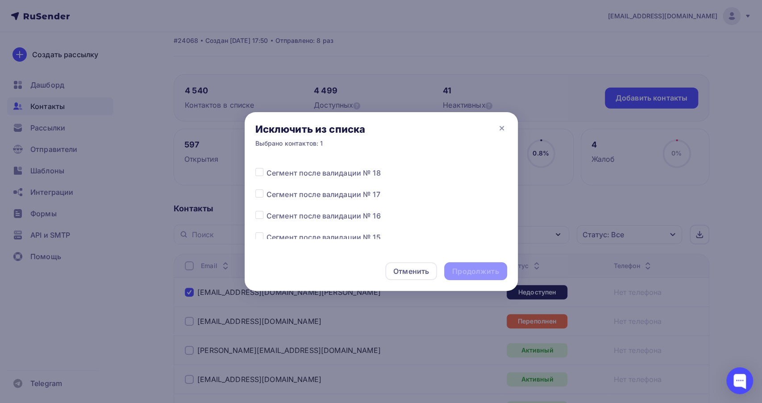
scroll to position [99, 0]
click at [266, 231] on label at bounding box center [266, 231] width 0 height 0
click at [260, 238] on input "checkbox" at bounding box center [259, 235] width 8 height 8
checkbox input "true"
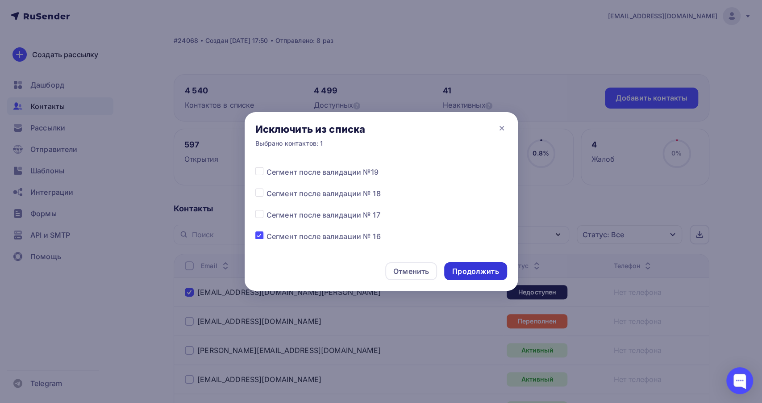
click at [495, 271] on div "Продолжить" at bounding box center [475, 271] width 46 height 10
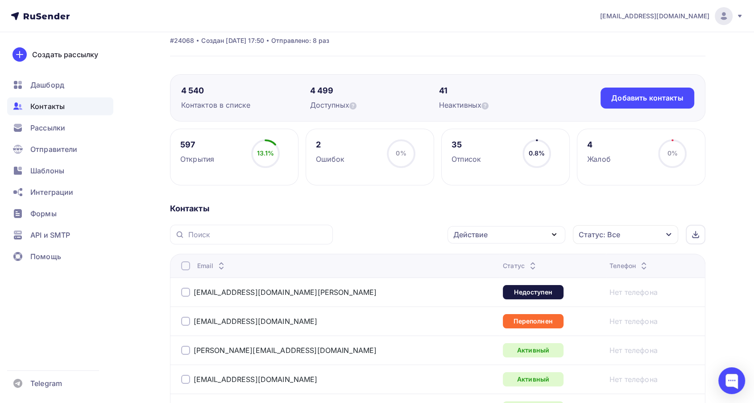
click at [189, 320] on div at bounding box center [185, 320] width 9 height 9
click at [495, 234] on div "Действие" at bounding box center [507, 234] width 118 height 17
click at [494, 258] on div "Добавить в списки" at bounding box center [492, 260] width 69 height 11
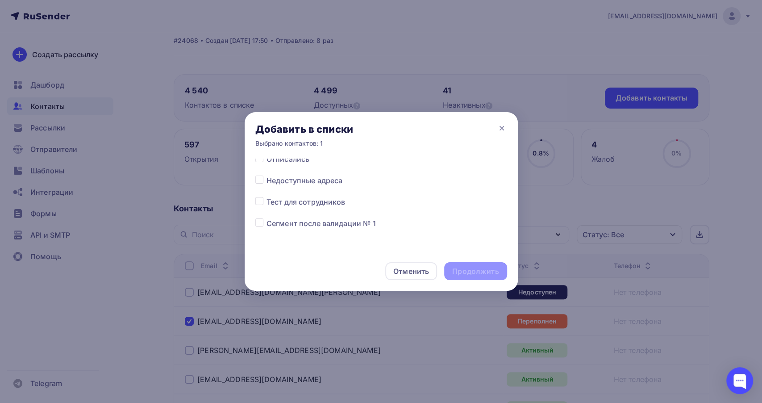
scroll to position [535, 0]
click at [266, 160] on label at bounding box center [266, 160] width 0 height 0
click at [261, 167] on input "checkbox" at bounding box center [259, 164] width 8 height 8
checkbox input "true"
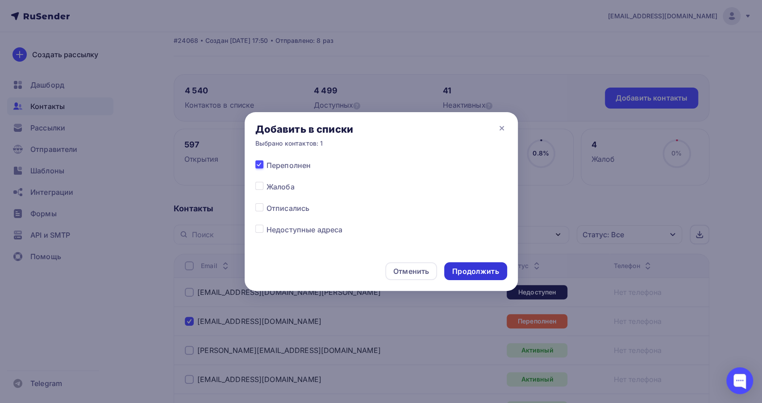
click at [472, 271] on div "Продолжить" at bounding box center [475, 271] width 46 height 10
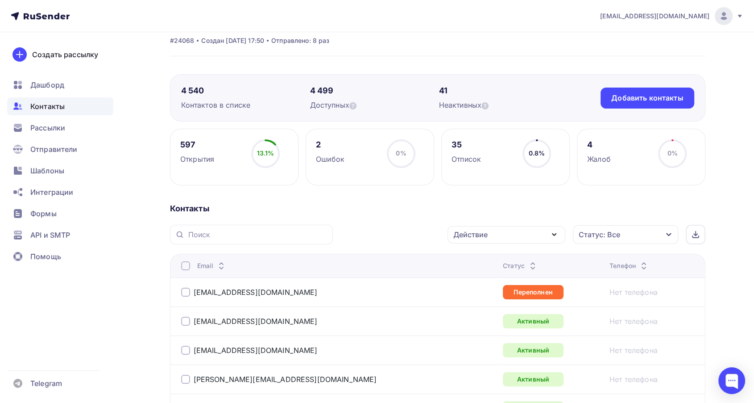
click at [177, 294] on td "volkova.elena9999@gmail.com" at bounding box center [334, 291] width 329 height 29
click at [183, 293] on div at bounding box center [185, 291] width 9 height 9
click at [471, 235] on div "Действие" at bounding box center [470, 234] width 34 height 11
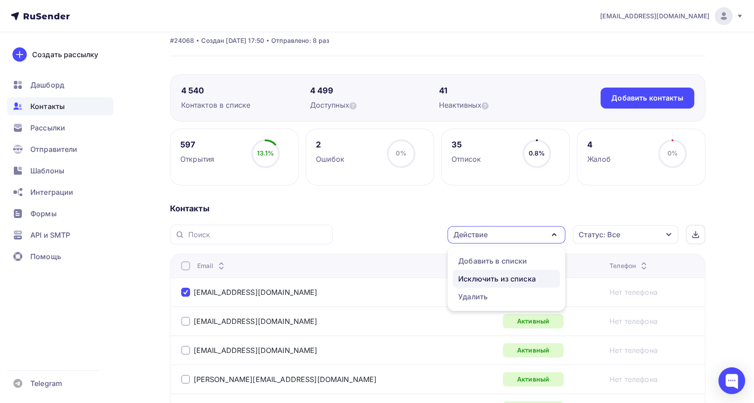
click at [479, 277] on div "Исключить из списка" at bounding box center [497, 278] width 78 height 11
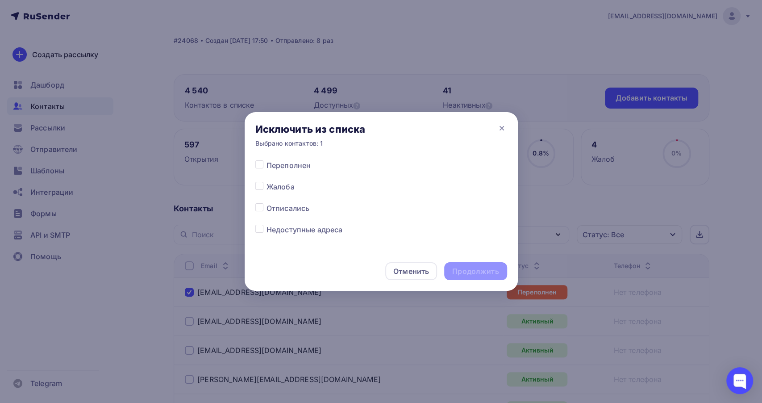
scroll to position [485, 0]
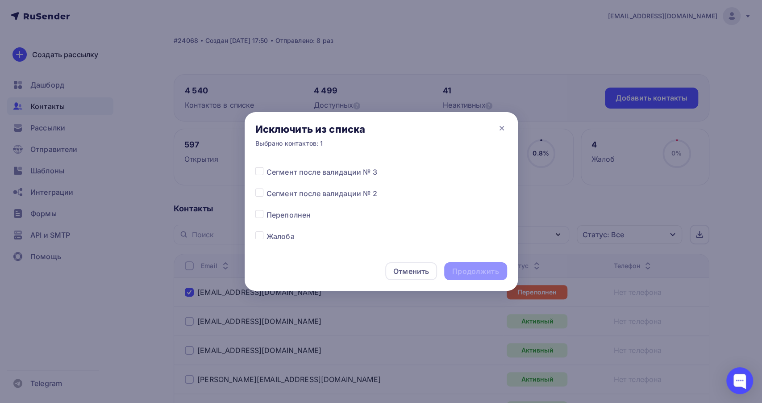
click at [266, 209] on label at bounding box center [266, 209] width 0 height 0
click at [258, 215] on input "checkbox" at bounding box center [259, 213] width 8 height 8
checkbox input "true"
click at [482, 270] on div "Продолжить" at bounding box center [475, 271] width 46 height 10
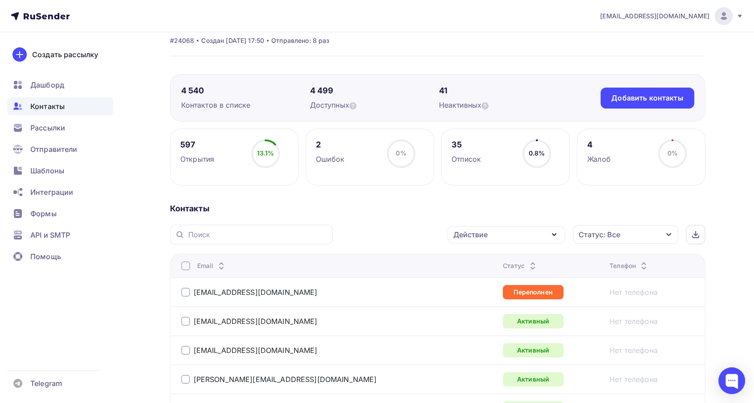
click at [190, 289] on div "volkova.elena9999@gmail.com" at bounding box center [249, 291] width 137 height 9
click at [189, 290] on div at bounding box center [185, 291] width 9 height 9
click at [491, 226] on div "Действие" at bounding box center [507, 234] width 118 height 17
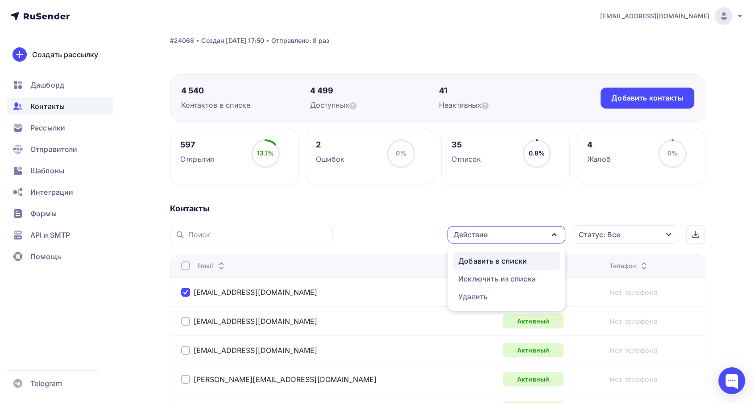
click at [487, 255] on div "Добавить в списки" at bounding box center [492, 260] width 69 height 11
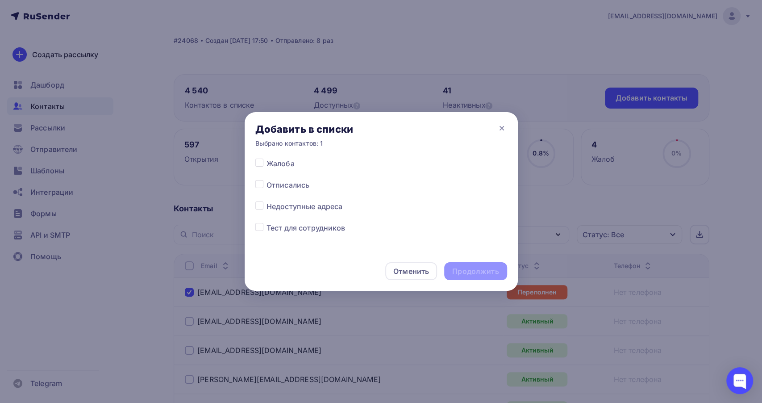
scroll to position [534, 0]
click at [266, 160] on label at bounding box center [266, 160] width 0 height 0
click at [257, 164] on input "checkbox" at bounding box center [259, 164] width 8 height 8
checkbox input "true"
click at [464, 266] on div "Продолжить" at bounding box center [475, 271] width 46 height 10
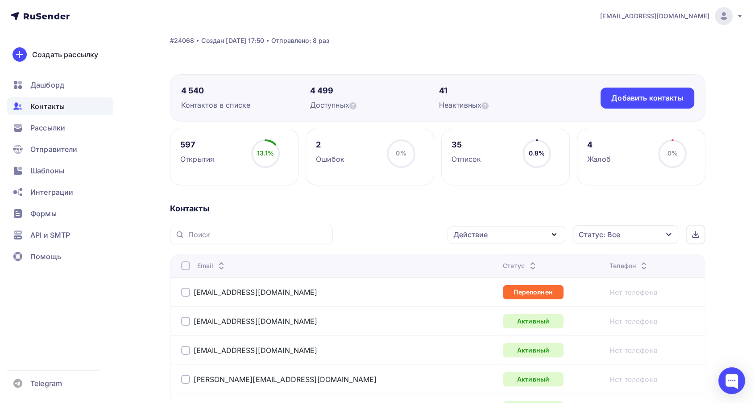
click at [184, 294] on div at bounding box center [185, 291] width 9 height 9
click at [481, 243] on div "Действие Добавить в списки Исключить из списка Удалить Статус: Все Статус Новый…" at bounding box center [522, 235] width 366 height 20
click at [478, 242] on div "Действие" at bounding box center [507, 234] width 118 height 17
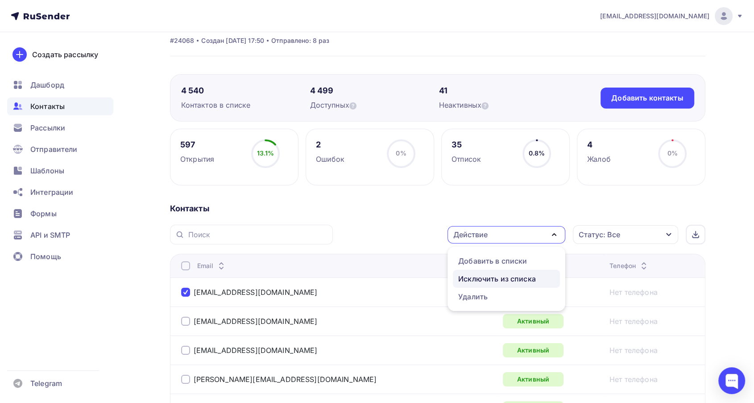
click at [480, 275] on div "Исключить из списка" at bounding box center [497, 278] width 78 height 11
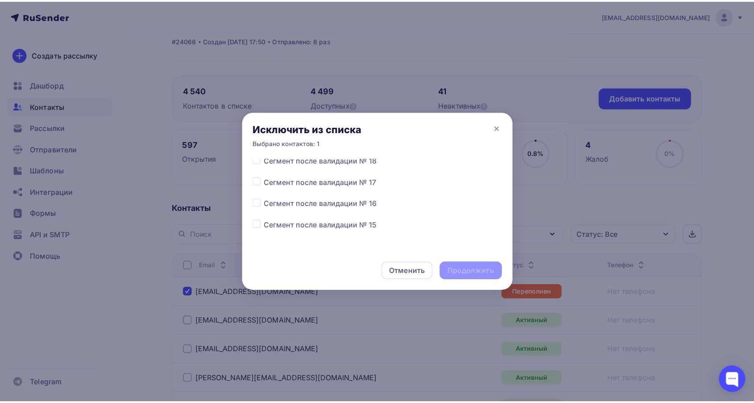
scroll to position [149, 0]
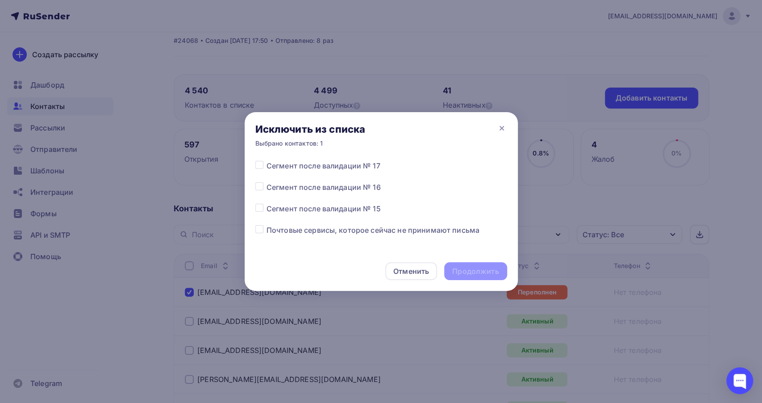
click at [266, 182] on label at bounding box center [266, 182] width 0 height 0
click at [258, 189] on input "checkbox" at bounding box center [259, 186] width 8 height 8
checkbox input "true"
click at [495, 270] on div "Продолжить" at bounding box center [475, 271] width 46 height 10
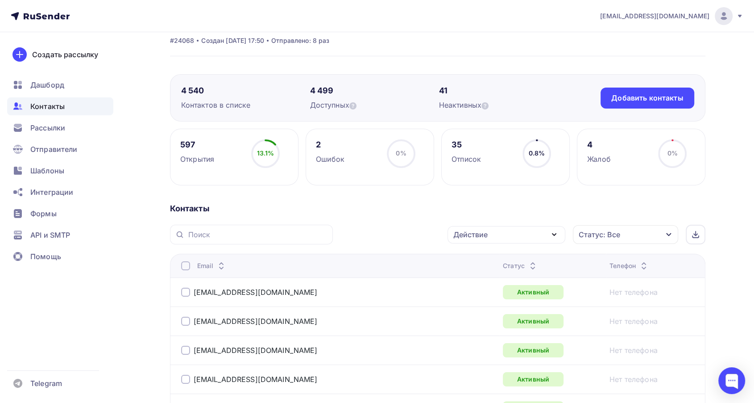
click at [528, 260] on icon at bounding box center [533, 263] width 11 height 11
click at [528, 263] on icon at bounding box center [533, 267] width 11 height 11
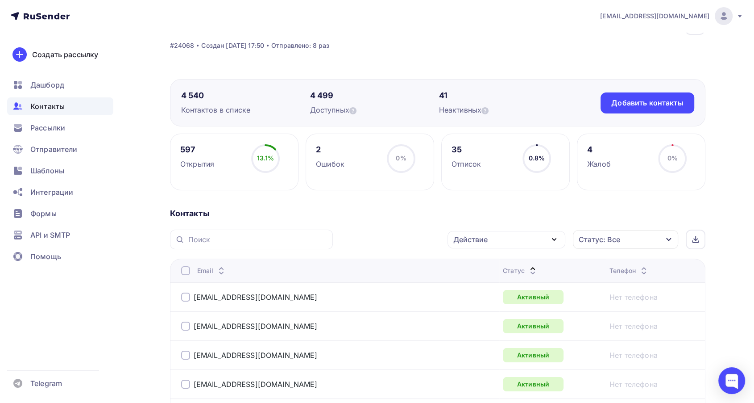
scroll to position [0, 0]
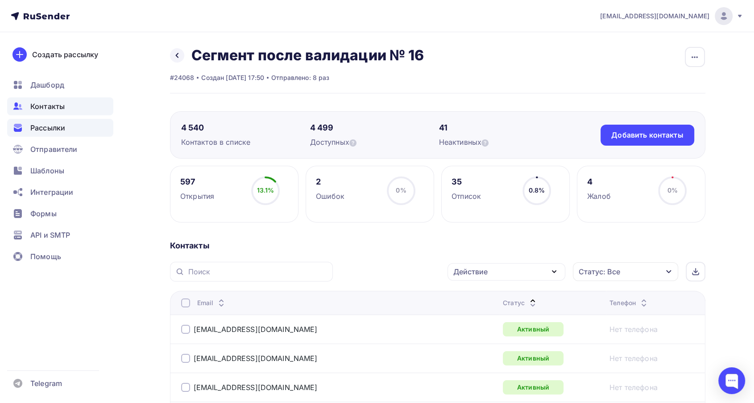
click at [25, 131] on div "Рассылки" at bounding box center [60, 128] width 106 height 18
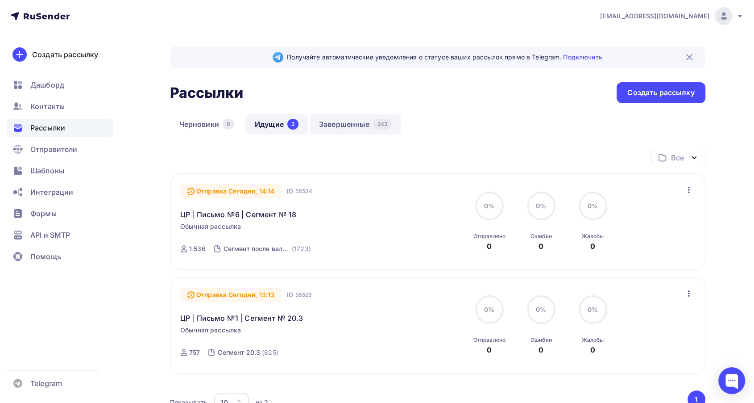
click at [338, 128] on link "Завершенные 243" at bounding box center [356, 124] width 92 height 21
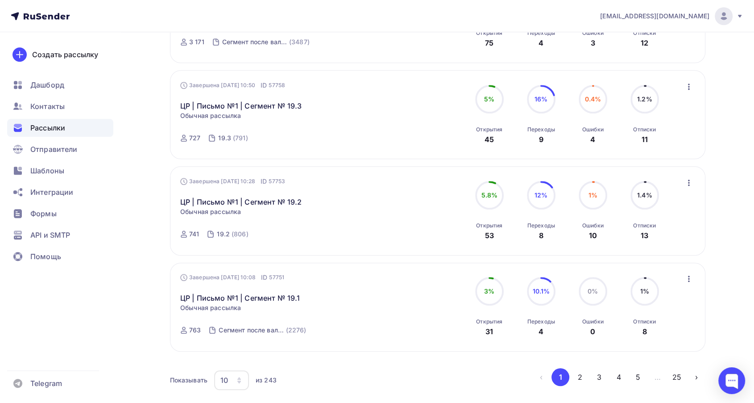
scroll to position [831, 0]
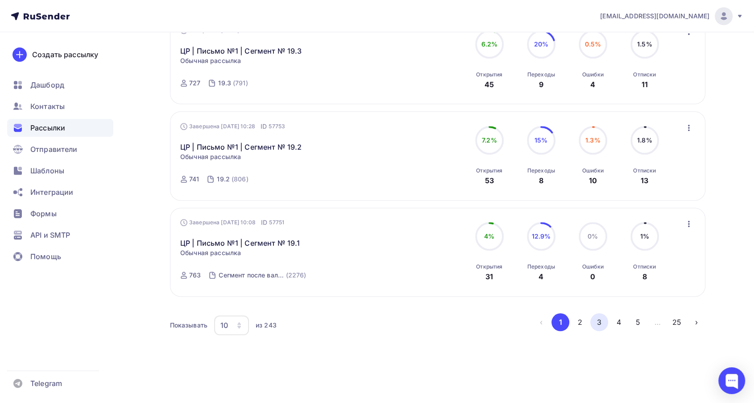
click at [591, 322] on button "3" at bounding box center [600, 322] width 18 height 18
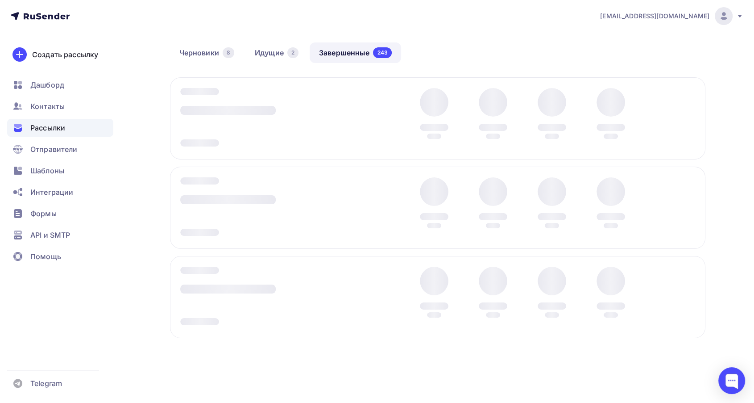
scroll to position [71, 0]
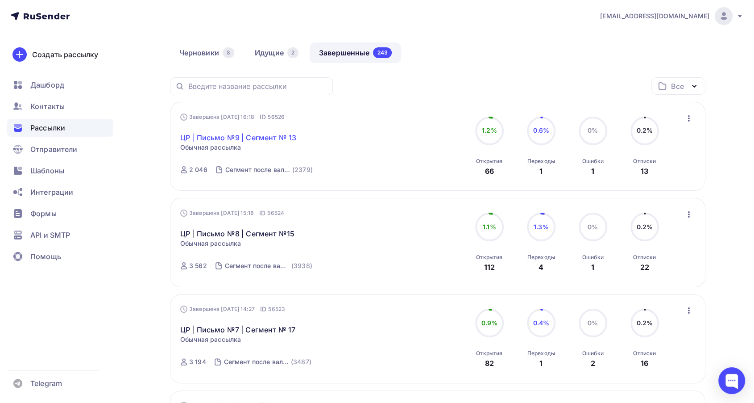
click at [268, 135] on link "ЦР | Письмо №9 | Сегмент № 13" at bounding box center [238, 137] width 116 height 11
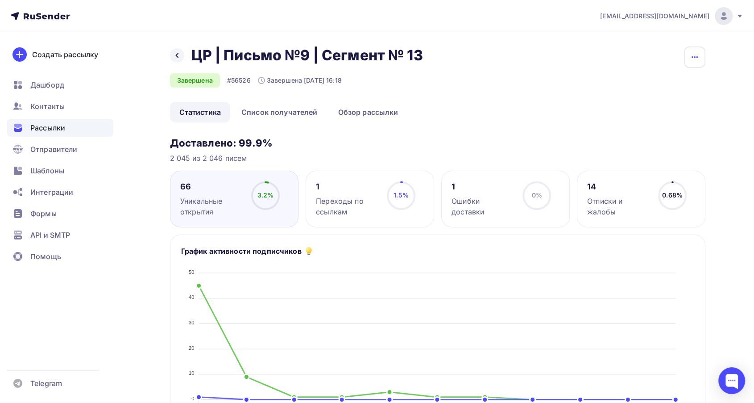
click at [696, 61] on icon "button" at bounding box center [695, 57] width 11 height 11
click at [659, 93] on link "Копировать" at bounding box center [660, 85] width 96 height 18
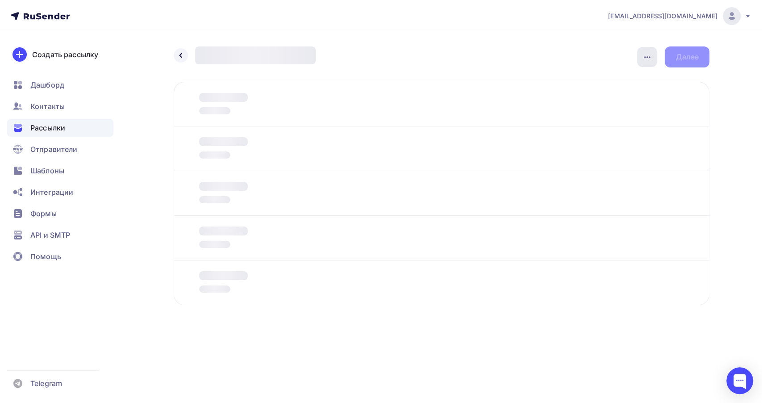
click at [647, 61] on icon "button" at bounding box center [647, 57] width 11 height 11
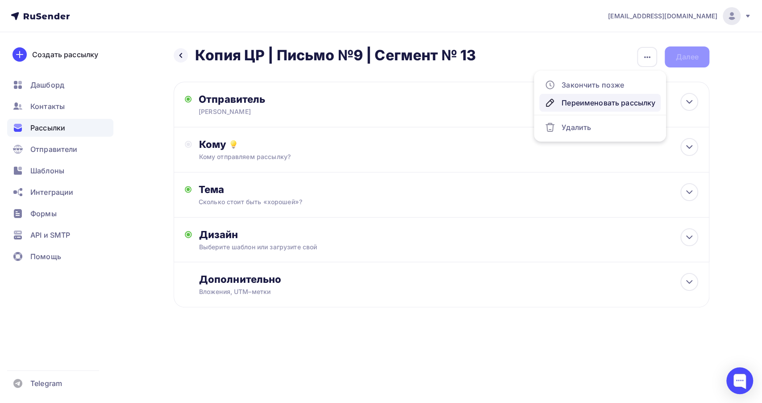
click at [596, 103] on div "Переименовать рассылку" at bounding box center [600, 102] width 111 height 11
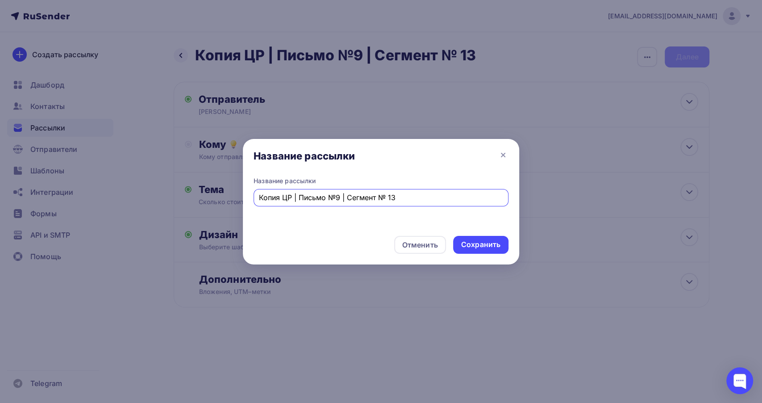
drag, startPoint x: 282, startPoint y: 199, endPoint x: 211, endPoint y: 204, distance: 71.2
click at [211, 204] on div "Название рассылки Название рассылки Копия ЦР | Письмо №9 | Сегмент № 13 Отменит…" at bounding box center [381, 201] width 762 height 403
click at [378, 196] on input "ЦР | Письмо №9 | Сегмент № 13" at bounding box center [381, 197] width 245 height 11
type input "ЦР | Письмо №9 | Сегмент № 16"
click at [478, 247] on div "Сохранить" at bounding box center [480, 244] width 39 height 10
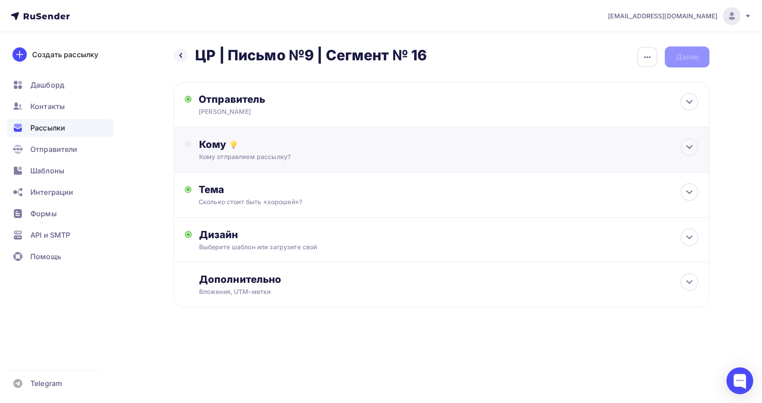
click at [284, 138] on div "Кому" at bounding box center [448, 144] width 499 height 12
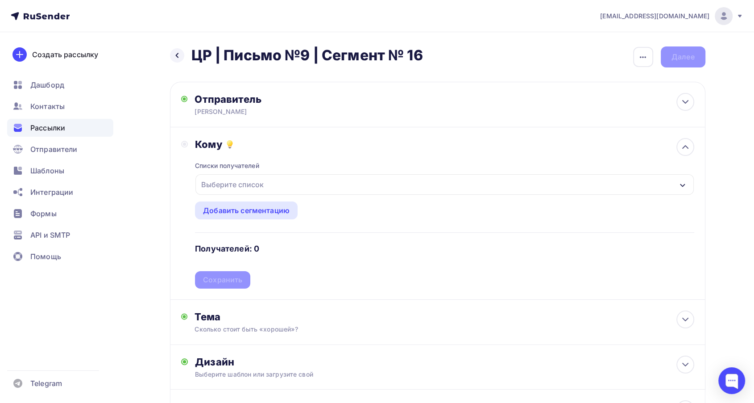
click at [318, 187] on div "Выберите список" at bounding box center [444, 184] width 498 height 21
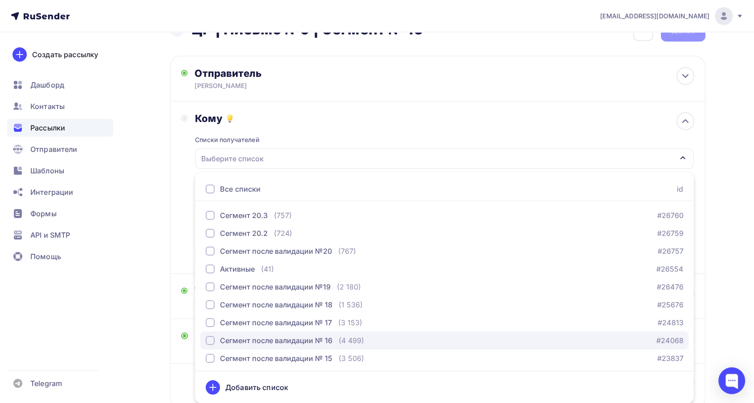
click at [322, 339] on div "Сегмент после валидации № 16" at bounding box center [276, 340] width 112 height 11
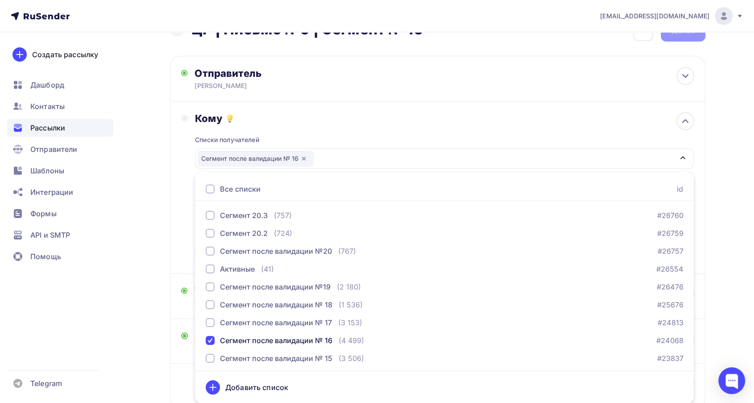
click at [340, 127] on div "Списки получателей Сегмент после валидации № 16 Все списки id Сегмент 20.3 (757…" at bounding box center [444, 194] width 499 height 138
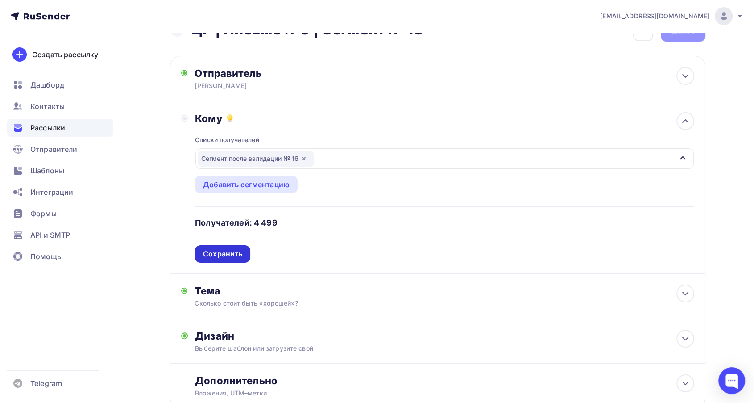
click at [229, 250] on div "Сохранить" at bounding box center [222, 254] width 39 height 10
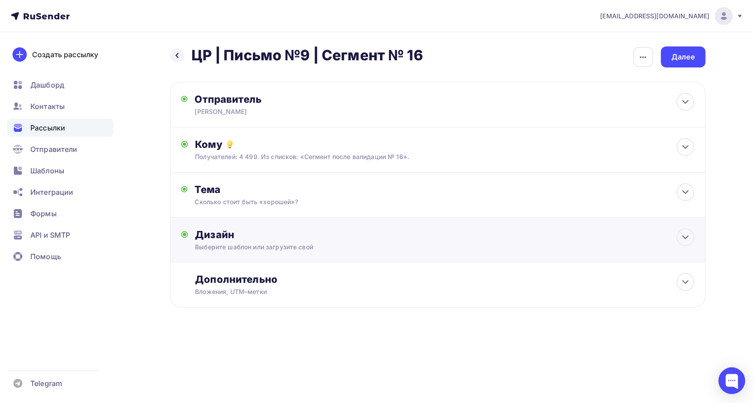
scroll to position [0, 0]
click at [314, 236] on div "Дизайн" at bounding box center [448, 234] width 499 height 12
click at [692, 52] on div "Далее" at bounding box center [683, 57] width 23 height 10
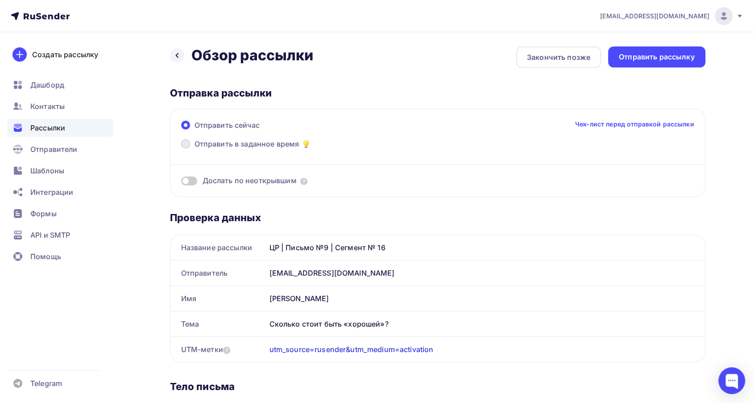
click at [225, 149] on span "Отправить в заданное время" at bounding box center [247, 143] width 105 height 11
click at [195, 149] on input "Отправить в заданное время" at bounding box center [195, 149] width 0 height 0
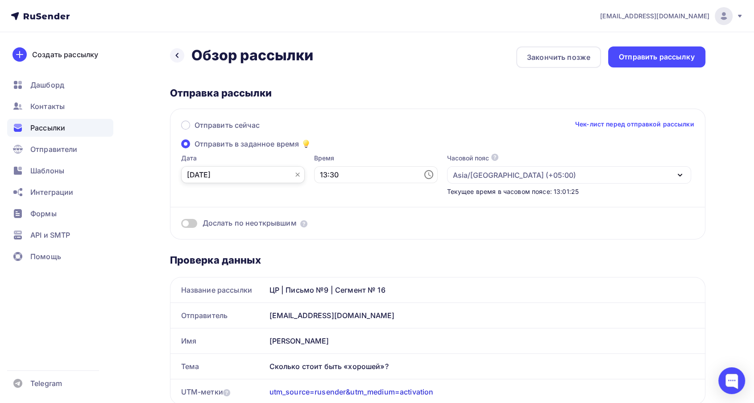
click at [200, 168] on input "08.09.2025" at bounding box center [243, 174] width 124 height 17
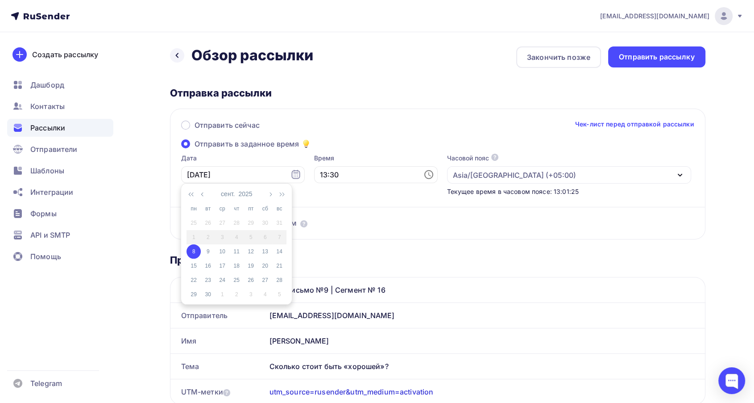
click at [195, 249] on div "8" at bounding box center [194, 251] width 14 height 8
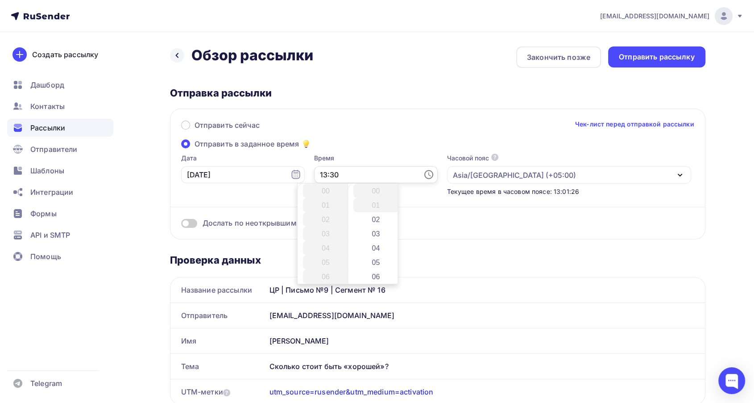
click at [329, 180] on input "13:30" at bounding box center [376, 174] width 124 height 17
click at [326, 216] on li "15" at bounding box center [326, 219] width 47 height 14
click at [375, 226] on li "15" at bounding box center [377, 224] width 47 height 14
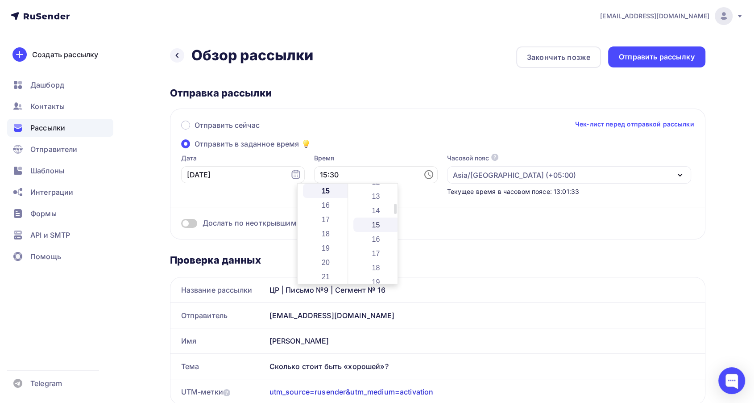
type input "15:15"
click at [358, 141] on div "Отправить сейчас Чек-лист перед отправкой рассылки Отправить в заданное время Д…" at bounding box center [438, 173] width 536 height 131
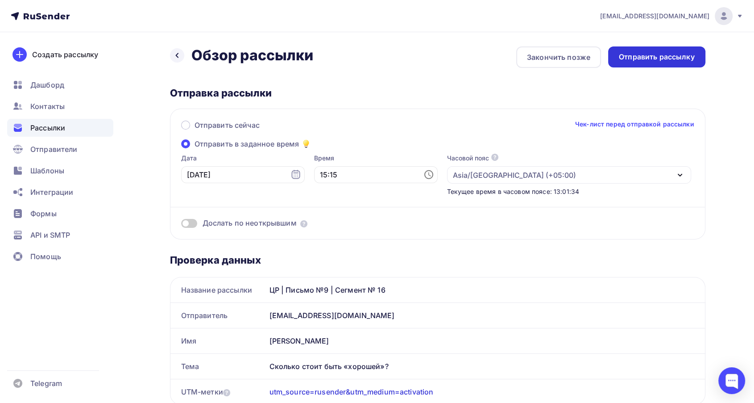
click at [653, 58] on div "Отправить рассылку" at bounding box center [657, 57] width 76 height 10
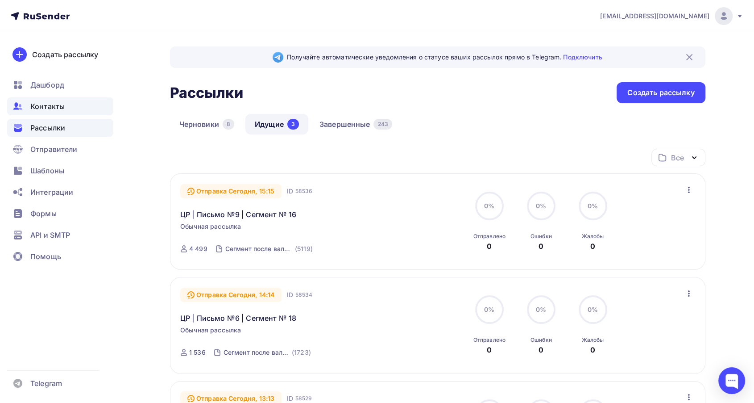
click at [33, 103] on span "Контакты" at bounding box center [47, 106] width 34 height 11
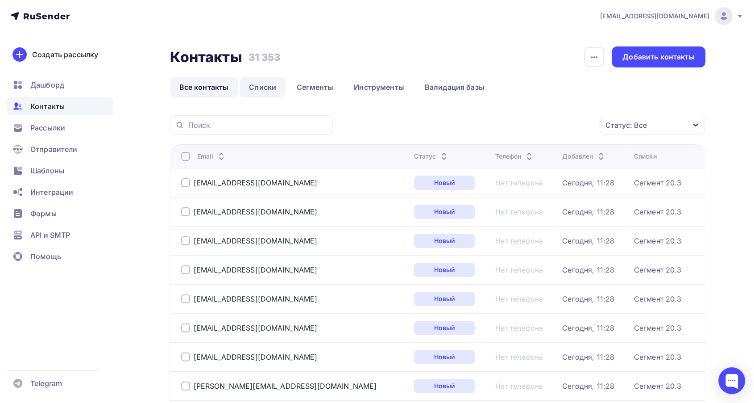
click at [263, 86] on link "Списки" at bounding box center [263, 87] width 46 height 21
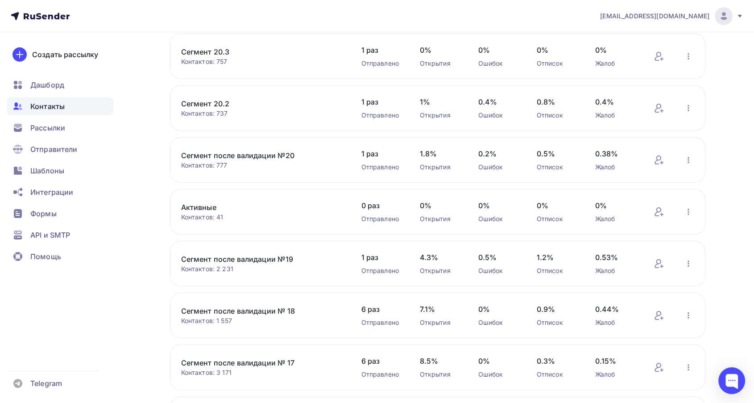
scroll to position [295, 0]
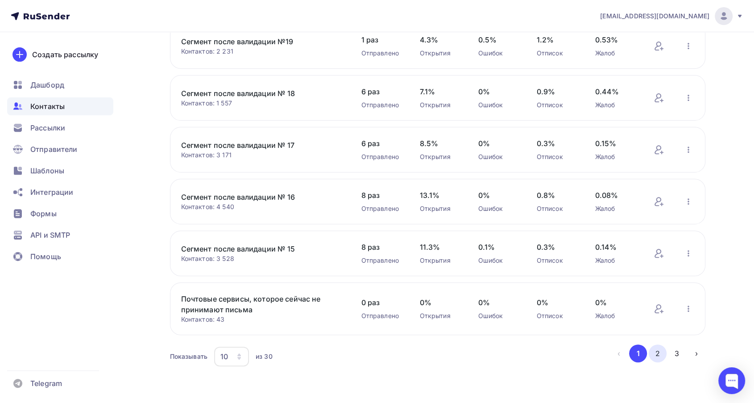
click at [661, 349] on button "2" at bounding box center [658, 353] width 18 height 18
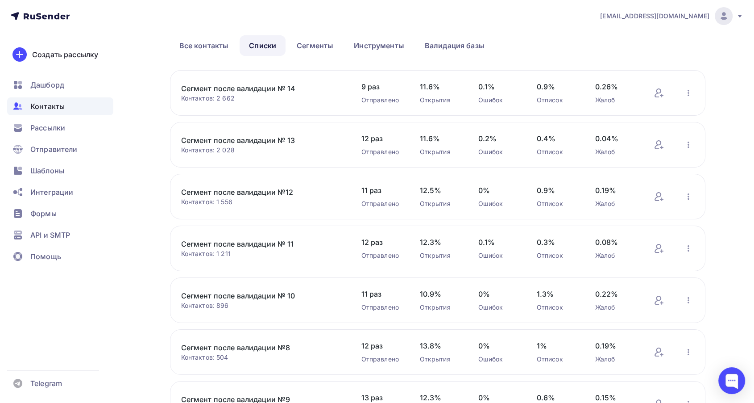
scroll to position [40, 0]
click at [270, 94] on link "Сегмент после валидации № 14" at bounding box center [257, 89] width 152 height 11
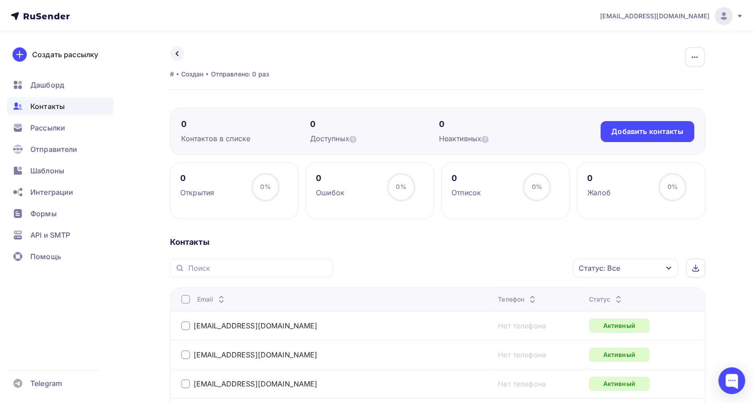
click at [651, 270] on div "Статус: Все" at bounding box center [625, 267] width 105 height 19
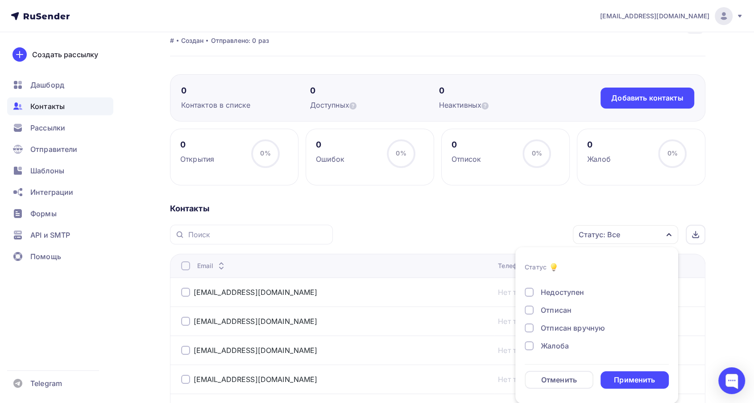
scroll to position [64, 0]
click at [558, 347] on div "Жалоба" at bounding box center [555, 345] width 28 height 11
click at [628, 373] on div "Применить" at bounding box center [635, 379] width 69 height 17
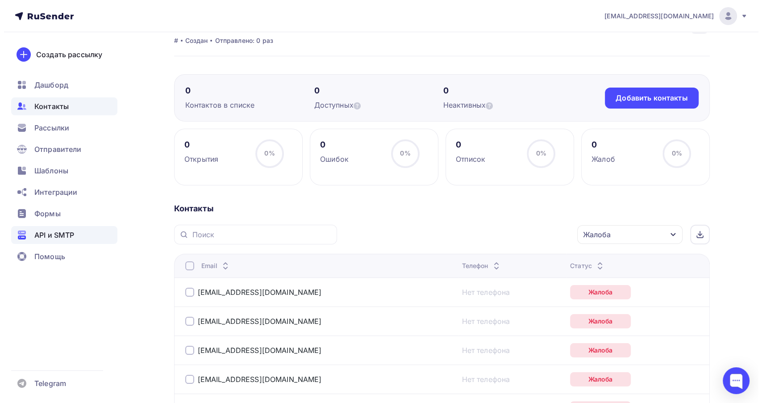
scroll to position [133, 0]
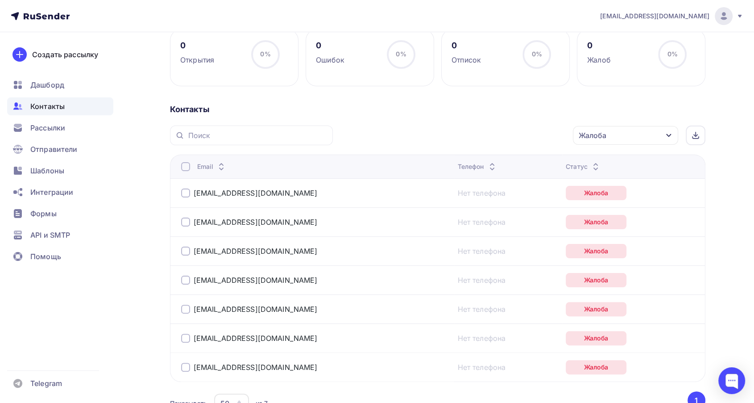
click at [182, 168] on div at bounding box center [185, 166] width 9 height 9
click at [475, 134] on div "Действие" at bounding box center [470, 135] width 34 height 11
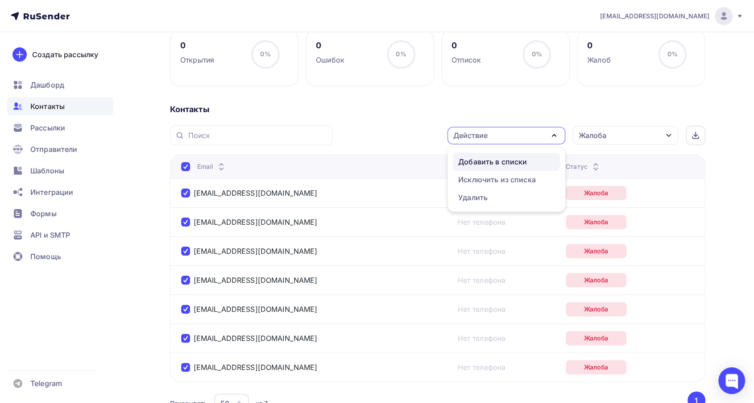
click at [466, 161] on div "Добавить в списки" at bounding box center [492, 161] width 69 height 11
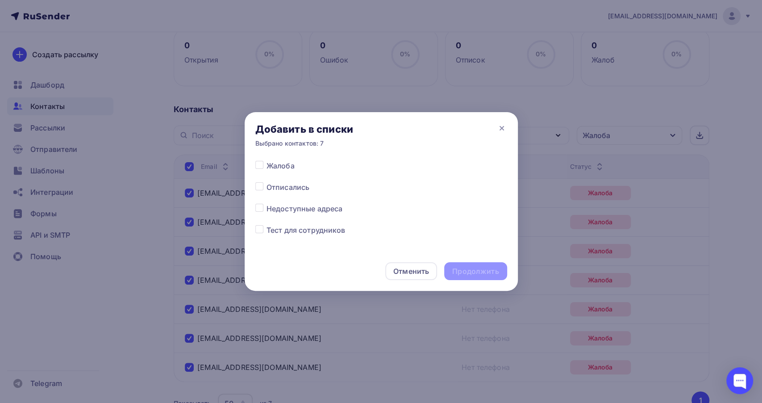
scroll to position [535, 0]
click at [266, 181] on label at bounding box center [266, 181] width 0 height 0
click at [262, 186] on input "checkbox" at bounding box center [259, 185] width 8 height 8
checkbox input "true"
click at [482, 268] on div "Продолжить" at bounding box center [475, 271] width 46 height 10
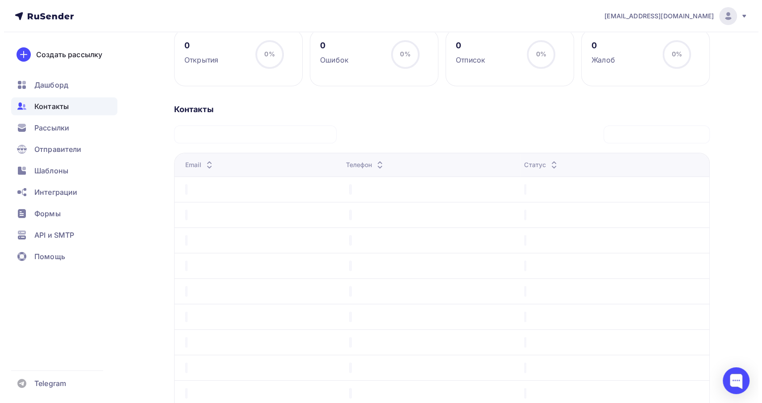
scroll to position [133, 0]
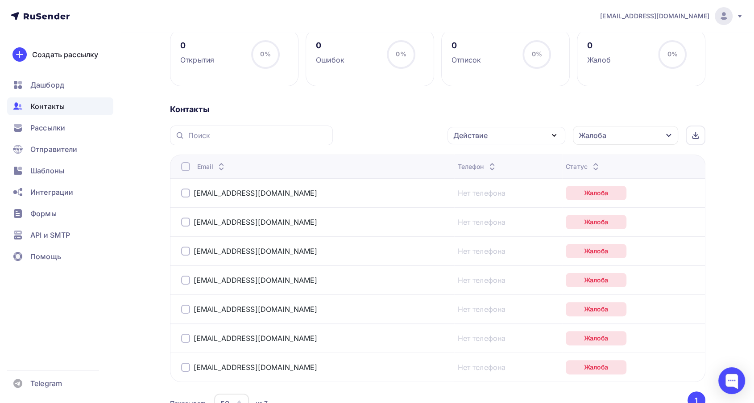
click at [187, 164] on div at bounding box center [185, 166] width 9 height 9
click at [508, 141] on div "Действие" at bounding box center [507, 135] width 118 height 17
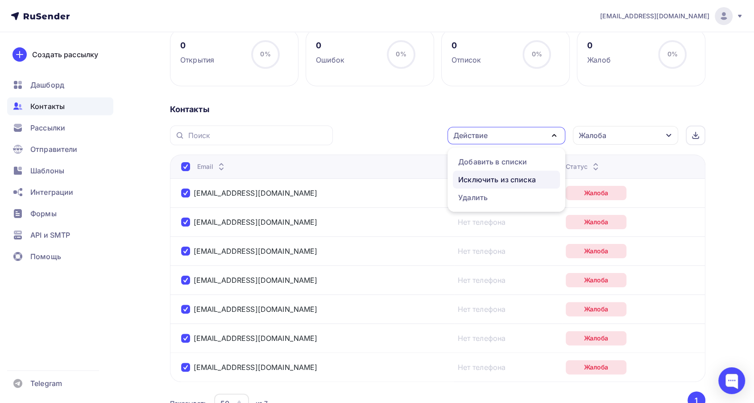
click at [494, 179] on div "Исключить из списка" at bounding box center [497, 179] width 78 height 11
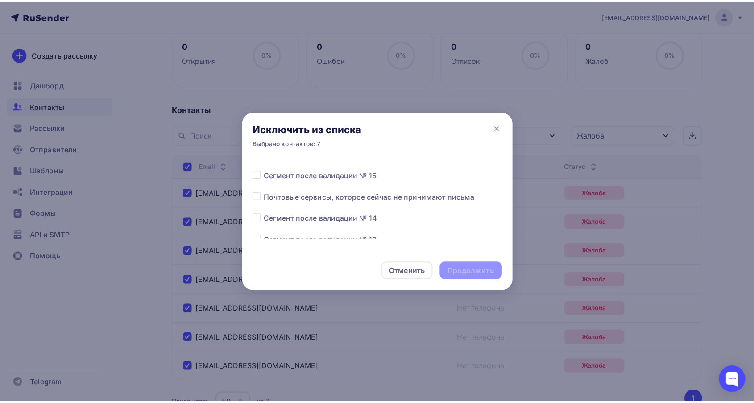
scroll to position [198, 0]
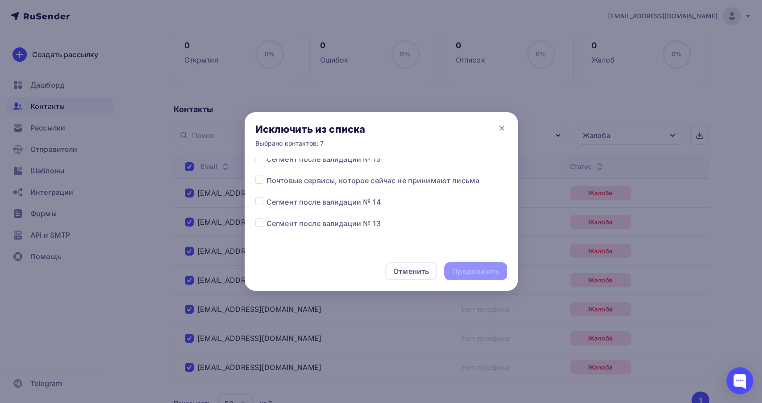
click at [266, 196] on label at bounding box center [266, 196] width 0 height 0
click at [260, 200] on input "checkbox" at bounding box center [259, 200] width 8 height 8
checkbox input "true"
click at [471, 266] on div "Продолжить" at bounding box center [475, 271] width 62 height 18
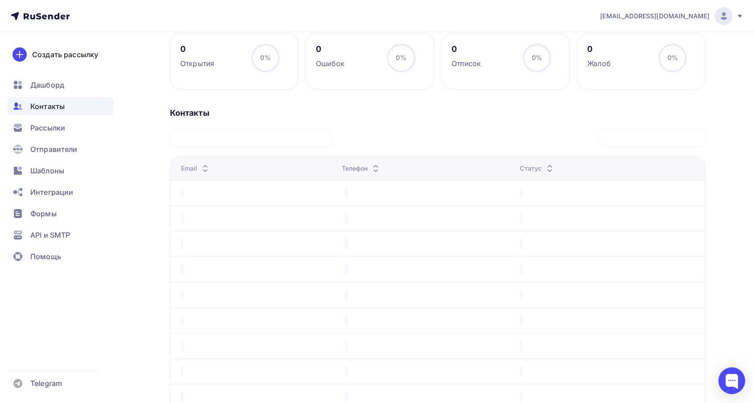
scroll to position [0, 0]
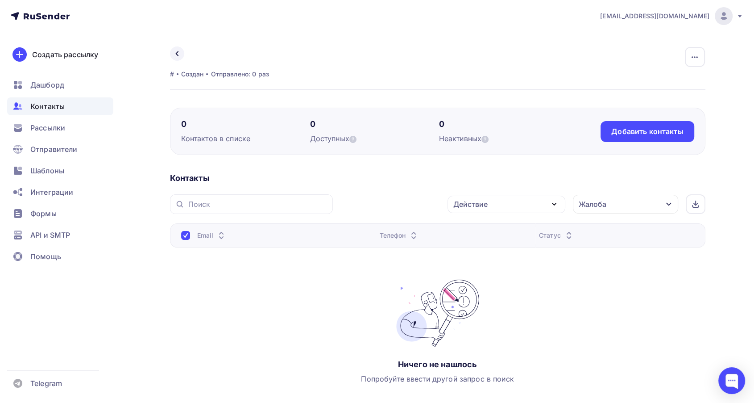
click at [603, 213] on div "Действие Добавить в списки Исключить из списка Удалить Жалоба Статус Новый Акти…" at bounding box center [438, 298] width 536 height 208
click at [599, 209] on div "Жалоба" at bounding box center [593, 204] width 28 height 11
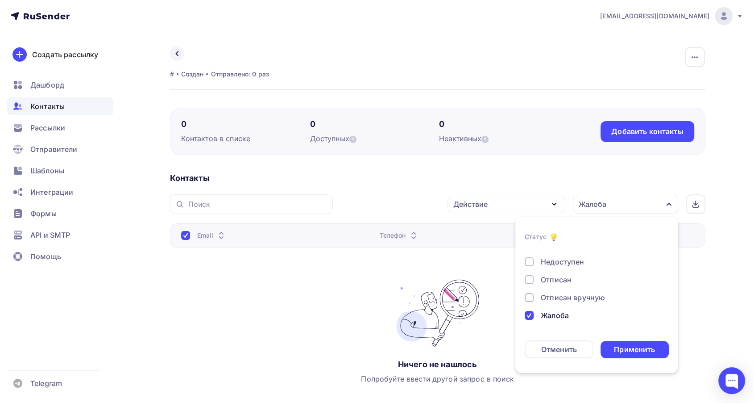
click at [534, 312] on div "Жалоба" at bounding box center [592, 315] width 134 height 11
click at [532, 279] on div at bounding box center [529, 279] width 9 height 9
click at [632, 350] on div "Применить" at bounding box center [634, 349] width 41 height 10
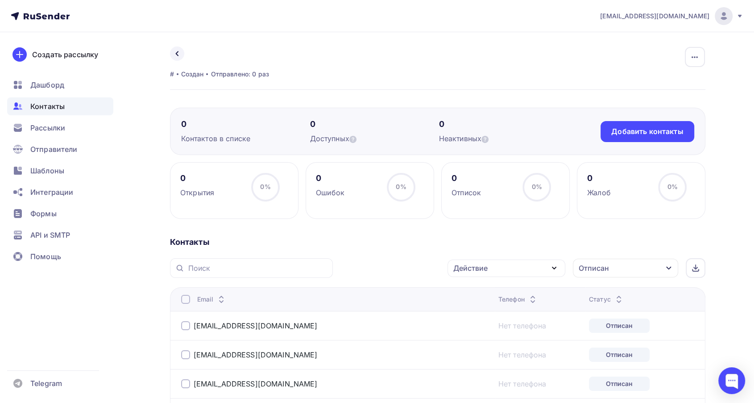
click at [188, 295] on div at bounding box center [185, 299] width 9 height 9
click at [187, 296] on div at bounding box center [185, 299] width 9 height 9
click at [512, 268] on div "Действие" at bounding box center [507, 267] width 118 height 17
click at [478, 292] on div "Добавить в списки" at bounding box center [492, 294] width 69 height 11
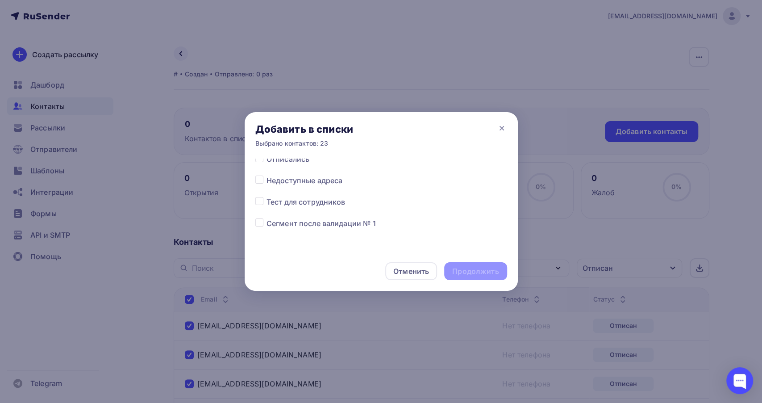
scroll to position [535, 0]
click at [266, 203] on label at bounding box center [266, 203] width 0 height 0
click at [255, 204] on input "checkbox" at bounding box center [259, 207] width 8 height 8
checkbox input "true"
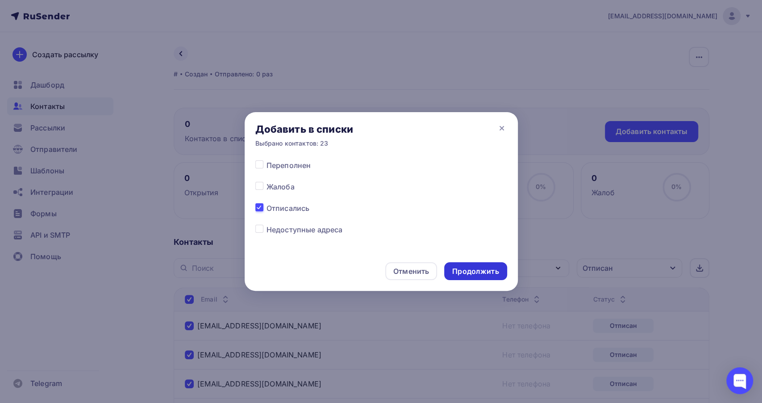
click at [473, 265] on div "Продолжить" at bounding box center [475, 271] width 62 height 18
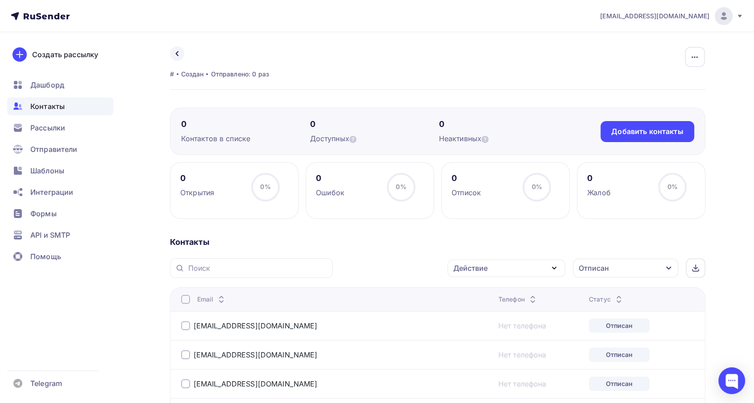
click at [188, 300] on div at bounding box center [185, 299] width 9 height 9
click at [187, 299] on div at bounding box center [185, 299] width 9 height 9
click at [482, 270] on div "Действие" at bounding box center [470, 267] width 34 height 11
click at [487, 308] on div "Исключить из списка" at bounding box center [497, 312] width 78 height 11
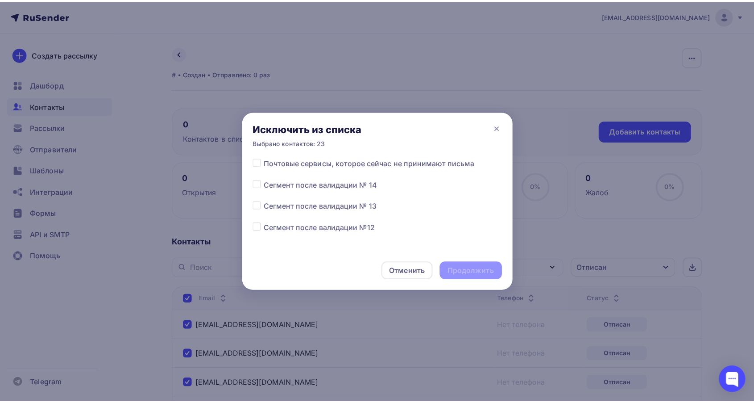
scroll to position [198, 0]
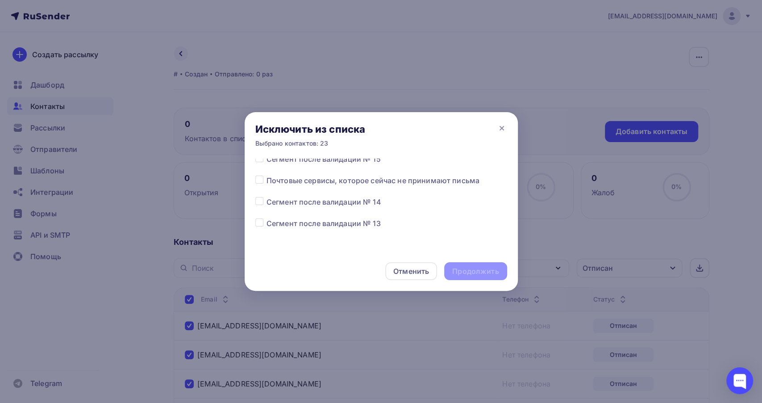
click at [266, 196] on label at bounding box center [266, 196] width 0 height 0
click at [262, 202] on input "checkbox" at bounding box center [259, 200] width 8 height 8
checkbox input "true"
click at [491, 268] on div "Продолжить" at bounding box center [475, 271] width 46 height 10
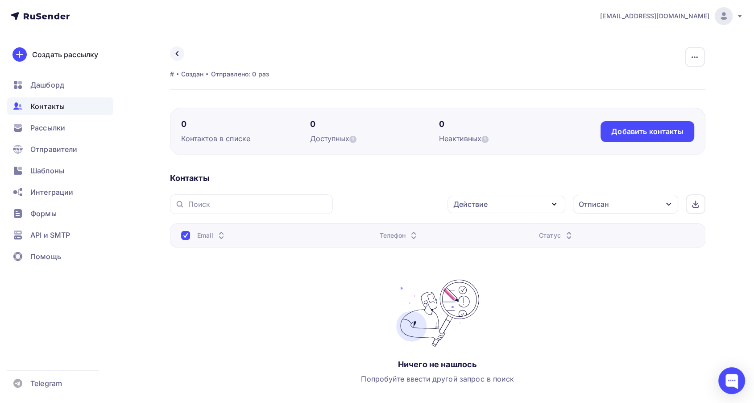
click at [607, 204] on div "Отписан" at bounding box center [594, 204] width 30 height 11
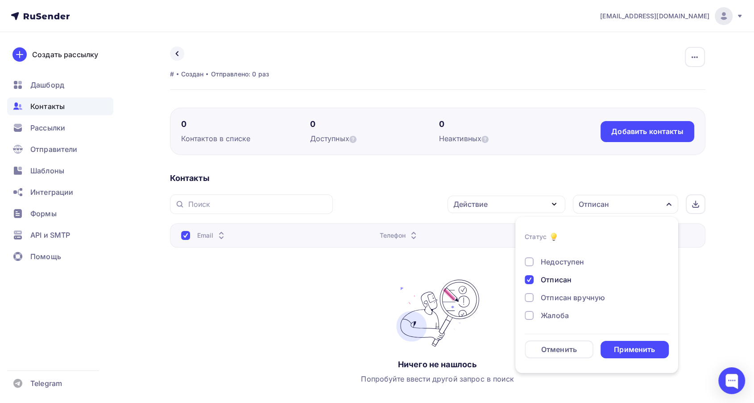
click at [545, 286] on div "Новый Активный Не существует Переполнен Недоступен Отписан Отписан вручную Жало…" at bounding box center [597, 253] width 144 height 136
click at [548, 279] on div "Отписан" at bounding box center [556, 279] width 31 height 11
click at [620, 349] on div "Применить" at bounding box center [634, 349] width 41 height 10
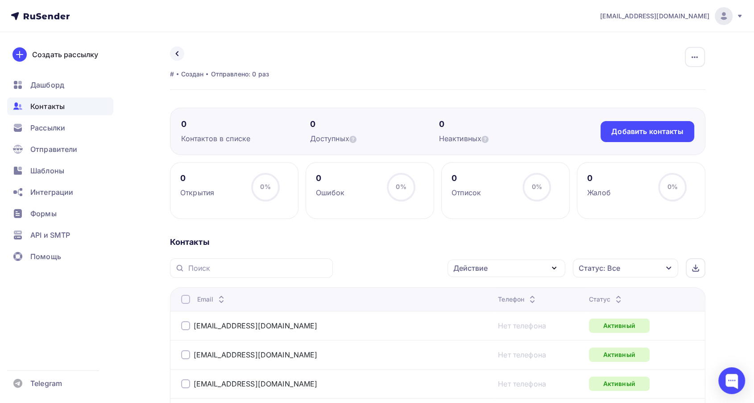
click at [613, 296] on icon at bounding box center [618, 301] width 11 height 11
click at [616, 296] on icon at bounding box center [621, 301] width 11 height 11
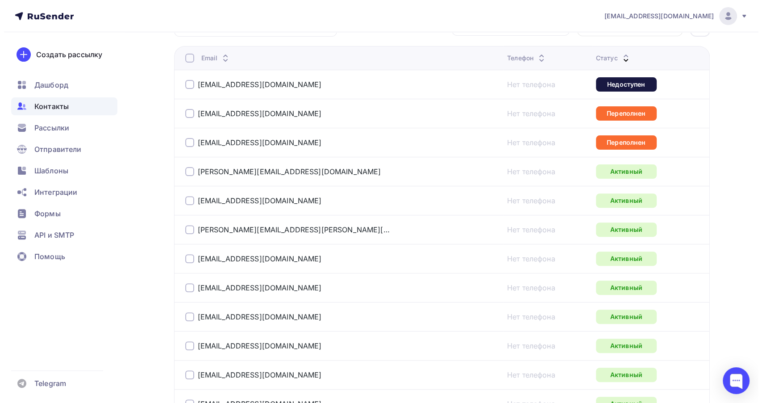
scroll to position [149, 0]
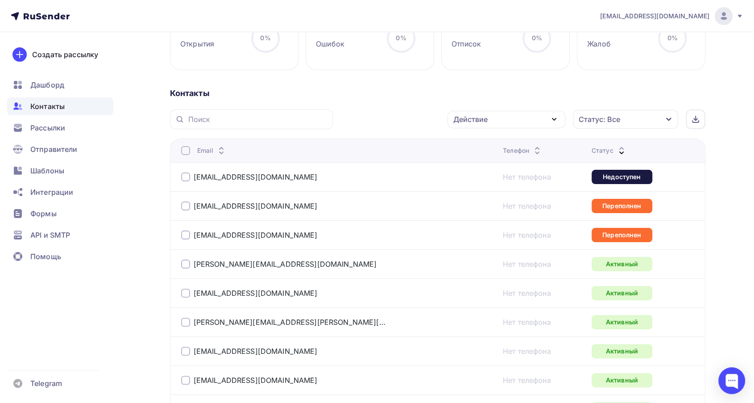
click at [181, 179] on div at bounding box center [185, 176] width 9 height 9
click at [494, 121] on div "Действие" at bounding box center [507, 119] width 118 height 17
click at [481, 141] on div "Добавить в списки" at bounding box center [492, 145] width 69 height 11
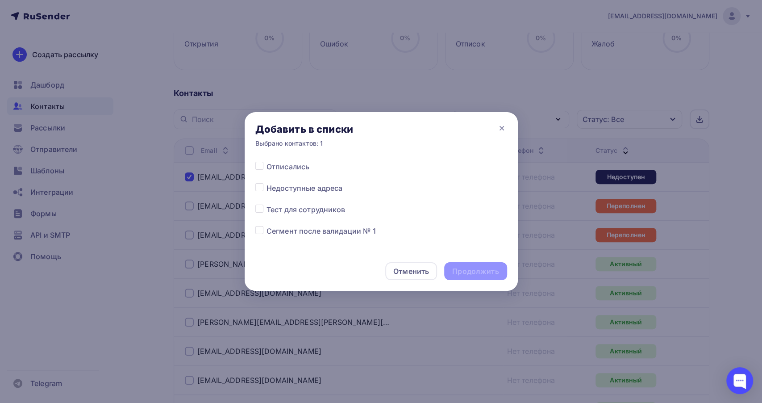
scroll to position [584, 0]
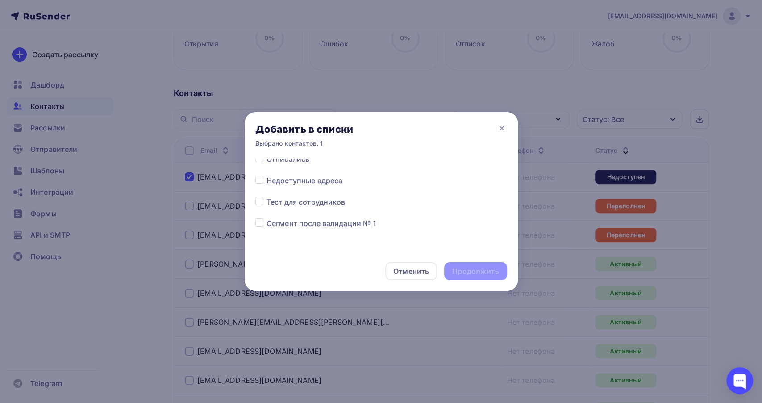
click at [266, 175] on label at bounding box center [266, 175] width 0 height 0
click at [257, 179] on input "checkbox" at bounding box center [259, 179] width 8 height 8
checkbox input "true"
click at [462, 265] on div "Продолжить" at bounding box center [475, 271] width 62 height 18
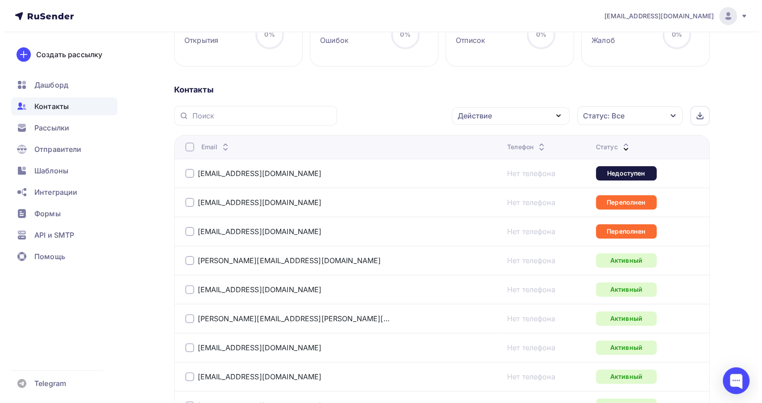
scroll to position [149, 0]
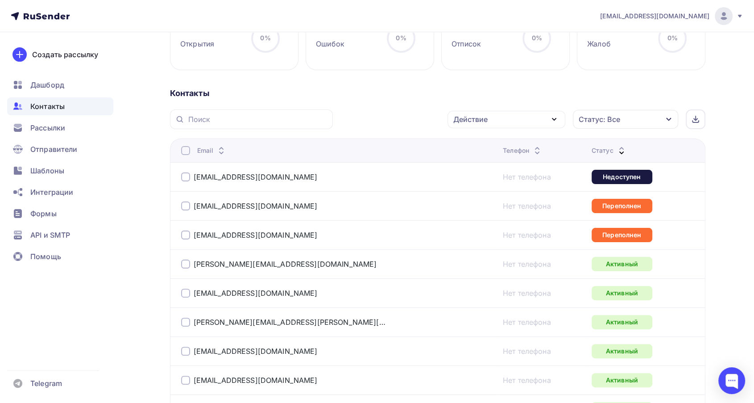
click at [187, 206] on div at bounding box center [185, 205] width 9 height 9
click at [186, 230] on div at bounding box center [185, 234] width 9 height 9
click at [514, 116] on div "Действие" at bounding box center [507, 119] width 118 height 17
click at [493, 149] on div "Добавить в списки" at bounding box center [492, 145] width 69 height 11
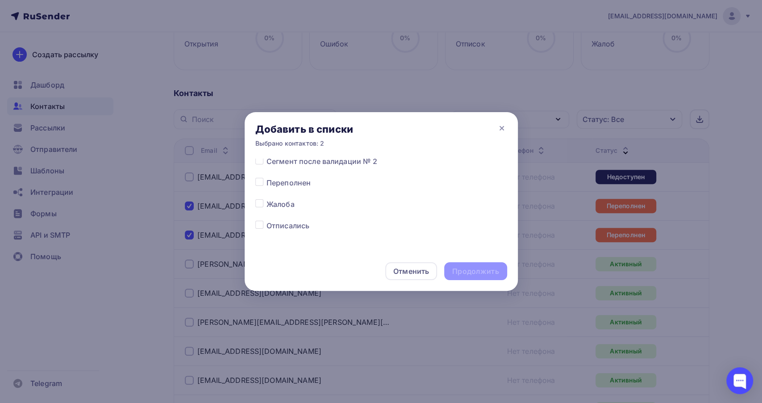
scroll to position [496, 0]
click at [257, 208] on div at bounding box center [260, 204] width 11 height 11
click at [266, 199] on label at bounding box center [266, 199] width 0 height 0
click at [257, 204] on input "checkbox" at bounding box center [259, 203] width 8 height 8
checkbox input "true"
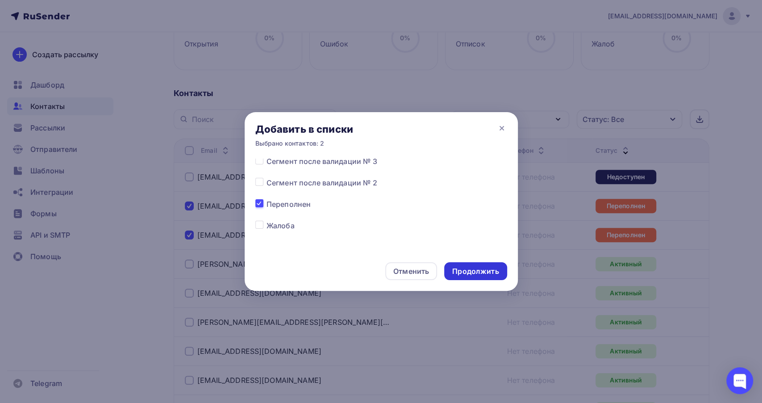
click at [483, 269] on div "Продолжить" at bounding box center [475, 271] width 46 height 10
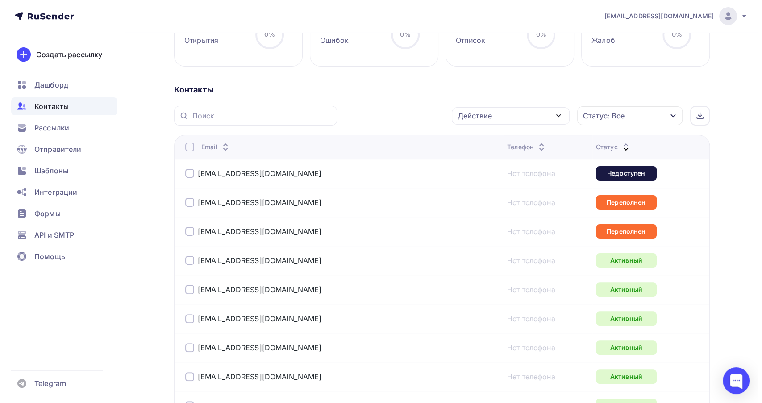
scroll to position [149, 0]
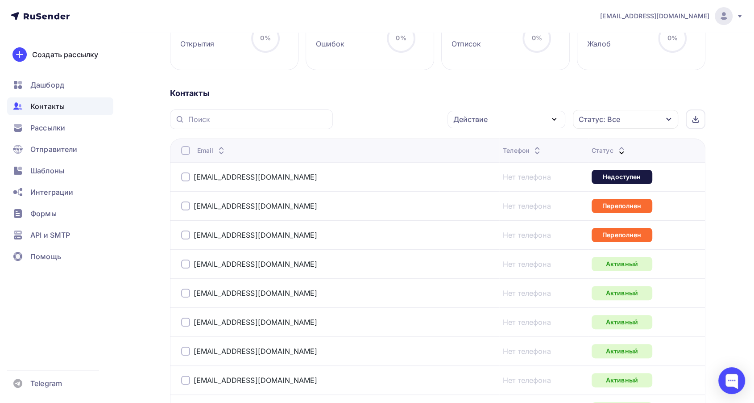
click at [179, 176] on td "annykalin@rambler.ru" at bounding box center [334, 176] width 329 height 29
click at [185, 182] on div "annykalin@rambler.ru" at bounding box center [292, 177] width 223 height 14
click at [186, 205] on div at bounding box center [185, 205] width 9 height 9
click at [183, 175] on div at bounding box center [185, 176] width 9 height 9
click at [185, 230] on div at bounding box center [185, 234] width 9 height 9
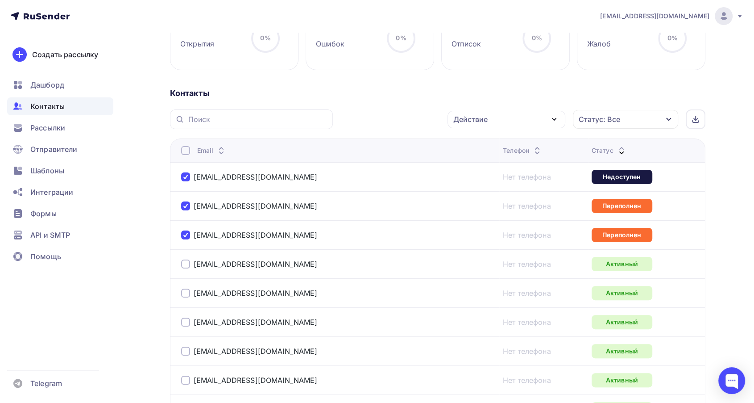
click at [472, 119] on div "Действие" at bounding box center [470, 119] width 34 height 11
click at [476, 161] on div "Исключить из списка" at bounding box center [497, 163] width 78 height 11
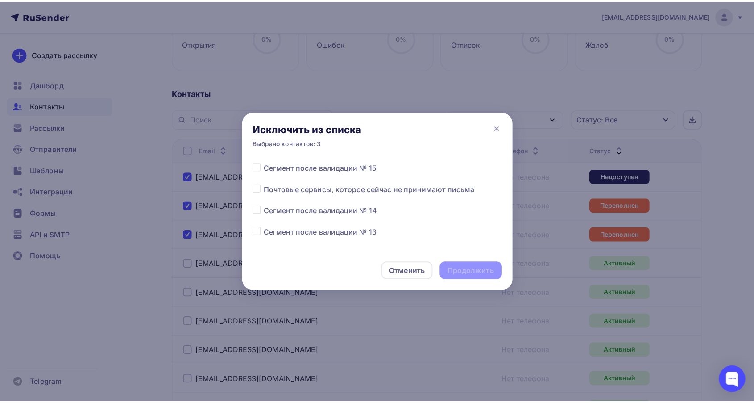
scroll to position [198, 0]
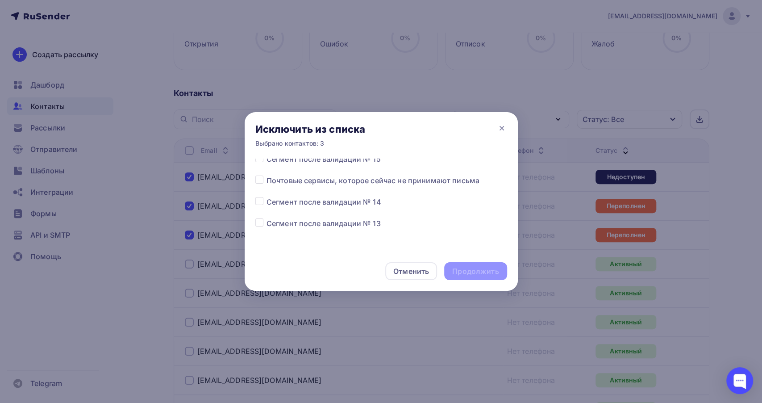
click at [254, 201] on div "Все списки Сегмент 20.3 Сегмент 20.2 Сегмент после валидации №20 Активные Сегме…" at bounding box center [381, 204] width 273 height 93
click at [266, 196] on label at bounding box center [266, 196] width 0 height 0
click at [256, 202] on input "checkbox" at bounding box center [259, 200] width 8 height 8
checkbox input "true"
click at [468, 267] on div "Продолжить" at bounding box center [475, 271] width 46 height 10
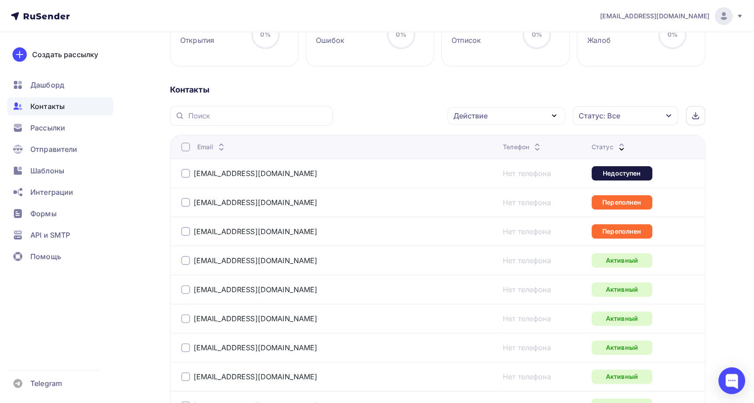
scroll to position [149, 0]
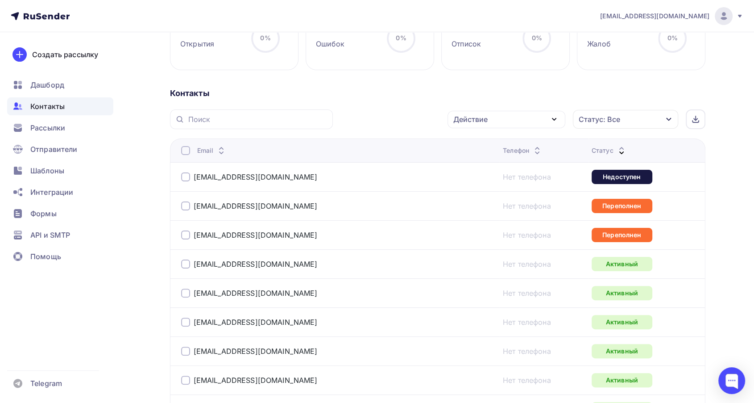
click at [486, 115] on div "Действие" at bounding box center [470, 119] width 34 height 11
click at [532, 150] on icon at bounding box center [537, 152] width 11 height 11
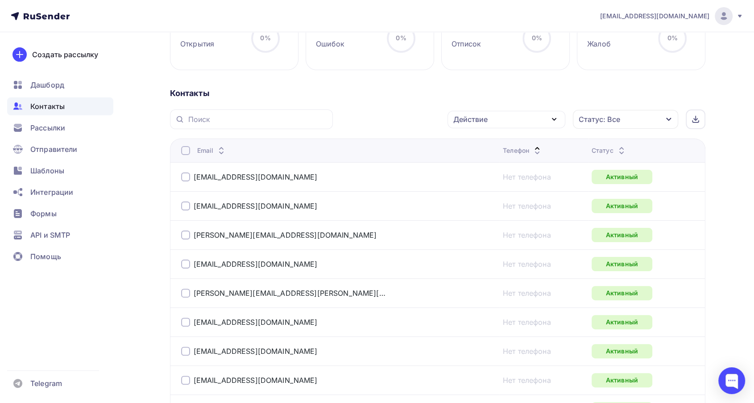
click at [532, 148] on icon at bounding box center [537, 152] width 11 height 11
click at [532, 147] on icon at bounding box center [537, 152] width 11 height 11
click at [52, 121] on div "Рассылки" at bounding box center [60, 128] width 106 height 18
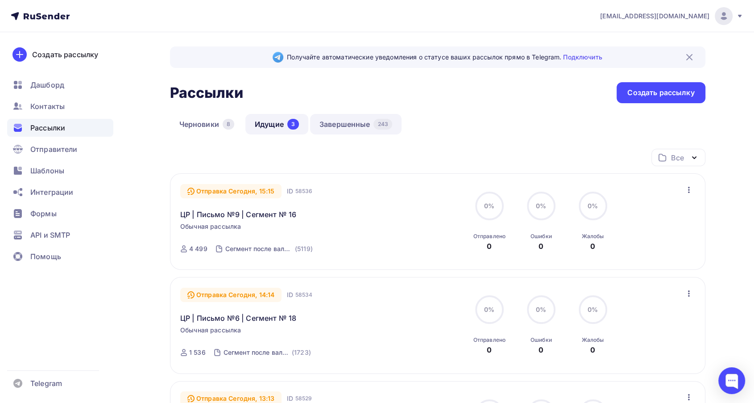
click at [335, 126] on link "Завершенные 243" at bounding box center [356, 124] width 92 height 21
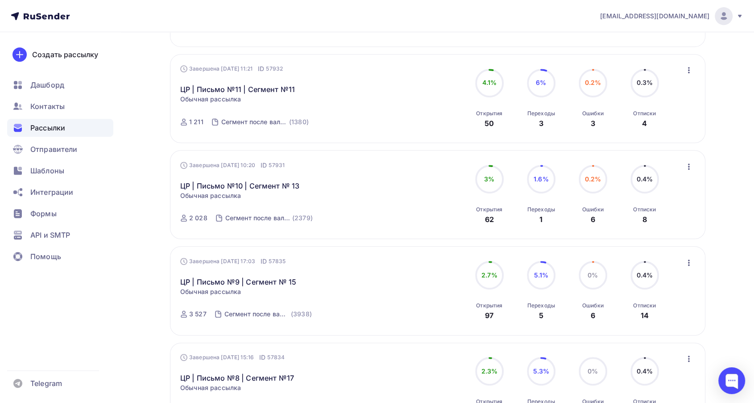
scroll to position [446, 0]
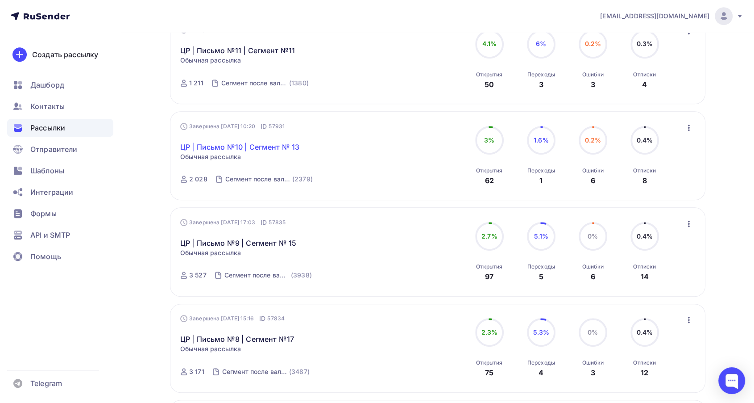
click at [277, 147] on link "ЦР | Письмо №10 | Сегмент № 13" at bounding box center [239, 146] width 119 height 11
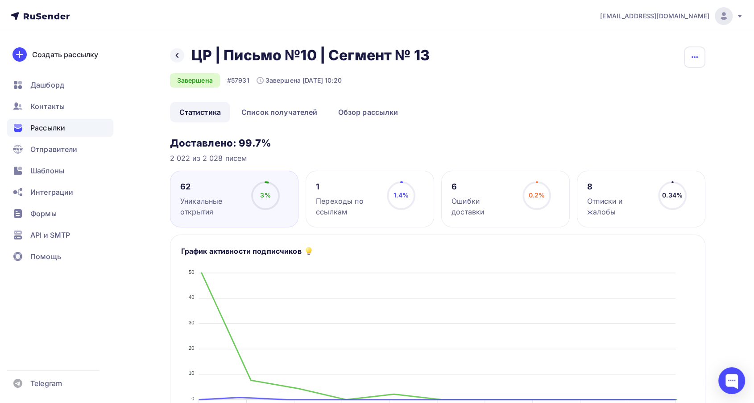
click at [699, 59] on icon "button" at bounding box center [695, 57] width 11 height 11
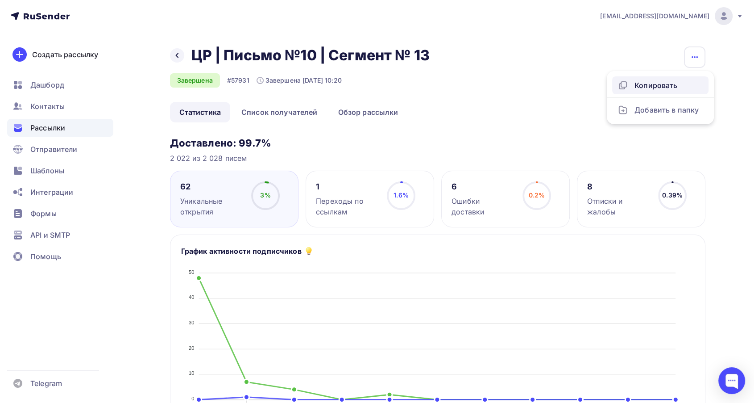
click at [655, 82] on div "Копировать" at bounding box center [661, 85] width 86 height 11
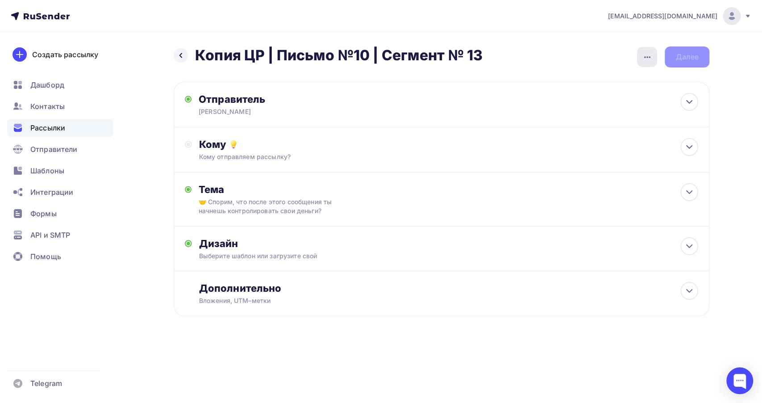
click at [652, 61] on icon "button" at bounding box center [647, 57] width 11 height 11
click at [605, 106] on div "Переименовать рассылку" at bounding box center [600, 102] width 111 height 11
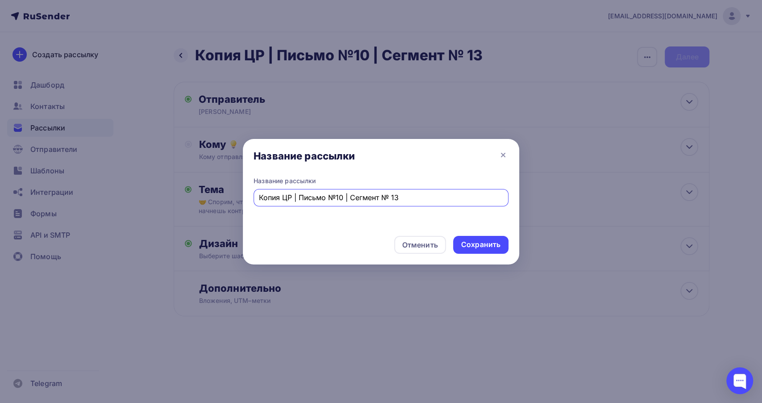
drag, startPoint x: 282, startPoint y: 197, endPoint x: 275, endPoint y: 198, distance: 6.8
click at [275, 198] on input "Копия ЦР | Письмо №10 | Сегмент № 13" at bounding box center [381, 197] width 245 height 11
click at [318, 200] on input "ЦР | Письмо №10 | Сегмент № 13" at bounding box center [381, 197] width 245 height 11
click at [391, 194] on input "ЦР | Письмо №10 | Сегмент № 13" at bounding box center [381, 197] width 245 height 11
type input "ЦР | Письмо №10 | Сегмент № 14"
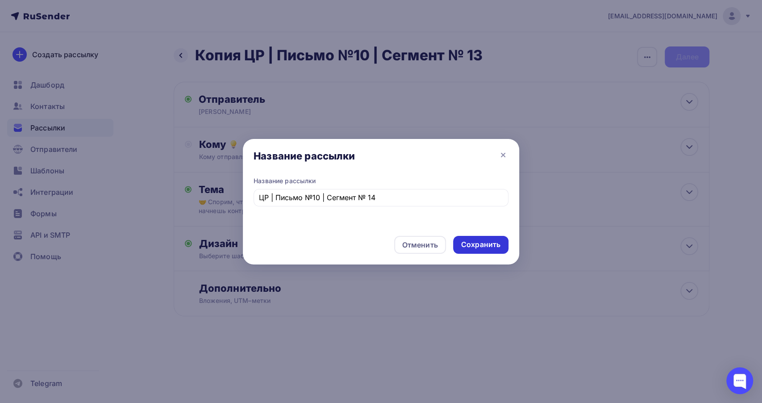
click at [470, 244] on div "Сохранить" at bounding box center [480, 244] width 39 height 10
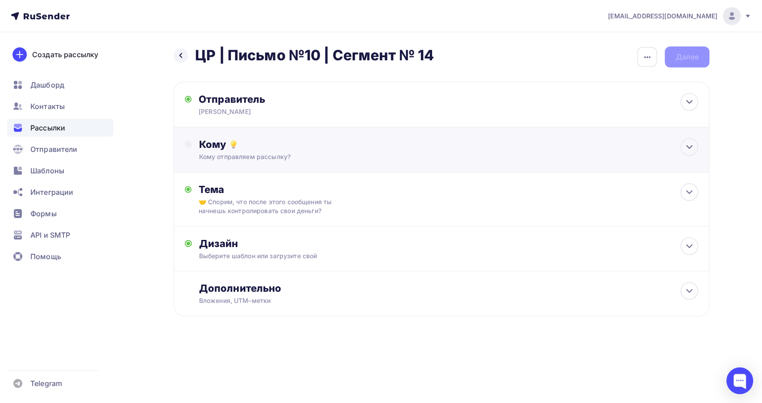
click at [287, 147] on div "Кому" at bounding box center [448, 144] width 499 height 12
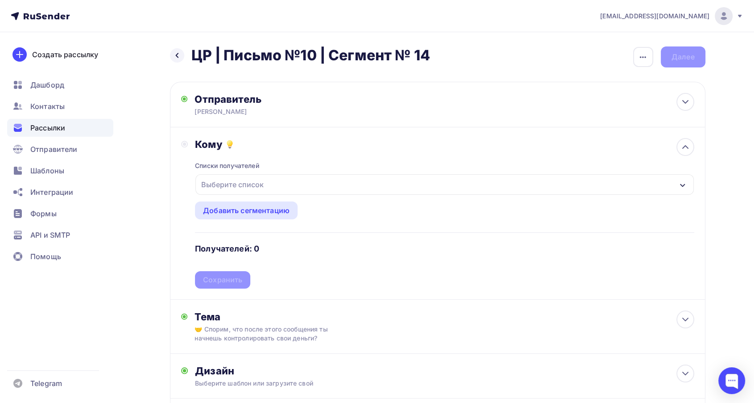
click at [270, 187] on div "Выберите список" at bounding box center [444, 184] width 498 height 21
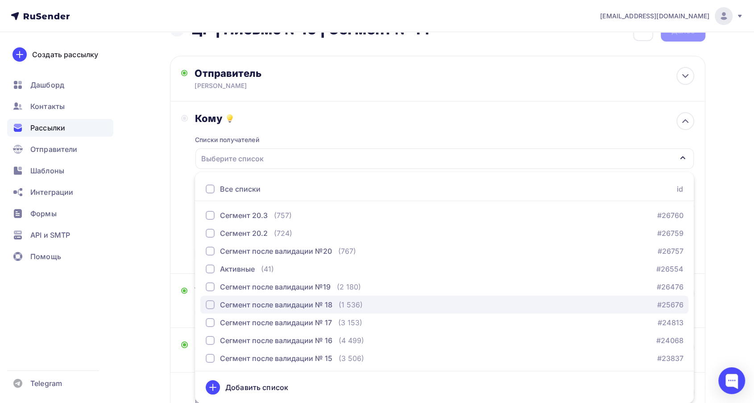
scroll to position [50, 0]
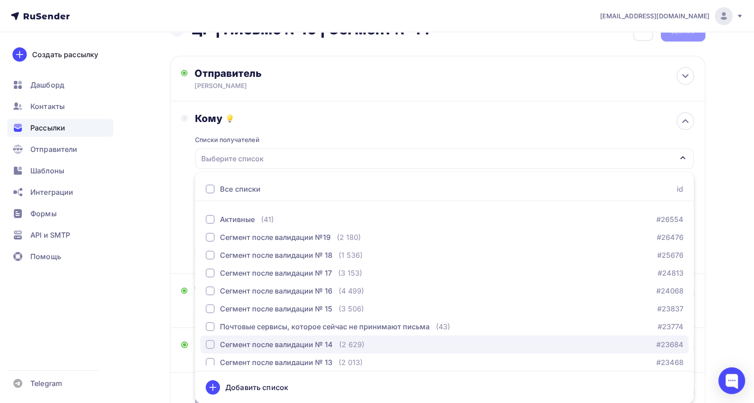
click at [327, 340] on div "Сегмент после валидации № 14" at bounding box center [276, 344] width 113 height 11
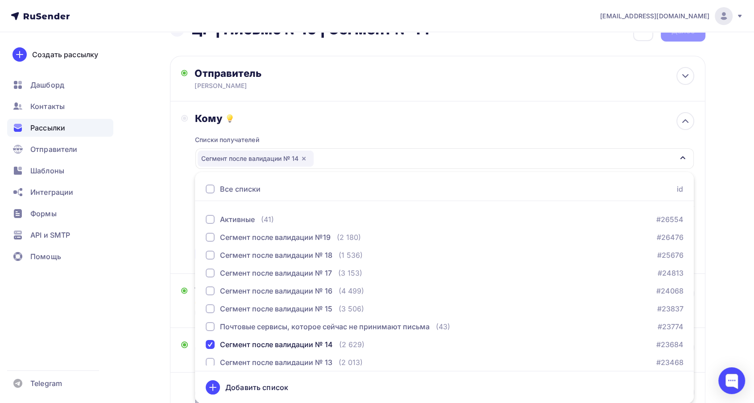
click at [337, 129] on div "Списки получателей Сегмент после валидации № 14 Все списки id Сегмент 20.3 (757…" at bounding box center [444, 194] width 499 height 138
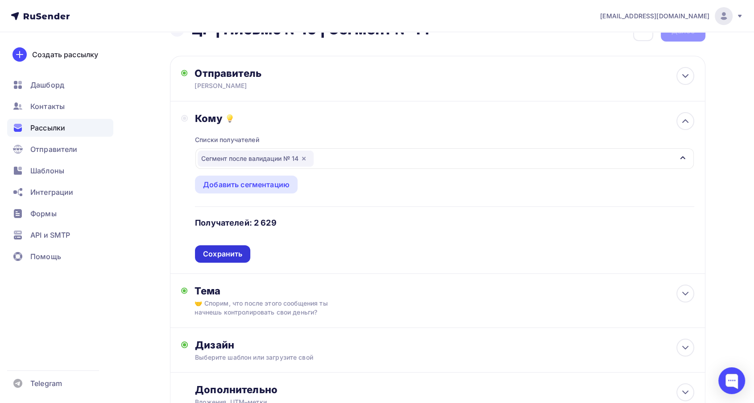
click at [236, 254] on div "Сохранить" at bounding box center [222, 254] width 39 height 10
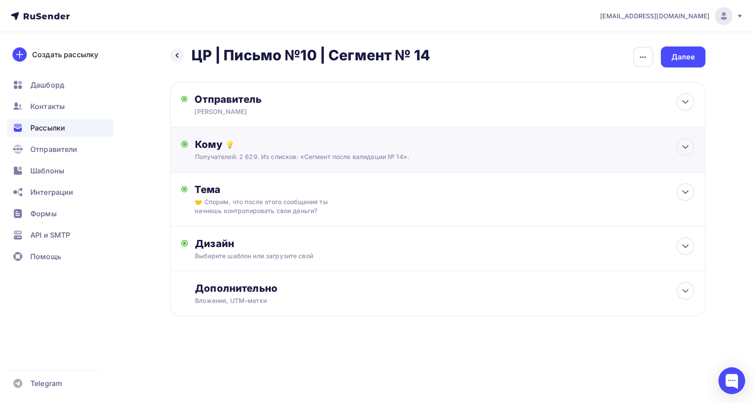
scroll to position [0, 0]
click at [678, 66] on div "Далее" at bounding box center [687, 56] width 45 height 21
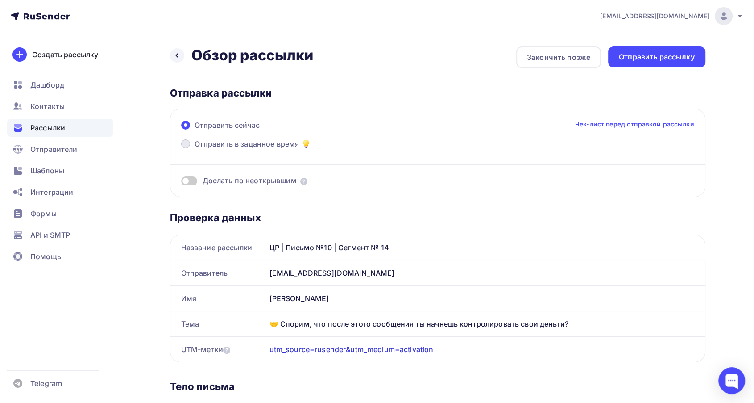
click at [214, 143] on span "Отправить в заданное время" at bounding box center [247, 143] width 105 height 11
click at [195, 149] on input "Отправить в заданное время" at bounding box center [195, 149] width 0 height 0
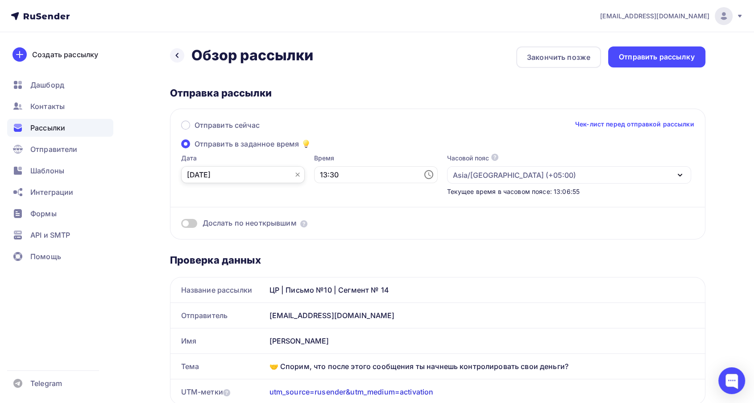
click at [213, 175] on input "08.09.2025" at bounding box center [243, 174] width 124 height 17
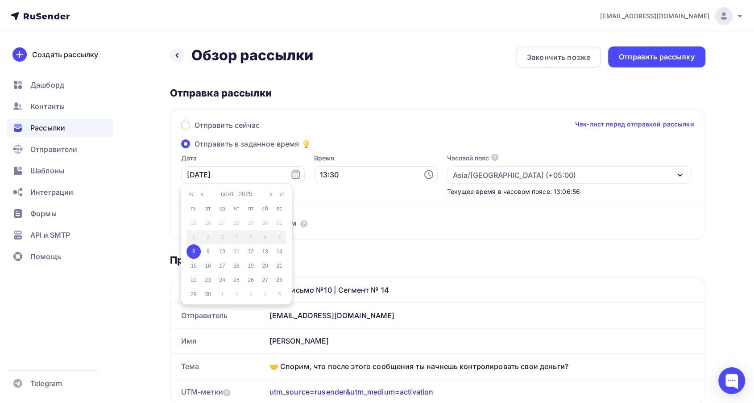
click at [191, 252] on div "8" at bounding box center [194, 251] width 14 height 8
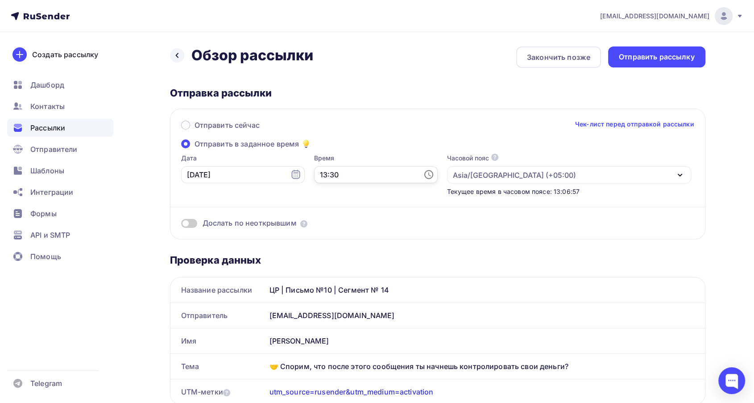
click at [314, 175] on input "13:30" at bounding box center [376, 174] width 124 height 17
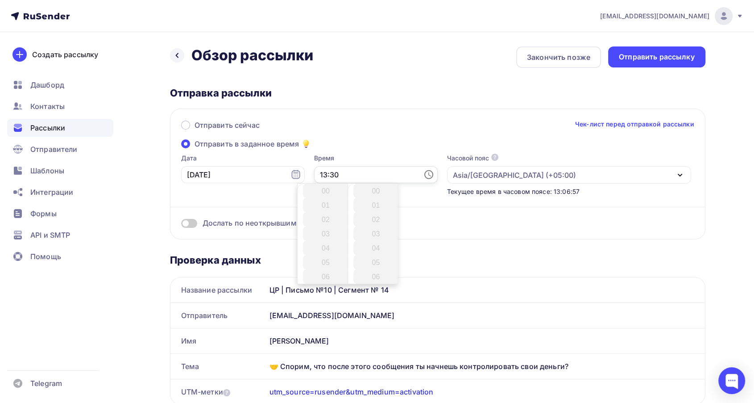
scroll to position [428, 0]
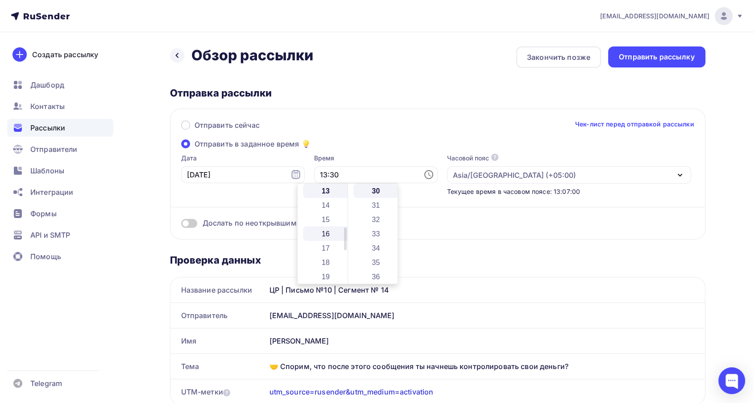
click at [325, 234] on li "16" at bounding box center [326, 233] width 47 height 14
click at [374, 239] on li "16" at bounding box center [377, 239] width 47 height 14
type input "16:16"
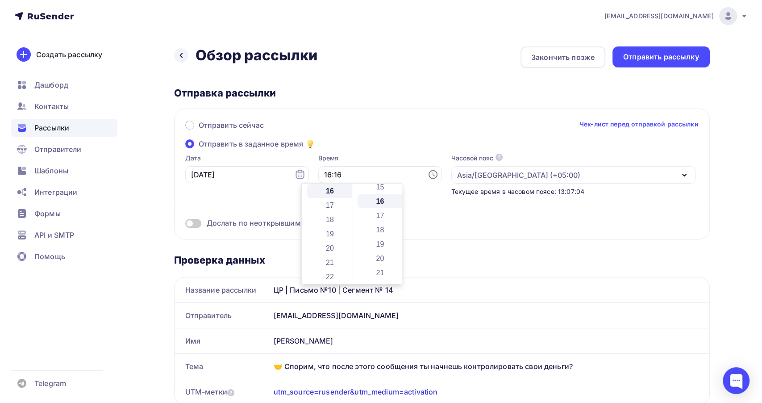
scroll to position [229, 0]
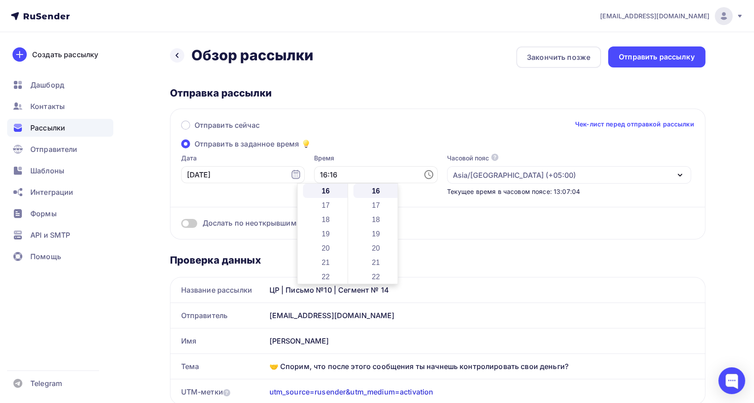
click at [360, 130] on div "Отправить сейчас Чек-лист перед отправкой рассылки" at bounding box center [437, 129] width 513 height 19
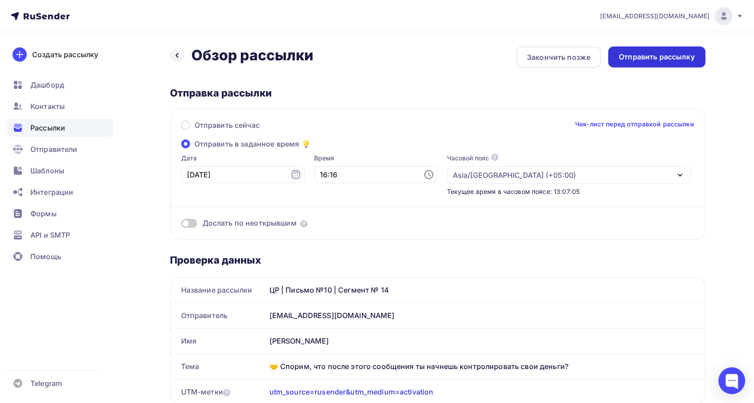
click at [622, 61] on div "Отправить рассылку" at bounding box center [657, 57] width 76 height 10
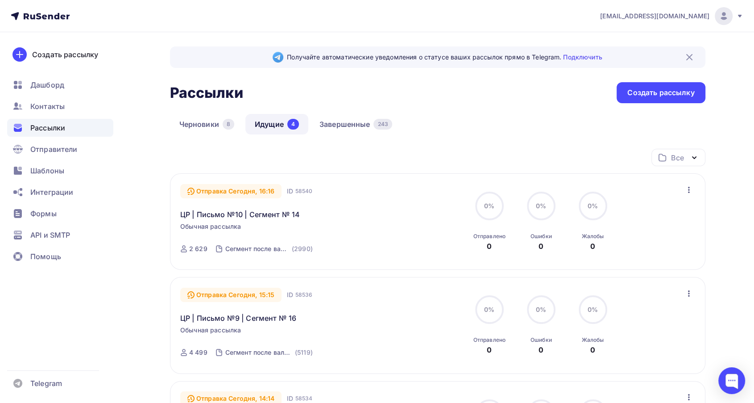
click at [43, 116] on ul "Дашборд Контакты Рассылки Отправители Шаблоны Интеграции Формы API и SMTP Помощь" at bounding box center [60, 173] width 106 height 194
click at [51, 111] on span "Контакты" at bounding box center [47, 106] width 34 height 11
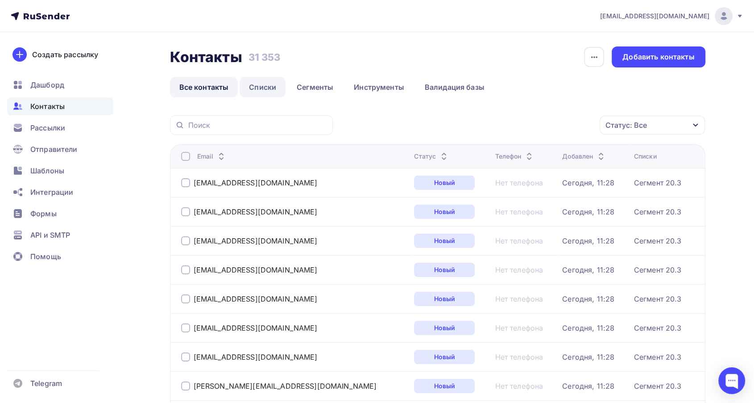
click at [273, 85] on link "Списки" at bounding box center [263, 87] width 46 height 21
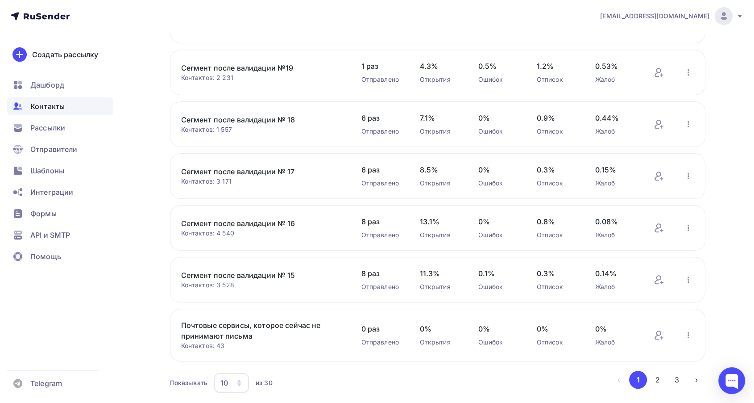
scroll to position [295, 0]
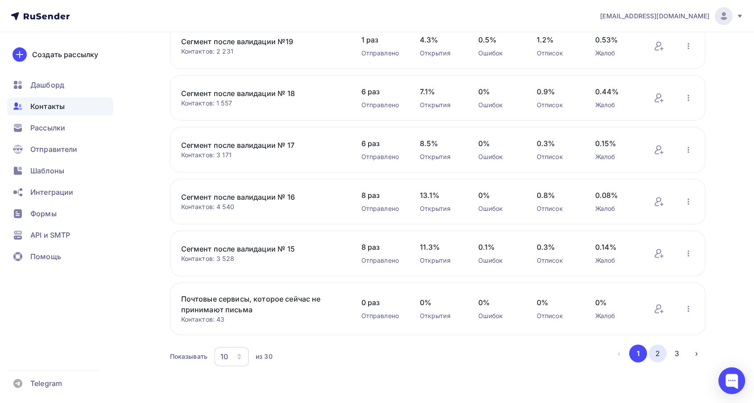
click at [653, 349] on button "2" at bounding box center [658, 353] width 18 height 18
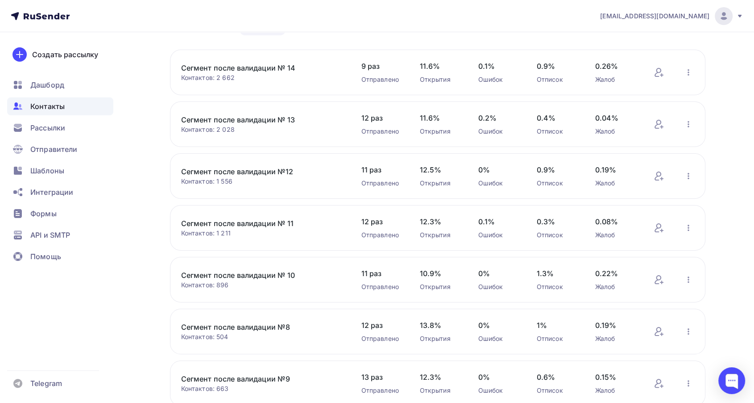
scroll to position [40, 0]
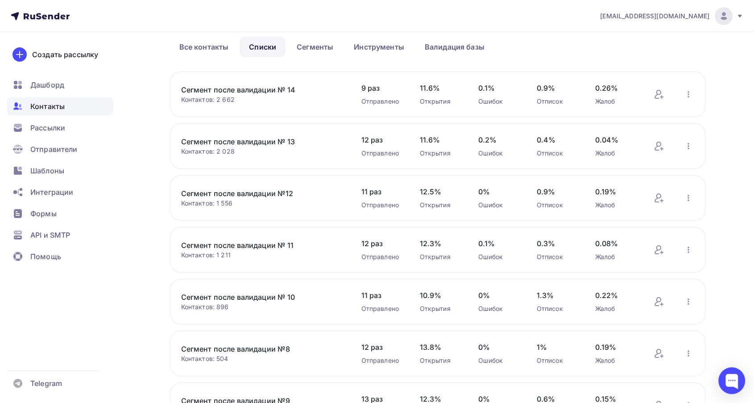
click at [267, 189] on link "Сегмент после валидации №12" at bounding box center [257, 193] width 152 height 11
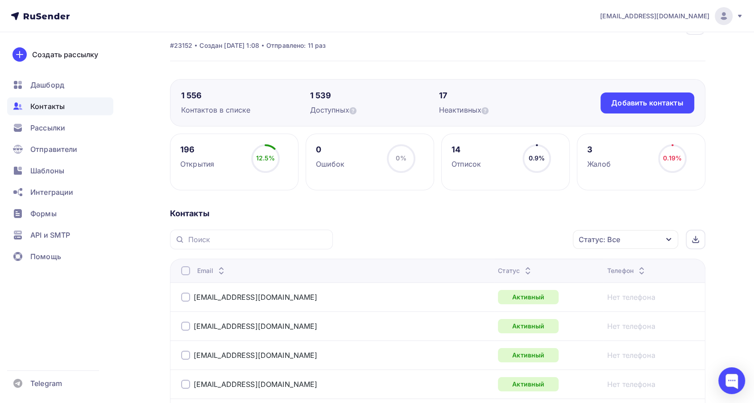
scroll to position [50, 0]
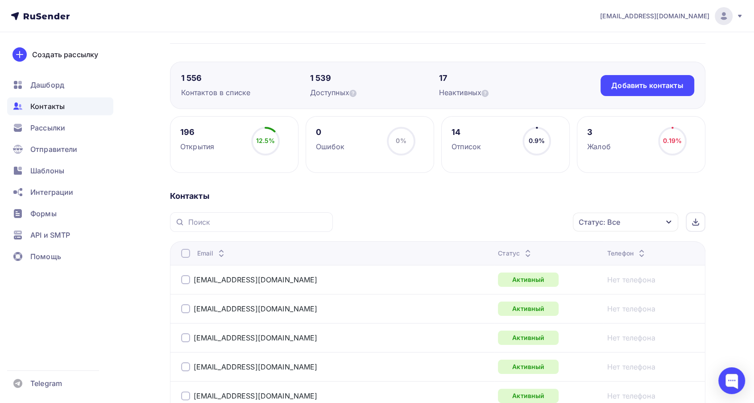
click at [641, 218] on div "Статус: Все" at bounding box center [625, 221] width 105 height 19
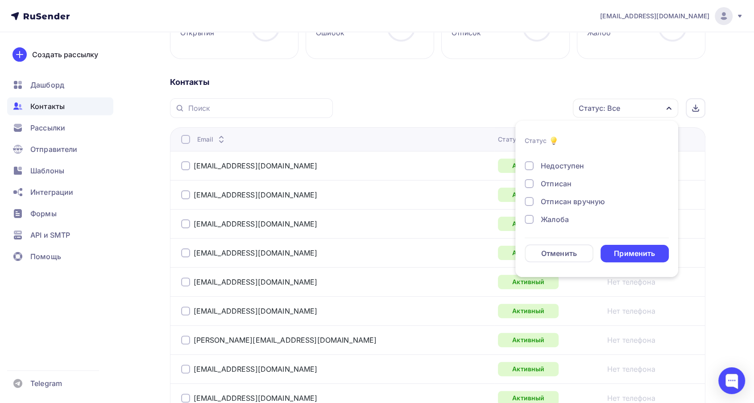
scroll to position [297, 0]
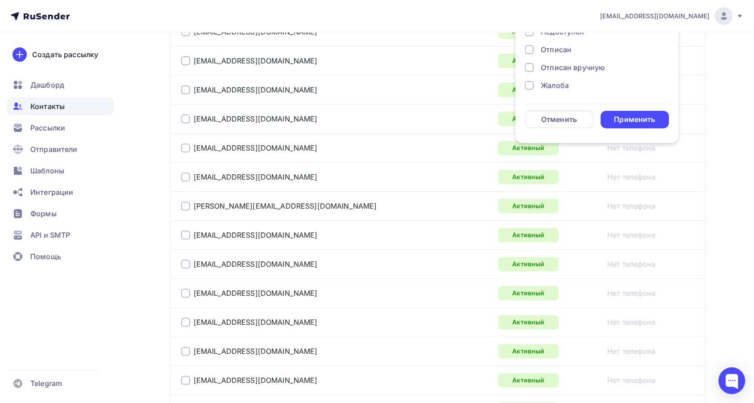
click at [557, 86] on div "Жалоба" at bounding box center [555, 85] width 28 height 11
drag, startPoint x: 652, startPoint y: 114, endPoint x: 650, endPoint y: 120, distance: 6.2
click at [652, 115] on div "Применить" at bounding box center [634, 119] width 41 height 10
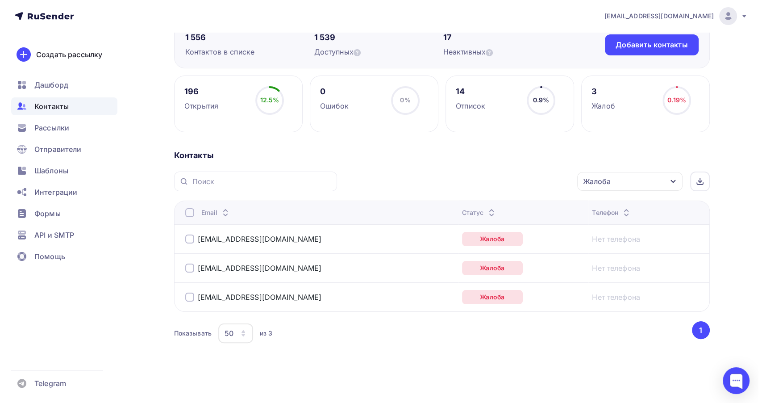
scroll to position [89, 0]
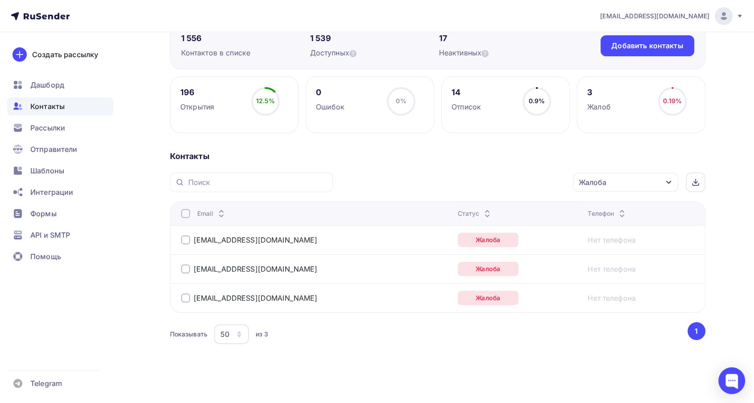
click at [183, 214] on div at bounding box center [185, 213] width 9 height 9
click at [511, 174] on div "Действие" at bounding box center [507, 182] width 118 height 17
click at [496, 209] on div "Добавить в списки" at bounding box center [492, 208] width 69 height 11
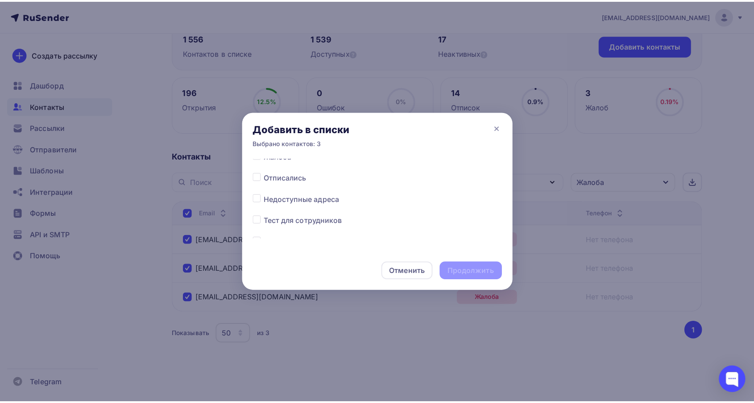
scroll to position [535, 0]
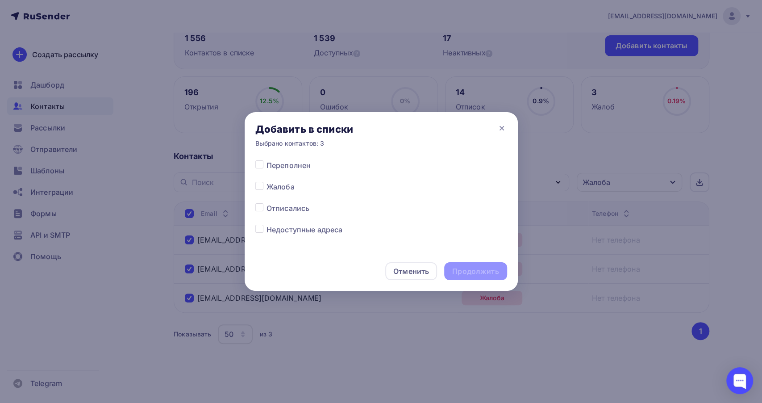
click at [266, 181] on label at bounding box center [266, 181] width 0 height 0
click at [261, 187] on input "checkbox" at bounding box center [259, 185] width 8 height 8
checkbox input "true"
click at [484, 268] on div "Продолжить" at bounding box center [475, 271] width 46 height 10
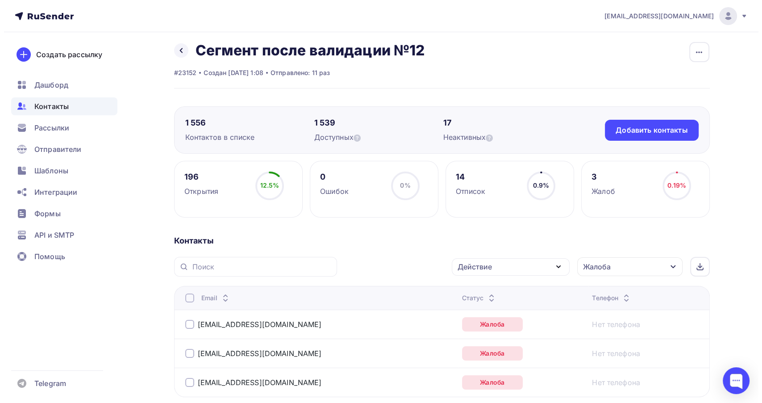
scroll to position [0, 0]
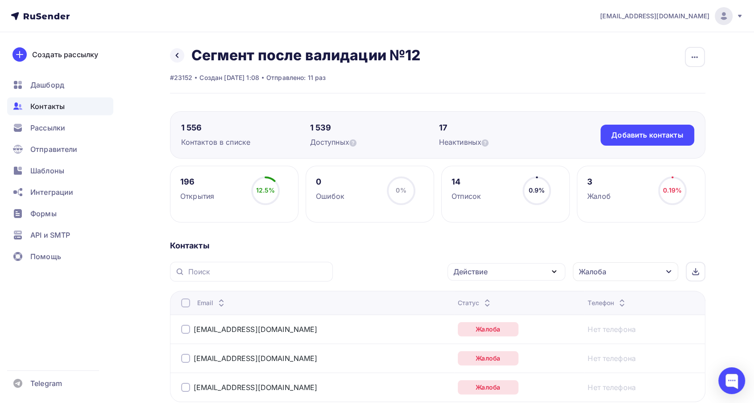
click at [189, 303] on div at bounding box center [185, 302] width 9 height 9
click at [496, 270] on div "Действие" at bounding box center [507, 271] width 118 height 17
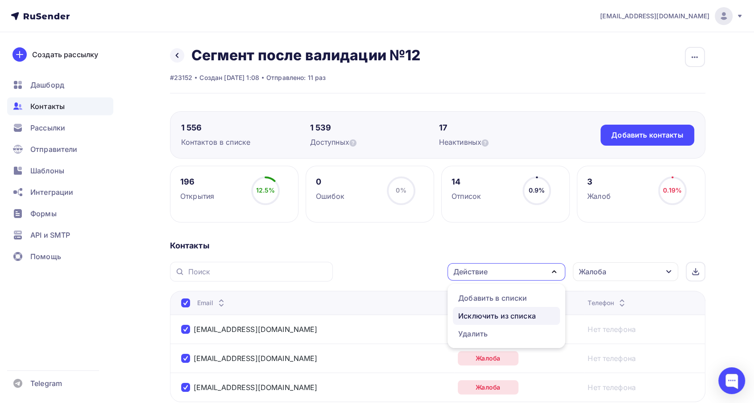
click at [494, 314] on div "Исключить из списка" at bounding box center [497, 315] width 78 height 11
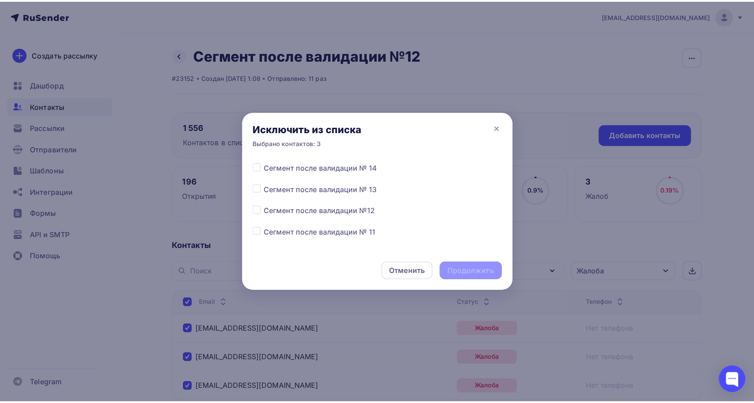
scroll to position [248, 0]
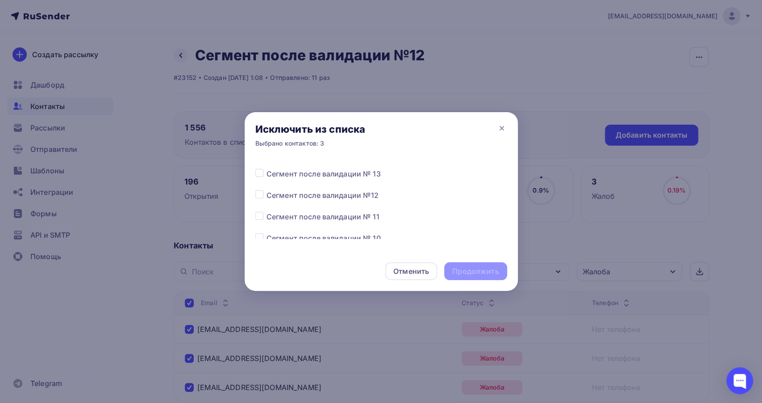
click at [266, 190] on label at bounding box center [266, 190] width 0 height 0
click at [258, 193] on input "checkbox" at bounding box center [259, 194] width 8 height 8
checkbox input "true"
click at [487, 270] on div "Продолжить" at bounding box center [475, 271] width 46 height 10
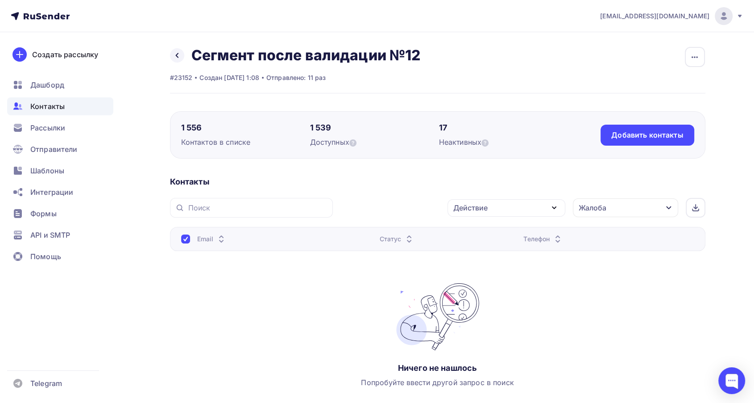
click at [603, 208] on div "Жалоба" at bounding box center [593, 207] width 28 height 11
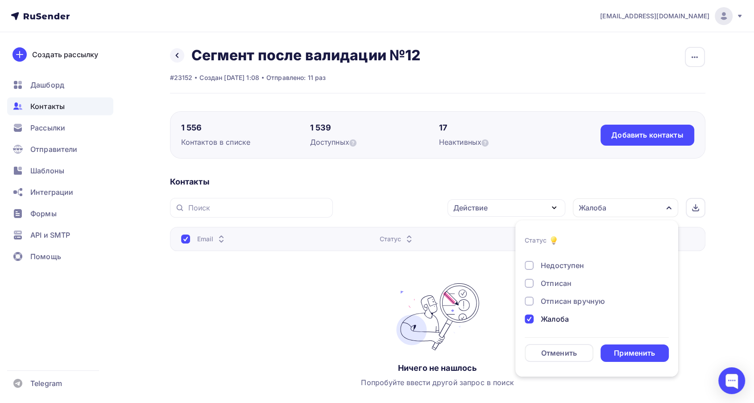
click at [541, 311] on div "Новый Активный Не существует Переполнен Недоступен Отписан Отписан вручную Жало…" at bounding box center [597, 256] width 144 height 136
click at [546, 315] on div "Жалоба" at bounding box center [555, 318] width 28 height 11
click at [547, 280] on div "Отписан" at bounding box center [556, 283] width 31 height 11
click at [626, 348] on div "Применить" at bounding box center [634, 353] width 41 height 10
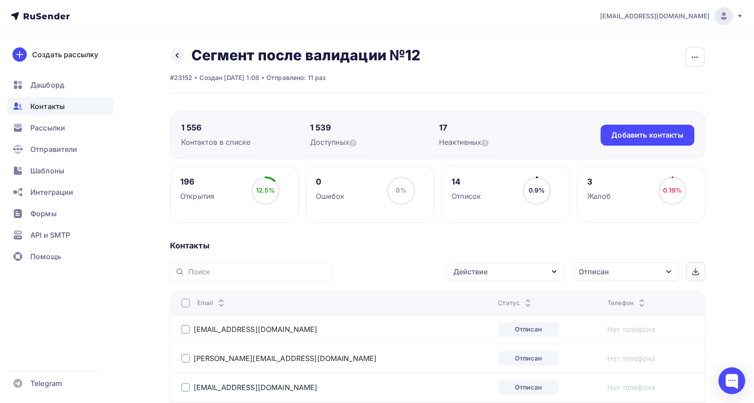
click at [180, 302] on th "Email" at bounding box center [332, 303] width 325 height 24
click at [185, 302] on div at bounding box center [185, 302] width 9 height 9
click at [183, 303] on div at bounding box center [185, 302] width 9 height 9
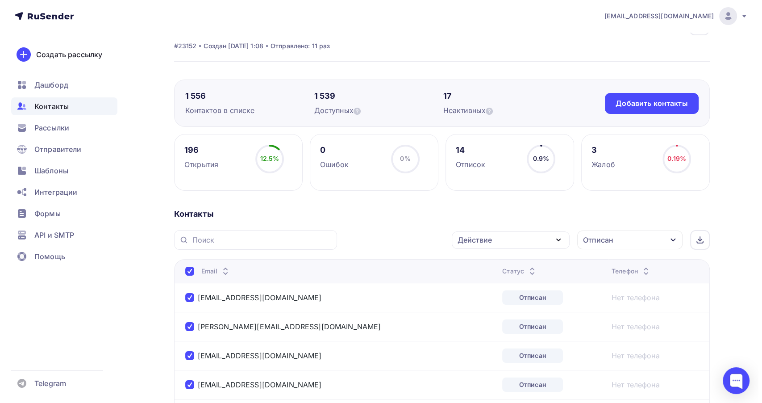
scroll to position [0, 0]
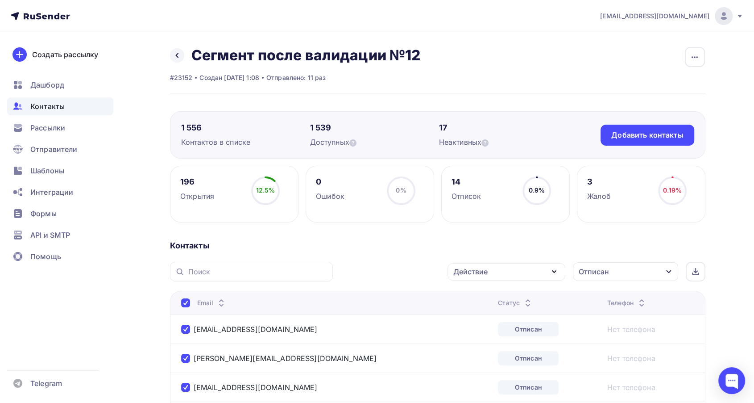
click at [542, 278] on div "Действие" at bounding box center [507, 271] width 118 height 17
click at [501, 300] on div "Добавить в списки" at bounding box center [492, 297] width 69 height 11
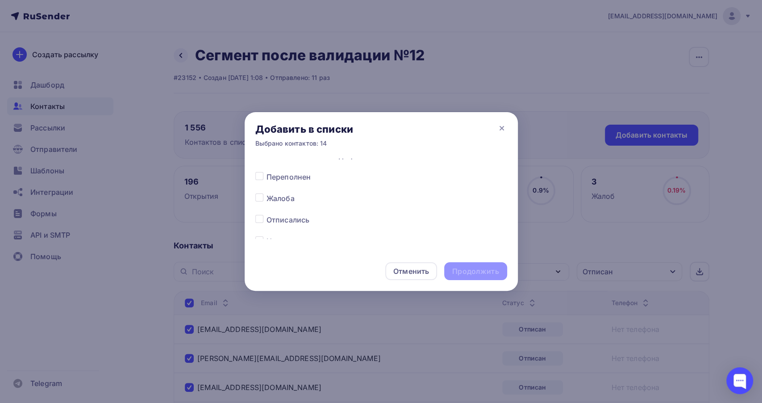
scroll to position [545, 0]
click at [261, 201] on div at bounding box center [260, 197] width 11 height 11
click at [266, 192] on label at bounding box center [266, 192] width 0 height 0
click at [257, 197] on input "checkbox" at bounding box center [259, 196] width 8 height 8
checkbox input "true"
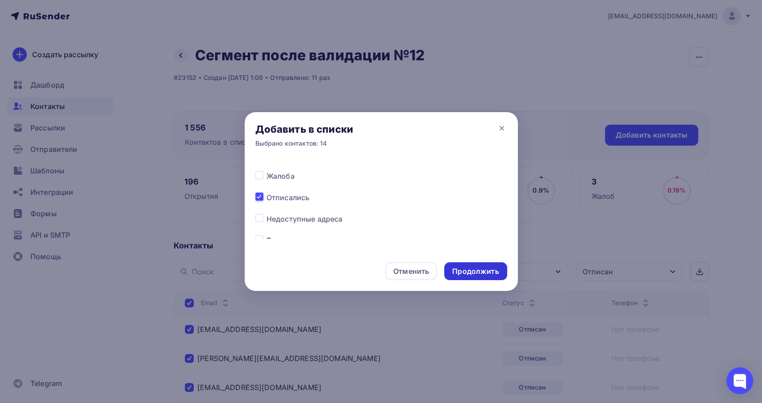
click at [484, 271] on div "Продолжить" at bounding box center [475, 271] width 46 height 10
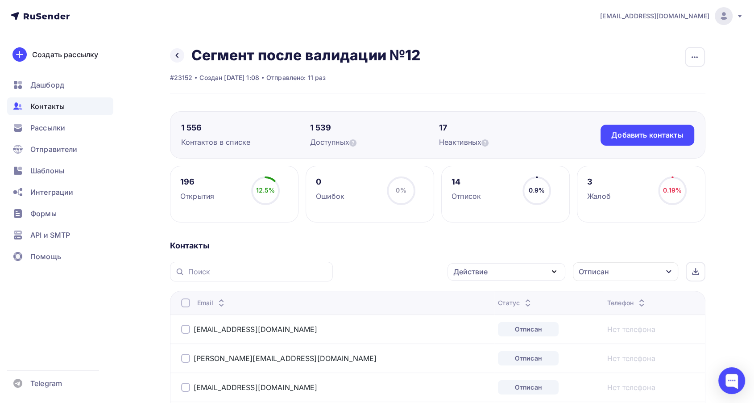
click at [188, 300] on div at bounding box center [185, 302] width 9 height 9
click at [516, 269] on div "Действие" at bounding box center [507, 271] width 118 height 17
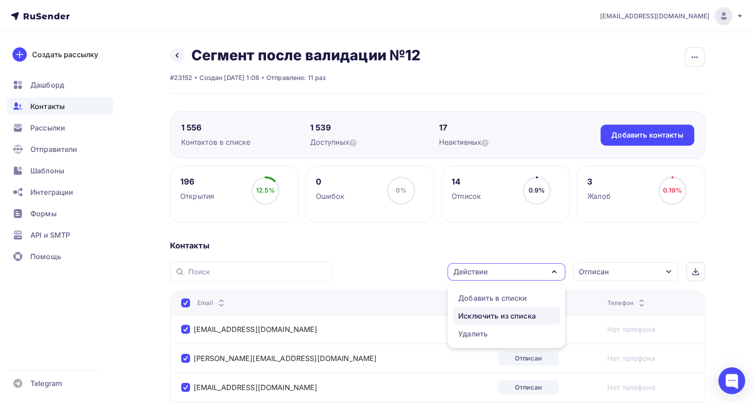
click at [493, 314] on div "Исключить из списка" at bounding box center [497, 315] width 78 height 11
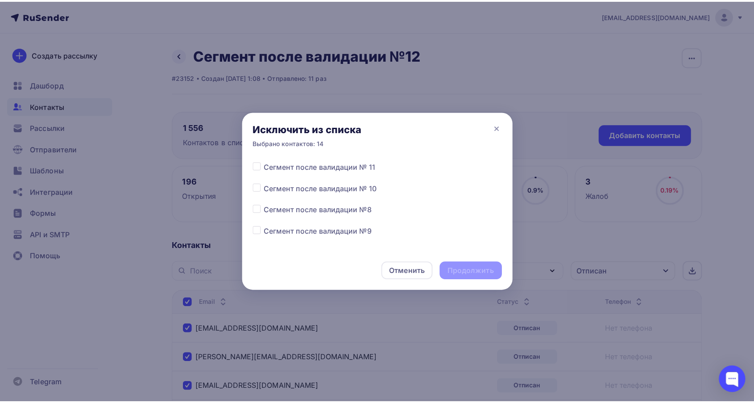
scroll to position [248, 0]
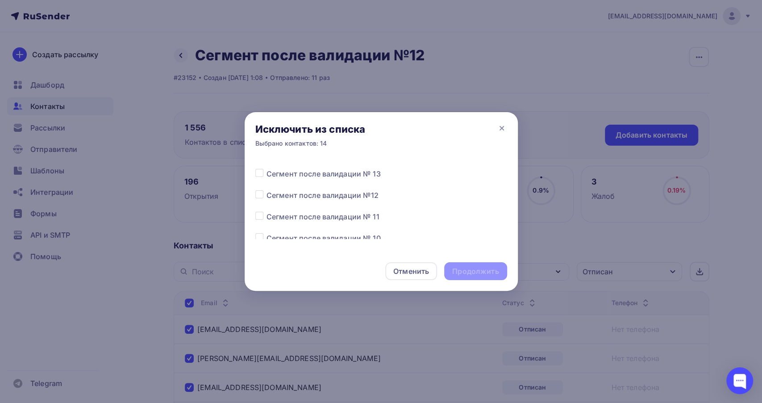
click at [266, 190] on label at bounding box center [266, 190] width 0 height 0
click at [258, 196] on input "checkbox" at bounding box center [259, 194] width 8 height 8
checkbox input "true"
click at [479, 273] on div "Продолжить" at bounding box center [475, 271] width 46 height 10
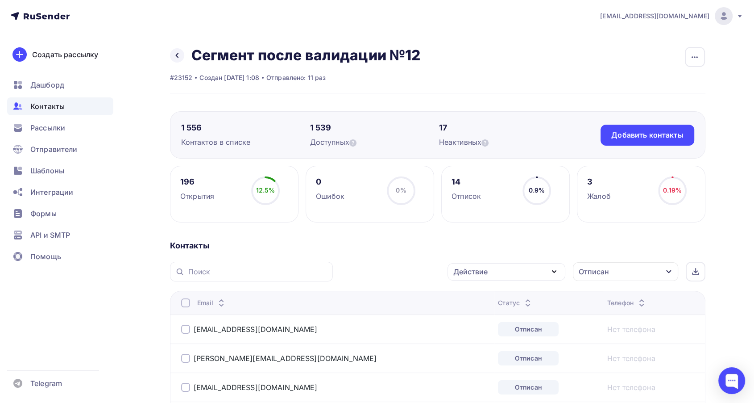
click at [620, 271] on div "Отписан" at bounding box center [625, 271] width 105 height 19
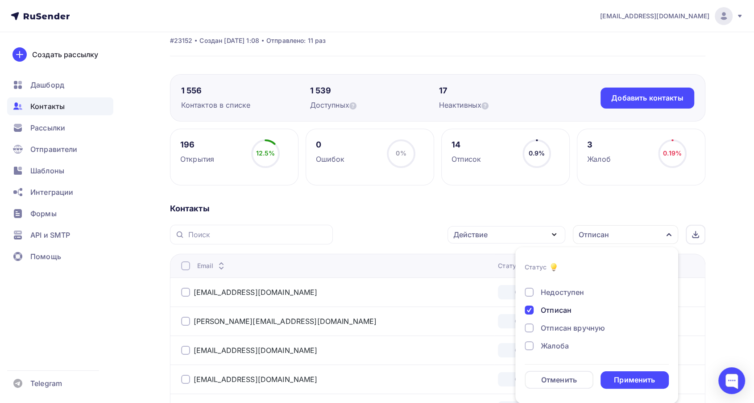
drag, startPoint x: 544, startPoint y: 309, endPoint x: 552, endPoint y: 312, distance: 8.5
click at [543, 309] on div "Отписан" at bounding box center [556, 309] width 31 height 11
click at [624, 370] on form "Статус Новый Активный Не существует Переполнен Недоступен Отписан Отписан вручн…" at bounding box center [597, 325] width 144 height 127
click at [628, 376] on div "Применить" at bounding box center [634, 379] width 41 height 10
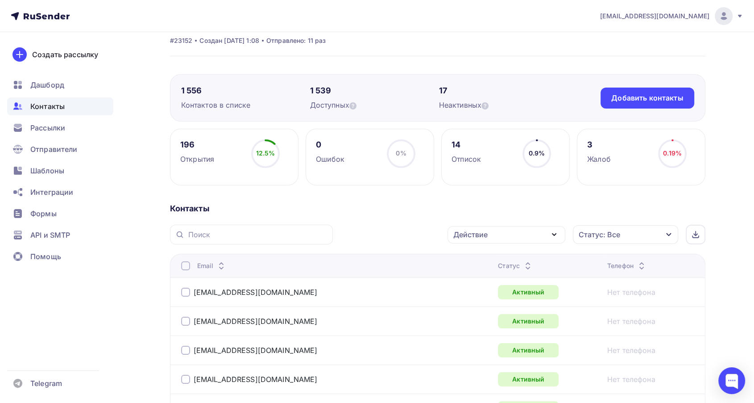
click at [523, 260] on icon at bounding box center [528, 263] width 11 height 11
click at [523, 264] on icon at bounding box center [528, 267] width 11 height 11
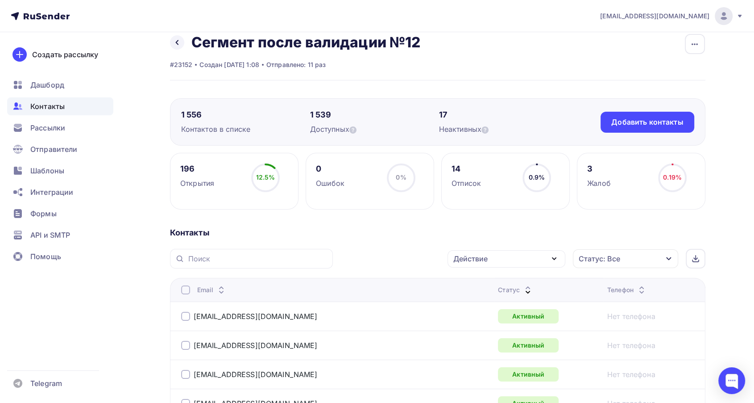
scroll to position [0, 0]
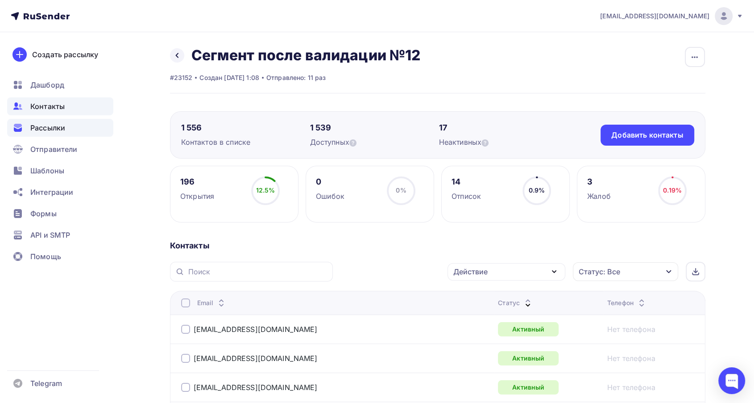
click at [48, 127] on span "Рассылки" at bounding box center [47, 127] width 35 height 11
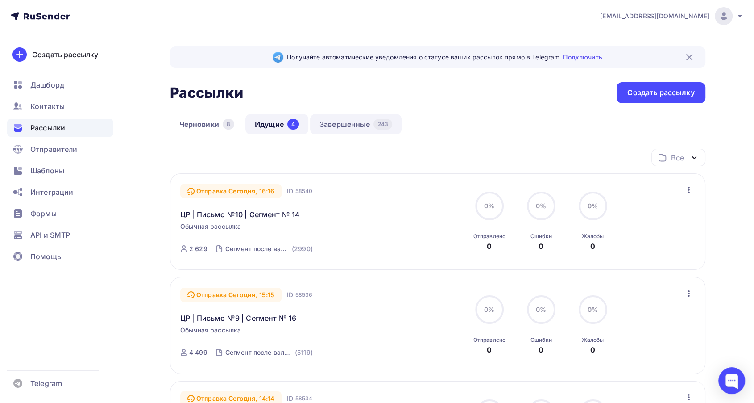
click at [329, 126] on link "Завершенные 243" at bounding box center [356, 124] width 92 height 21
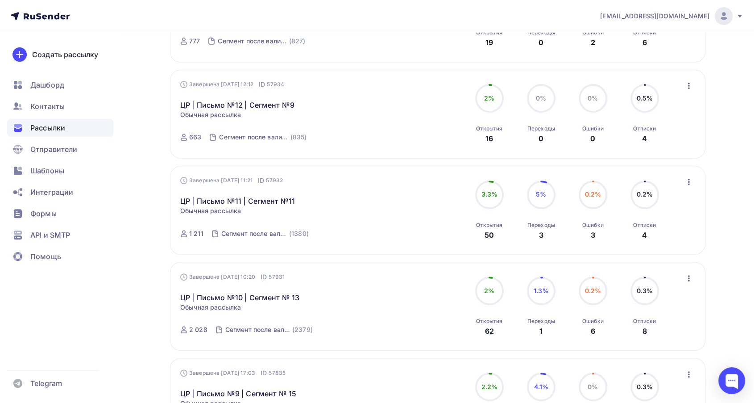
scroll to position [297, 0]
click at [244, 199] on link "ЦР | Письмо №11 | Сегмент №11" at bounding box center [237, 199] width 115 height 11
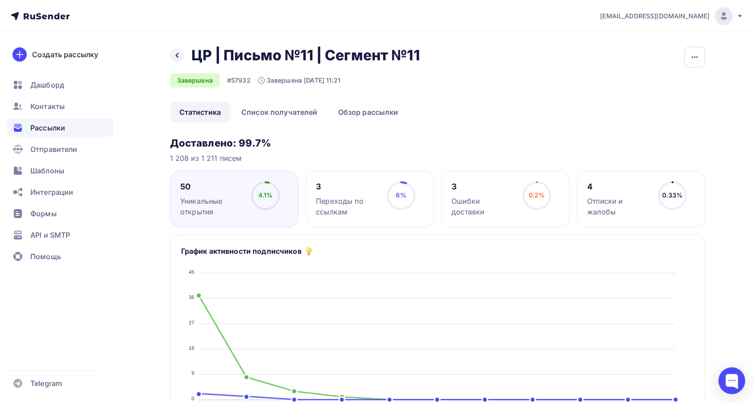
click at [682, 56] on div "Назад ЦР | Письмо №11 | Сегмент №11 ЦР | Письмо №11 | Сегмент №11 Завершена #57…" at bounding box center [438, 73] width 536 height 55
click at [699, 67] on button "button" at bounding box center [694, 56] width 21 height 21
click at [653, 85] on div "Копировать" at bounding box center [661, 85] width 86 height 11
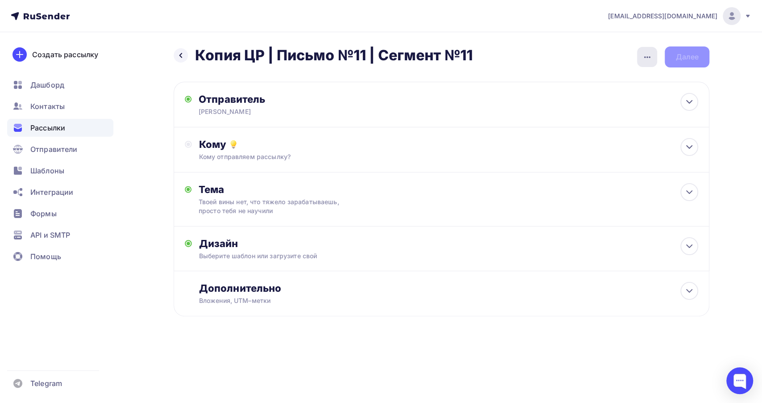
click at [649, 59] on icon "button" at bounding box center [647, 57] width 11 height 11
click at [598, 99] on div "Переименовать рассылку" at bounding box center [600, 102] width 111 height 11
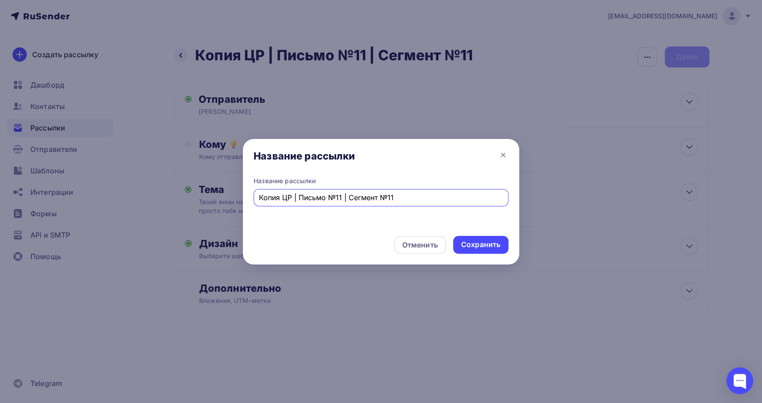
drag, startPoint x: 282, startPoint y: 197, endPoint x: 243, endPoint y: 201, distance: 39.1
click at [243, 201] on div "Название рассылки Копия ЦР | Письмо №11 | Сегмент №11" at bounding box center [381, 202] width 276 height 52
click at [391, 198] on input "ЦР | Письмо №11 | Сегмент №11" at bounding box center [381, 197] width 245 height 11
type input "ЦР | Письмо №11 | Сегмент №12"
click at [474, 243] on div "Сохранить" at bounding box center [480, 244] width 39 height 10
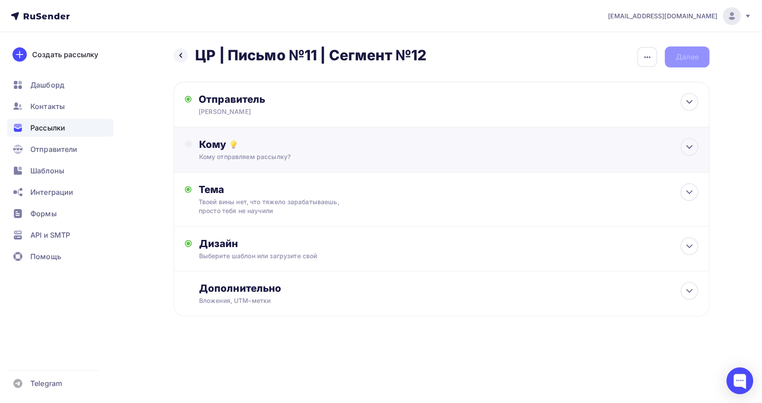
click at [290, 163] on div "Кому Кому отправляем рассылку? Списки получателей Выберите список Все списки id…" at bounding box center [442, 149] width 536 height 45
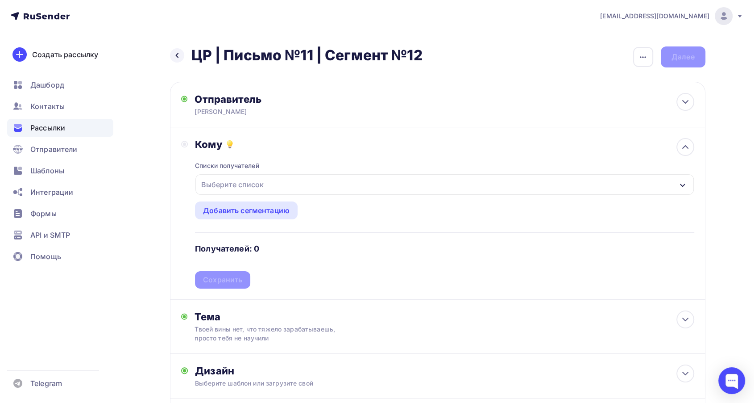
click at [264, 175] on div "Выберите список" at bounding box center [444, 184] width 498 height 21
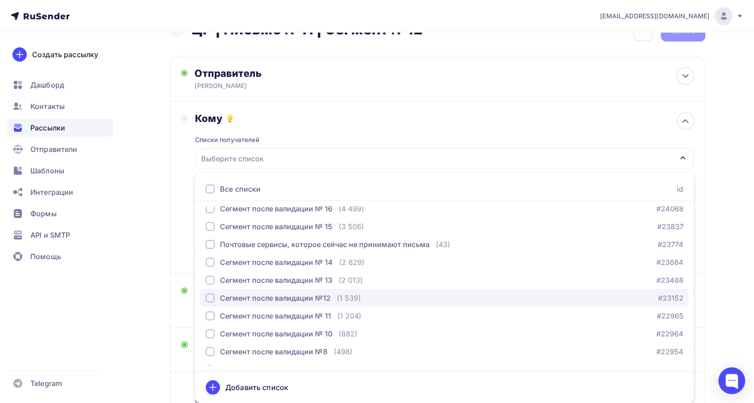
scroll to position [149, 0]
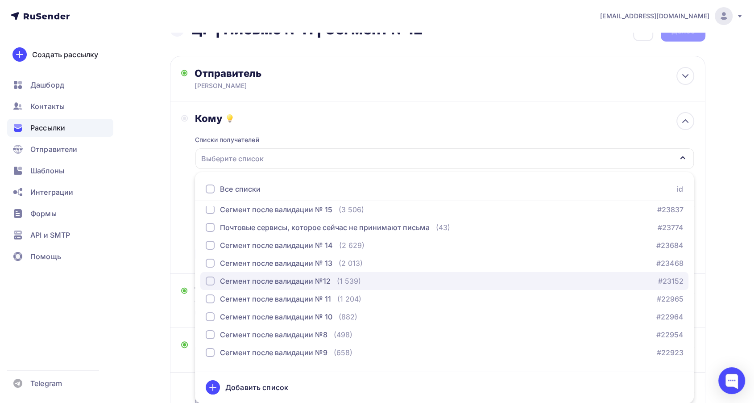
click at [288, 272] on button "Сегмент после валидации №12 (1 539) #23152" at bounding box center [444, 281] width 488 height 18
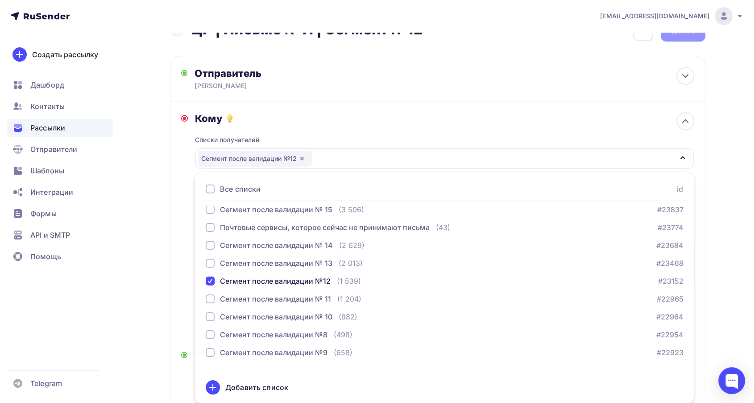
click at [307, 116] on div "Кому" at bounding box center [444, 118] width 499 height 12
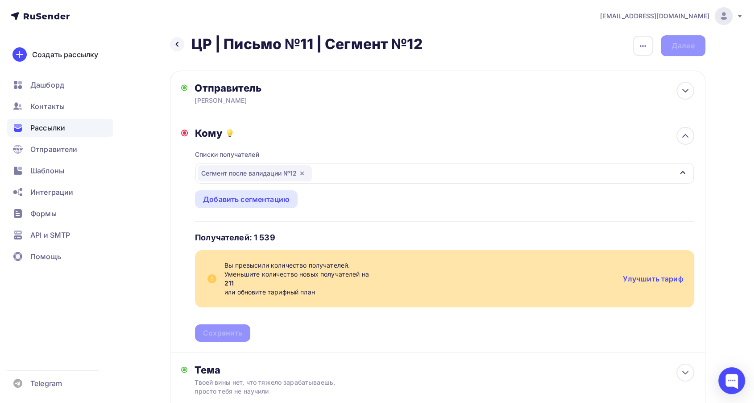
scroll to position [0, 0]
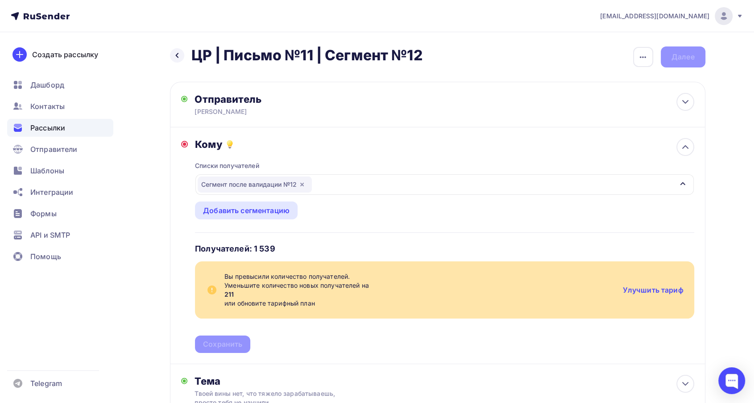
click at [738, 16] on icon at bounding box center [739, 15] width 7 height 7
click at [394, 150] on div "Кому" at bounding box center [444, 144] width 499 height 12
click at [193, 135] on div "Кому Списки получателей Сегмент после валидации №12 Все списки id Сегмент 20.3 …" at bounding box center [438, 245] width 536 height 237
click at [187, 143] on circle at bounding box center [184, 144] width 6 height 6
click at [171, 58] on div at bounding box center [177, 55] width 14 height 14
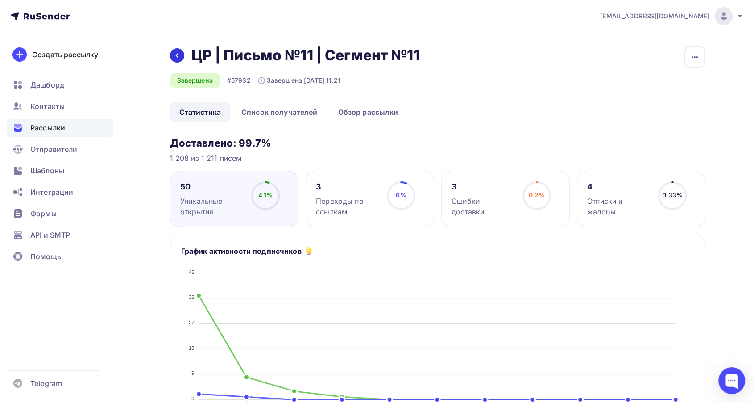
click at [175, 54] on icon at bounding box center [177, 55] width 7 height 7
click at [58, 104] on span "Контакты" at bounding box center [47, 106] width 34 height 11
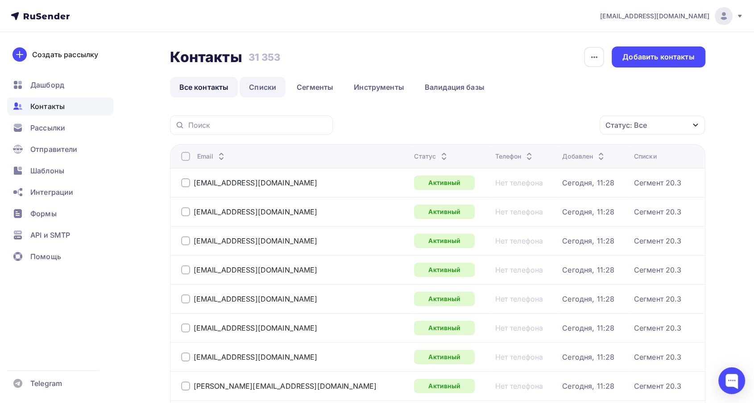
click at [258, 86] on link "Списки" at bounding box center [263, 87] width 46 height 21
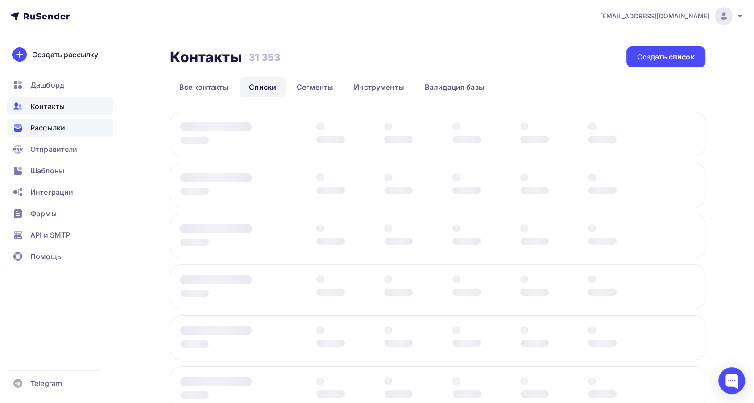
click at [72, 124] on div "Рассылки" at bounding box center [60, 128] width 106 height 18
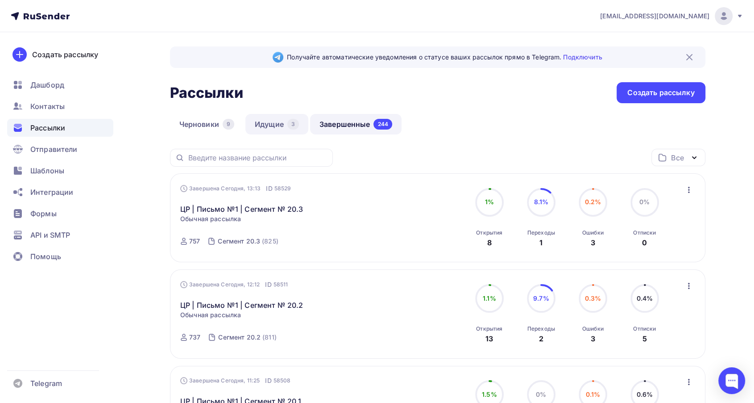
click at [270, 125] on link "Идущие 3" at bounding box center [276, 124] width 63 height 21
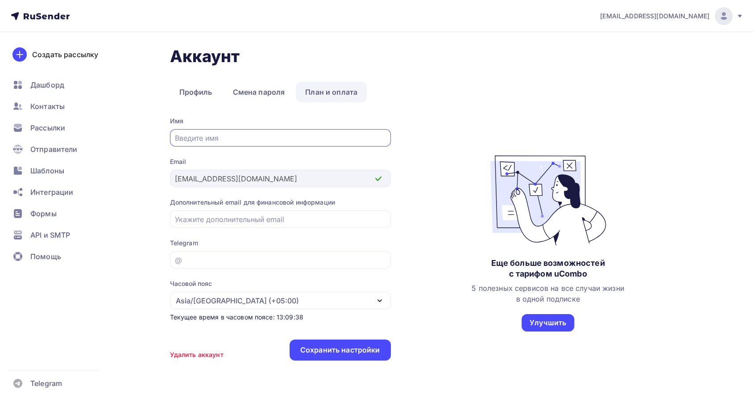
click at [322, 93] on link "План и оплата" at bounding box center [331, 92] width 71 height 21
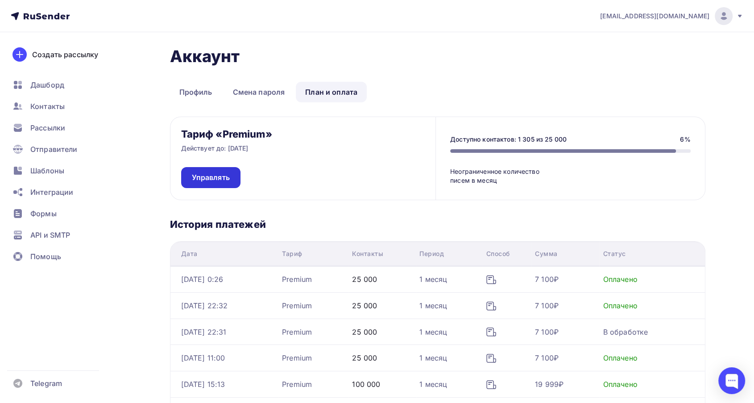
click at [199, 172] on span "Управлять" at bounding box center [211, 177] width 38 height 10
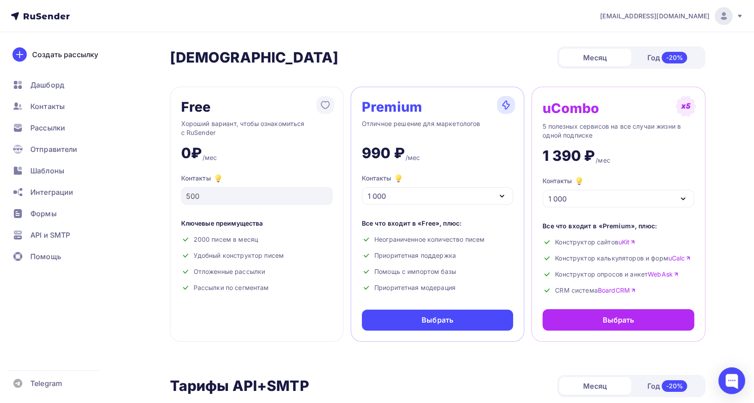
click at [506, 200] on icon "button" at bounding box center [502, 196] width 11 height 11
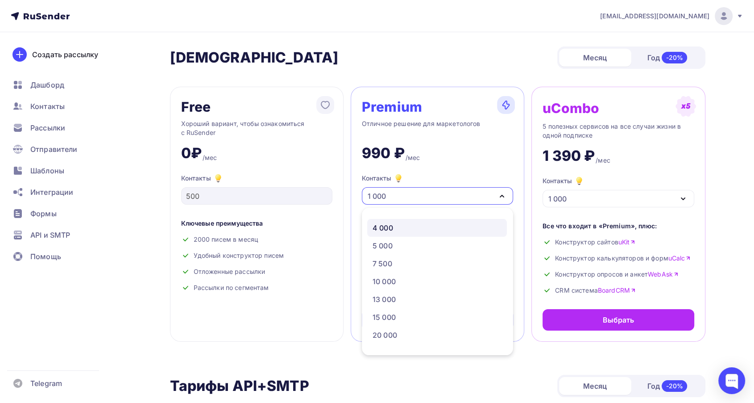
scroll to position [99, 0]
click at [383, 322] on div "30 000" at bounding box center [385, 321] width 25 height 11
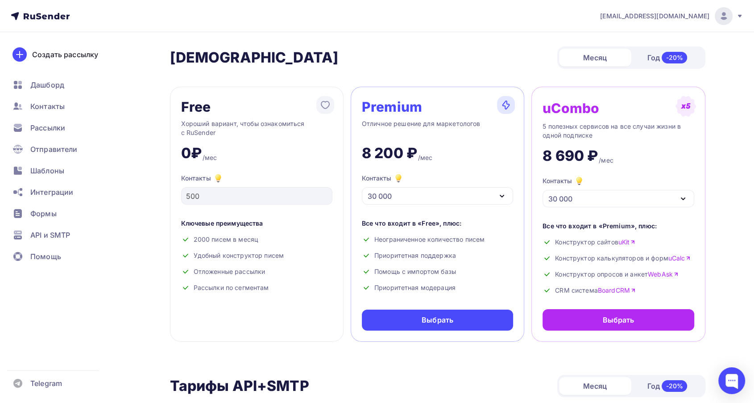
click at [483, 187] on div "30 000" at bounding box center [437, 195] width 151 height 17
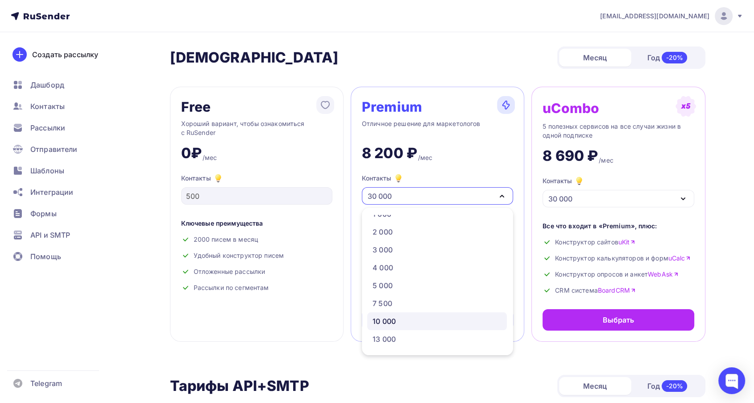
scroll to position [0, 0]
click at [396, 296] on div "5 000" at bounding box center [437, 295] width 129 height 11
